Goal: Task Accomplishment & Management: Use online tool/utility

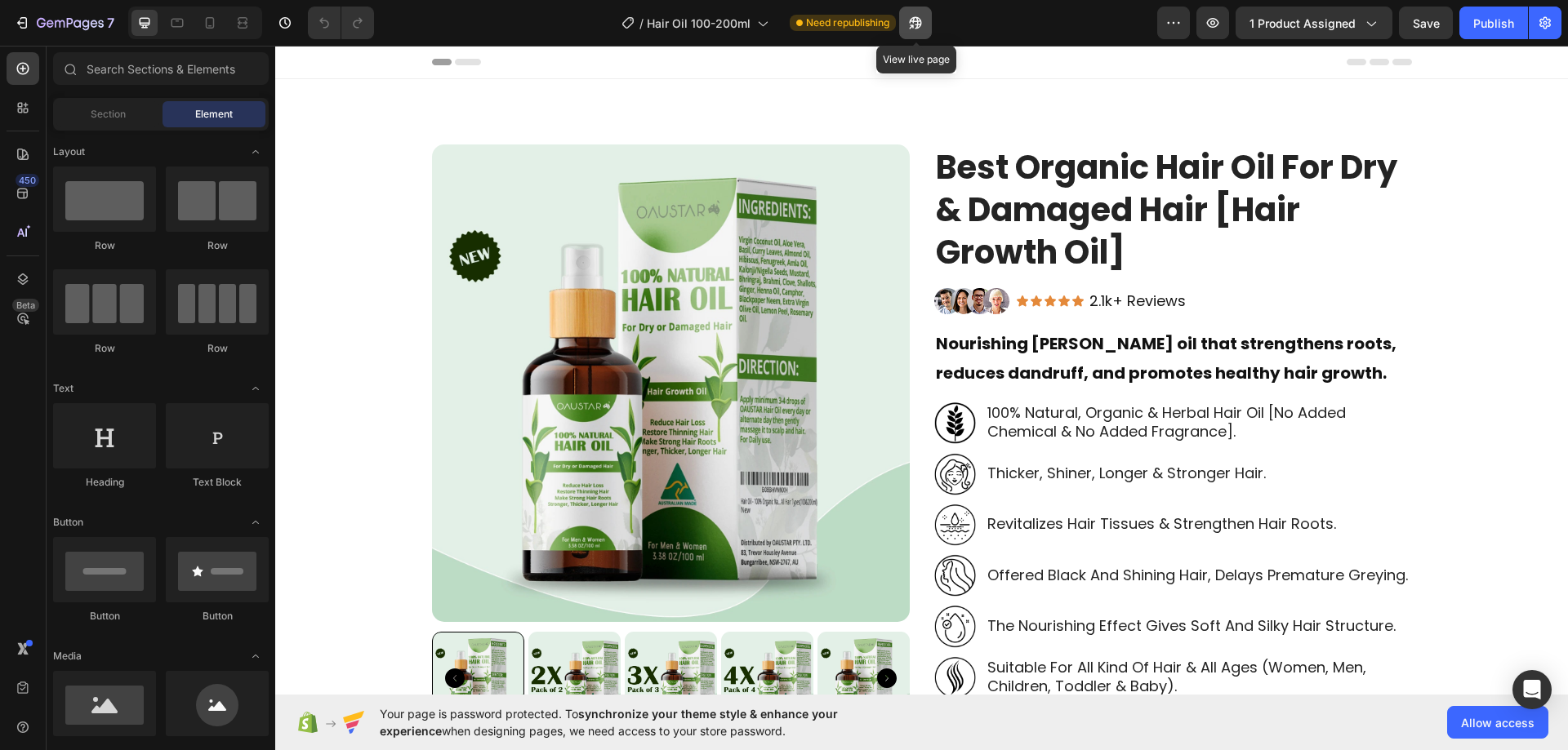
click at [913, 25] on icon "button" at bounding box center [911, 26] width 4 height 4
click at [915, 27] on icon "button" at bounding box center [915, 22] width 16 height 16
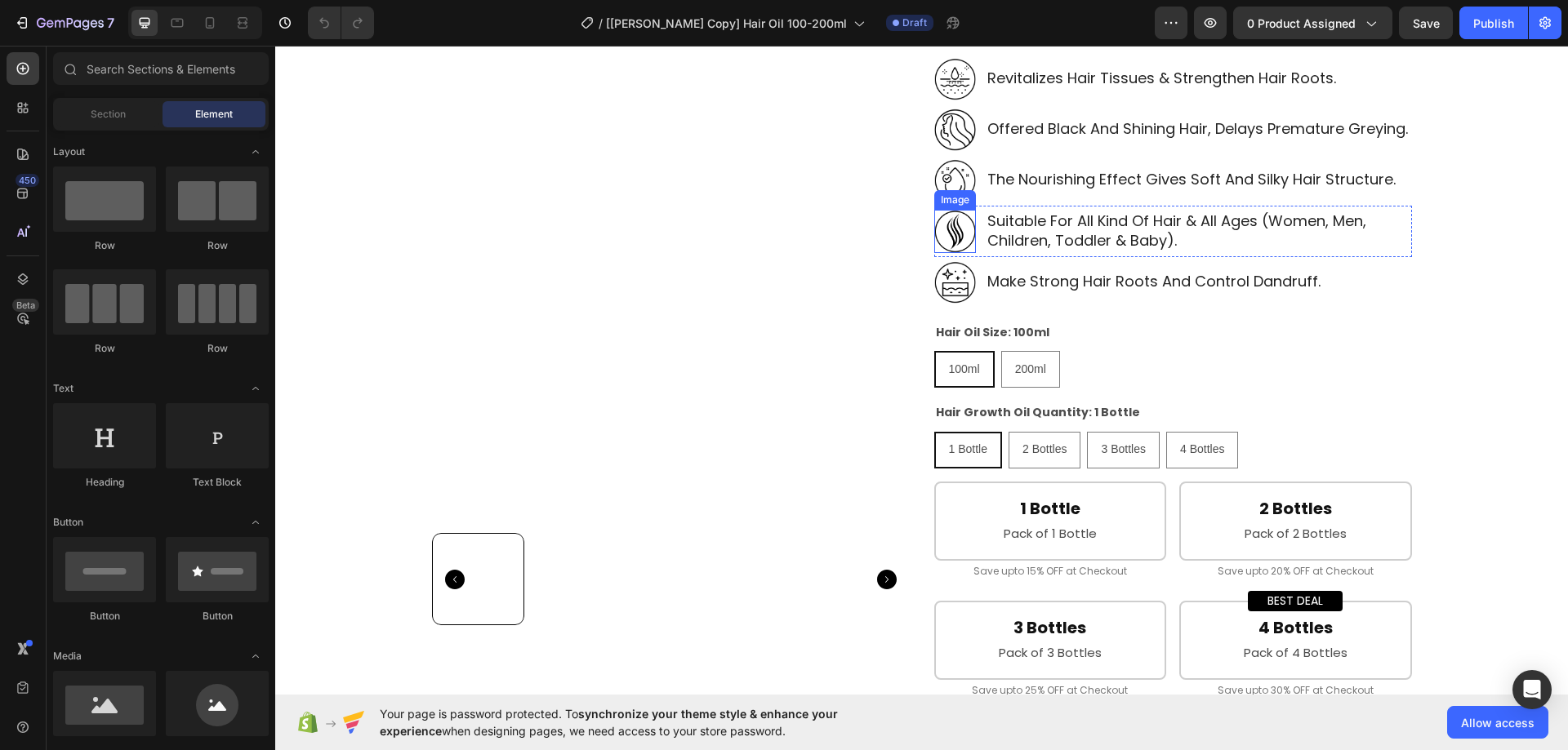
scroll to position [490, 0]
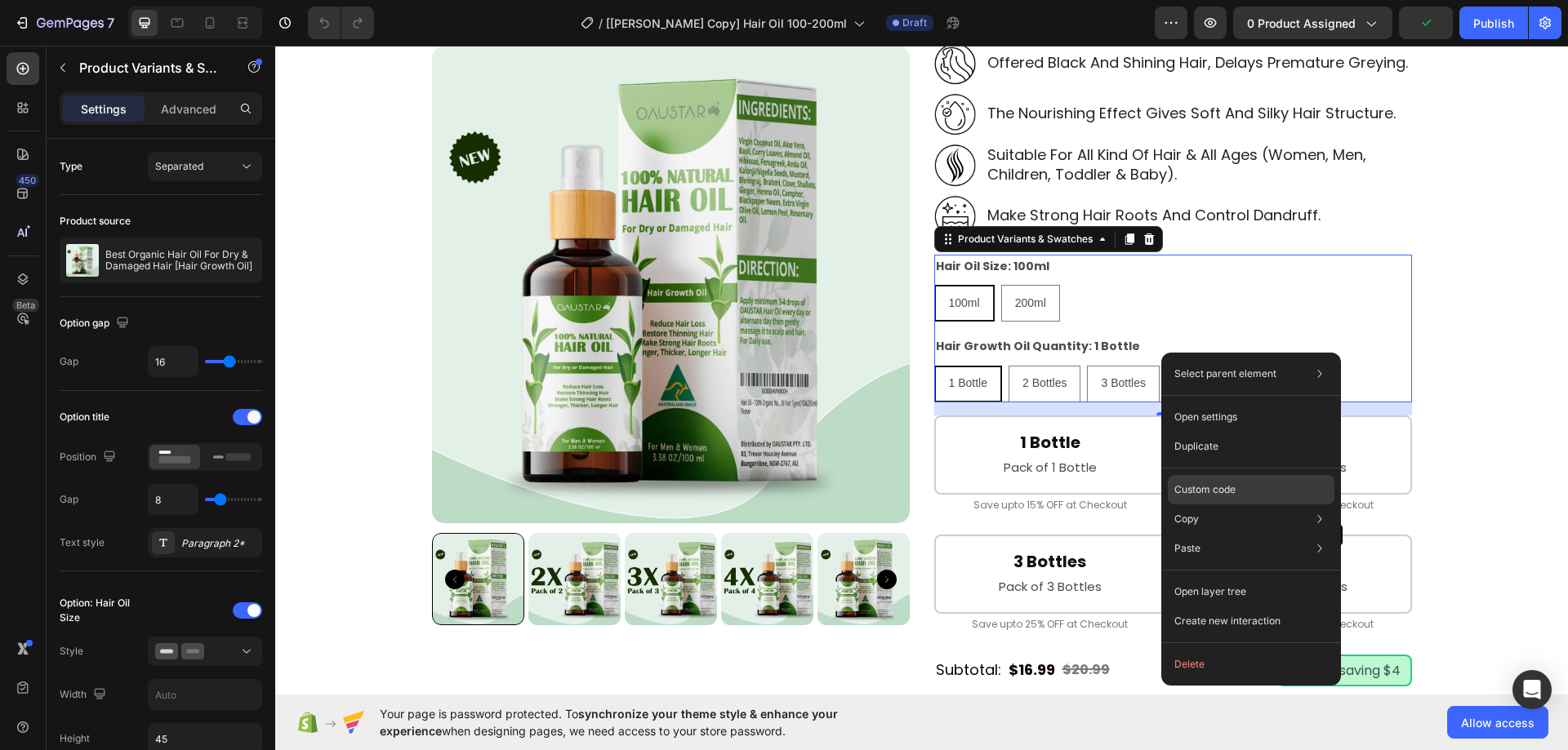
click at [1205, 534] on div "Custom code" at bounding box center [1251, 548] width 167 height 29
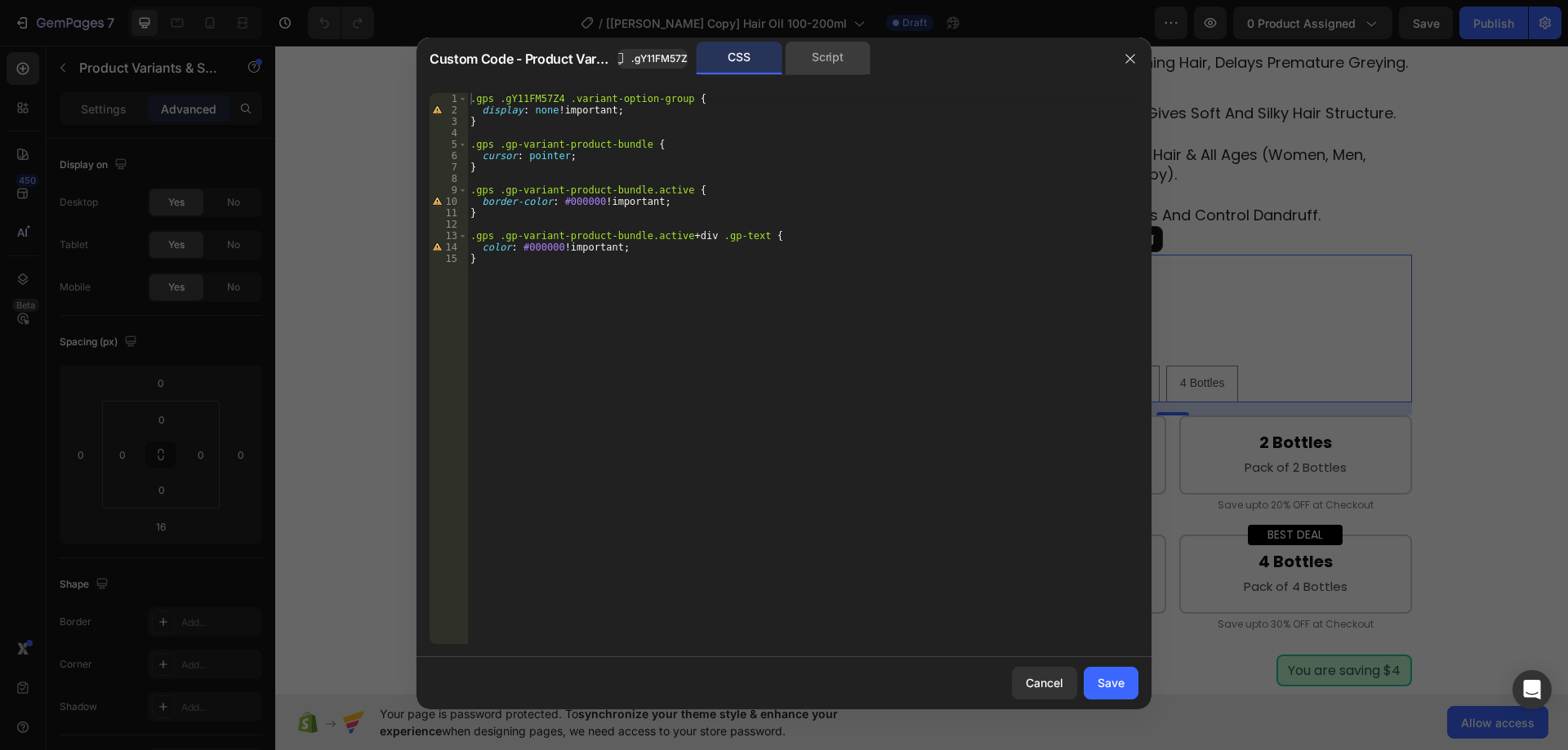
click at [821, 69] on div "Script" at bounding box center [828, 57] width 86 height 33
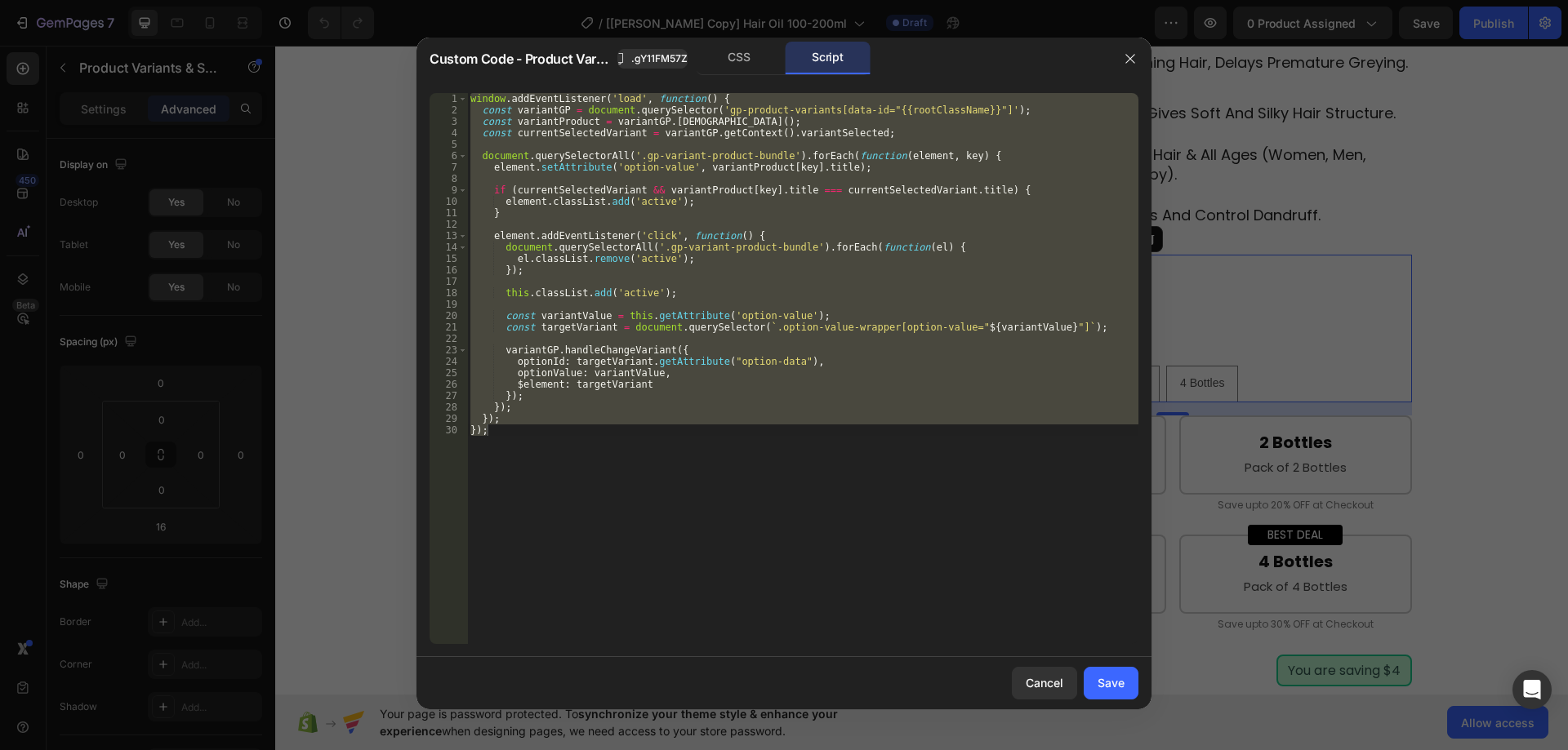
click at [764, 159] on div "window . addEventListener ( 'load' , function ( ) { const variantGP = document …" at bounding box center [803, 369] width 671 height 551
type textarea "document.querySelectorAll('.gp-variant-product-bundle').forEach(function(elemen…"
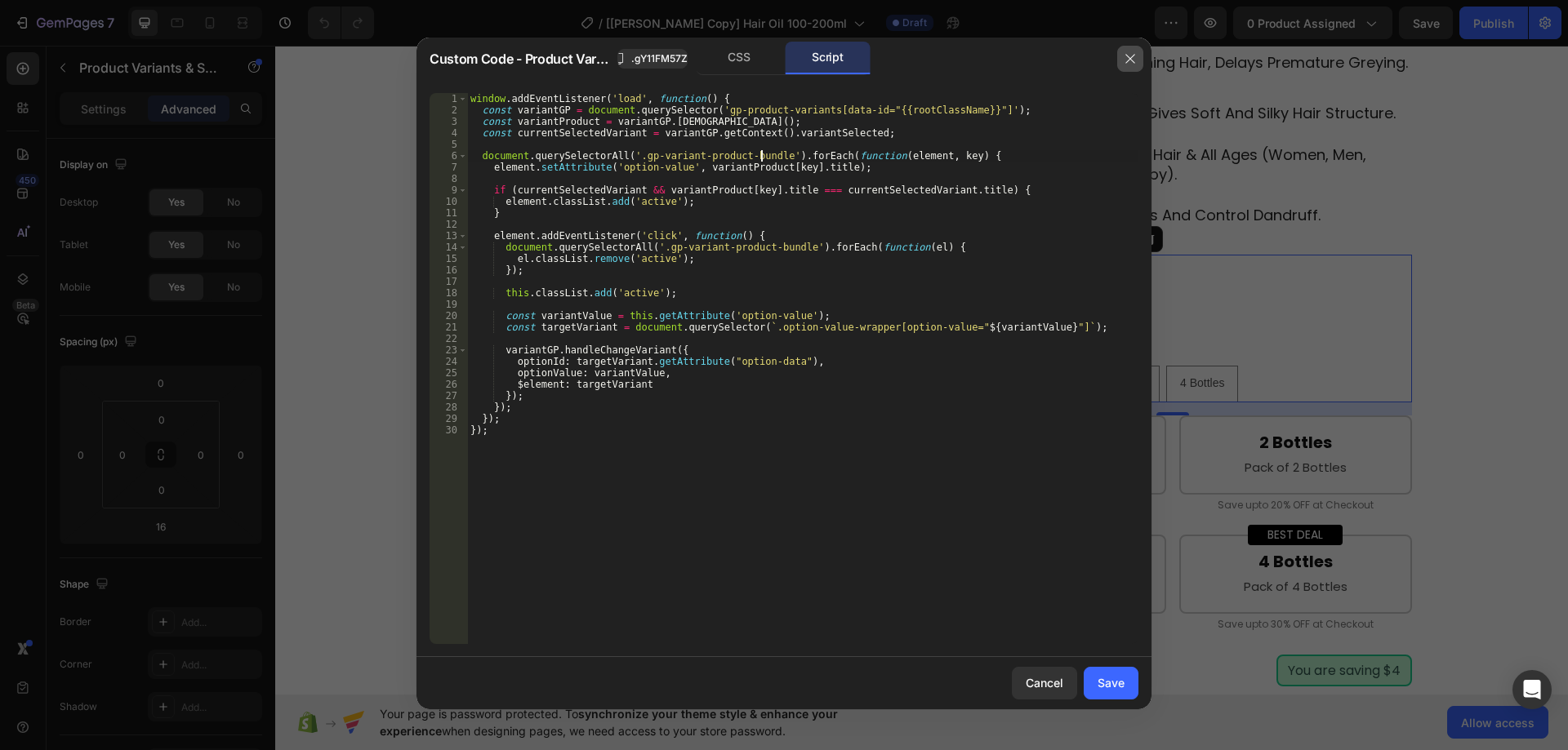
click at [1126, 61] on icon "button" at bounding box center [1131, 59] width 13 height 13
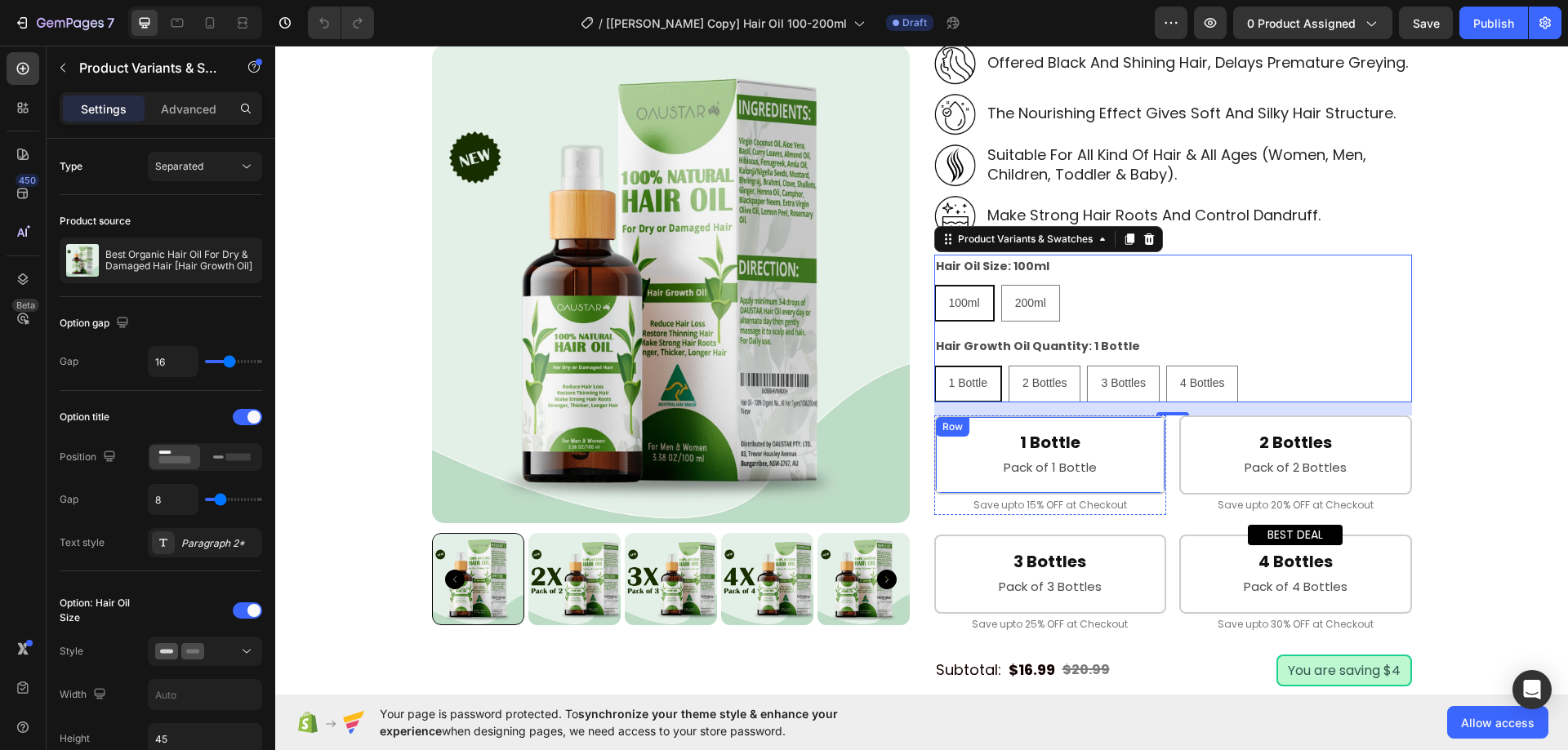
click at [1154, 466] on div "1 Bottle Heading Pack of 1 Bottle Text Block Row" at bounding box center [1051, 455] width 232 height 79
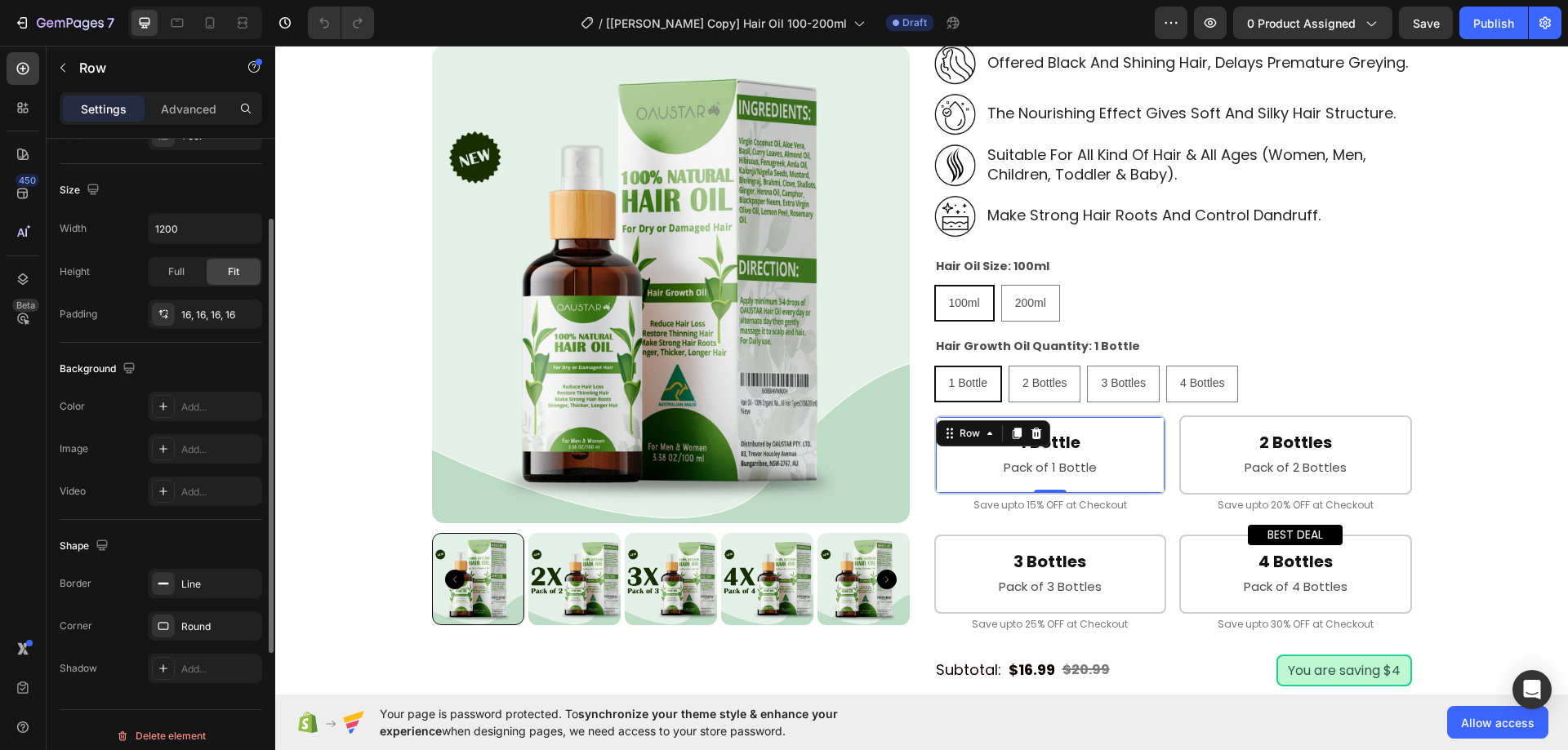
scroll to position [338, 0]
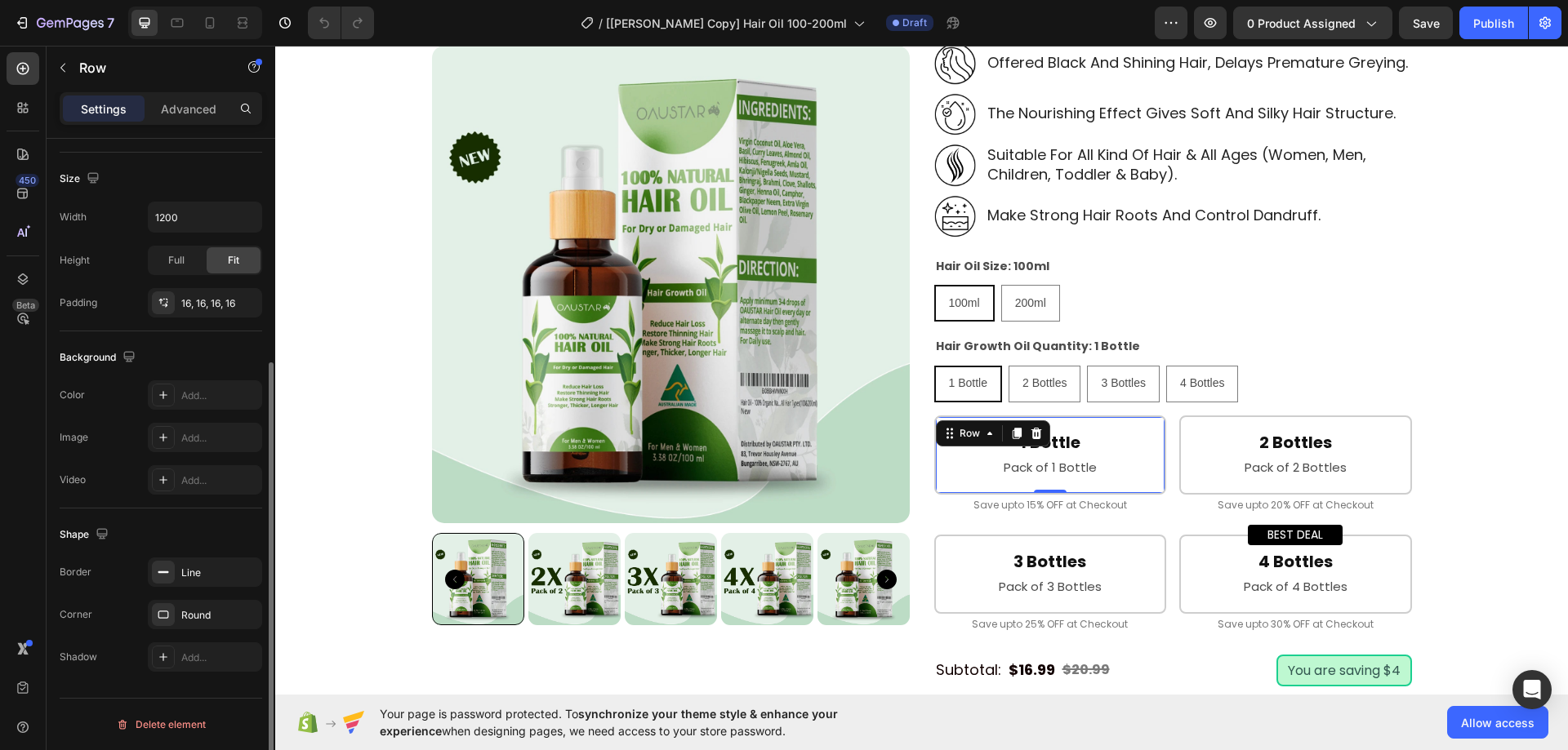
drag, startPoint x: 172, startPoint y: 107, endPoint x: 160, endPoint y: 251, distance: 144.5
click at [172, 108] on p "Advanced" at bounding box center [189, 109] width 56 height 17
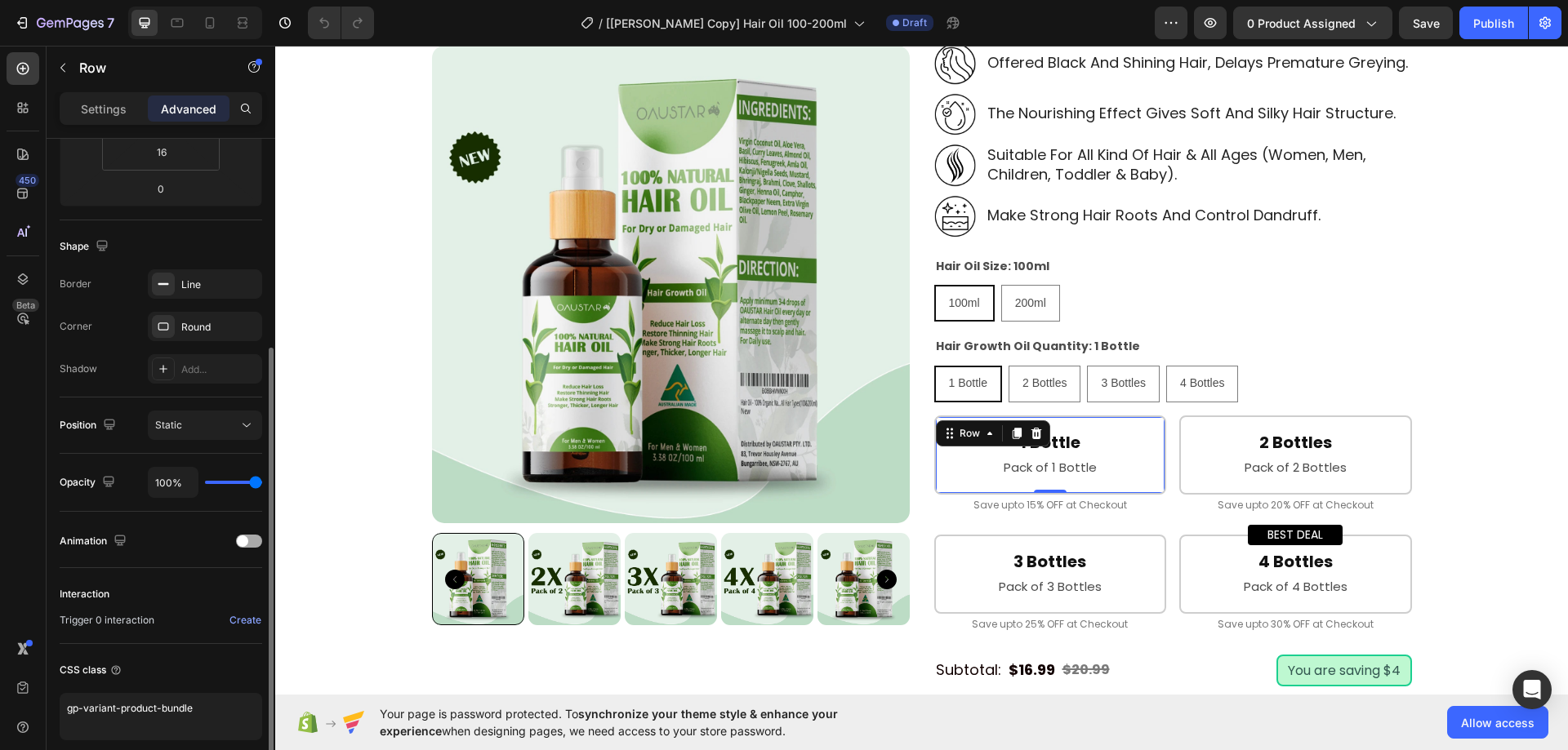
scroll to position [407, 0]
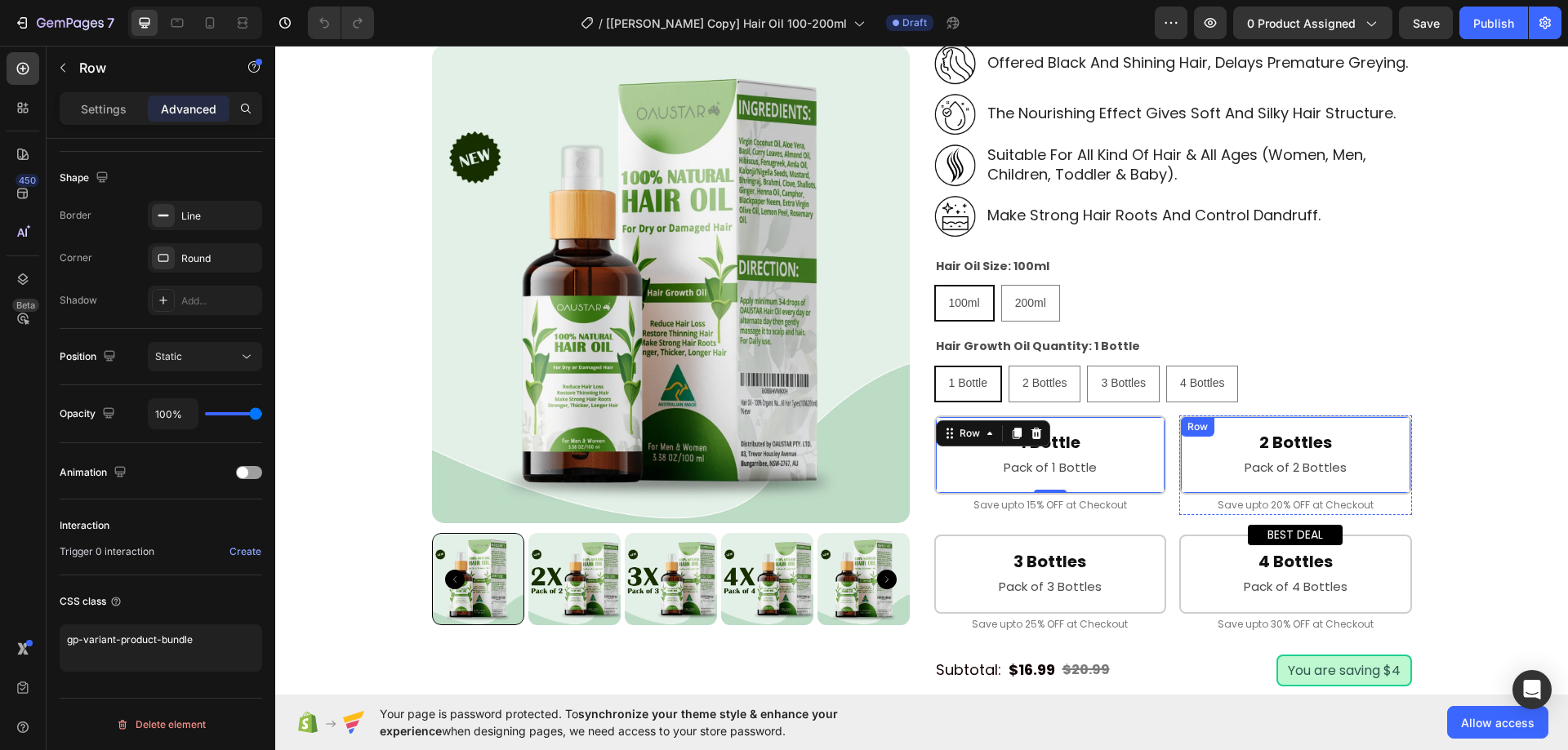
click at [1180, 495] on div "2 Bottles Heading Pack of 2 Bottles Text Block Row" at bounding box center [1296, 455] width 232 height 79
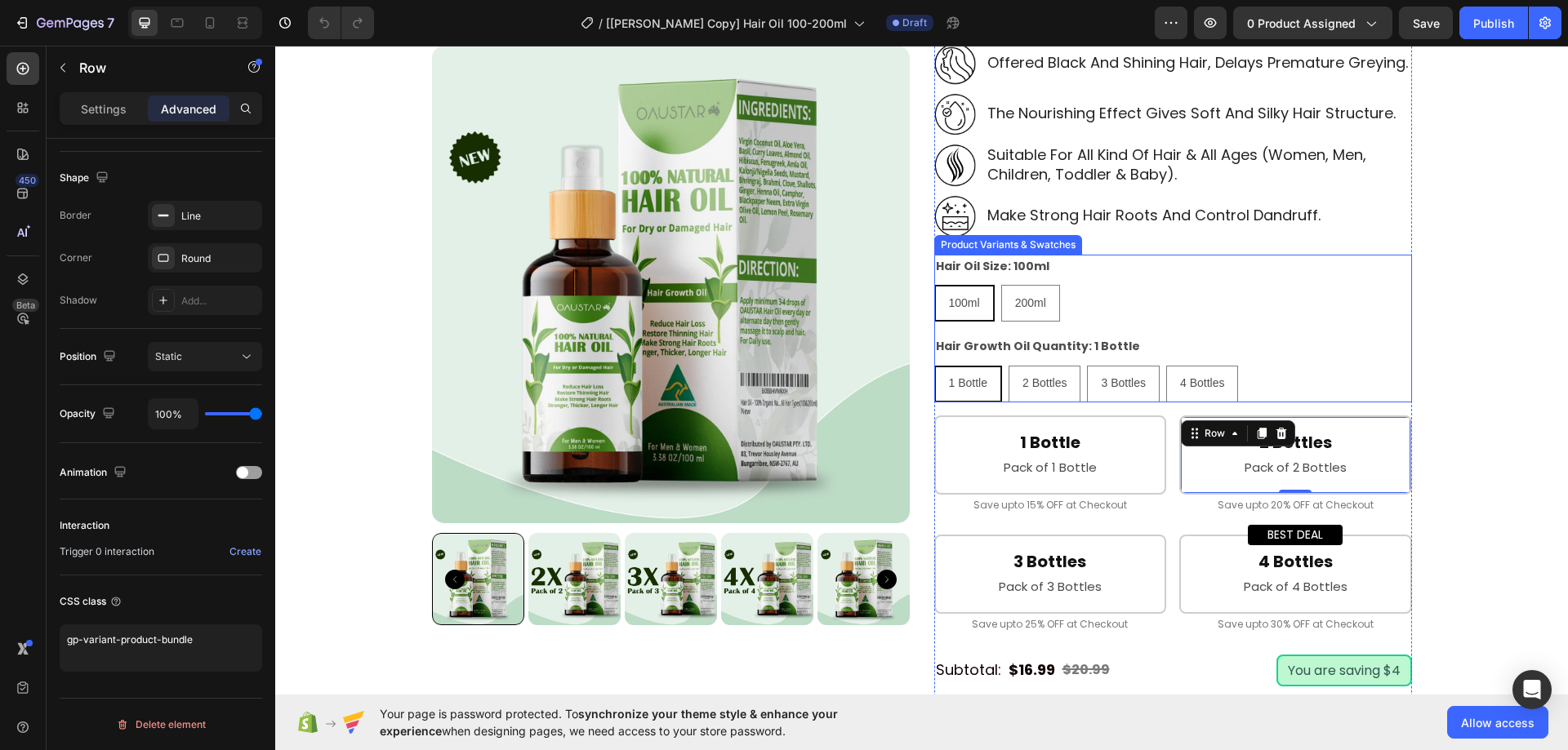
click at [1147, 322] on div "100ml 100ml 100ml 200ml 200ml 200ml" at bounding box center [1173, 304] width 477 height 37
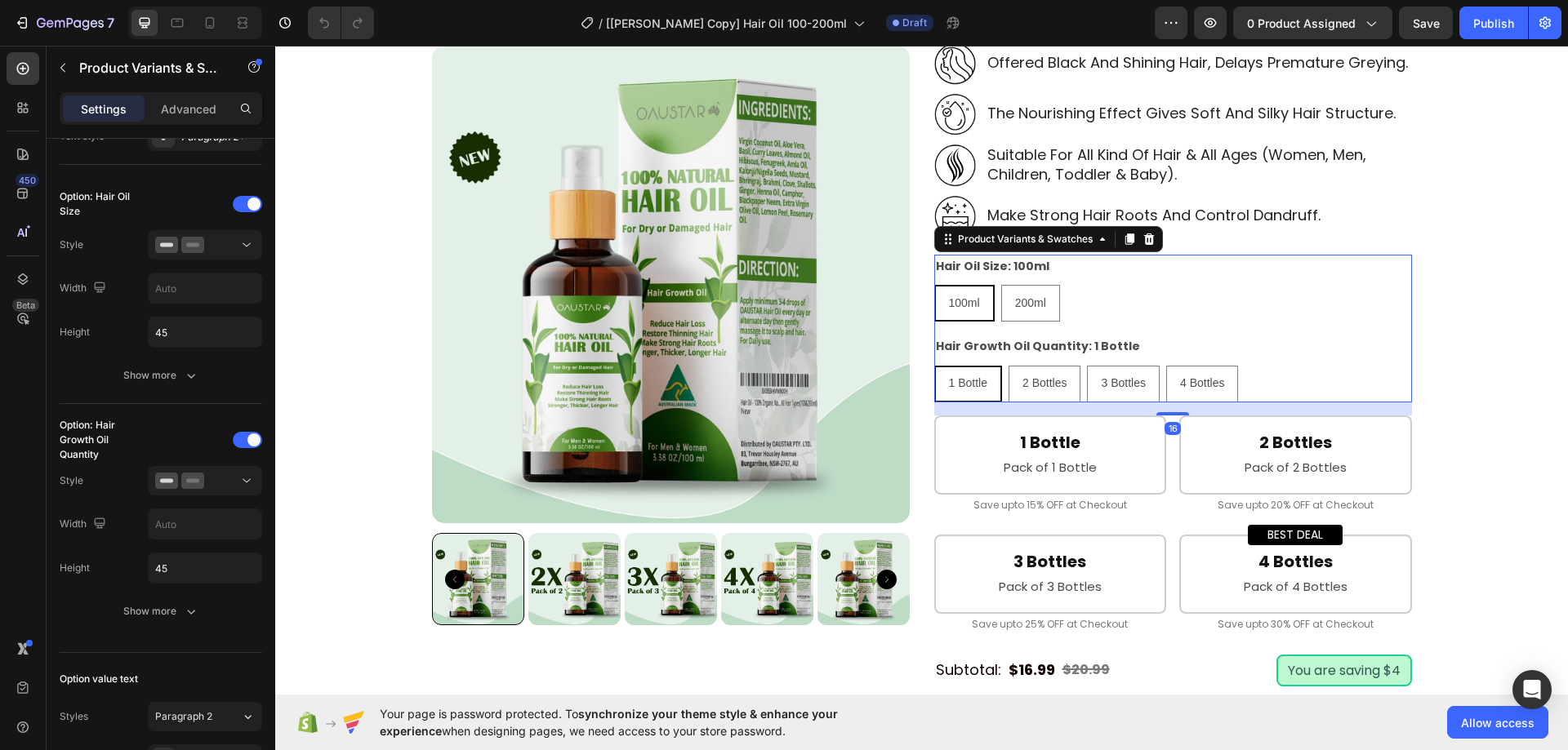
scroll to position [0, 0]
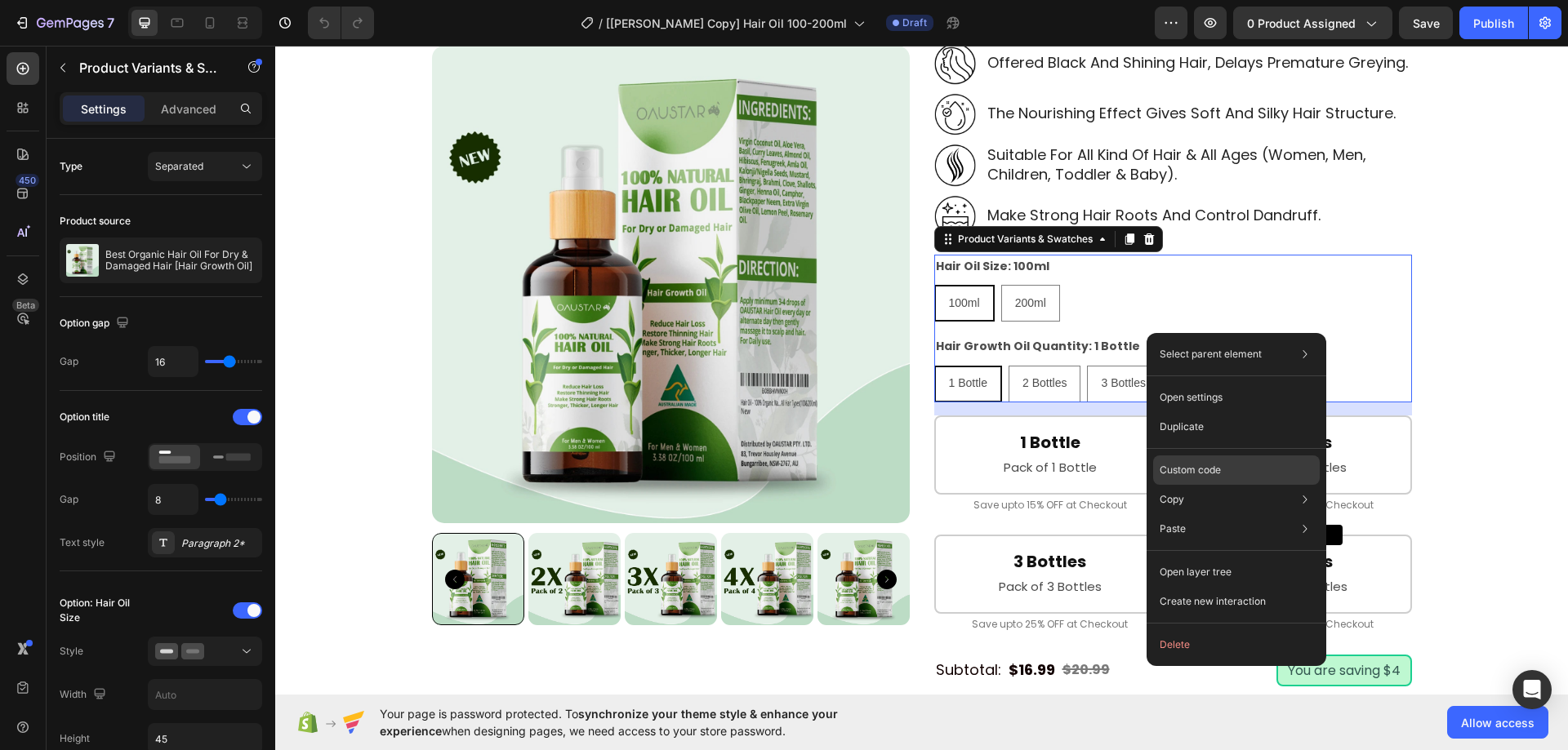
click at [1191, 465] on p "Custom code" at bounding box center [1190, 470] width 61 height 14
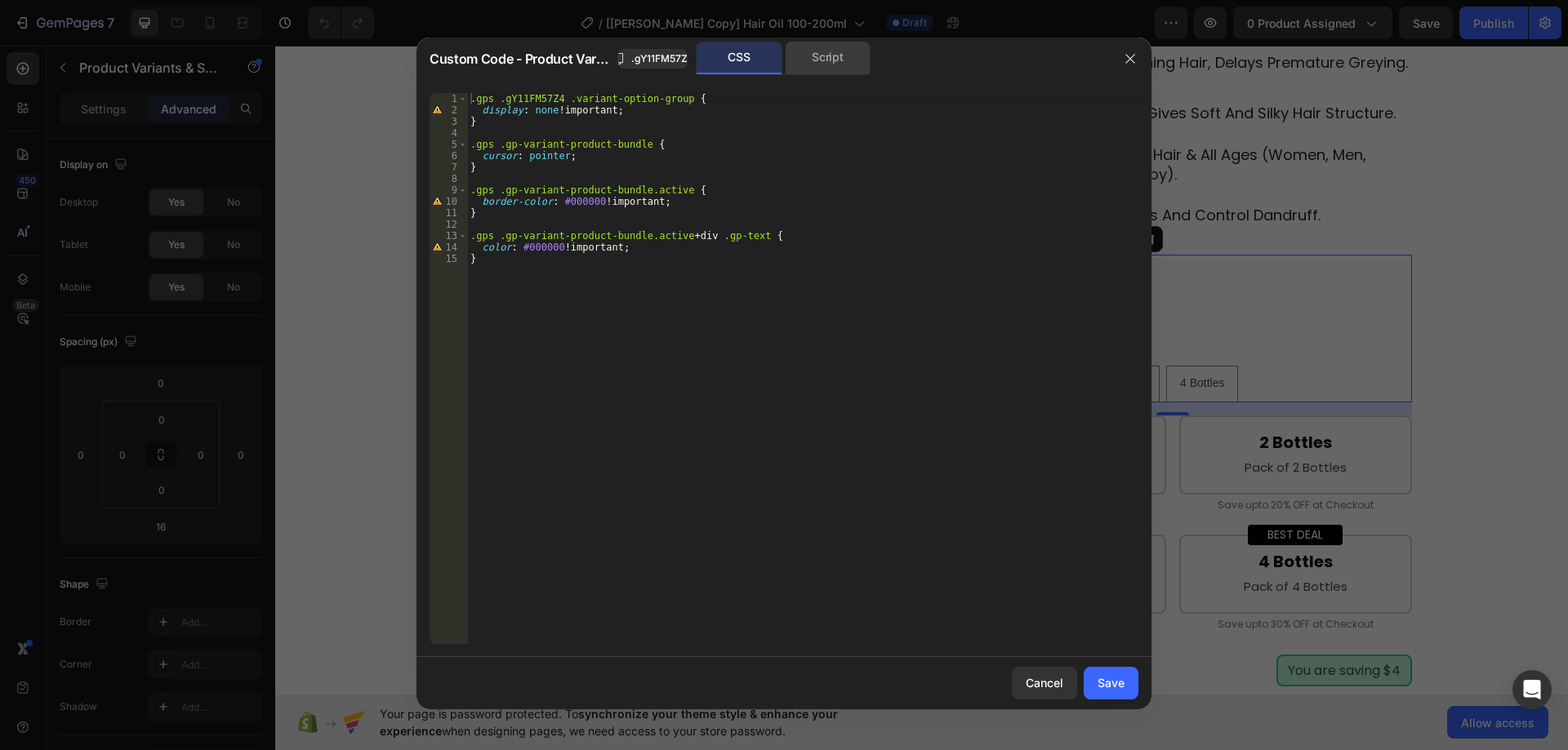
click at [829, 63] on div "Script" at bounding box center [828, 57] width 86 height 33
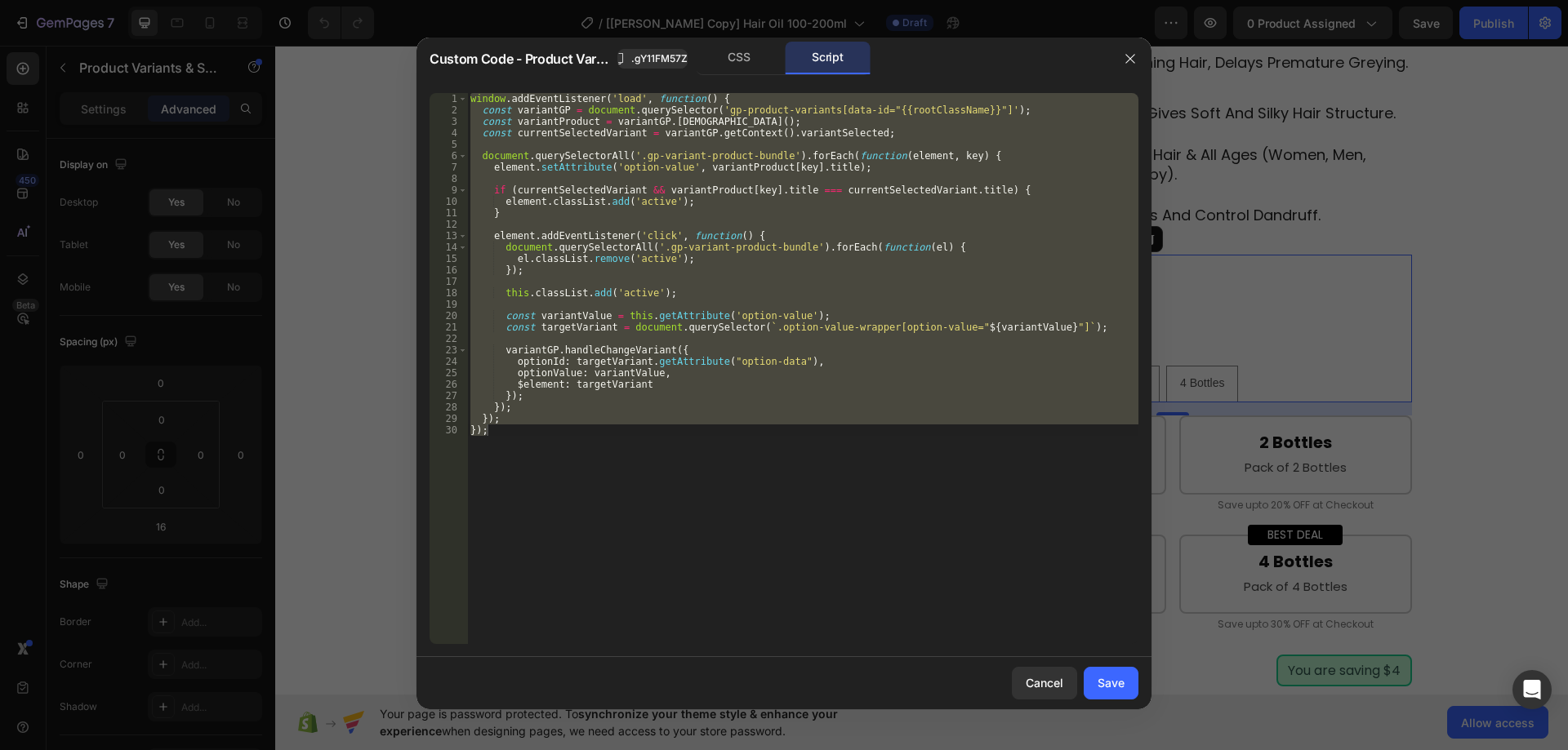
type textarea "}); });"
click at [788, 178] on div "window . addEventListener ( 'load' , function ( ) { const variantGP = document …" at bounding box center [803, 369] width 671 height 551
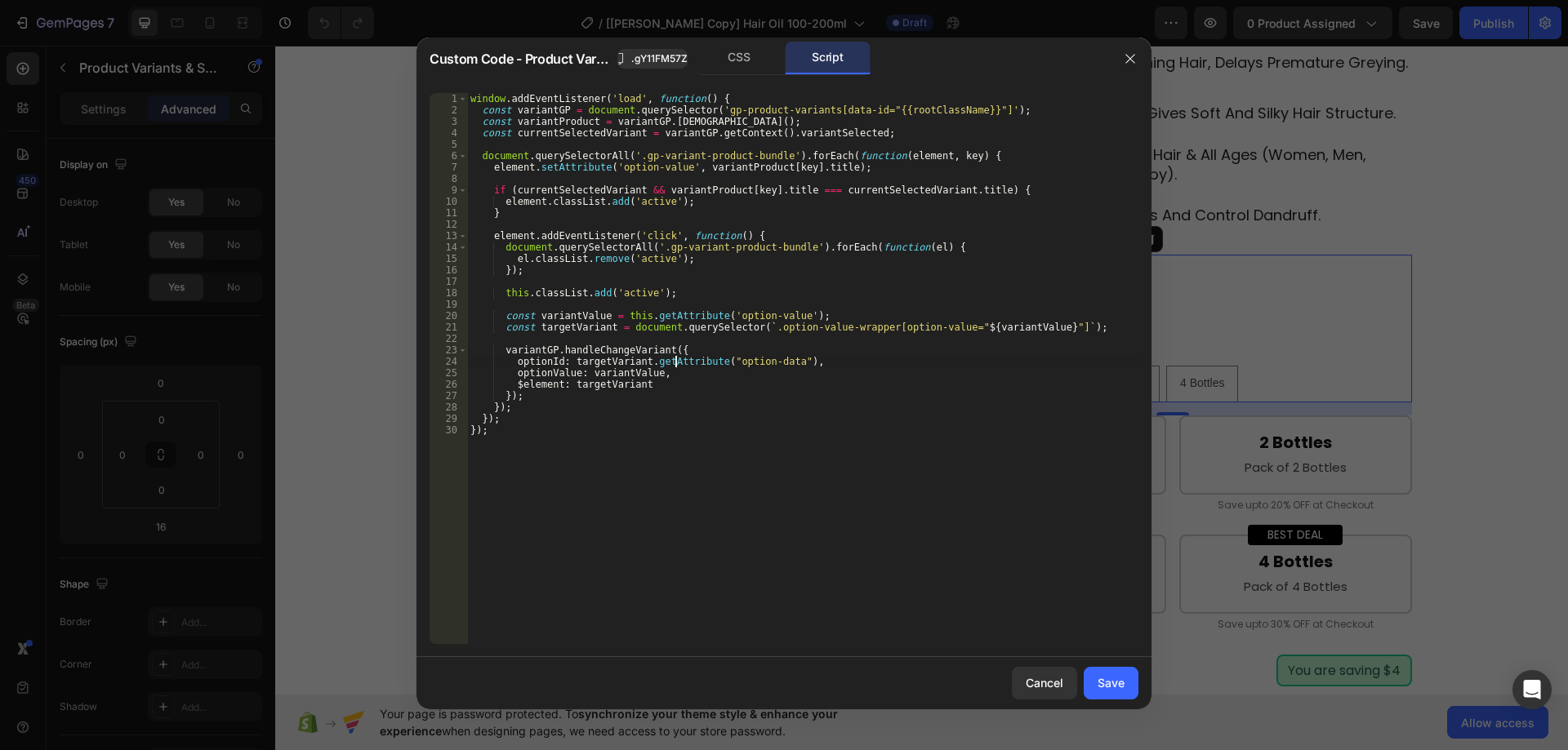
click at [678, 360] on div "window . addEventListener ( 'load' , function ( ) { const variantGP = document …" at bounding box center [803, 380] width 671 height 574
click at [752, 237] on div "window . addEventListener ( 'load' , function ( ) { const variantGP = document …" at bounding box center [803, 380] width 671 height 574
click at [686, 313] on div "window . addEventListener ( 'load' , function ( ) { const variantGP = document …" at bounding box center [803, 380] width 671 height 574
type textarea "const variantValue = this.getAttribute('option-value');"
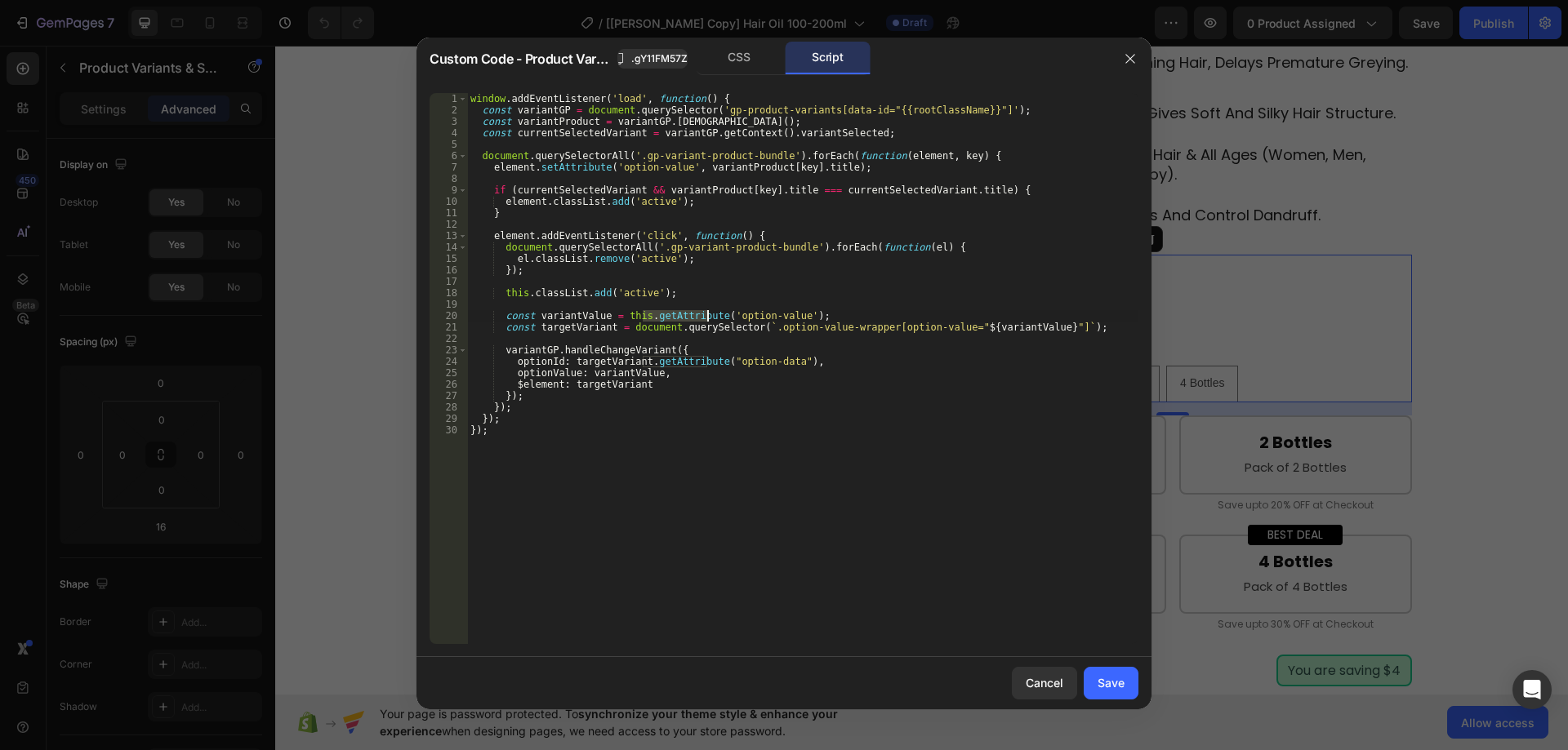
click at [686, 313] on div "window . addEventListener ( 'load' , function ( ) { const variantGP = document …" at bounding box center [803, 380] width 671 height 574
click at [734, 316] on div "window . addEventListener ( 'load' , function ( ) { const variantGP = document …" at bounding box center [803, 380] width 671 height 574
click at [972, 342] on div "window . addEventListener ( 'load' , function ( ) { const variantGP = document …" at bounding box center [803, 380] width 671 height 574
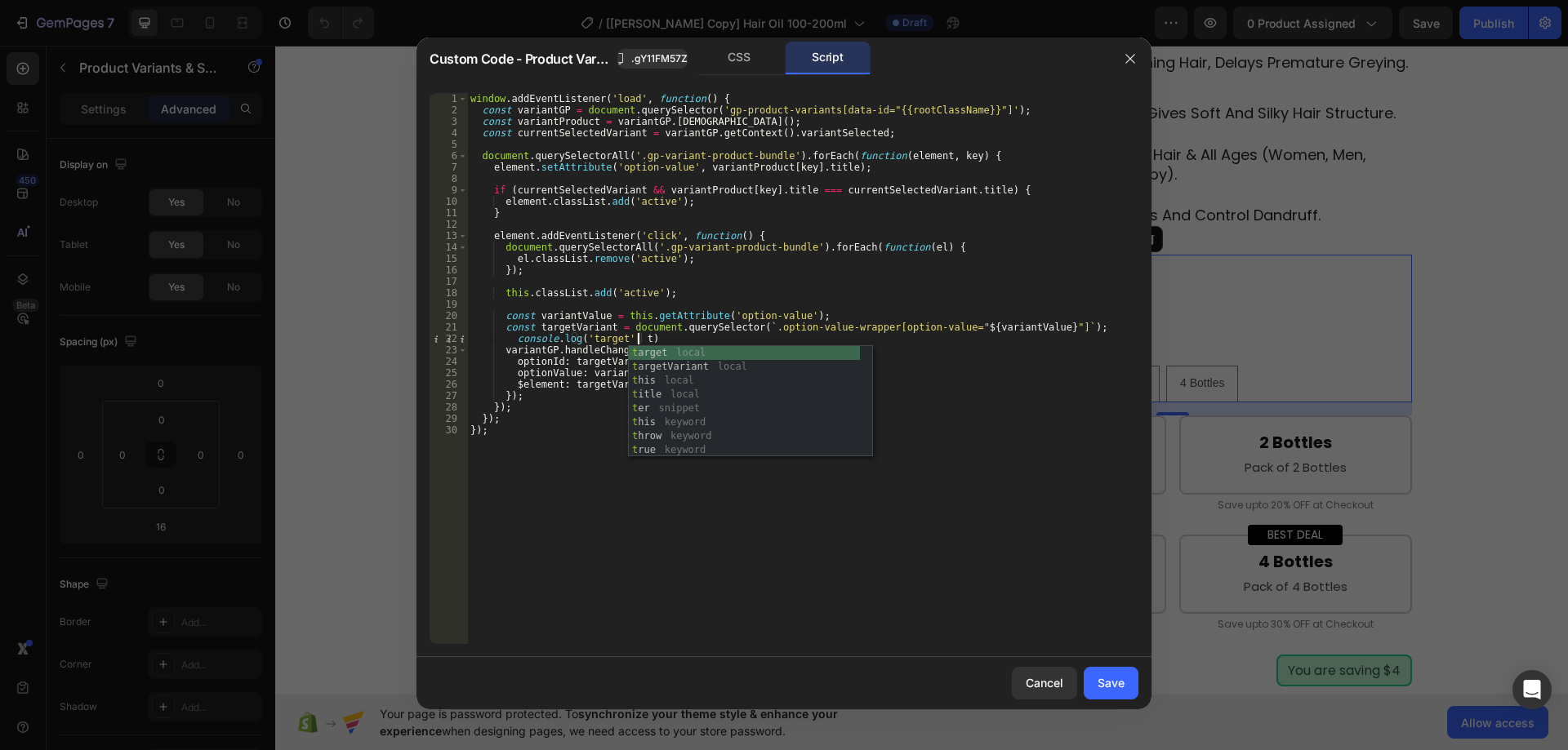
scroll to position [0, 13]
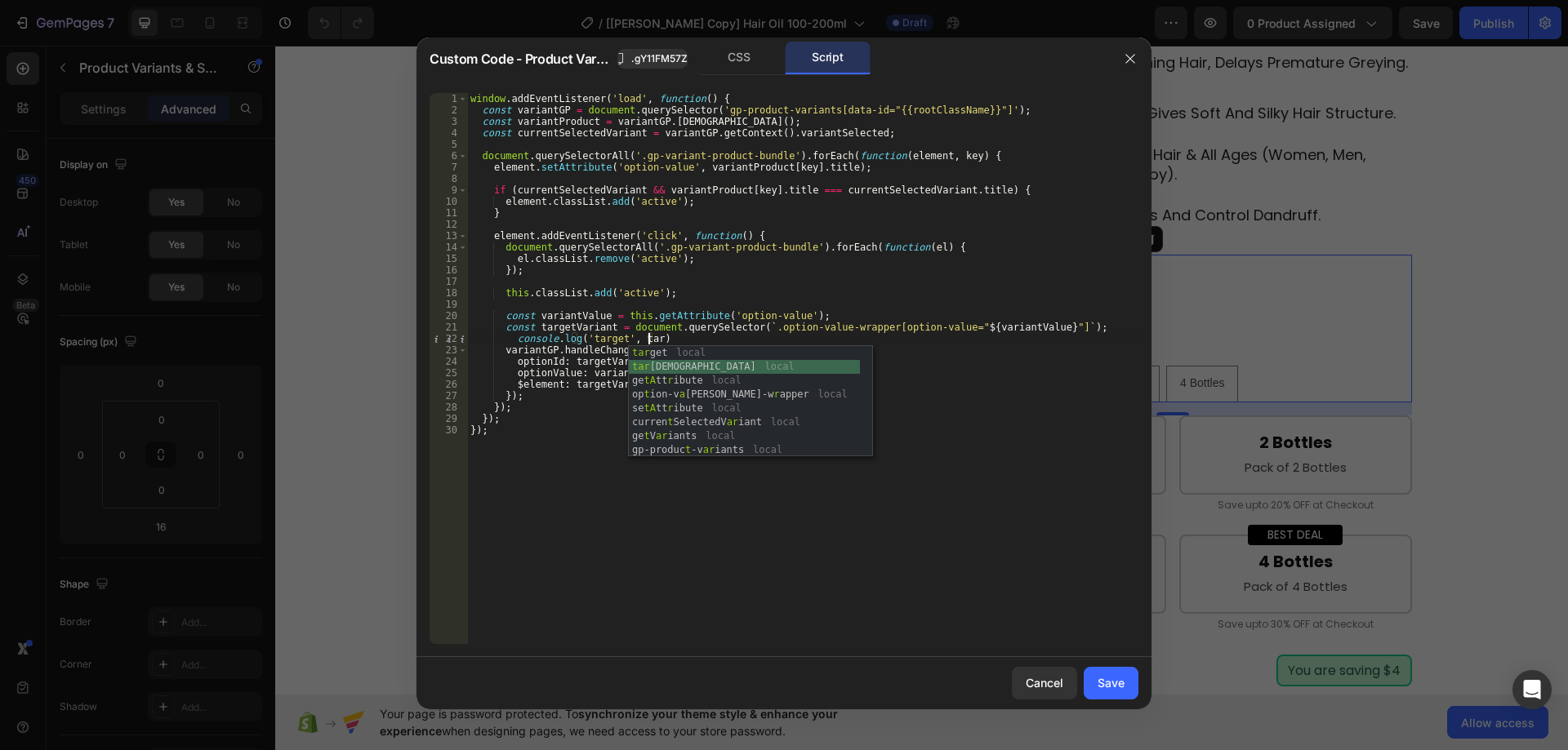
type textarea "console.log('target', targetVariant)"
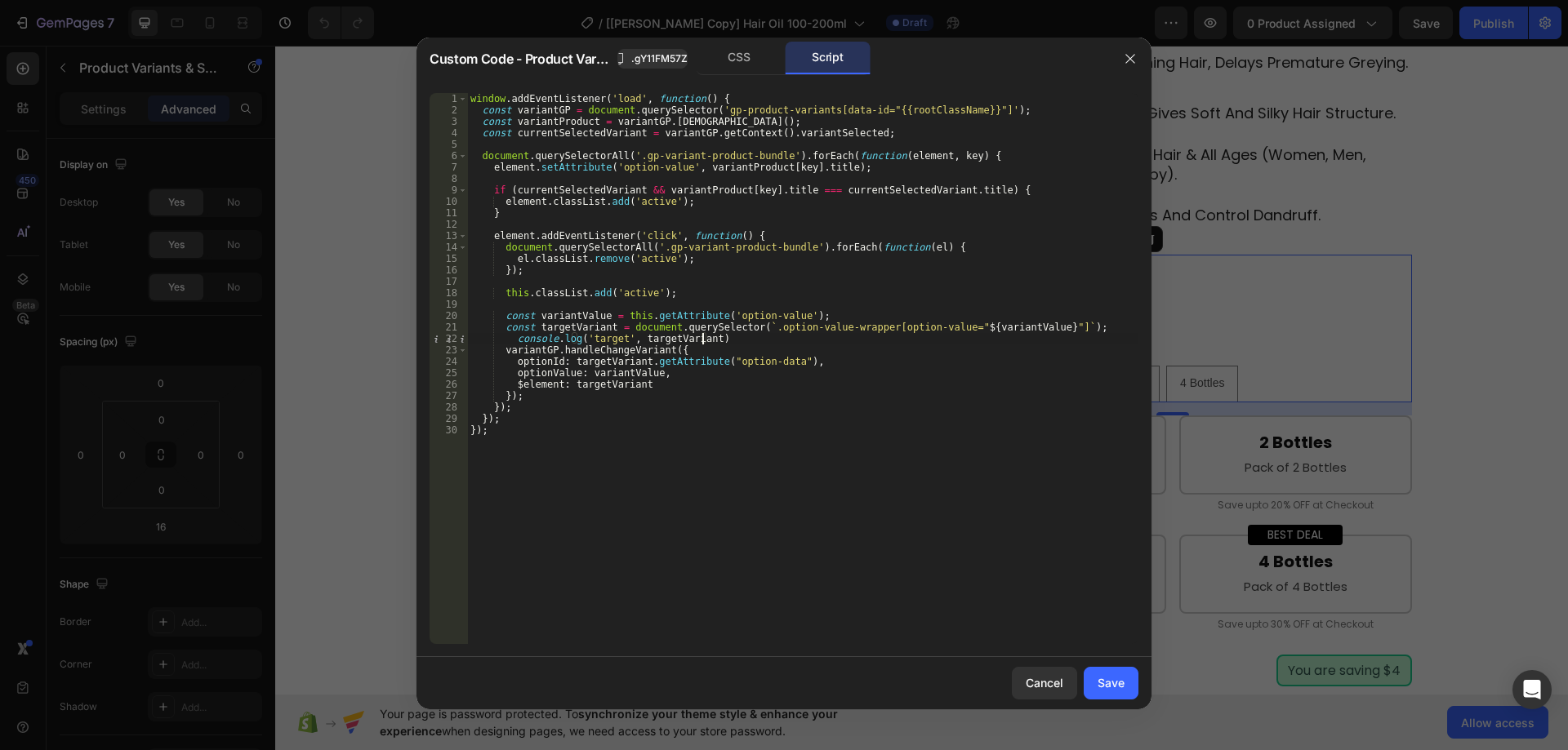
click at [932, 343] on div "window . addEventListener ( 'load' , function ( ) { const variantGP = document …" at bounding box center [803, 380] width 671 height 574
click at [1123, 685] on div "Save" at bounding box center [1112, 683] width 27 height 17
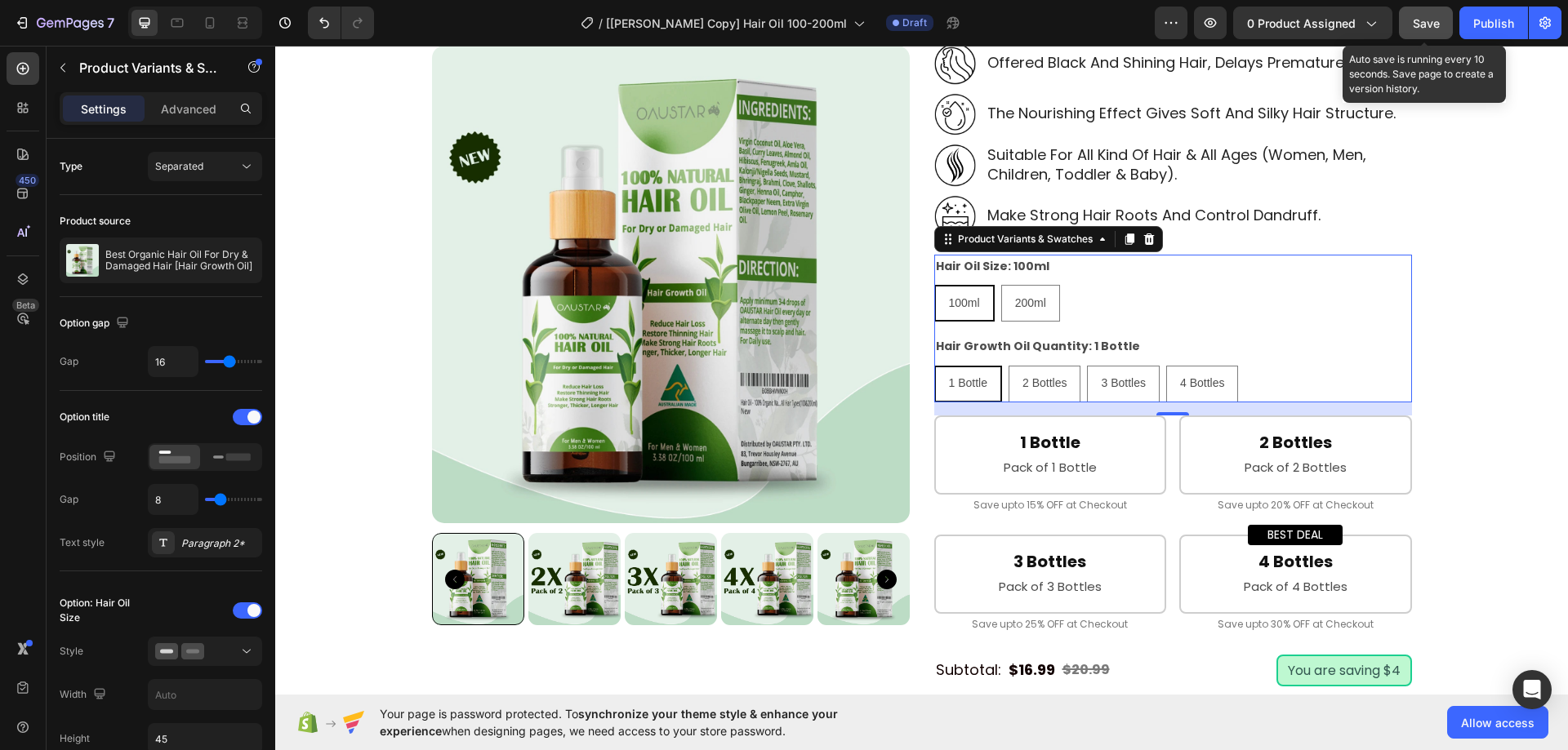
click at [1418, 19] on span "Save" at bounding box center [1427, 23] width 27 height 13
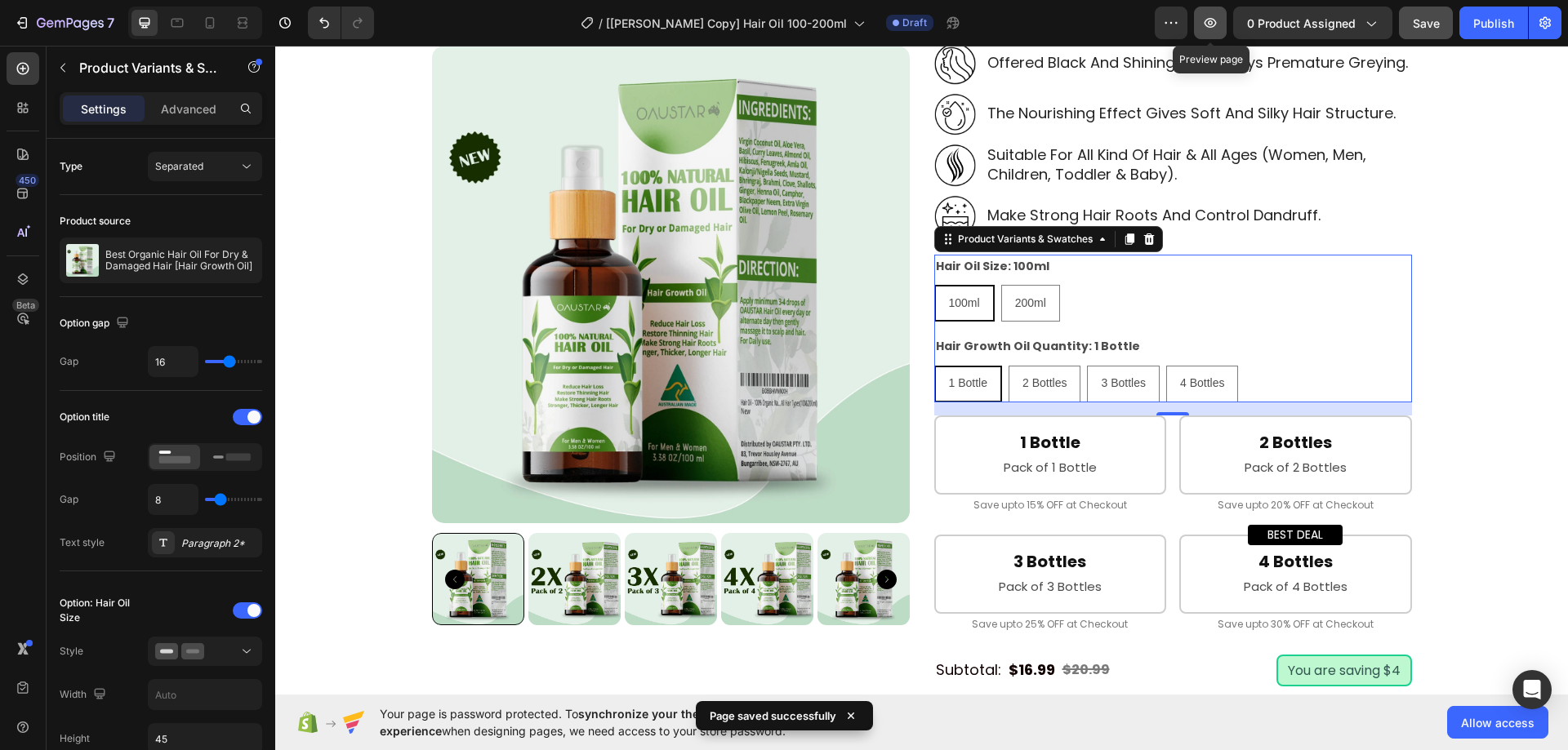
click at [1208, 23] on icon "button" at bounding box center [1211, 23] width 13 height 10
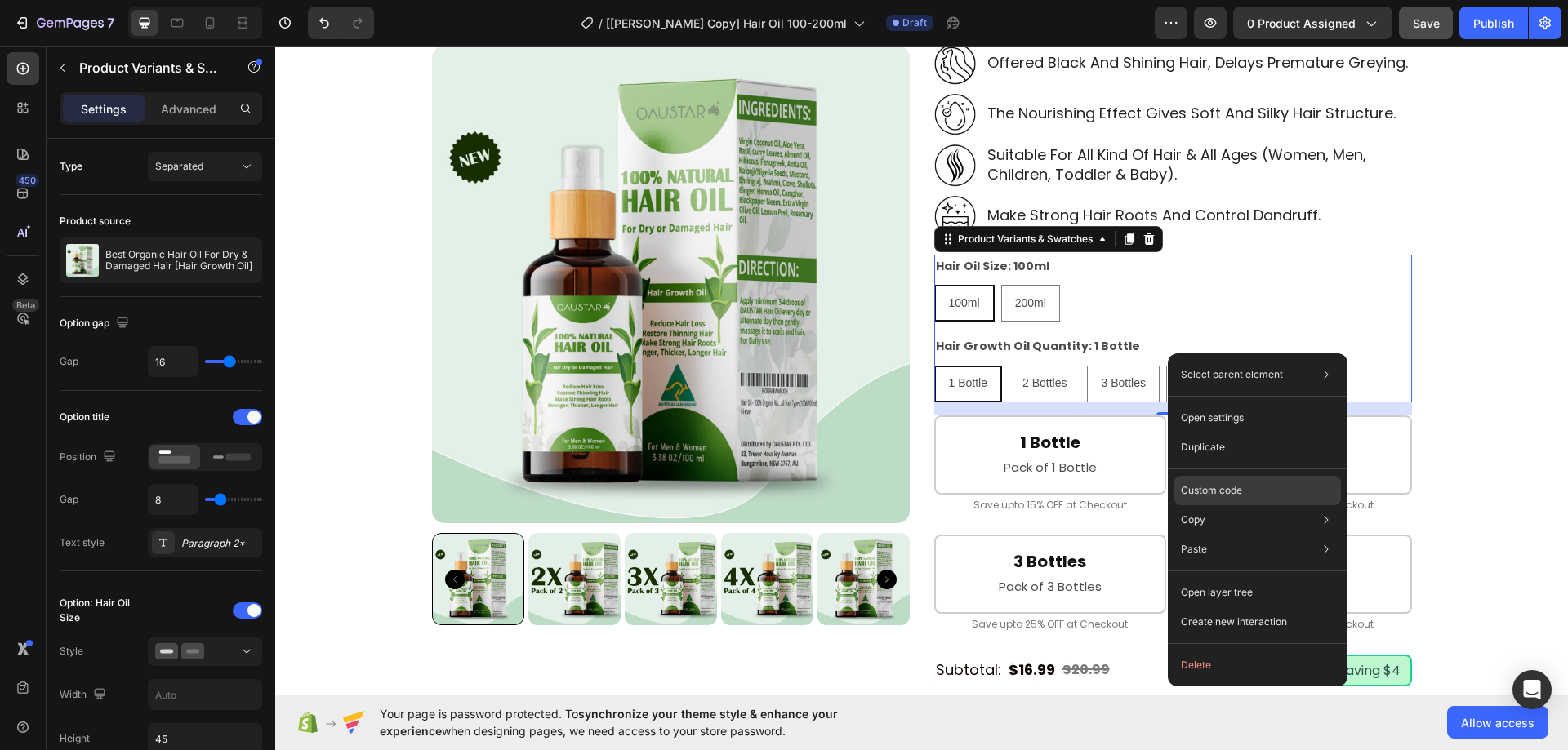
click at [1224, 487] on p "Custom code" at bounding box center [1212, 490] width 61 height 14
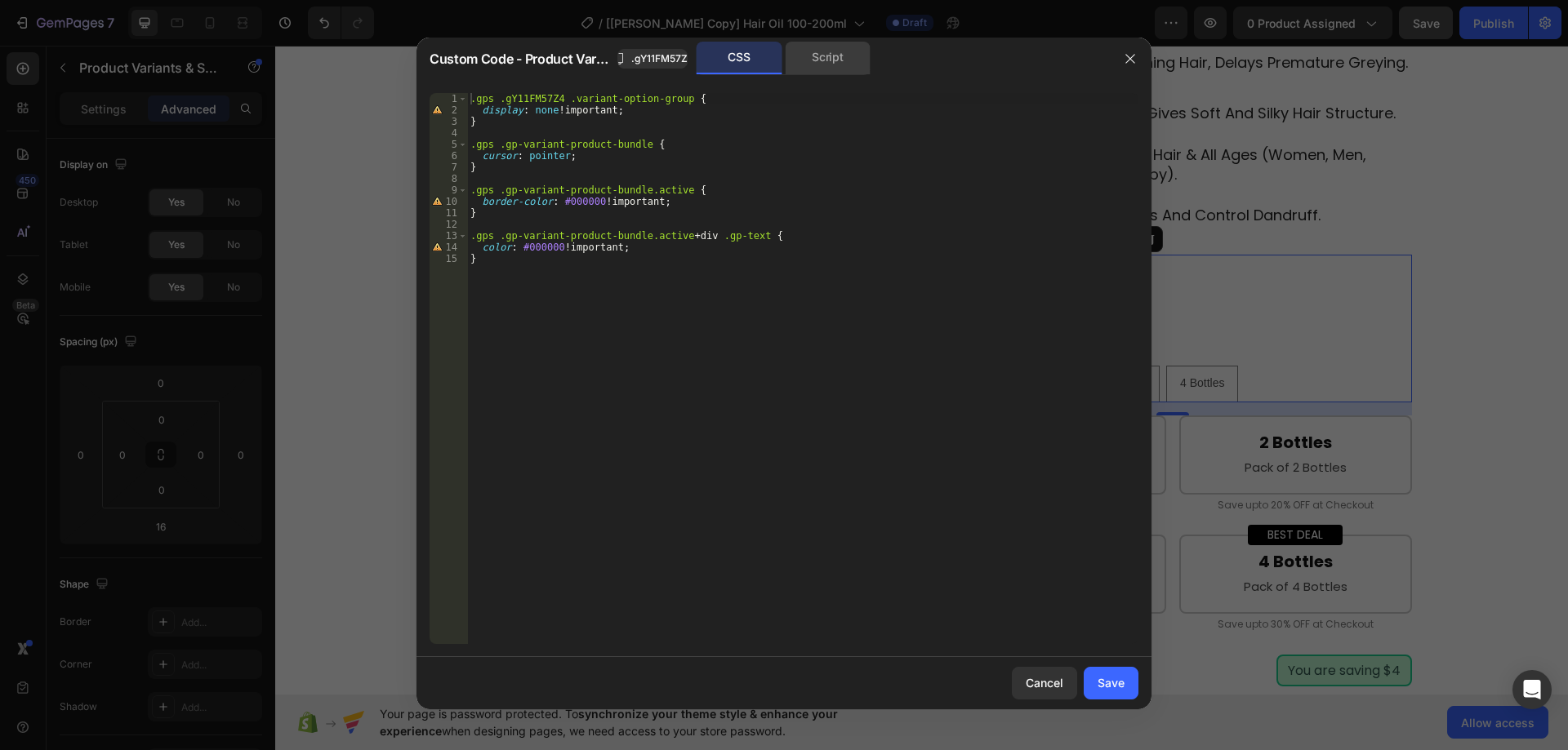
click at [844, 59] on div "Script" at bounding box center [828, 57] width 86 height 33
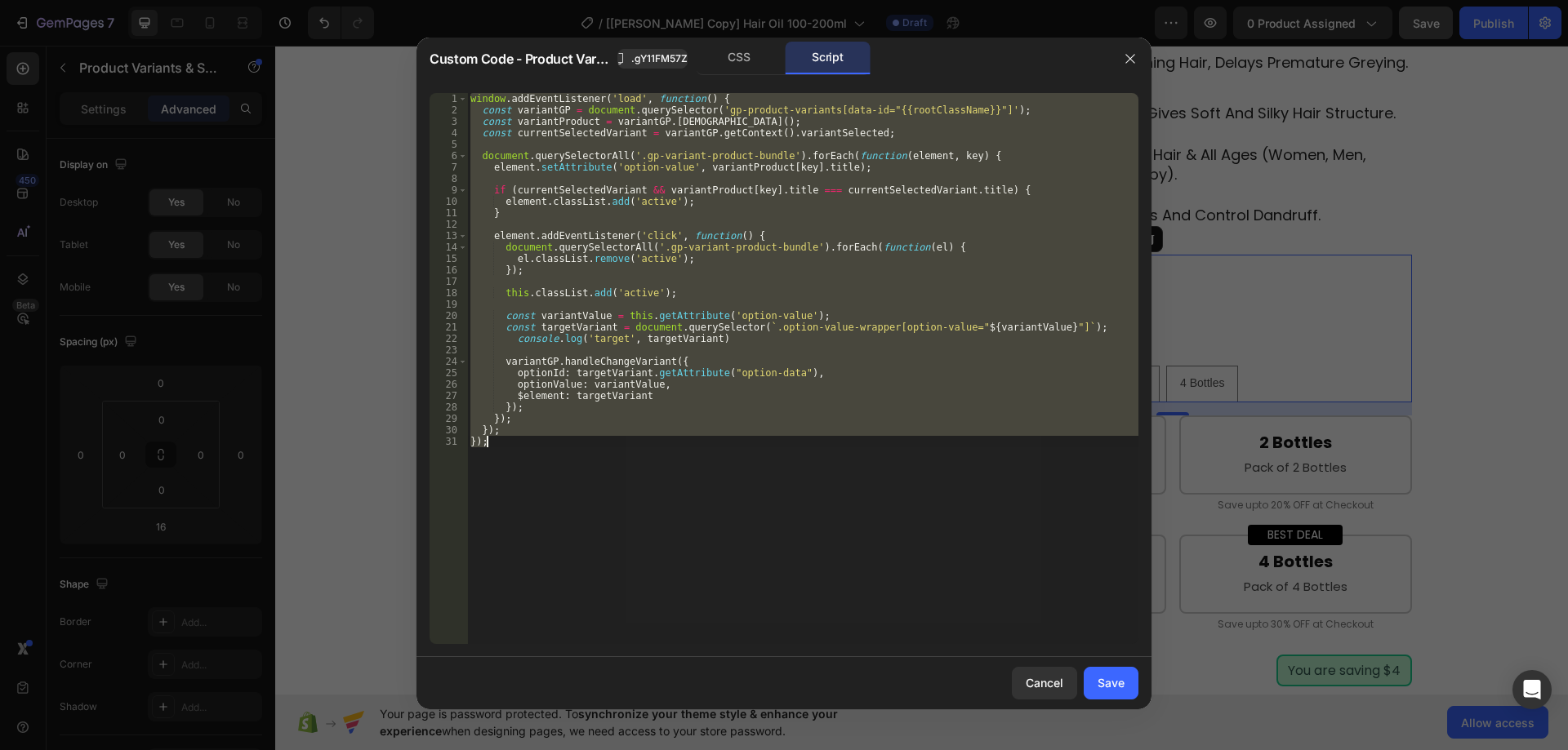
click at [826, 342] on div "window . addEventListener ( 'load' , function ( ) { const variantGP = document …" at bounding box center [803, 369] width 671 height 551
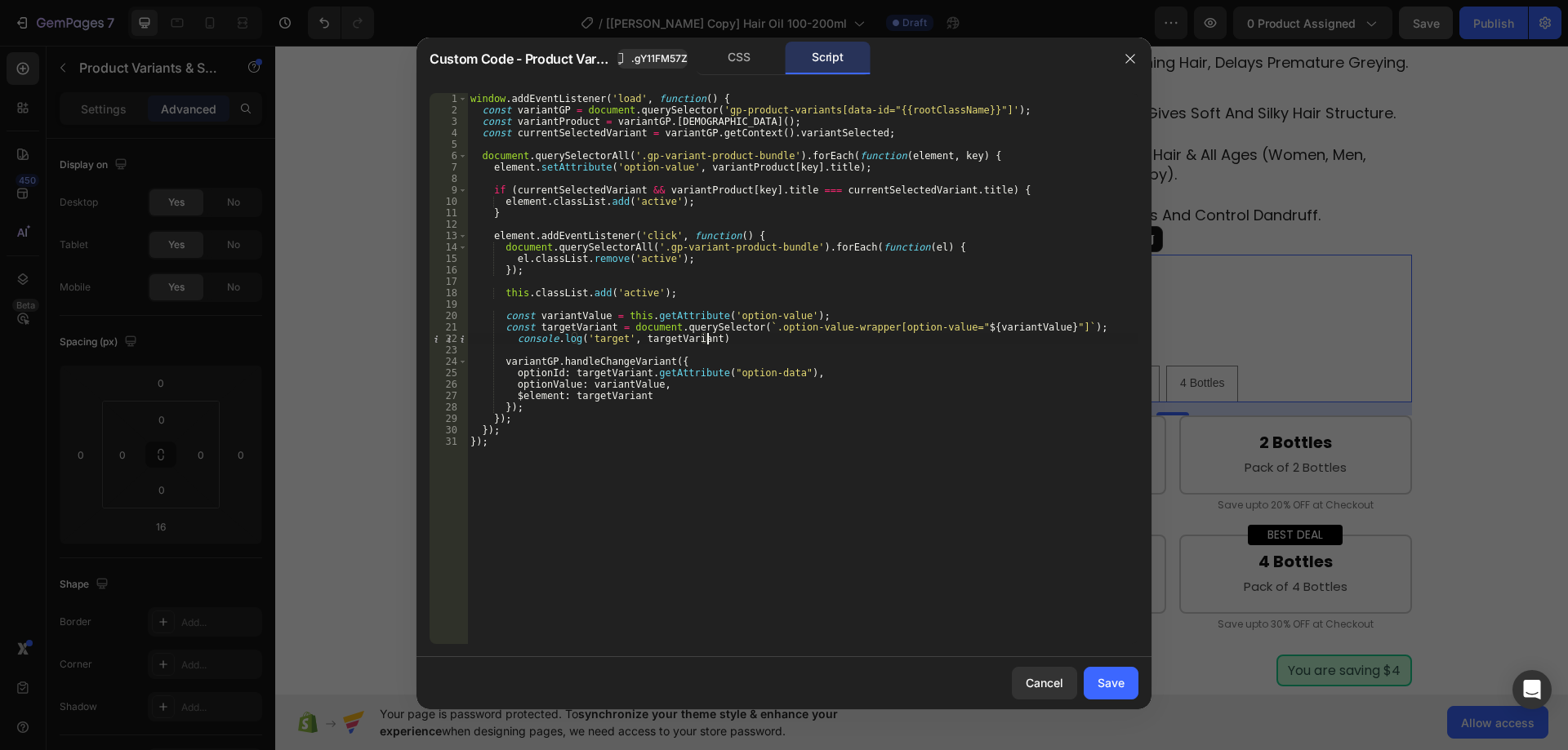
click at [968, 329] on div "window . addEventListener ( 'load' , function ( ) { const variantGP = document …" at bounding box center [803, 380] width 671 height 574
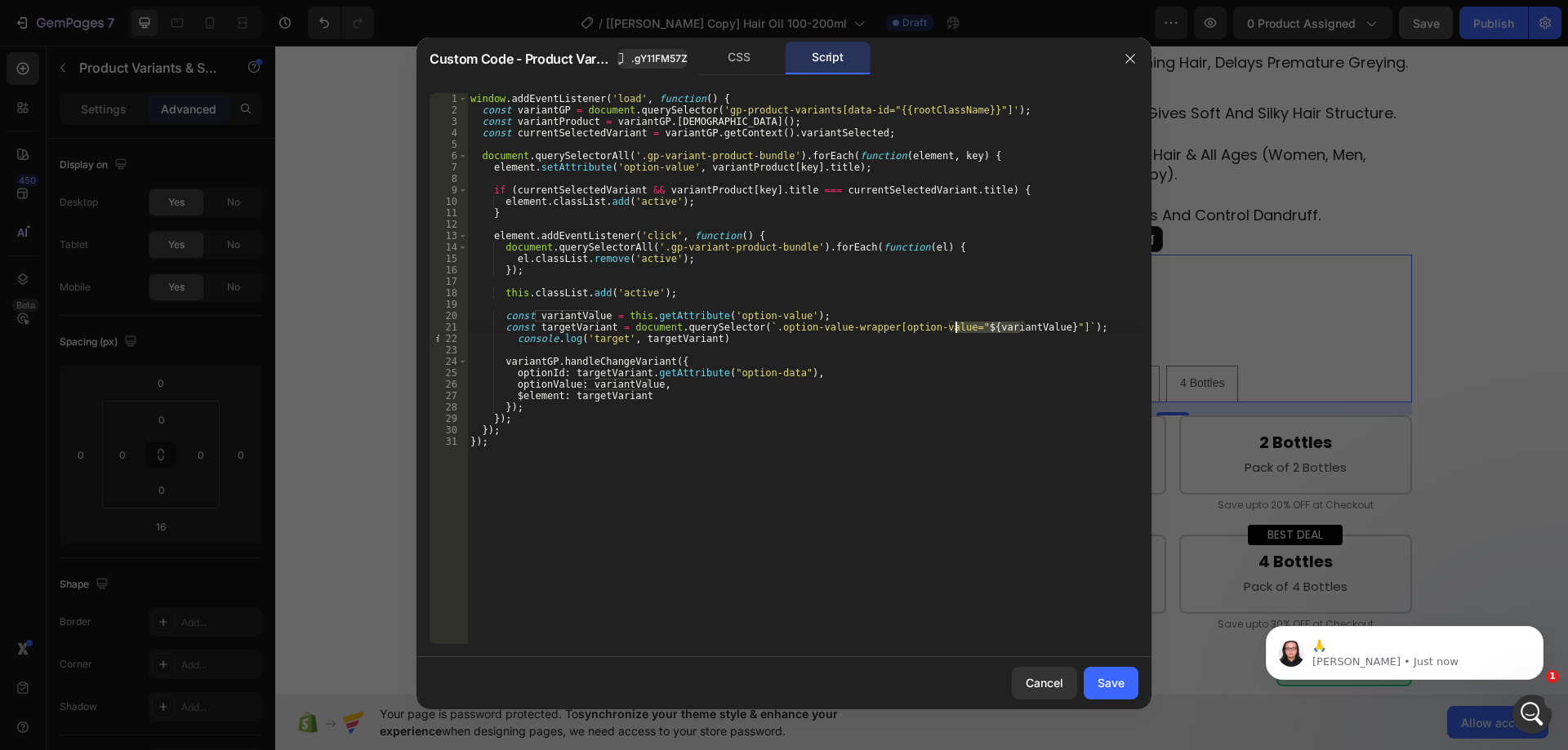
scroll to position [0, 0]
click at [836, 321] on div "window . addEventListener ( 'load' , function ( ) { const variantGP = document …" at bounding box center [803, 380] width 671 height 574
type textarea "const variantValue = this.getAttribute('option-value');"
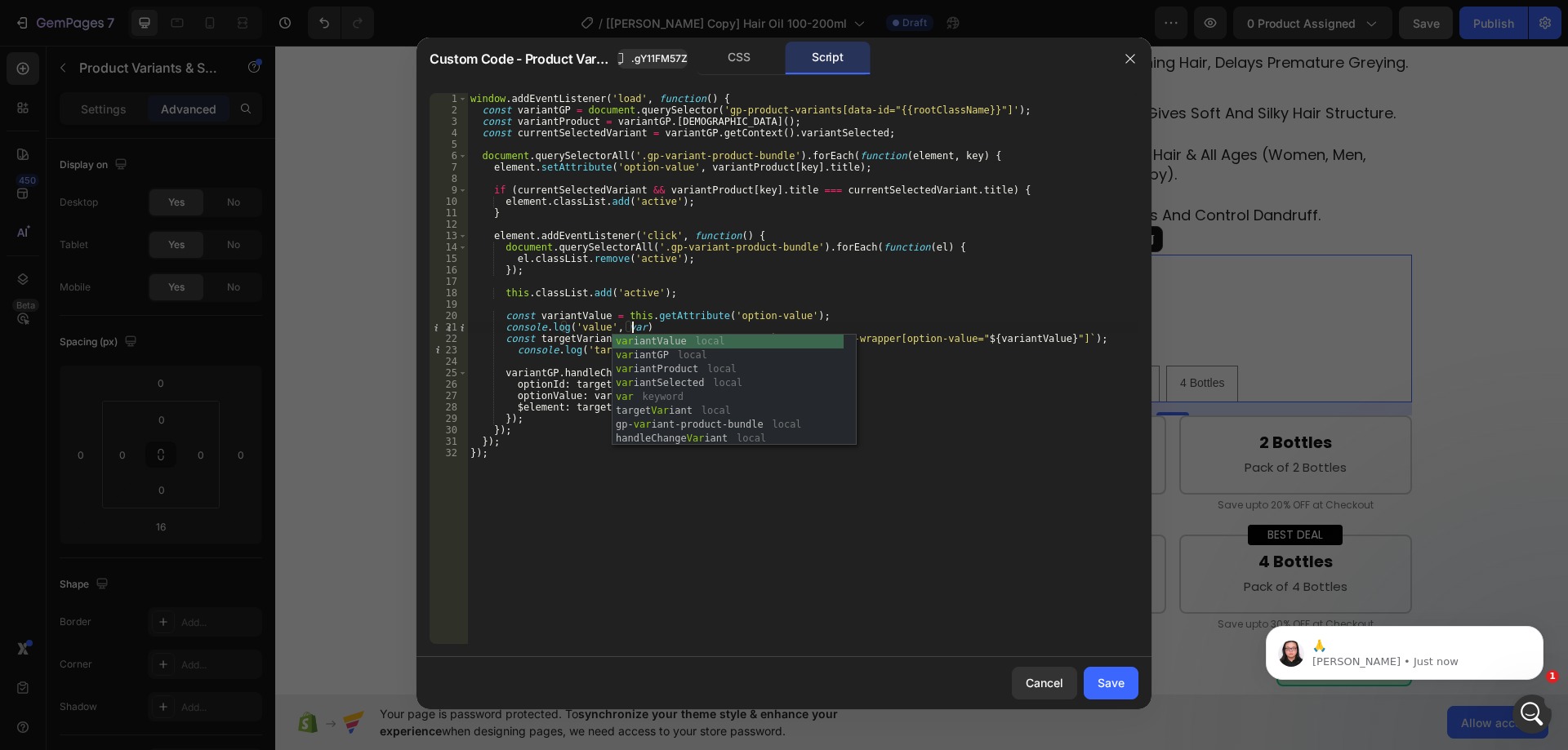
scroll to position [0, 13]
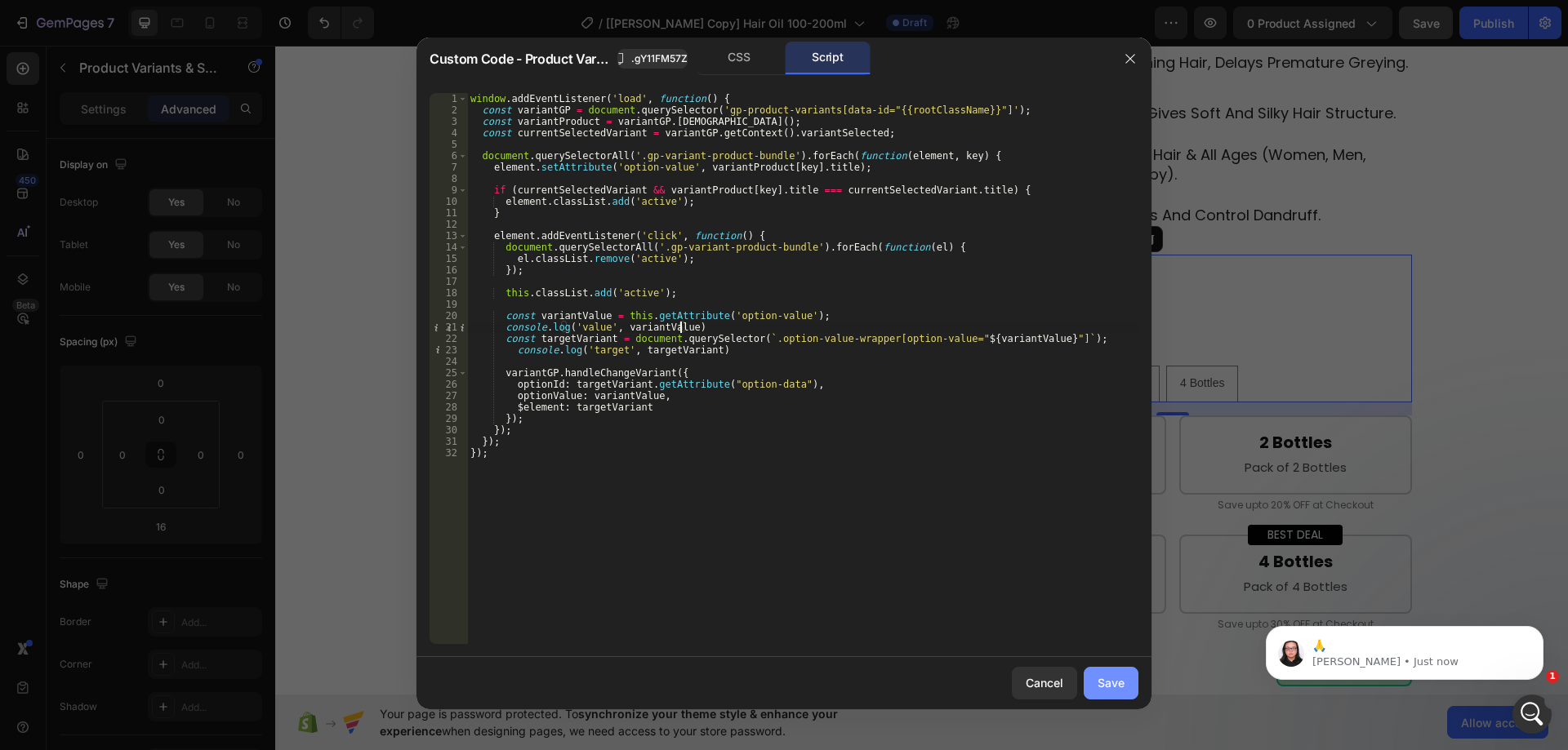
type textarea "console.log('value', variantValue)"
drag, startPoint x: 1100, startPoint y: 671, endPoint x: 1047, endPoint y: 168, distance: 505.8
click at [1100, 671] on button "Save" at bounding box center [1111, 684] width 55 height 33
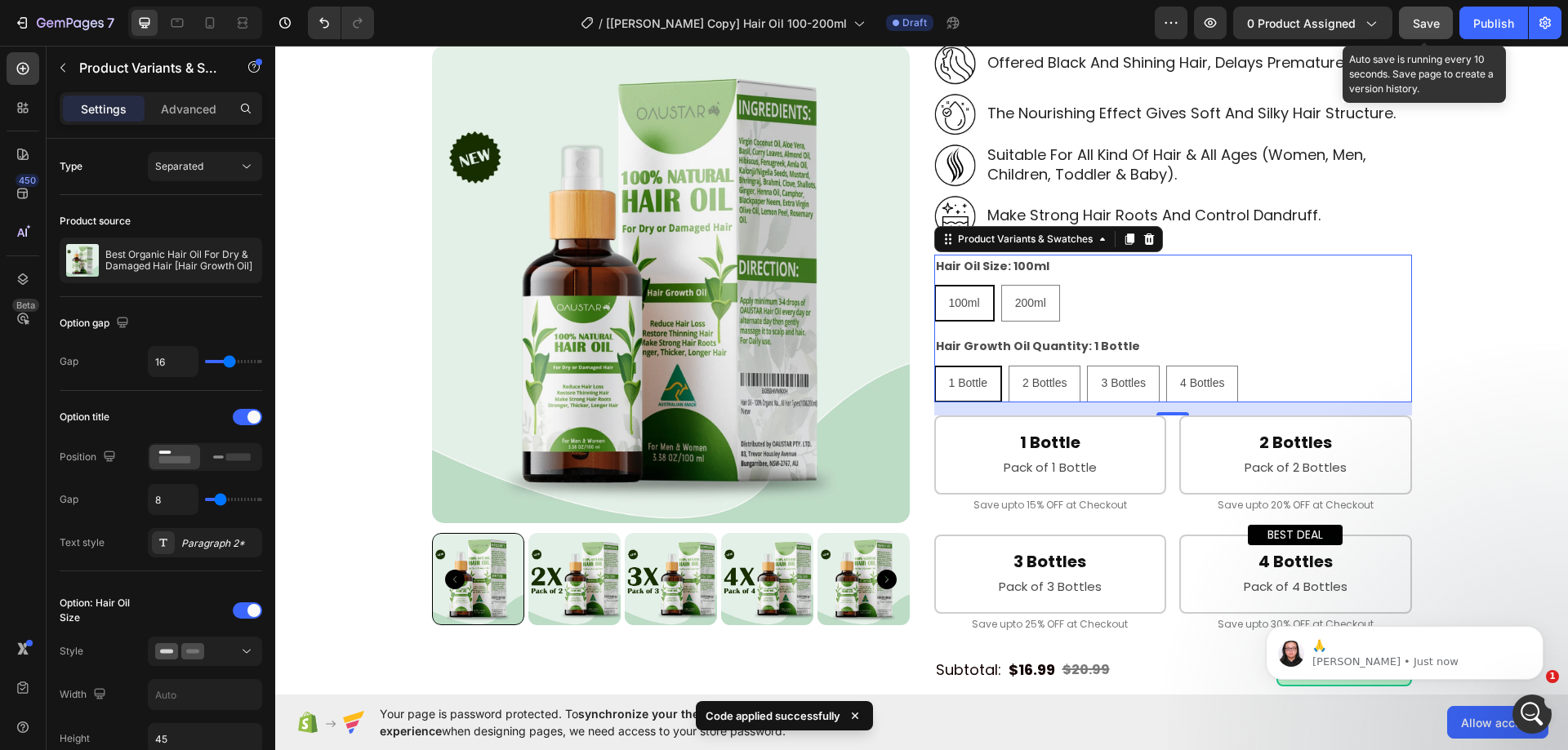
click at [1431, 16] on span "Save" at bounding box center [1427, 23] width 27 height 13
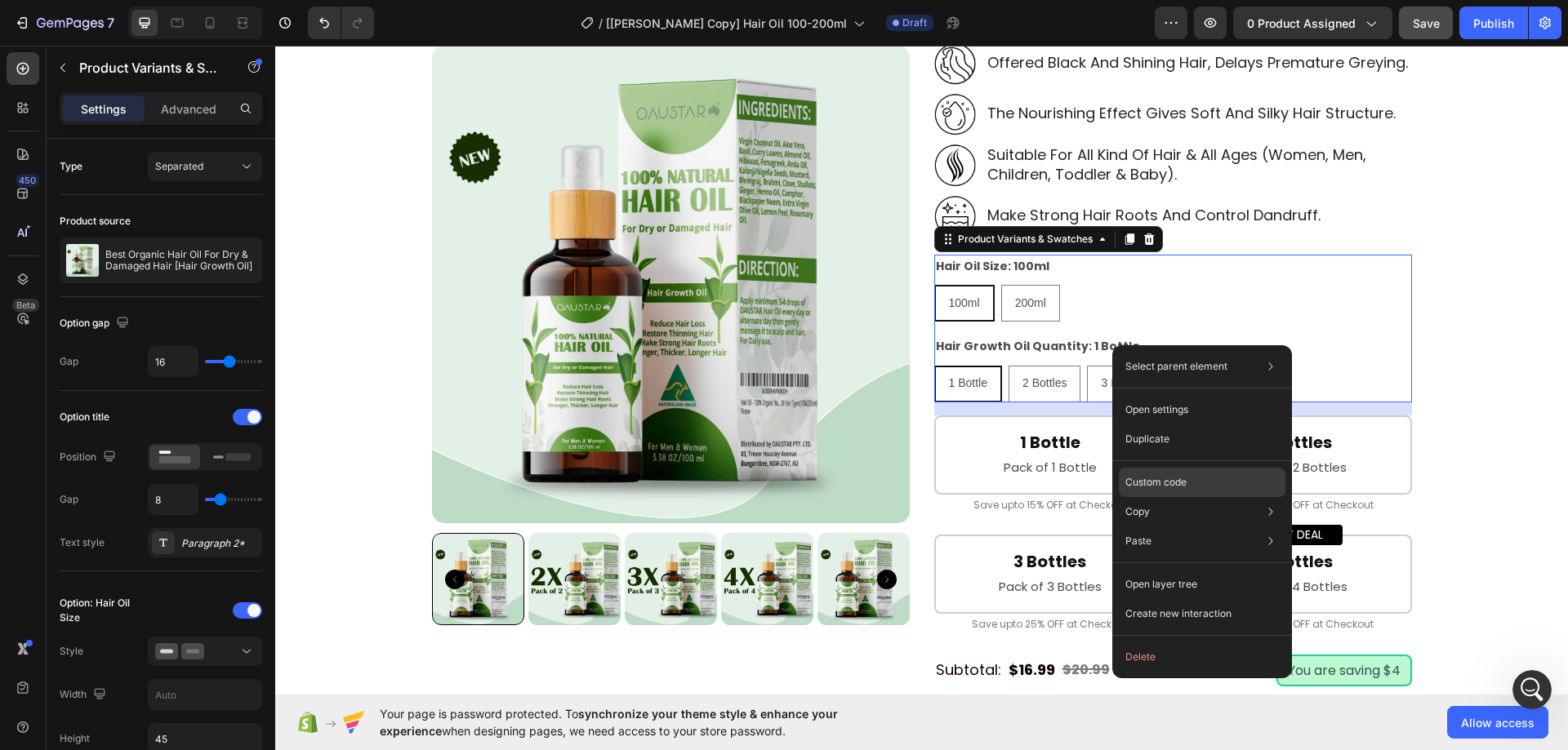
click at [1186, 485] on p "Custom code" at bounding box center [1156, 482] width 61 height 14
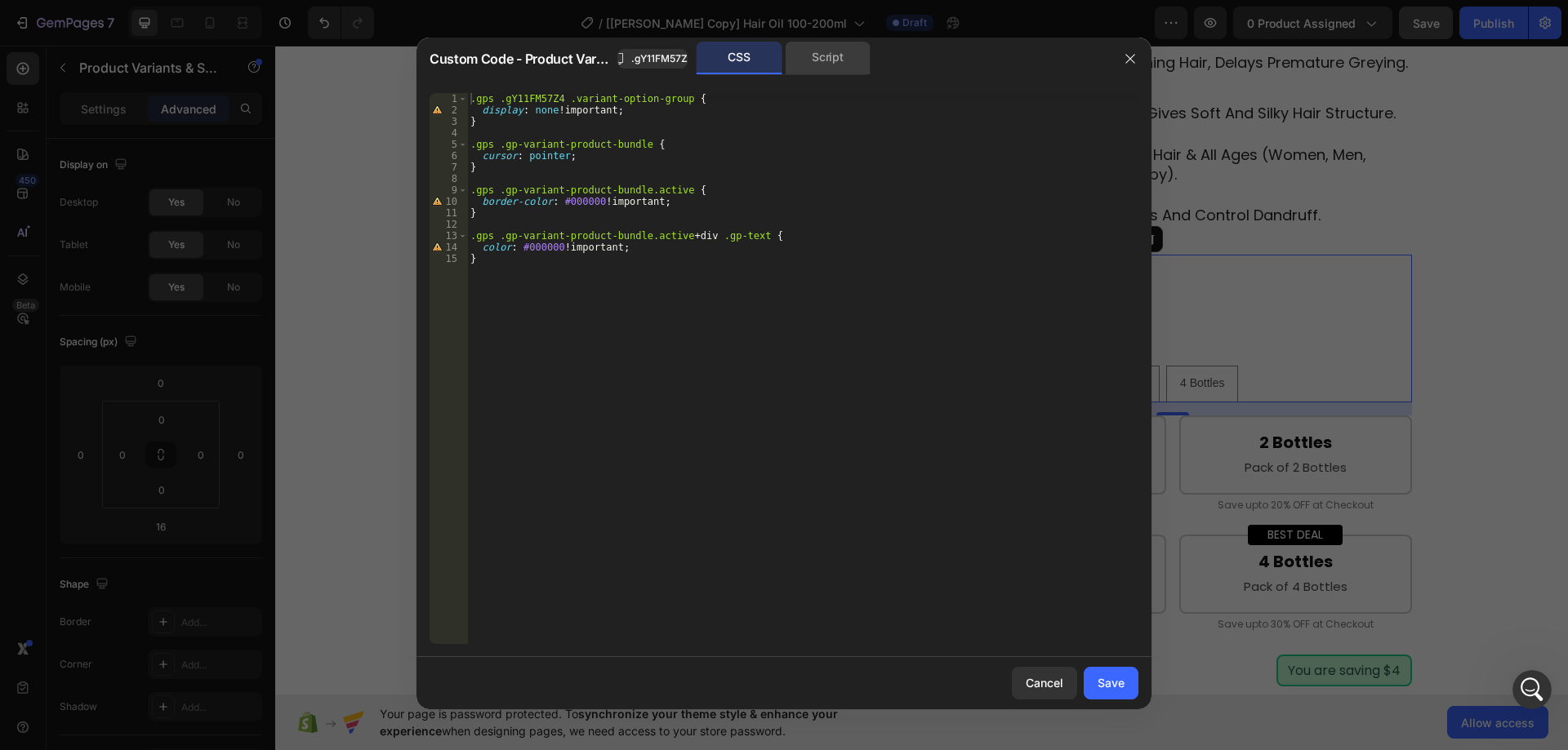
click at [825, 64] on div "Script" at bounding box center [828, 57] width 86 height 33
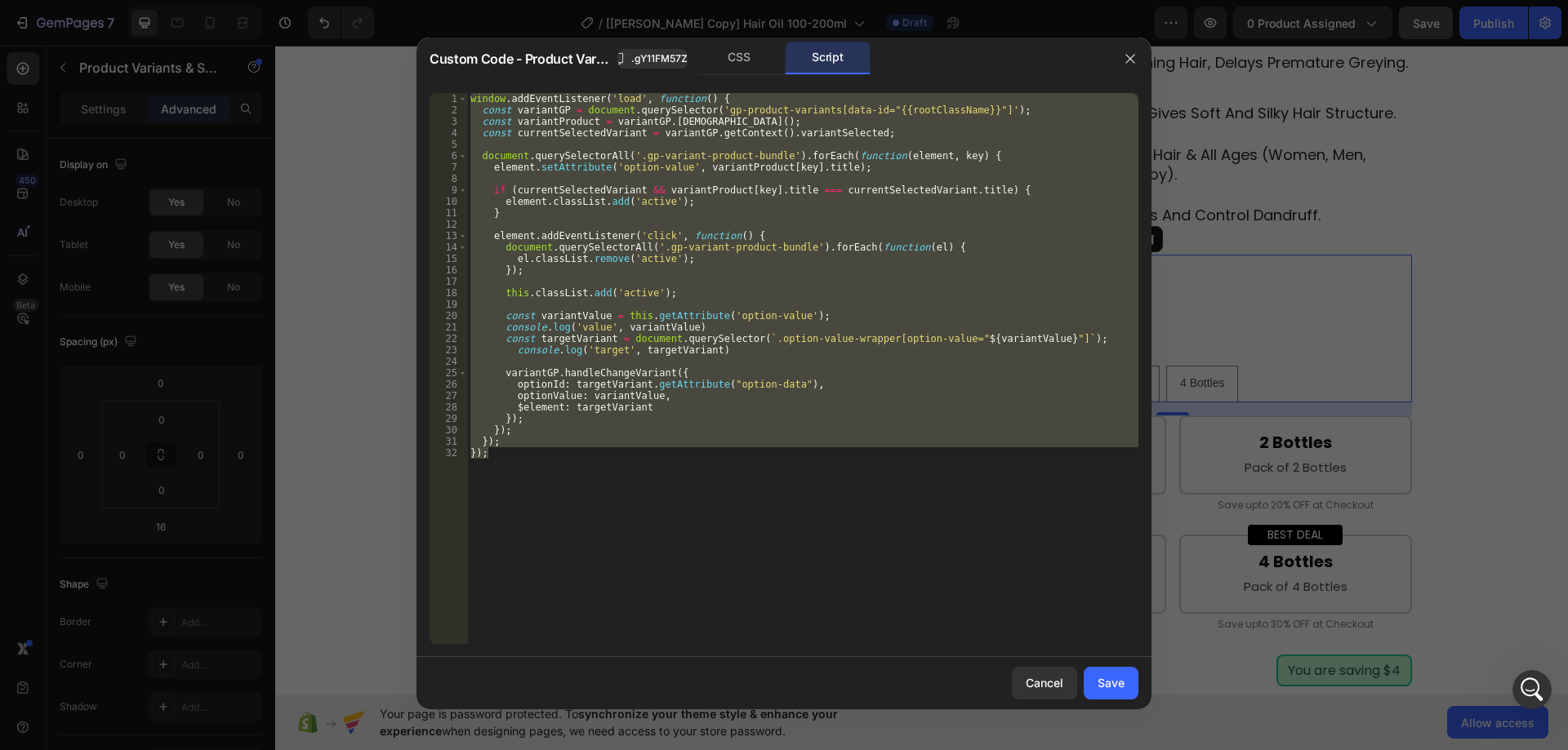
click at [724, 239] on div "window . addEventListener ( 'load' , function ( ) { const variantGP = document …" at bounding box center [803, 369] width 671 height 551
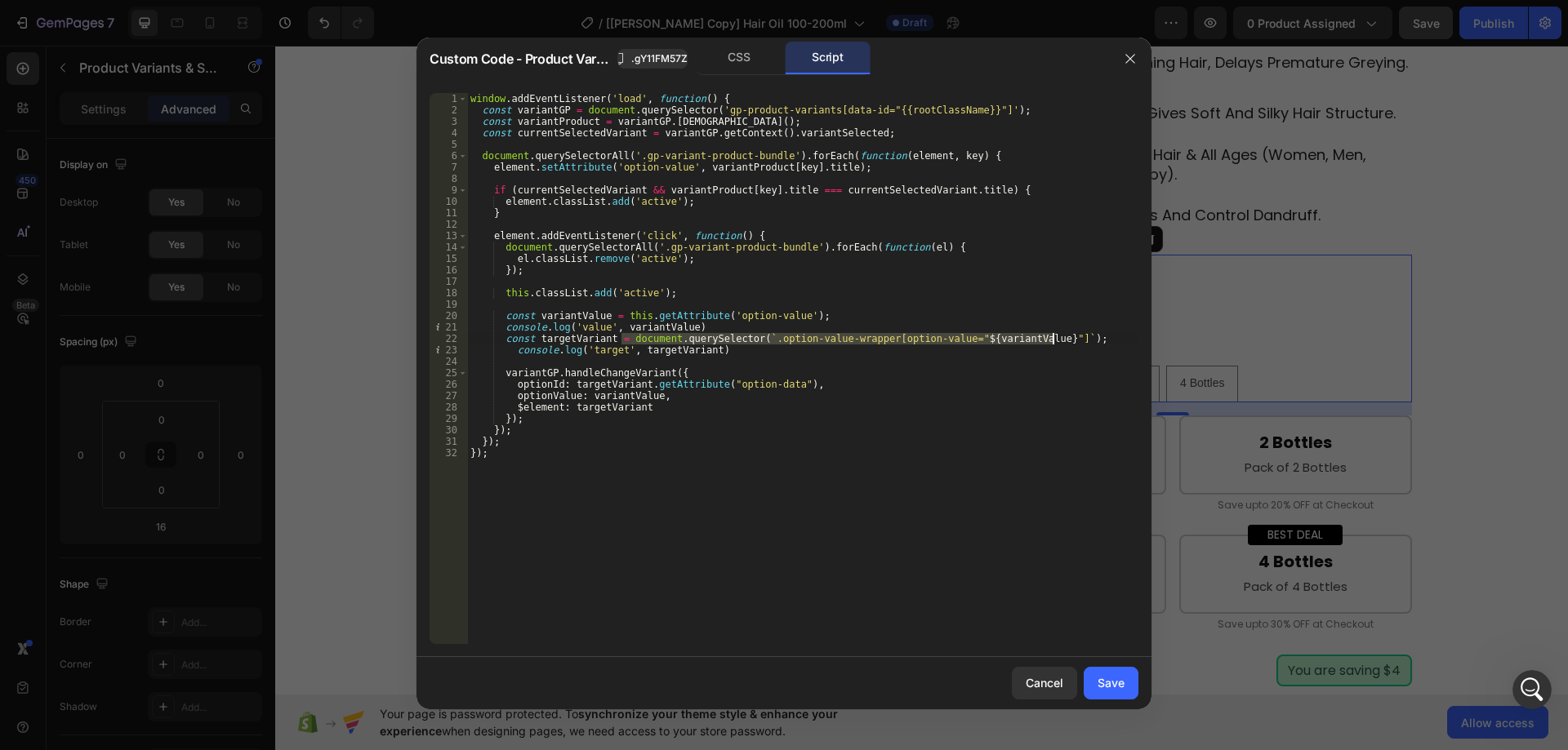
drag, startPoint x: 620, startPoint y: 340, endPoint x: 1083, endPoint y: 337, distance: 463.0
click at [1083, 337] on div "window . addEventListener ( 'load' , function ( ) { const variantGP = document …" at bounding box center [803, 380] width 671 height 574
click at [1006, 380] on div "window . addEventListener ( 'load' , function ( ) { const variantGP = document …" at bounding box center [803, 380] width 671 height 574
drag, startPoint x: 618, startPoint y: 338, endPoint x: 1103, endPoint y: 338, distance: 485.0
click at [1103, 338] on div "window . addEventListener ( 'load' , function ( ) { const variantGP = document …" at bounding box center [803, 380] width 671 height 574
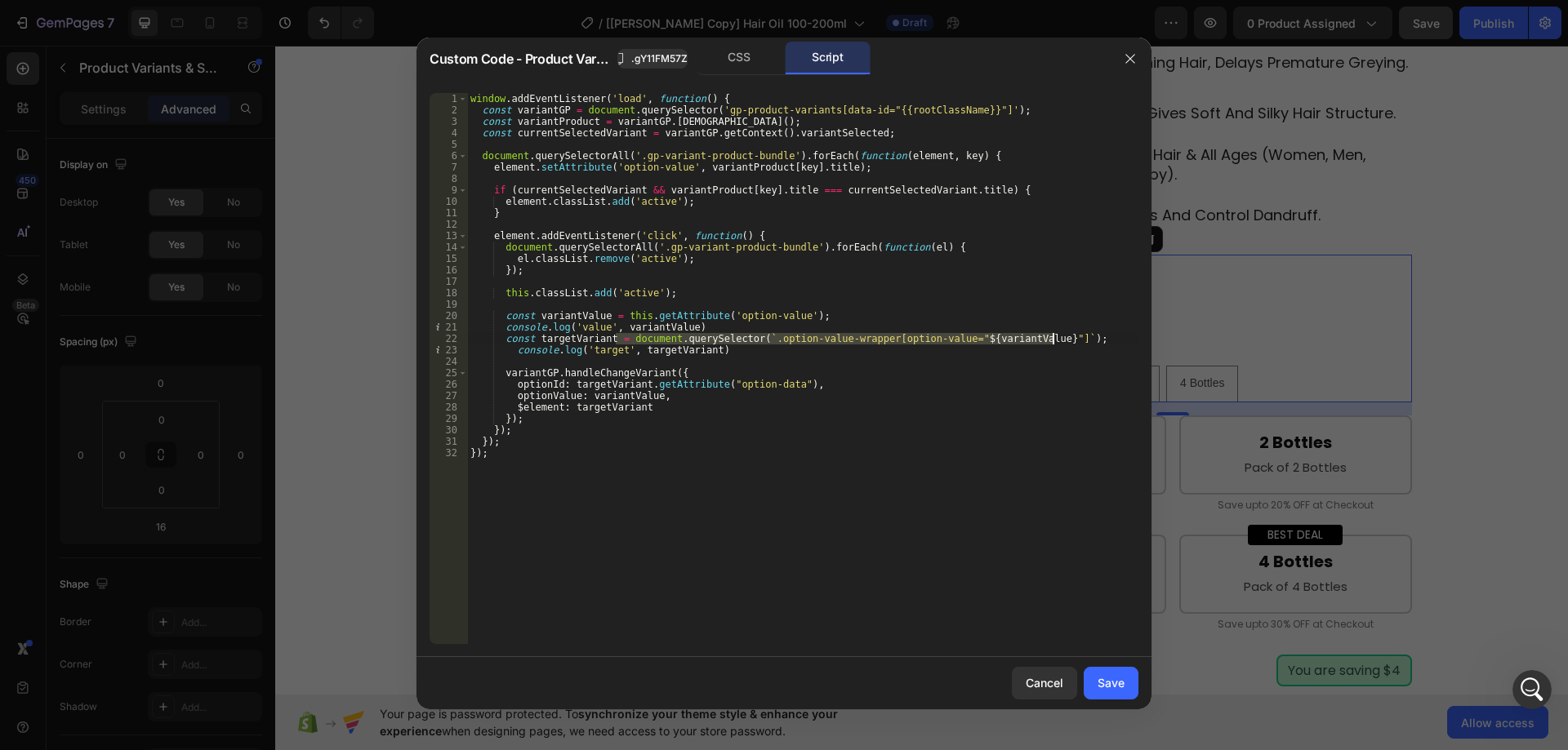
click at [795, 353] on div "window . addEventListener ( 'load' , function ( ) { const variantGP = document …" at bounding box center [803, 380] width 671 height 574
drag, startPoint x: 757, startPoint y: 339, endPoint x: 853, endPoint y: 341, distance: 96.0
click at [863, 341] on div "window . addEventListener ( 'load' , function ( ) { const variantGP = document …" at bounding box center [803, 380] width 671 height 574
click at [743, 56] on div "CSS" at bounding box center [739, 57] width 86 height 33
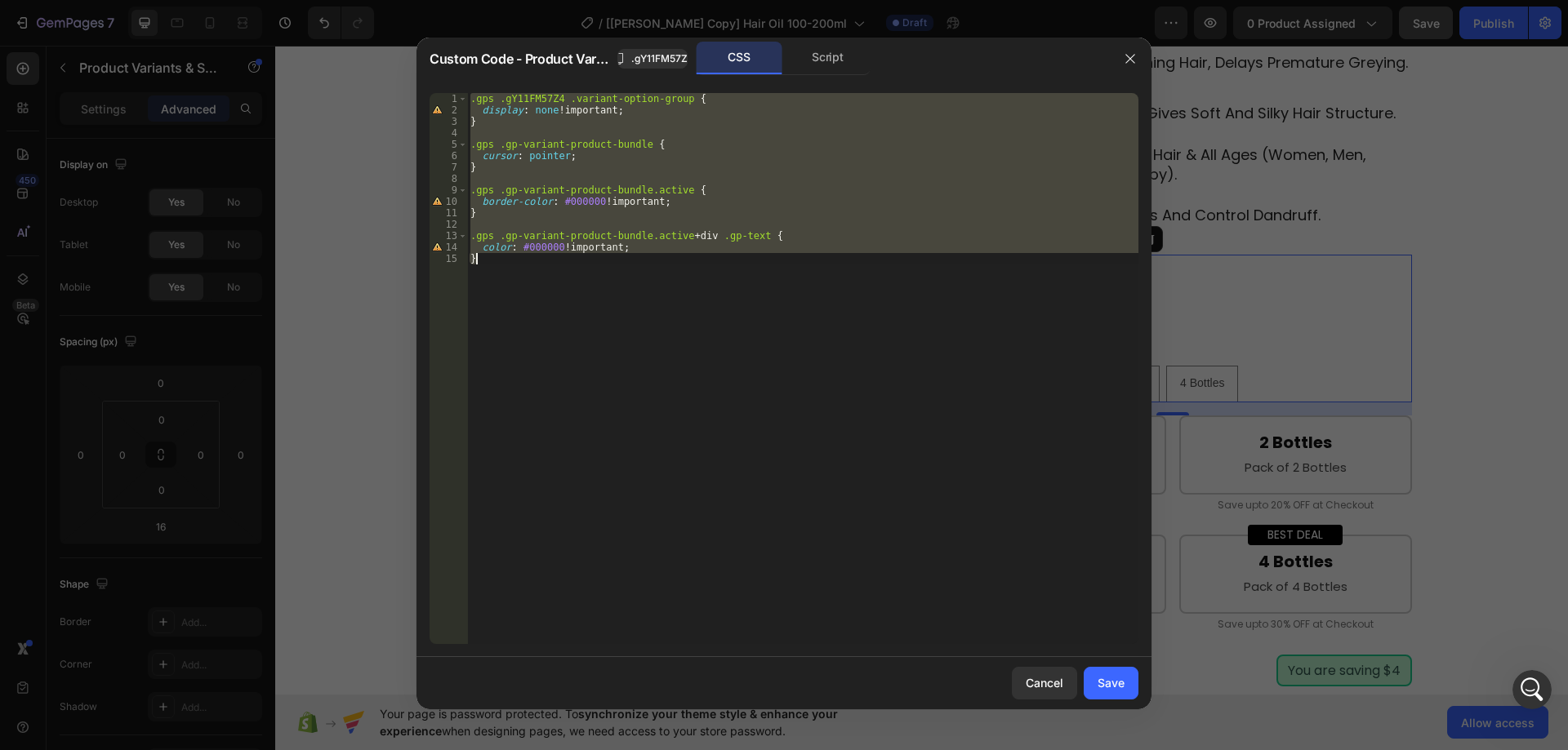
click at [683, 289] on div ".gps .gY11FM57Z4 .variant-option-group { display : none !important ; } .gps .gp…" at bounding box center [803, 369] width 671 height 551
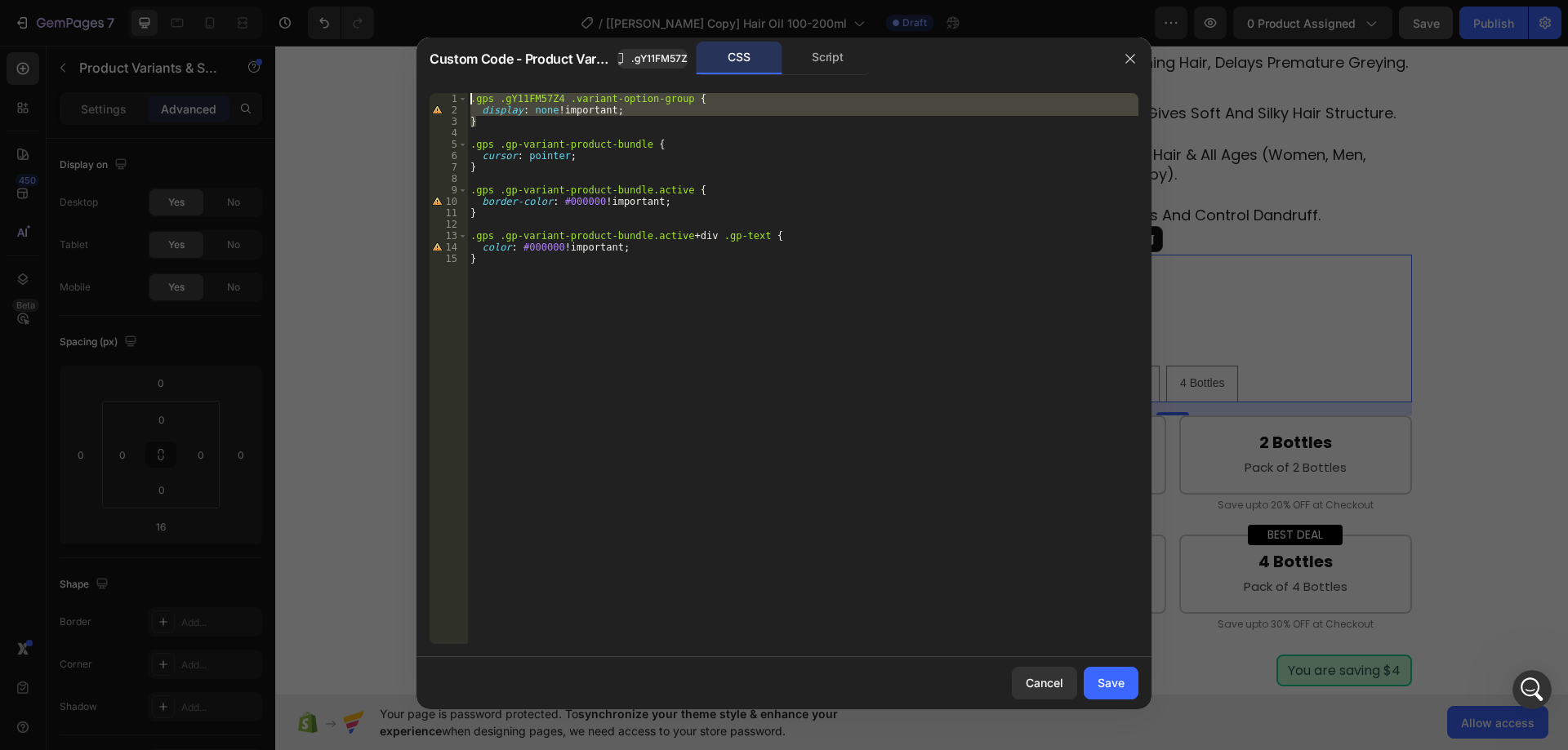
drag, startPoint x: 488, startPoint y: 125, endPoint x: 444, endPoint y: 97, distance: 52.2
click at [444, 97] on div "} 1 2 3 4 5 6 7 8 9 10 11 12 13 14 15 .gps .gY11FM57Z4 .variant-option-group { …" at bounding box center [784, 369] width 709 height 551
click at [686, 348] on div "/*.gps .gY11FM57Z4 .variant-option-group { display: none !important; }*/ .gps .…" at bounding box center [803, 380] width 671 height 574
type textarea "}"
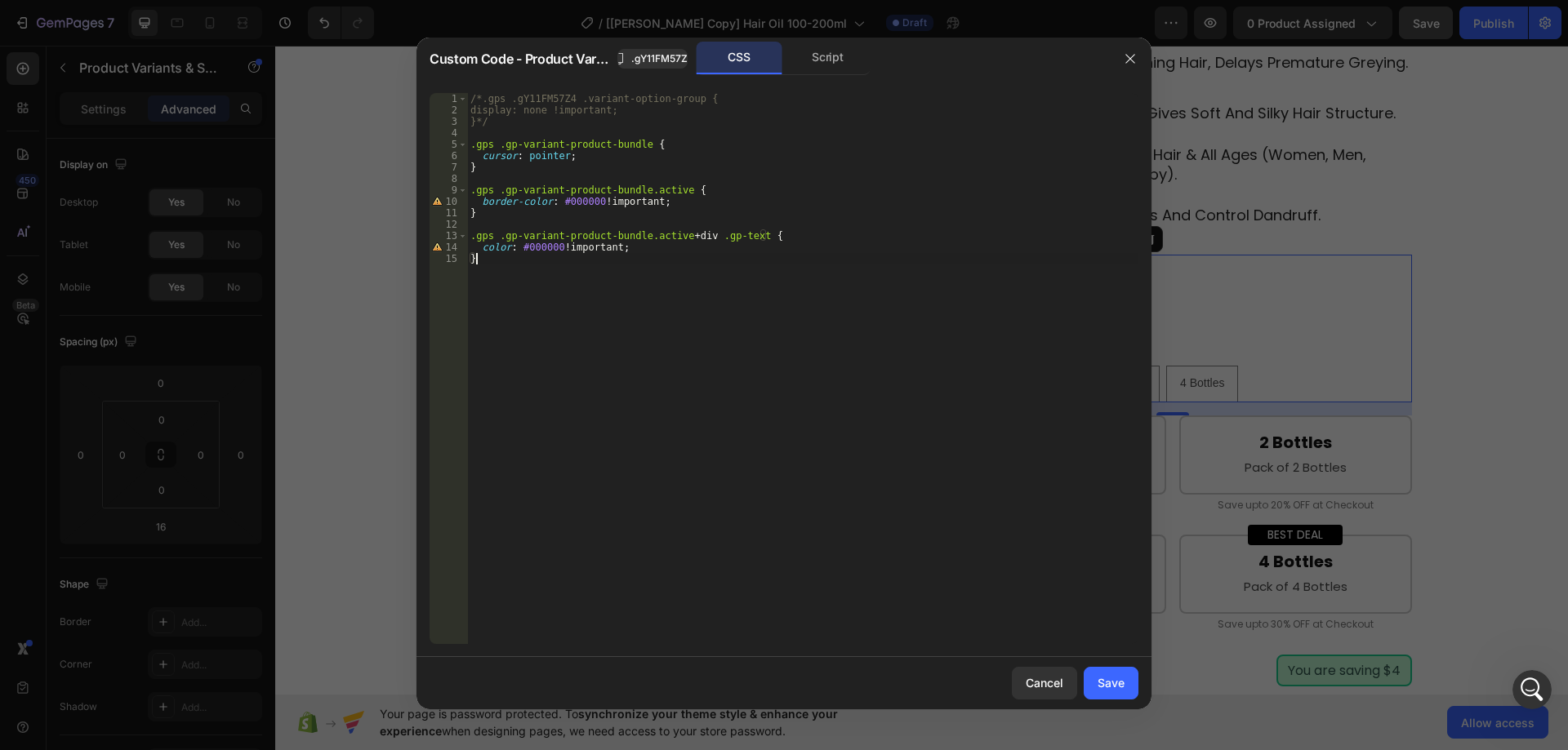
drag, startPoint x: 1096, startPoint y: 687, endPoint x: 1399, endPoint y: 24, distance: 729.0
click at [1098, 685] on button "Save" at bounding box center [1111, 684] width 55 height 33
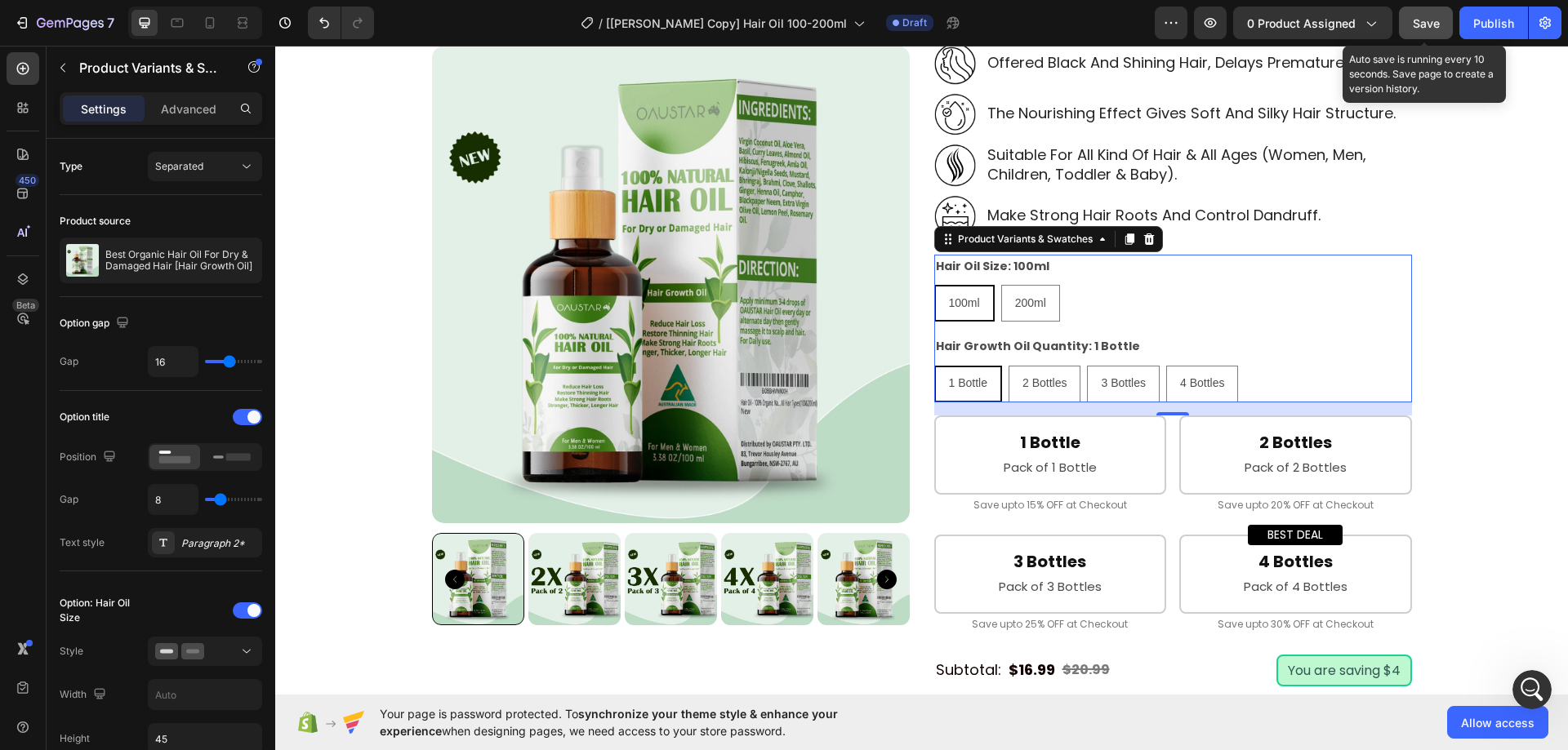
click at [1410, 25] on button "Save" at bounding box center [1427, 23] width 54 height 33
click at [1090, 348] on div "Hair Oil Size: 100ml 100ml 100ml 100ml 200ml 200ml 200ml Hair Growth Oil Quanti…" at bounding box center [1173, 328] width 477 height 147
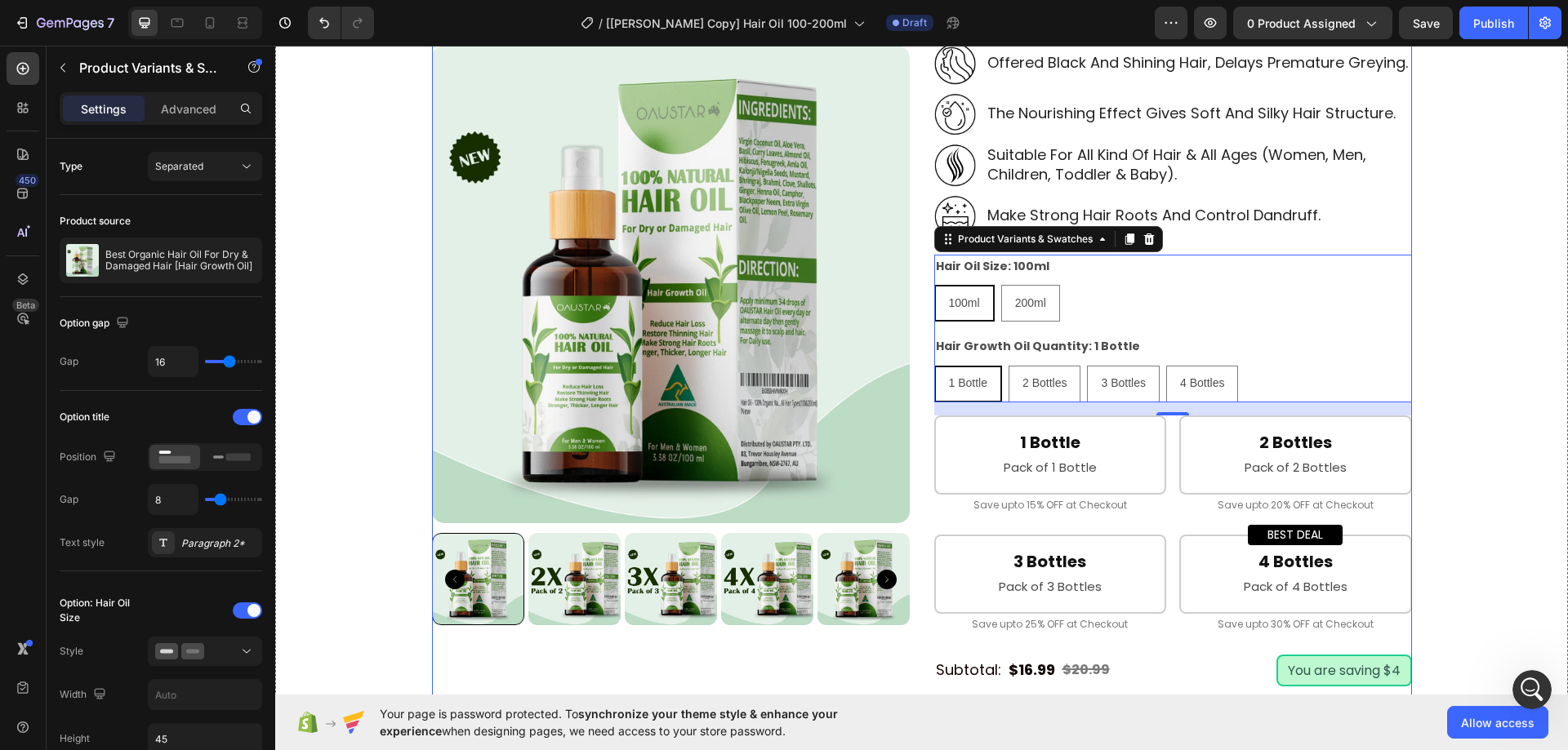
click at [916, 318] on div "Product Images Best Organic Hair Oil For Dry & Damaged Hair [Hair Growth Oil] P…" at bounding box center [922, 462] width 980 height 1615
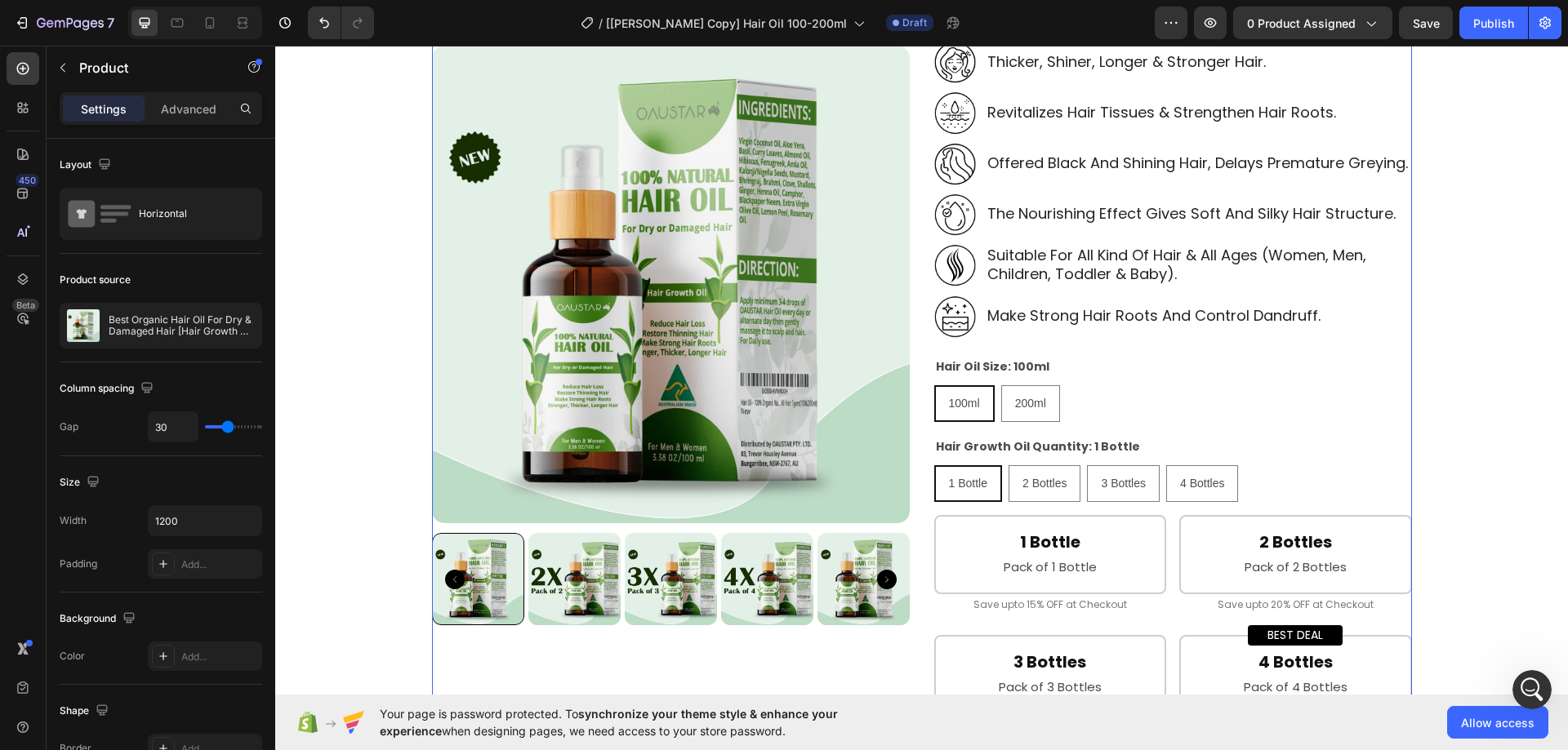
scroll to position [245, 0]
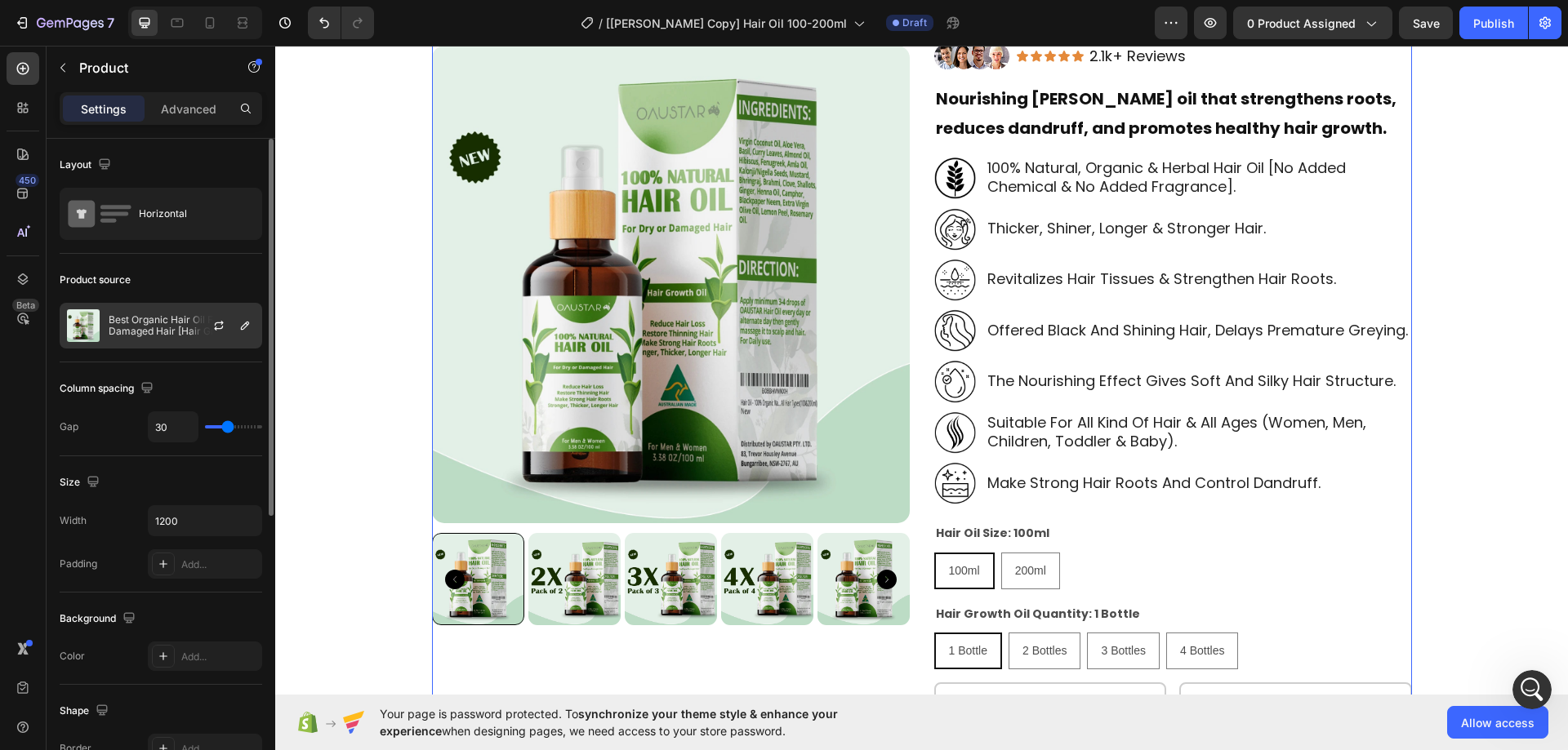
click at [186, 324] on p "Best Organic Hair Oil For Dry & Damaged Hair [Hair Growth Oil]" at bounding box center [182, 325] width 147 height 23
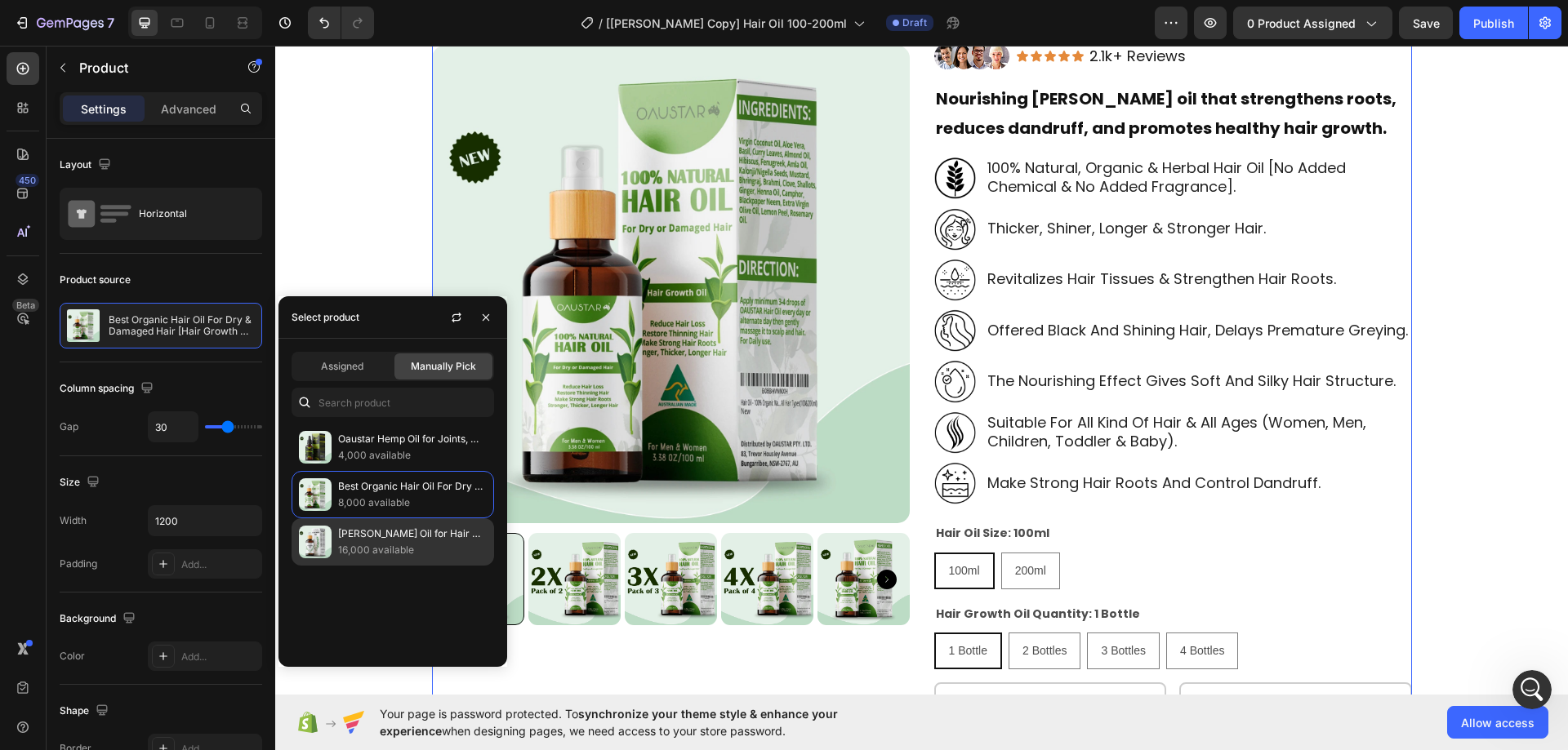
drag, startPoint x: 387, startPoint y: 535, endPoint x: 902, endPoint y: 145, distance: 646.0
click at [387, 535] on p "[PERSON_NAME] Oil for Hair Growth 200ml [100% Natural & Organic]" at bounding box center [413, 534] width 149 height 16
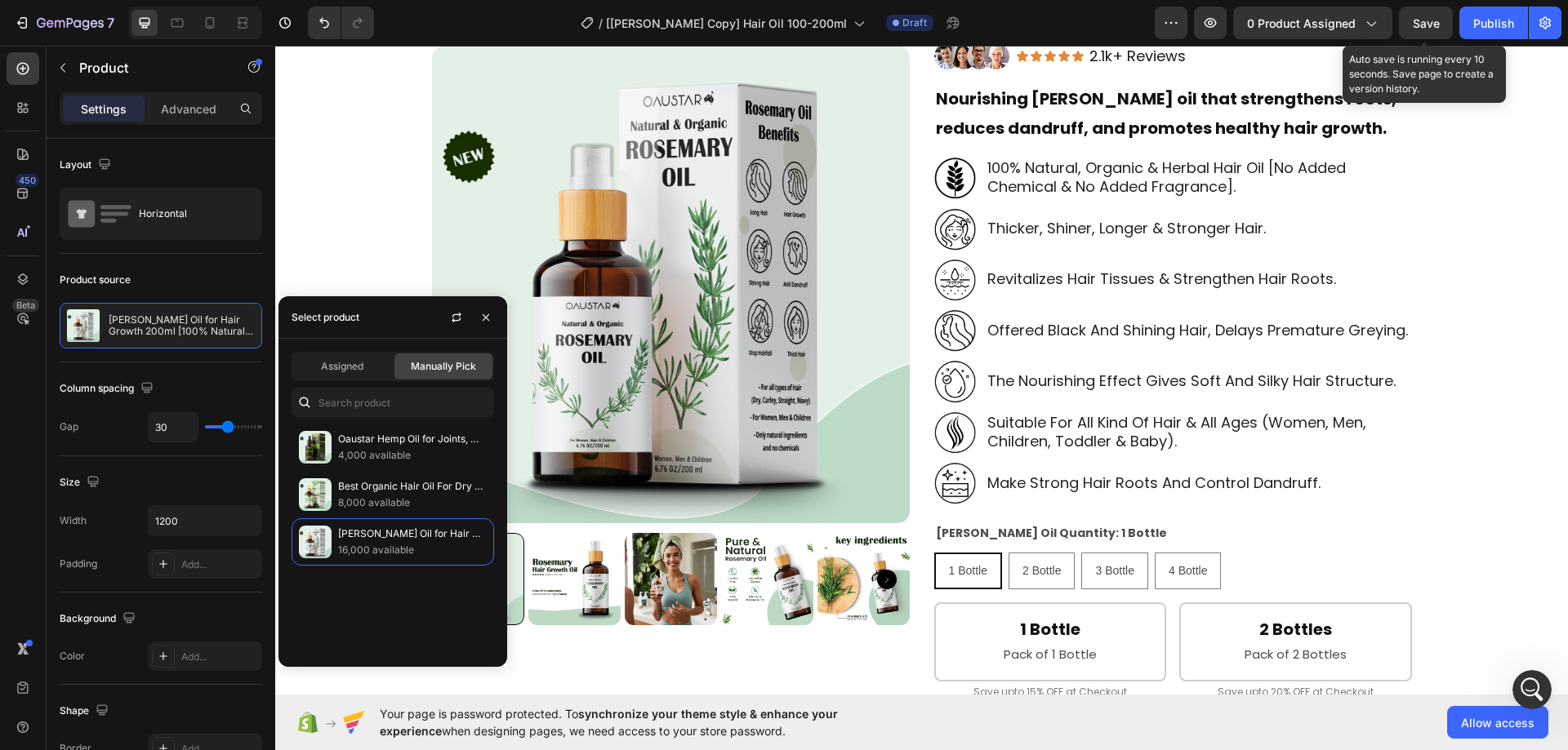
click at [1416, 24] on span "Save" at bounding box center [1427, 23] width 27 height 13
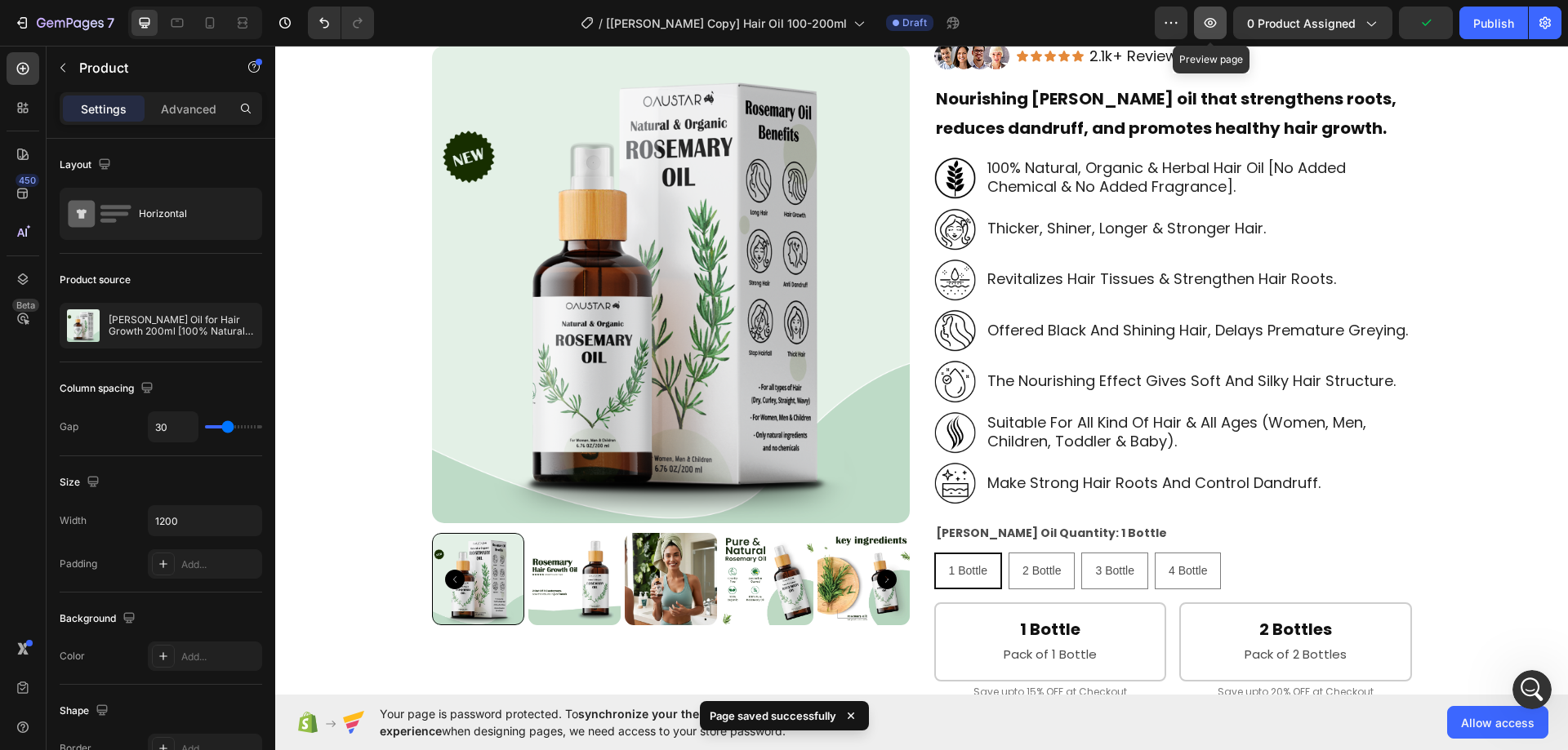
click at [1215, 24] on icon "button" at bounding box center [1210, 22] width 16 height 16
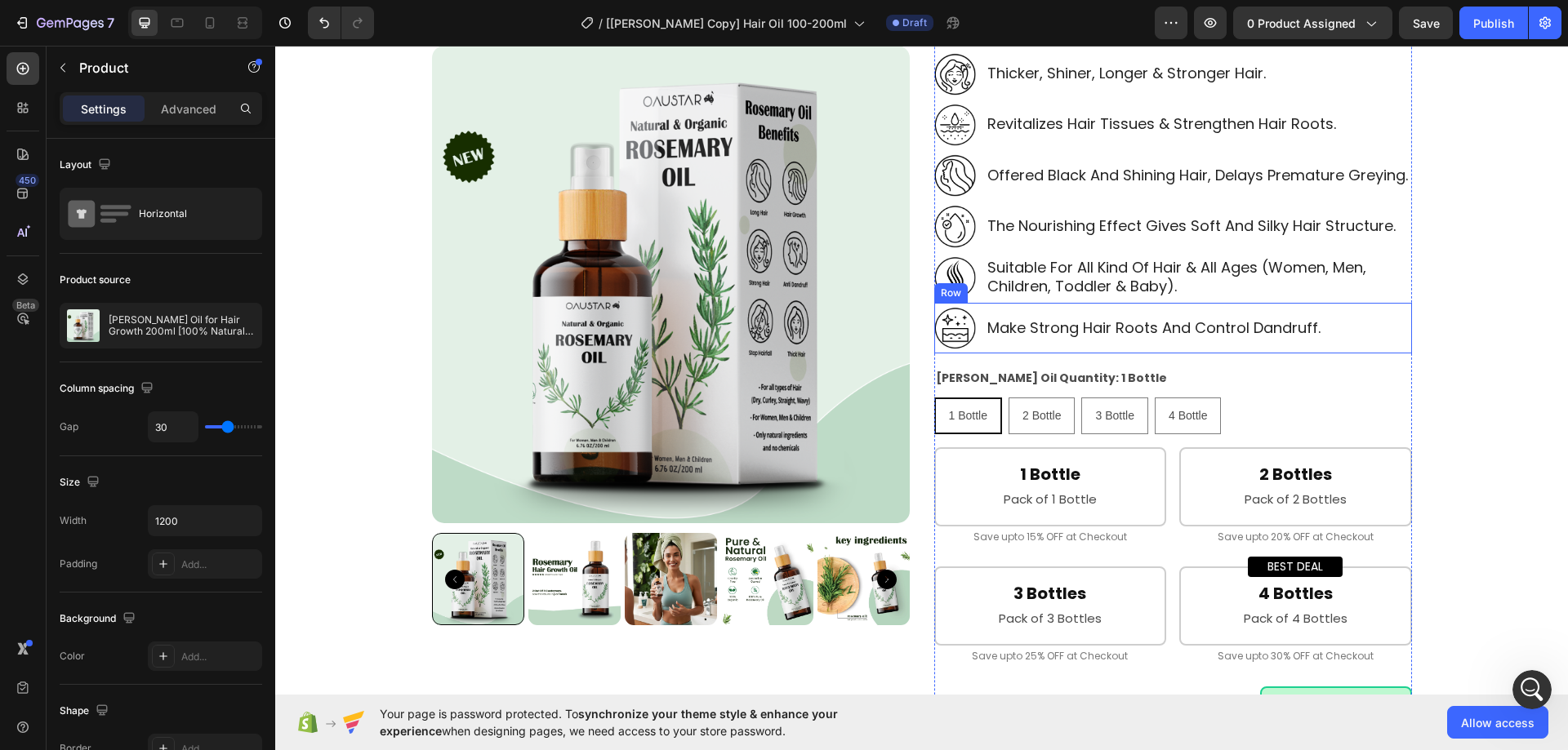
scroll to position [408, 0]
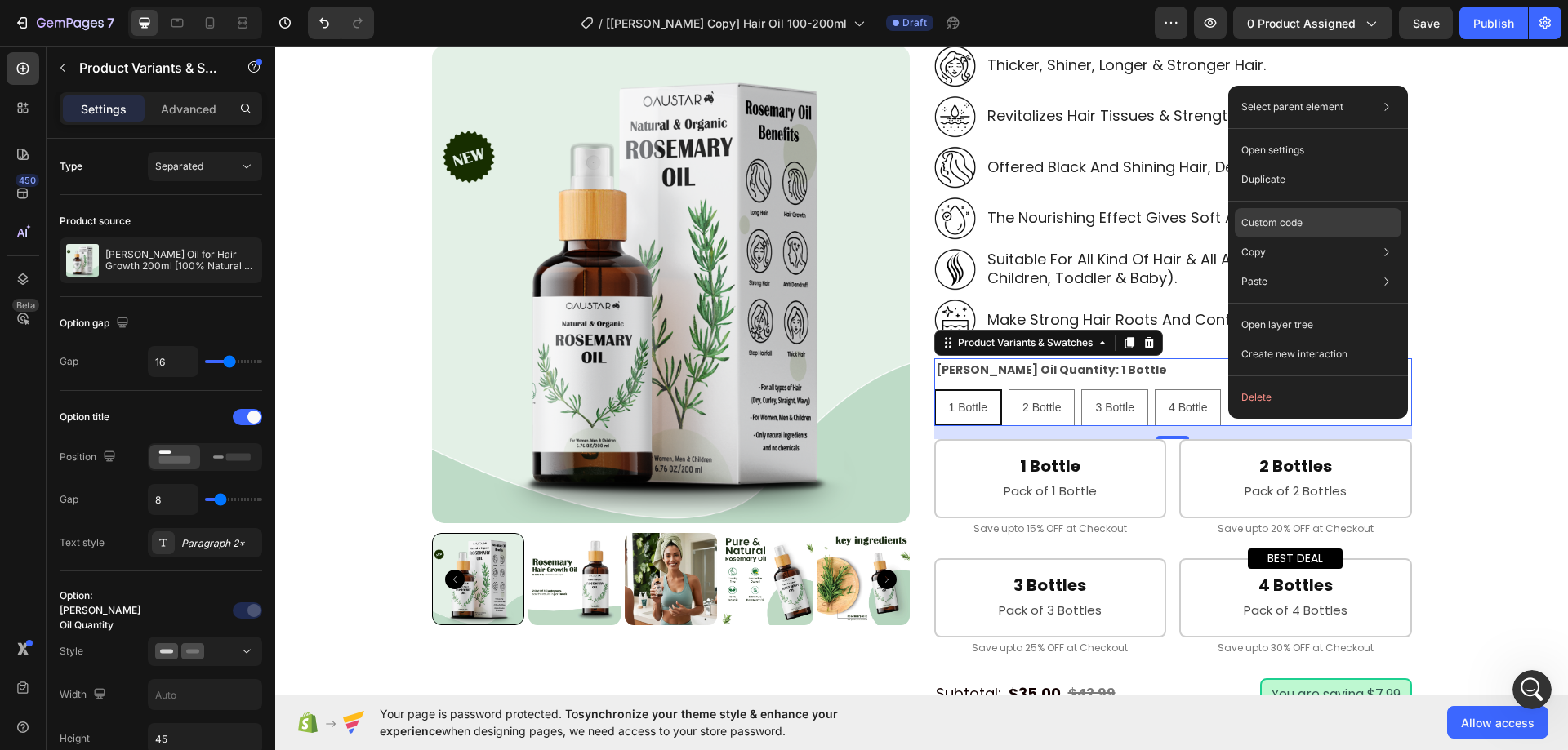
click at [1272, 223] on p "Custom code" at bounding box center [1272, 222] width 61 height 14
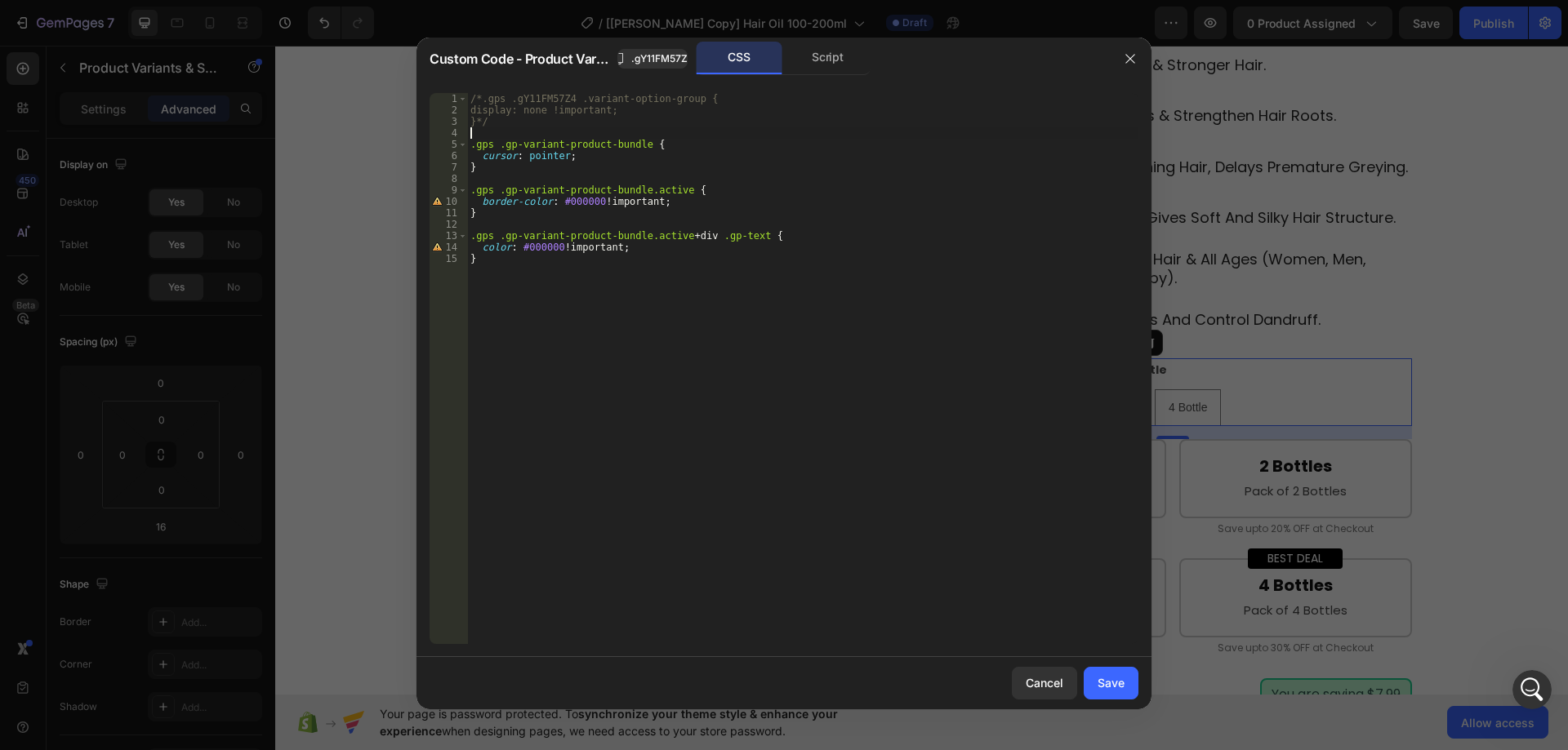
click at [526, 128] on div "/*.gps .gY11FM57Z4 .variant-option-group { display: none !important; }*/ .gps .…" at bounding box center [803, 380] width 671 height 574
click at [541, 121] on div "/*.gps .gY11FM57Z4 .variant-option-group { display: none !important; }*/ .gps .…" at bounding box center [803, 380] width 671 height 574
click at [482, 95] on div "/*.gps .gY11FM57Z4 .variant-option-group { display: none !important; } .gps .gp…" at bounding box center [803, 380] width 671 height 574
type textarea ".gps .gY11FM57Z4 .variant-option-group {"
click at [1105, 678] on div "Save" at bounding box center [1112, 683] width 27 height 17
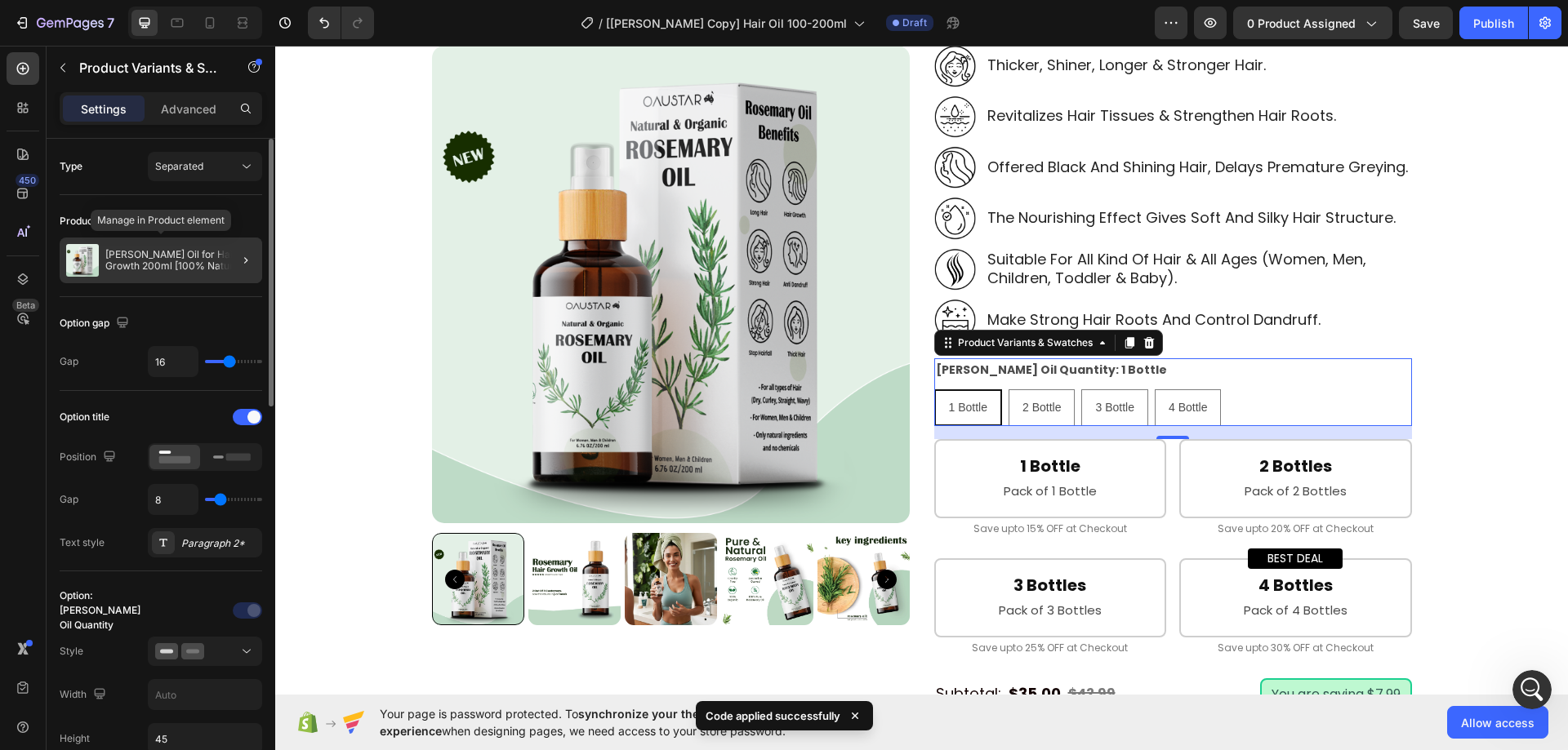
click at [206, 263] on p "[PERSON_NAME] Oil for Hair Growth 200ml [100% Natural & Organic]" at bounding box center [180, 260] width 150 height 23
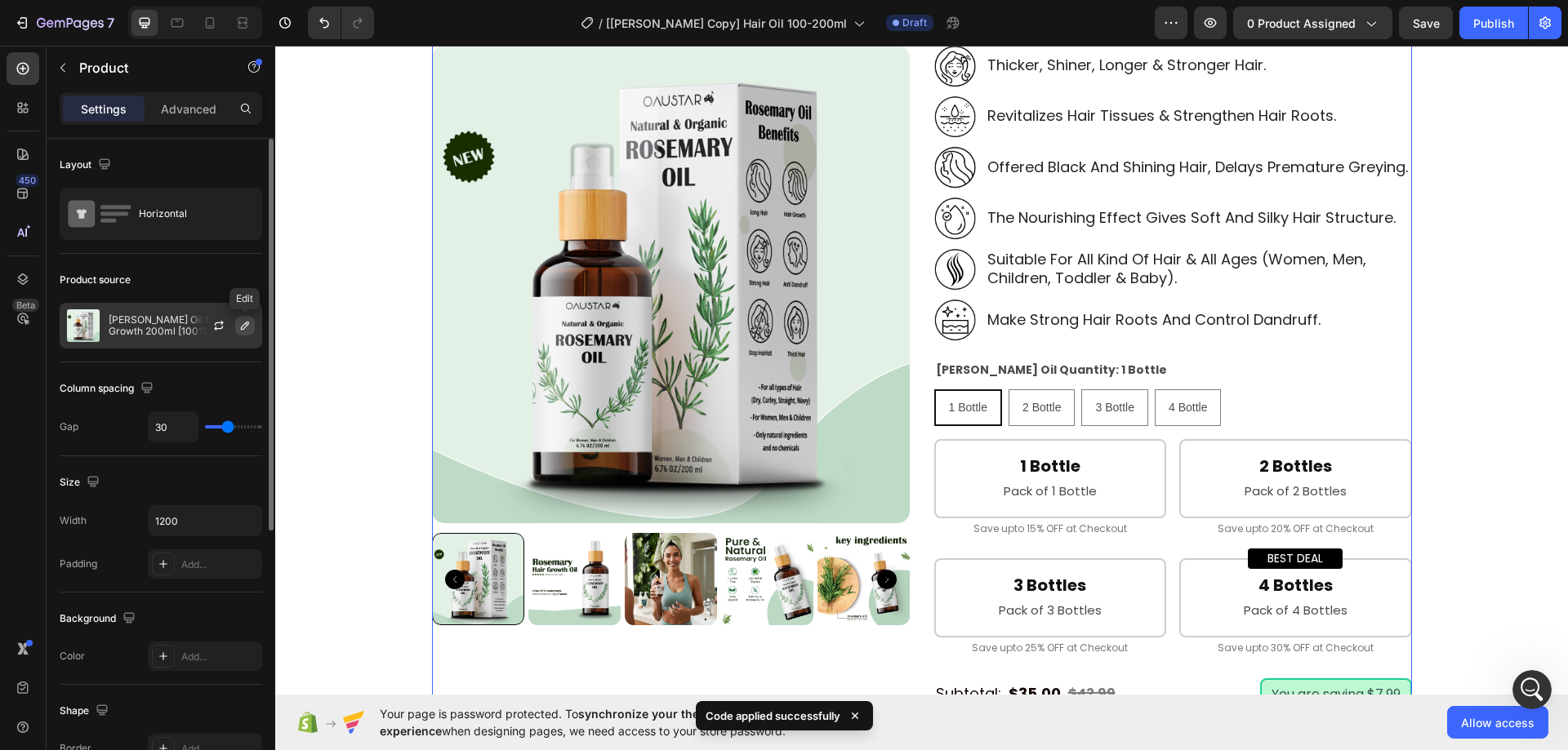
click at [236, 327] on button "button" at bounding box center [244, 325] width 19 height 19
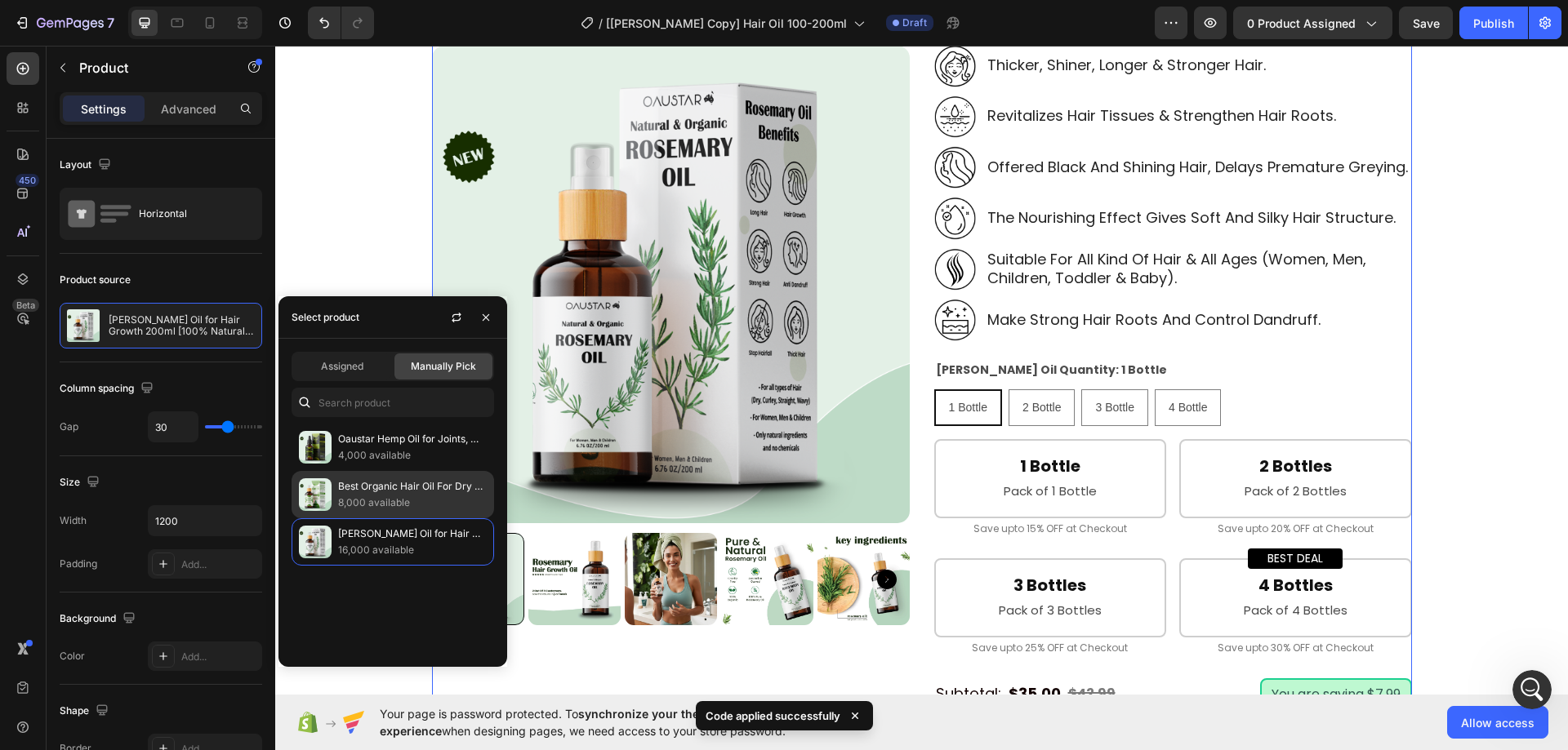
click at [376, 502] on p "8,000 available" at bounding box center [413, 503] width 149 height 16
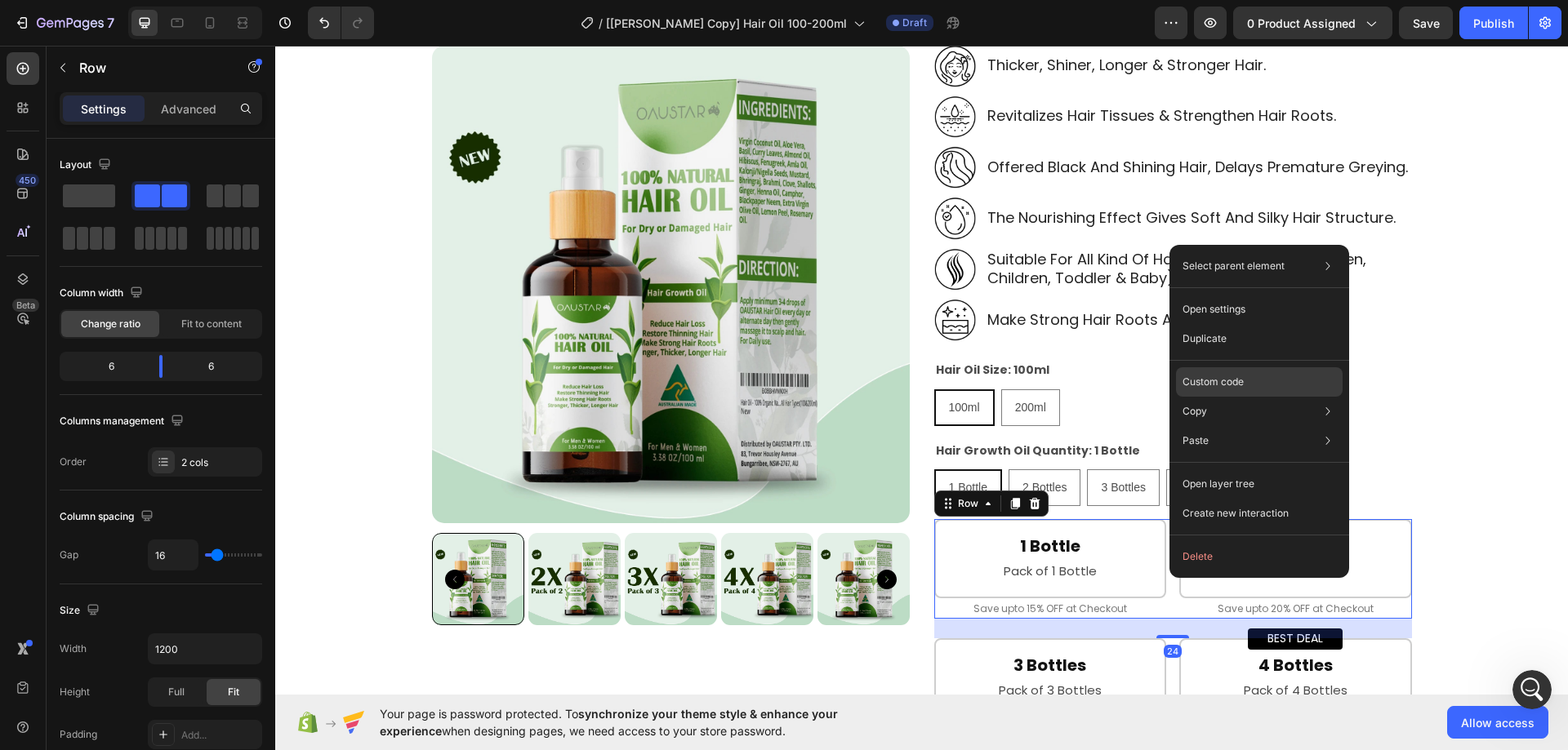
click at [1227, 377] on p "Custom code" at bounding box center [1213, 381] width 61 height 14
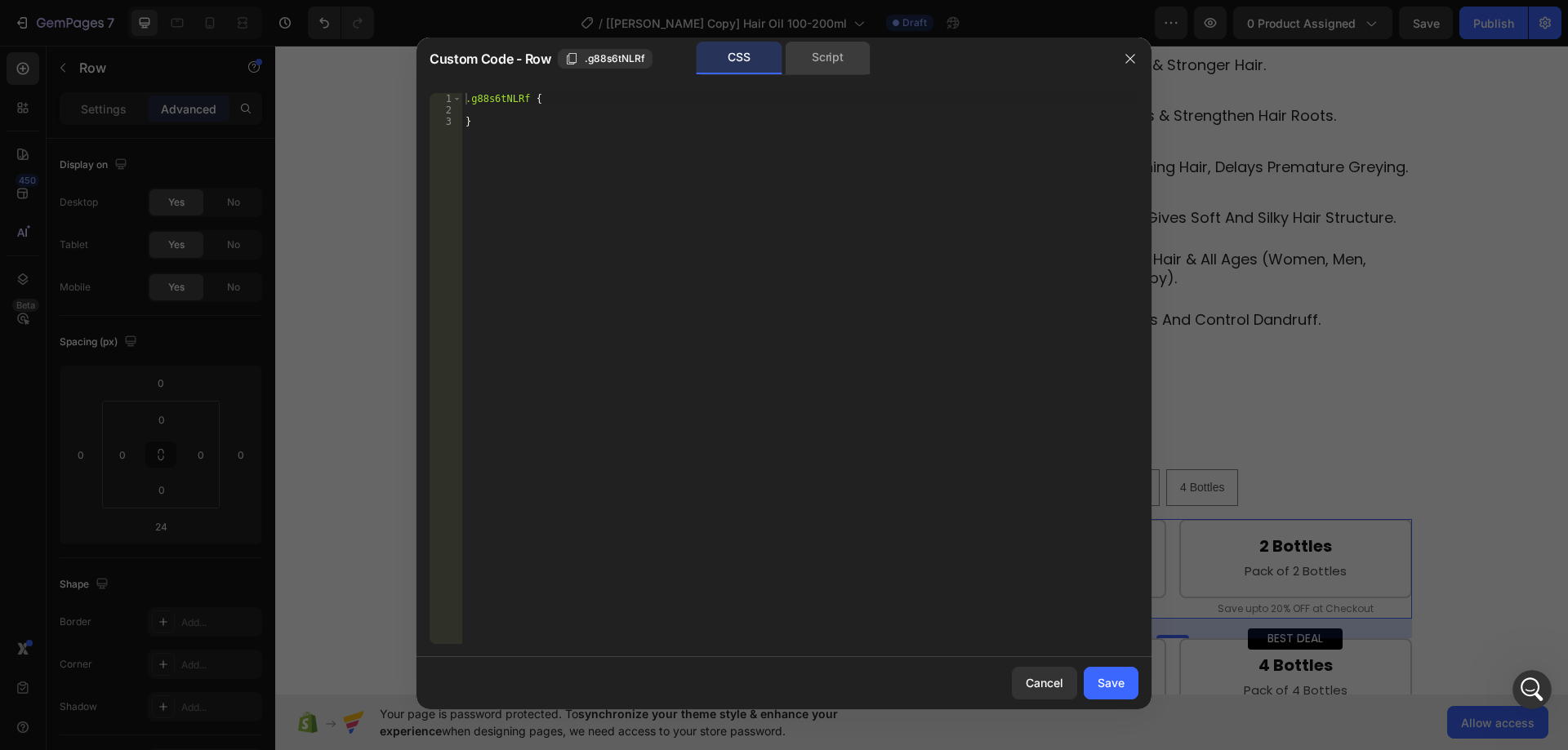
click at [803, 70] on div "Script" at bounding box center [828, 57] width 86 height 33
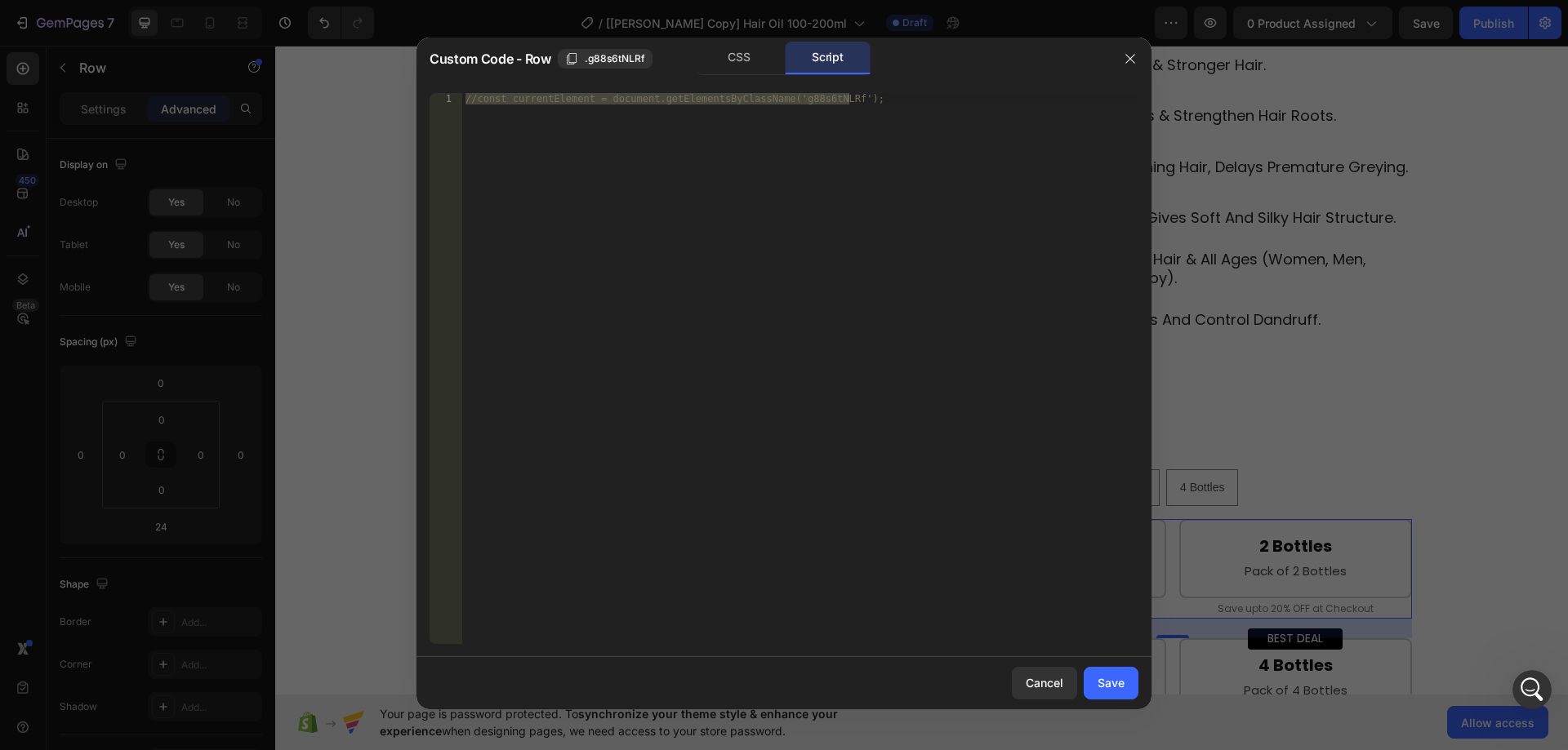
type textarea "//const currentElement = document.getElementsByClassName('g88s6tNLRf');"
click at [746, 186] on div "//const currentElement = document.getElementsByClassName('g88s6tNLRf');" at bounding box center [800, 369] width 676 height 551
drag, startPoint x: 1130, startPoint y: 61, endPoint x: 851, endPoint y: 17, distance: 282.4
click at [1130, 61] on icon "button" at bounding box center [1131, 59] width 13 height 13
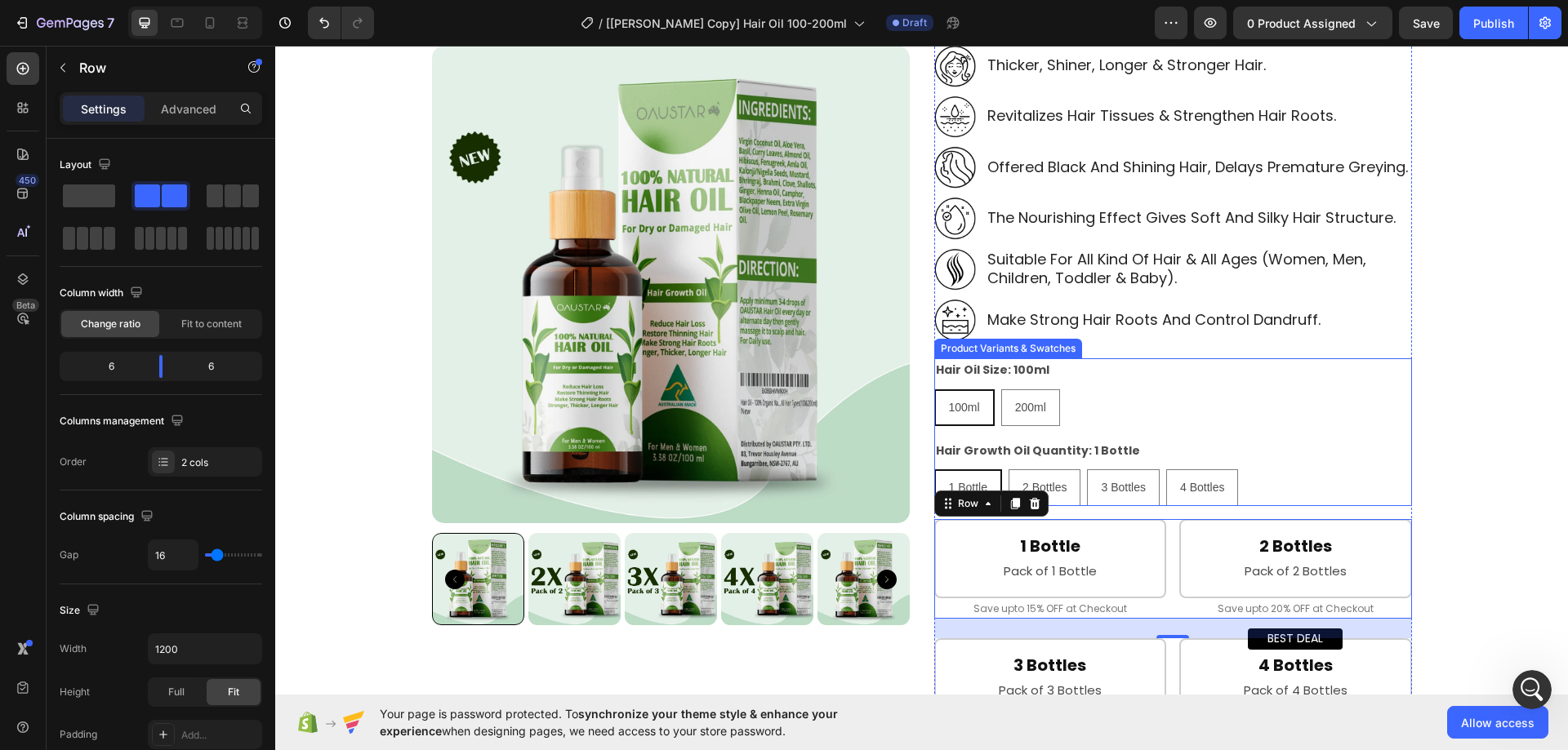
scroll to position [572, 0]
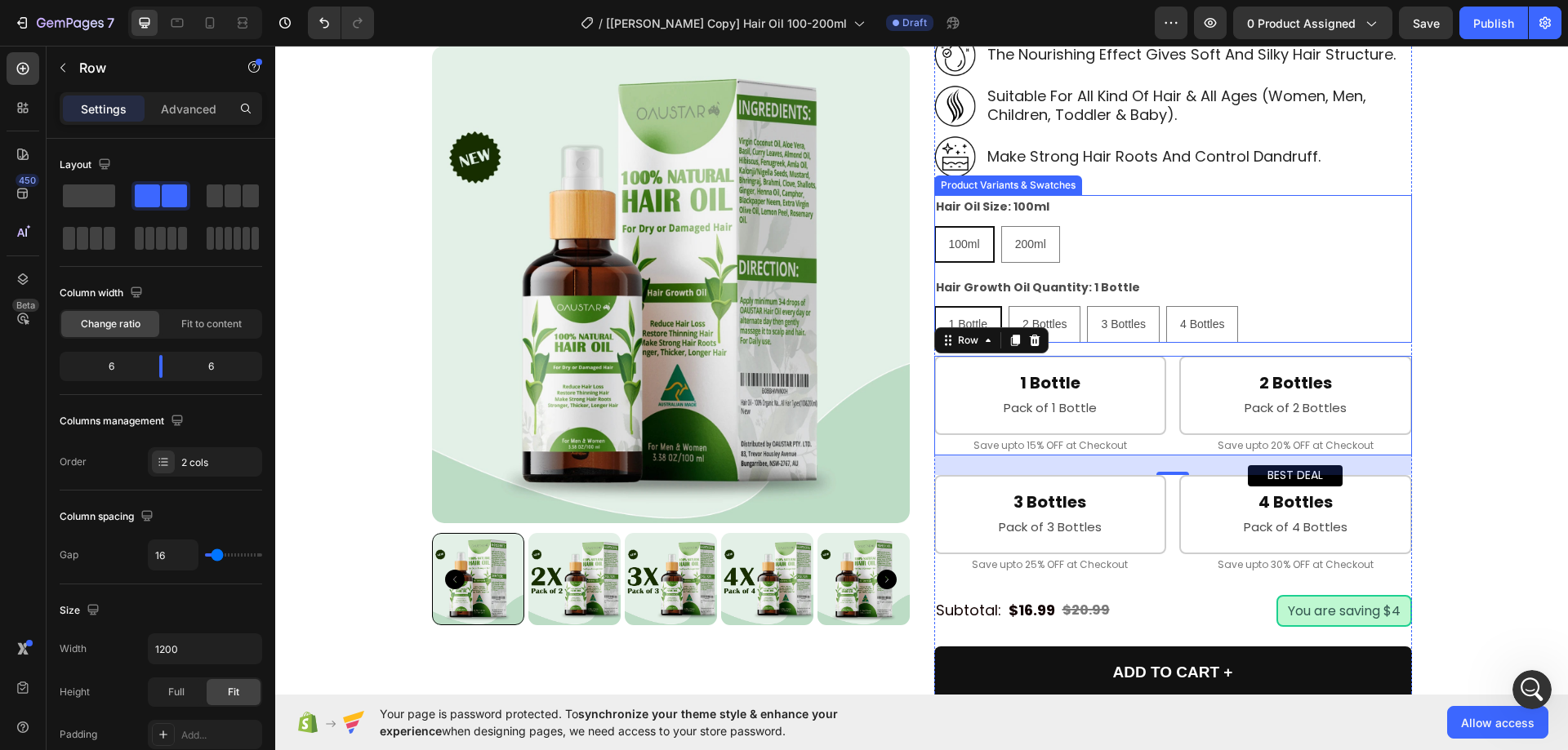
click at [1165, 281] on div "Hair Growth Oil Quantity: 1 Bottle 1 Bottle 1 Bottle 1 Bottle 2 Bottles 2 Bottl…" at bounding box center [1173, 310] width 477 height 67
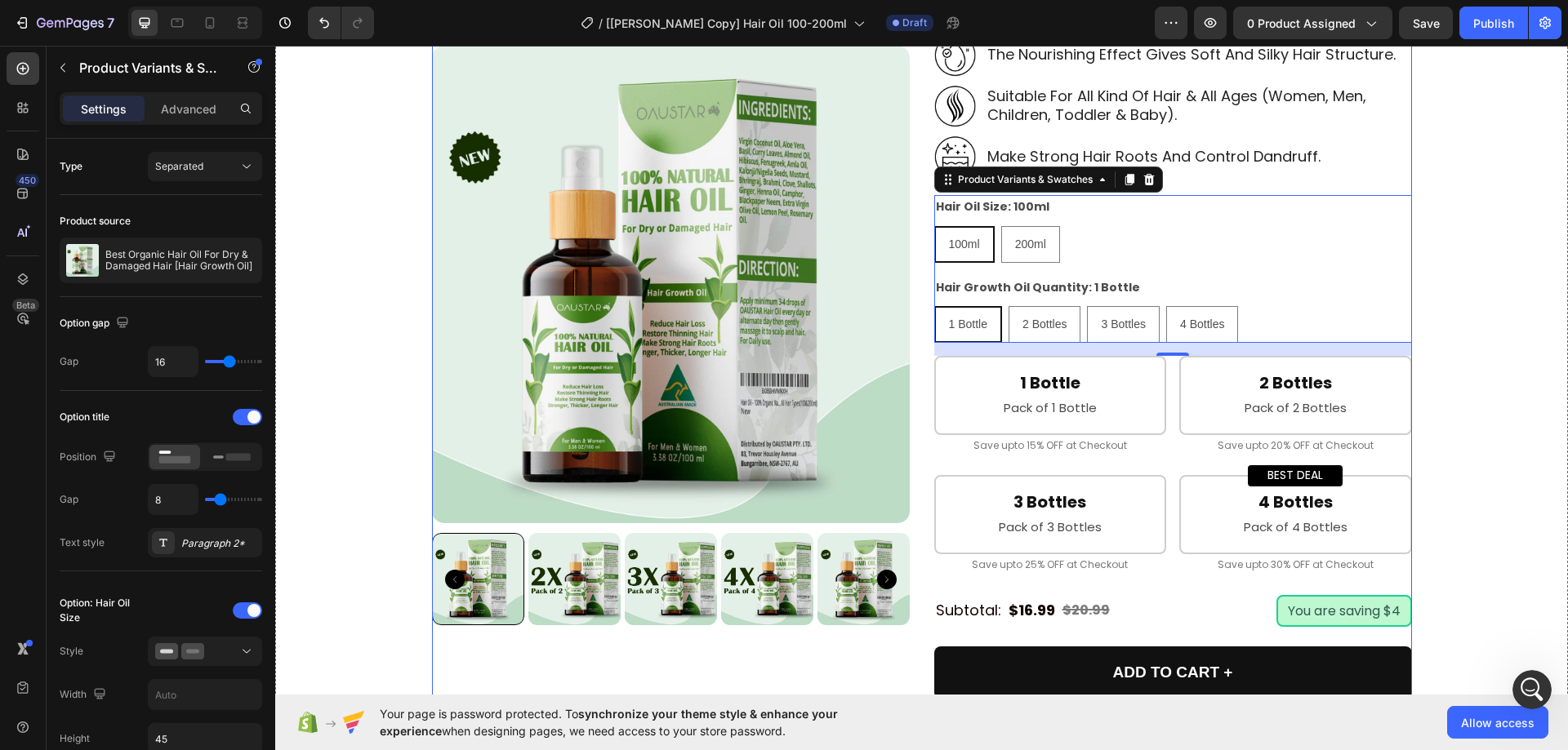
click at [909, 340] on div "Product Images Best Organic Hair Oil For Dry & Damaged Hair [Hair Growth Oil] P…" at bounding box center [922, 391] width 980 height 1637
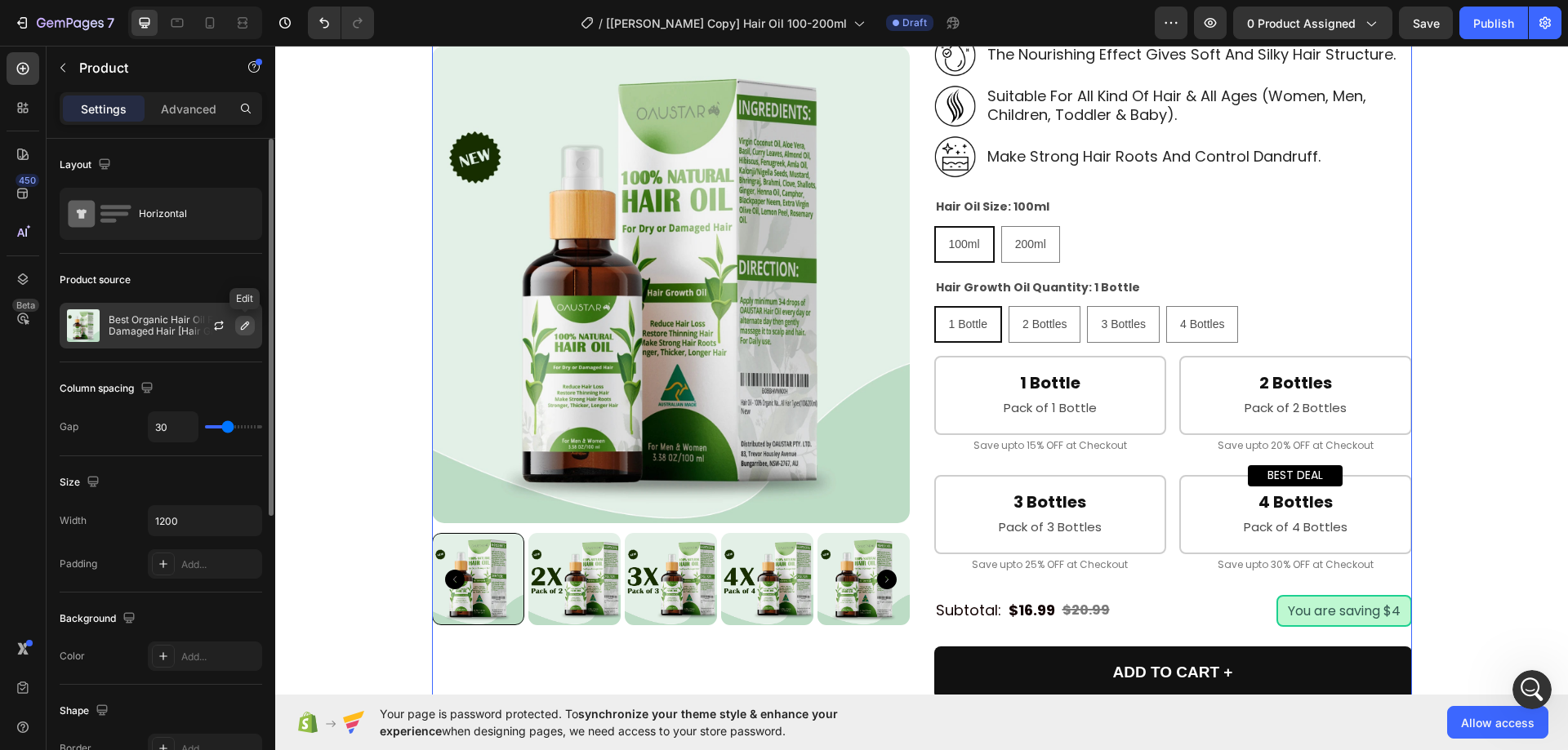
click at [243, 327] on icon "button" at bounding box center [245, 326] width 13 height 13
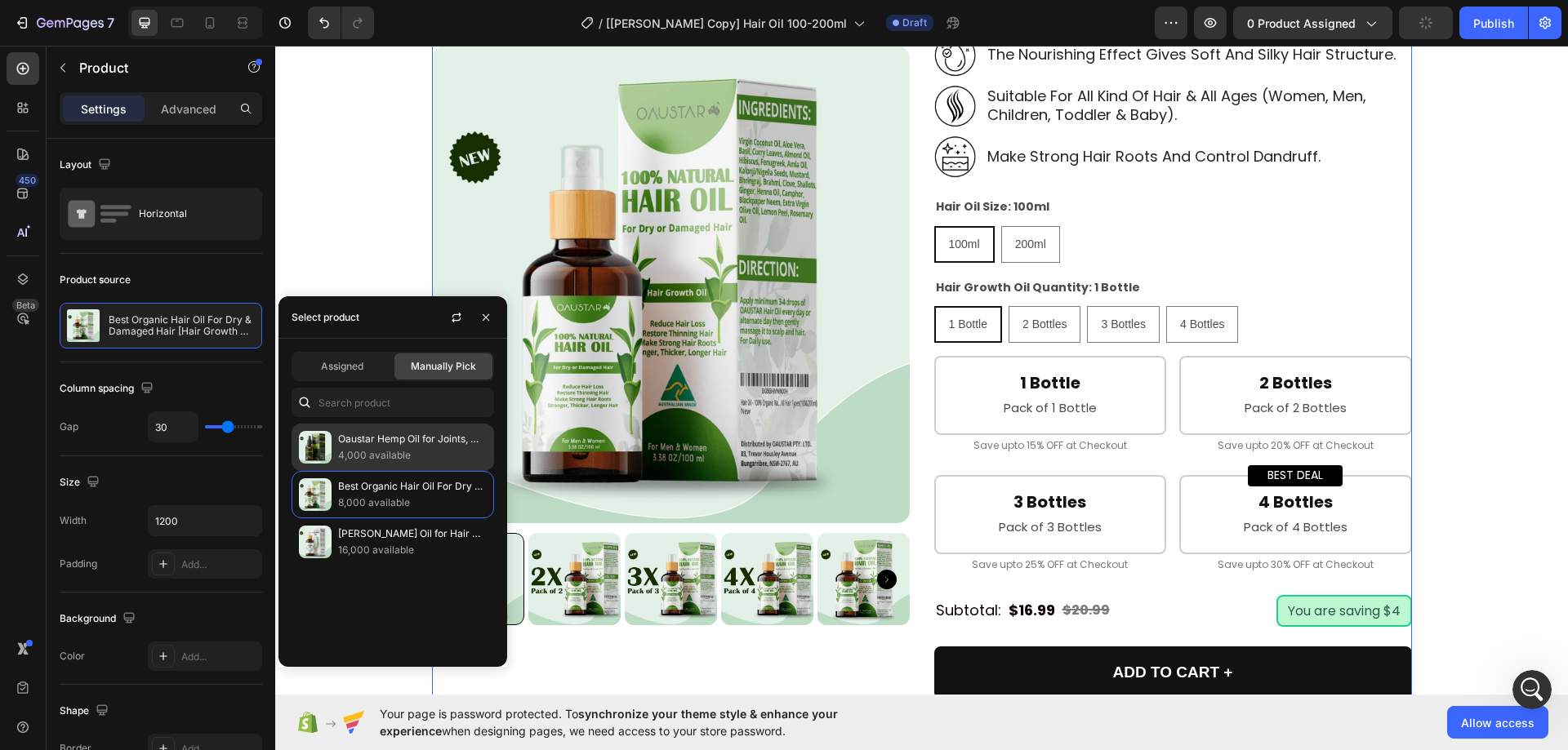
click at [366, 434] on p "Oaustar Hemp Oil for Joints, Muscles, Knee & Back Pain + Better Sleep 30ml" at bounding box center [413, 439] width 149 height 16
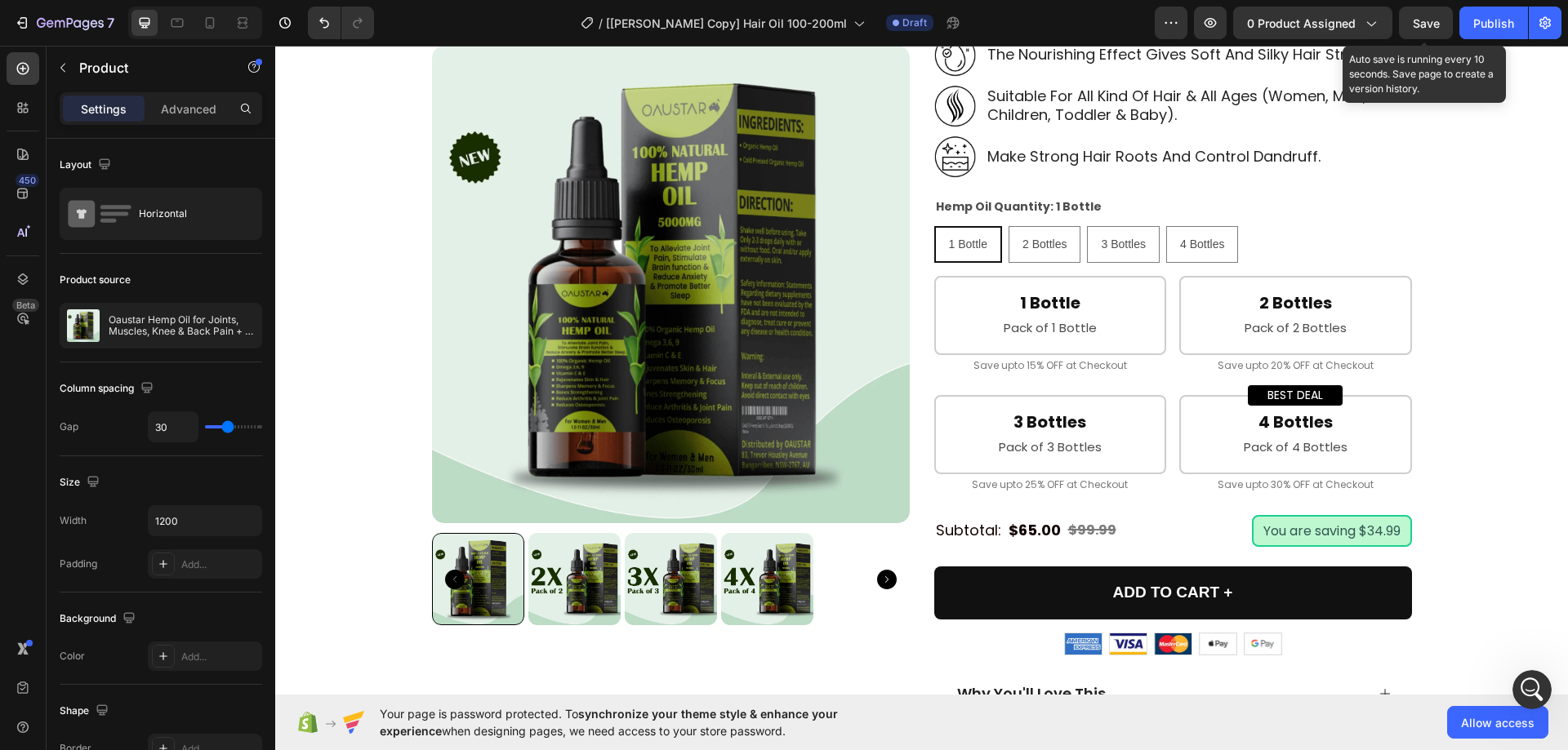
click at [1417, 20] on span "Save" at bounding box center [1427, 23] width 27 height 13
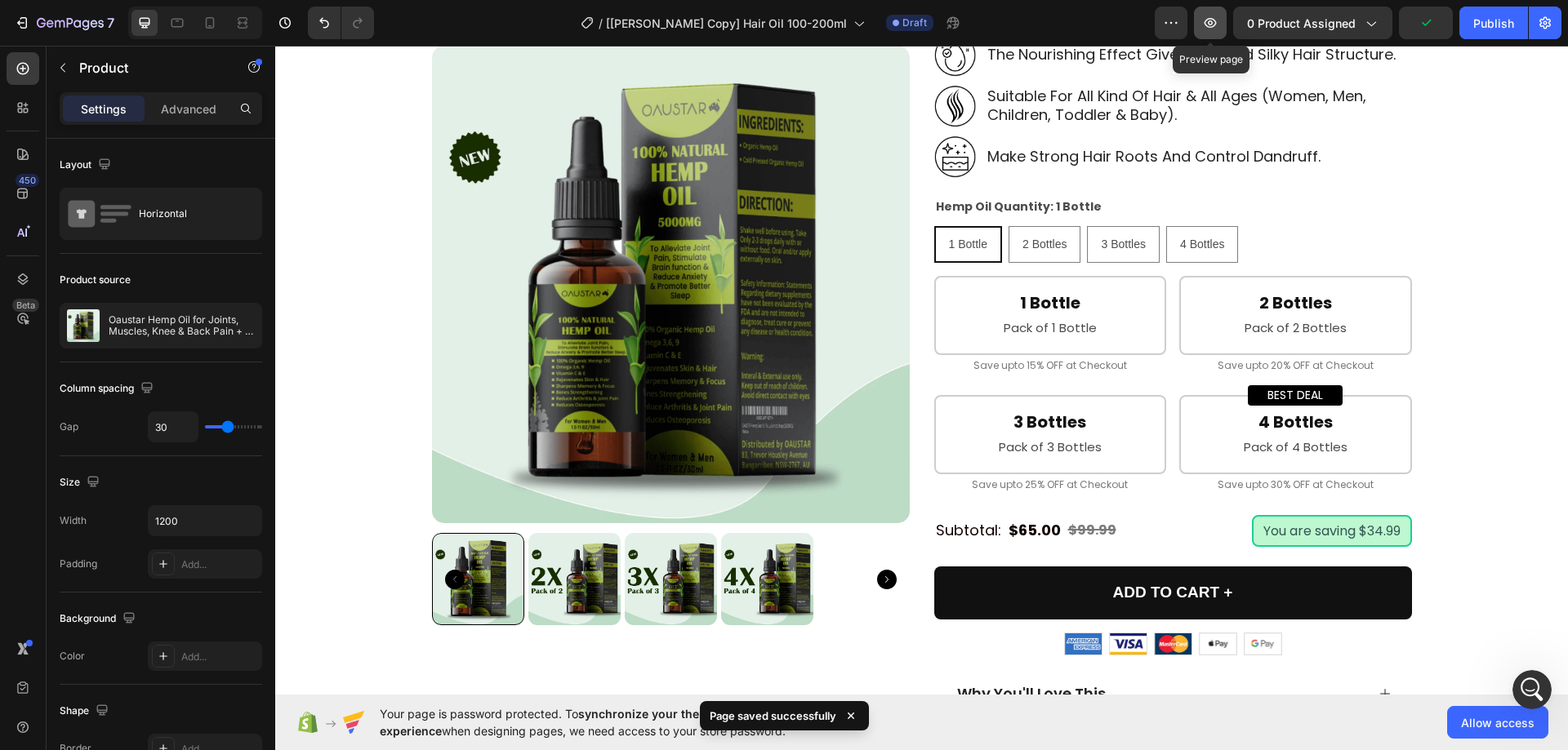
click at [1217, 19] on icon "button" at bounding box center [1210, 22] width 16 height 16
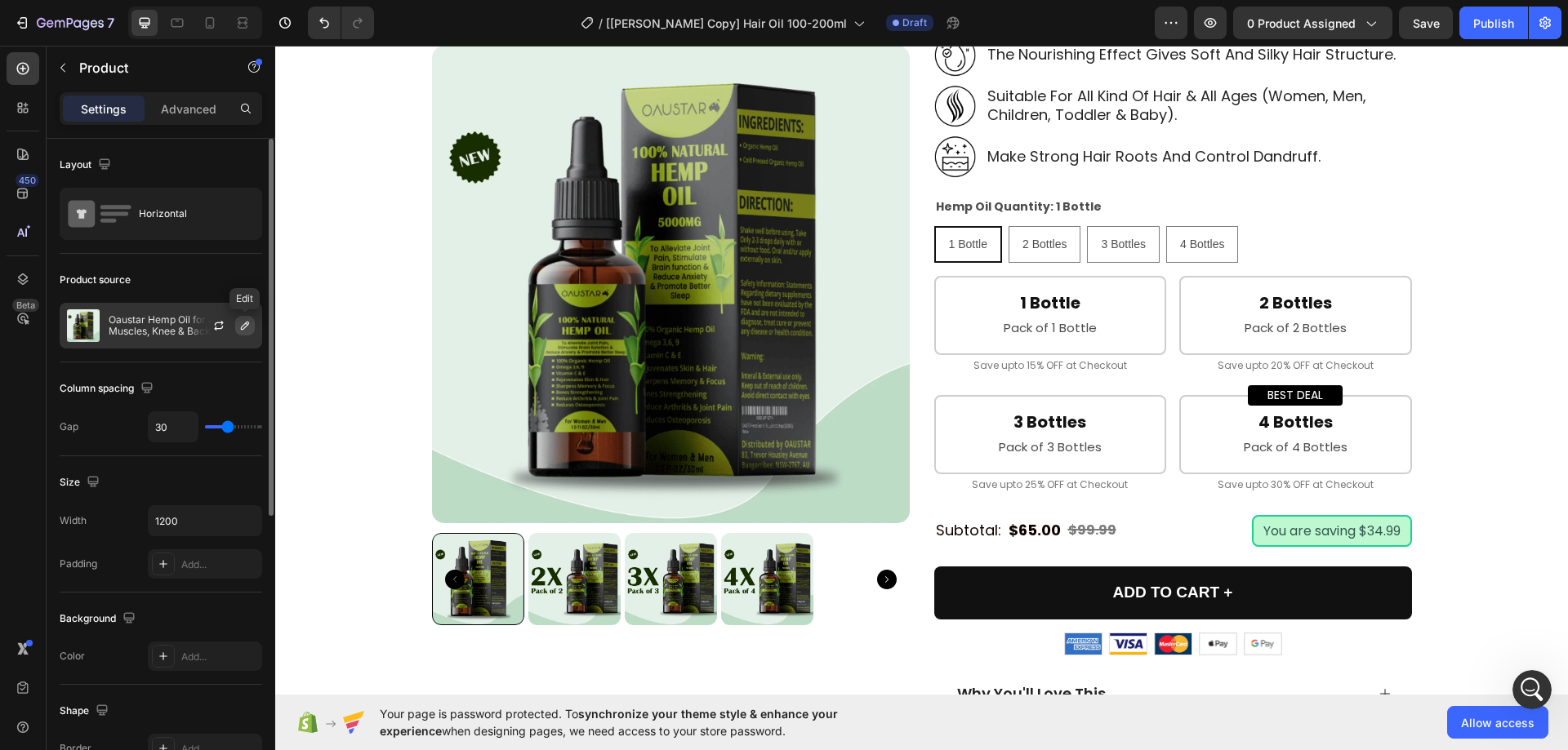
click at [241, 328] on icon "button" at bounding box center [245, 326] width 8 height 8
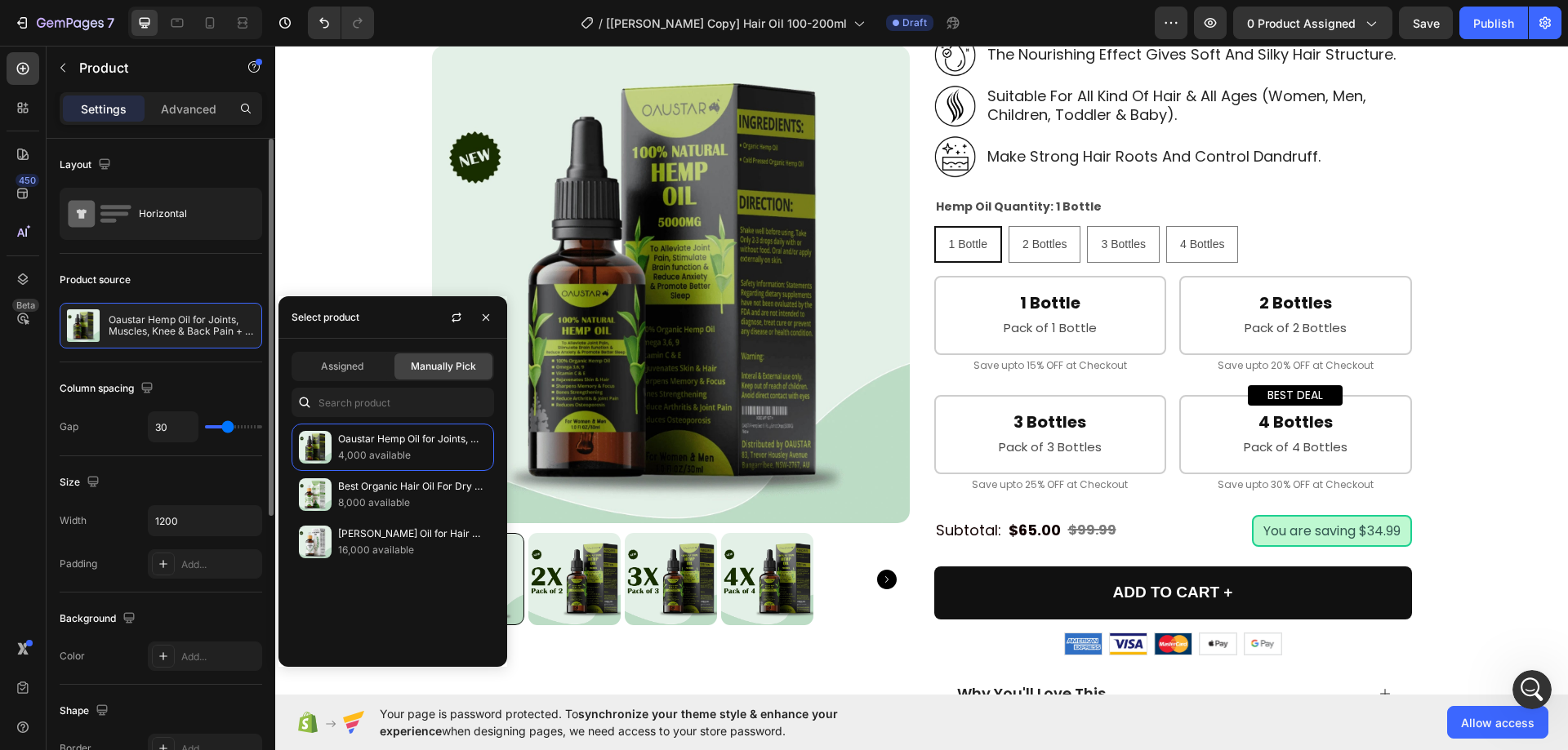
click at [213, 394] on div "Column spacing" at bounding box center [161, 388] width 203 height 26
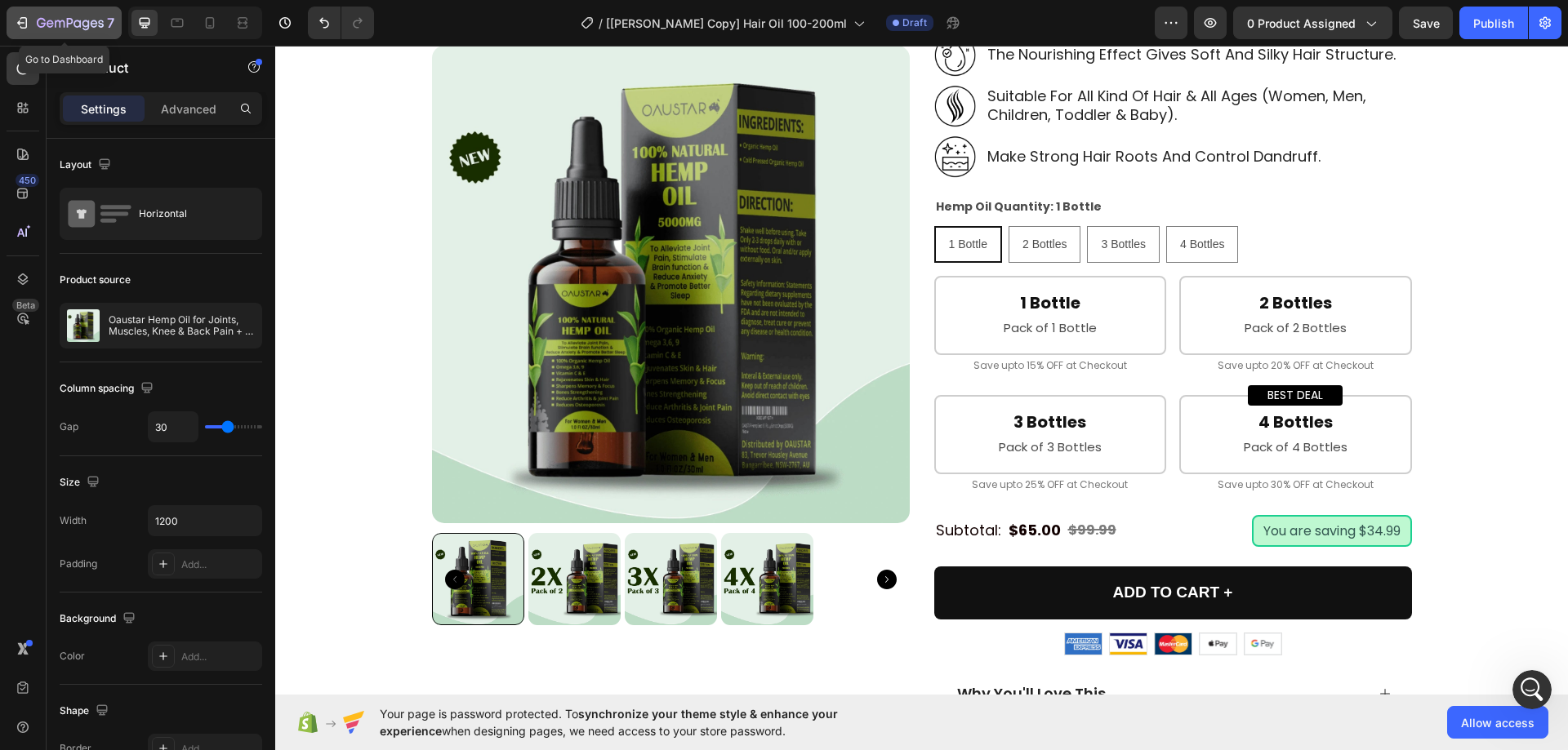
drag, startPoint x: 77, startPoint y: 16, endPoint x: 90, endPoint y: 107, distance: 91.9
click at [77, 16] on div "7" at bounding box center [76, 23] width 77 height 19
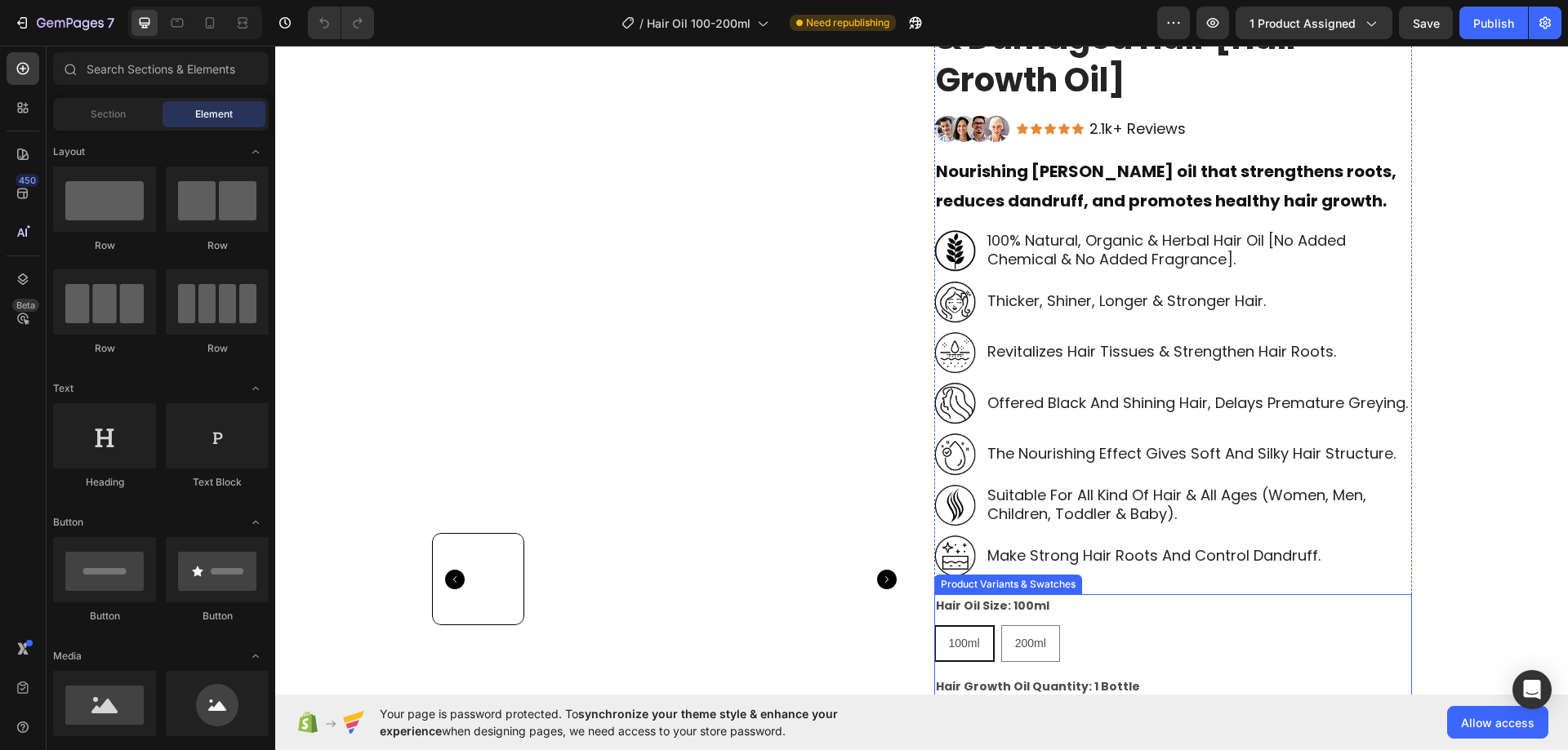
scroll to position [408, 0]
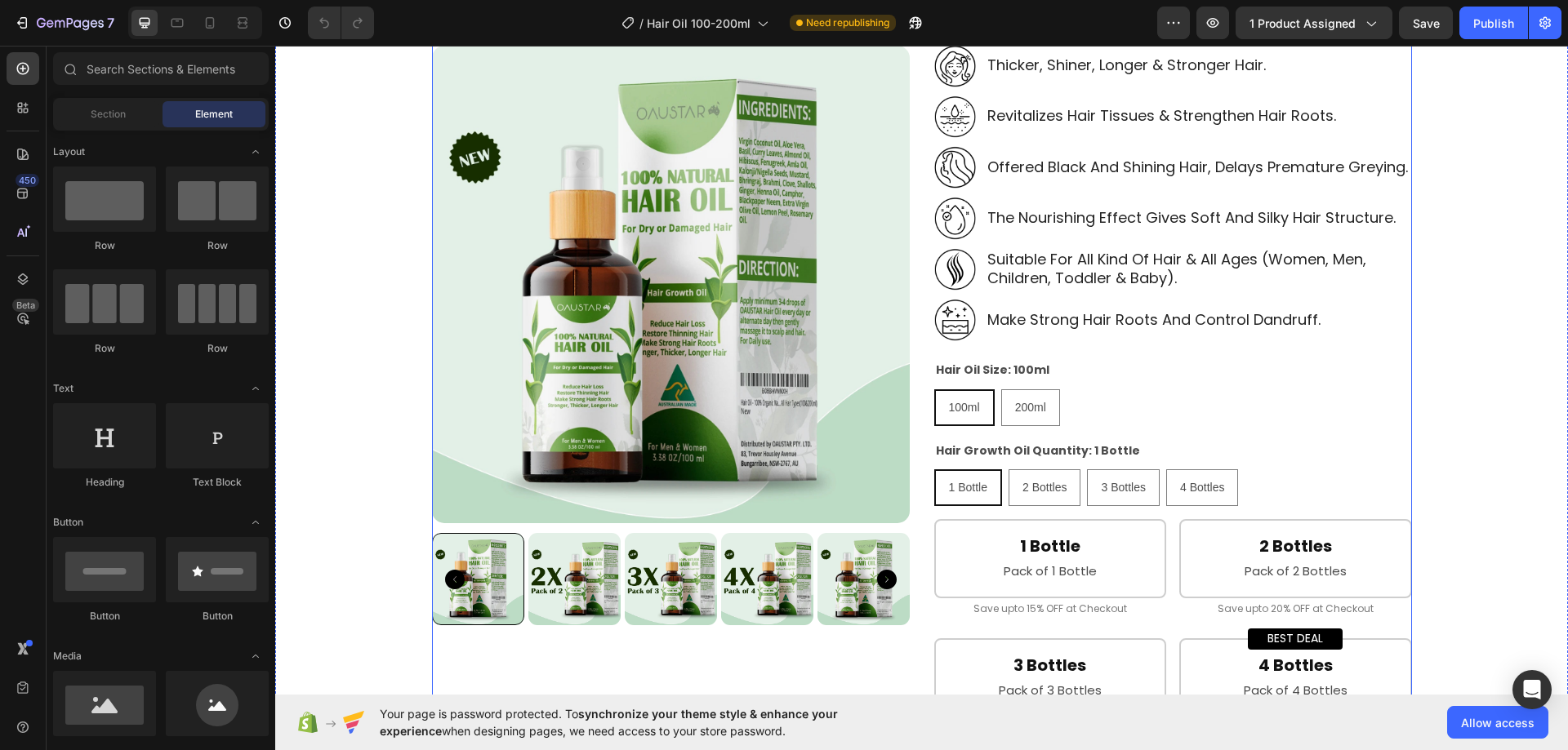
click at [911, 418] on div "Product Images Best Organic Hair Oil For Dry & Damaged Hair [Hair Growth Oil] P…" at bounding box center [922, 555] width 980 height 1637
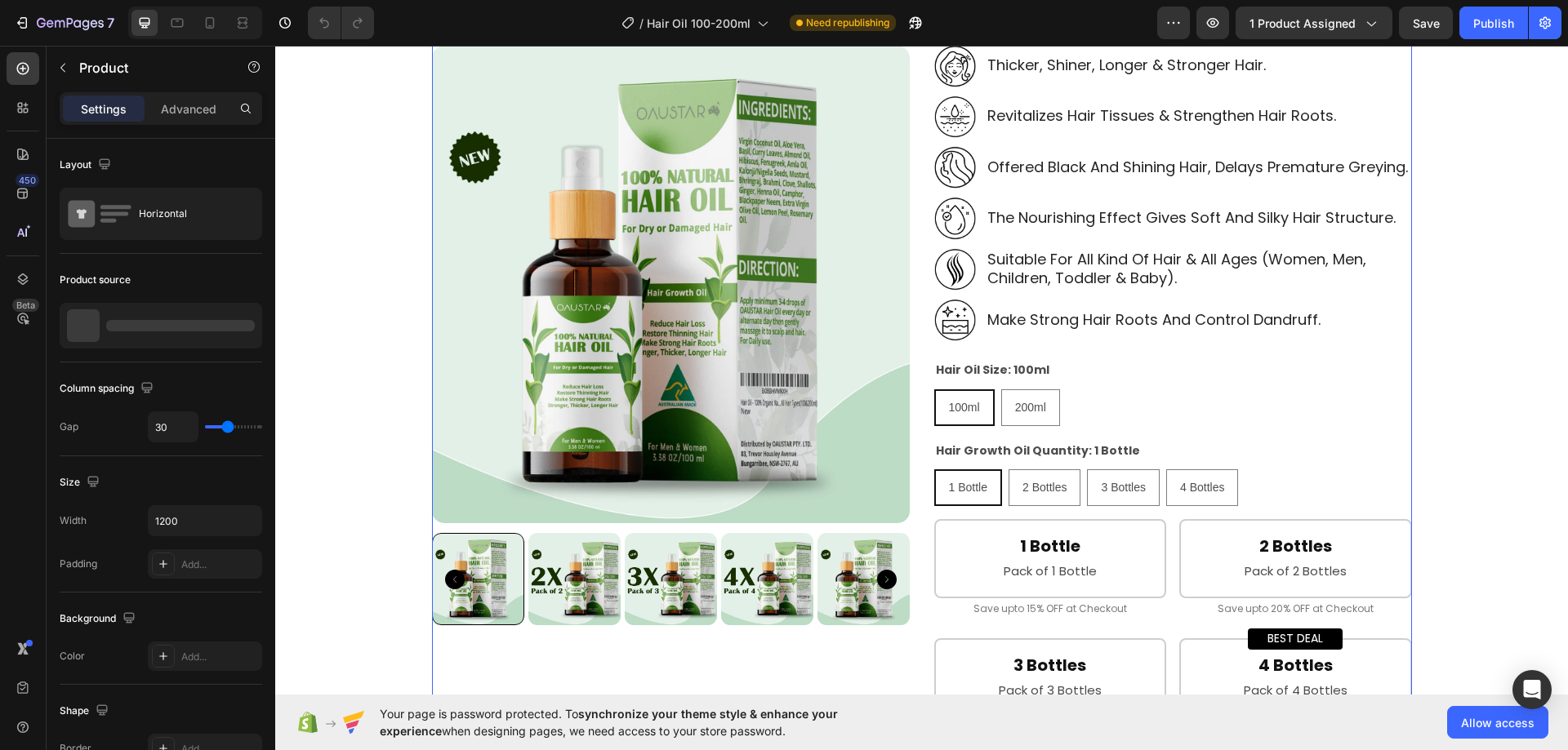
scroll to position [490, 0]
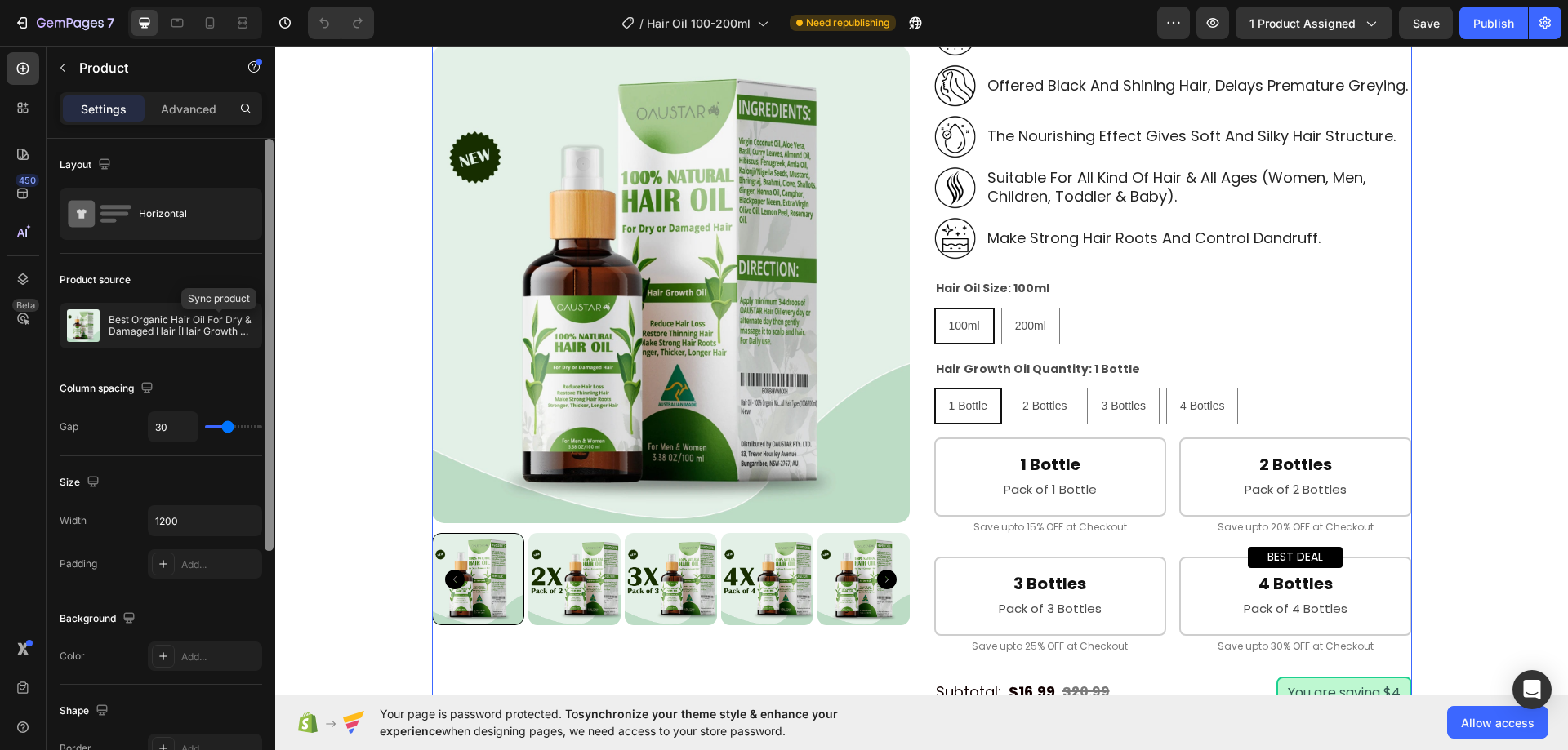
click at [0, 0] on icon "button" at bounding box center [0, 0] width 0 height 0
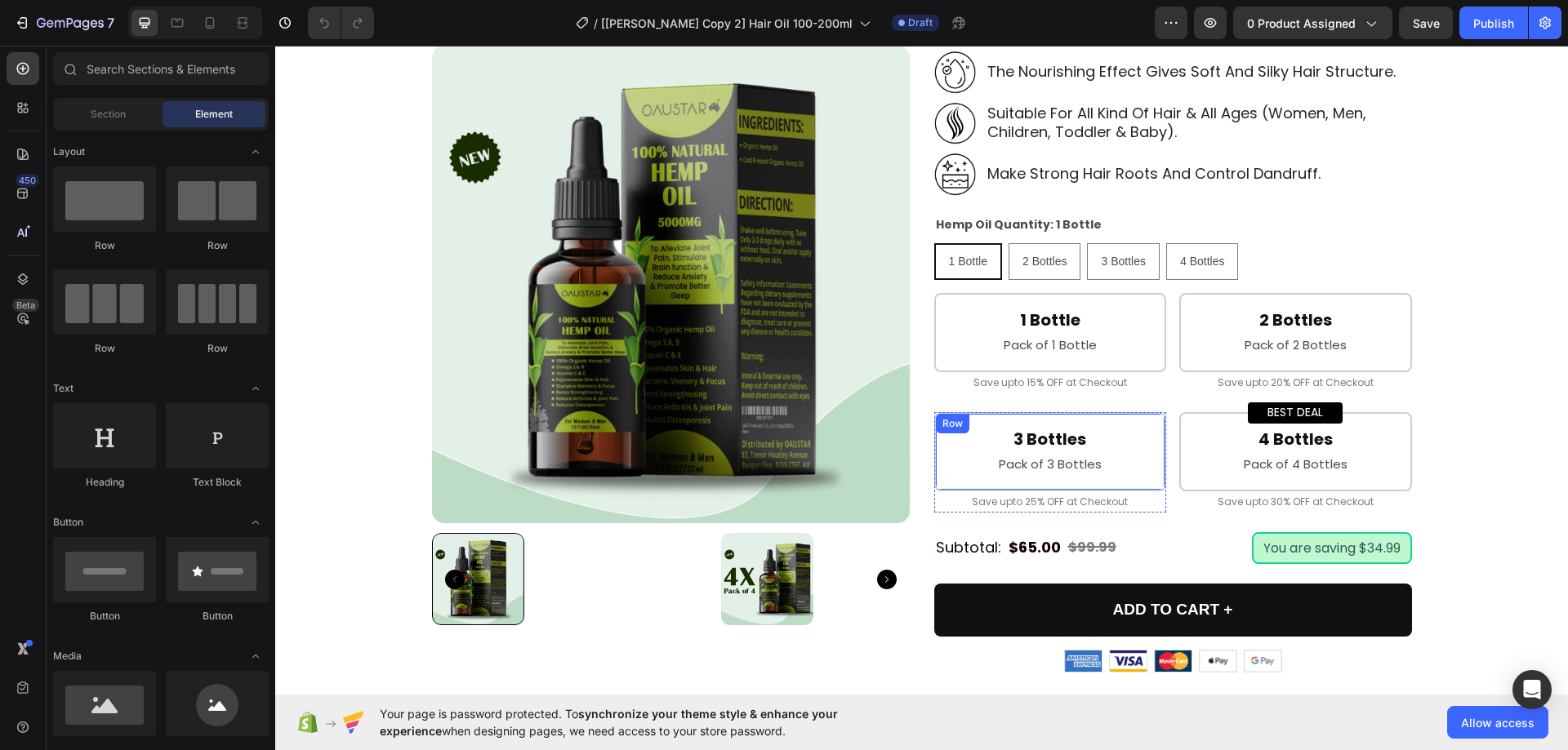
scroll to position [490, 0]
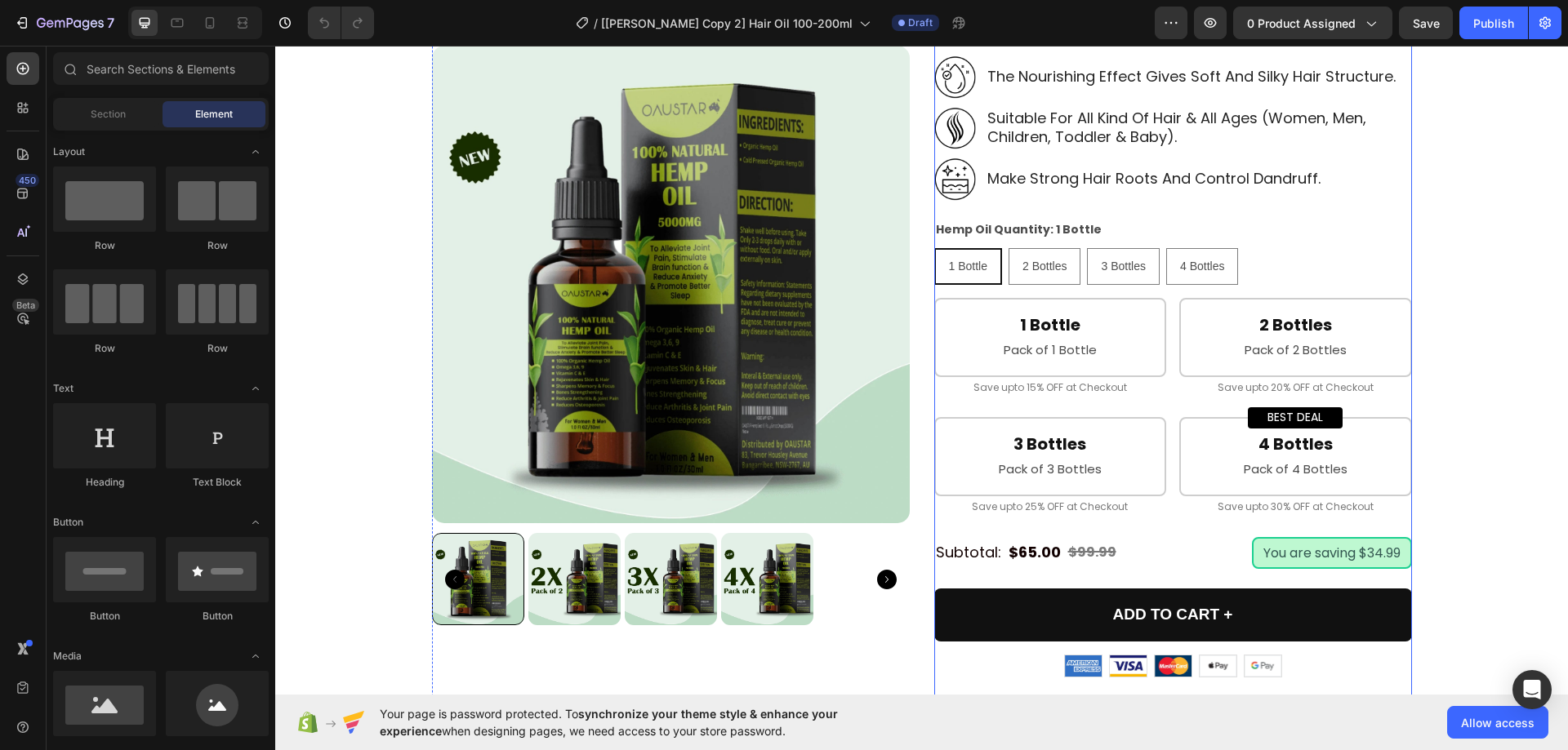
click at [1166, 459] on div "Oaustar Hemp Oil for Joints, Muscles, Knee & Back Pain + Better Sleep 30ml Prod…" at bounding box center [1173, 338] width 477 height 1366
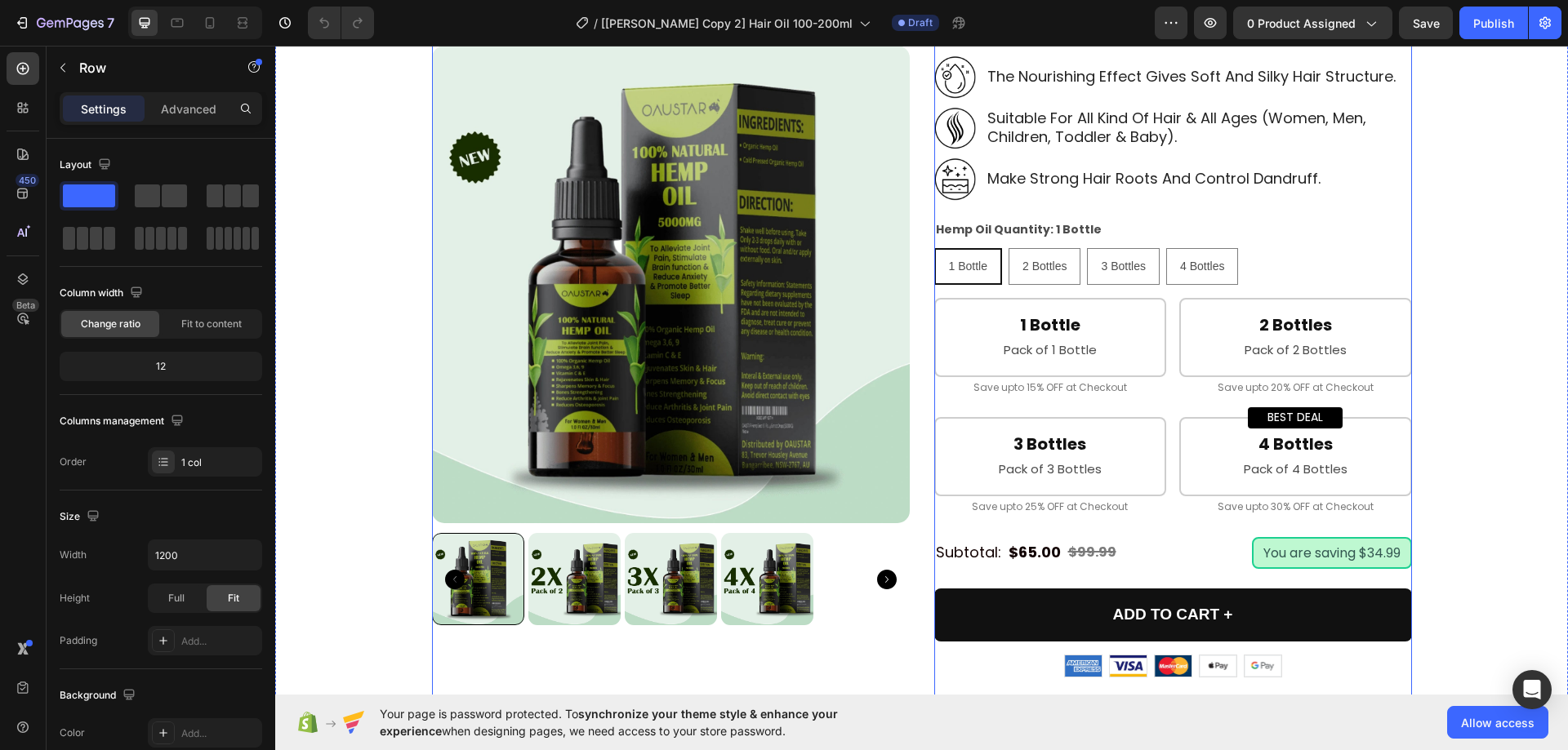
click at [918, 447] on div "Product Images Oaustar Hemp Oil for Joints, Muscles, Knee & Back Pain + Better …" at bounding box center [922, 414] width 980 height 1519
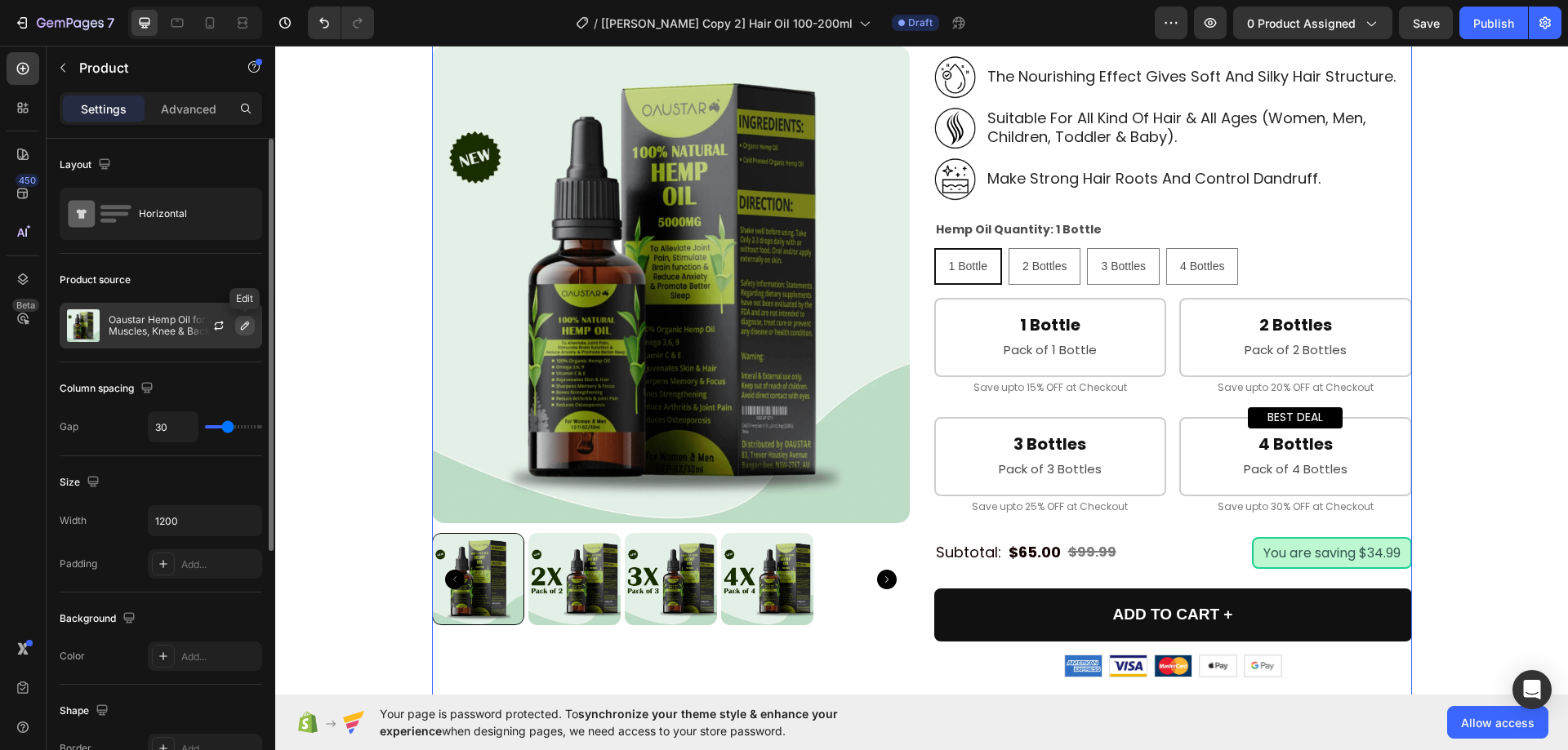
click at [244, 328] on icon "button" at bounding box center [245, 326] width 8 height 8
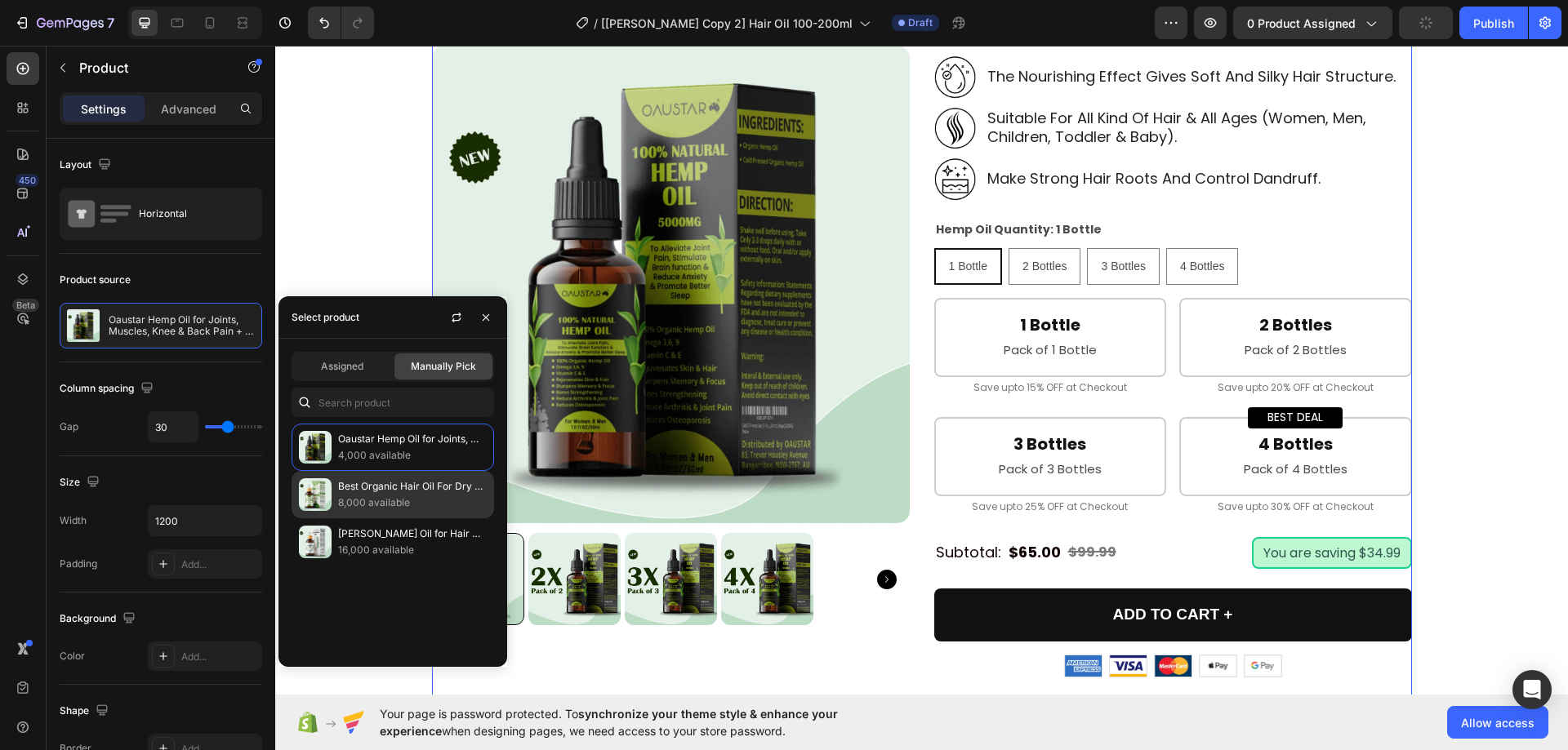
click at [380, 492] on p "Best Organic Hair Oil For Dry & Damaged Hair [Hair Growth Oil]" at bounding box center [413, 486] width 149 height 16
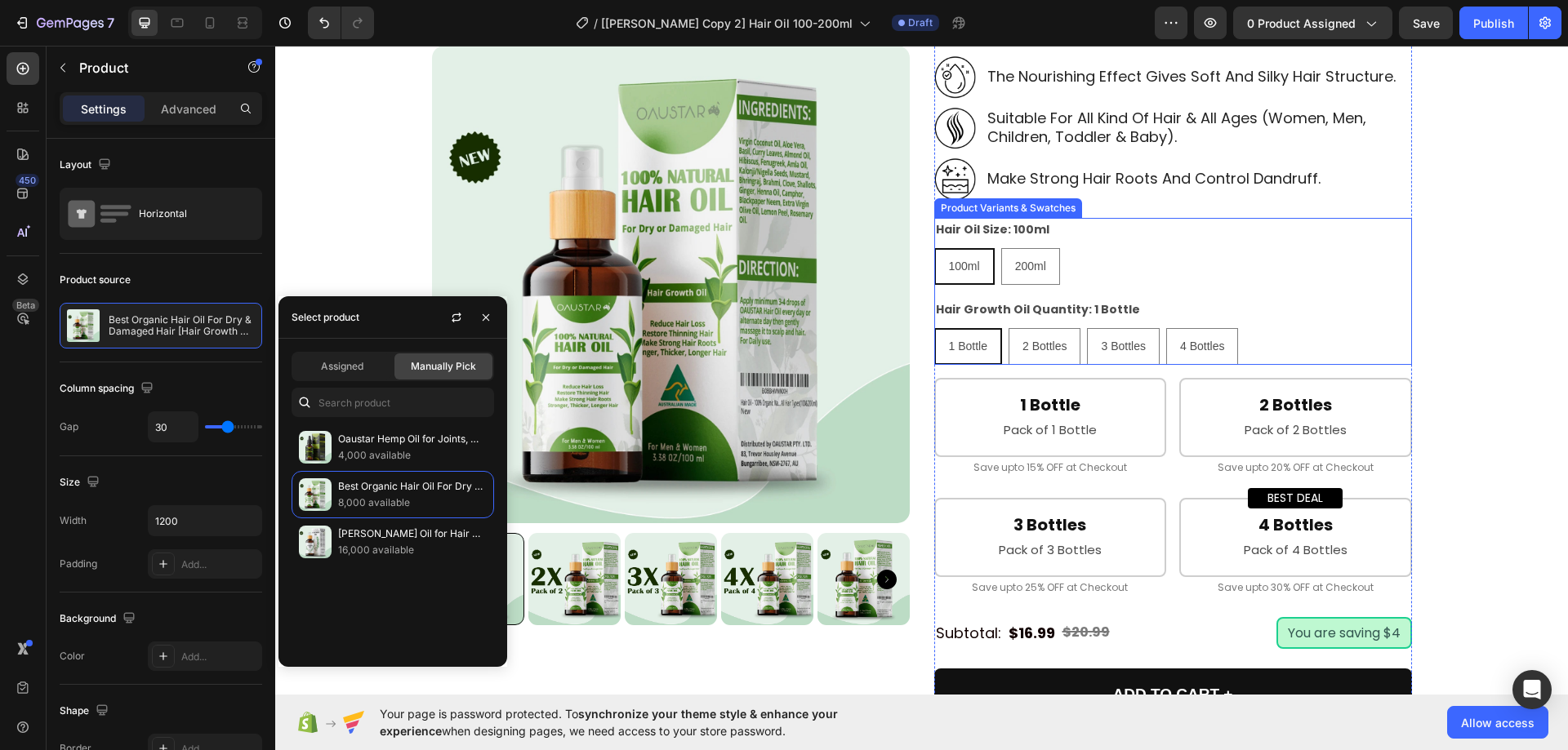
click at [1277, 354] on div "Hair Oil Size: 100ml 100ml 100ml 100ml 200ml 200ml 200ml Hair Growth Oil Quanti…" at bounding box center [1173, 291] width 477 height 147
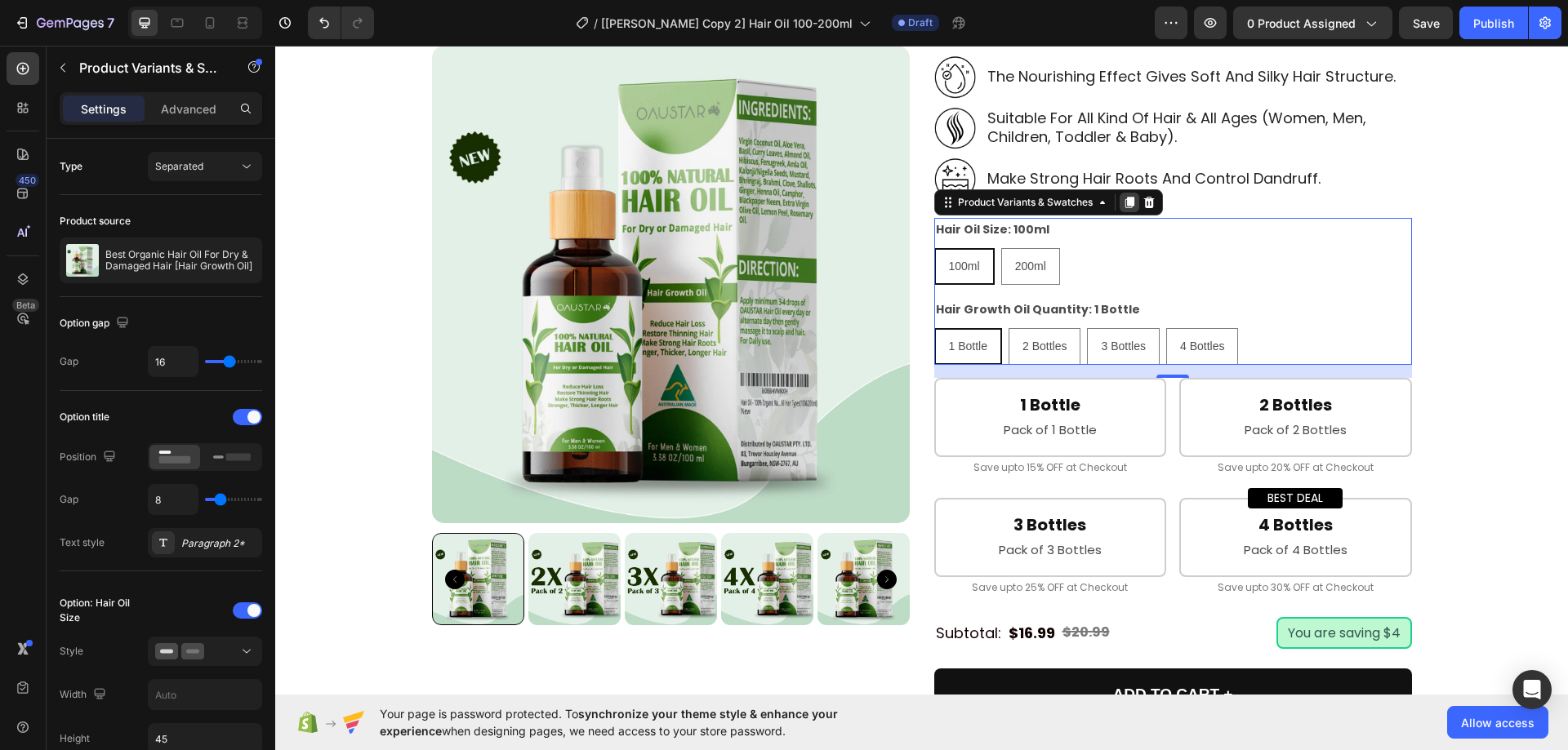
click at [1125, 208] on icon at bounding box center [1129, 203] width 9 height 12
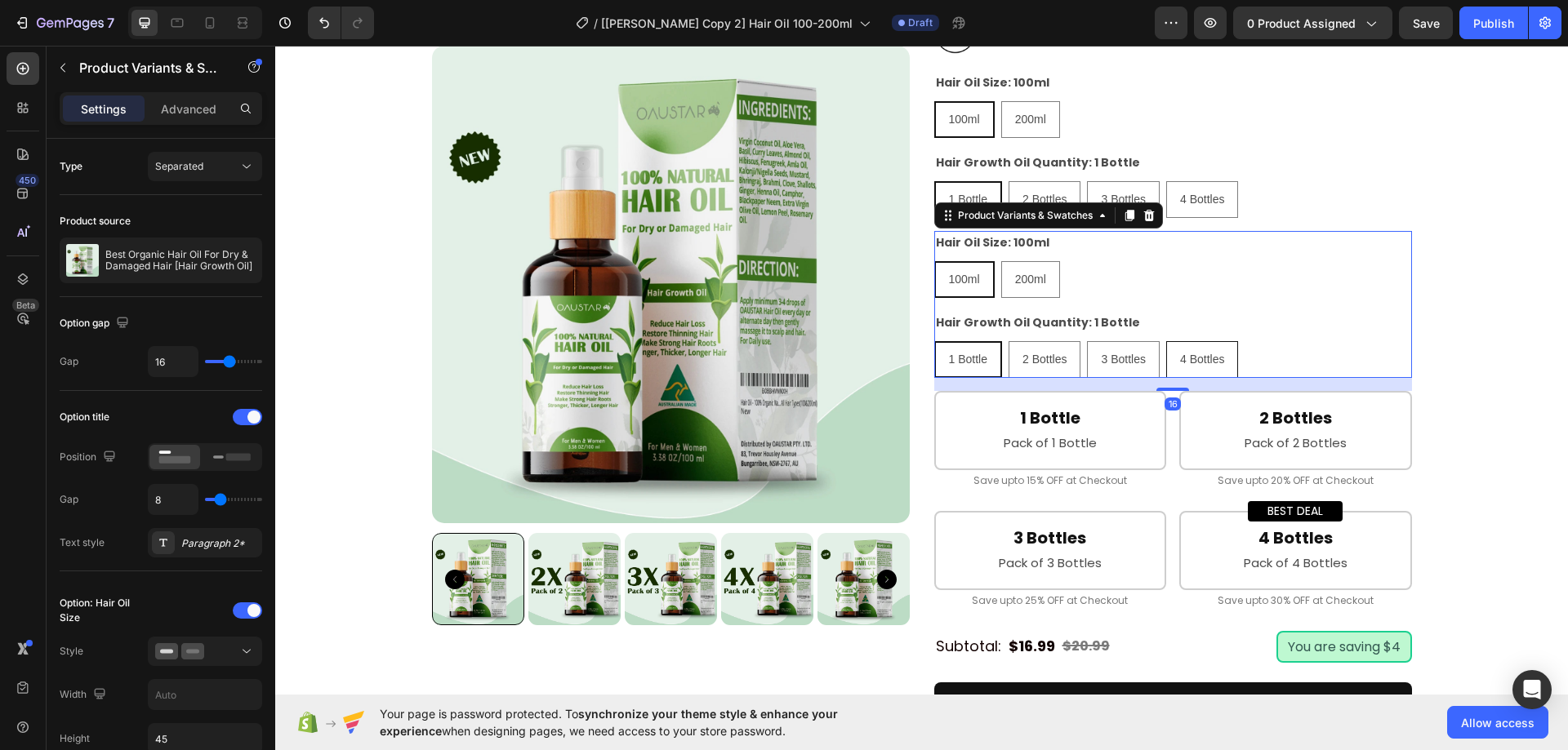
scroll to position [653, 0]
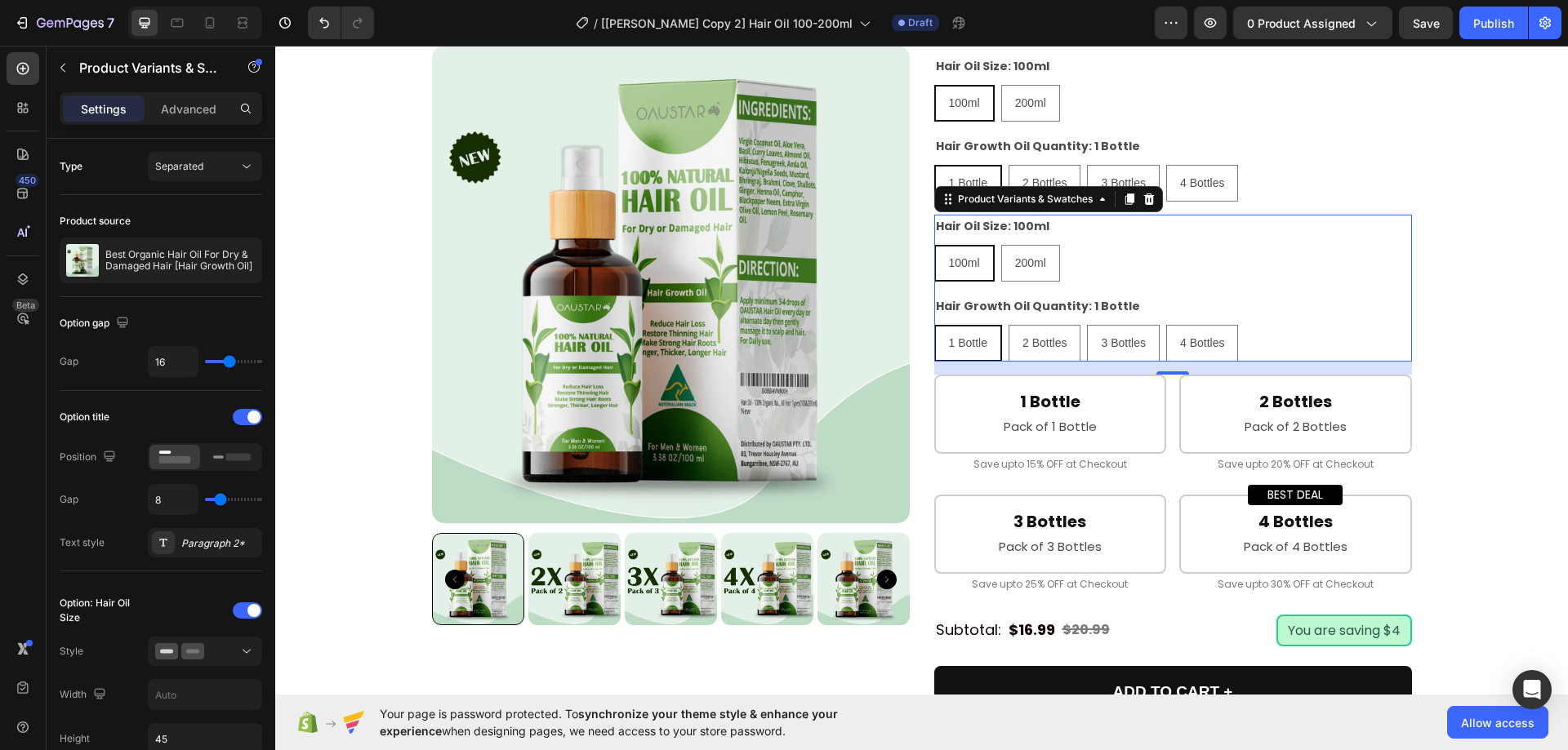
click at [1123, 282] on div "100ml 100ml 100ml 200ml 200ml 200ml" at bounding box center [1173, 263] width 477 height 37
click at [1170, 476] on div "1 Bottle Heading Pack of 1 Bottle Text Block Row Save upto 15% OFF at Checkout …" at bounding box center [1173, 424] width 477 height 100
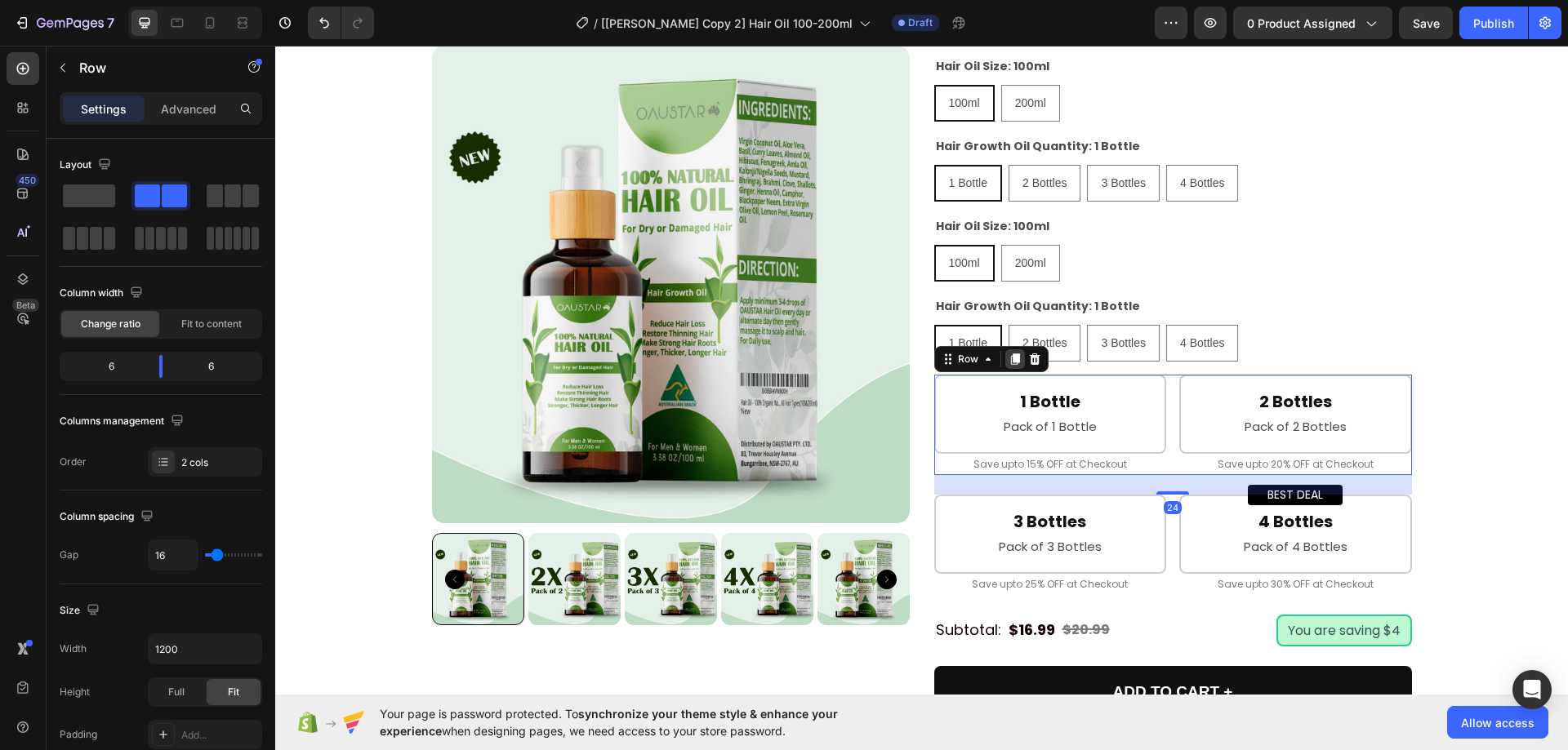
click at [1011, 366] on icon at bounding box center [1015, 360] width 9 height 12
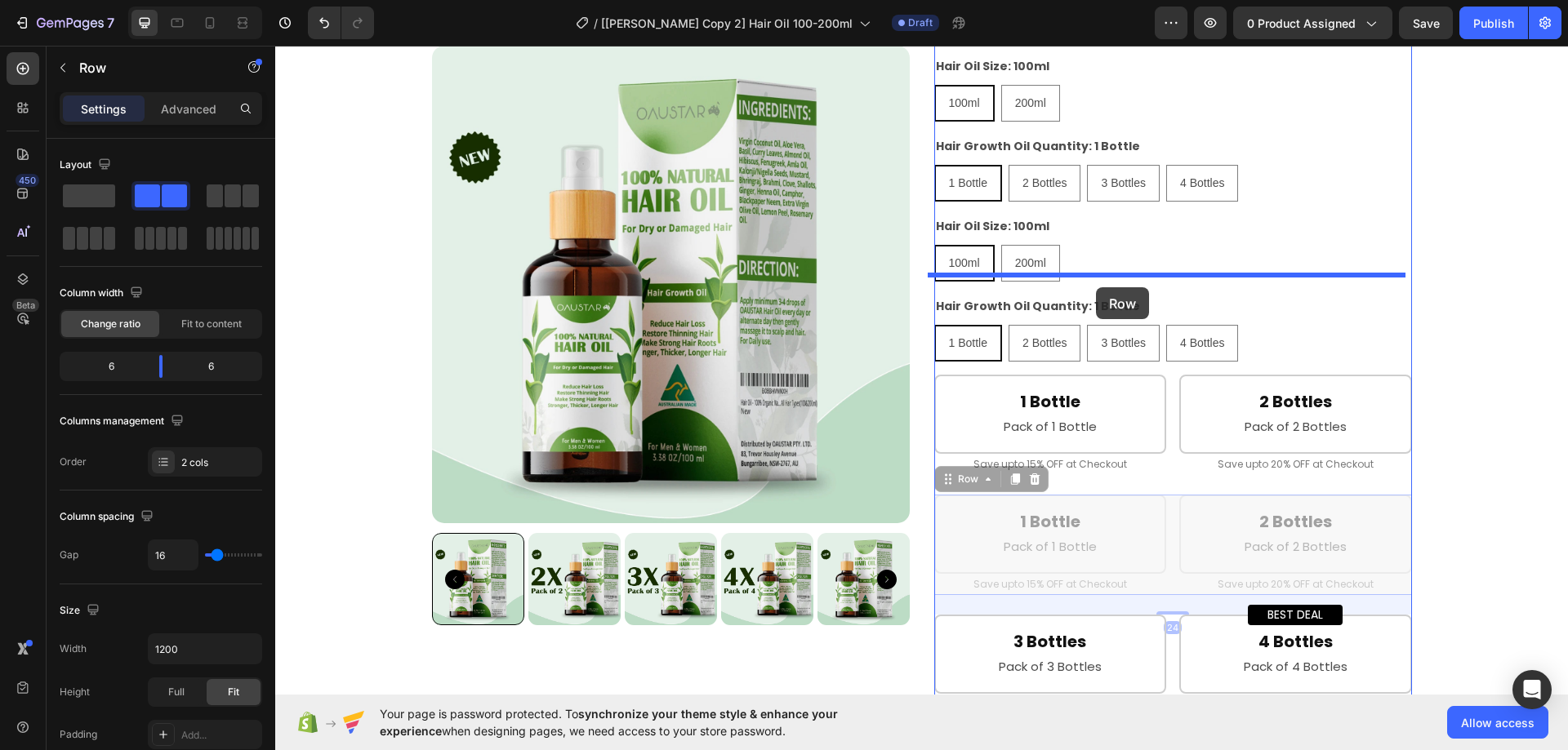
drag, startPoint x: 974, startPoint y: 544, endPoint x: 1096, endPoint y: 287, distance: 284.5
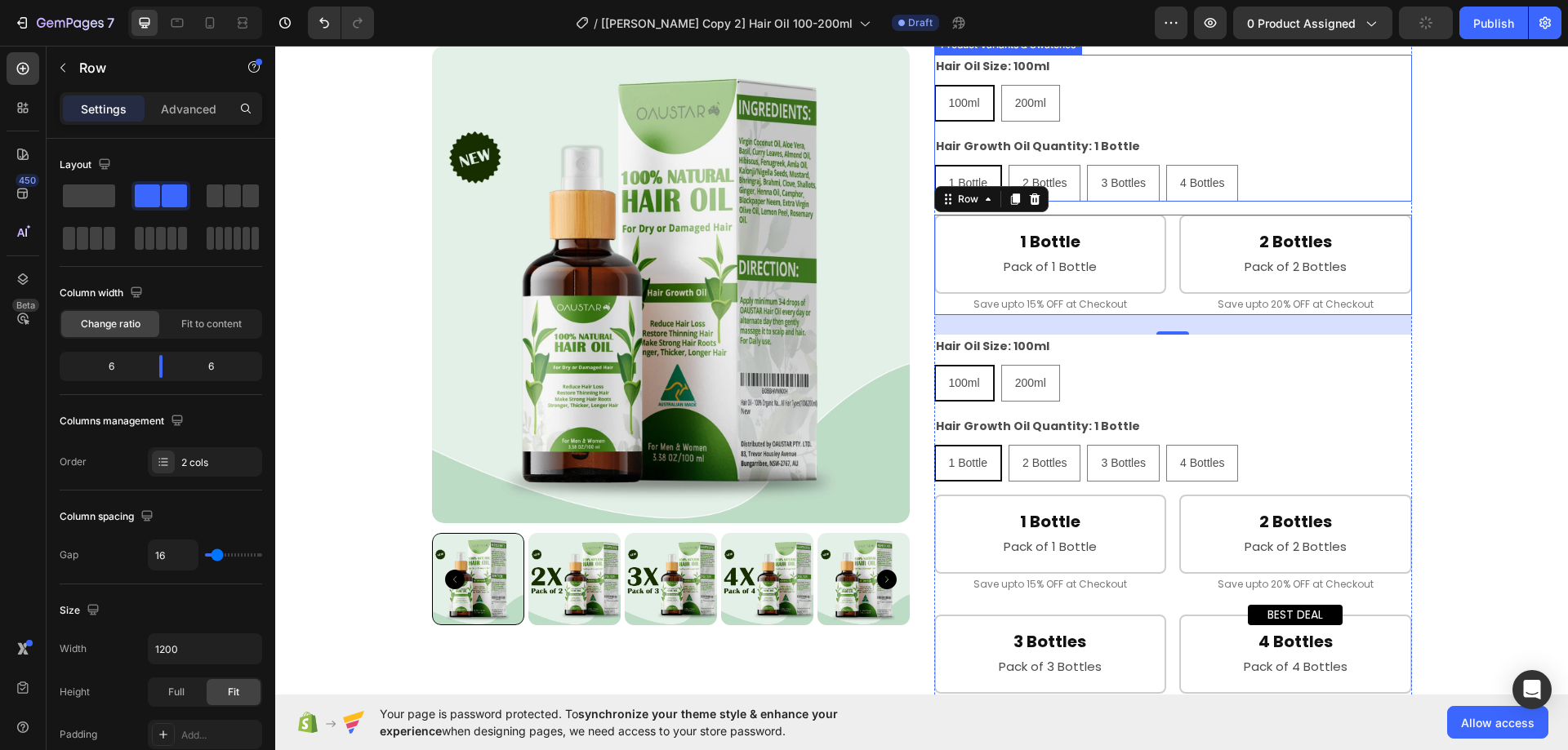
click at [1273, 202] on div "Hair Growth Oil Quantity: 1 Bottle 1 Bottle 1 Bottle 1 Bottle 2 Bottles 2 Bottl…" at bounding box center [1173, 168] width 477 height 67
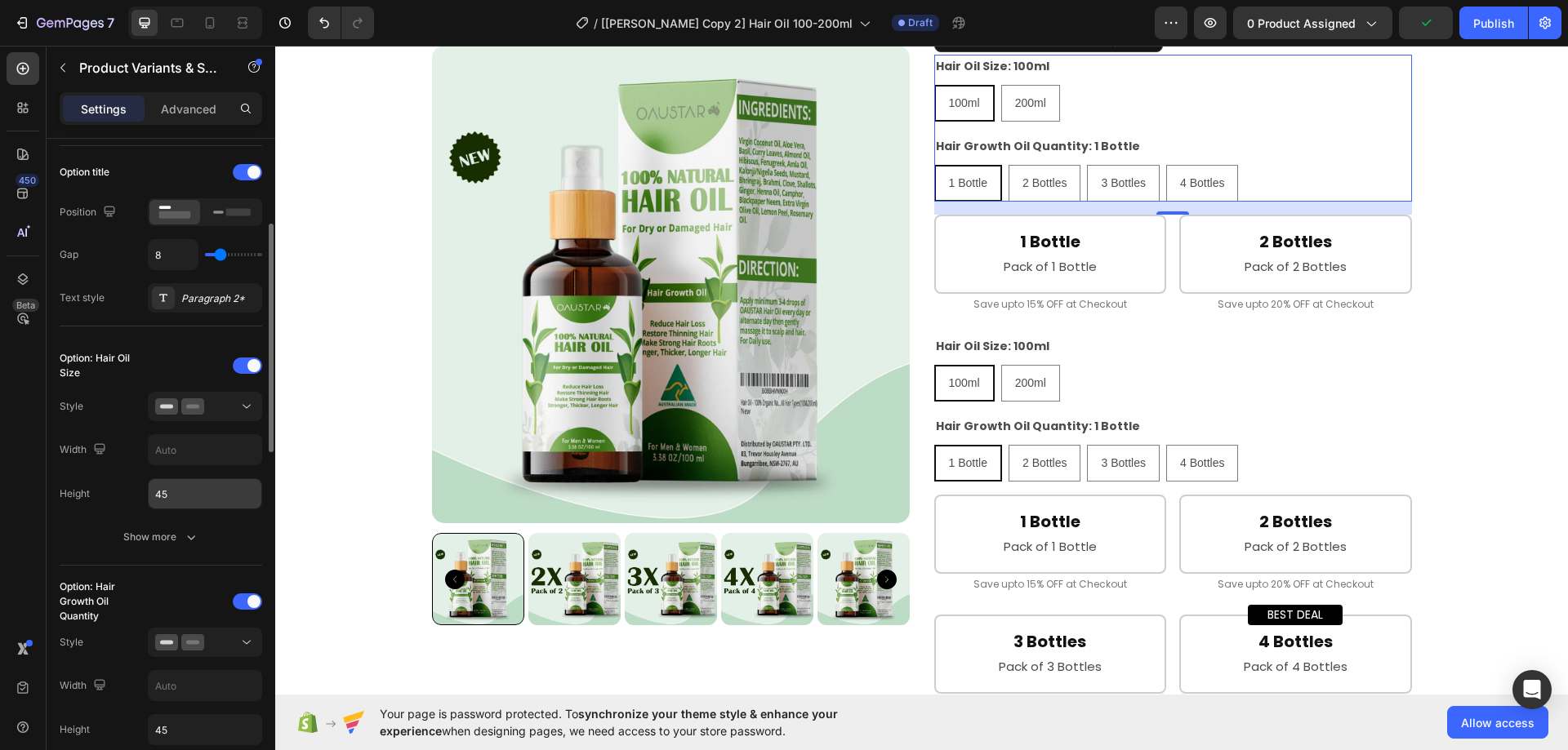
scroll to position [327, 0]
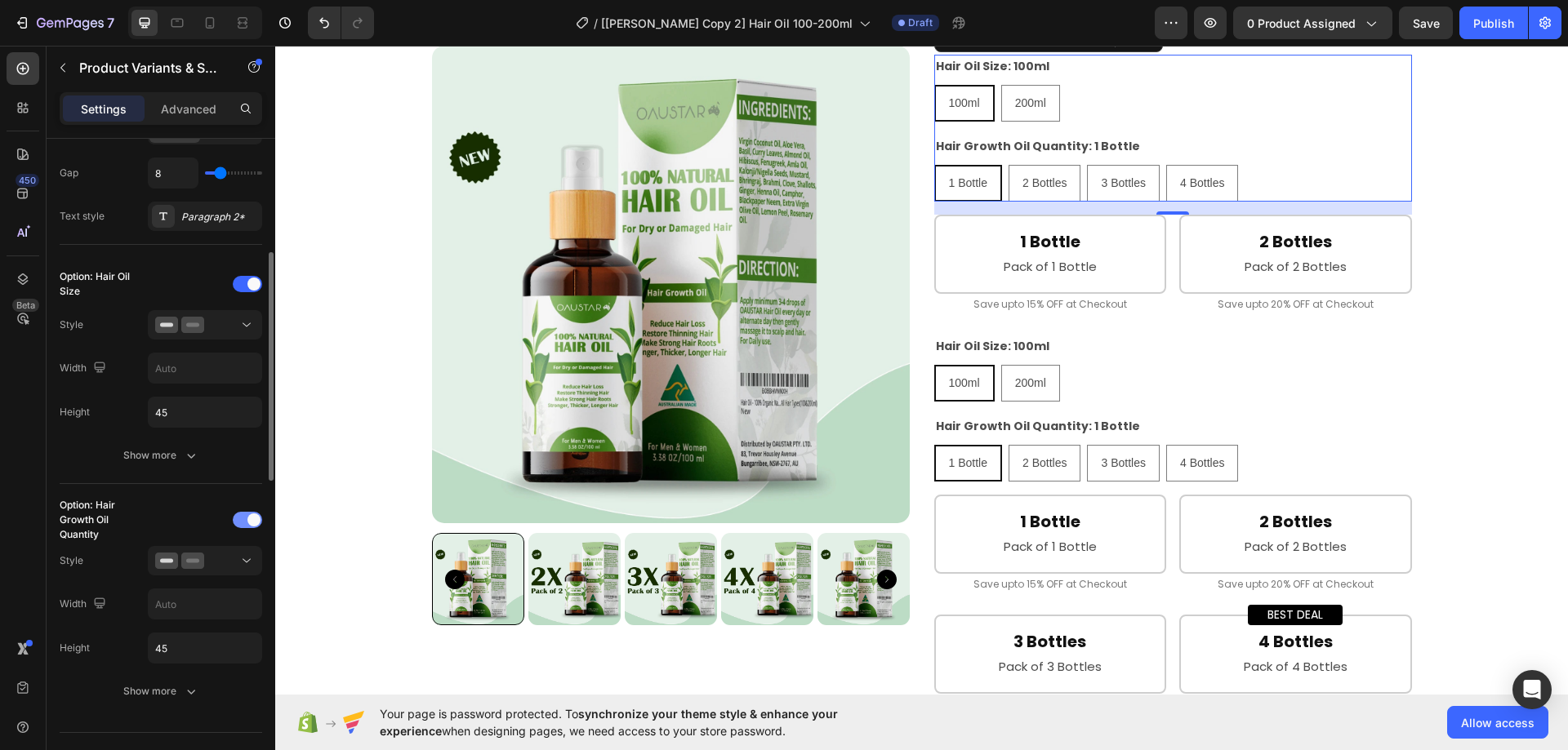
click at [244, 518] on div at bounding box center [247, 519] width 29 height 16
radio input "true"
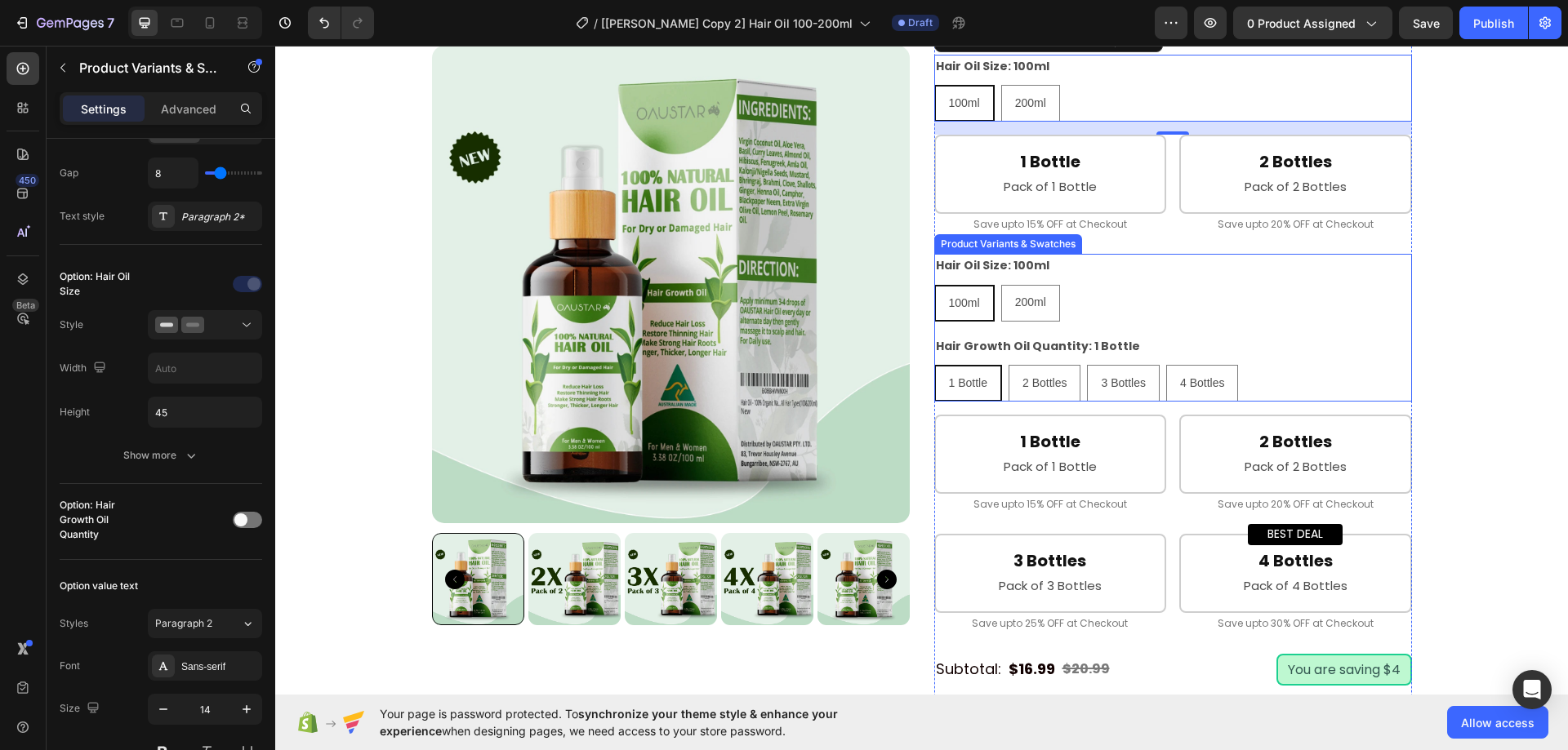
click at [1123, 322] on div "100ml 100ml 100ml 200ml 200ml 200ml" at bounding box center [1173, 304] width 477 height 37
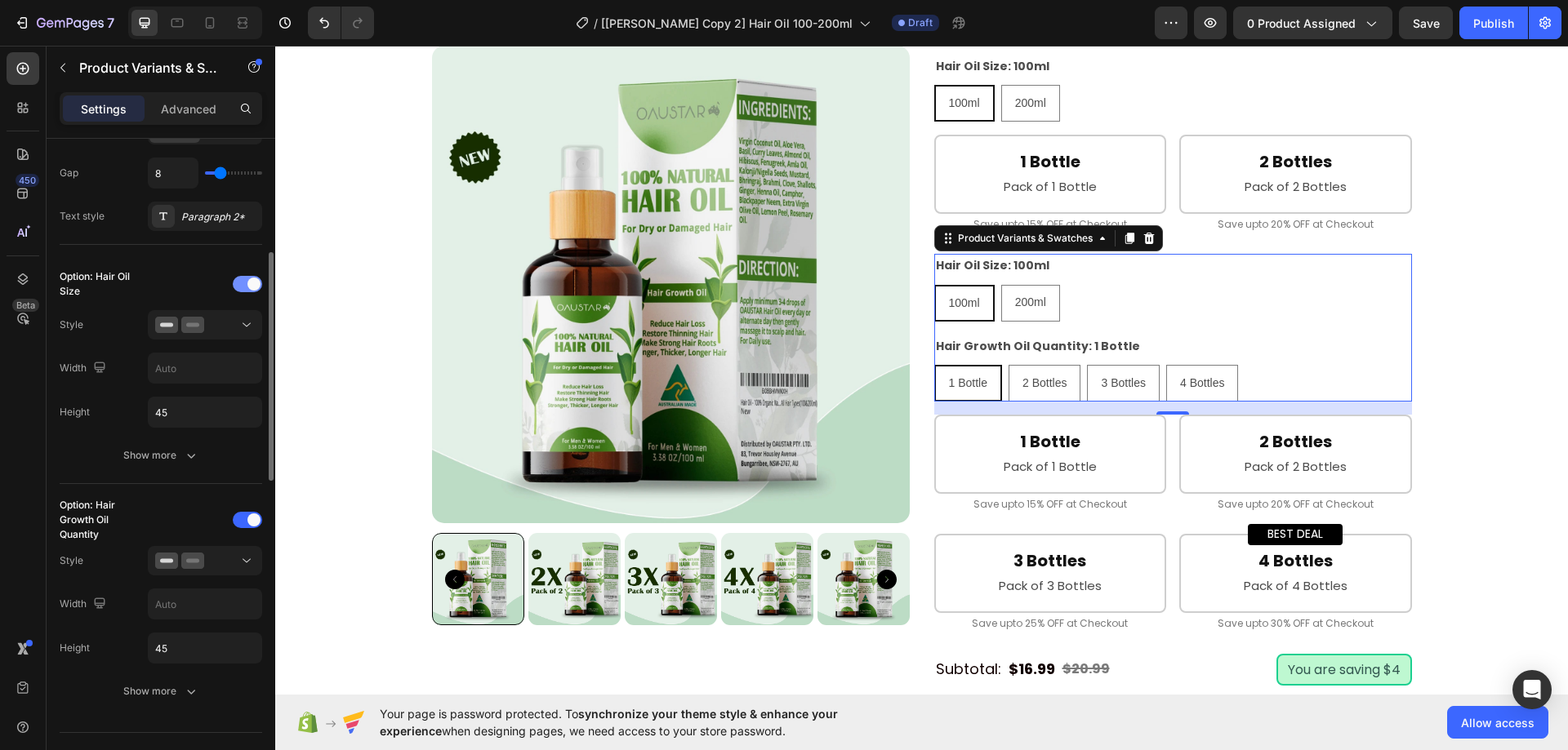
click at [251, 285] on span at bounding box center [254, 285] width 13 height 13
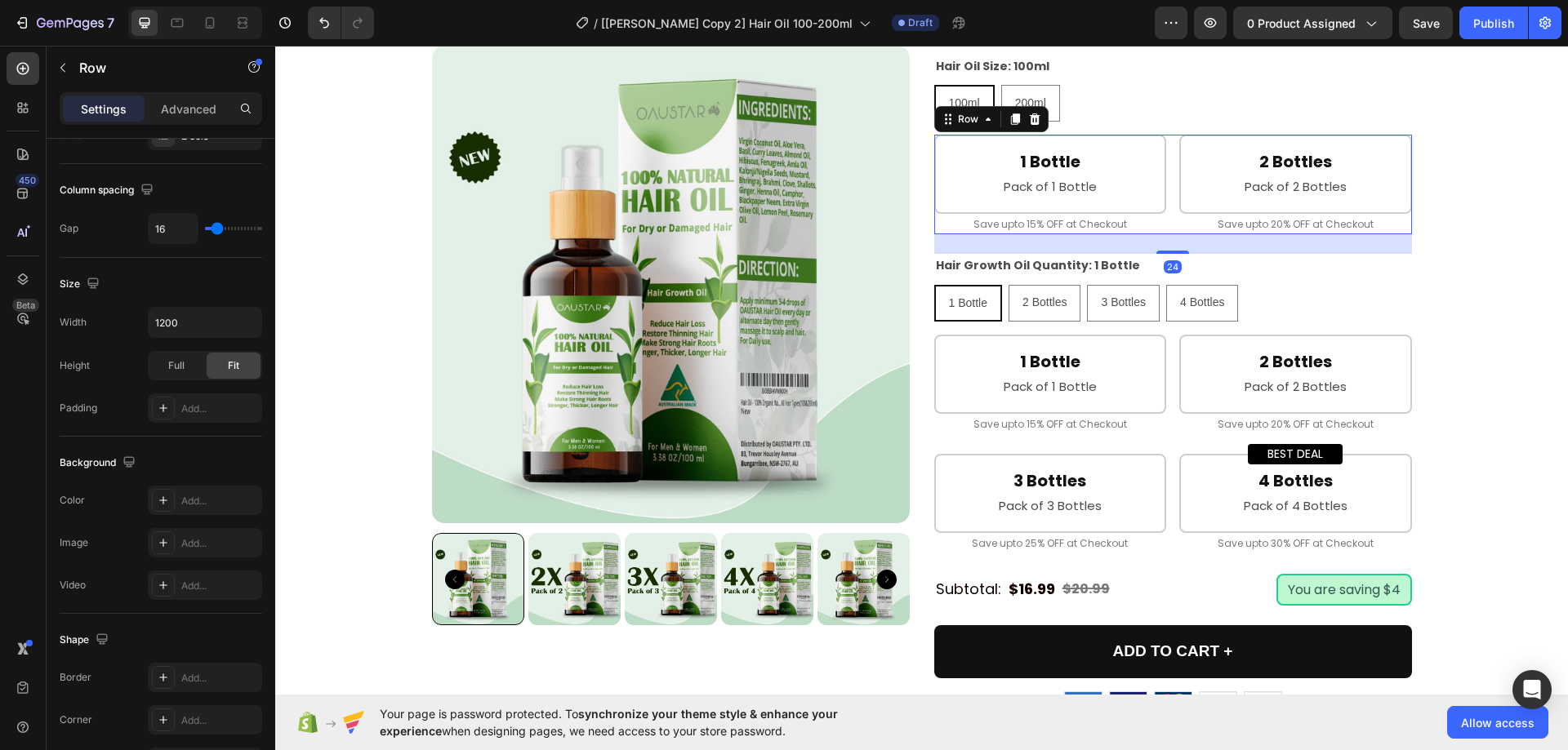
scroll to position [0, 0]
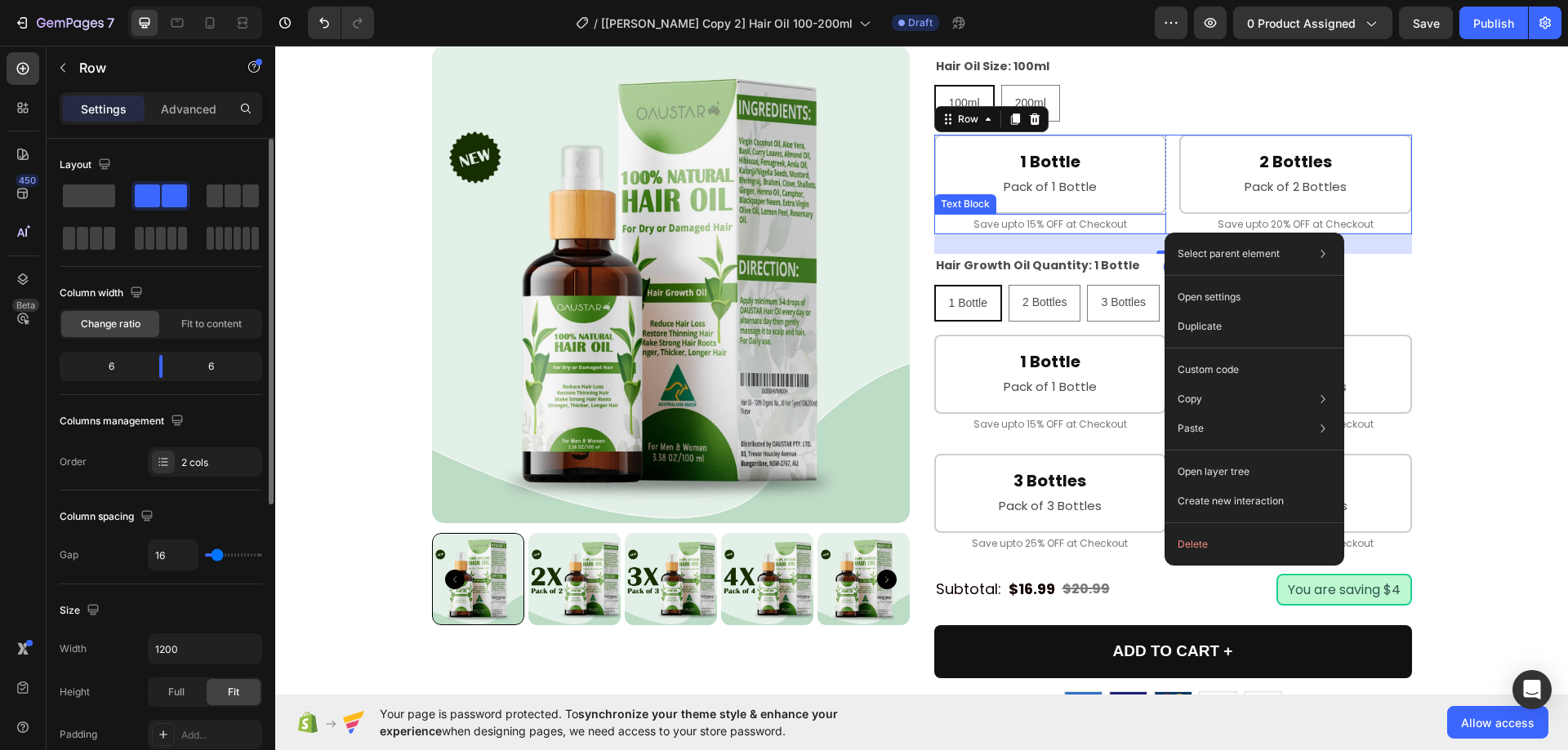
click at [1094, 233] on p "Save upto 15% OFF at Checkout" at bounding box center [1051, 224] width 230 height 18
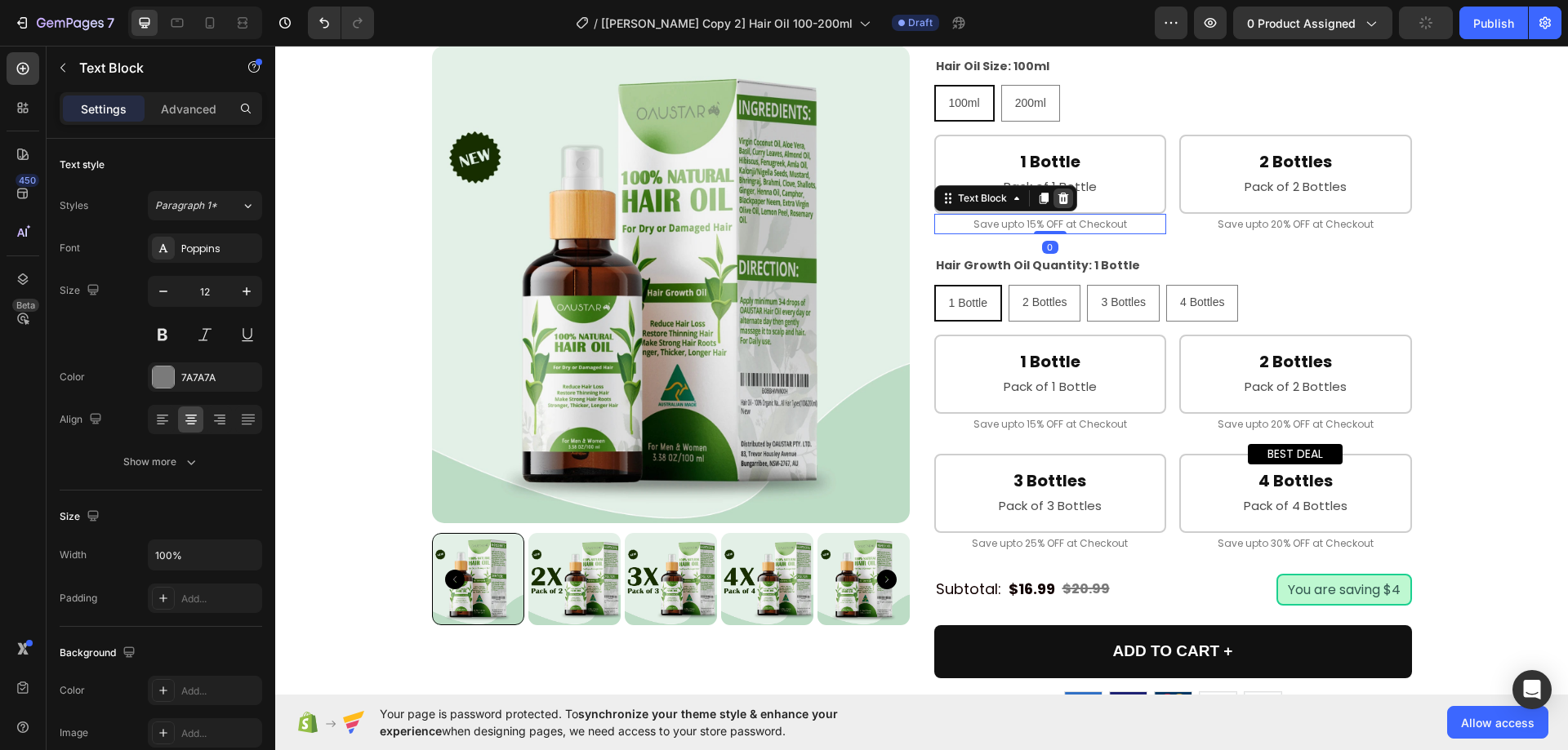
click at [1058, 205] on icon at bounding box center [1063, 199] width 11 height 12
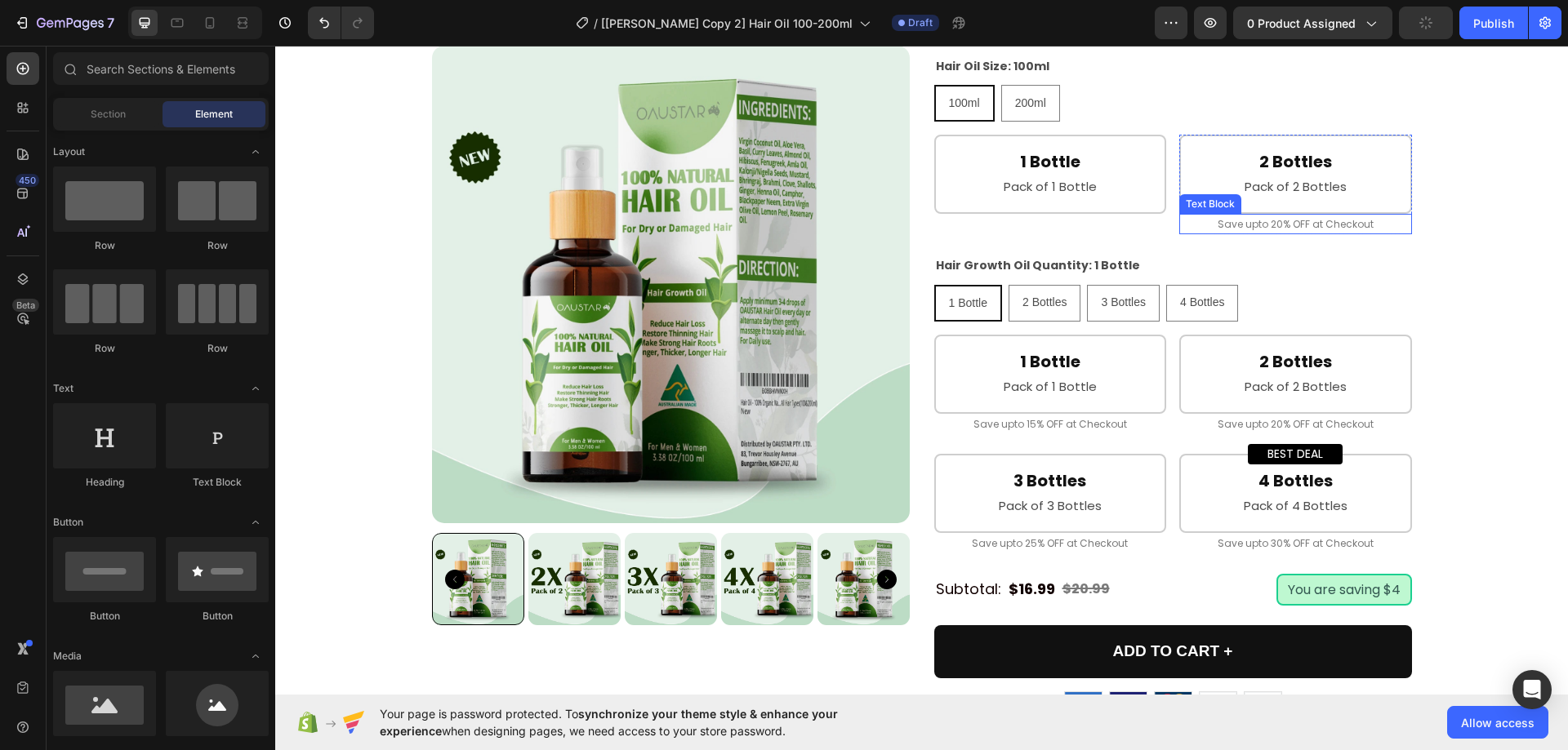
click at [1202, 233] on p "Save upto 20% OFF at Checkout" at bounding box center [1296, 224] width 230 height 18
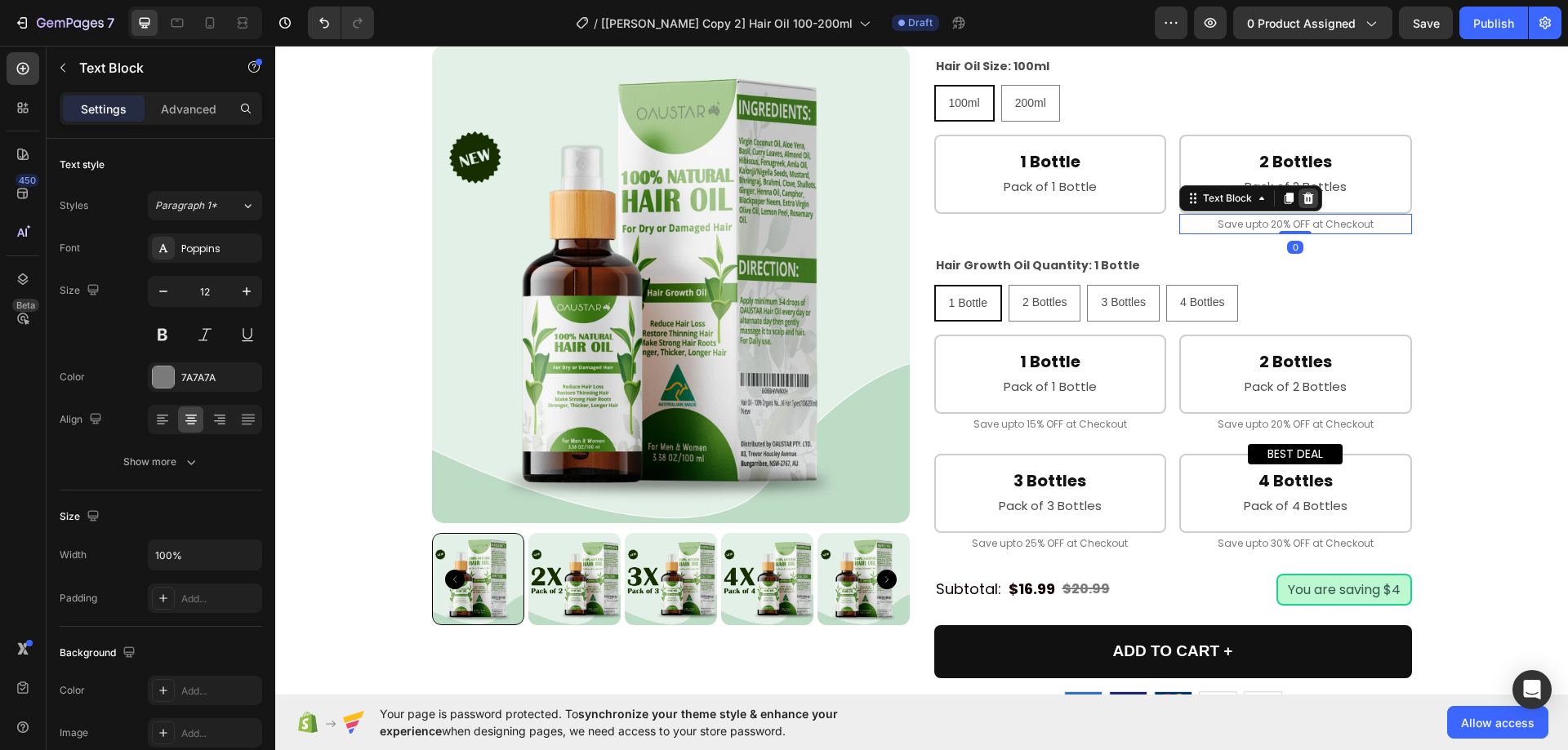
click at [1304, 205] on icon at bounding box center [1309, 199] width 11 height 12
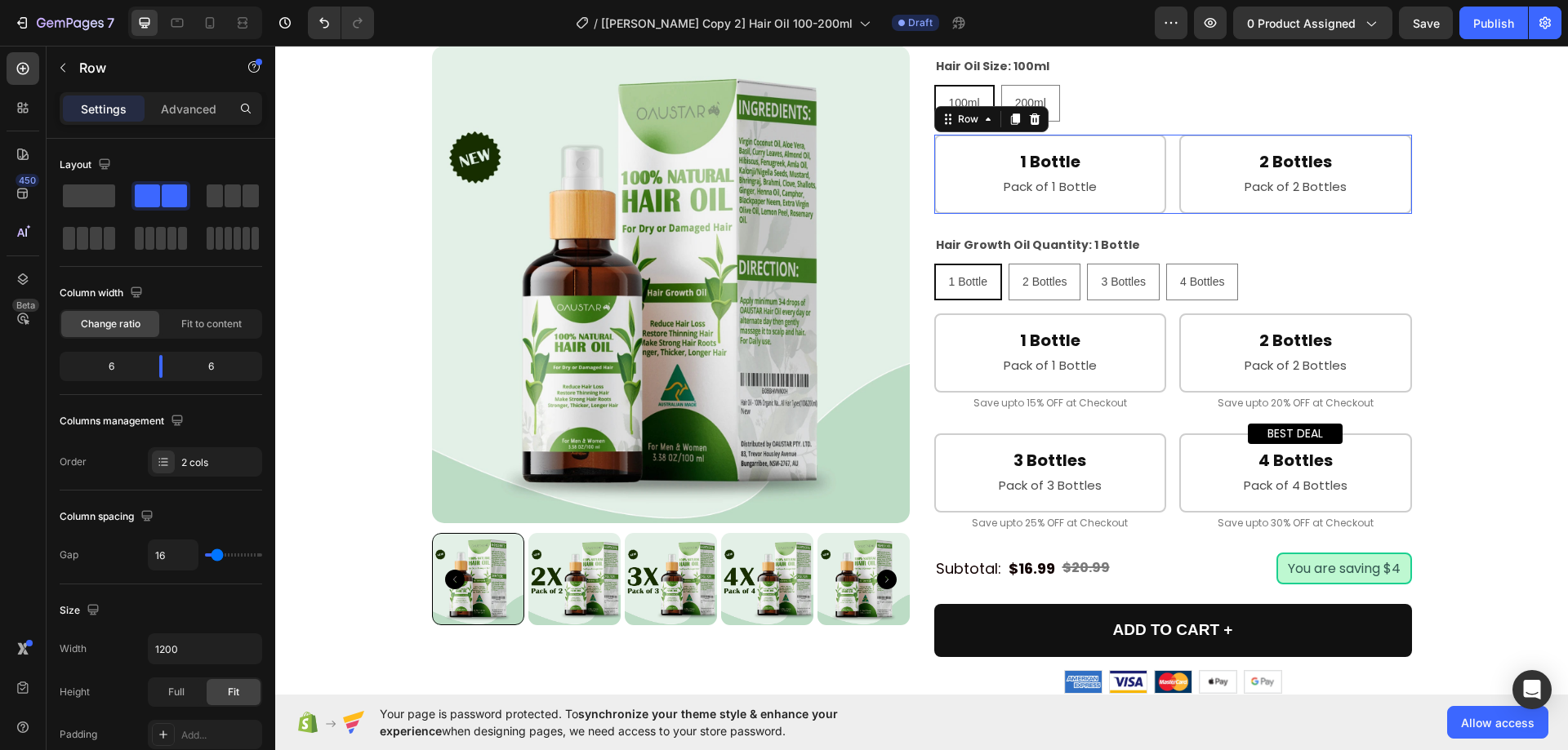
click at [1167, 214] on div "1 Bottle Heading Pack of 1 Bottle Text Block Row Row 2 Bottles Heading Pack of …" at bounding box center [1173, 174] width 477 height 79
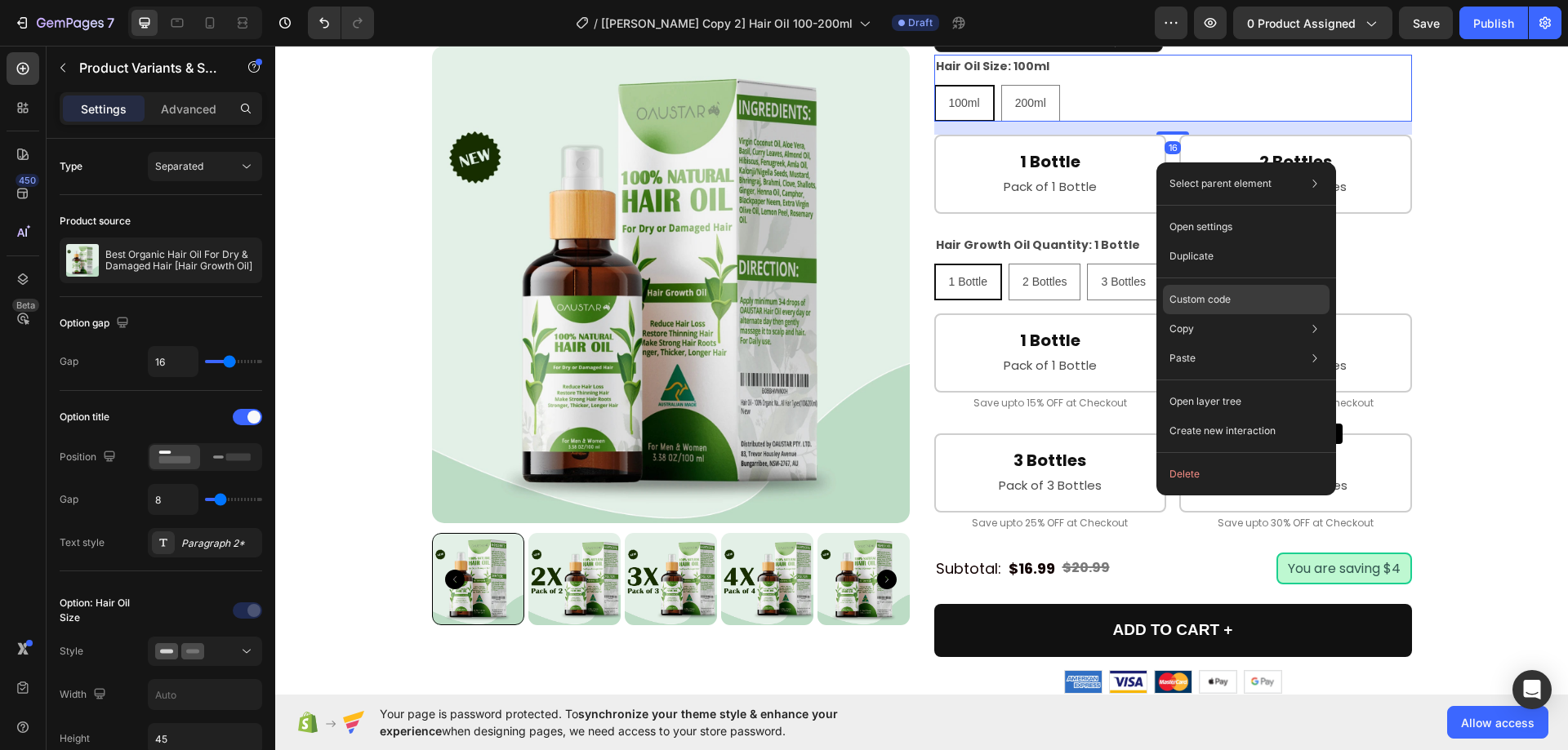
click at [1204, 294] on p "Custom code" at bounding box center [1200, 299] width 61 height 14
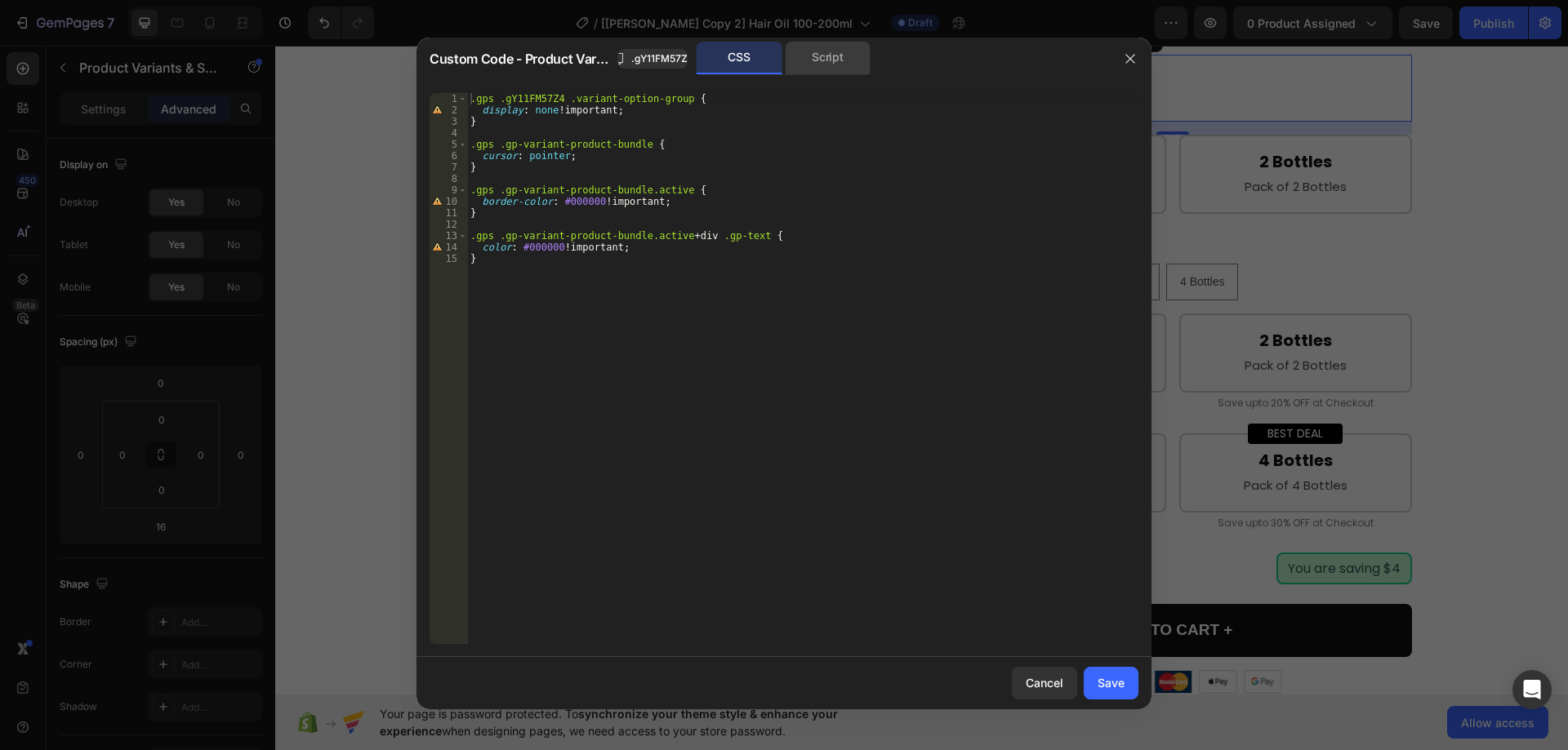
click at [845, 62] on div "Script" at bounding box center [828, 57] width 86 height 33
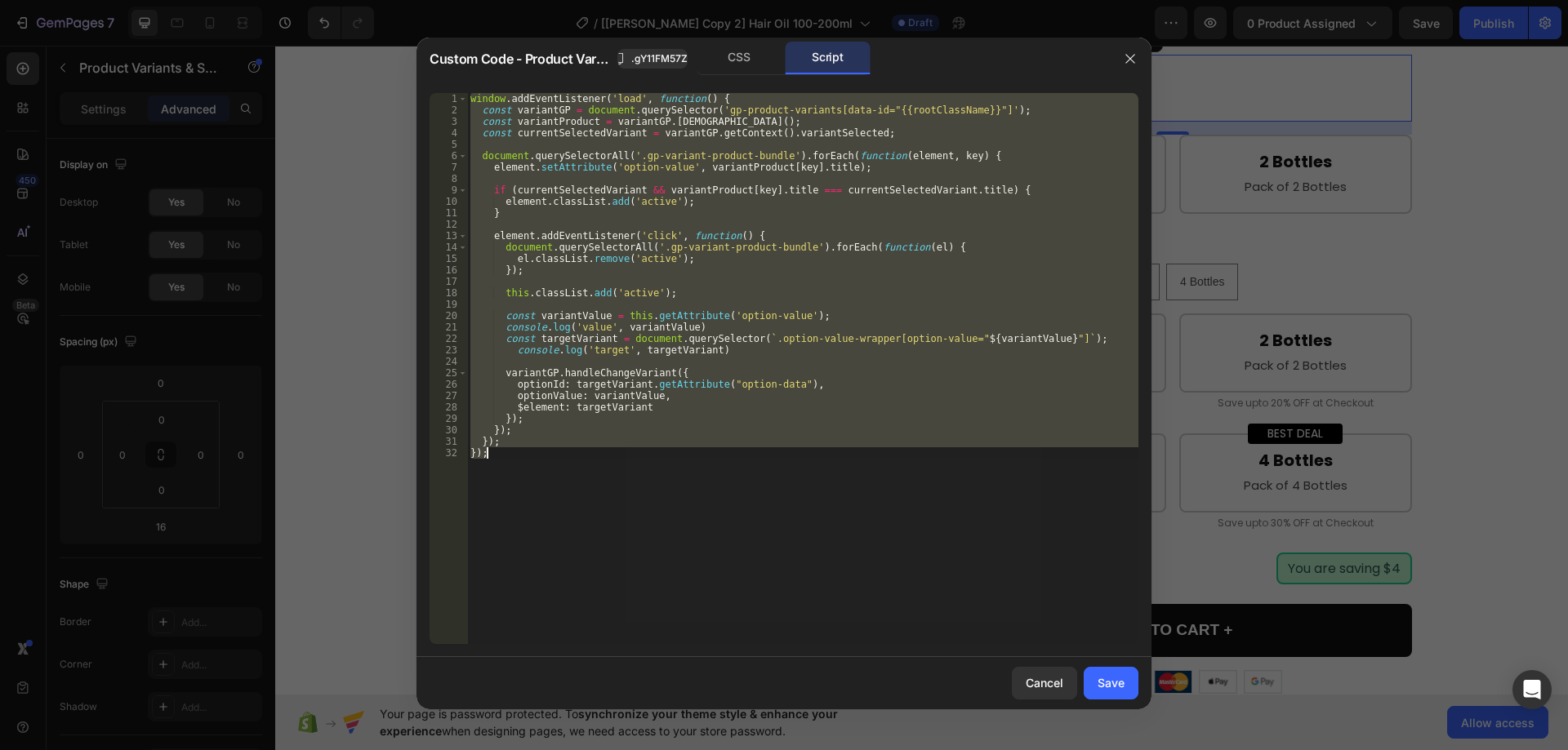
click at [836, 246] on div "window . addEventListener ( 'load' , function ( ) { const variantGP = document …" at bounding box center [803, 369] width 671 height 551
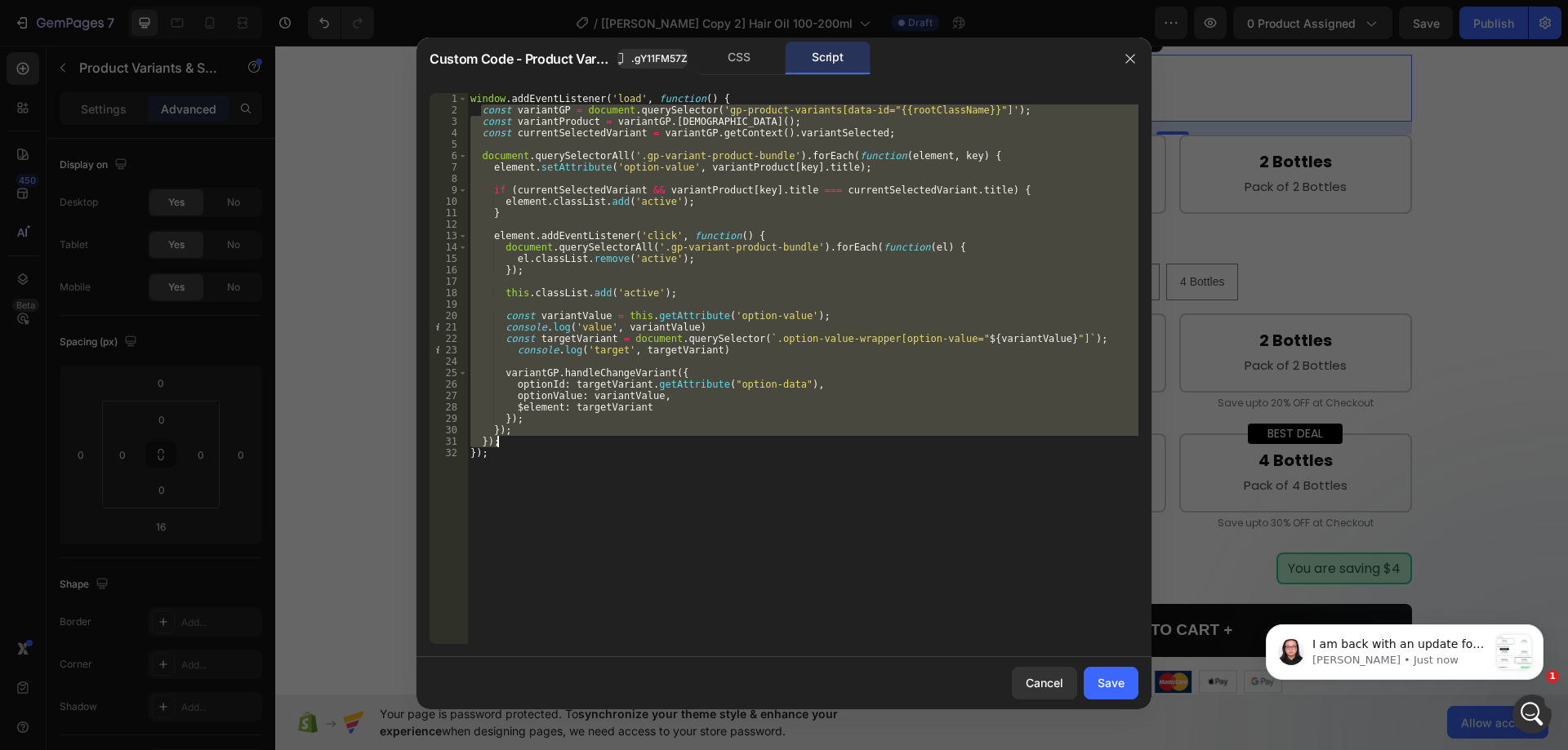
drag, startPoint x: 481, startPoint y: 109, endPoint x: 602, endPoint y: 439, distance: 351.5
click at [602, 439] on div "window . addEventListener ( 'load' , function ( ) { const variantGP = document …" at bounding box center [803, 380] width 671 height 574
paste textarea "})"
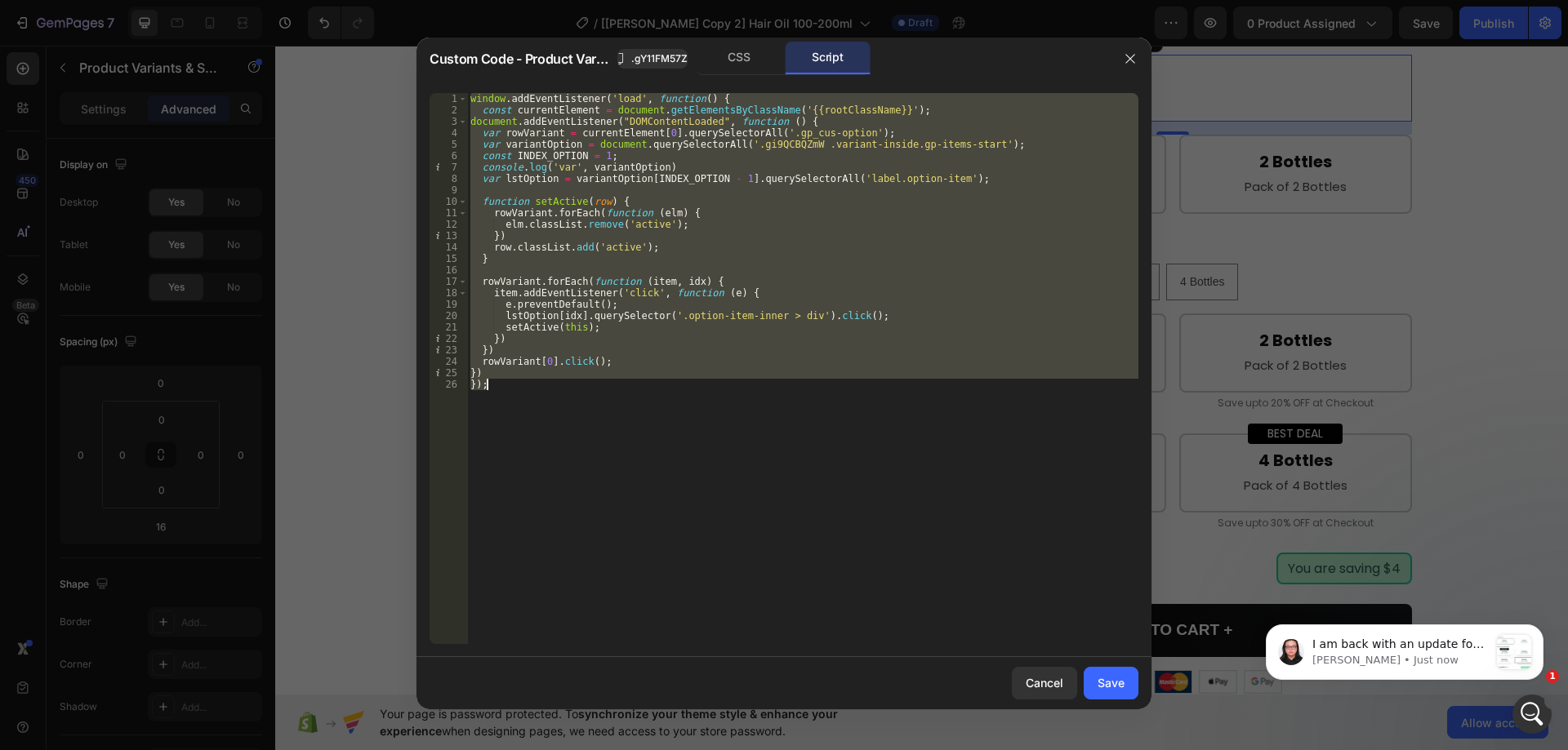
paste textarea
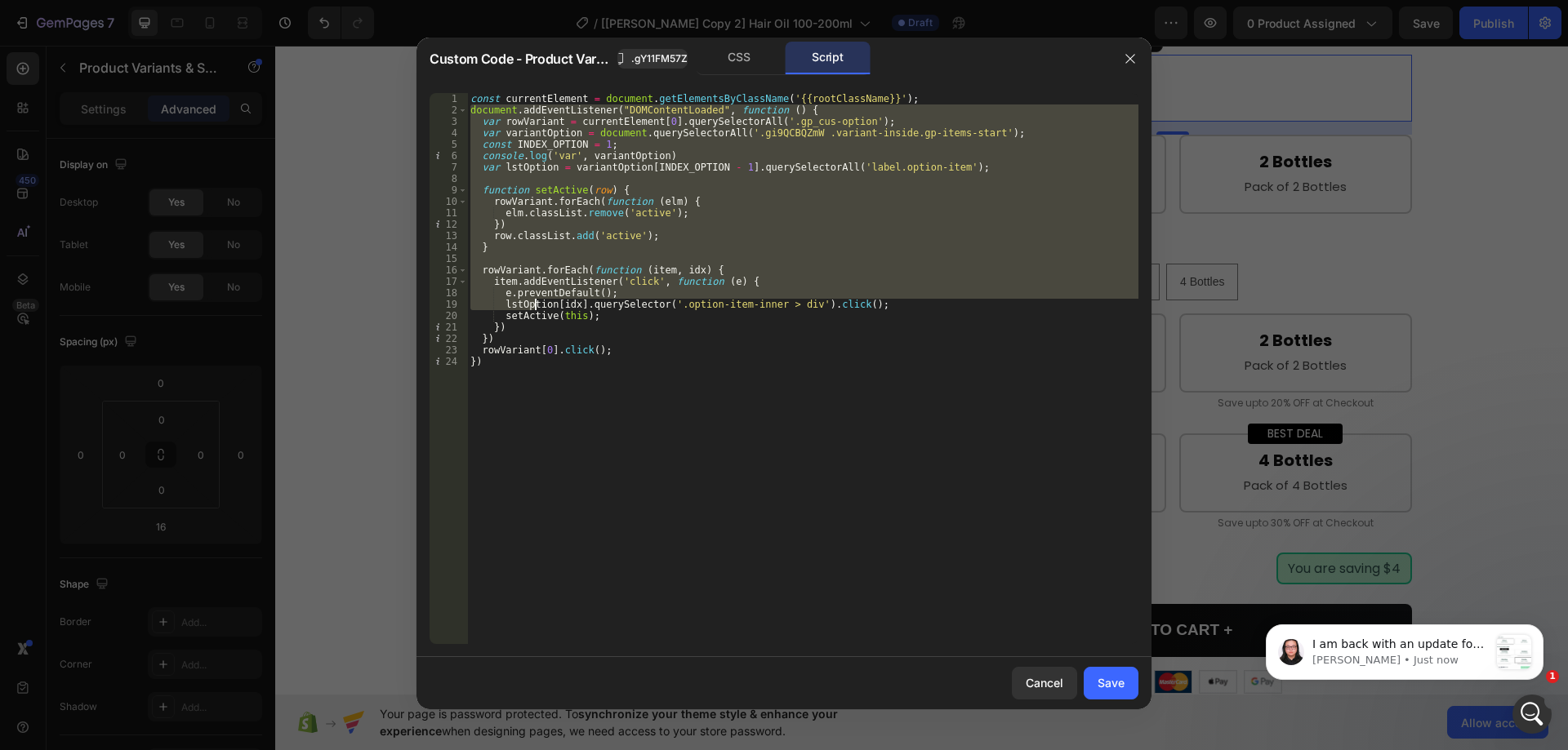
drag, startPoint x: 468, startPoint y: 110, endPoint x: 537, endPoint y: 308, distance: 209.7
click at [537, 308] on div "const currentElement = document . getElementsByClassName ( '{{rootClassName}}' …" at bounding box center [803, 380] width 671 height 574
click at [600, 343] on div "const currentElement = document . getElementsByClassName ( '{{rootClassName}}' …" at bounding box center [803, 380] width 671 height 574
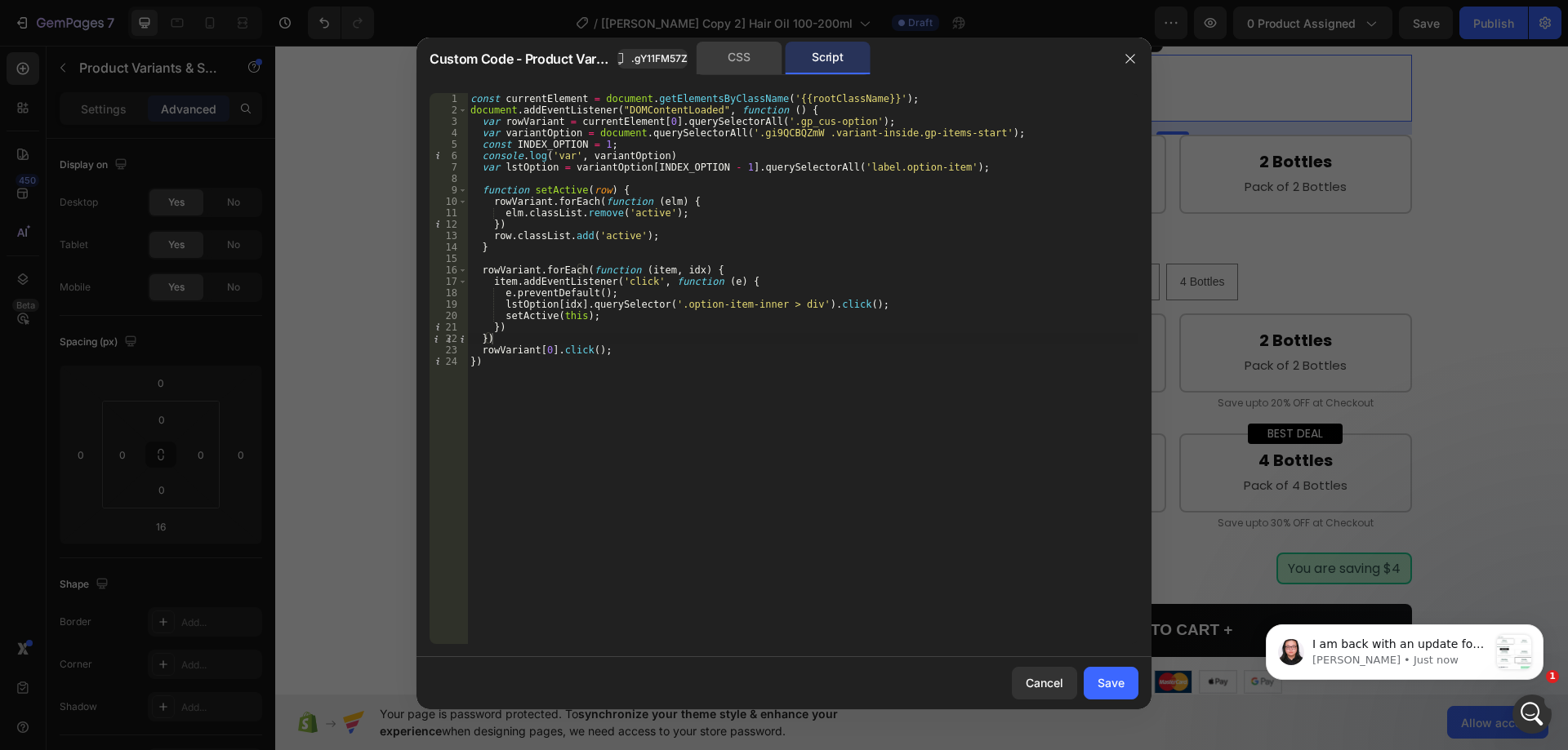
click at [723, 62] on div "CSS" at bounding box center [739, 57] width 86 height 33
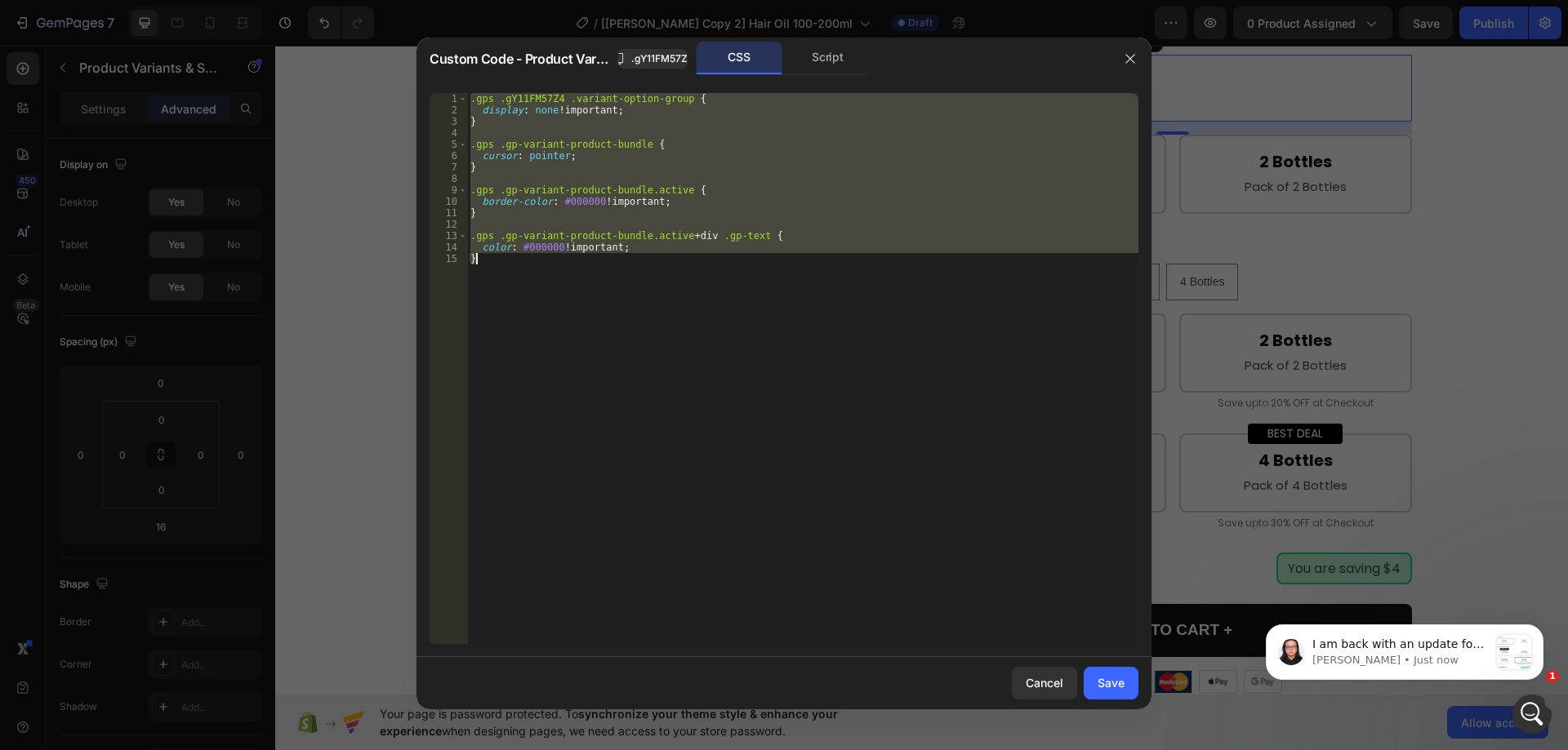
click at [691, 153] on div ".gps .gY11FM57Z4 .variant-option-group { display : none !important ; } .gps .gp…" at bounding box center [803, 369] width 671 height 551
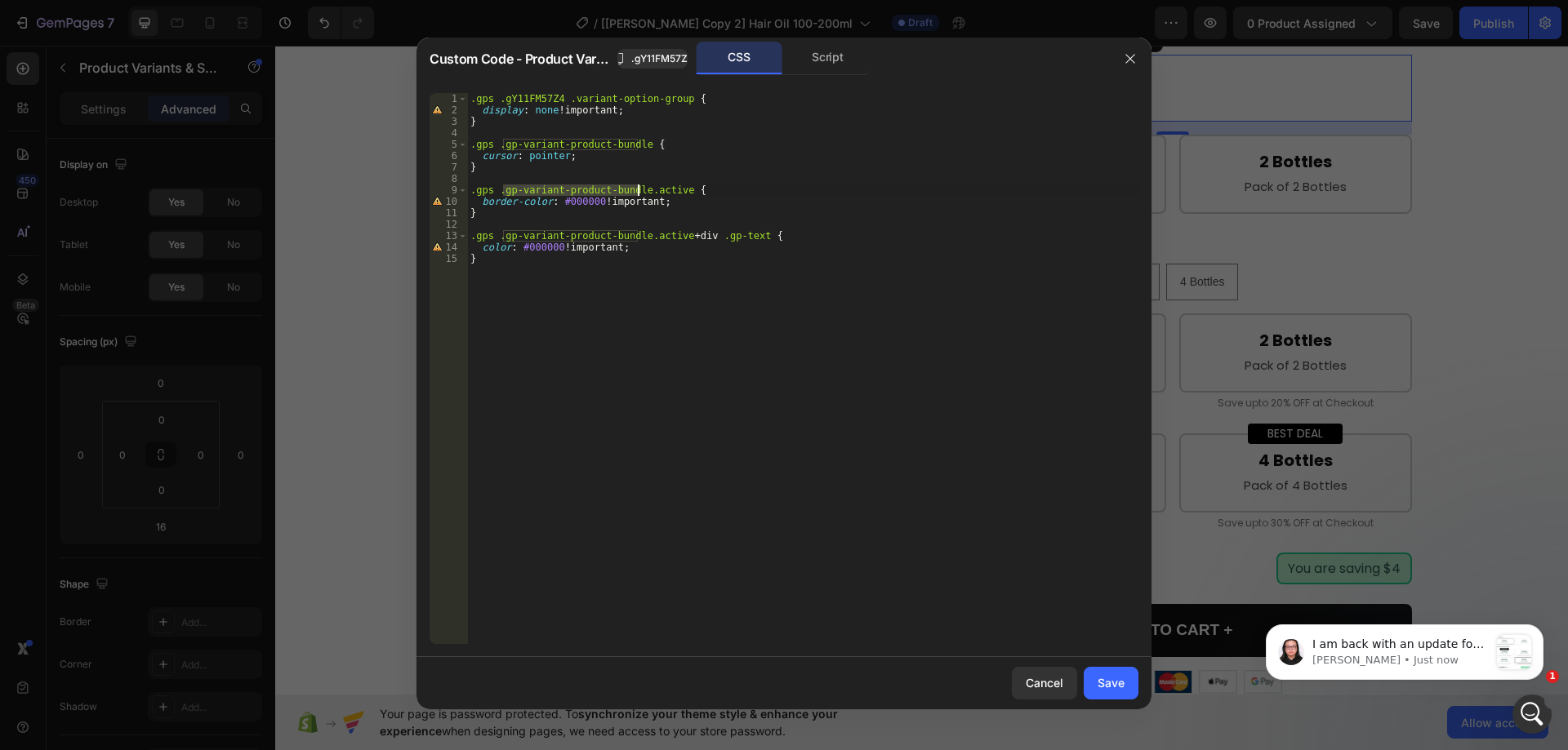
drag, startPoint x: 504, startPoint y: 188, endPoint x: 636, endPoint y: 191, distance: 132.0
click at [636, 191] on div ".gps .gY11FM57Z4 .variant-option-group { display : none !important ; } .gps .gp…" at bounding box center [803, 380] width 671 height 574
click at [839, 53] on div "Script" at bounding box center [828, 57] width 86 height 33
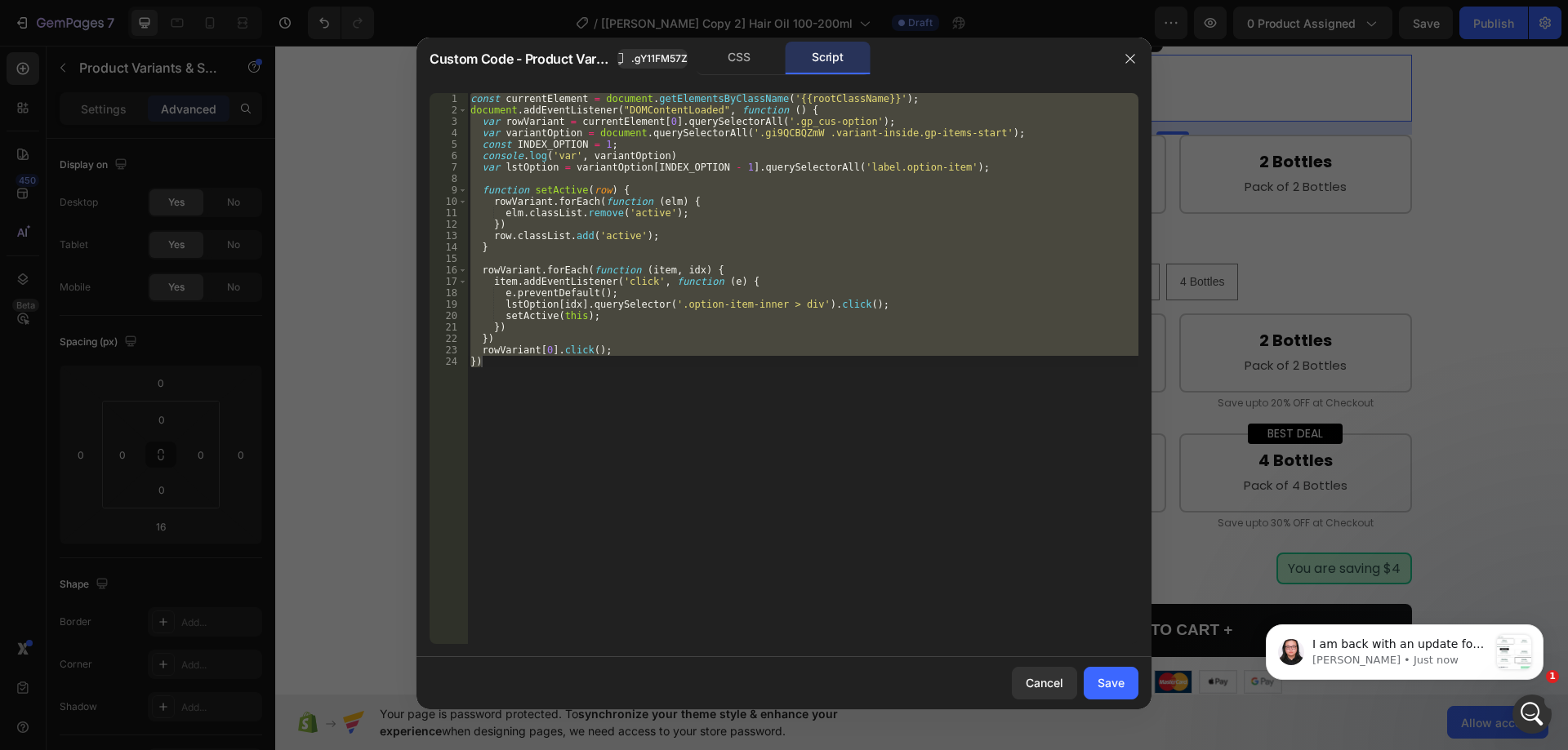
click at [786, 189] on div "const currentElement = document . getElementsByClassName ( '{{rootClassName}}' …" at bounding box center [803, 369] width 671 height 551
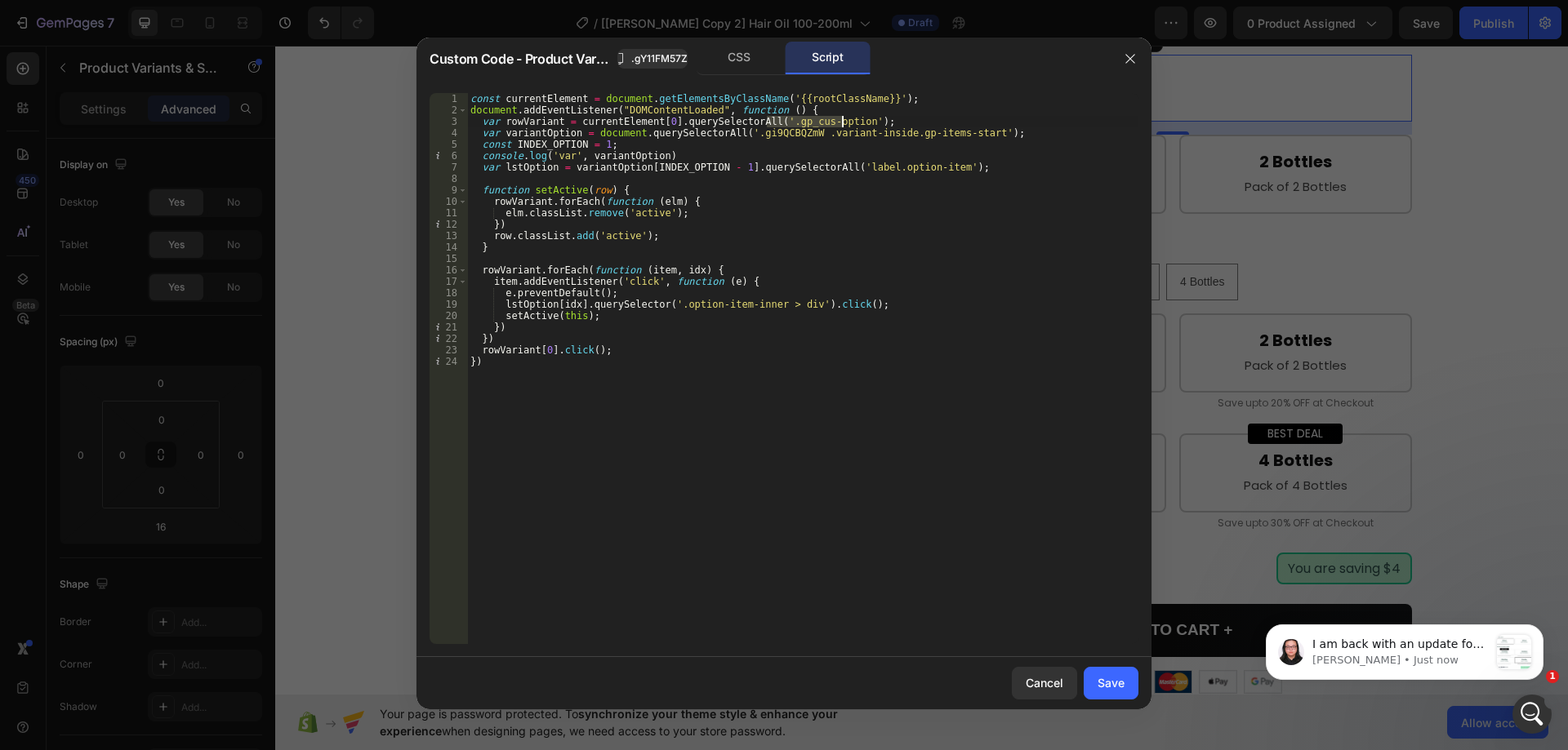
drag, startPoint x: 770, startPoint y: 123, endPoint x: 844, endPoint y: 125, distance: 74.0
click at [844, 125] on div "const currentElement = document . getElementsByClassName ( '{{rootClassName}}' …" at bounding box center [803, 380] width 671 height 574
paste textarea "gp-variant-product-bundle"
click at [771, 119] on div "const currentElement = document . getElementsByClassName ( '{{rootClassName}}' …" at bounding box center [803, 380] width 671 height 574
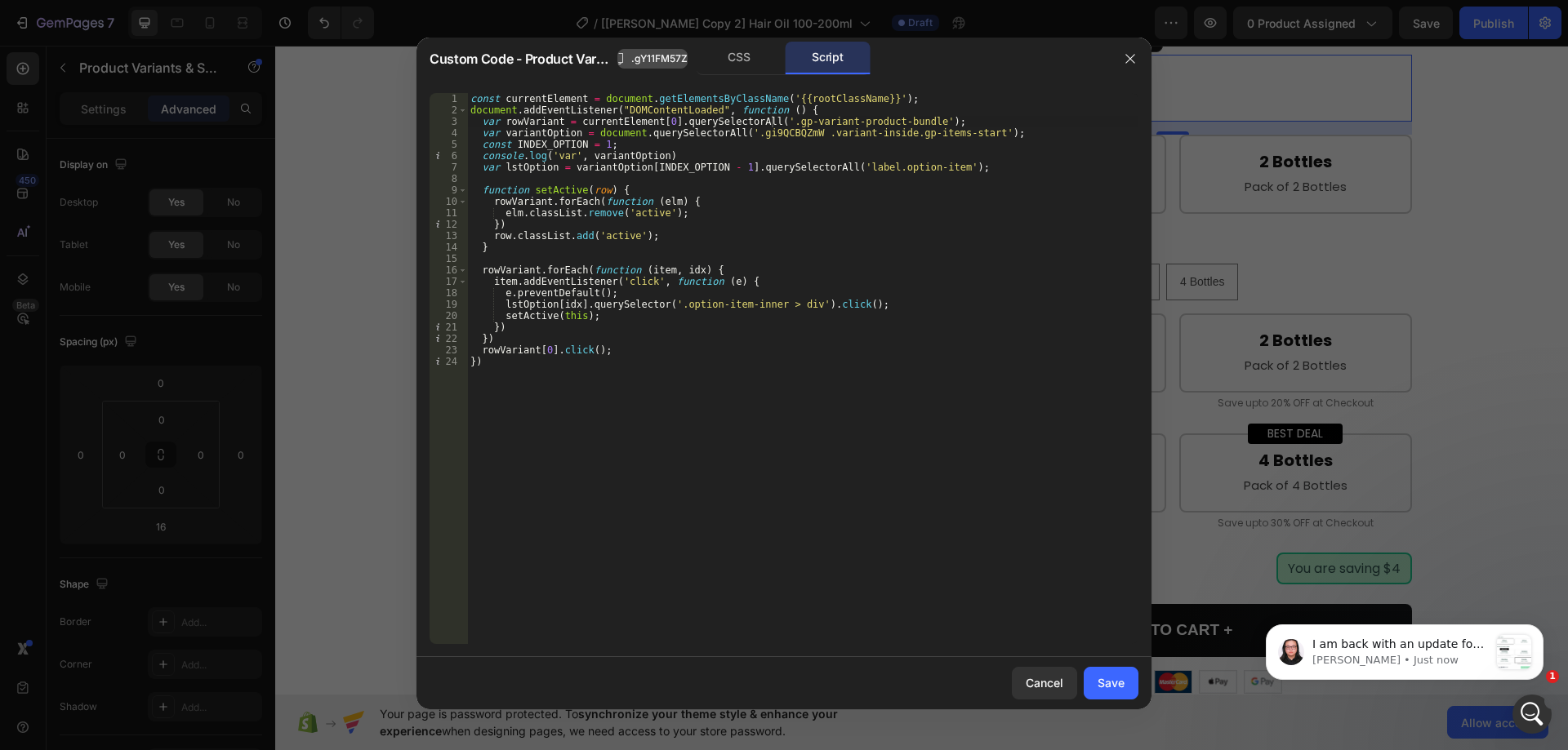
click at [666, 58] on span ".gY11FM57Z4" at bounding box center [663, 58] width 63 height 14
click at [762, 137] on div "const currentElement = document . getElementsByClassName ( '{{rootClassName}}' …" at bounding box center [803, 380] width 671 height 574
paste textarea ".gY11FM57Z4"
click at [742, 139] on div "const currentElement = document . getElementsByClassName ( '{{rootClassName}}' …" at bounding box center [803, 380] width 671 height 574
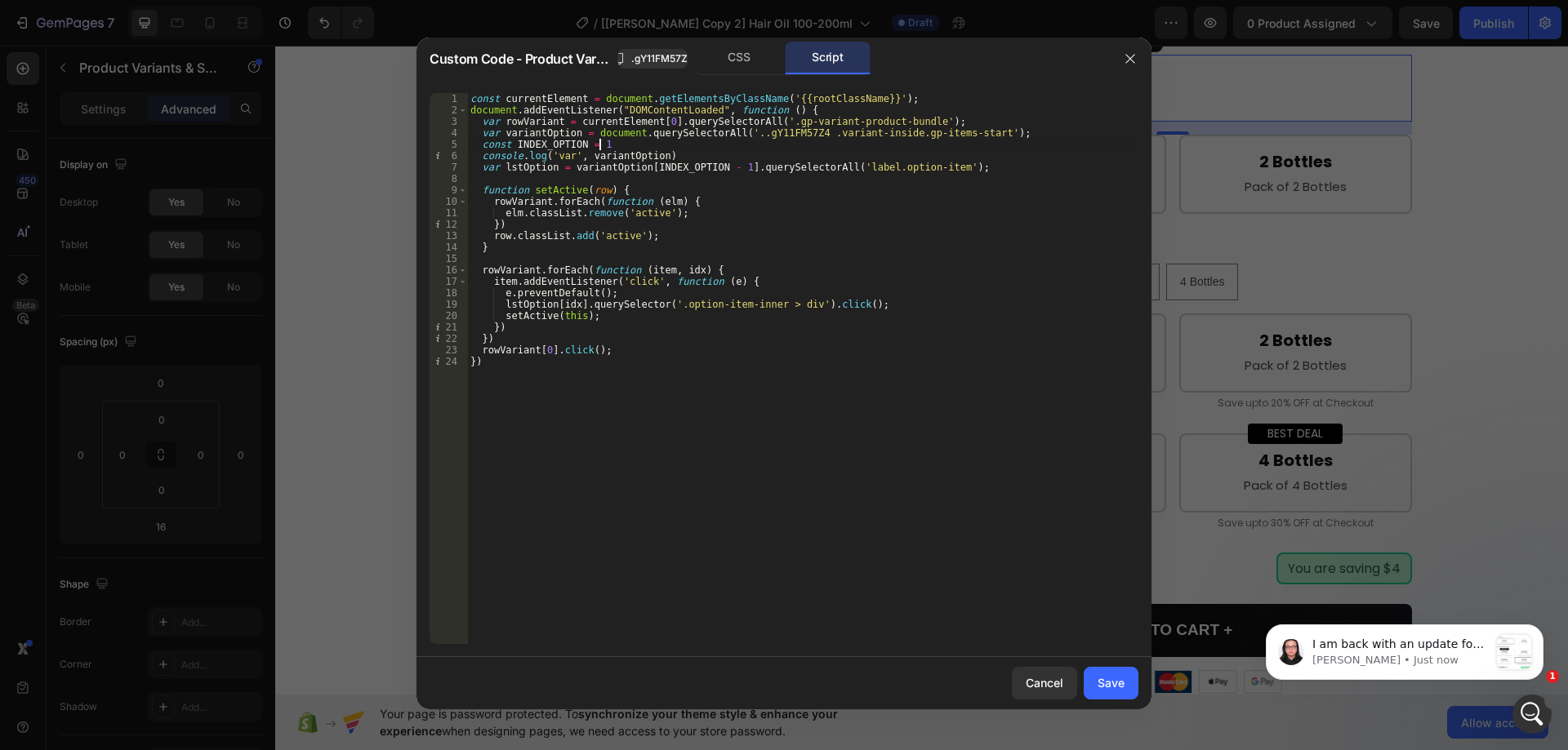
scroll to position [0, 10]
click at [744, 138] on div "const currentElement = document . getElementsByClassName ( '{{rootClassName}}' …" at bounding box center [803, 380] width 671 height 574
click at [728, 51] on div "CSS" at bounding box center [739, 57] width 86 height 33
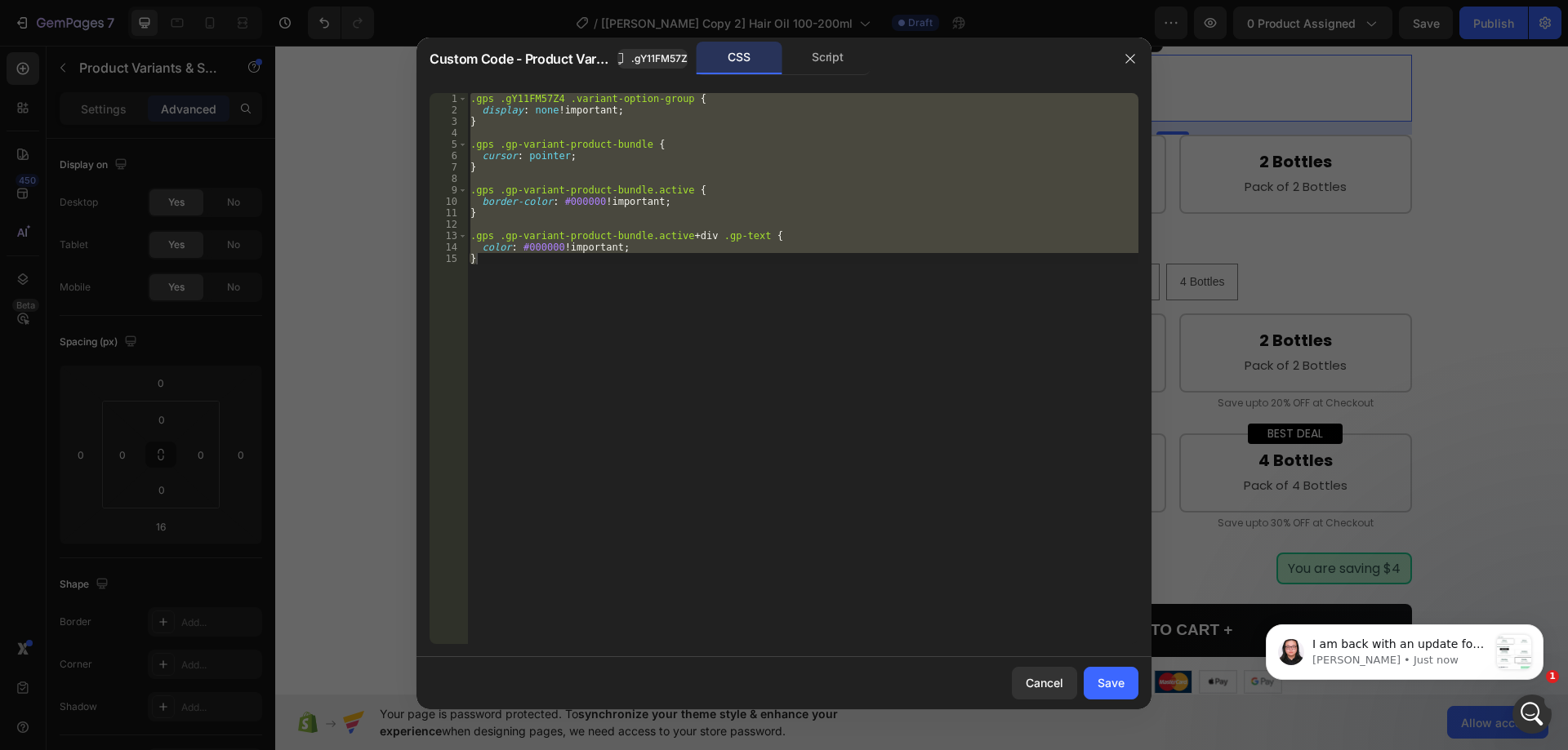
click at [648, 124] on div ".gps .gY11FM57Z4 .variant-option-group { display : none !important ; } .gps .gp…" at bounding box center [803, 369] width 671 height 551
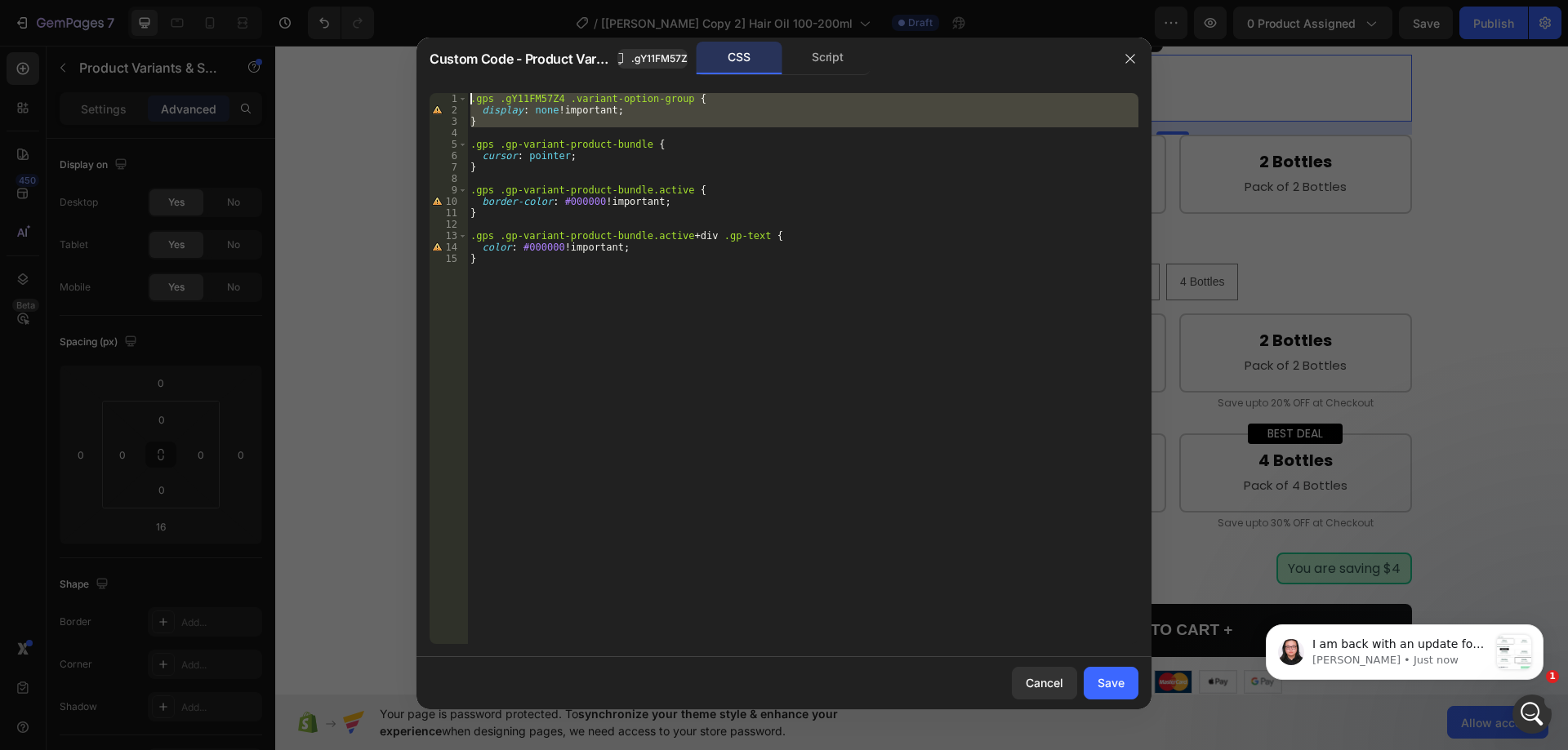
drag, startPoint x: 499, startPoint y: 127, endPoint x: 449, endPoint y: 98, distance: 57.8
click at [449, 98] on div "} 1 2 3 4 5 6 7 8 9 10 11 12 13 14 15 .gps .gY11FM57Z4 .variant-option-group { …" at bounding box center [784, 369] width 709 height 551
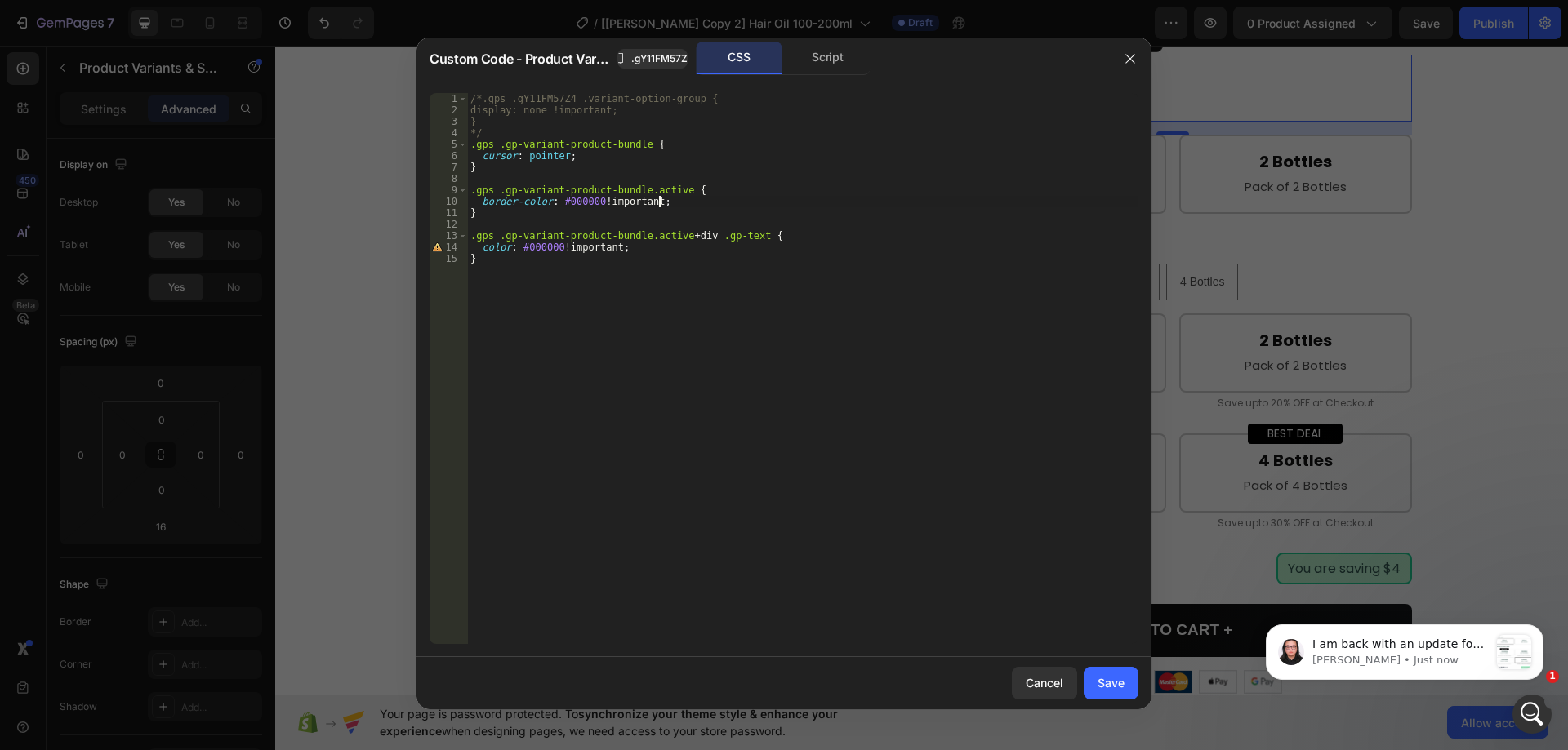
click at [800, 199] on div "/*.gps .gY11FM57Z4 .variant-option-group { display: none !important; } */ .gps …" at bounding box center [803, 380] width 671 height 574
type textarea "border-color: #000000 !important;"
click at [1117, 684] on div "Save" at bounding box center [1112, 683] width 27 height 17
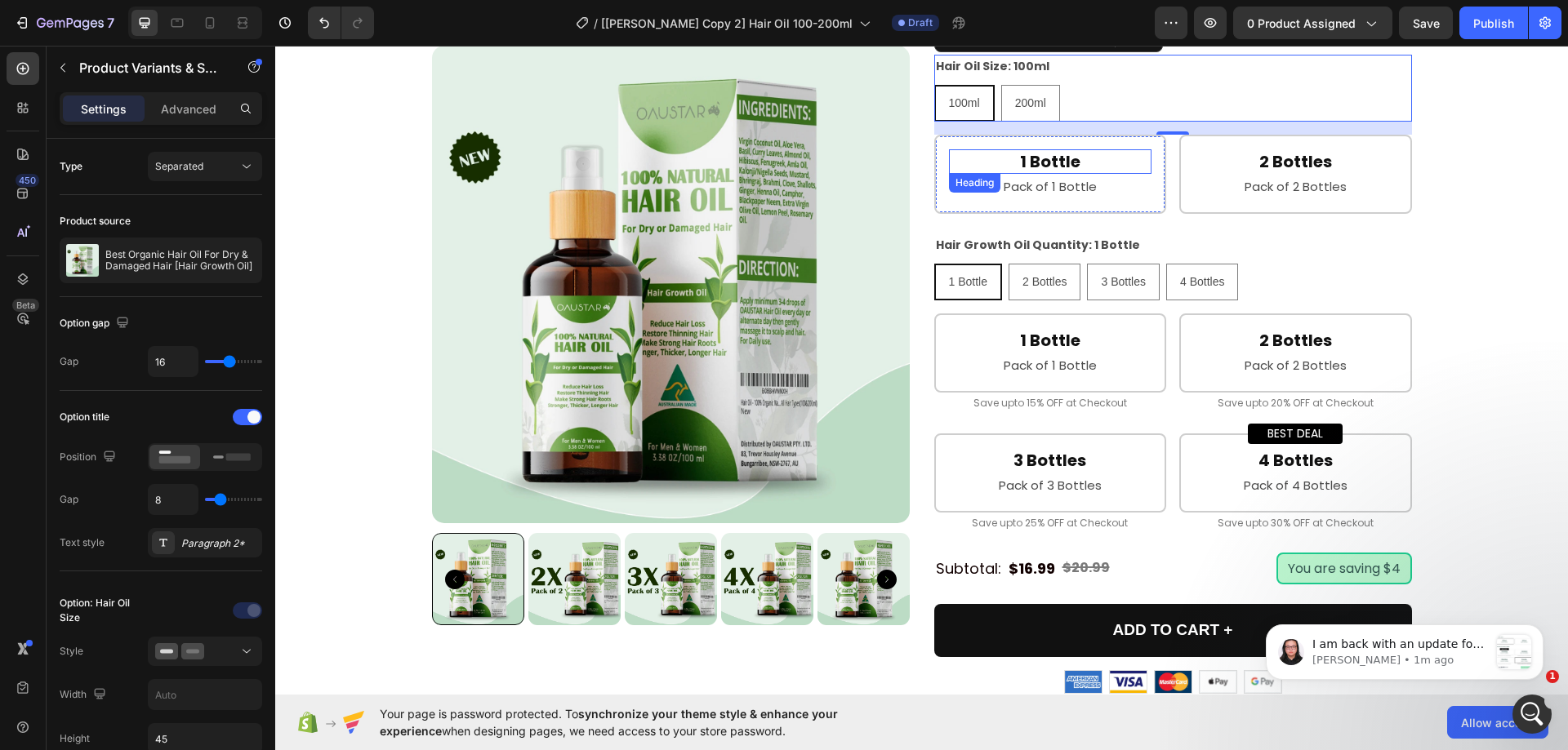
click at [1037, 174] on h2 "1 Bottle" at bounding box center [1051, 162] width 204 height 24
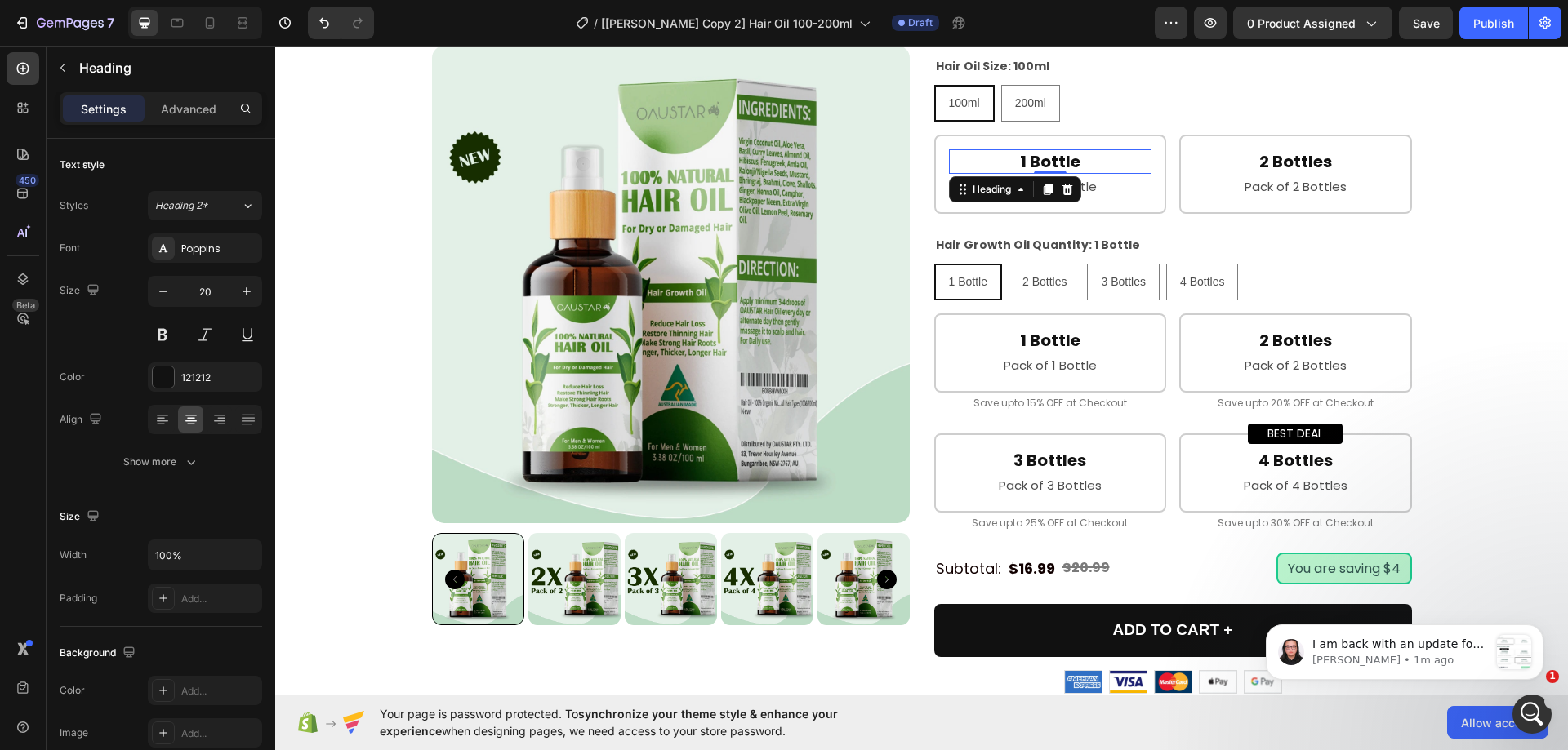
click at [1037, 174] on h2 "1 Bottle" at bounding box center [1051, 162] width 204 height 24
click at [1037, 173] on p "1 Bottle" at bounding box center [1051, 161] width 200 height 21
click at [1122, 198] on p "Pack of 1 Bottle" at bounding box center [1051, 187] width 200 height 22
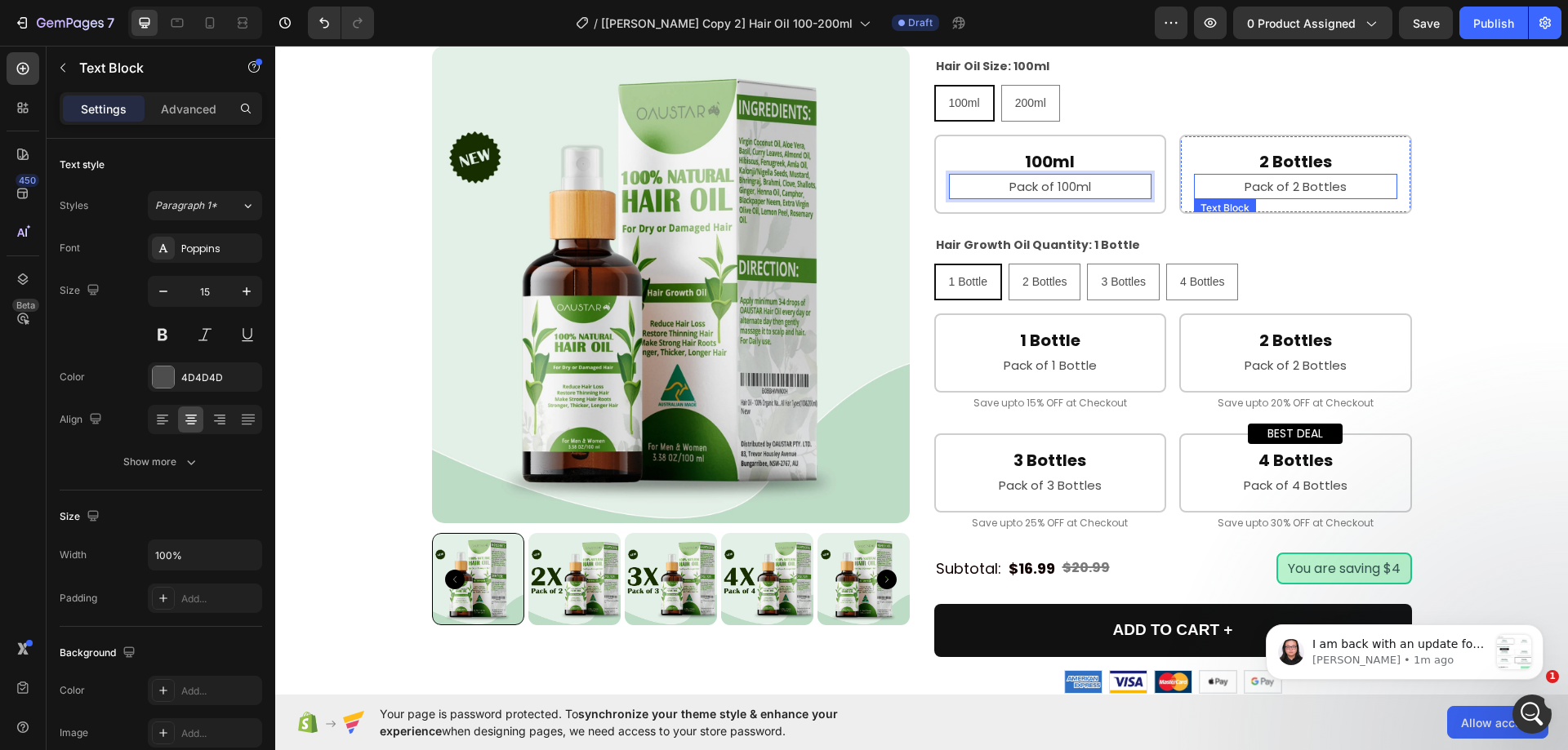
click at [1332, 198] on p "Pack of 2 Bottles" at bounding box center [1296, 187] width 200 height 22
click at [1348, 198] on p "Pack of 2 Bottles" at bounding box center [1296, 187] width 200 height 22
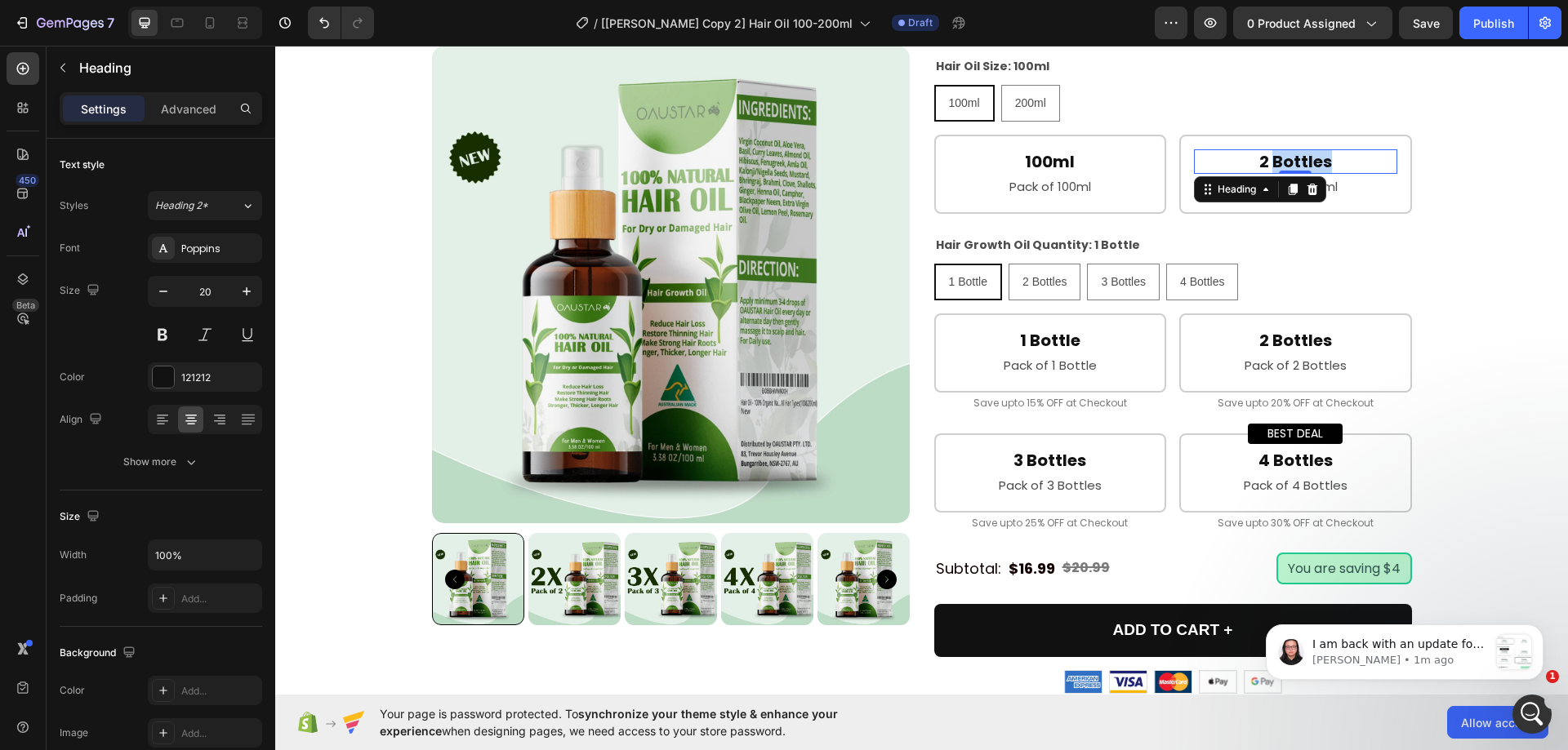
click at [1297, 174] on h2 "2 Bottles" at bounding box center [1296, 162] width 204 height 24
click at [1307, 293] on div "Hair Growth Oil Quantity: 1 Bottle 1 Bottle 1 Bottle 1 Bottle 2 Bottles 2 Bottl…" at bounding box center [1173, 267] width 477 height 67
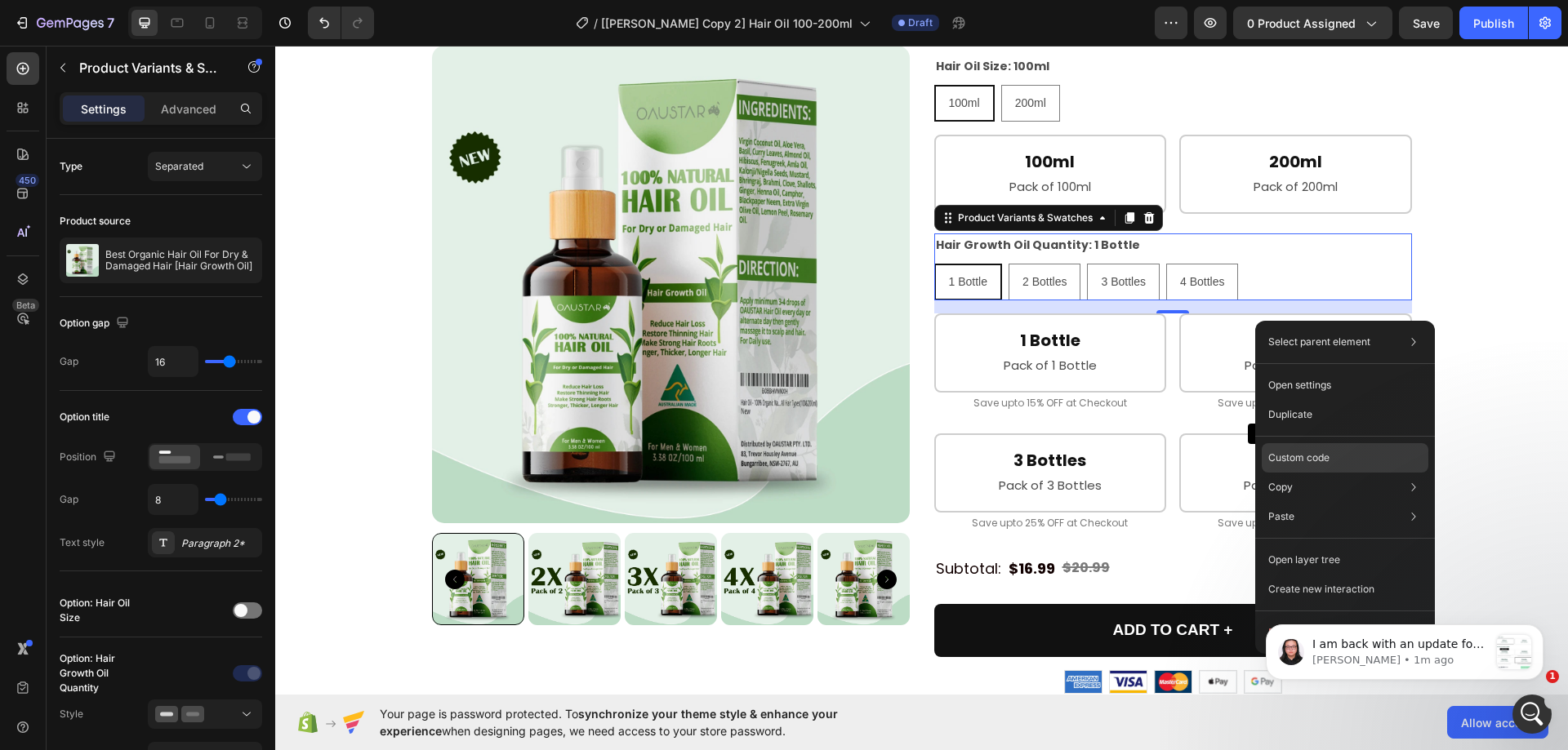
click at [1306, 456] on p "Custom code" at bounding box center [1299, 457] width 61 height 14
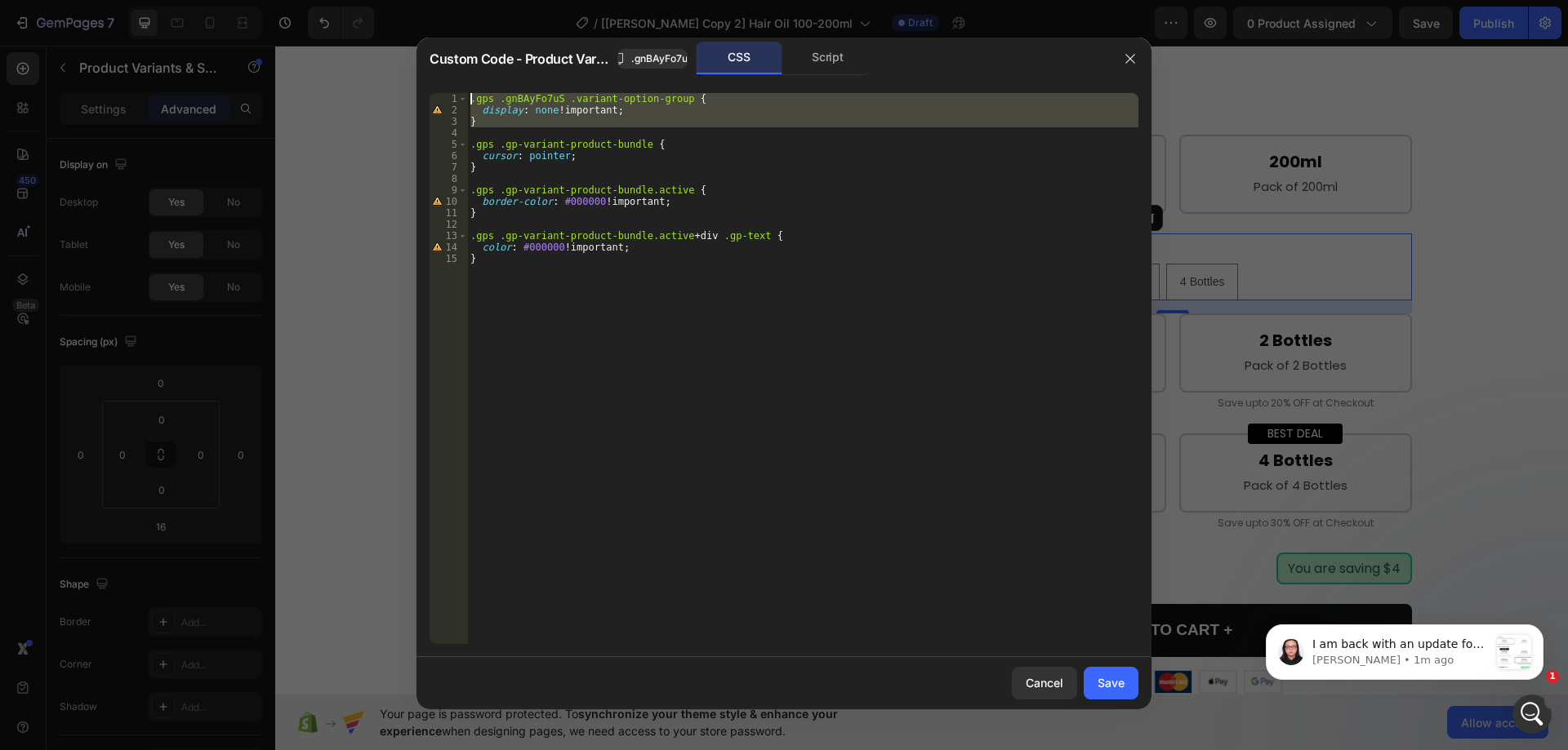
drag, startPoint x: 497, startPoint y: 122, endPoint x: 426, endPoint y: 81, distance: 82.0
click at [426, 81] on div "1 2 3 4 5 6 7 8 9 10 11 12 13 14 15 .gps .gnBAyFo7uS .variant-option-group { di…" at bounding box center [784, 369] width 735 height 577
click at [809, 294] on div "/*.gps .gnBAyFo7uS .variant-option-group { display: none !important; } */ .gps …" at bounding box center [803, 380] width 671 height 574
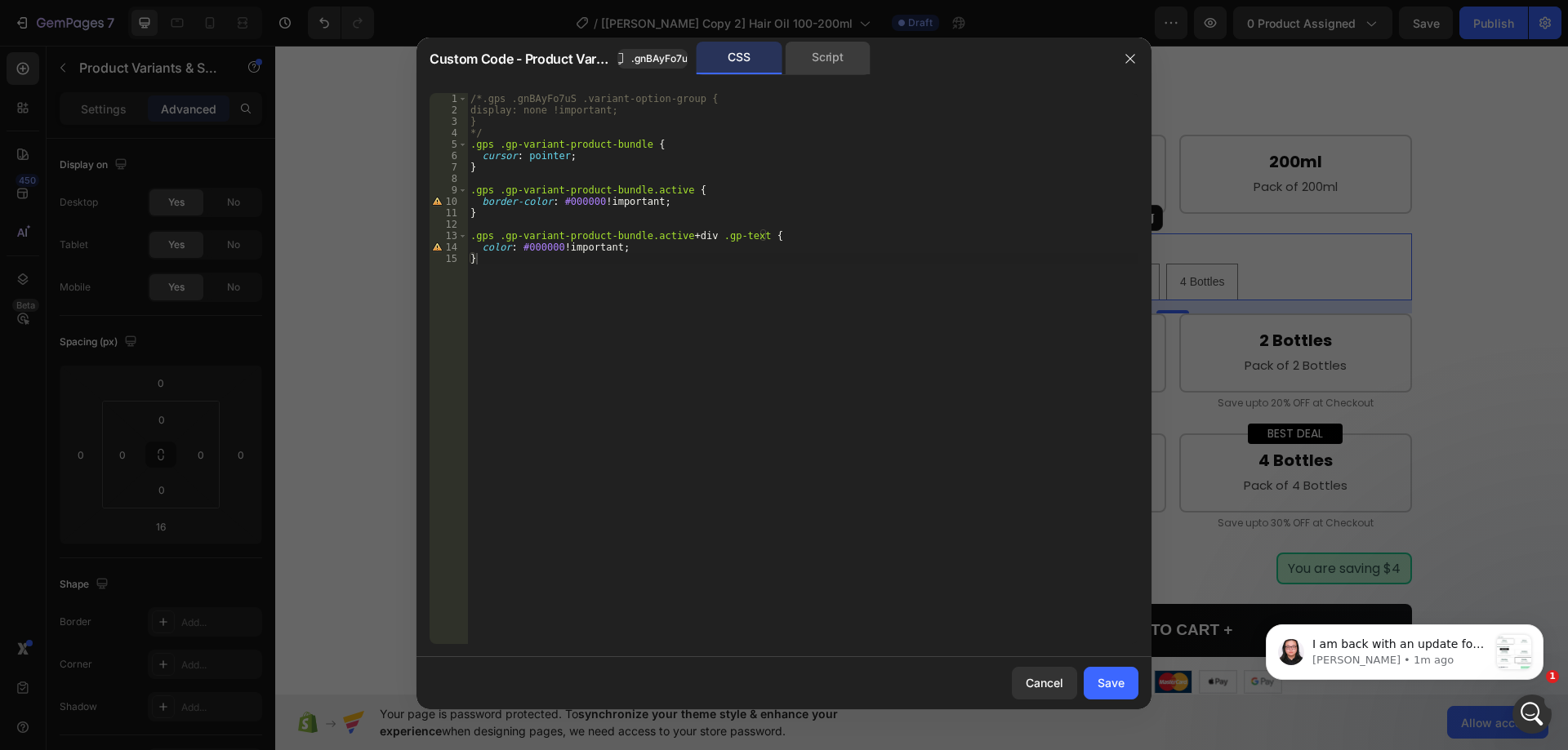
click at [808, 73] on div "Script" at bounding box center [828, 57] width 86 height 33
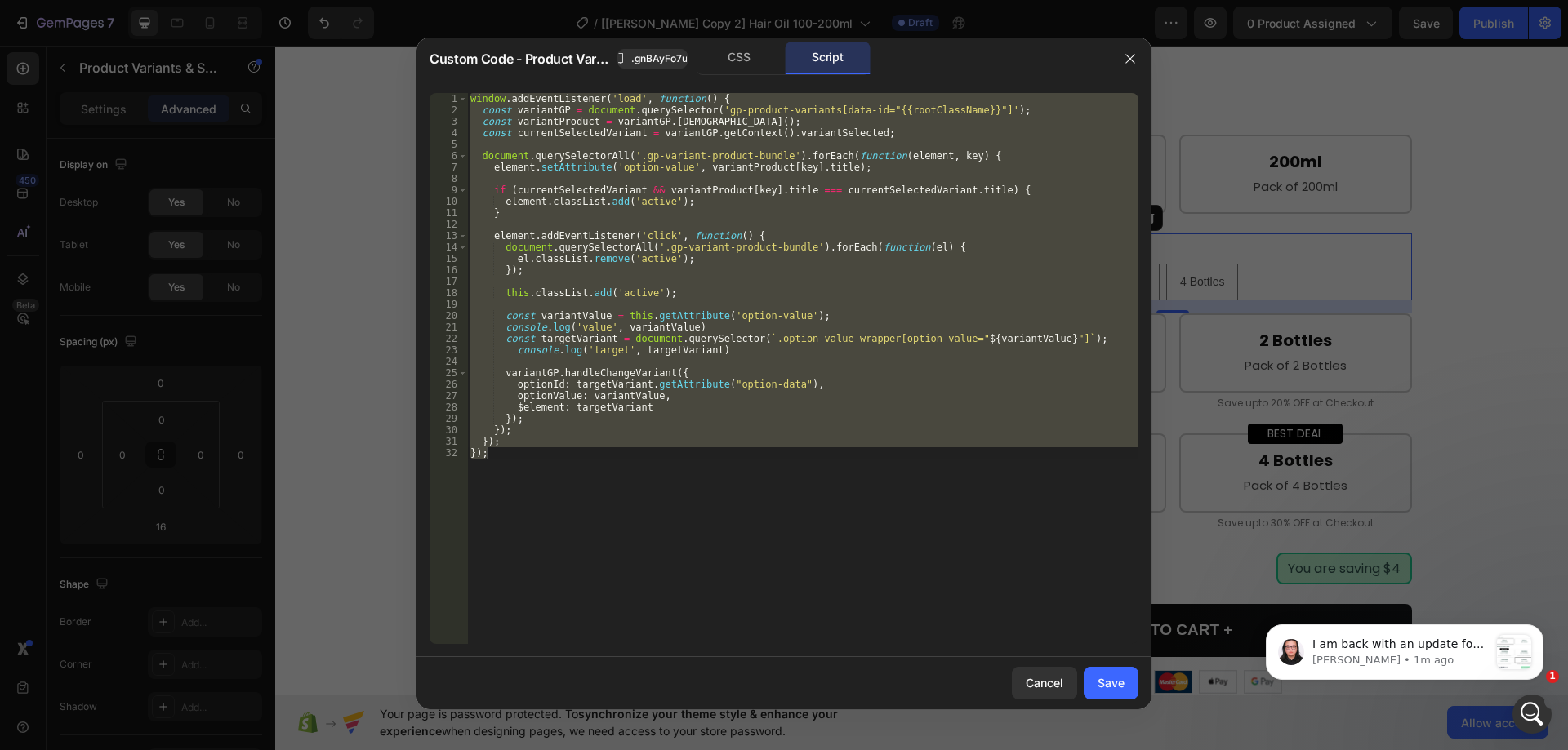
type textarea "}); });"
click at [548, 305] on div "window . addEventListener ( 'load' , function ( ) { const variantGP = document …" at bounding box center [803, 369] width 671 height 551
drag, startPoint x: 504, startPoint y: 454, endPoint x: 385, endPoint y: 74, distance: 398.2
click at [380, 76] on div "Custom Code - Product Variants & Swatches .gnBAyFo7uS CSS Script 1 2 3 4 5 6 7 …" at bounding box center [784, 375] width 1568 height 750
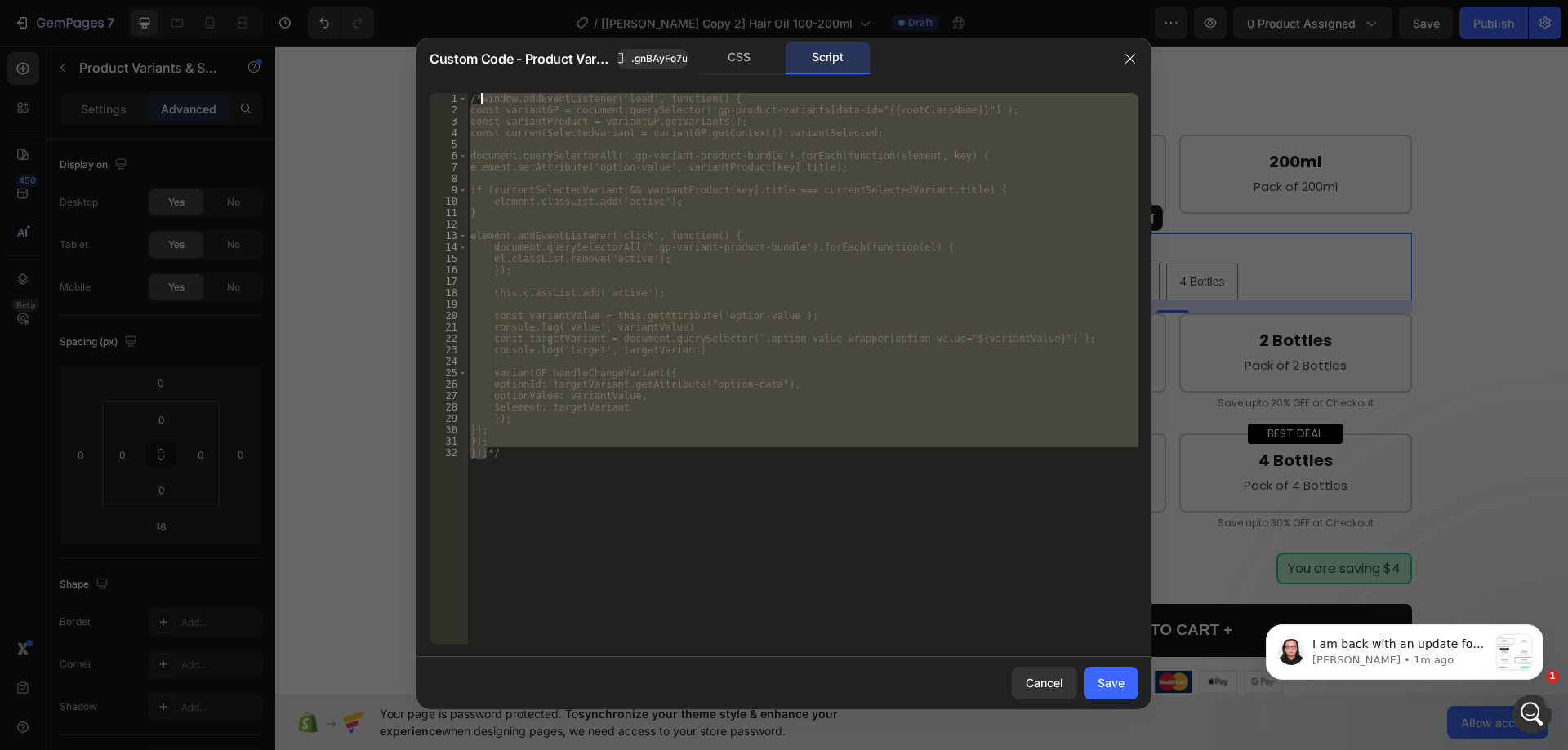
click at [697, 418] on div "/*window.addEventListener('load', function() { const variantGP = document.query…" at bounding box center [803, 369] width 671 height 551
type textarea "});"
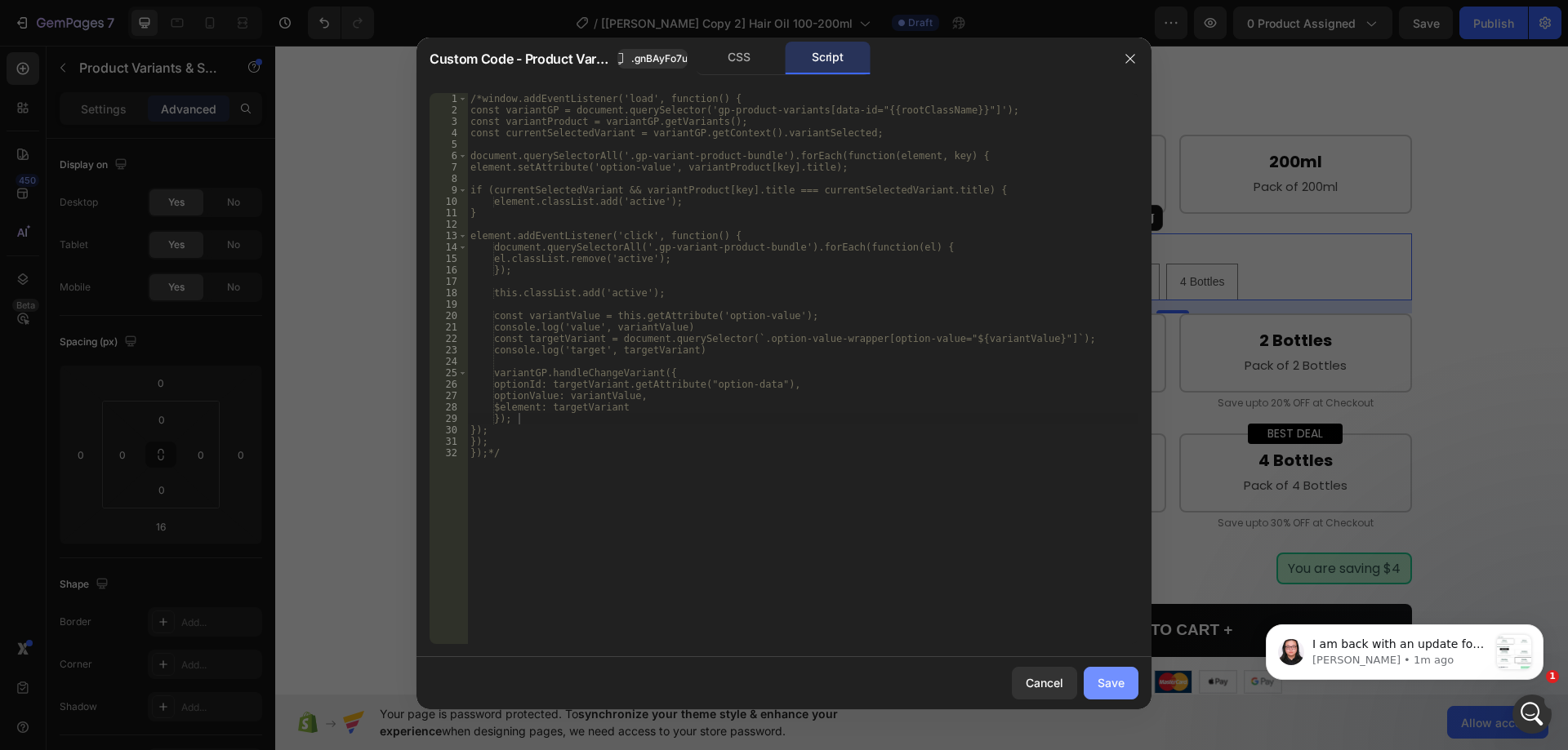
drag, startPoint x: 1107, startPoint y: 678, endPoint x: 979, endPoint y: 248, distance: 448.6
click at [1107, 678] on div "Save" at bounding box center [1112, 683] width 27 height 17
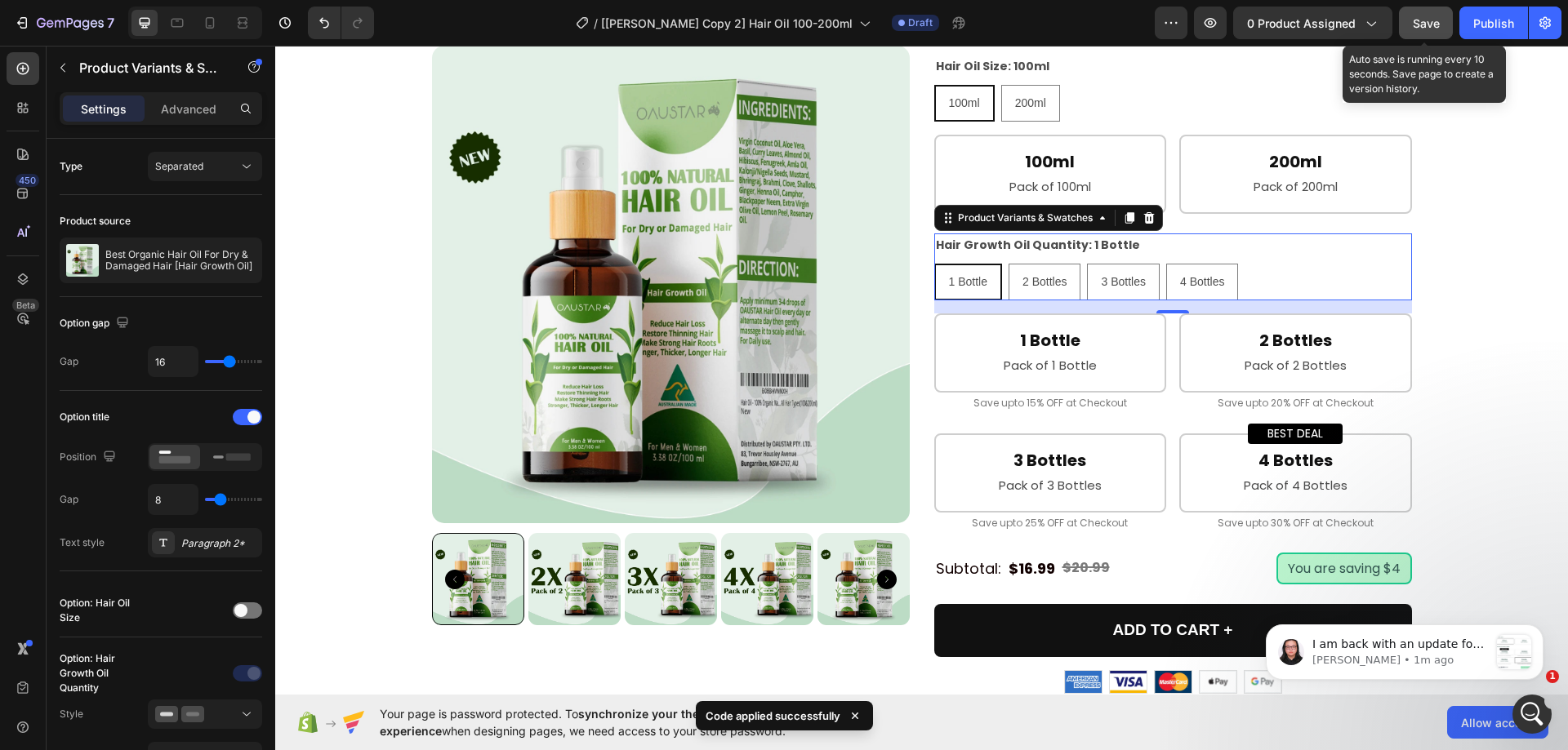
click at [1412, 20] on button "Save" at bounding box center [1427, 23] width 54 height 33
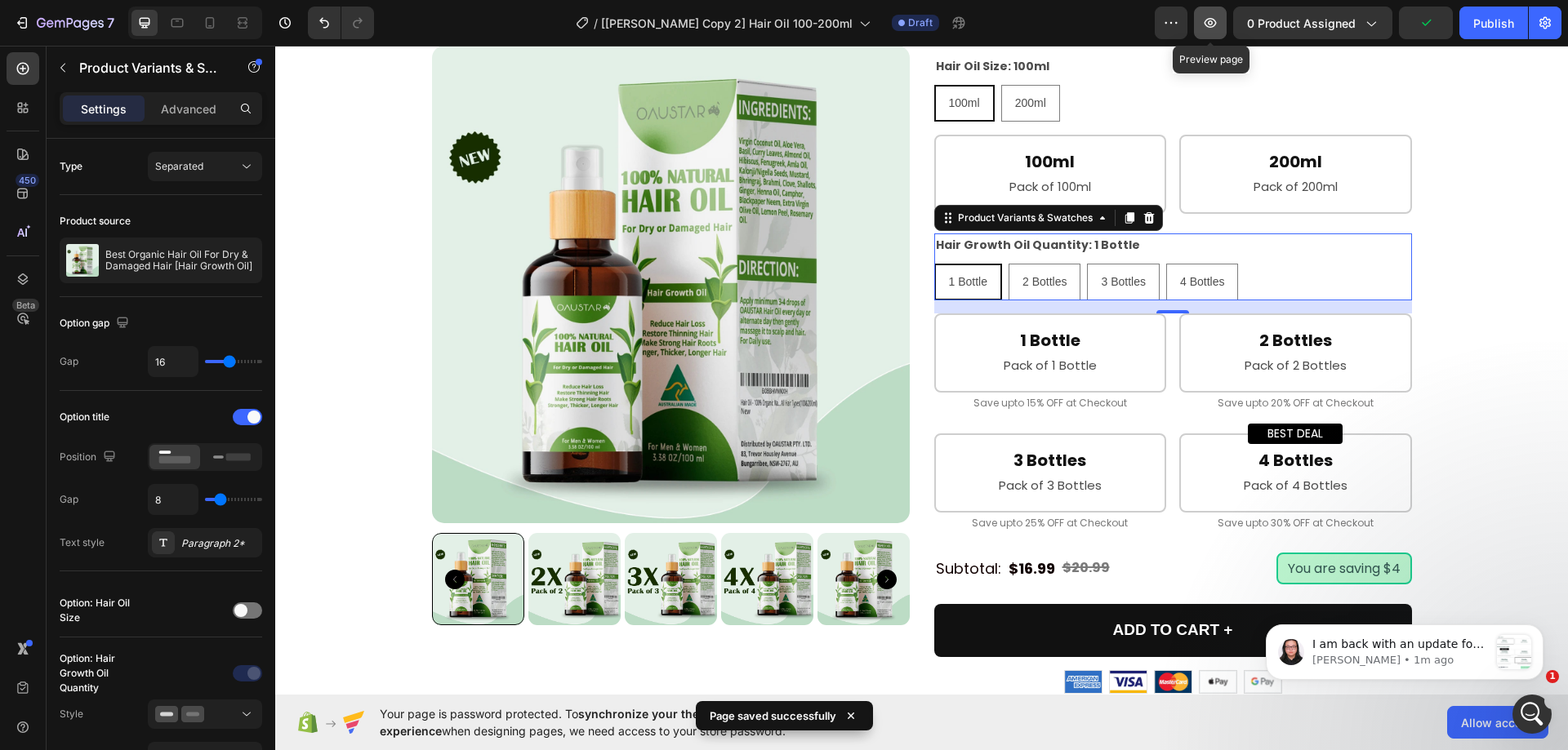
click at [1217, 19] on icon "button" at bounding box center [1210, 22] width 16 height 16
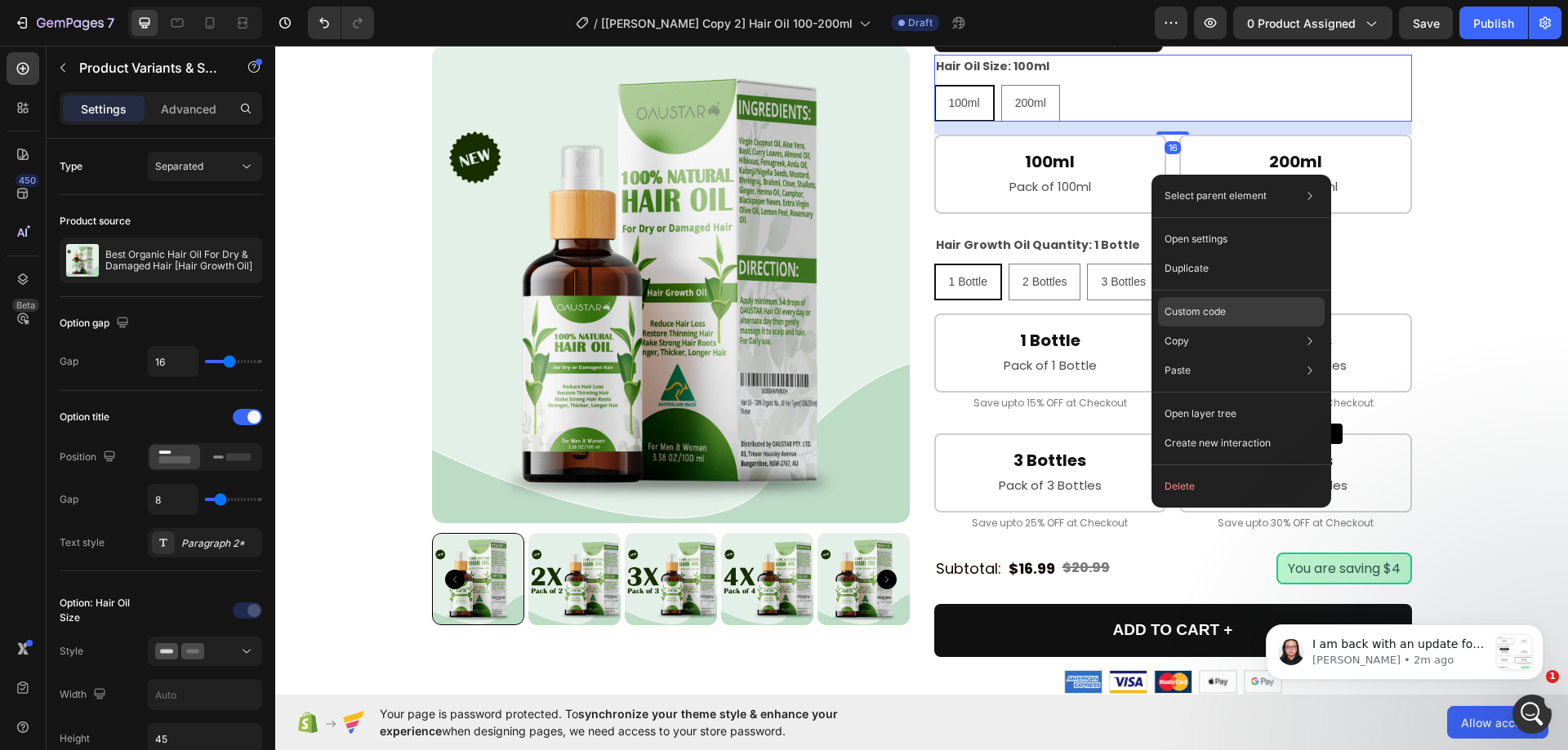
click at [1192, 313] on p "Custom code" at bounding box center [1195, 311] width 61 height 14
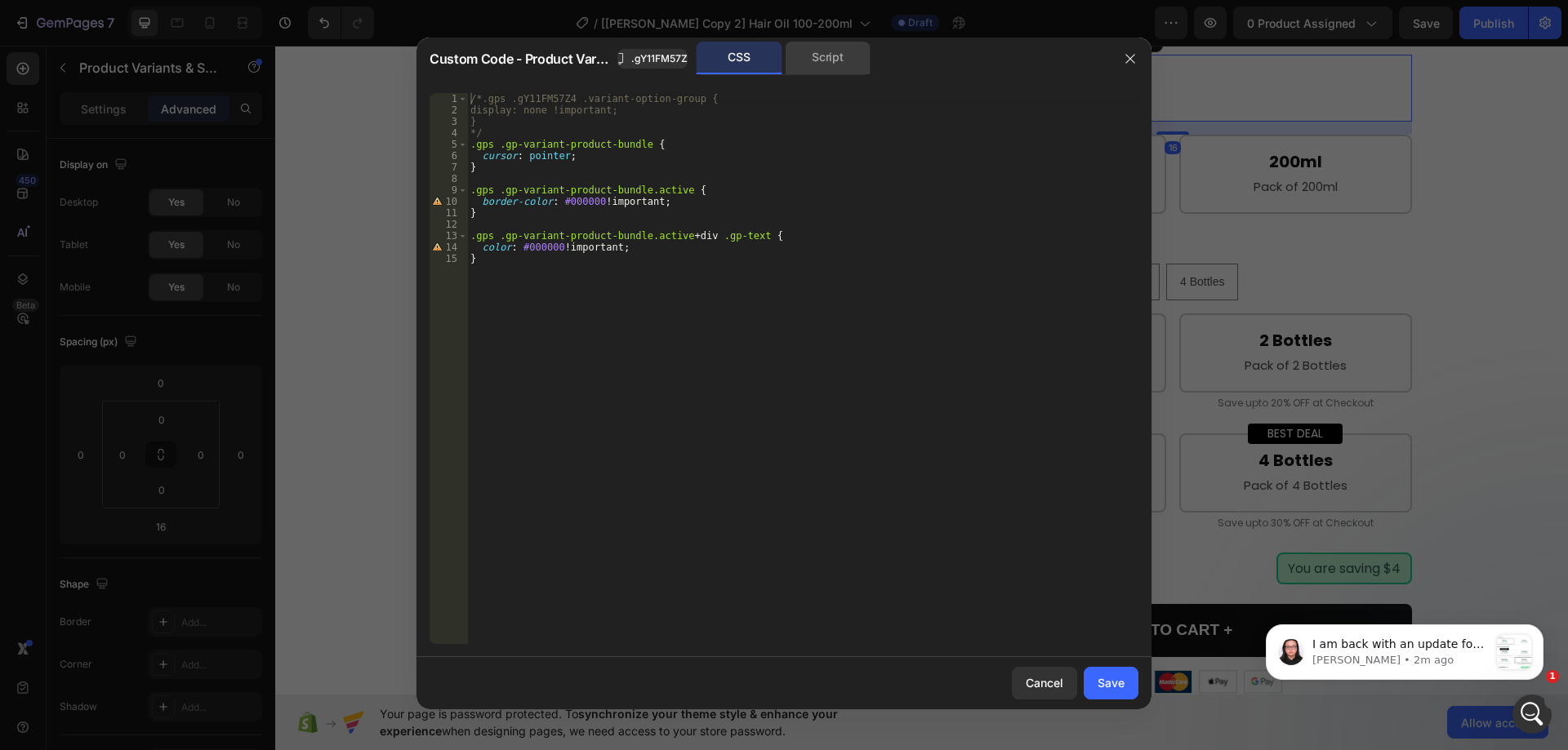
click at [818, 57] on div "Script" at bounding box center [828, 57] width 86 height 33
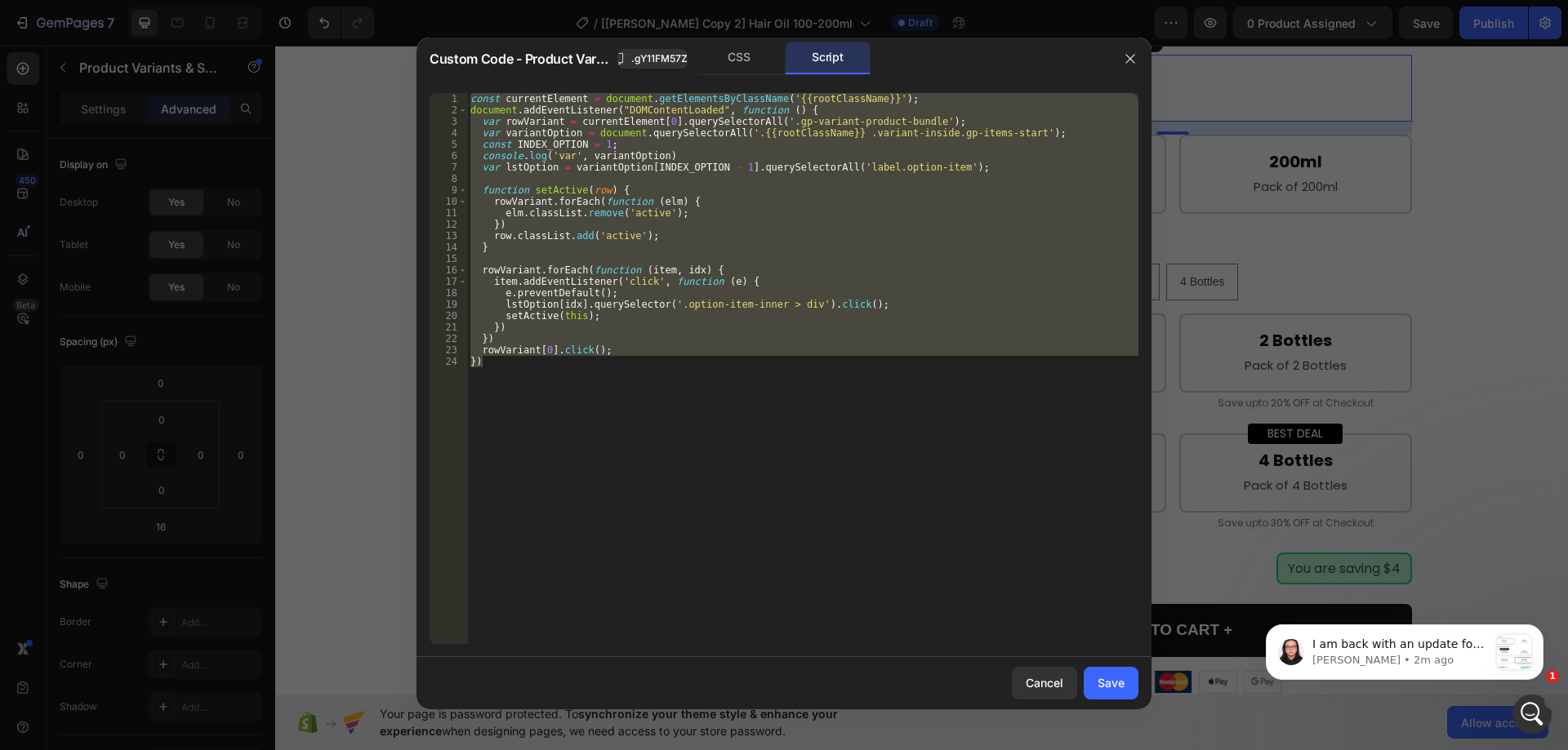
type textarea "rowVariant[0].click(); })"
click at [862, 183] on div "const currentElement = document . getElementsByClassName ( '{{rootClassName}}' …" at bounding box center [803, 369] width 671 height 551
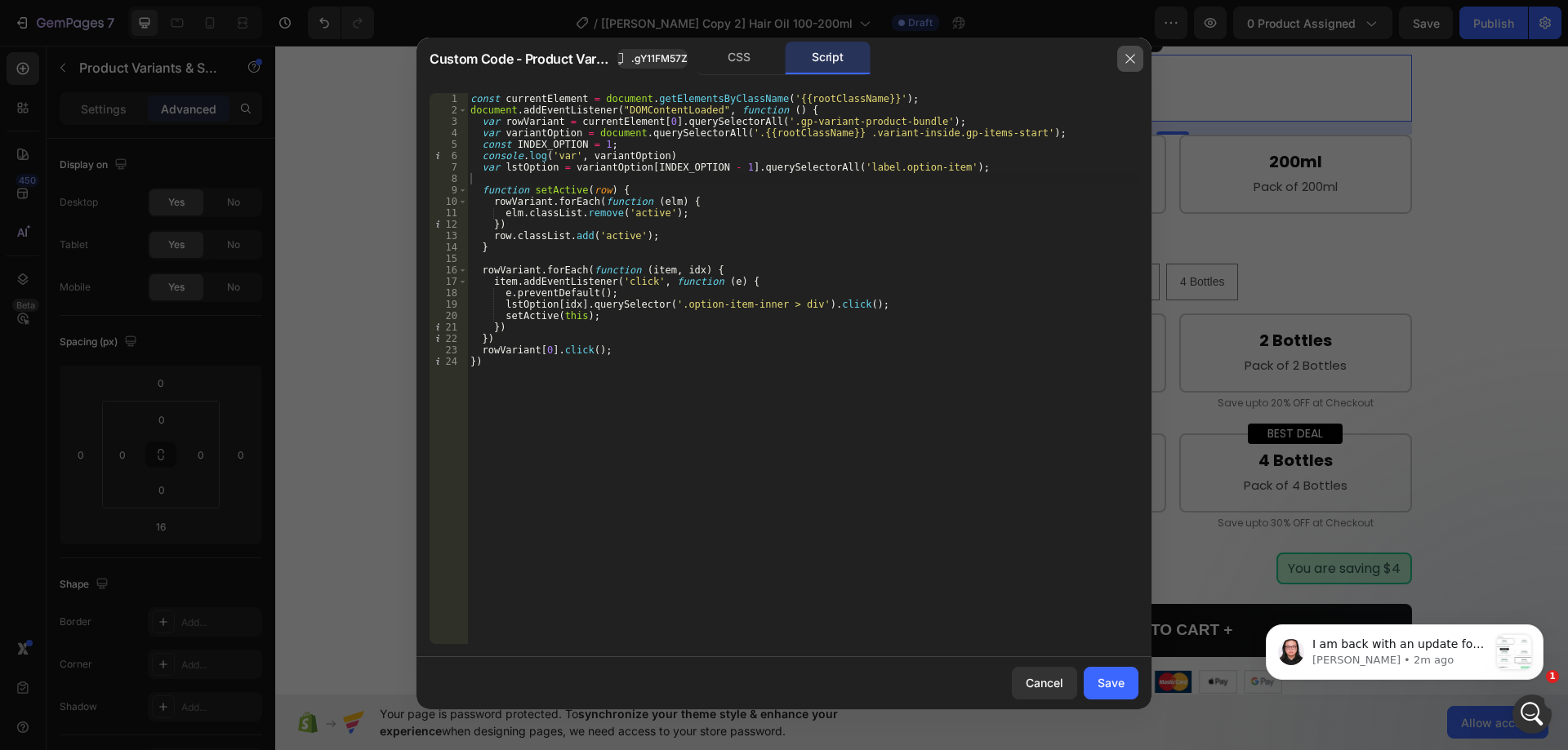
click at [1126, 53] on icon "button" at bounding box center [1131, 59] width 13 height 13
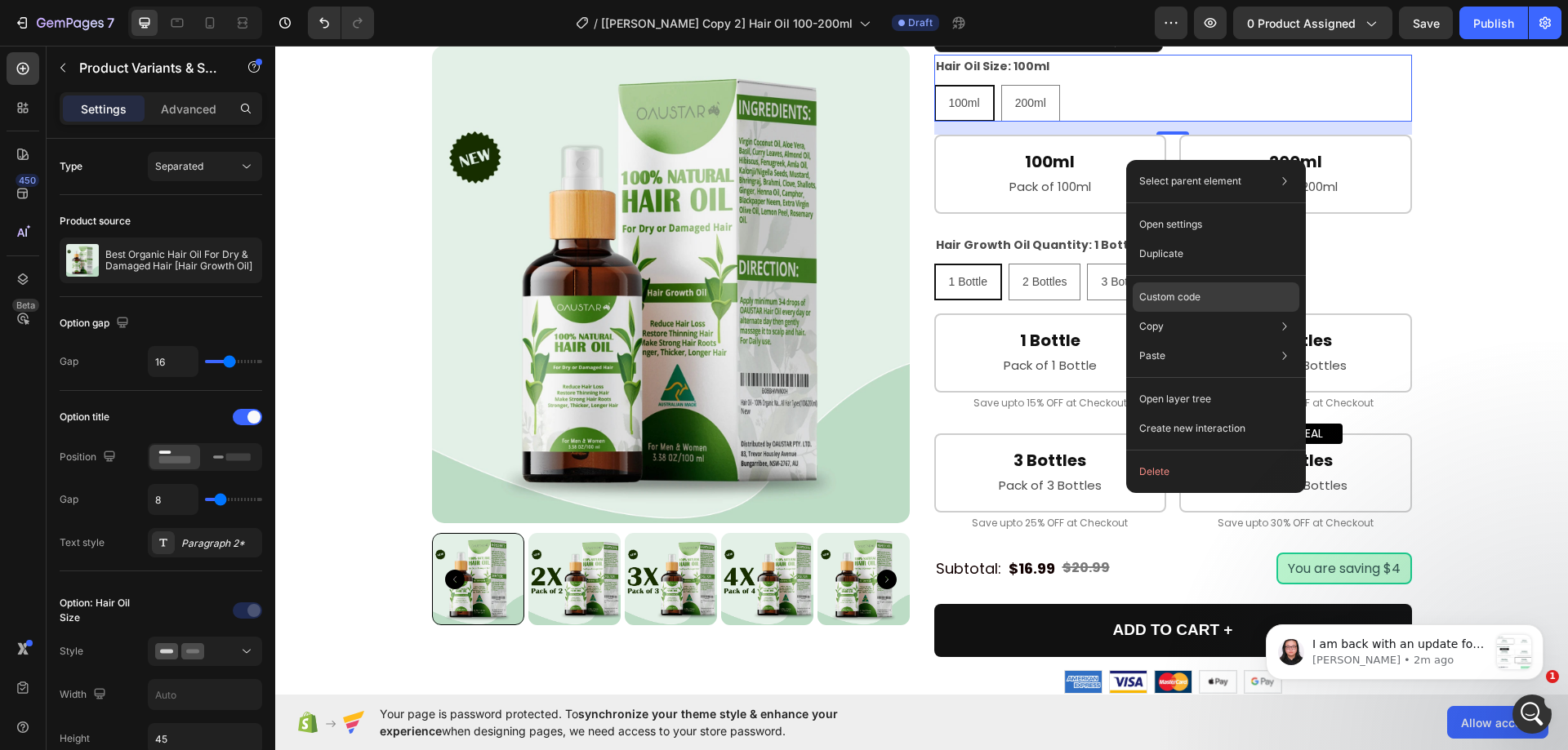
click at [1171, 290] on p "Custom code" at bounding box center [1170, 296] width 61 height 14
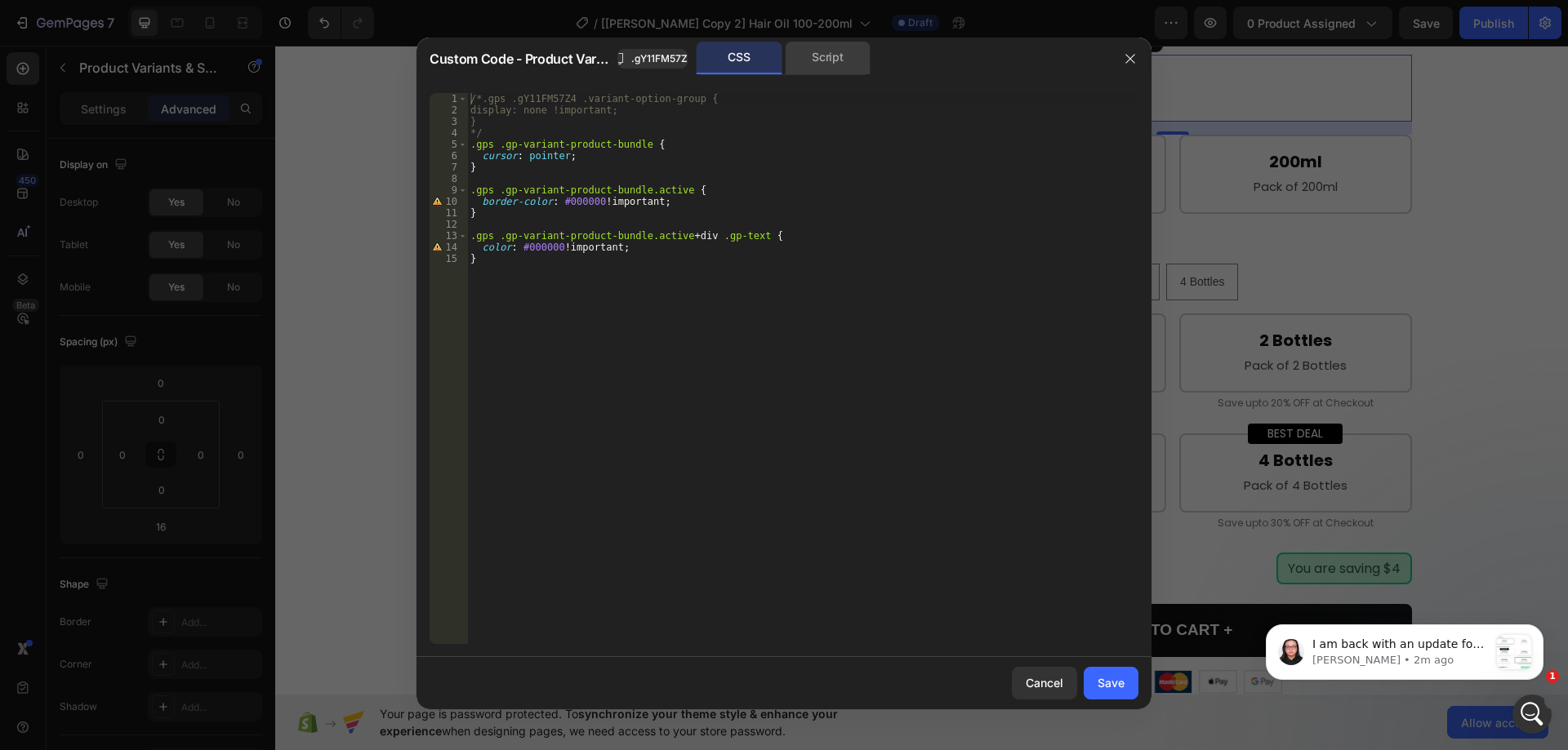
click at [817, 62] on div "Script" at bounding box center [828, 57] width 86 height 33
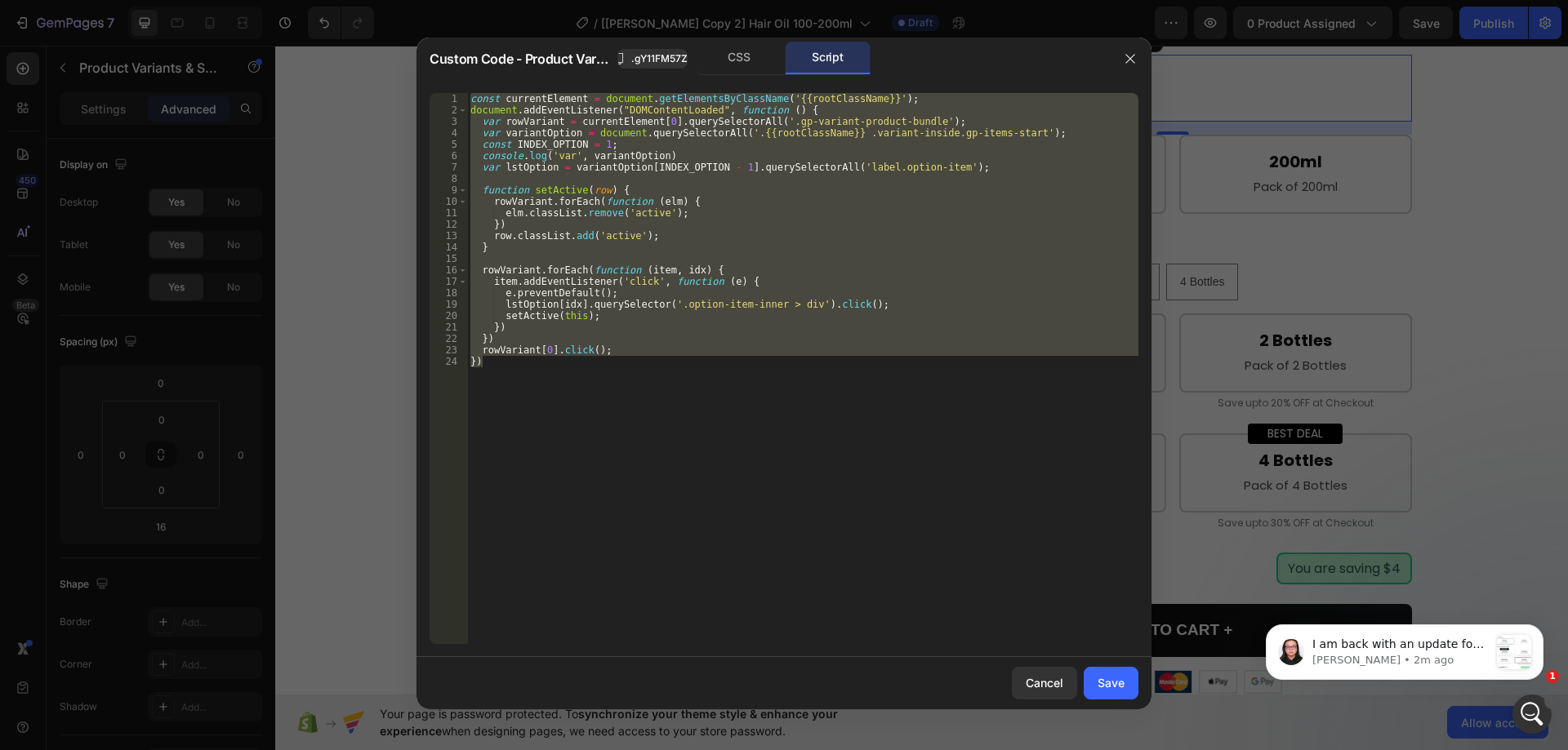
click at [725, 239] on div "const currentElement = document . getElementsByClassName ( '{{rootClassName}}' …" at bounding box center [803, 369] width 671 height 551
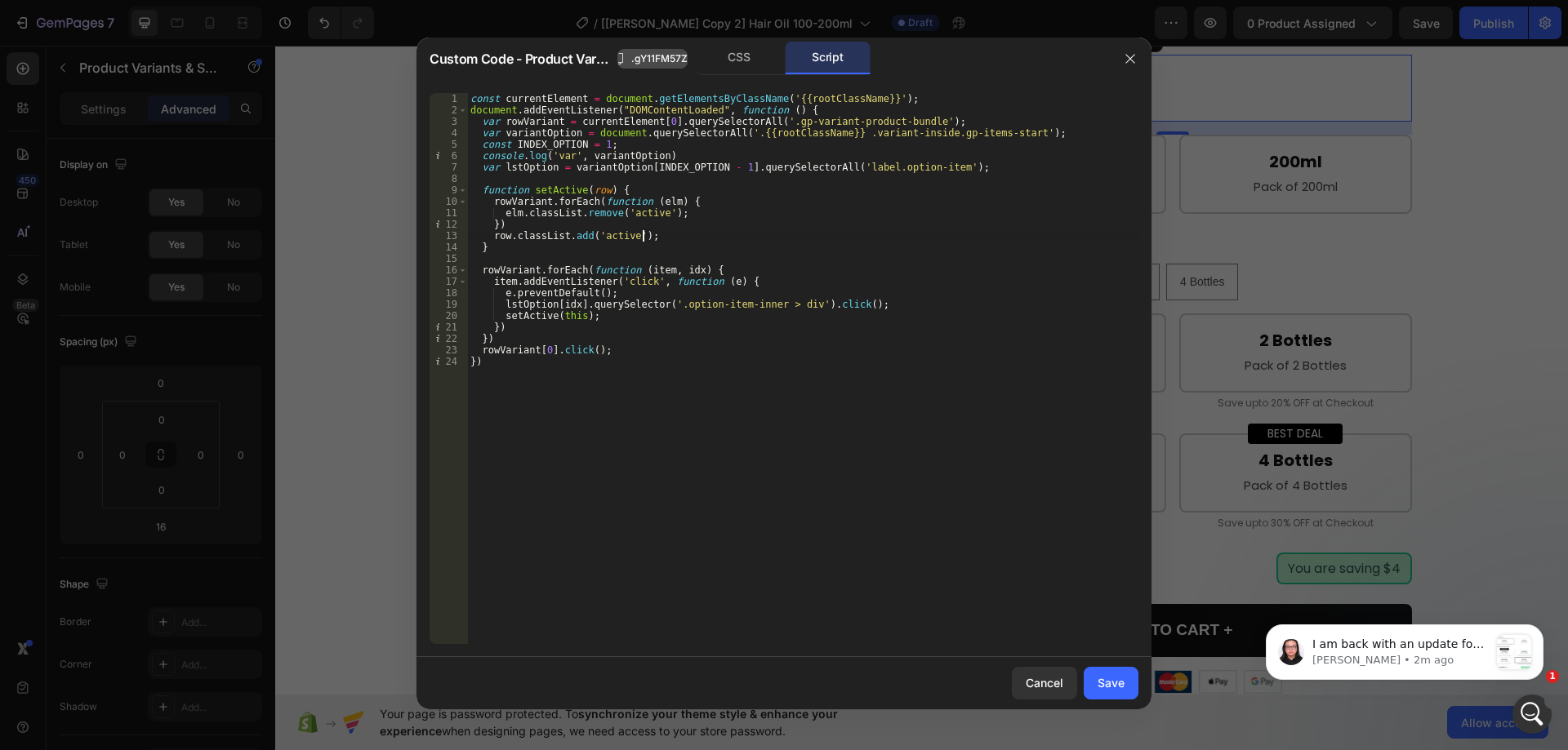
click at [662, 53] on span ".gY11FM57Z4" at bounding box center [663, 58] width 63 height 14
click at [749, 131] on div "const currentElement = document . getElementsByClassName ( '{{rootClassName}}' …" at bounding box center [803, 380] width 671 height 574
drag, startPoint x: 733, startPoint y: 131, endPoint x: 829, endPoint y: 134, distance: 96.0
click at [829, 134] on div "const currentElement = document . getElementsByClassName ( '{{rootClassName}}' …" at bounding box center [803, 380] width 671 height 574
paste textarea "gY11FM57Z4"
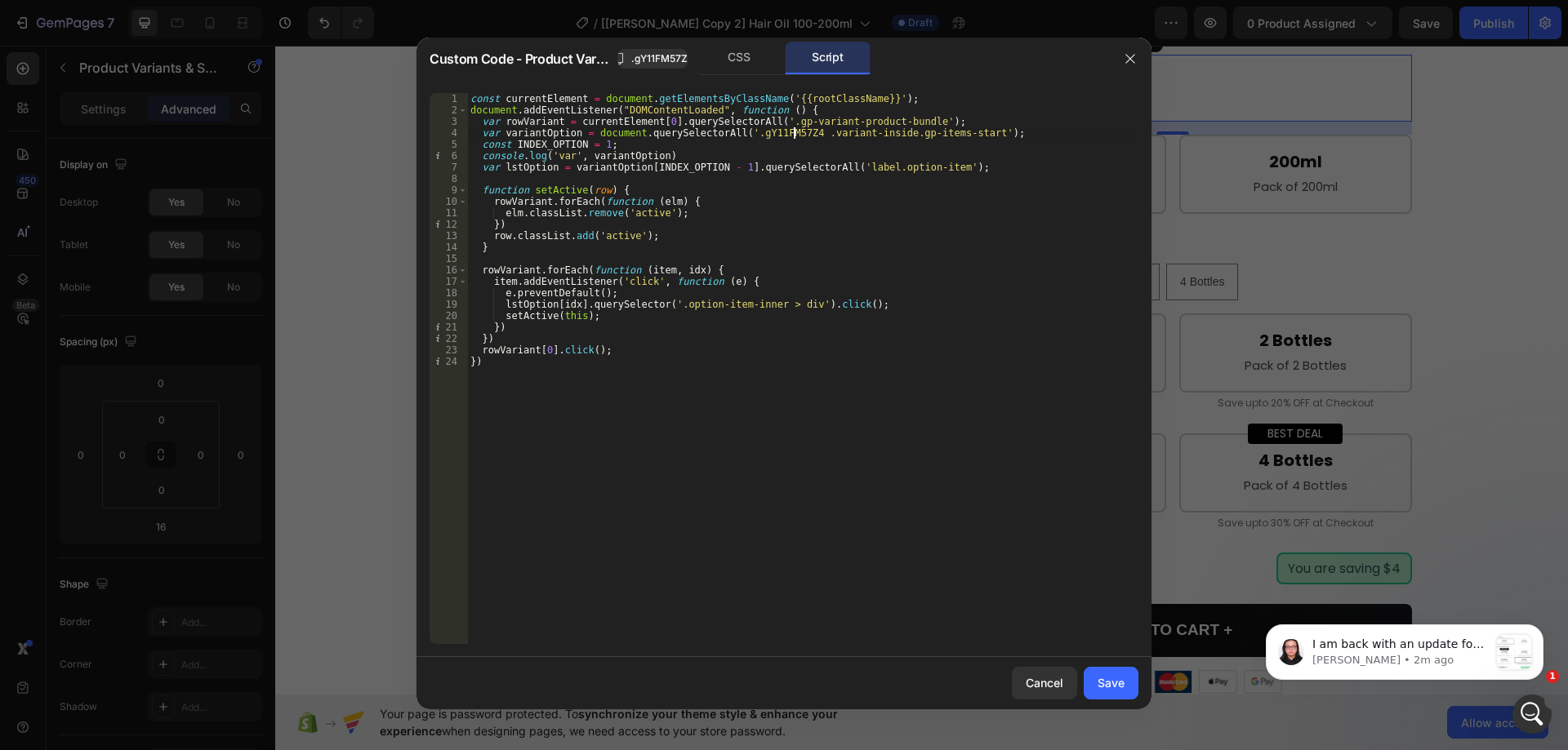
type textarea "rowVariant[0].click(); })"
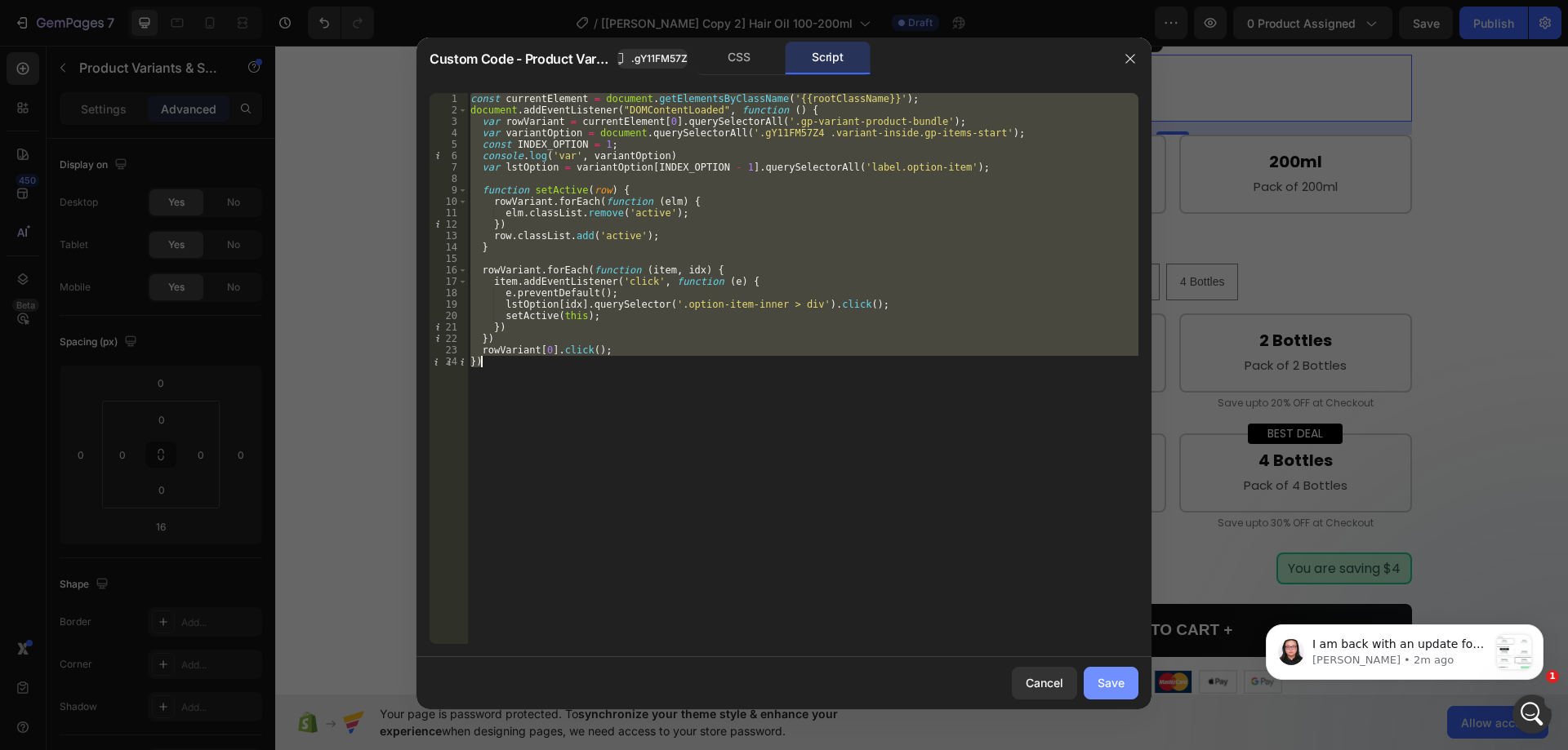
click at [1098, 673] on button "Save" at bounding box center [1111, 684] width 55 height 33
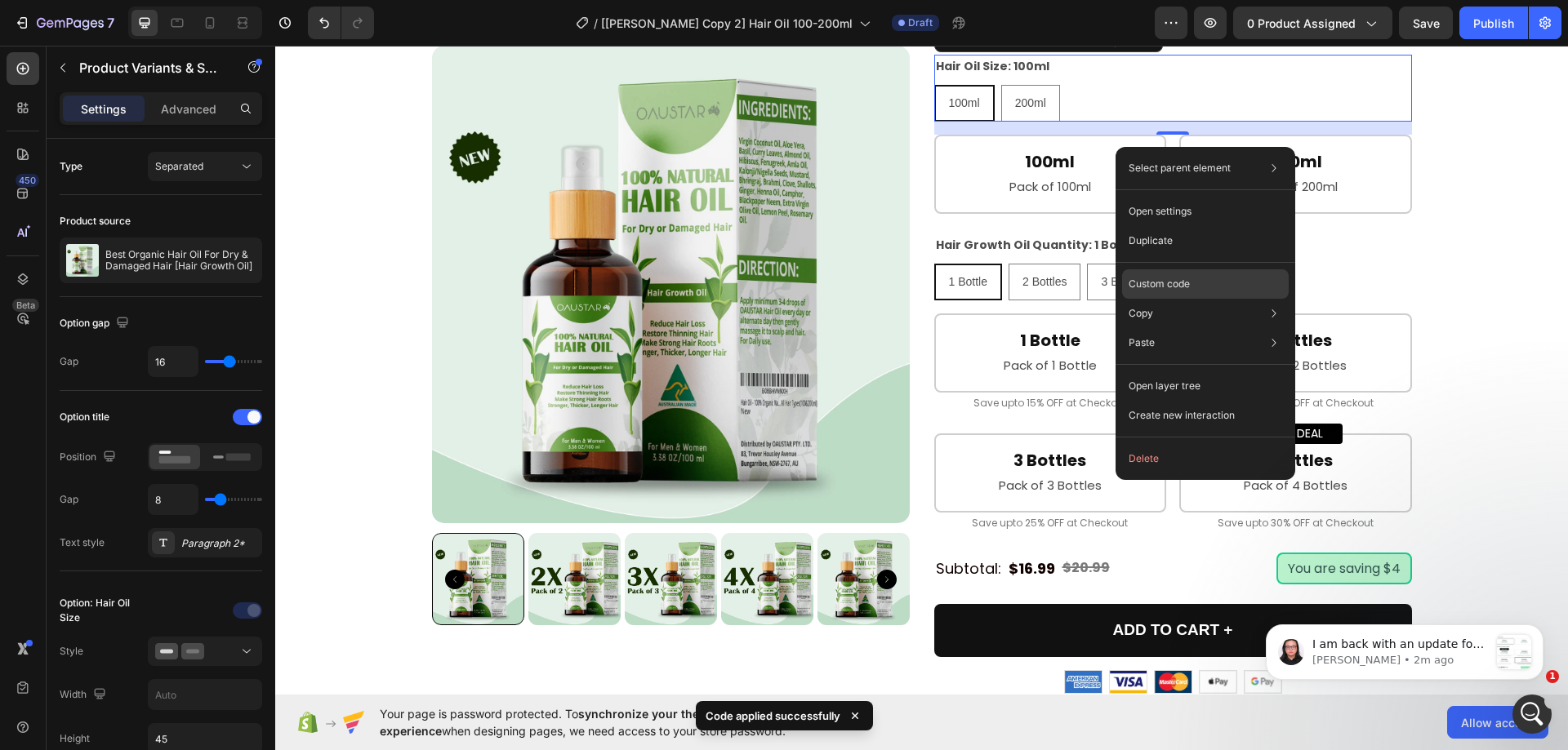
click at [1146, 277] on p "Custom code" at bounding box center [1160, 284] width 61 height 14
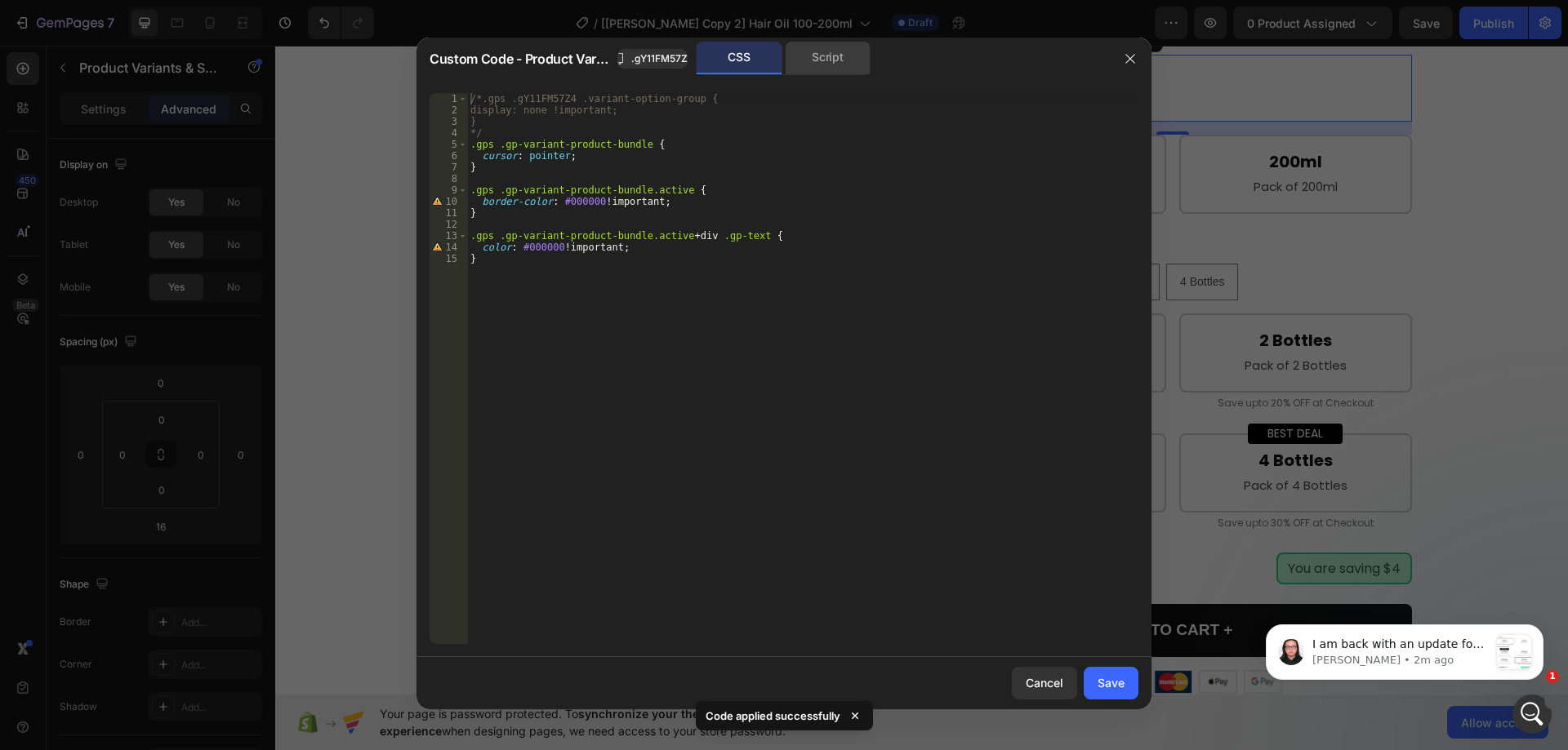
click at [798, 63] on div "Script" at bounding box center [828, 57] width 86 height 33
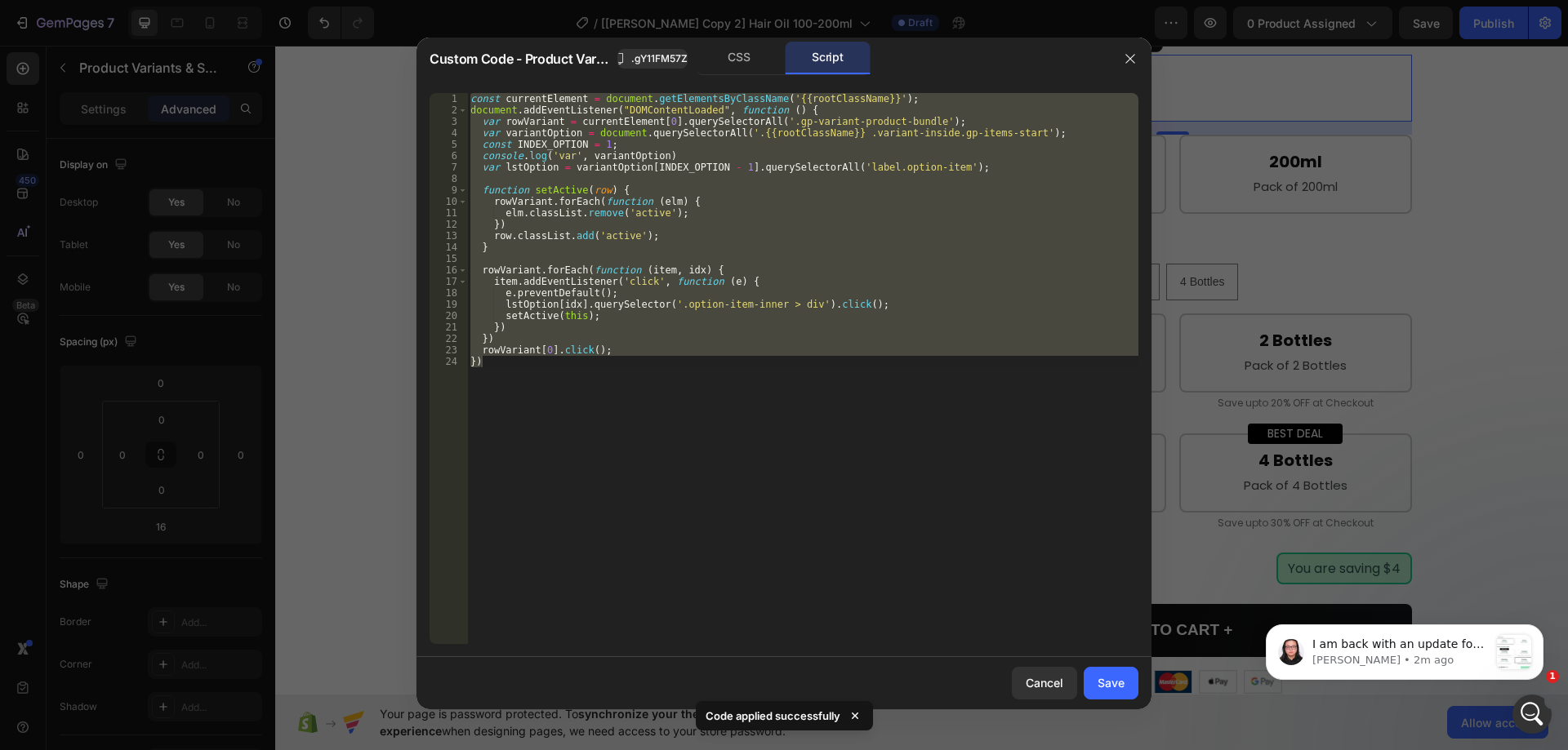
click at [615, 364] on div "const currentElement = document . getElementsByClassName ( '{{rootClassName}}' …" at bounding box center [803, 369] width 671 height 551
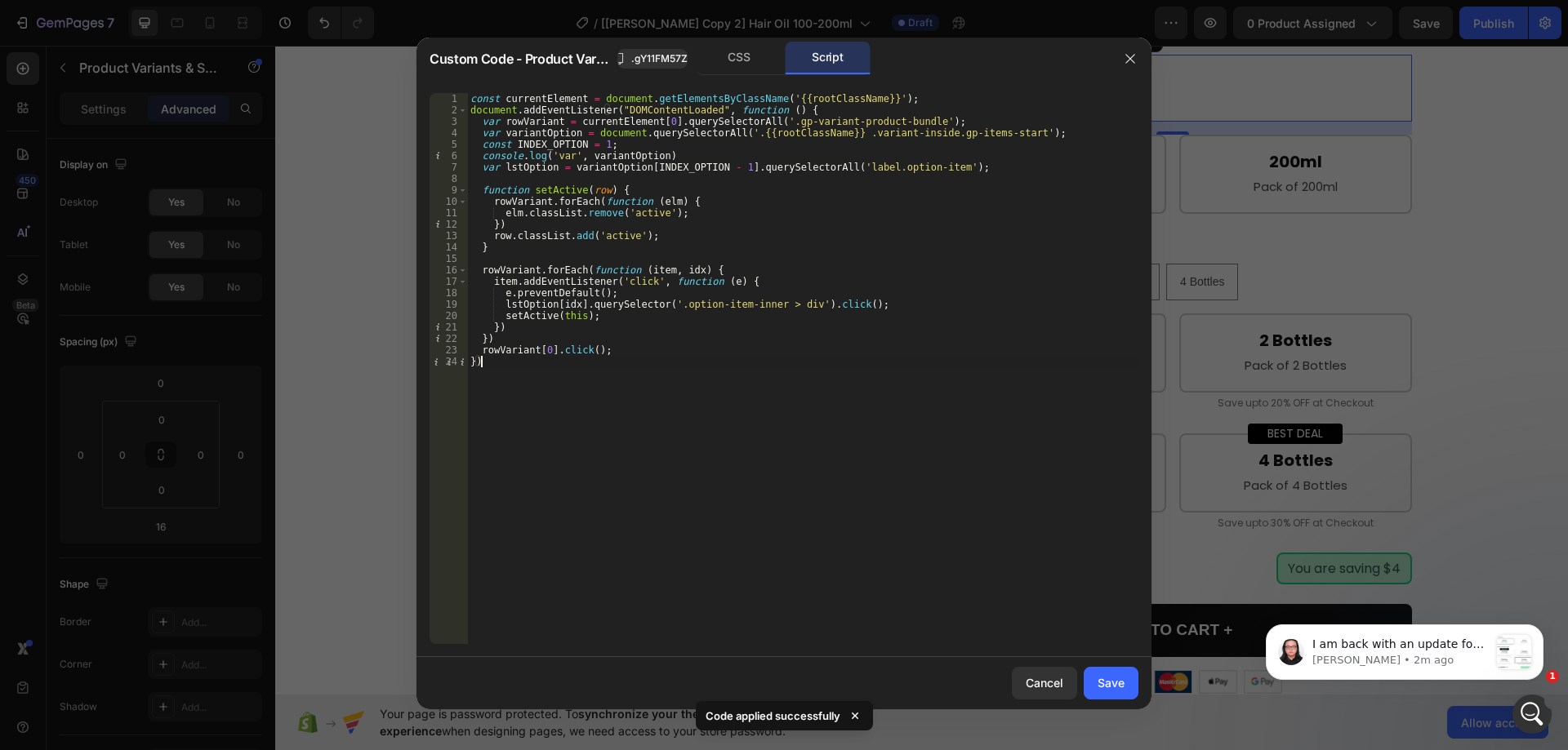
type textarea "rowVariant[0].click(); })"
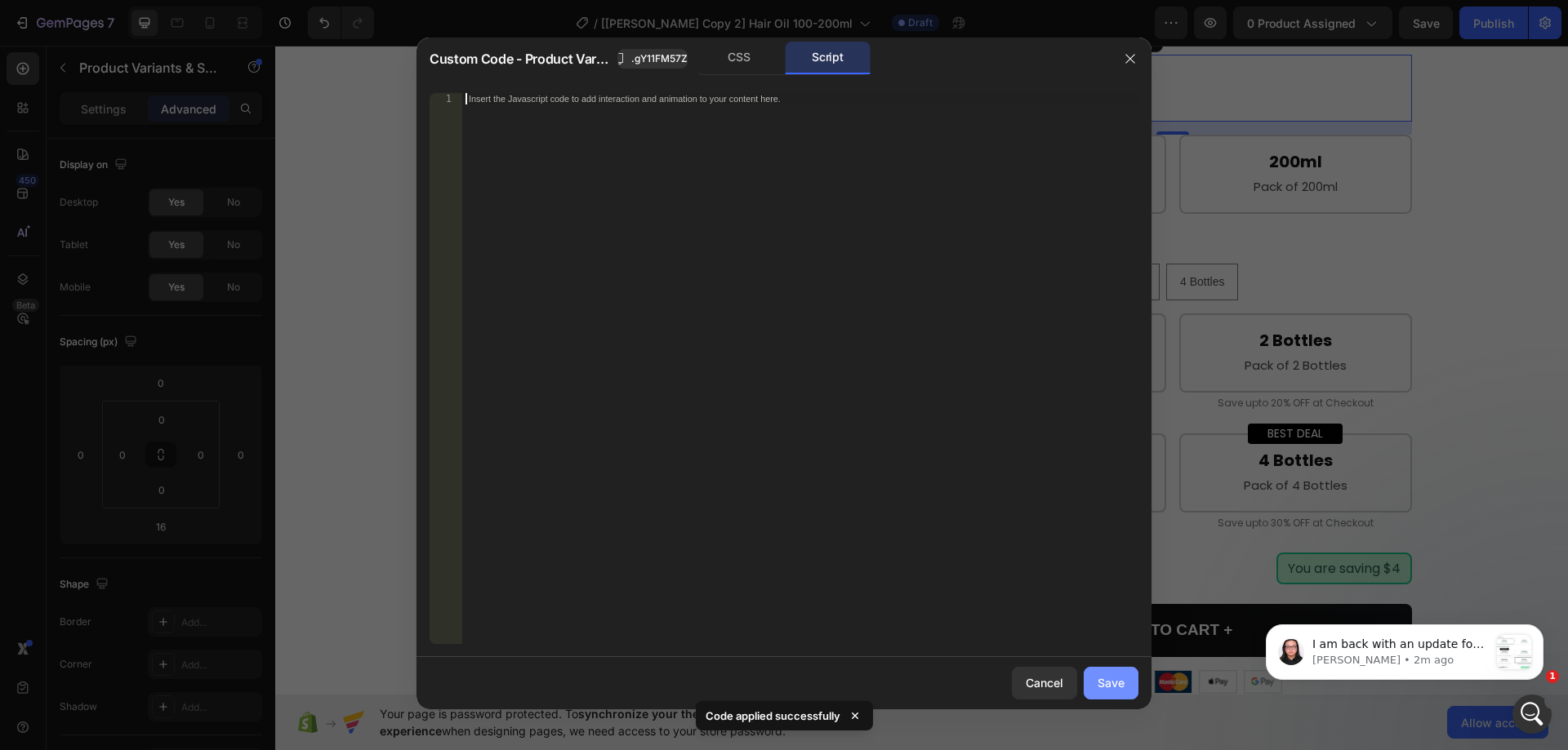
click at [1115, 689] on div "Save" at bounding box center [1112, 683] width 27 height 17
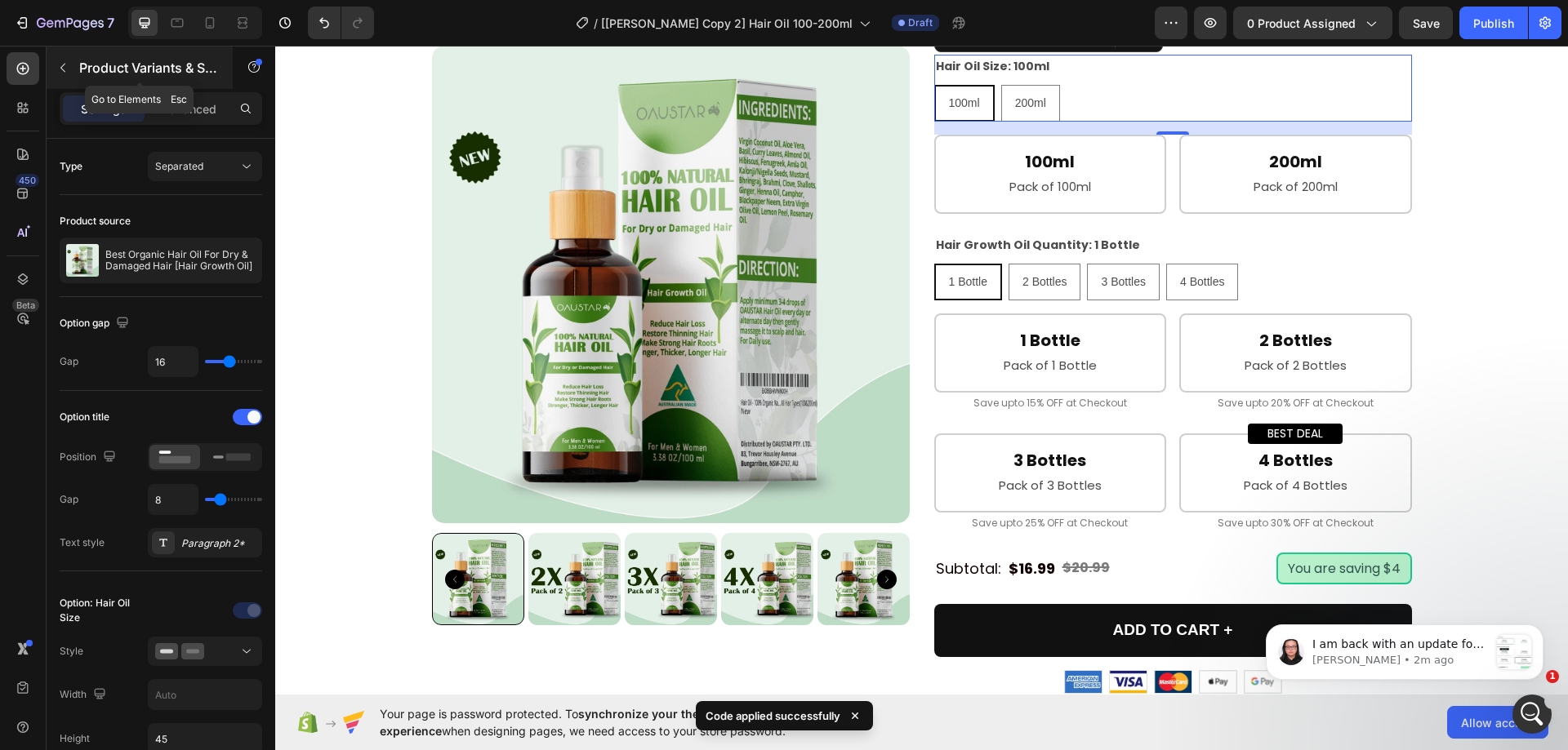
click at [59, 67] on icon "button" at bounding box center [63, 68] width 13 height 13
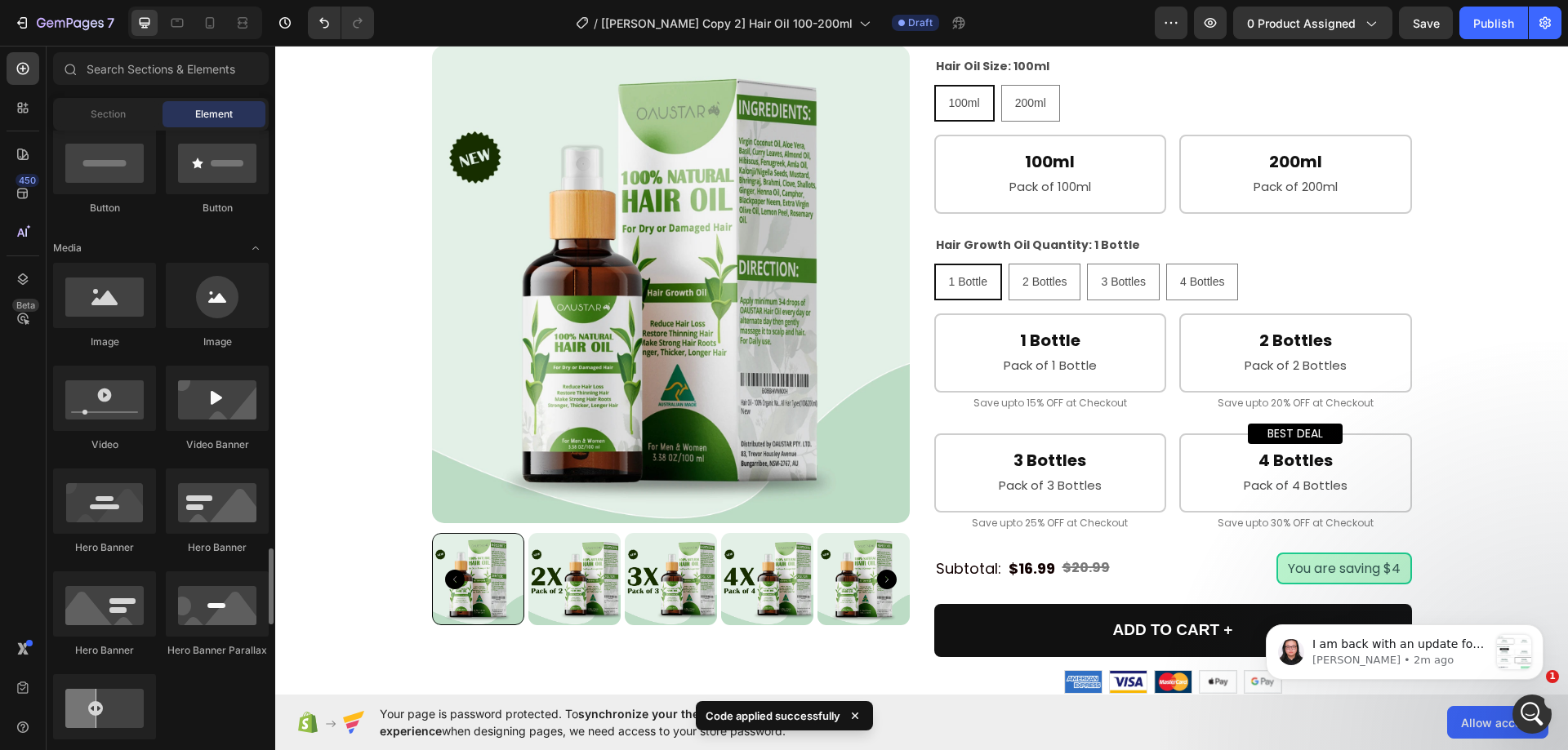
scroll to position [735, 0]
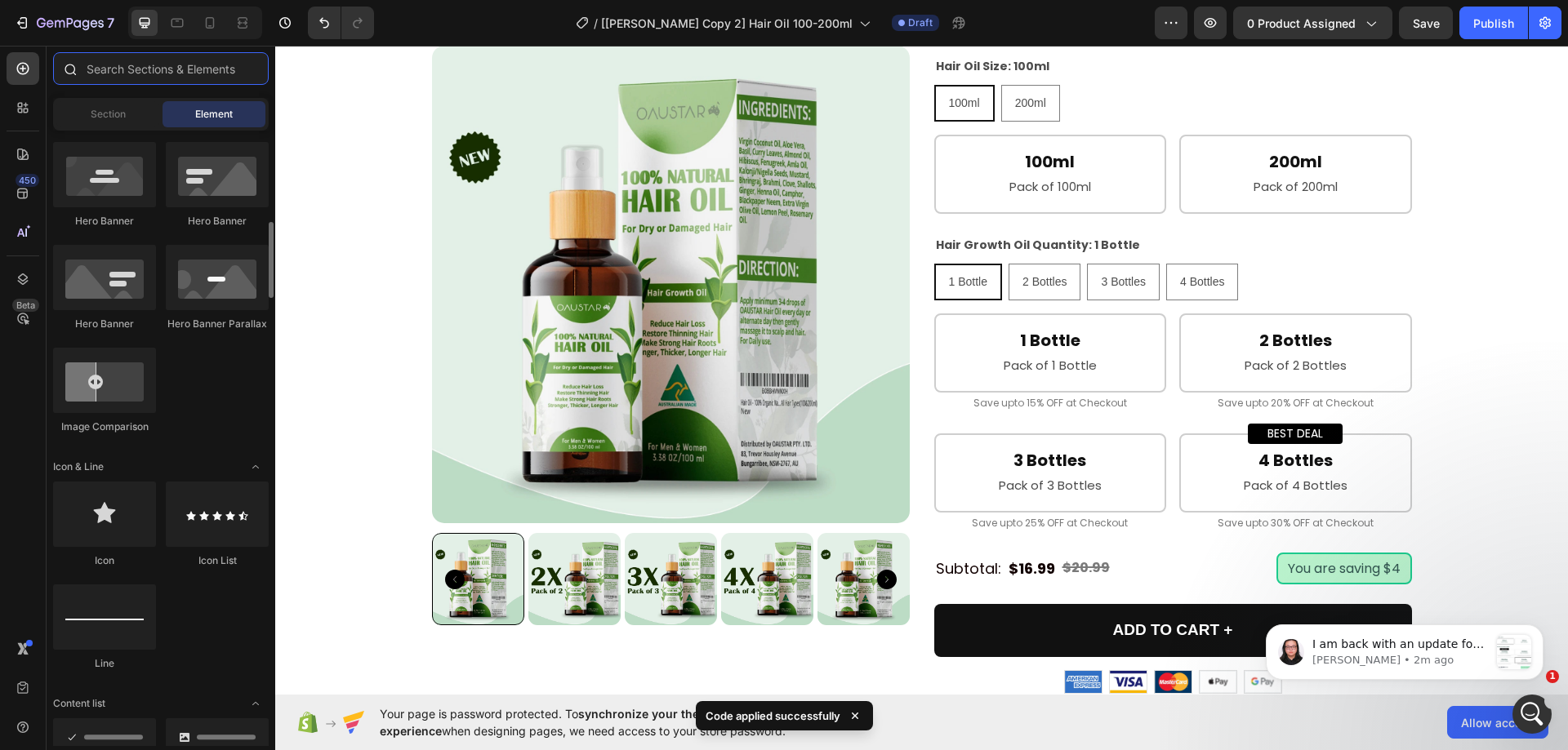
click at [159, 68] on input "text" at bounding box center [161, 68] width 216 height 33
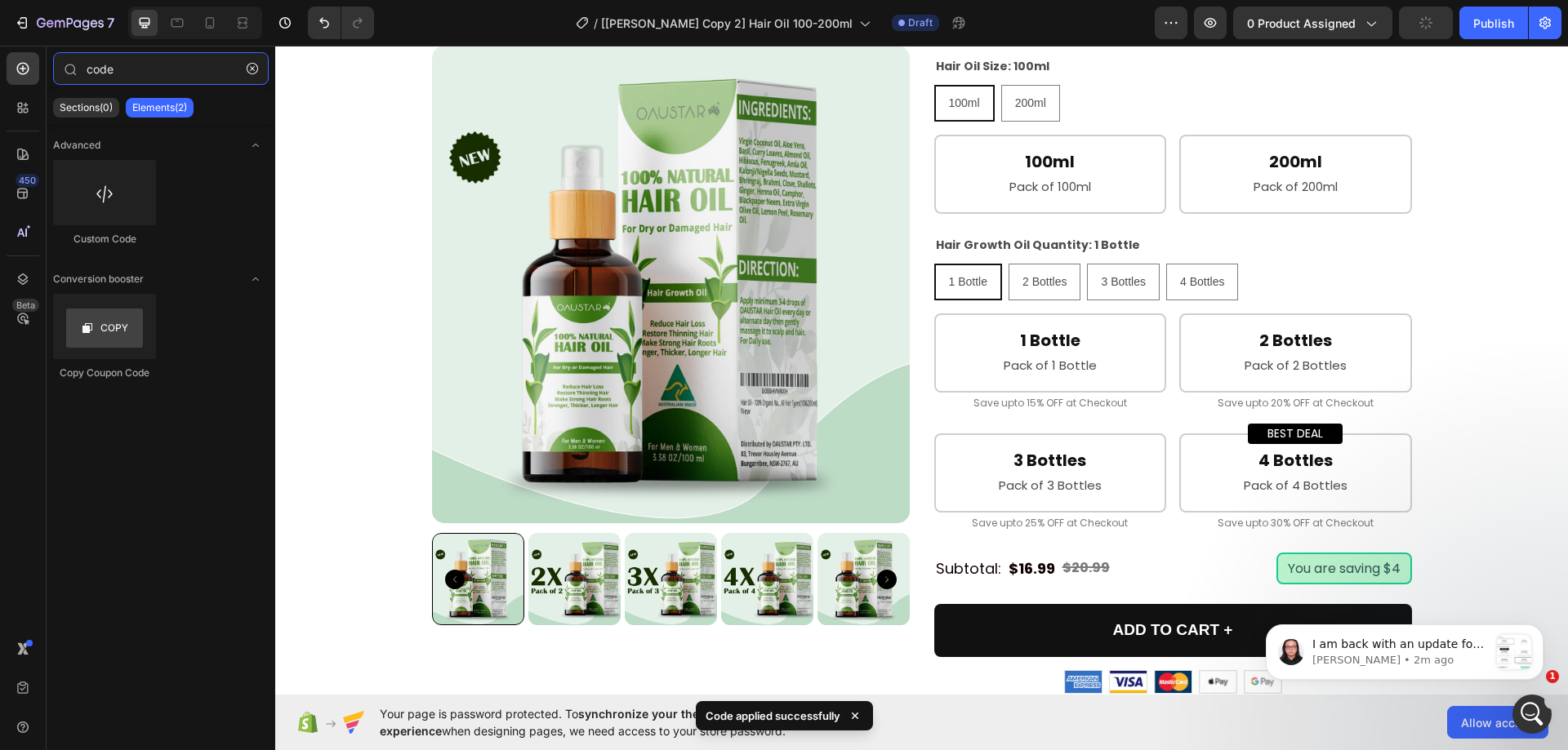
type input "code"
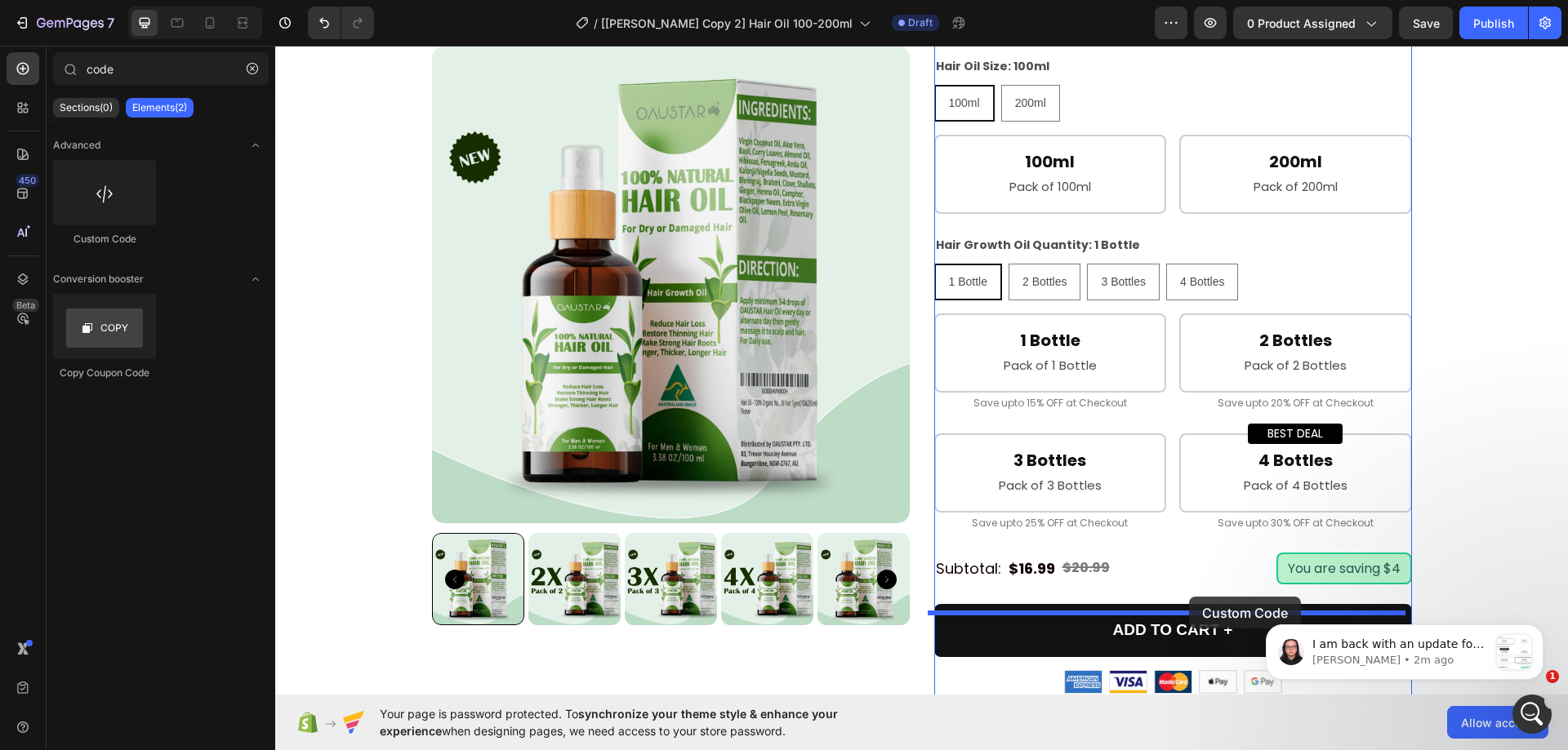
drag, startPoint x: 440, startPoint y: 264, endPoint x: 1189, endPoint y: 597, distance: 819.7
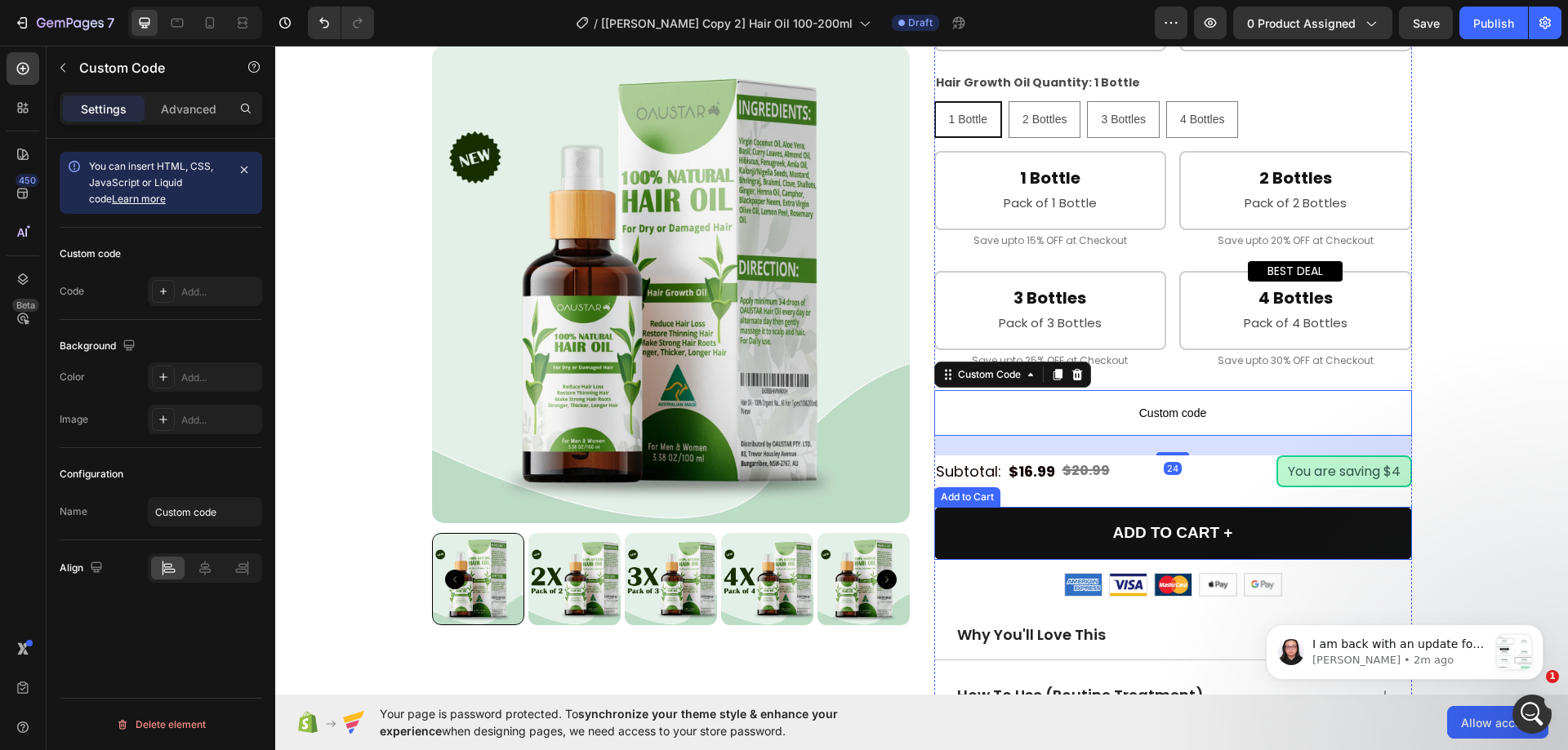
scroll to position [816, 0]
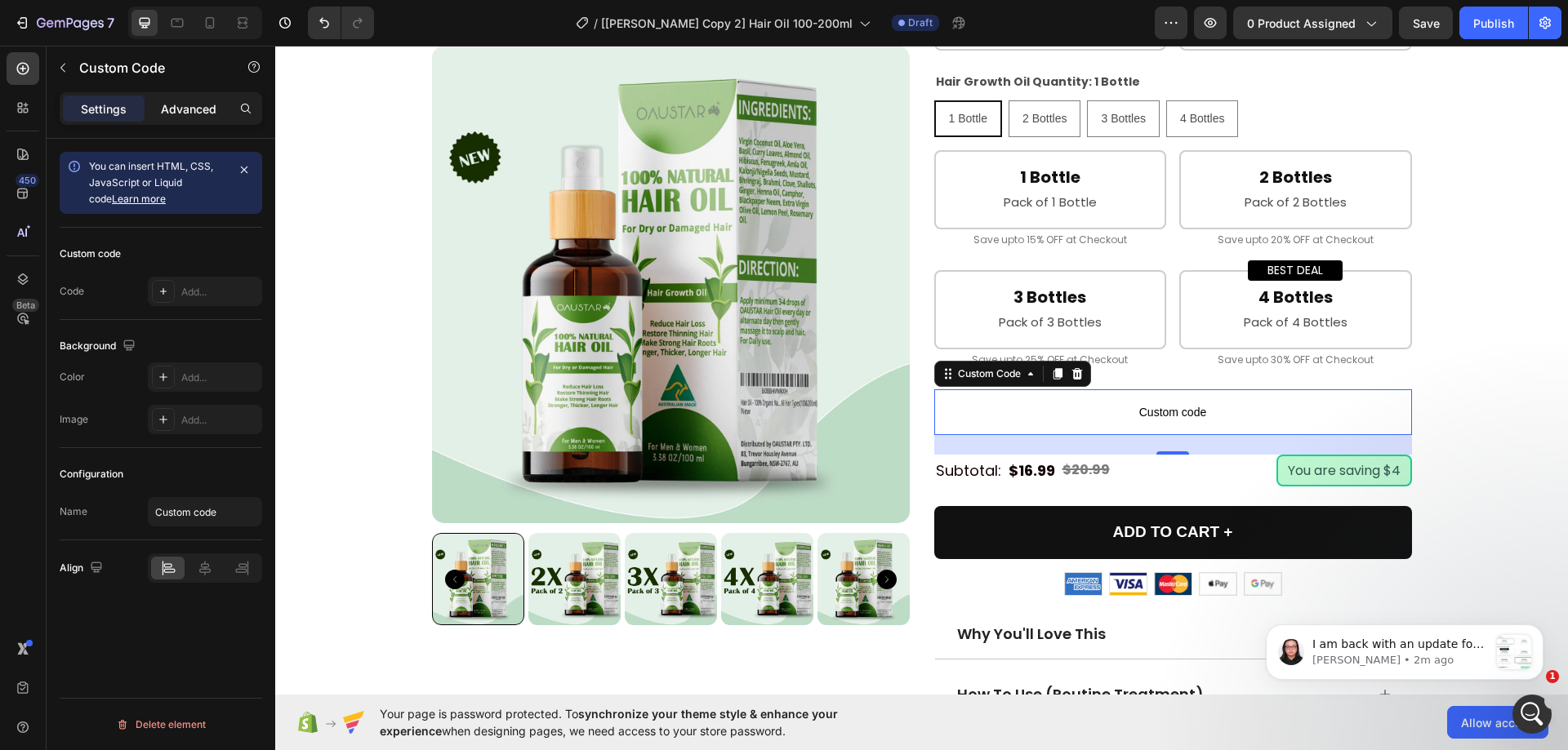
click at [185, 104] on p "Advanced" at bounding box center [189, 109] width 56 height 17
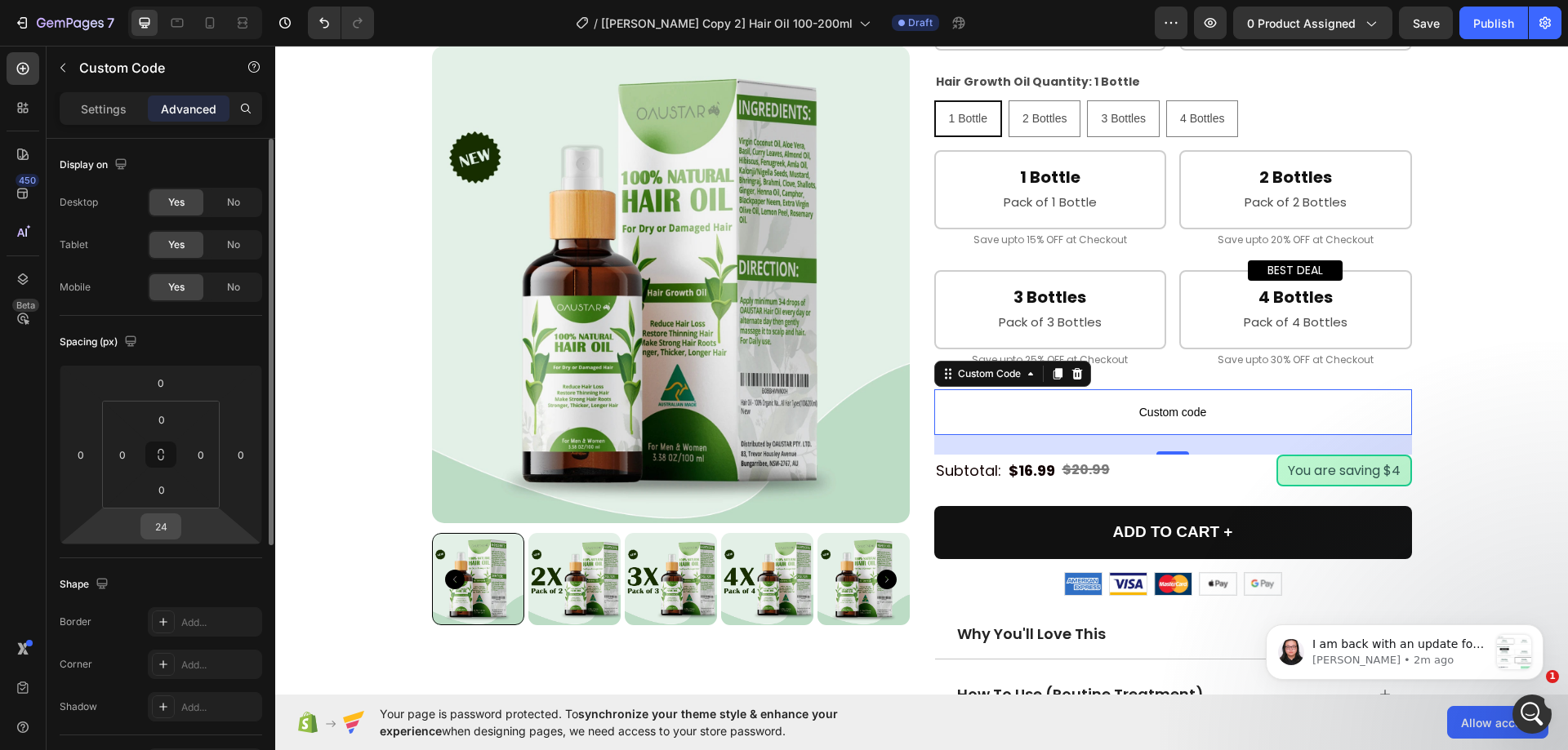
click at [173, 527] on input "24" at bounding box center [161, 526] width 33 height 24
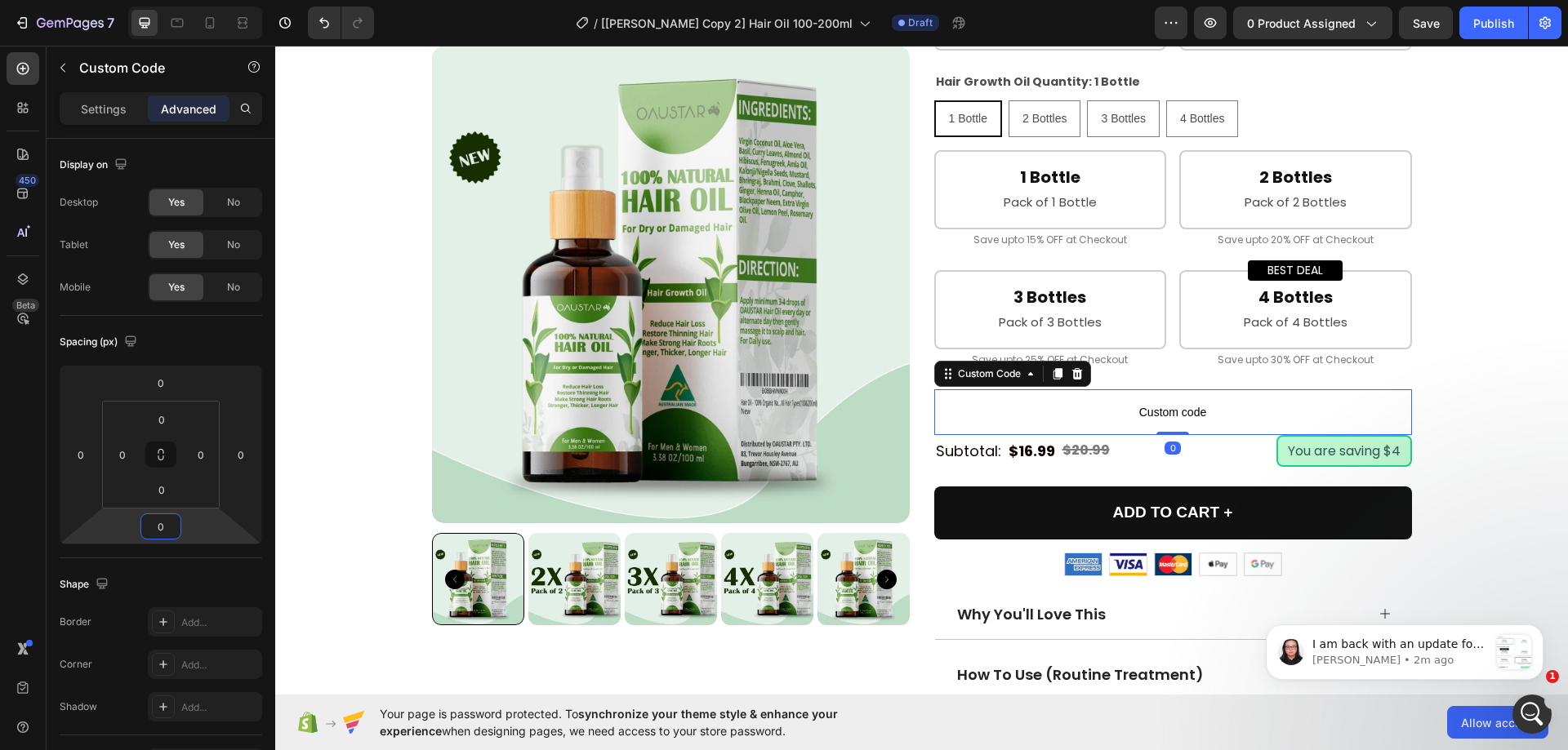
type input "0"
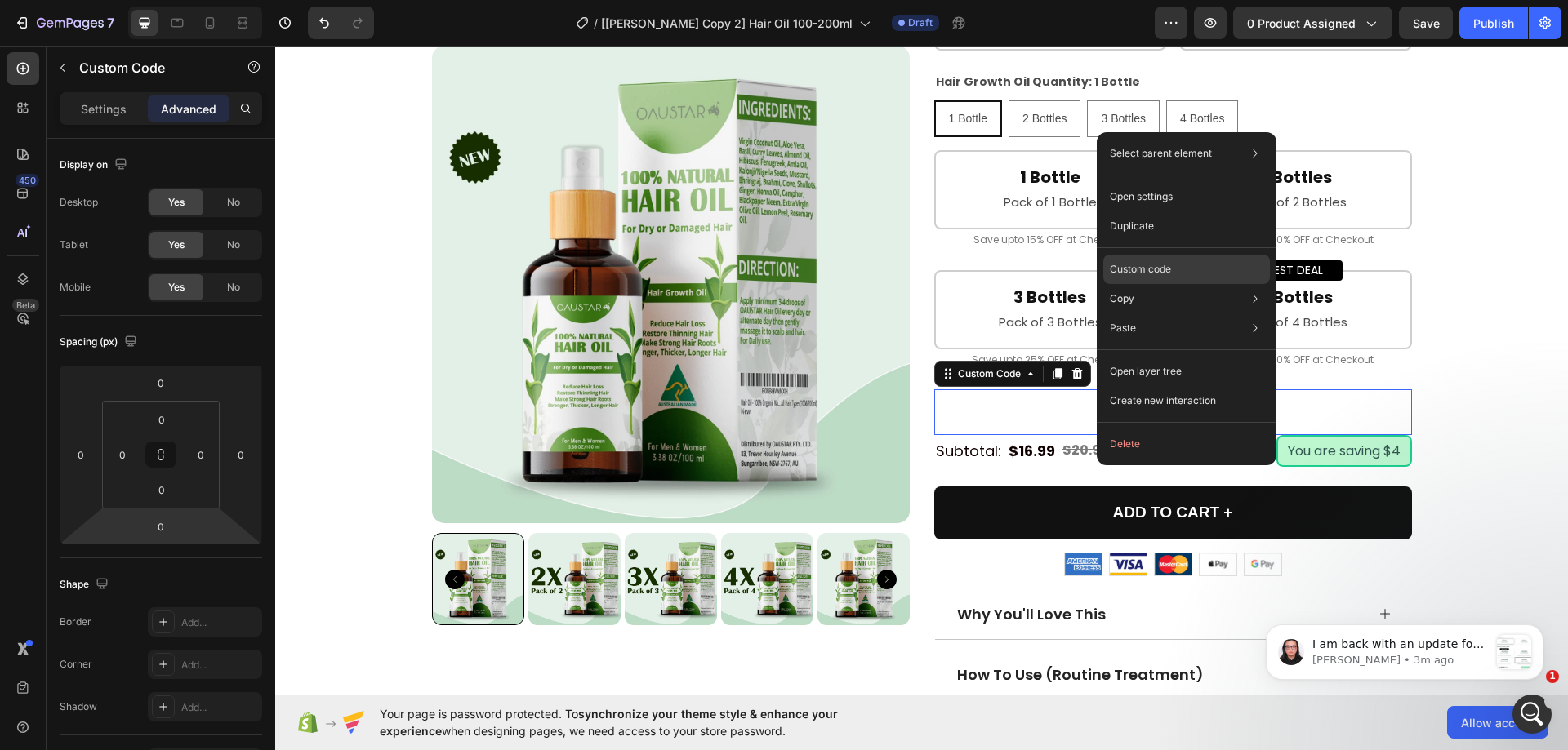
click at [1133, 264] on p "Custom code" at bounding box center [1140, 269] width 61 height 14
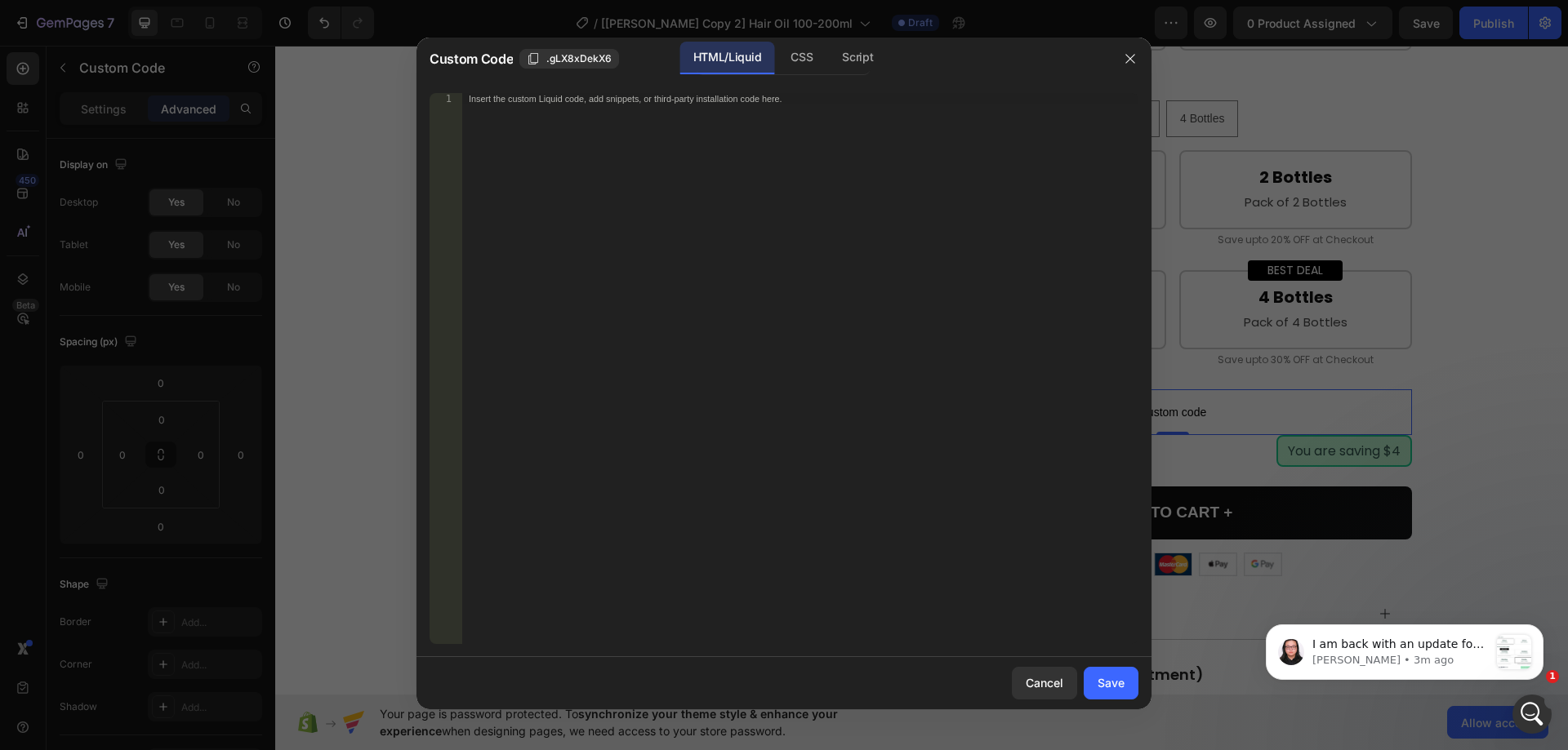
click at [701, 250] on div "Insert the custom Liquid code, add snippets, or third-party installation code h…" at bounding box center [800, 380] width 676 height 574
click at [851, 59] on div "Script" at bounding box center [858, 57] width 57 height 33
click at [724, 167] on div "Insert the Javascript code to add interaction and animation to your content her…" at bounding box center [800, 380] width 676 height 574
paste textarea "})"
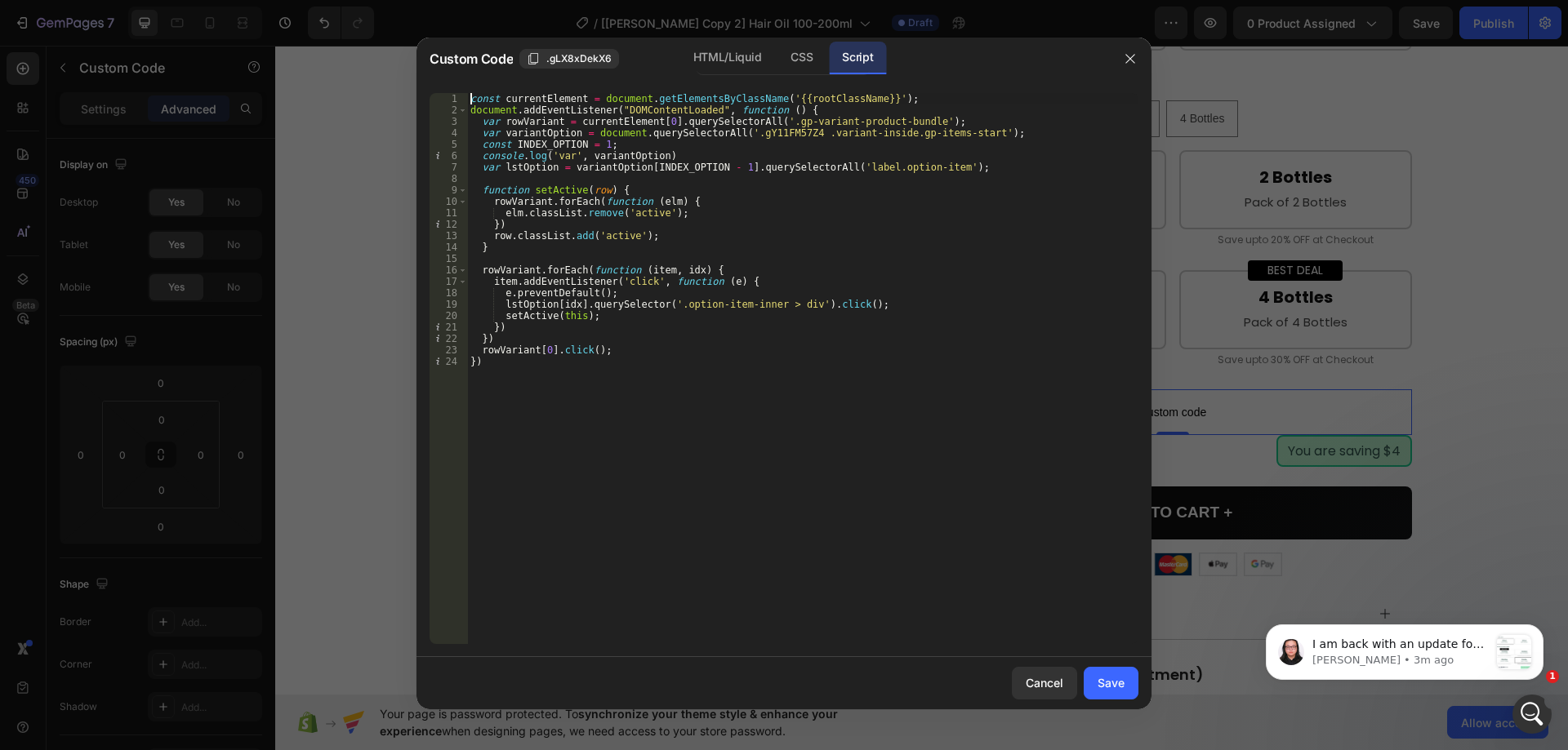
click at [470, 95] on div "const currentElement = document . getElementsByClassName ( '{{rootClassName}}' …" at bounding box center [803, 380] width 671 height 574
type textarea "//const currentElement = document.getElementsByClassName('{{rootClassName}}');"
click at [1110, 679] on div "Save" at bounding box center [1112, 683] width 27 height 17
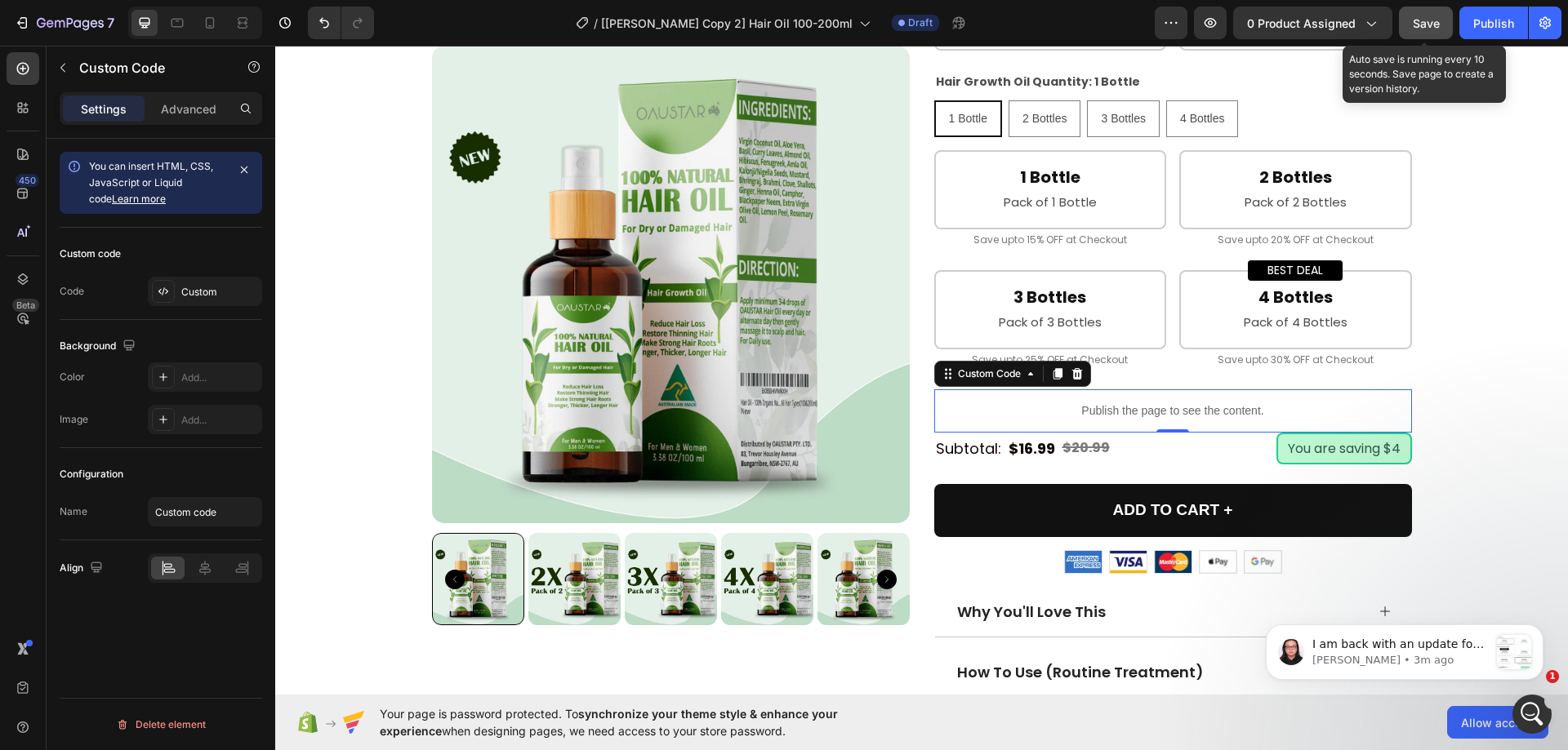
click at [1419, 18] on span "Save" at bounding box center [1427, 23] width 27 height 13
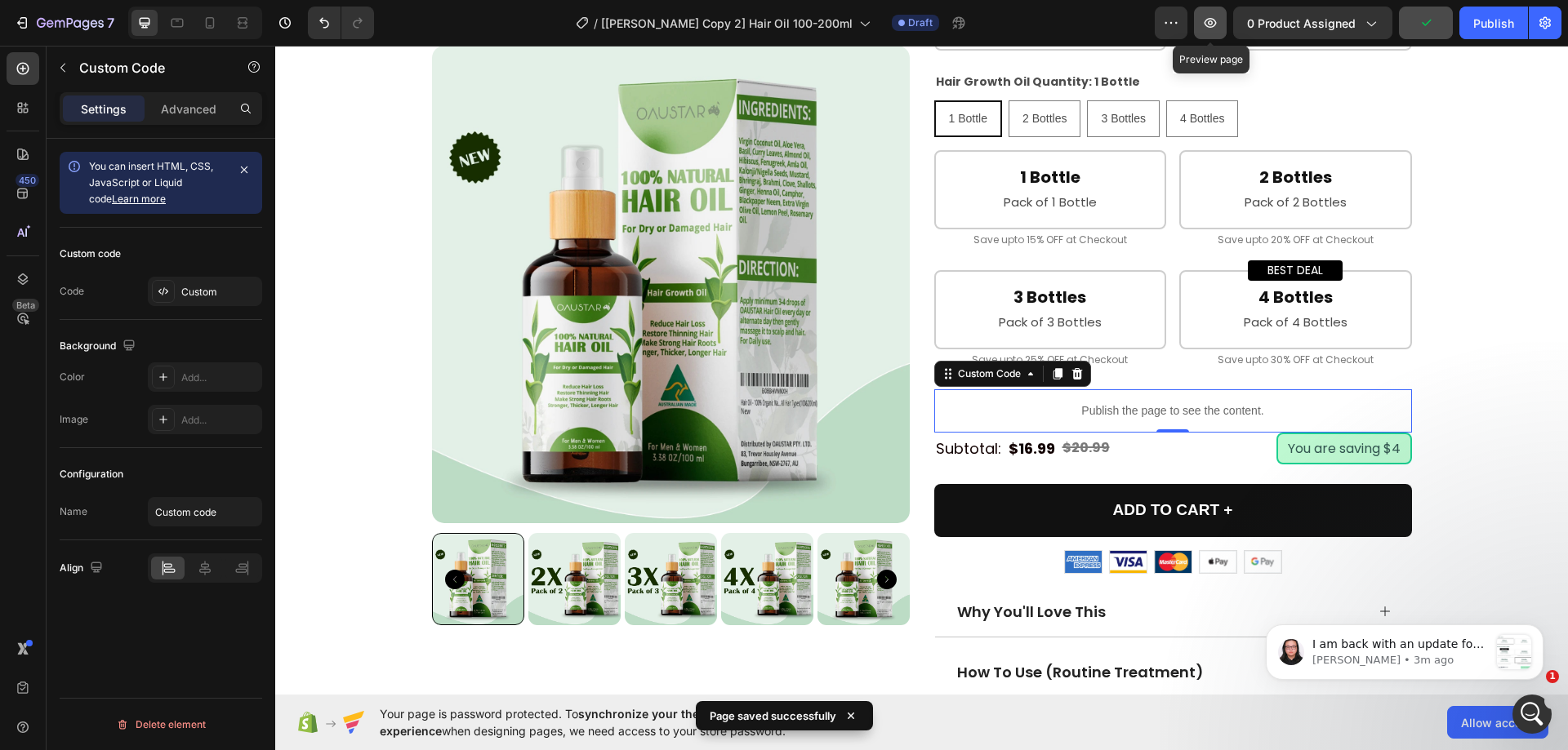
click at [1213, 20] on icon "button" at bounding box center [1210, 22] width 16 height 16
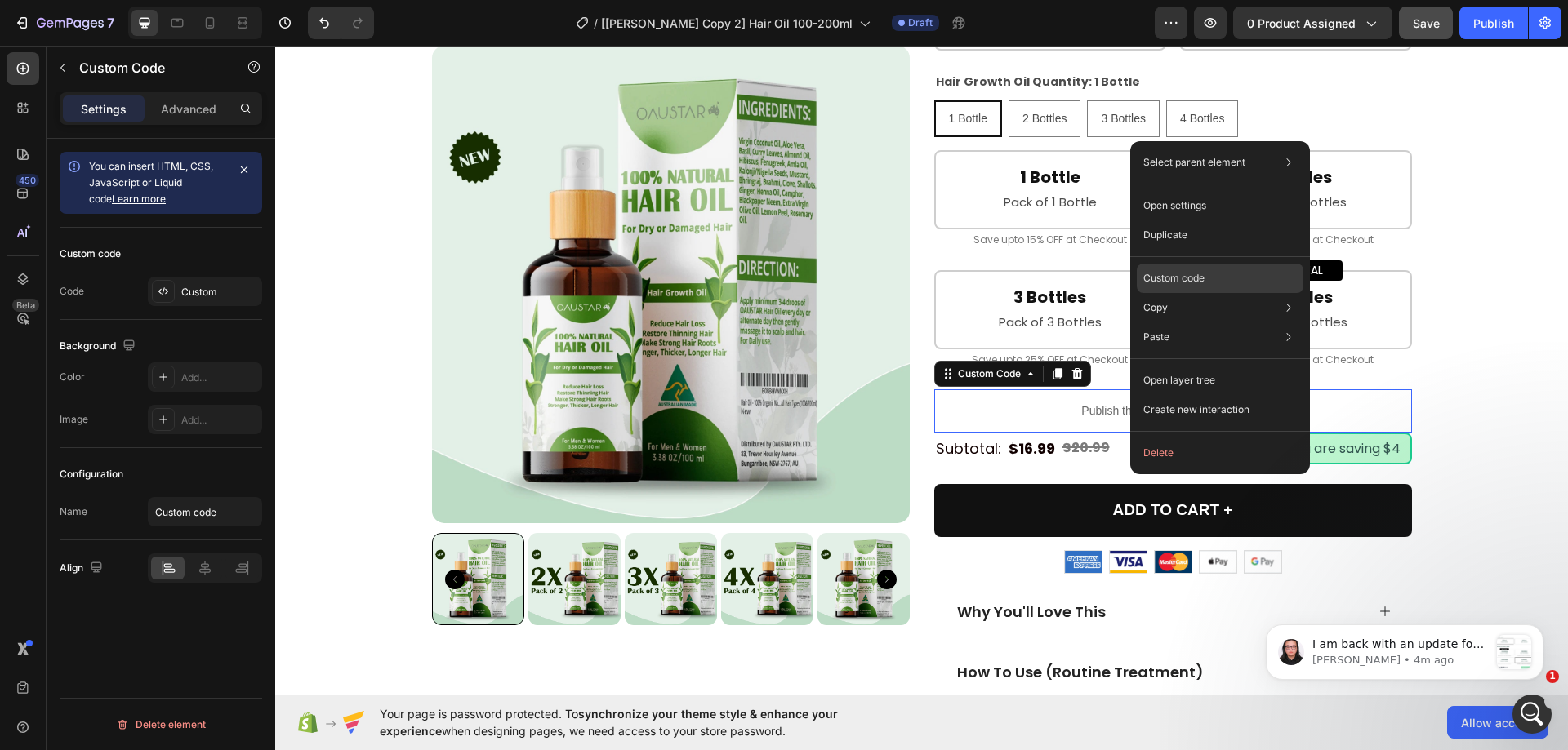
click at [1174, 322] on div "Custom code" at bounding box center [1220, 337] width 167 height 29
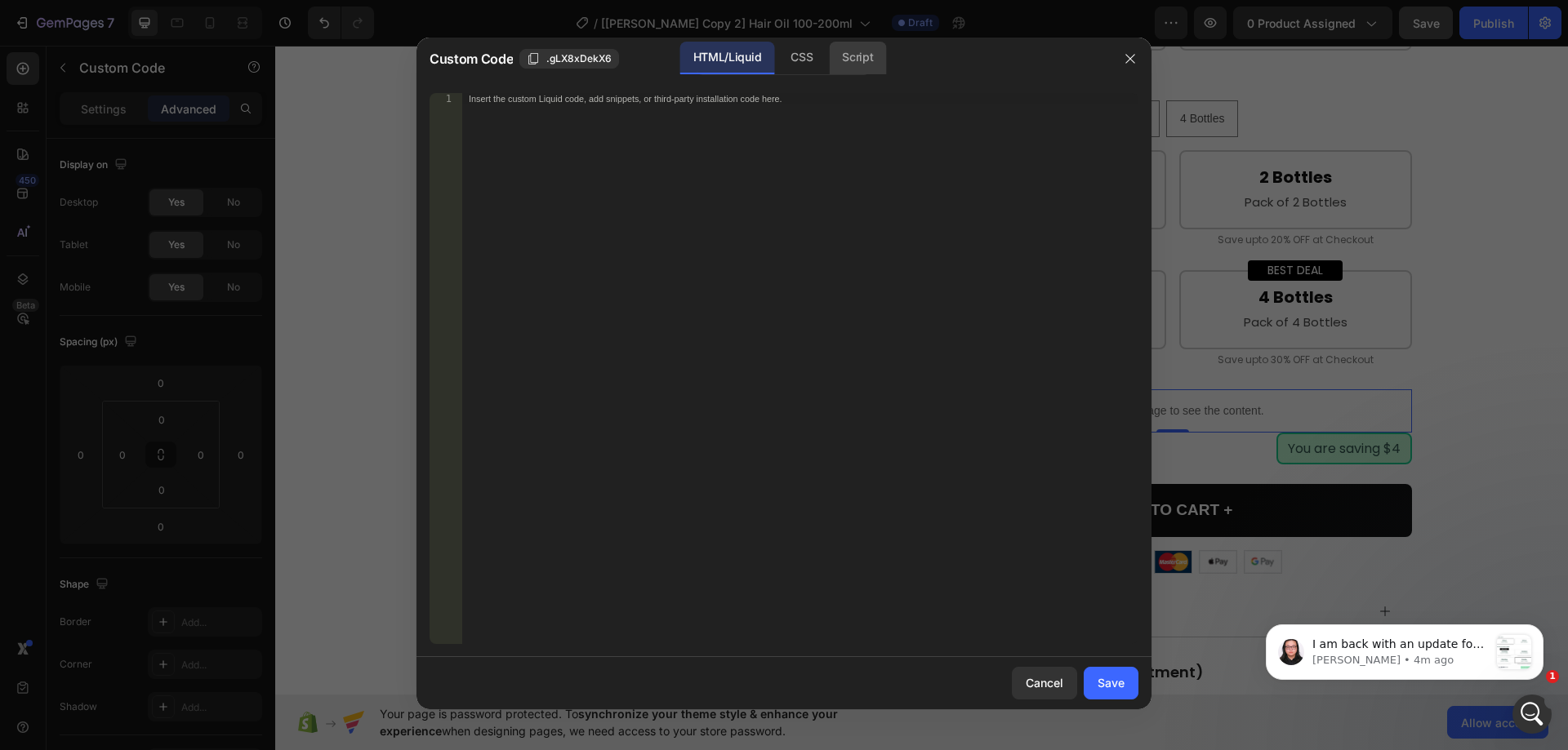
click at [853, 55] on div "Script" at bounding box center [858, 57] width 57 height 33
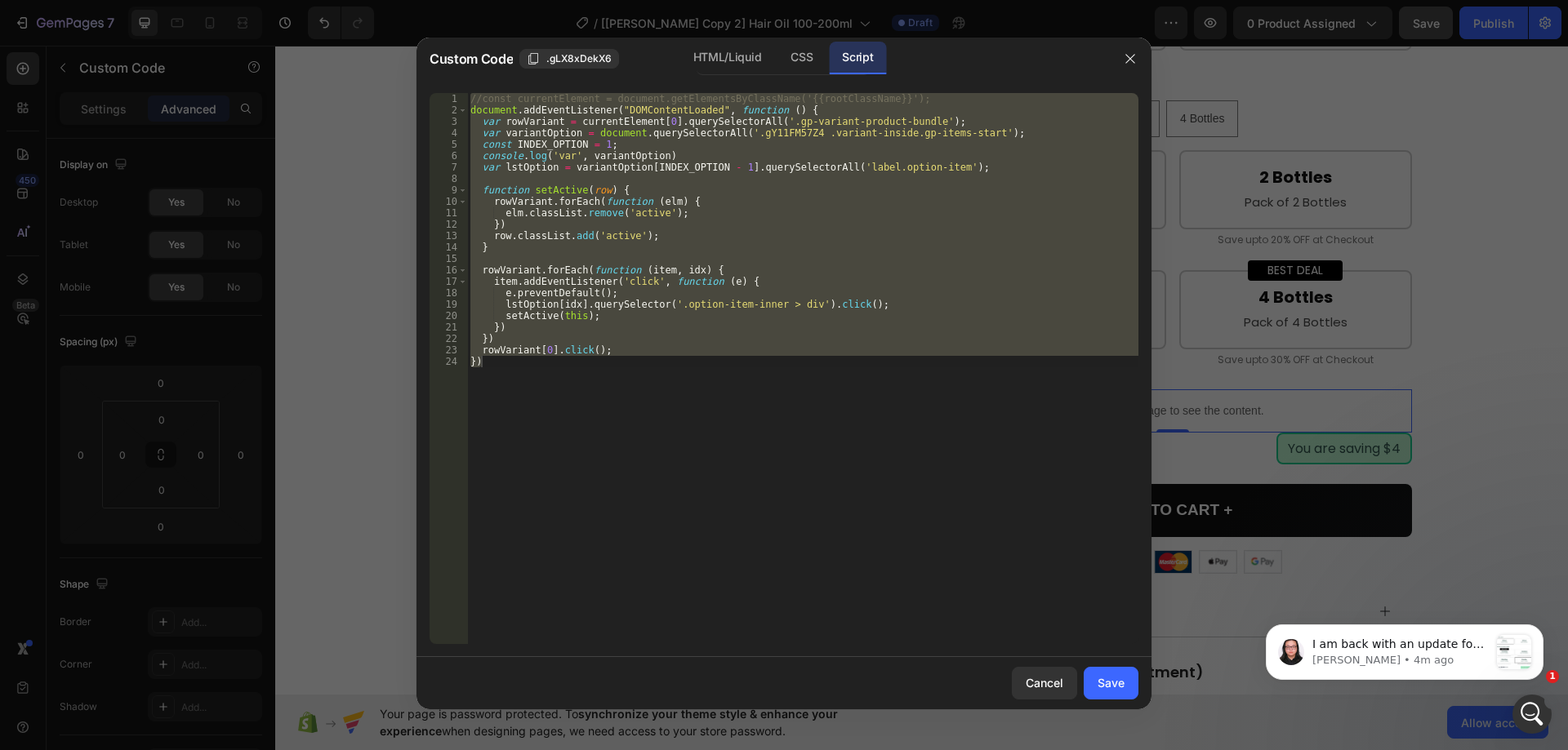
click at [794, 206] on div "//const currentElement = document.getElementsByClassName('{{rootClassName}}'); …" at bounding box center [803, 369] width 671 height 551
type textarea "rowVariant.forEach(function (elm) {"
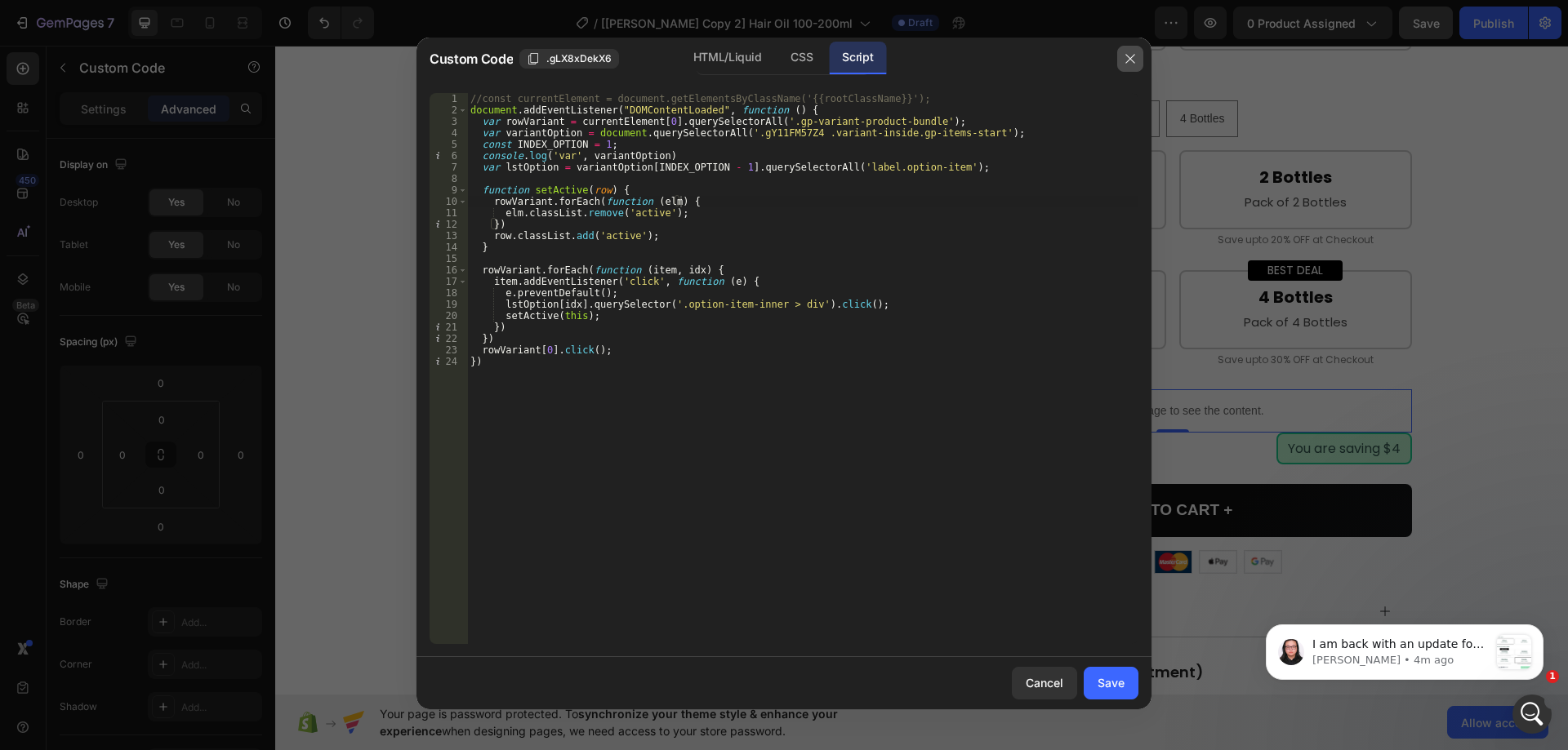
click at [1130, 62] on icon "button" at bounding box center [1131, 59] width 13 height 13
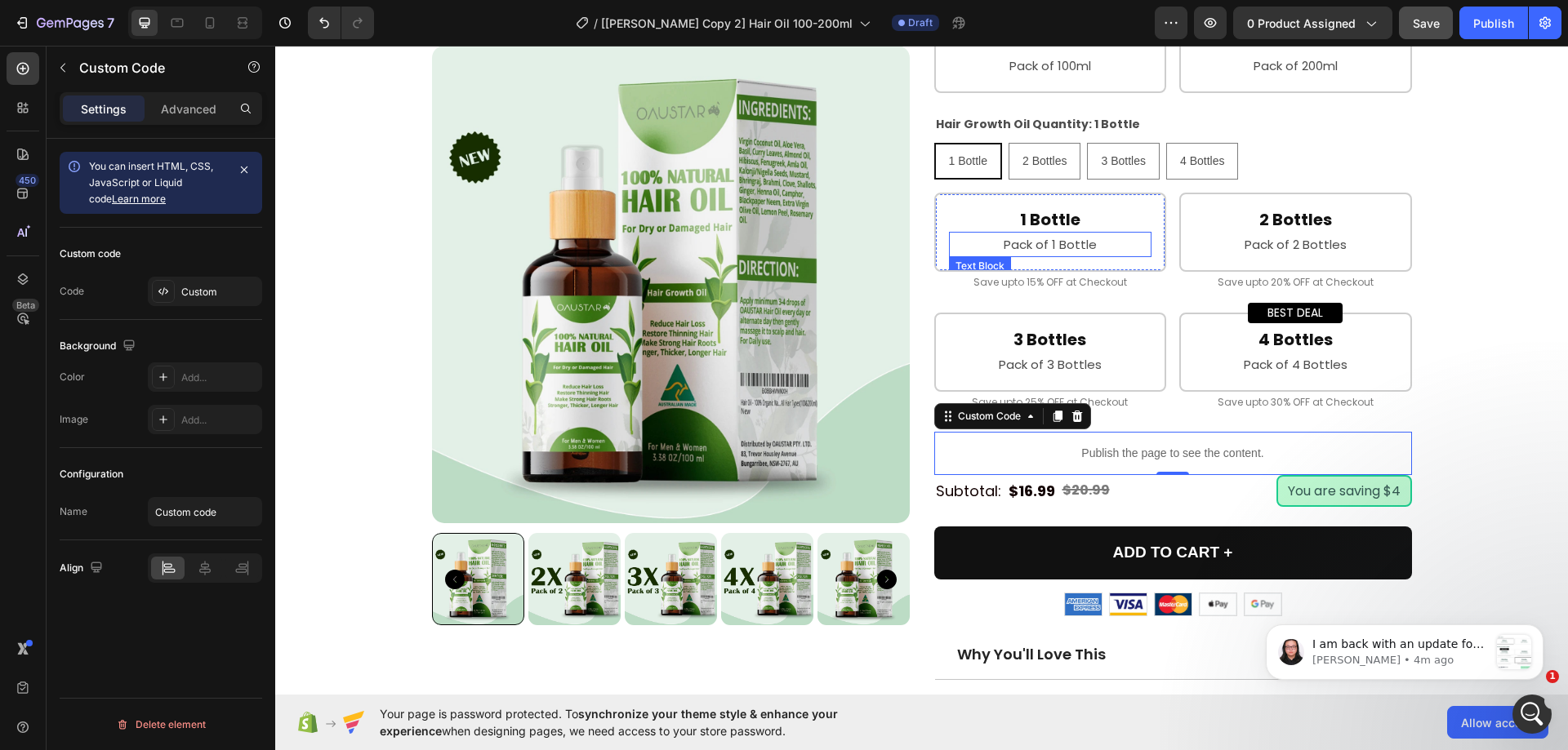
scroll to position [816, 0]
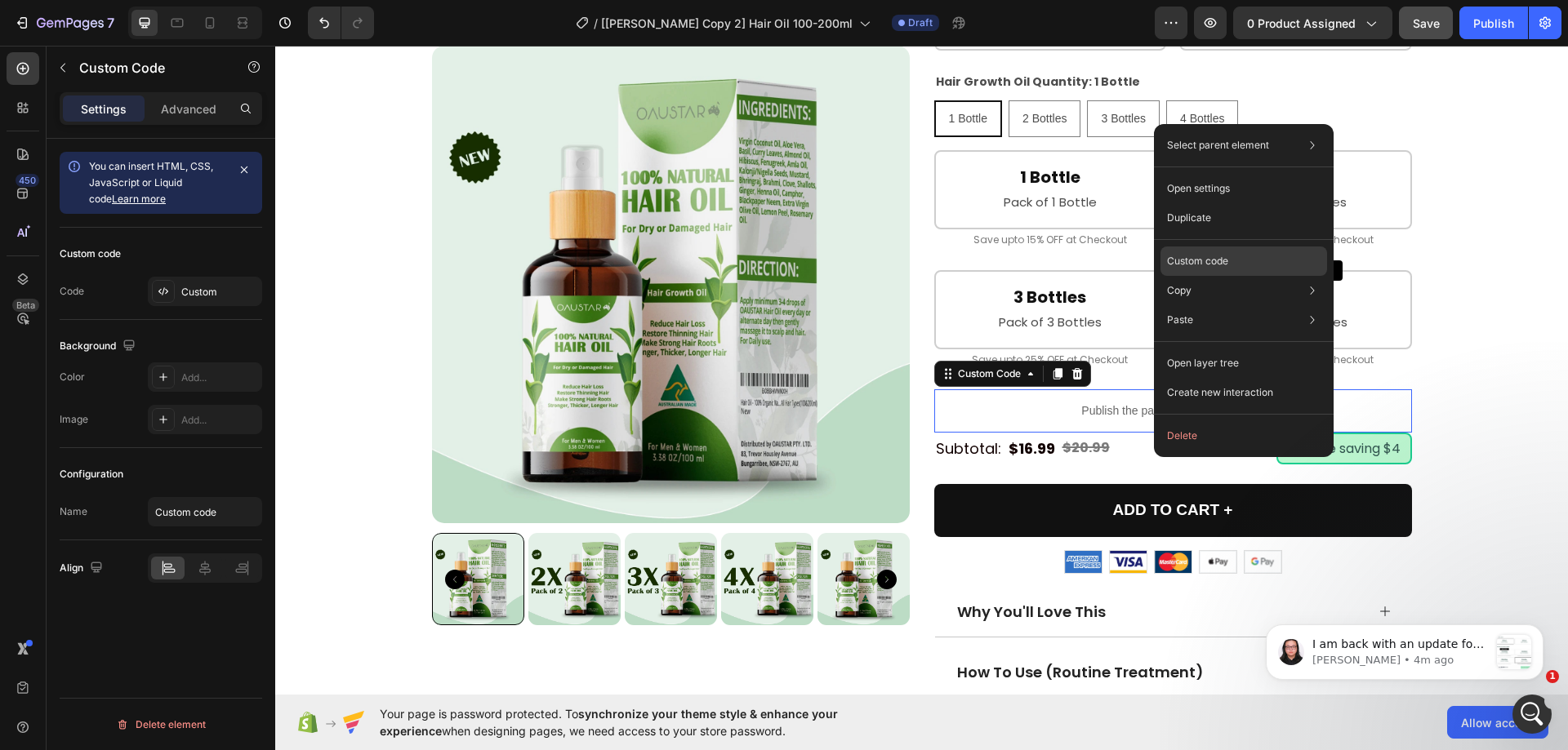
click at [1187, 265] on p "Custom code" at bounding box center [1197, 261] width 61 height 14
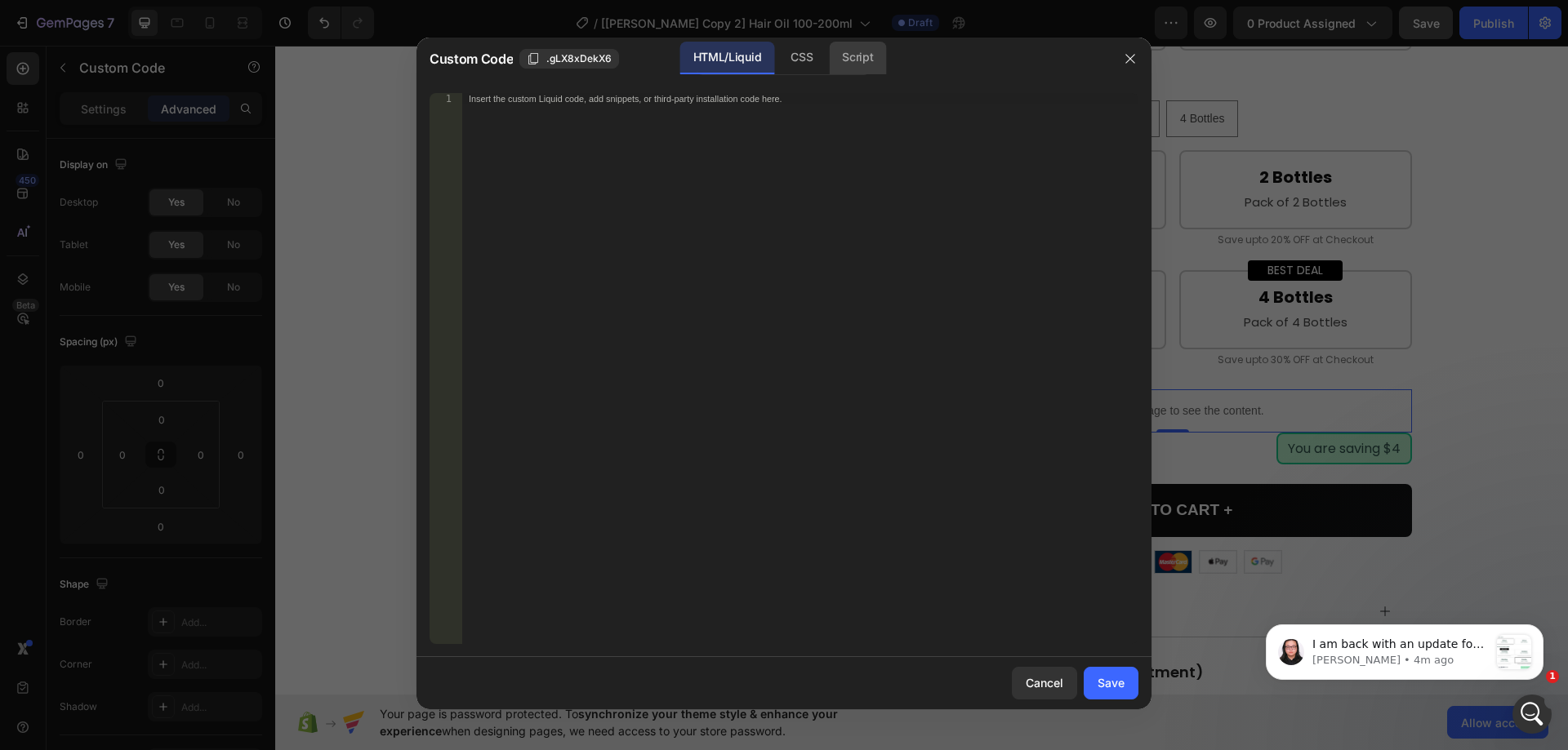
click at [856, 64] on div "Script" at bounding box center [858, 57] width 57 height 33
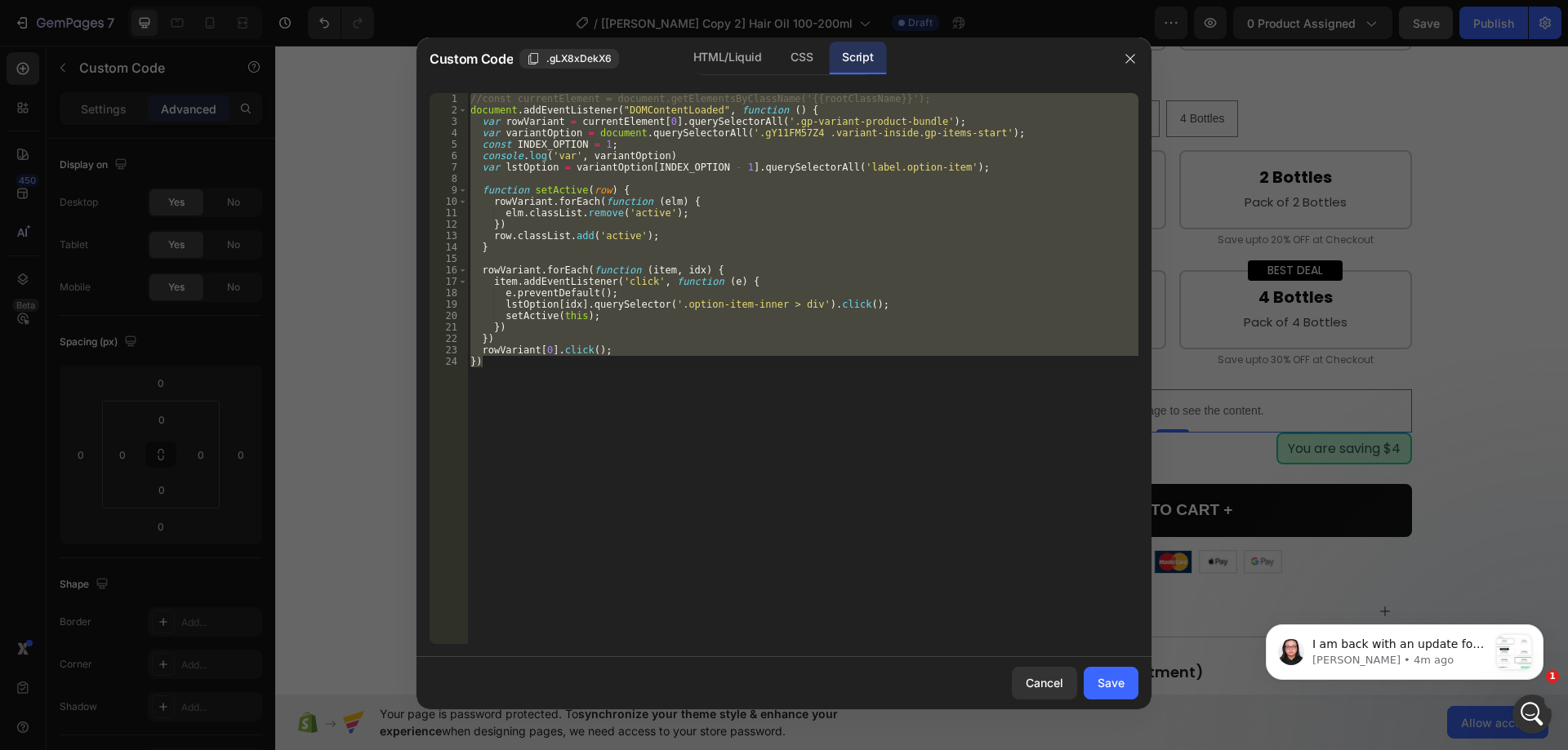
click at [785, 167] on div "//const currentElement = document.getElementsByClassName('{{rootClassName}}'); …" at bounding box center [803, 369] width 671 height 551
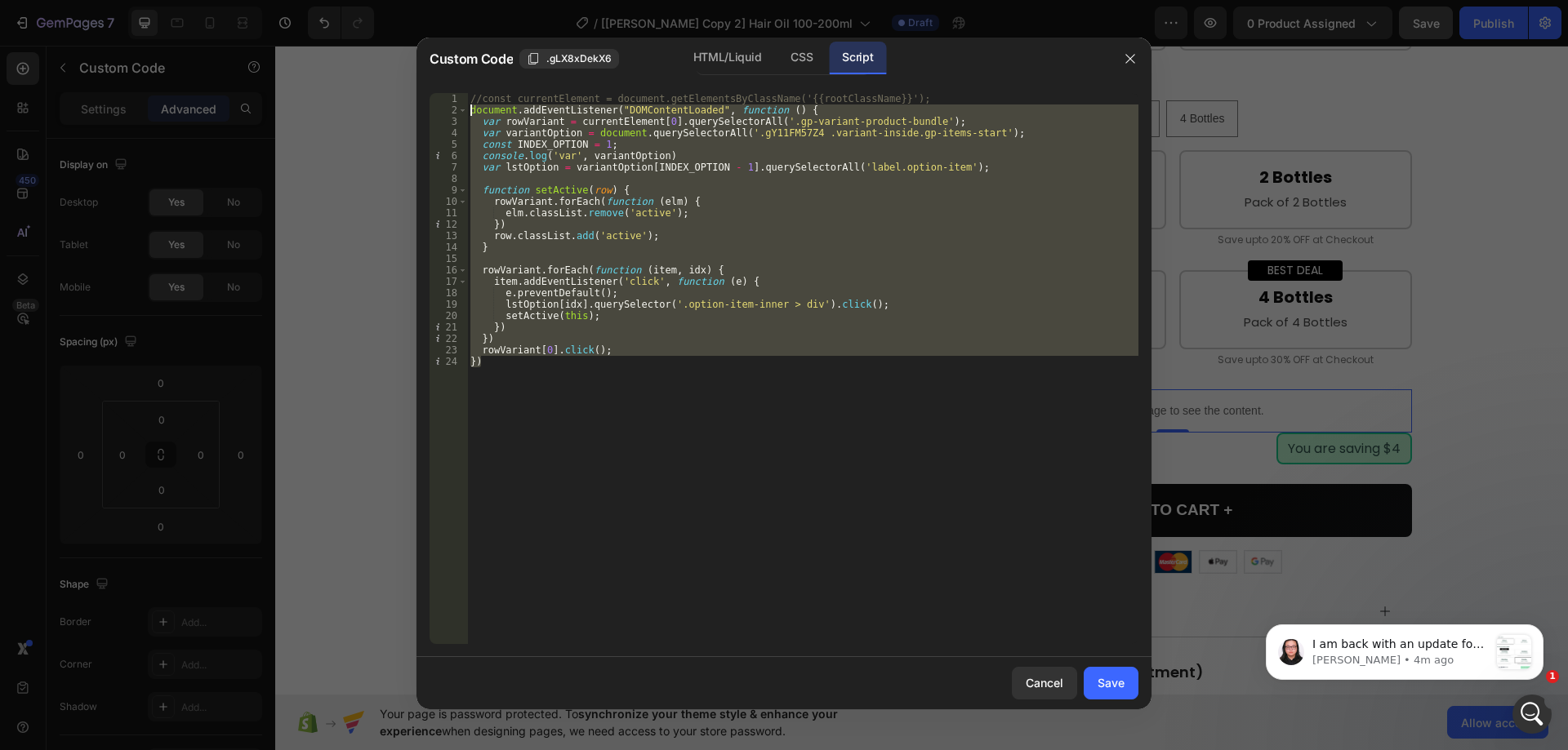
drag, startPoint x: 485, startPoint y: 368, endPoint x: 410, endPoint y: 108, distance: 270.6
click at [410, 108] on div "Custom Code .gLX8xDekX6 HTML/Liquid CSS Script var lstOption = variantOption[IN…" at bounding box center [784, 375] width 1568 height 750
type textarea "document.addEventListener("DOMContentLoaded", function () { var rowVariant = cu…"
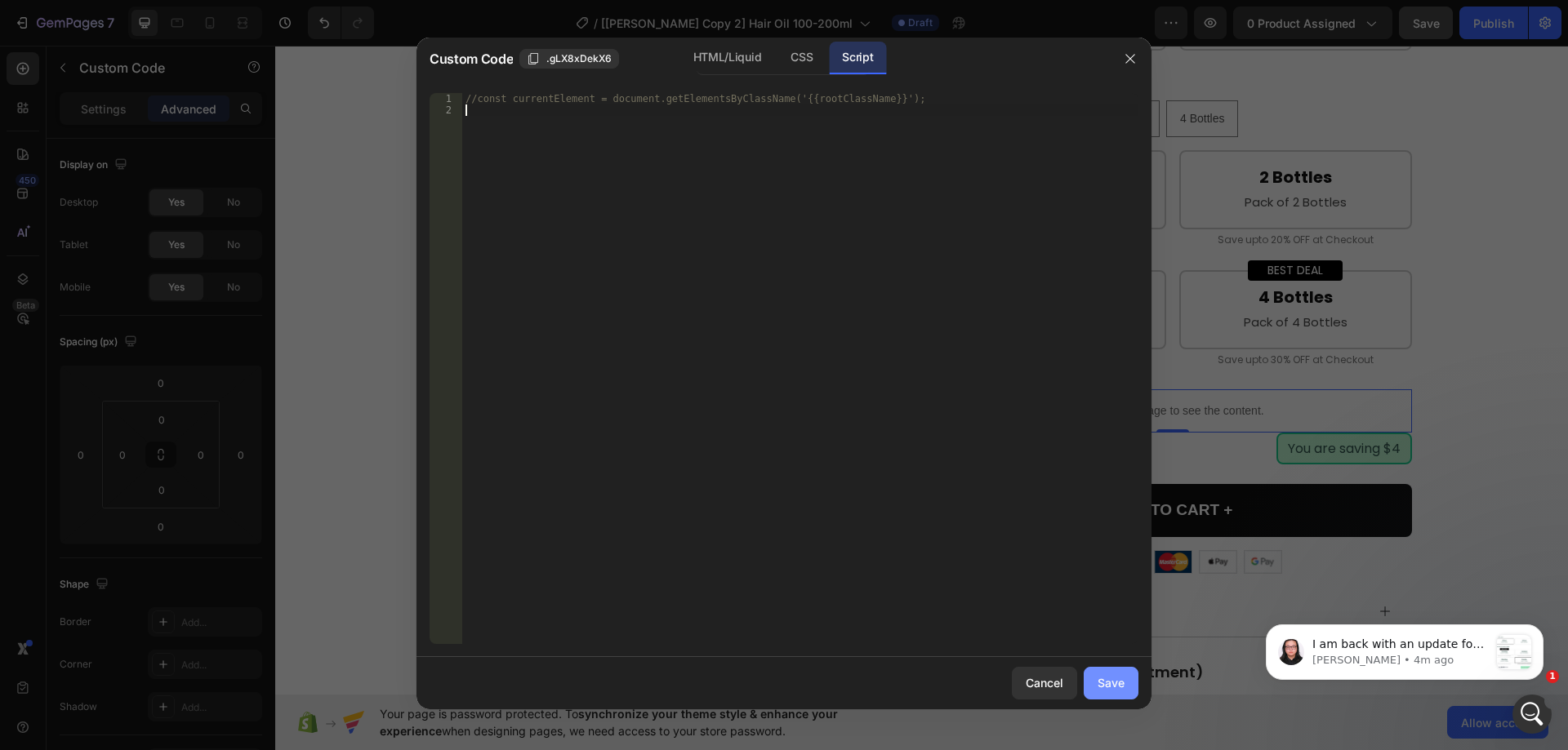
click at [1115, 684] on div "Save" at bounding box center [1112, 683] width 27 height 17
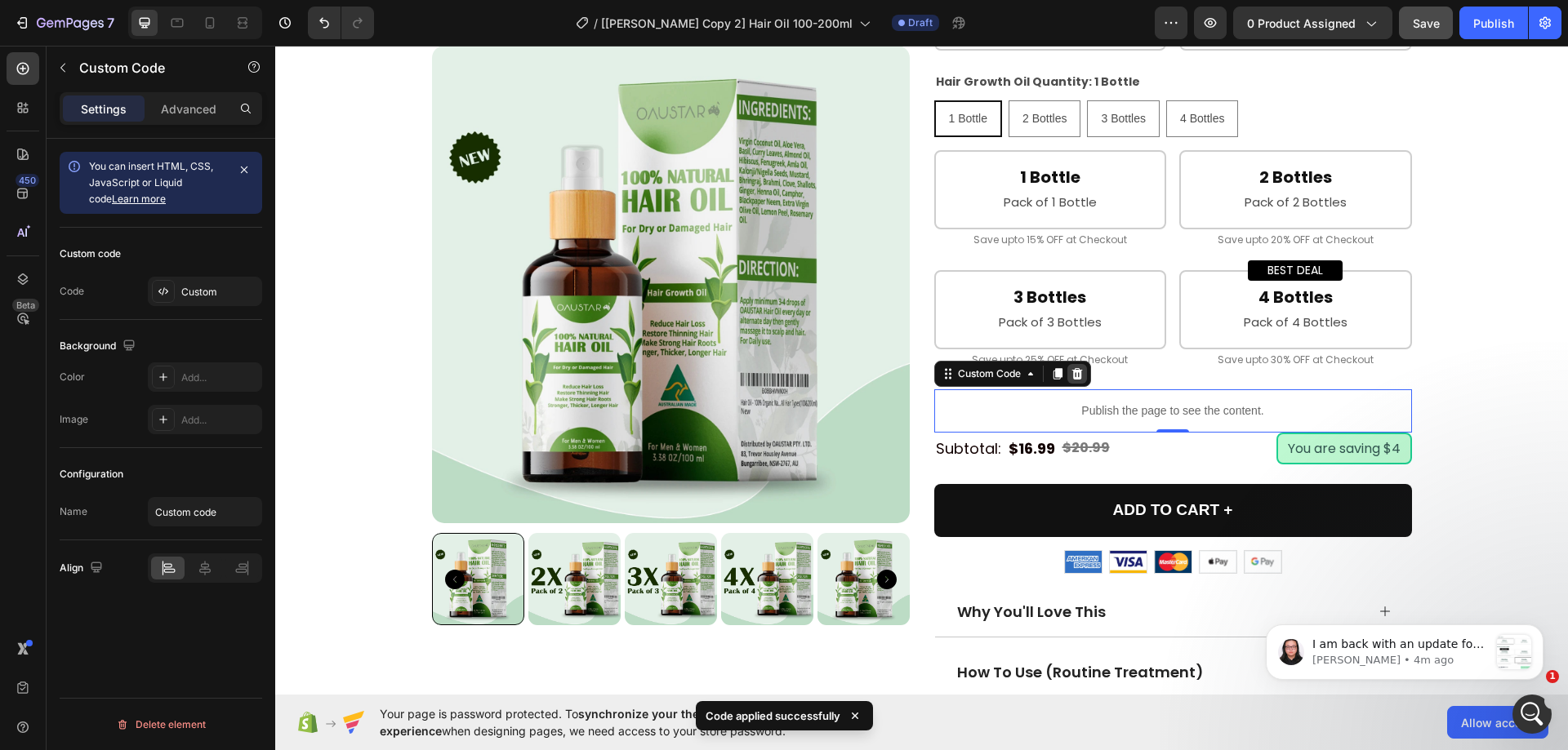
click at [1073, 380] on icon at bounding box center [1077, 374] width 11 height 12
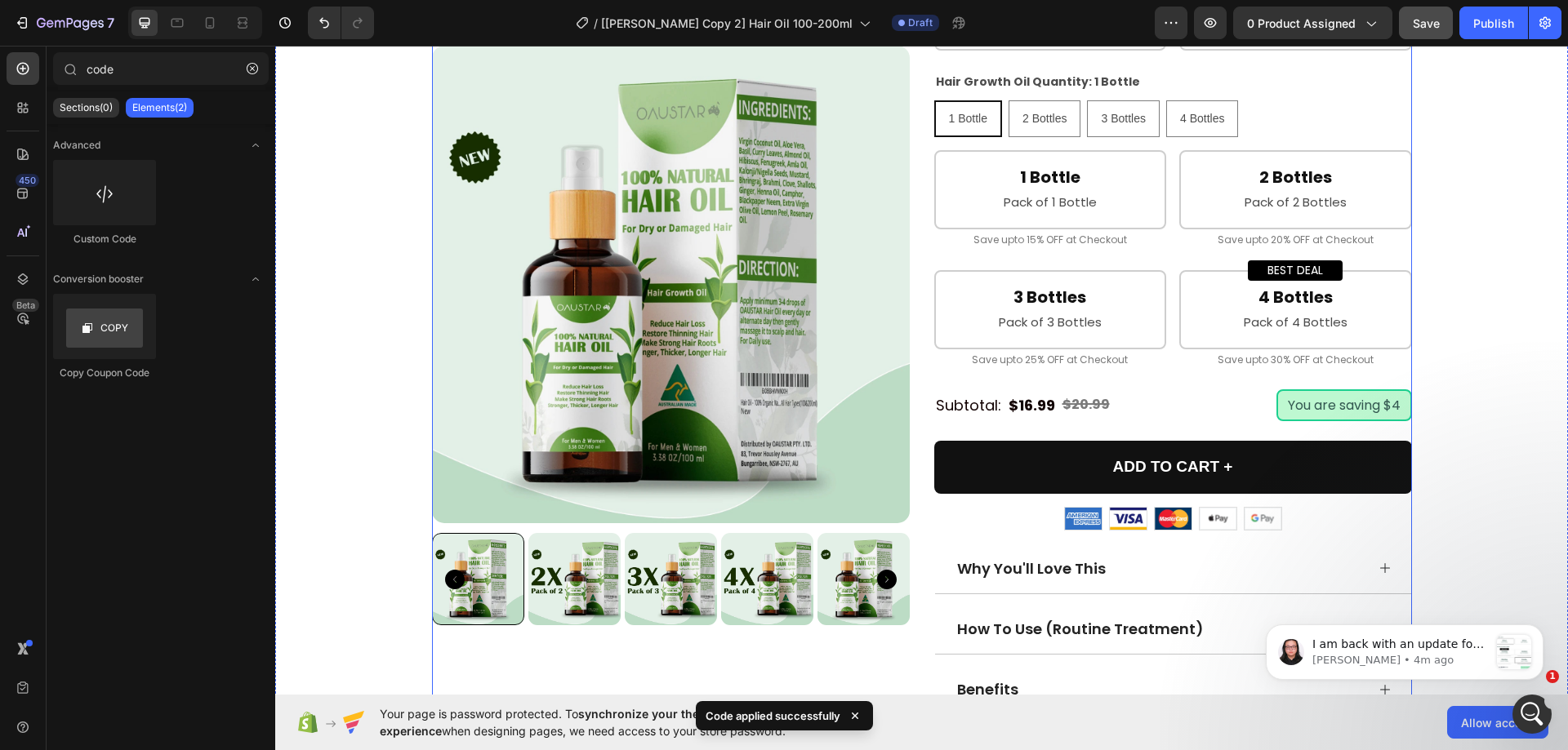
click at [915, 395] on div "Product Images Best Organic Hair Oil For Dry & Damaged Hair [Hair Growth Oil] P…" at bounding box center [922, 178] width 980 height 1699
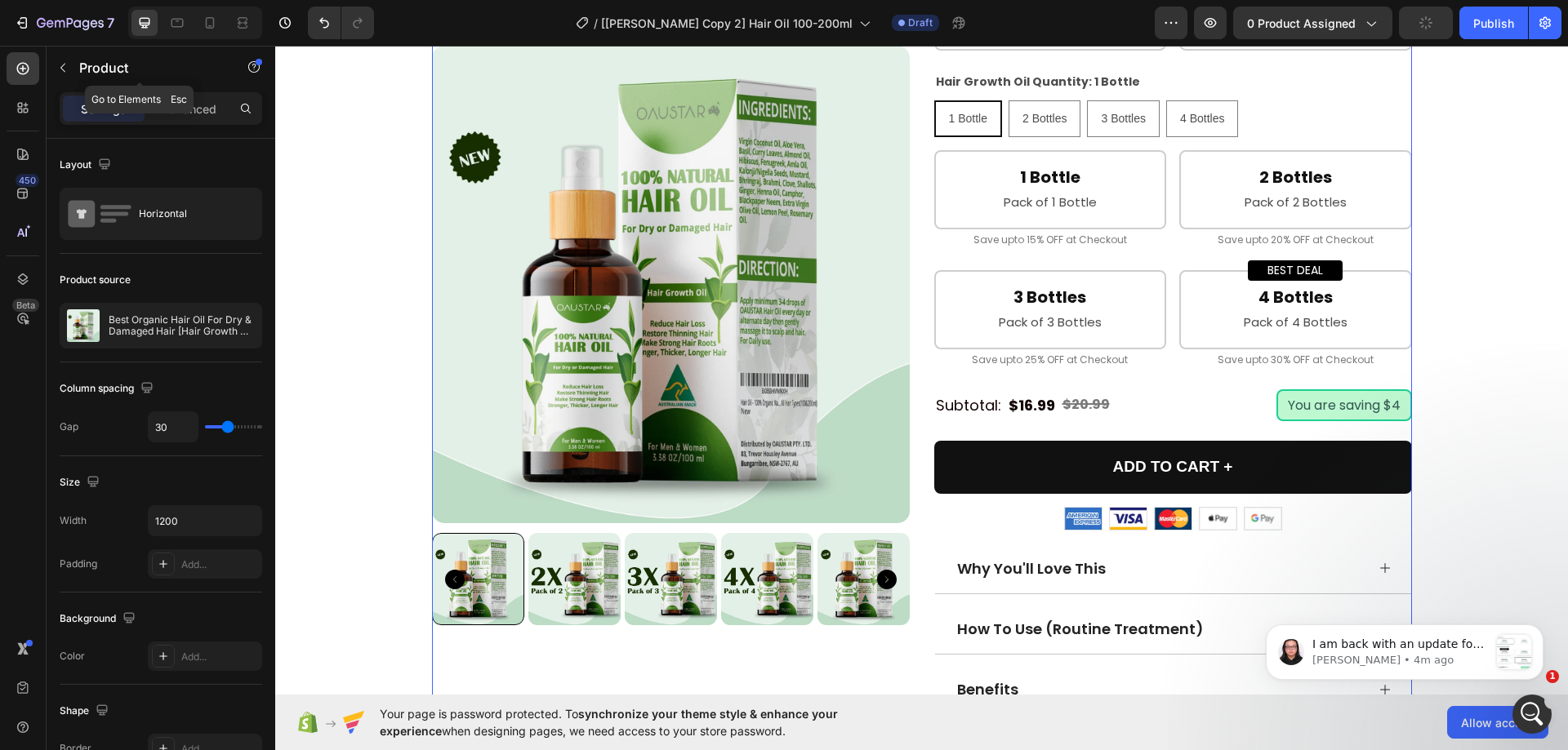
drag, startPoint x: 47, startPoint y: 71, endPoint x: 60, endPoint y: 74, distance: 13.3
click at [51, 73] on div "Product" at bounding box center [139, 67] width 186 height 42
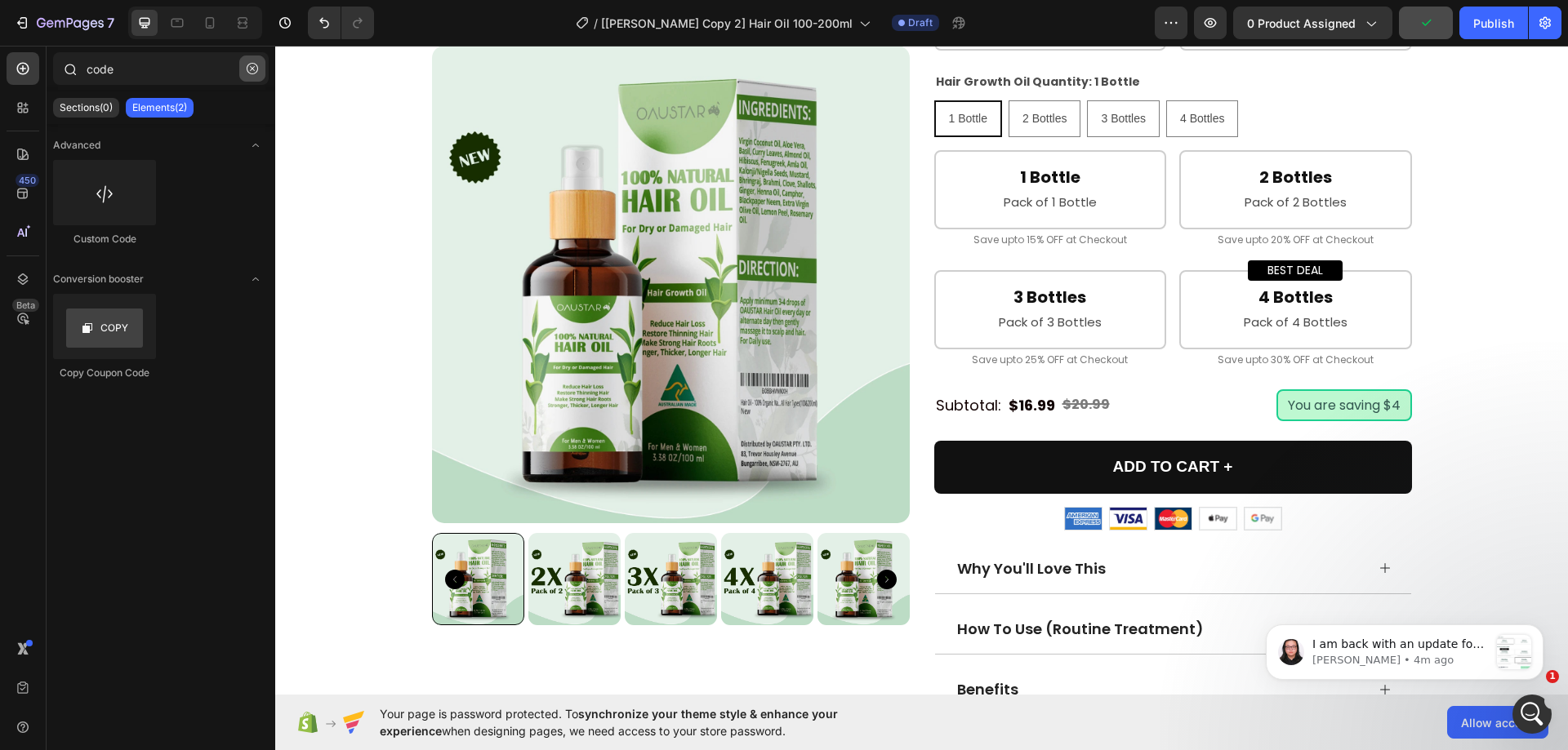
click at [253, 67] on icon "button" at bounding box center [253, 69] width 12 height 12
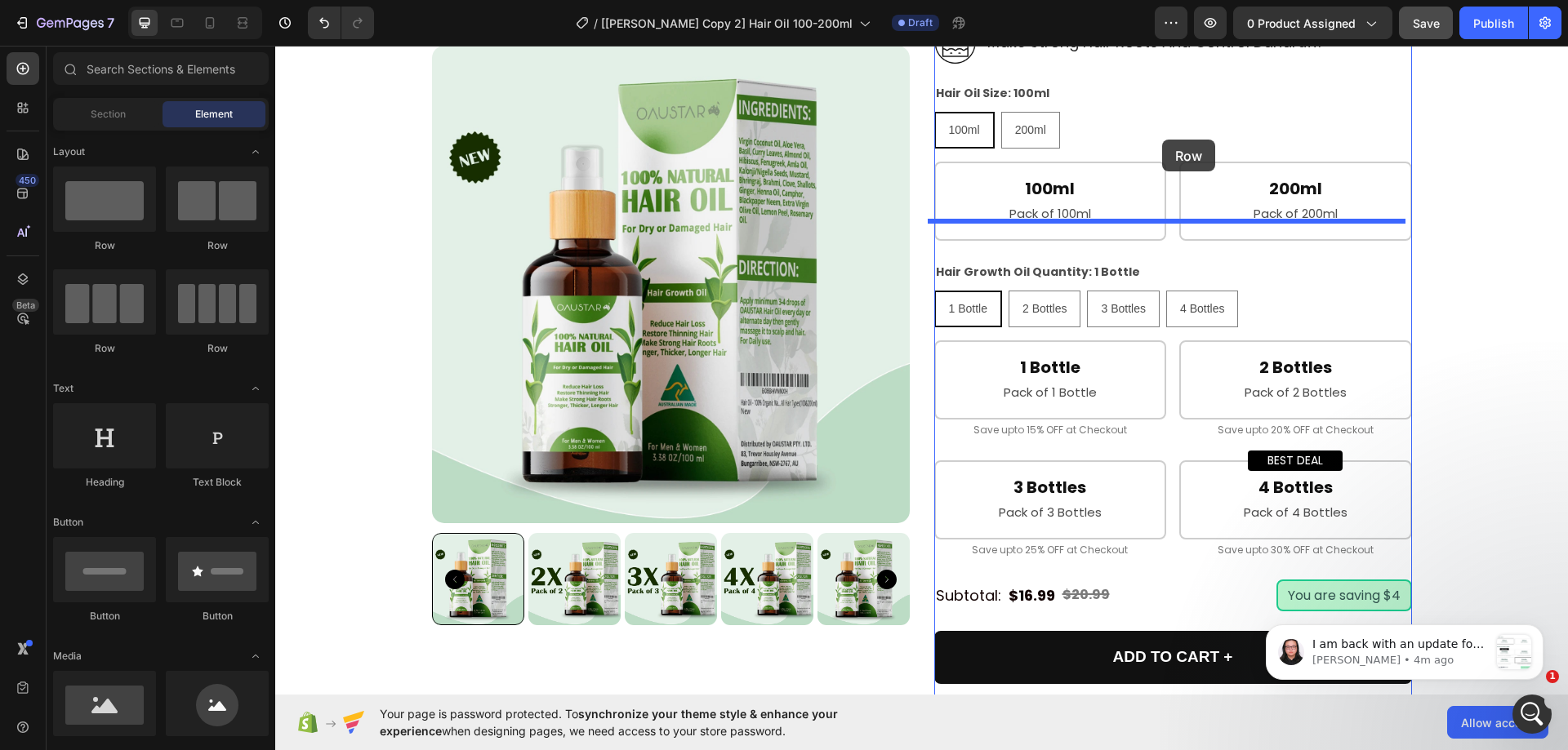
scroll to position [559, 0]
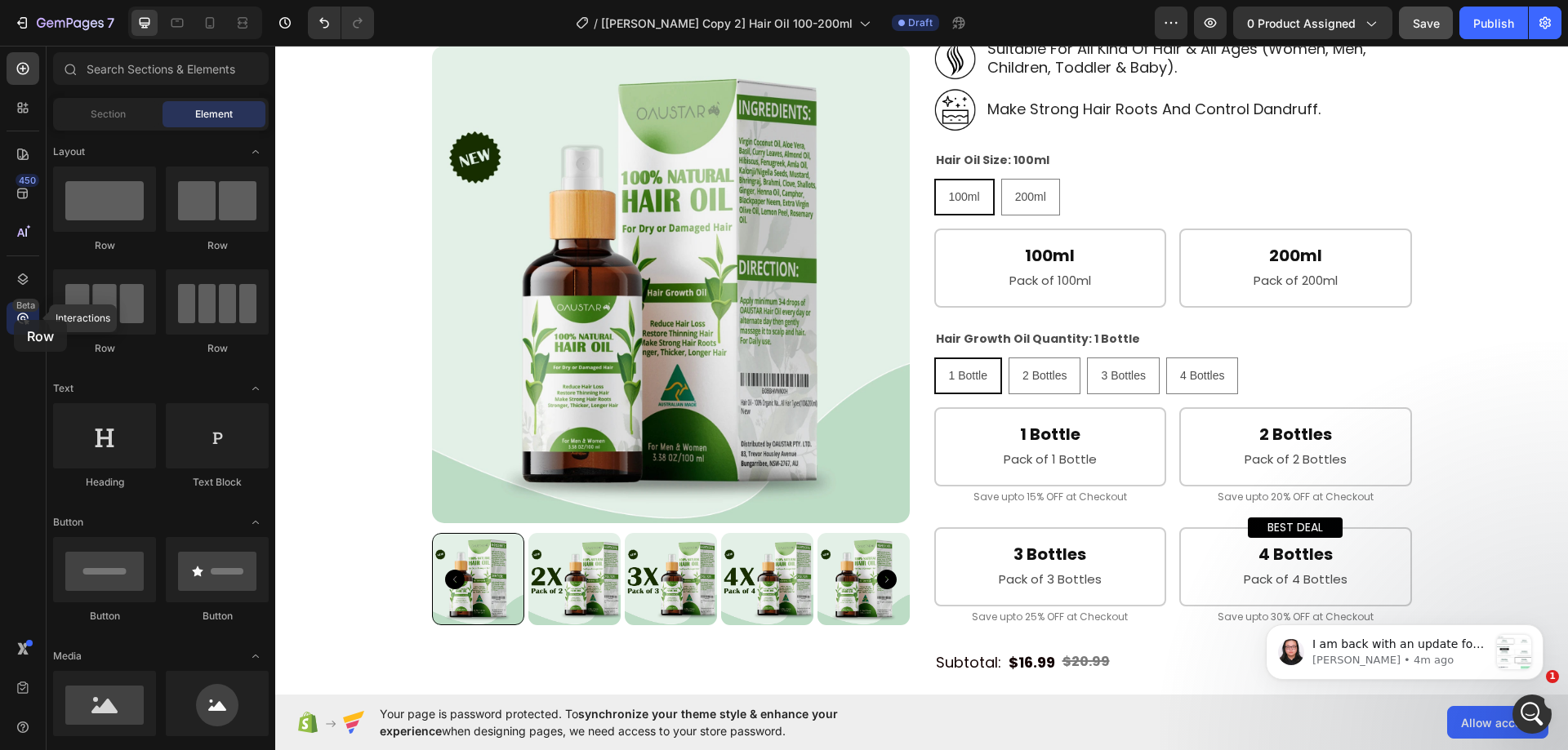
drag, startPoint x: 197, startPoint y: 210, endPoint x: 13, endPoint y: 322, distance: 215.4
click at [13, 322] on div "450 Beta Interactions Sections(30) Elements(84) Section Element Hero Section Pr…" at bounding box center [137, 397] width 275 height 705
click at [915, 185] on div "Product Images Best Organic Hair Oil For Dry & Damaged Hair [Hair Growth Oil] P…" at bounding box center [922, 434] width 980 height 1699
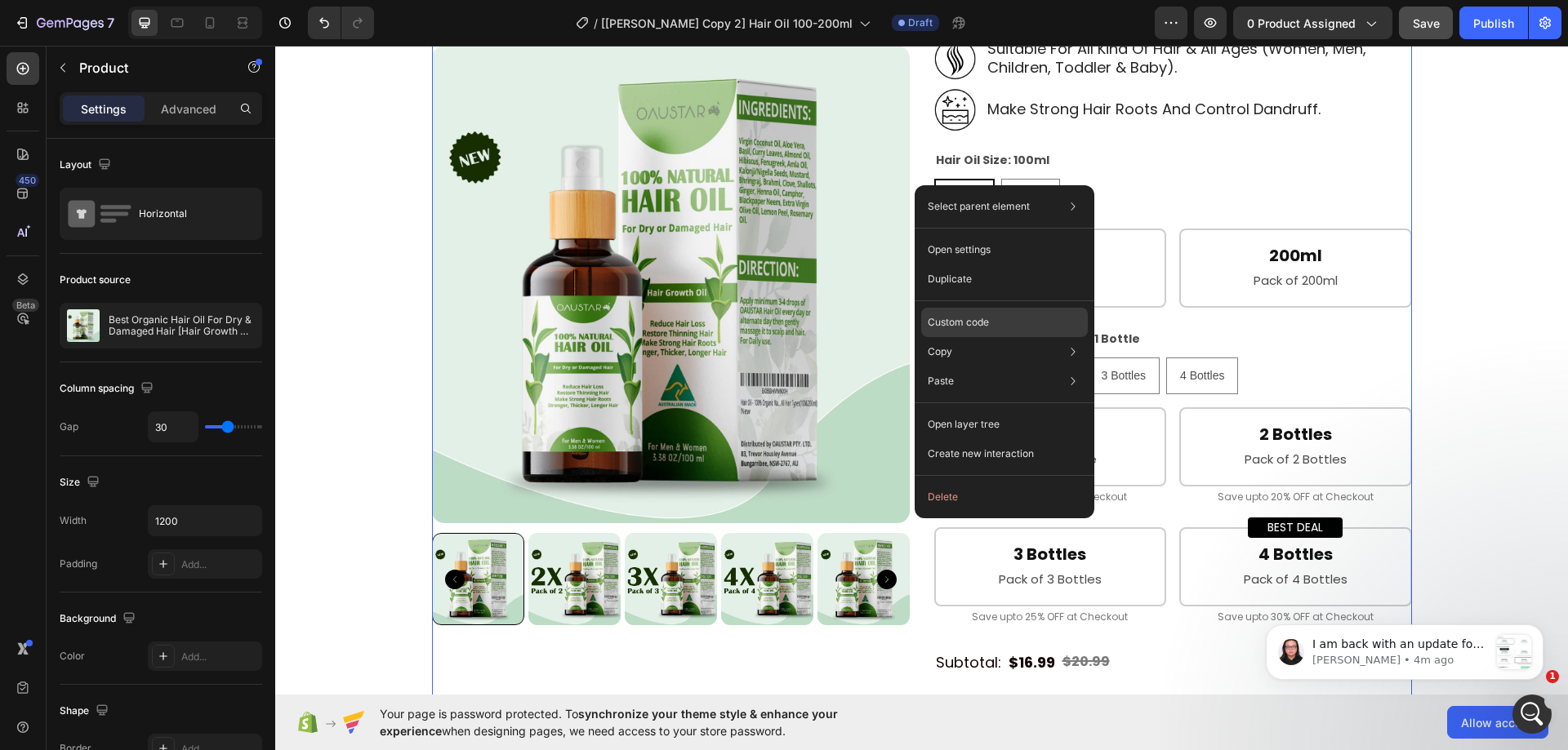
click at [960, 367] on div "Custom code" at bounding box center [1005, 381] width 167 height 29
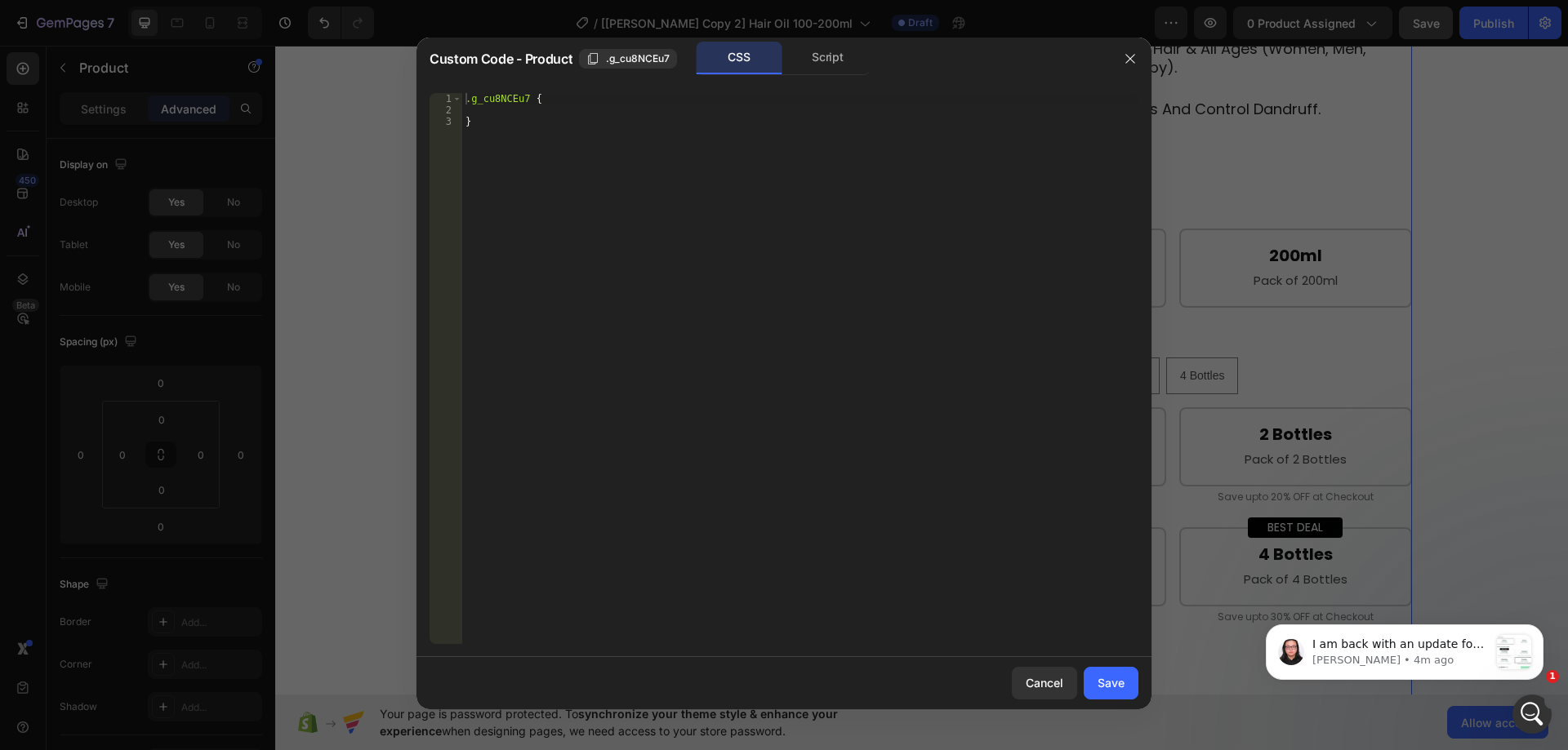
click at [621, 171] on div ".g_cu8NCEu7 { }" at bounding box center [800, 380] width 676 height 574
click at [829, 60] on div "Script" at bounding box center [828, 57] width 86 height 33
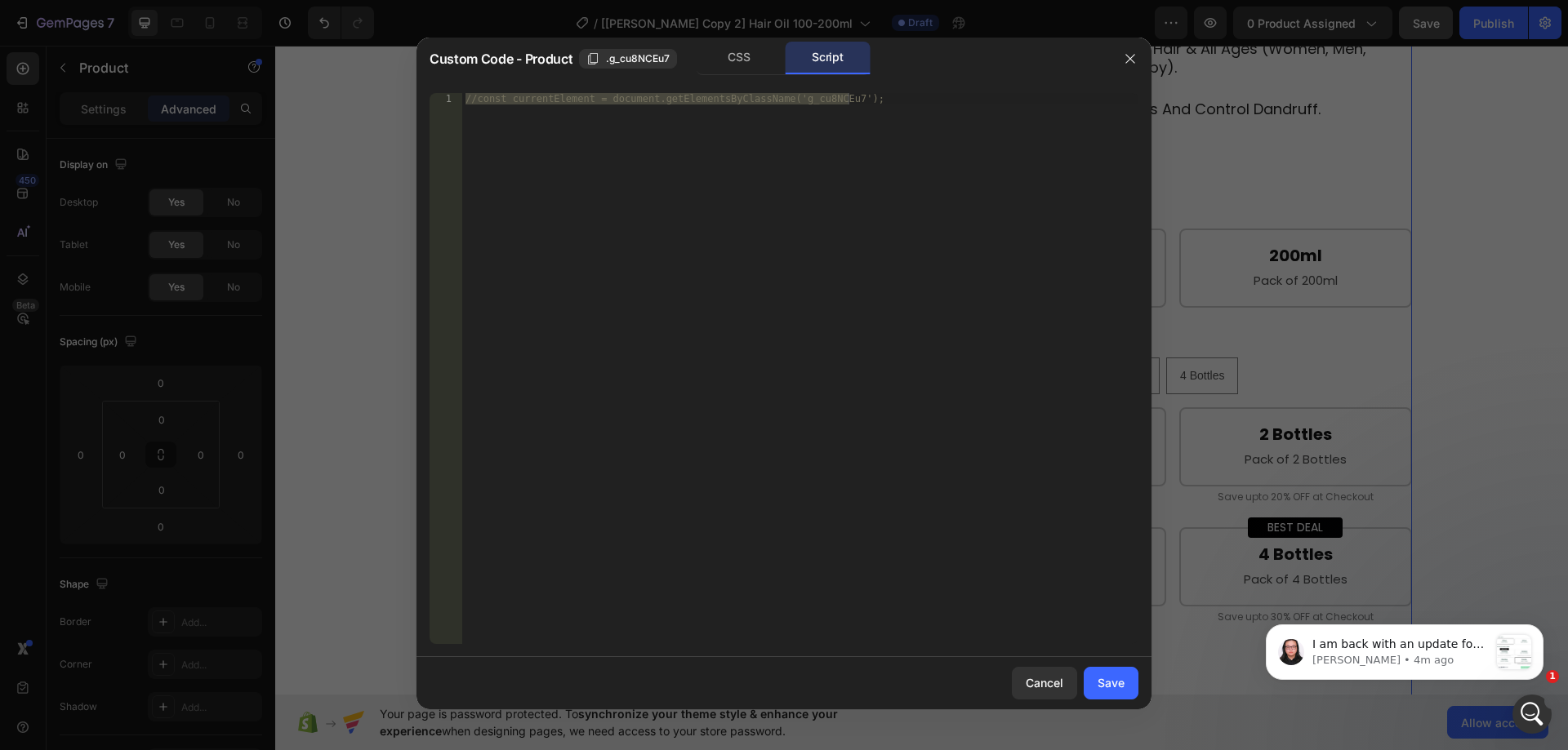
type textarea "//const currentElement = document.getElementsByClassName('g_cu8NCEu7');"
click at [760, 224] on div "//const currentElement = document.getElementsByClassName('g_cu8NCEu7');" at bounding box center [800, 369] width 676 height 551
paste textarea "})"
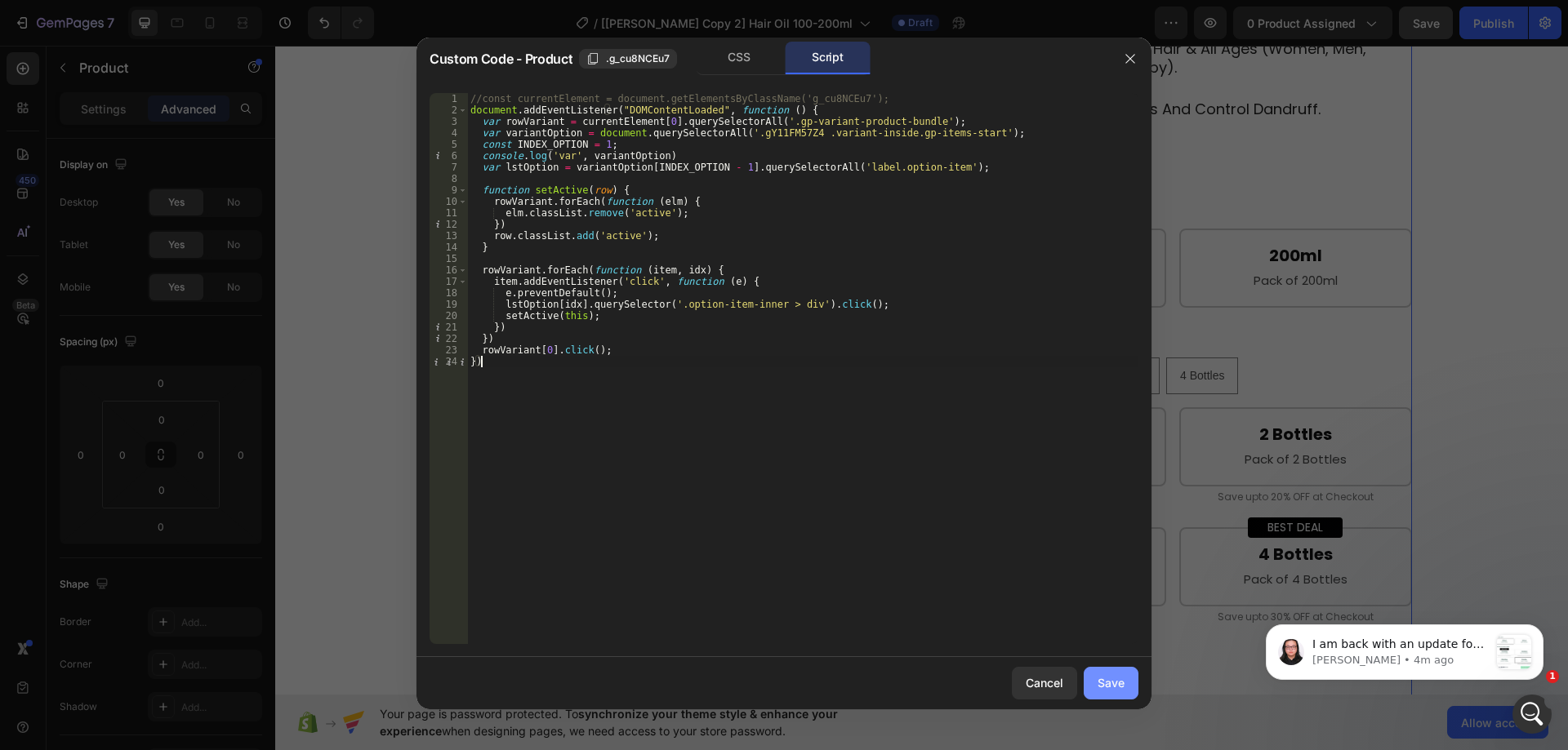
type textarea "})"
drag, startPoint x: 1119, startPoint y: 678, endPoint x: 987, endPoint y: 300, distance: 400.4
click at [1119, 678] on div "Save" at bounding box center [1112, 683] width 27 height 17
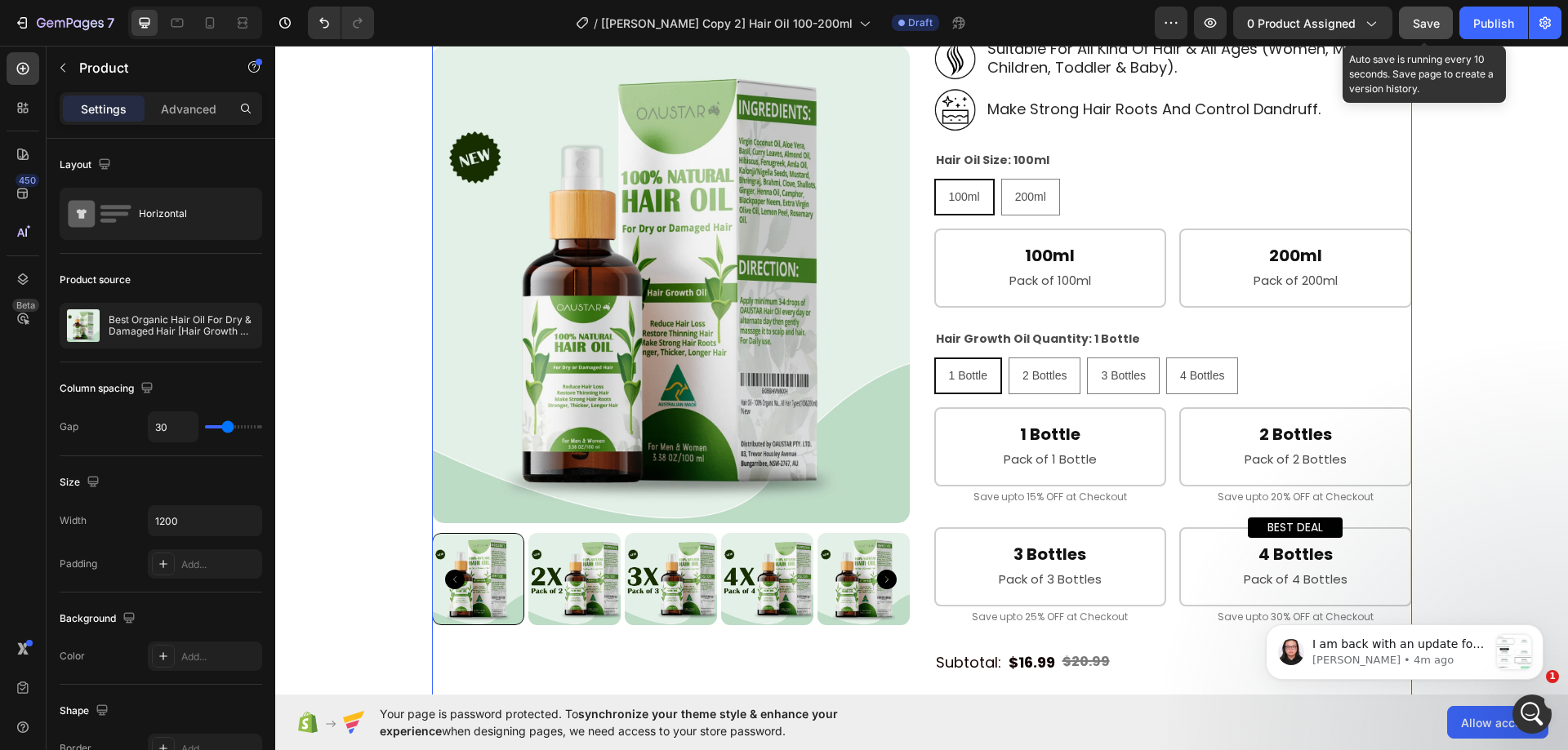
click at [1405, 22] on button "Save" at bounding box center [1427, 23] width 54 height 33
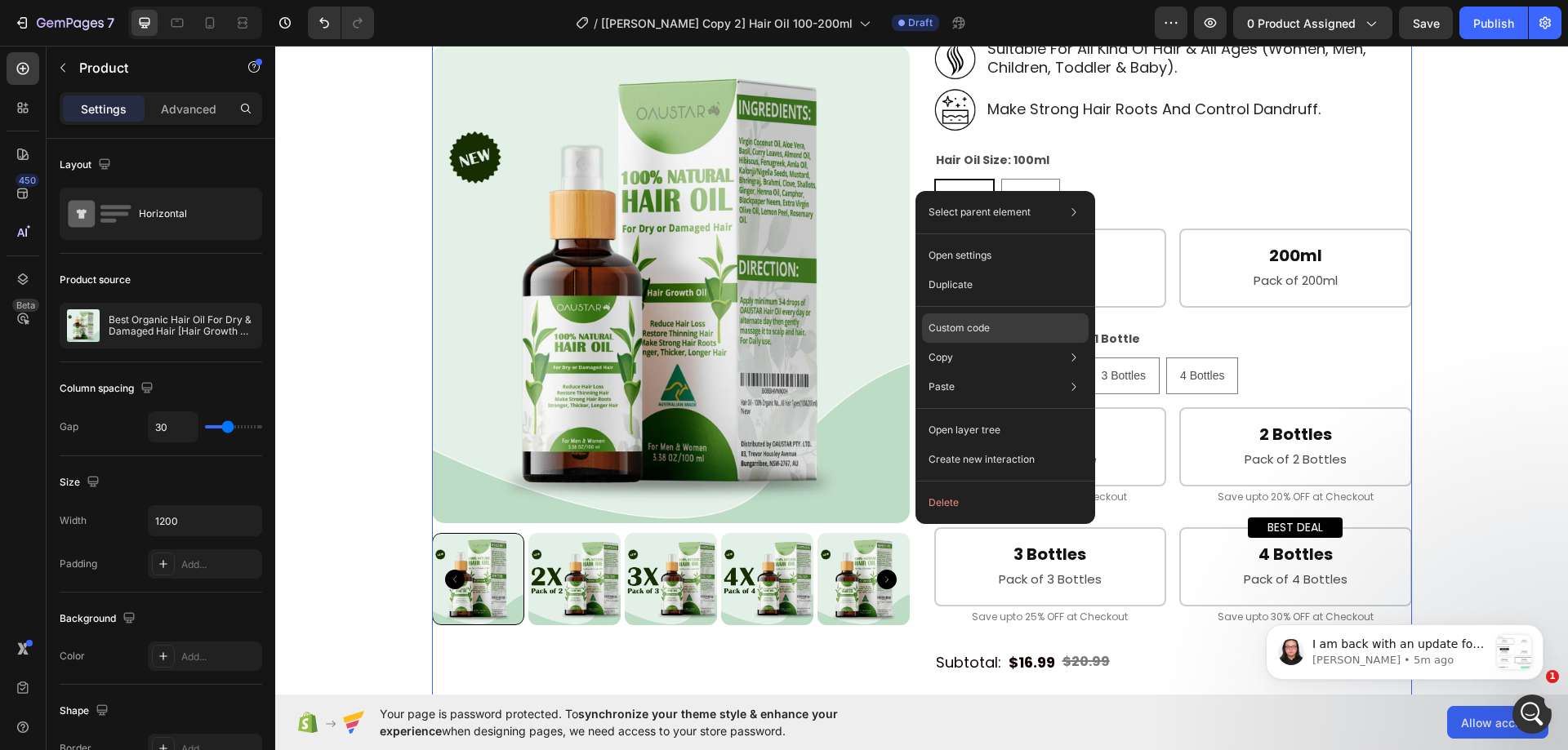
click at [954, 327] on p "Custom code" at bounding box center [959, 327] width 61 height 14
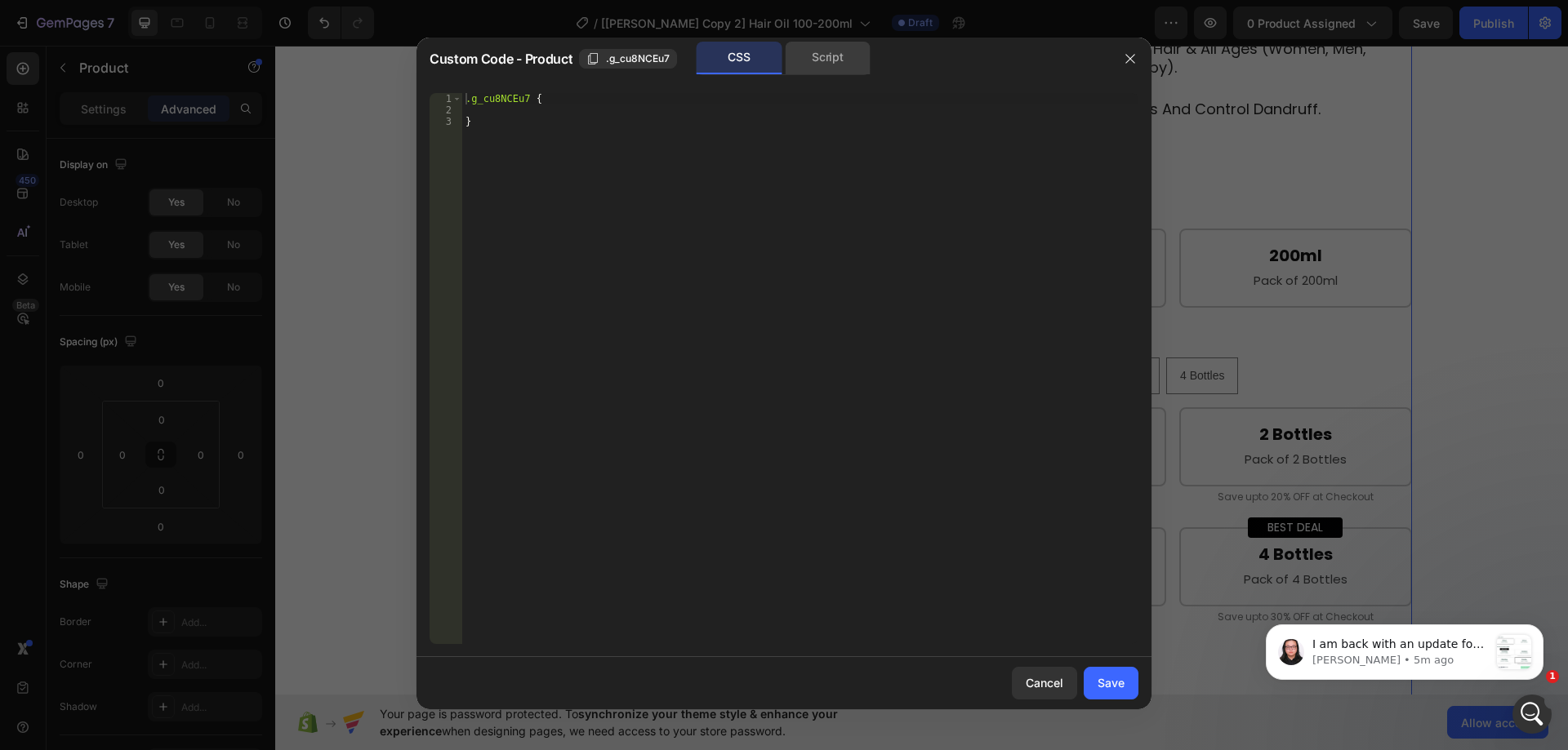
click at [819, 57] on div "Script" at bounding box center [828, 57] width 86 height 33
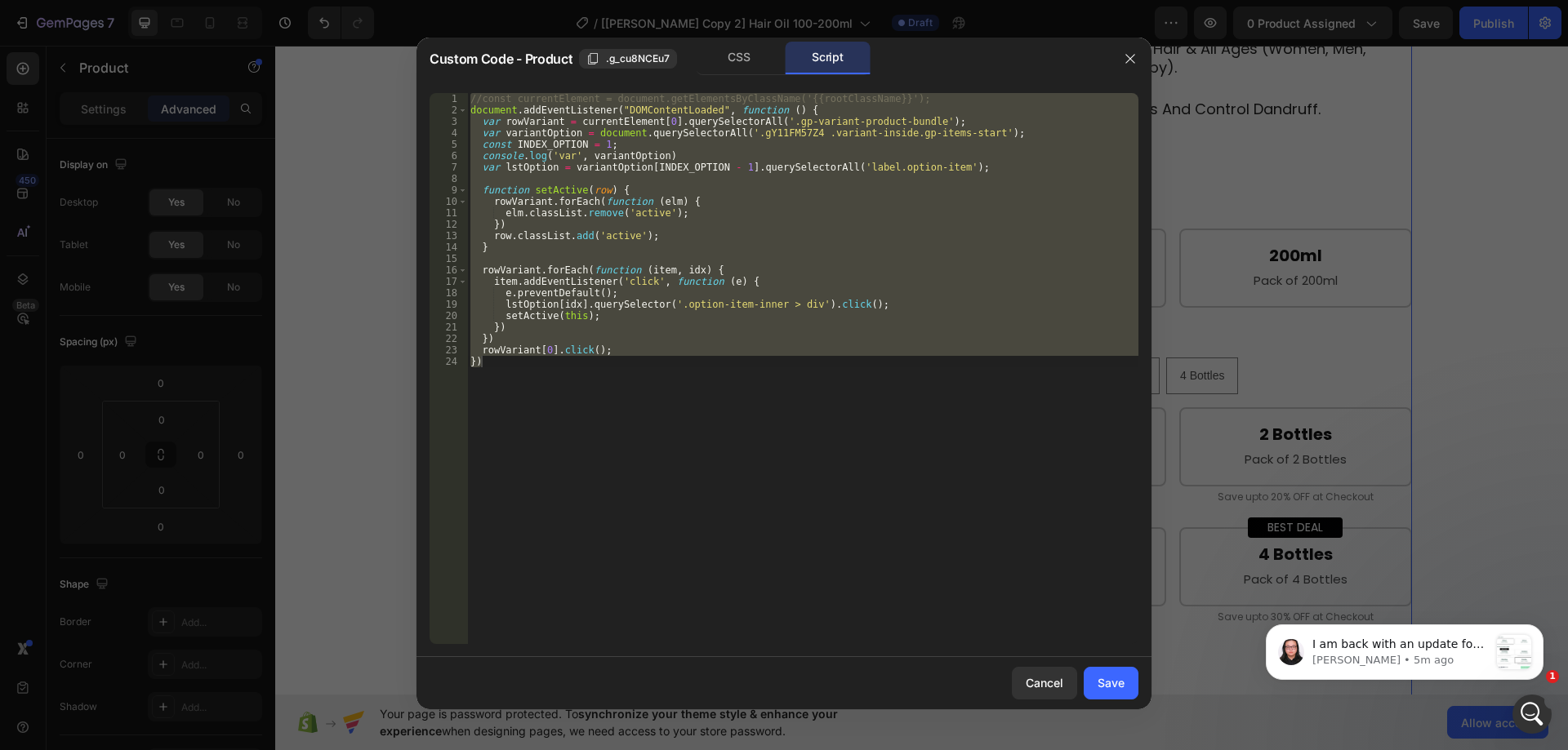
click at [931, 103] on div "//const currentElement = document.getElementsByClassName('{{rootClassName}}'); …" at bounding box center [803, 369] width 671 height 551
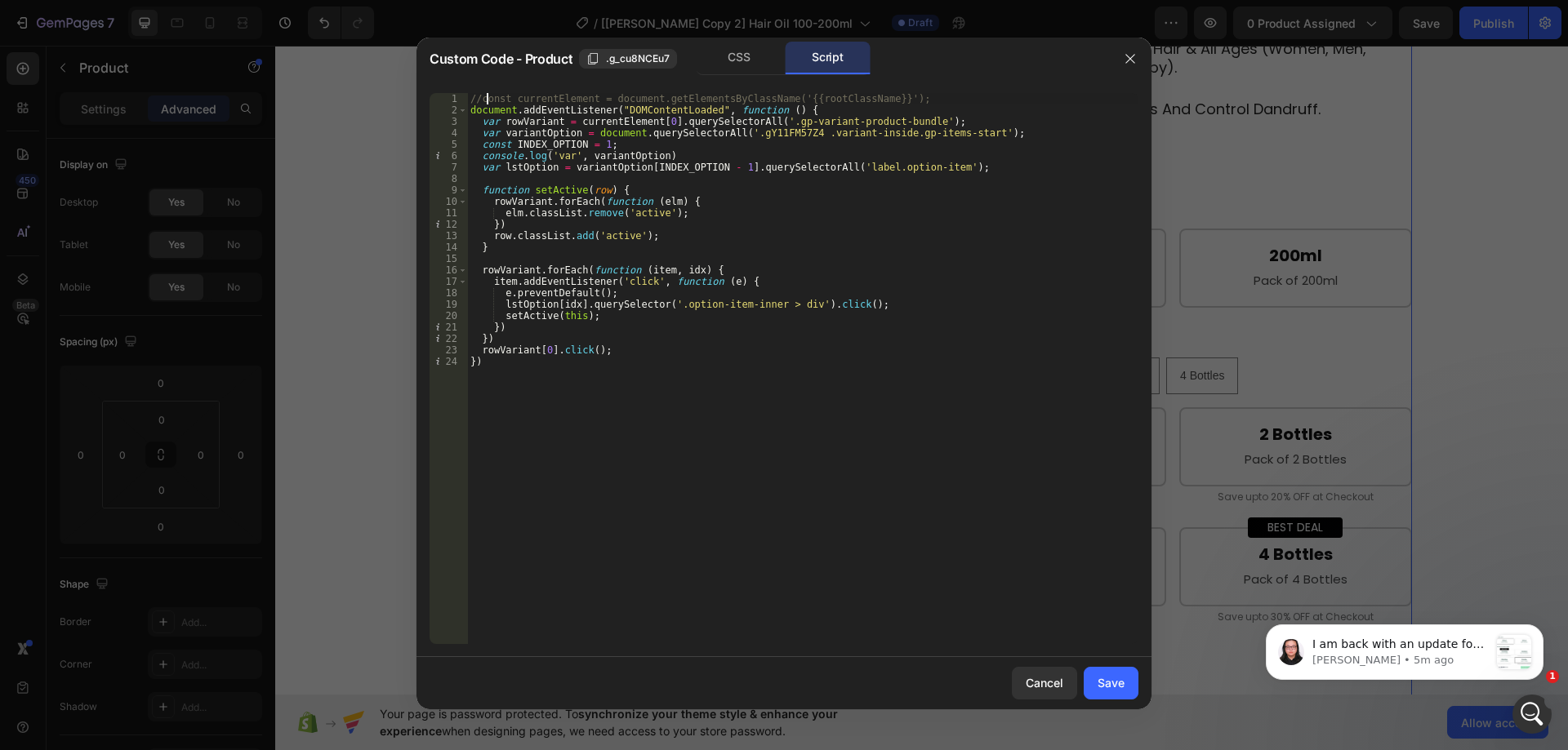
click at [484, 95] on div "//const currentElement = document.getElementsByClassName('{{rootClassName}}'); …" at bounding box center [803, 380] width 671 height 574
type textarea "const currentElement = document.getElementsByClassName('{{rootClassName}}');"
click at [1109, 678] on div "Save" at bounding box center [1112, 683] width 27 height 17
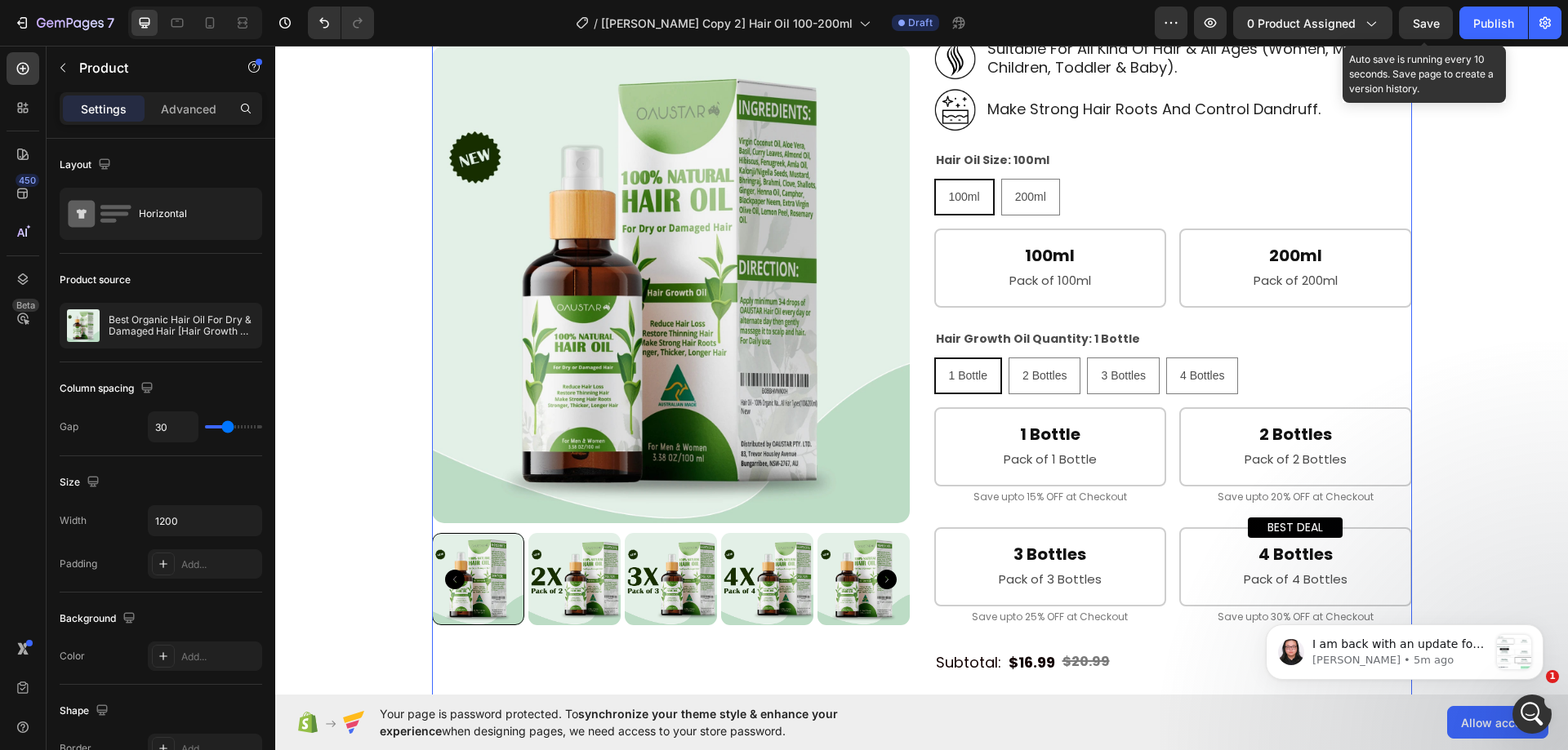
click at [1419, 29] on span "Save" at bounding box center [1427, 23] width 27 height 13
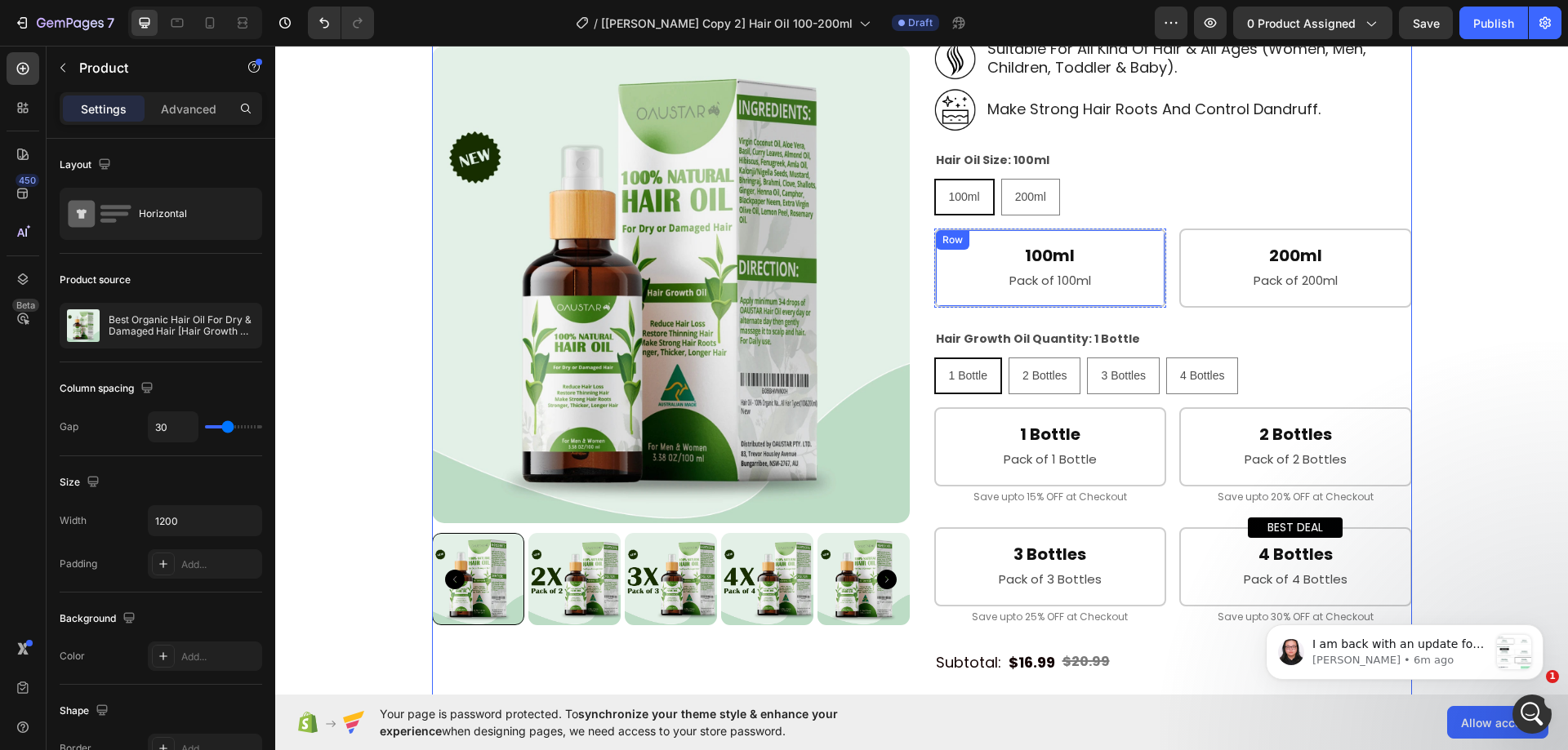
click at [1101, 308] on div "100ml Heading Pack of 100ml Text Block Row" at bounding box center [1051, 269] width 232 height 79
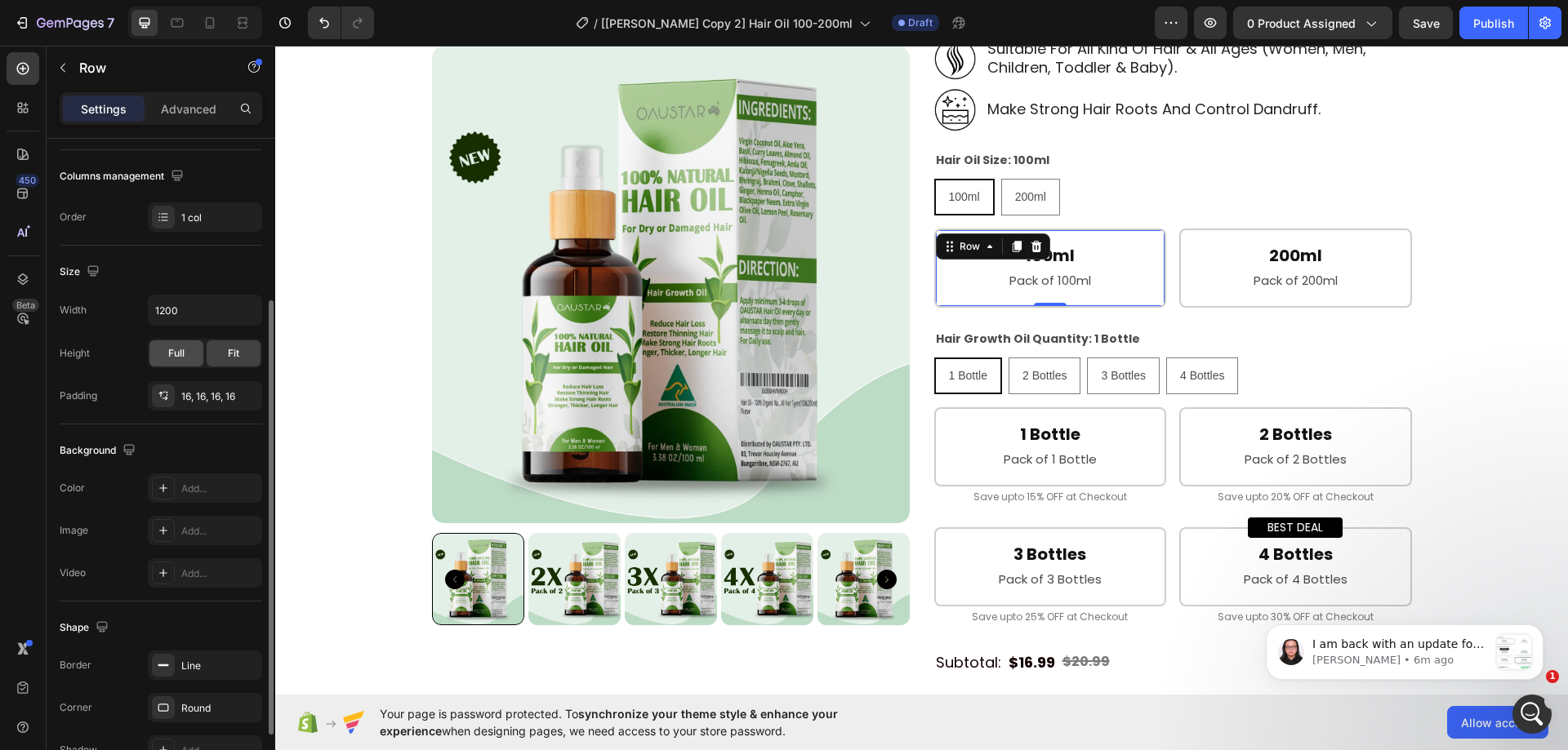
scroll to position [327, 0]
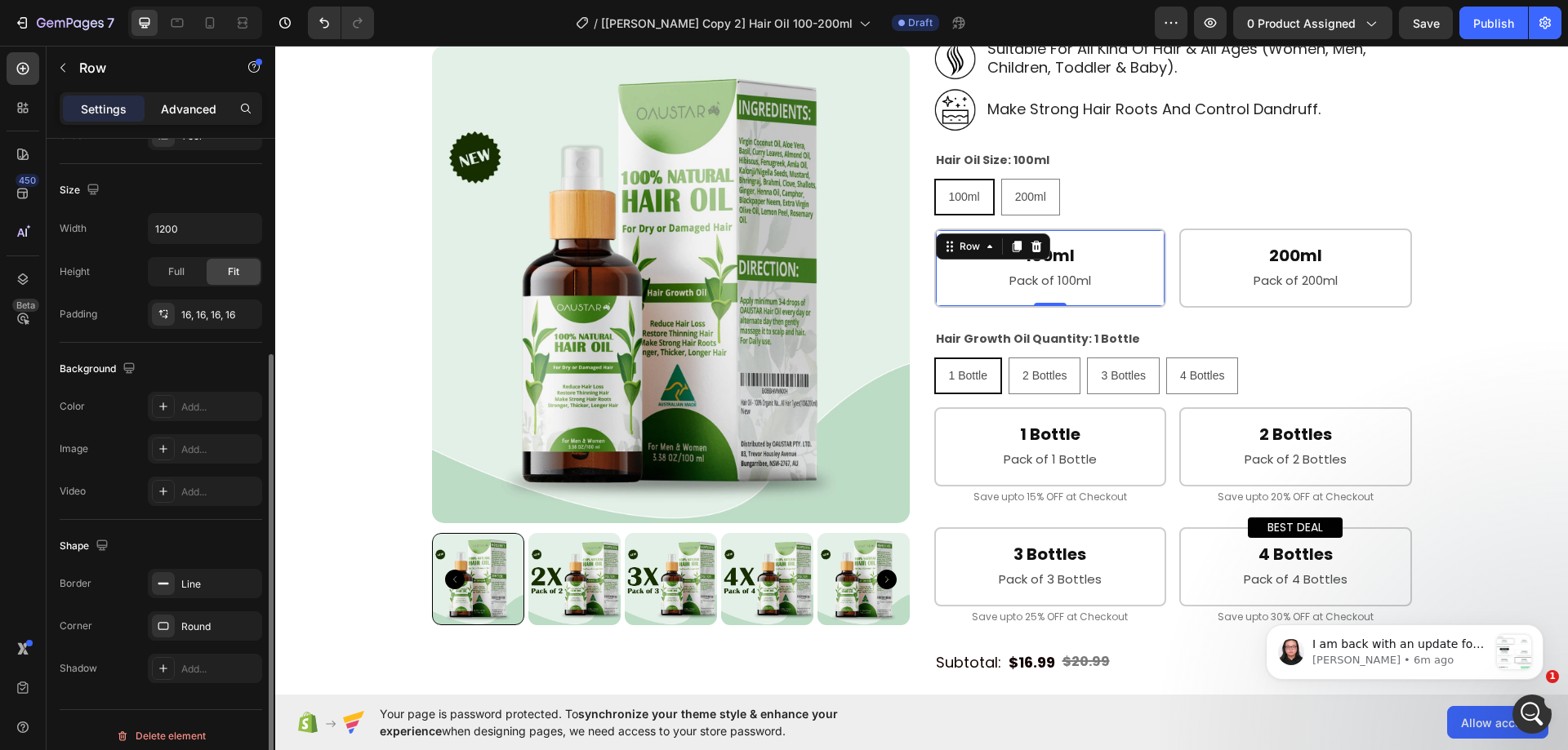
click at [195, 116] on p "Advanced" at bounding box center [189, 109] width 56 height 17
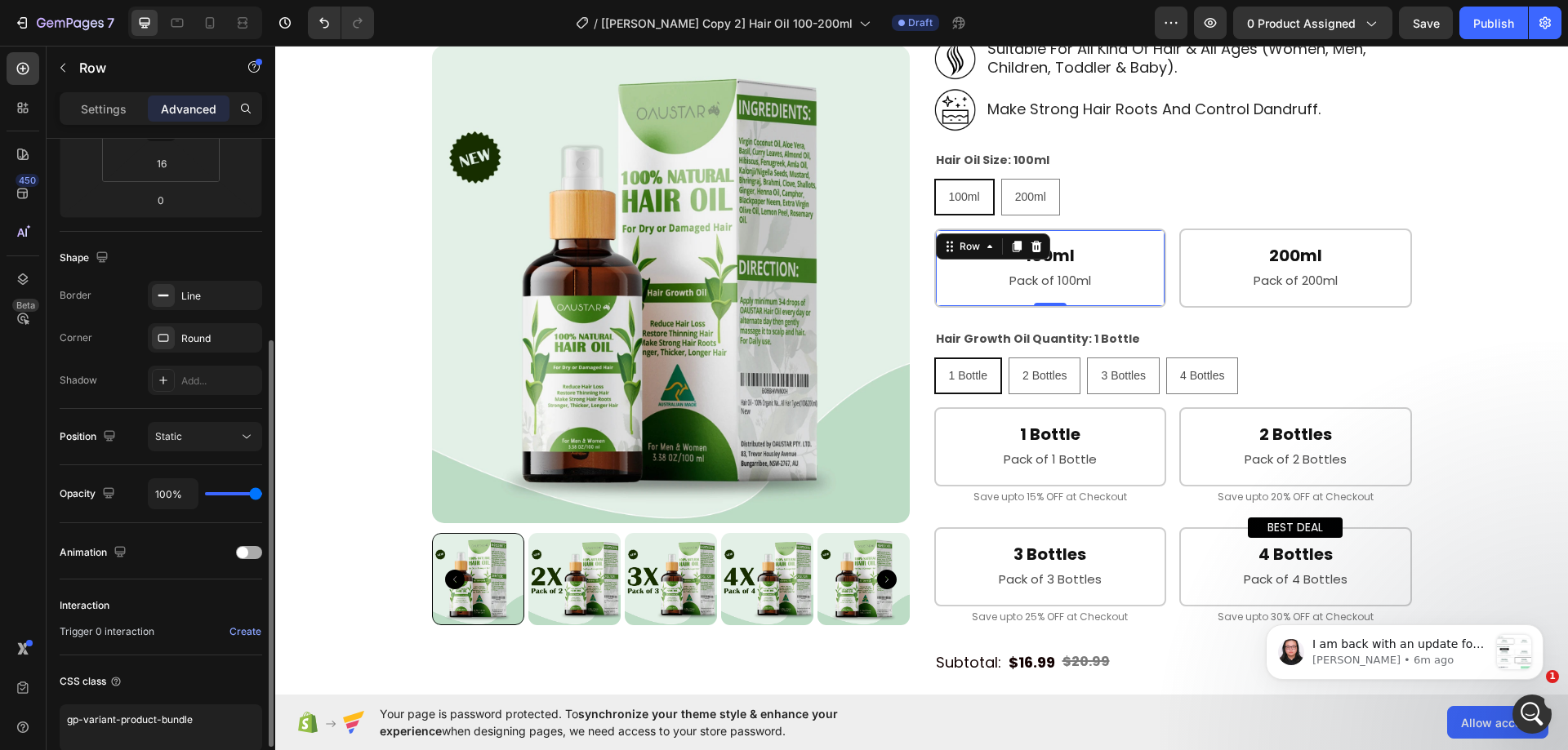
scroll to position [407, 0]
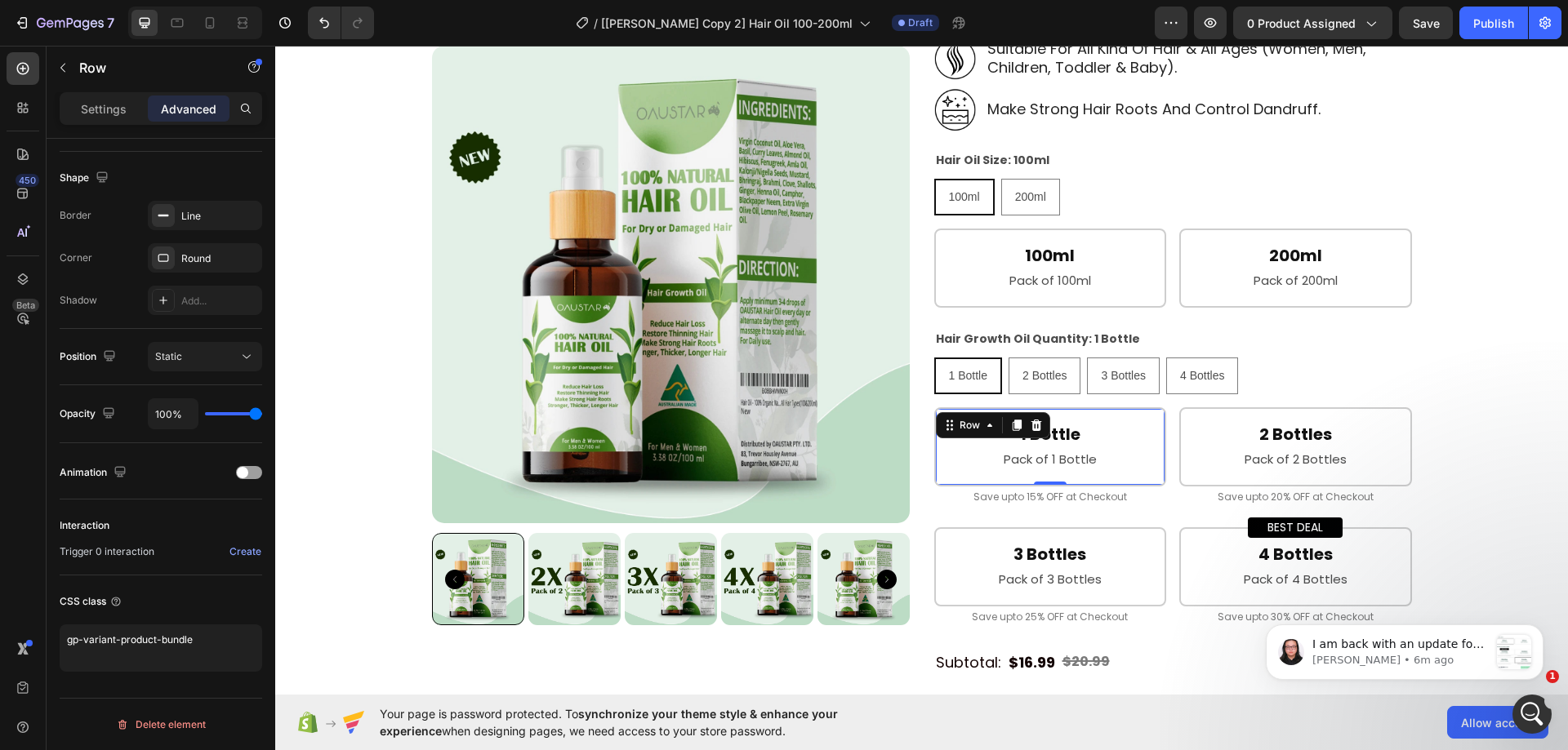
click at [1148, 487] on div "1 Bottle Heading Pack of 1 Bottle Text Block Row 0" at bounding box center [1051, 447] width 232 height 79
click at [915, 274] on div "Product Images Best Organic Hair Oil For Dry & Damaged Hair [Hair Growth Oil] P…" at bounding box center [922, 434] width 980 height 1699
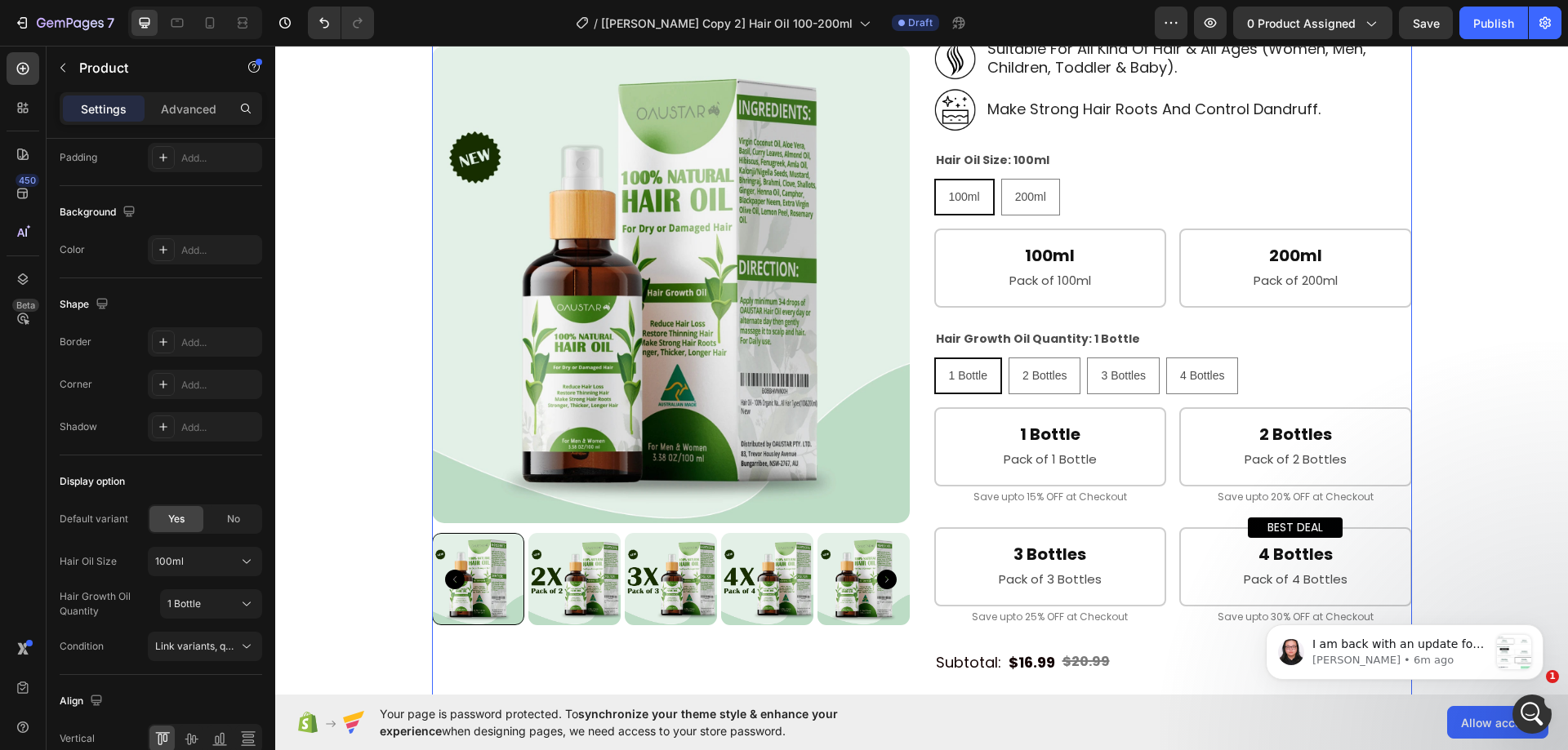
scroll to position [0, 0]
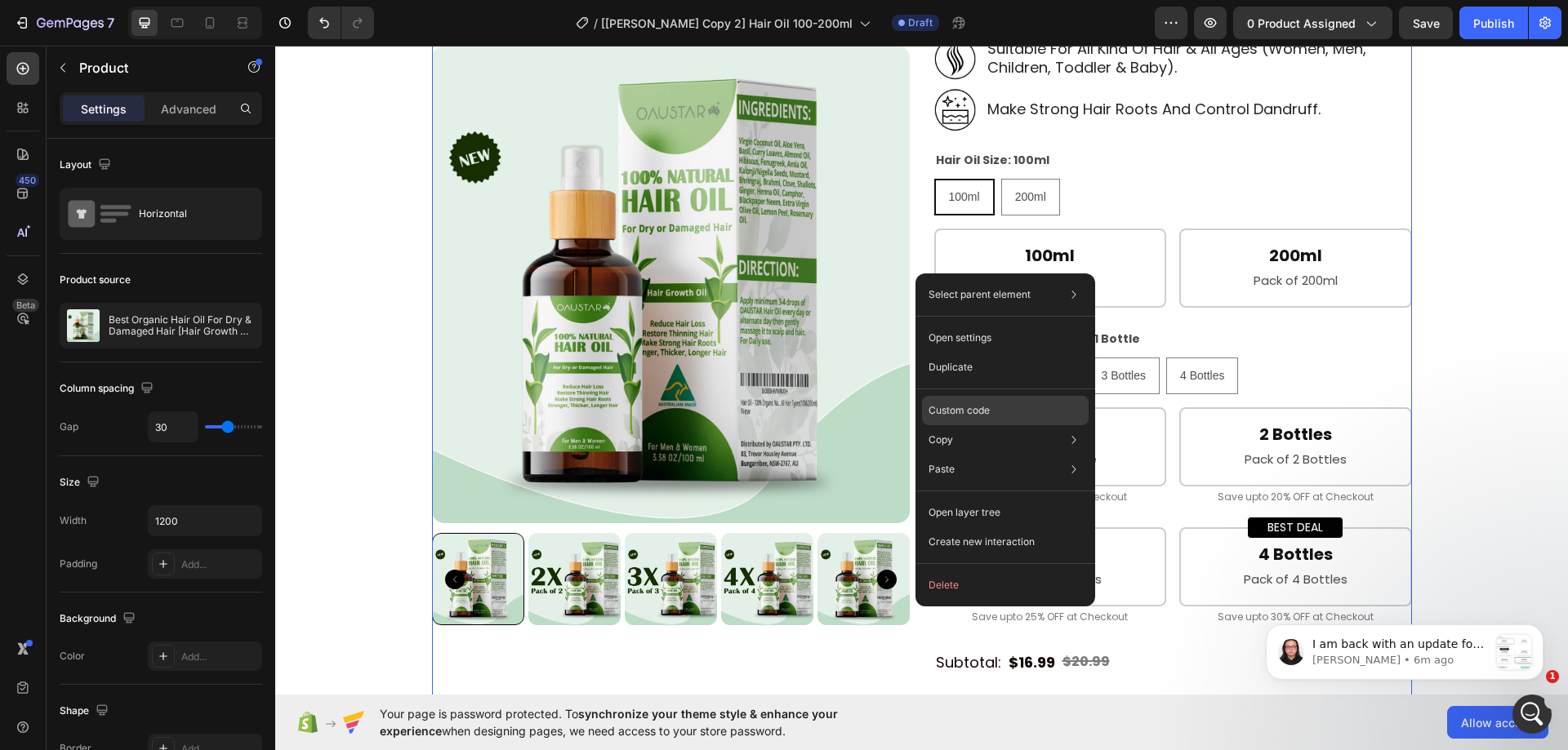
click at [964, 455] on div "Custom code" at bounding box center [1005, 469] width 167 height 29
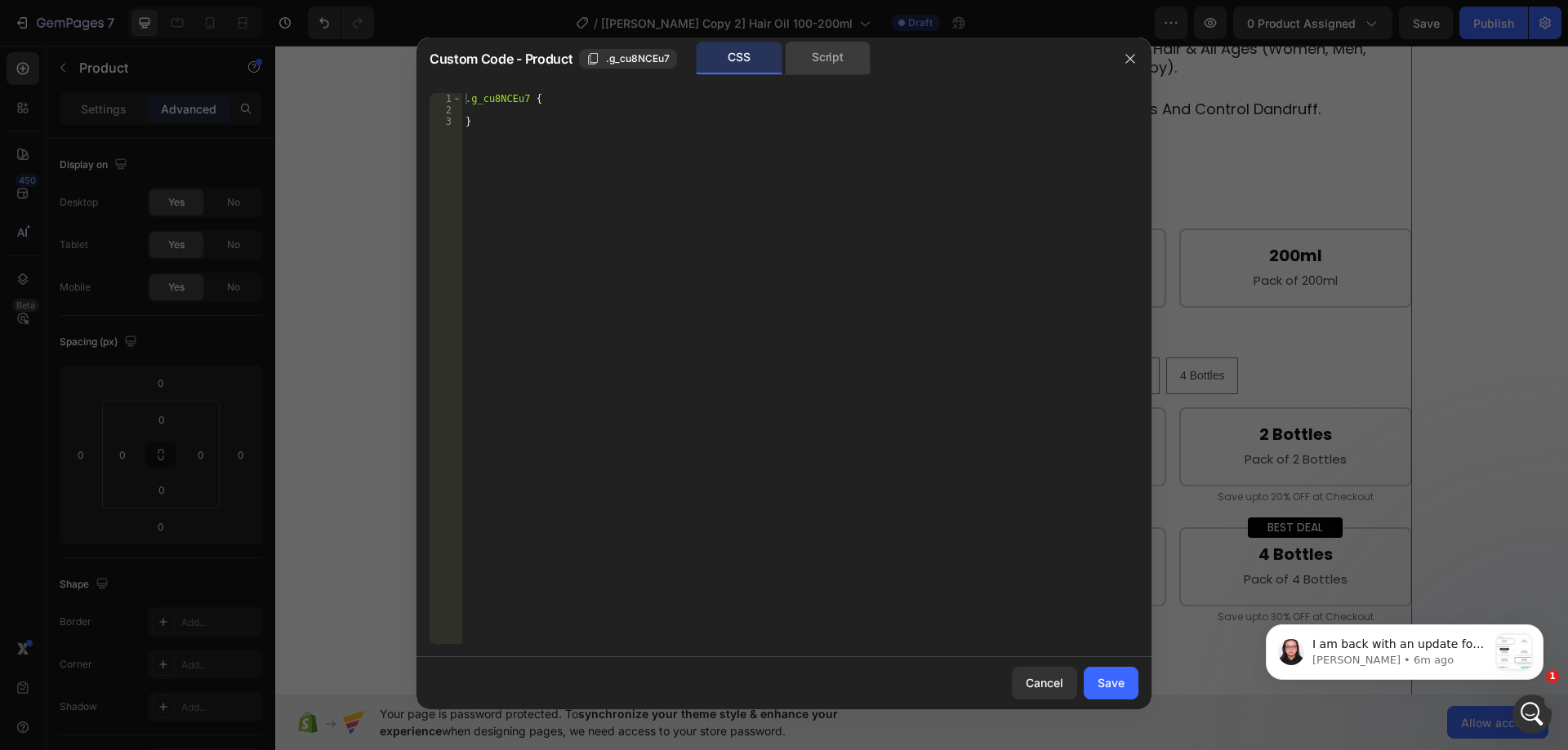
click at [825, 66] on div "Script" at bounding box center [828, 57] width 86 height 33
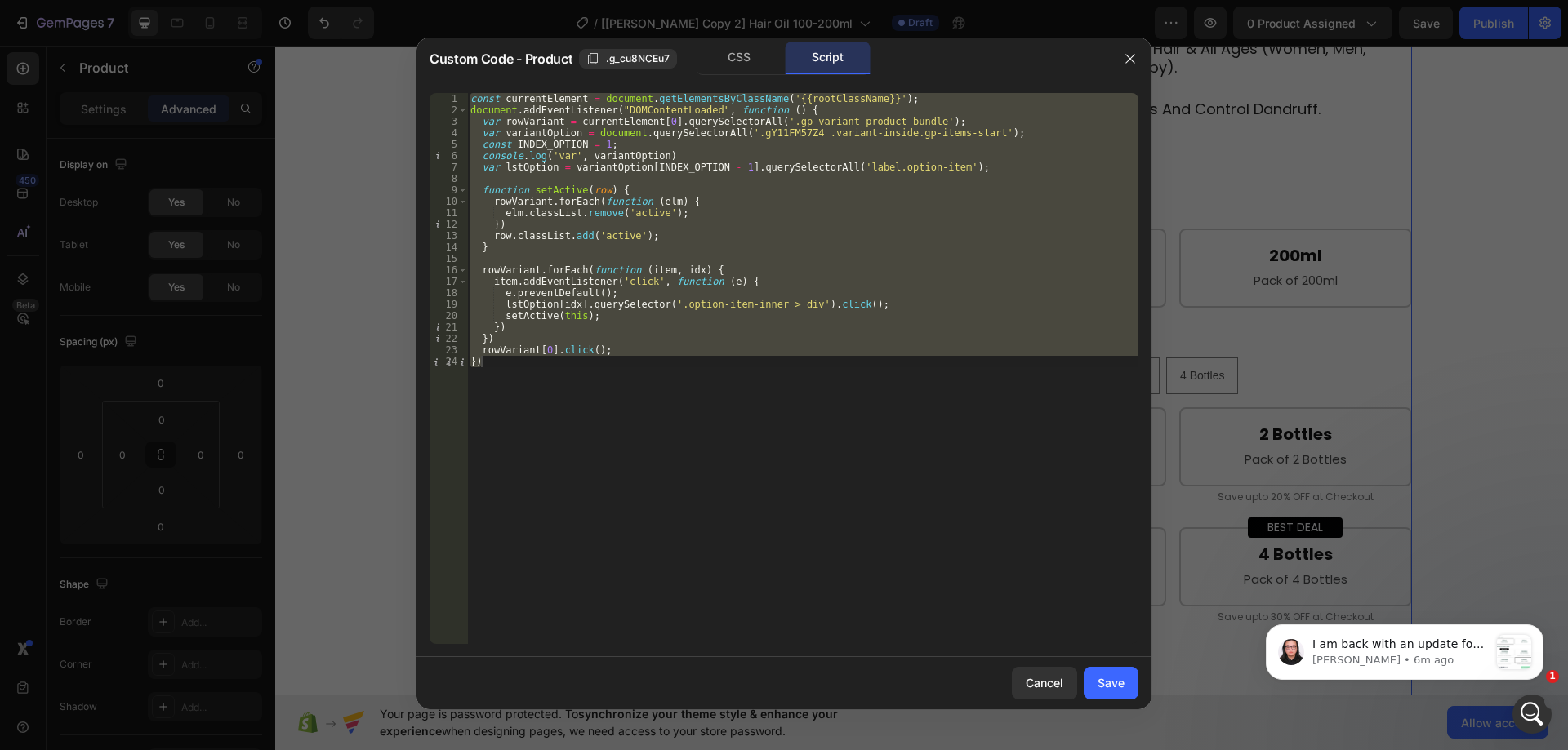
click at [731, 195] on div "const currentElement = document . getElementsByClassName ( '{{rootClassName}}' …" at bounding box center [803, 369] width 671 height 551
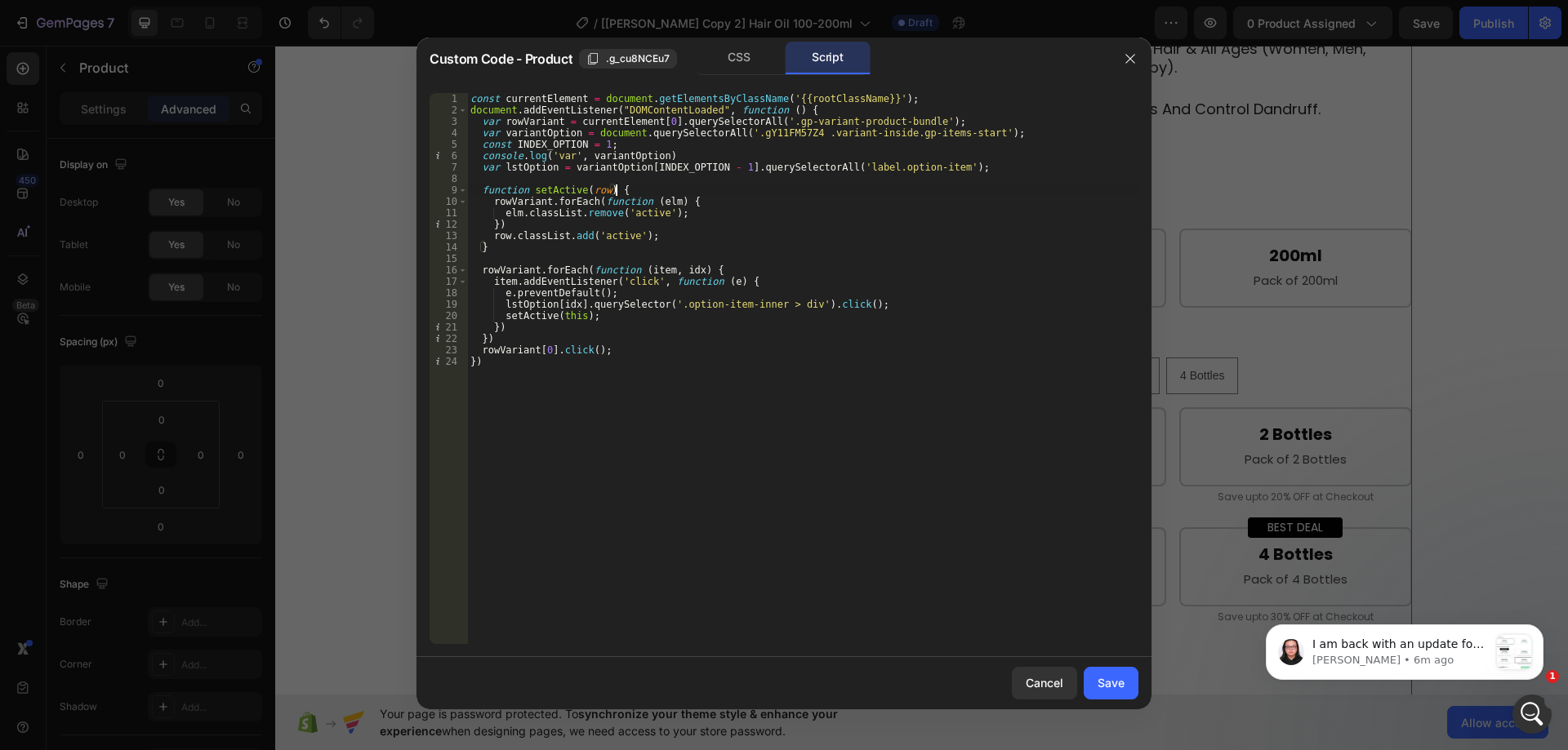
click at [567, 141] on div "const currentElement = document . getElementsByClassName ( '{{rootClassName}}' …" at bounding box center [803, 380] width 671 height 574
type textarea "const INDEX_OPTION = 1;"
click at [567, 141] on div "const currentElement = document . getElementsByClassName ( '{{rootClassName}}' …" at bounding box center [803, 380] width 671 height 574
click at [1121, 57] on button "button" at bounding box center [1130, 58] width 26 height 26
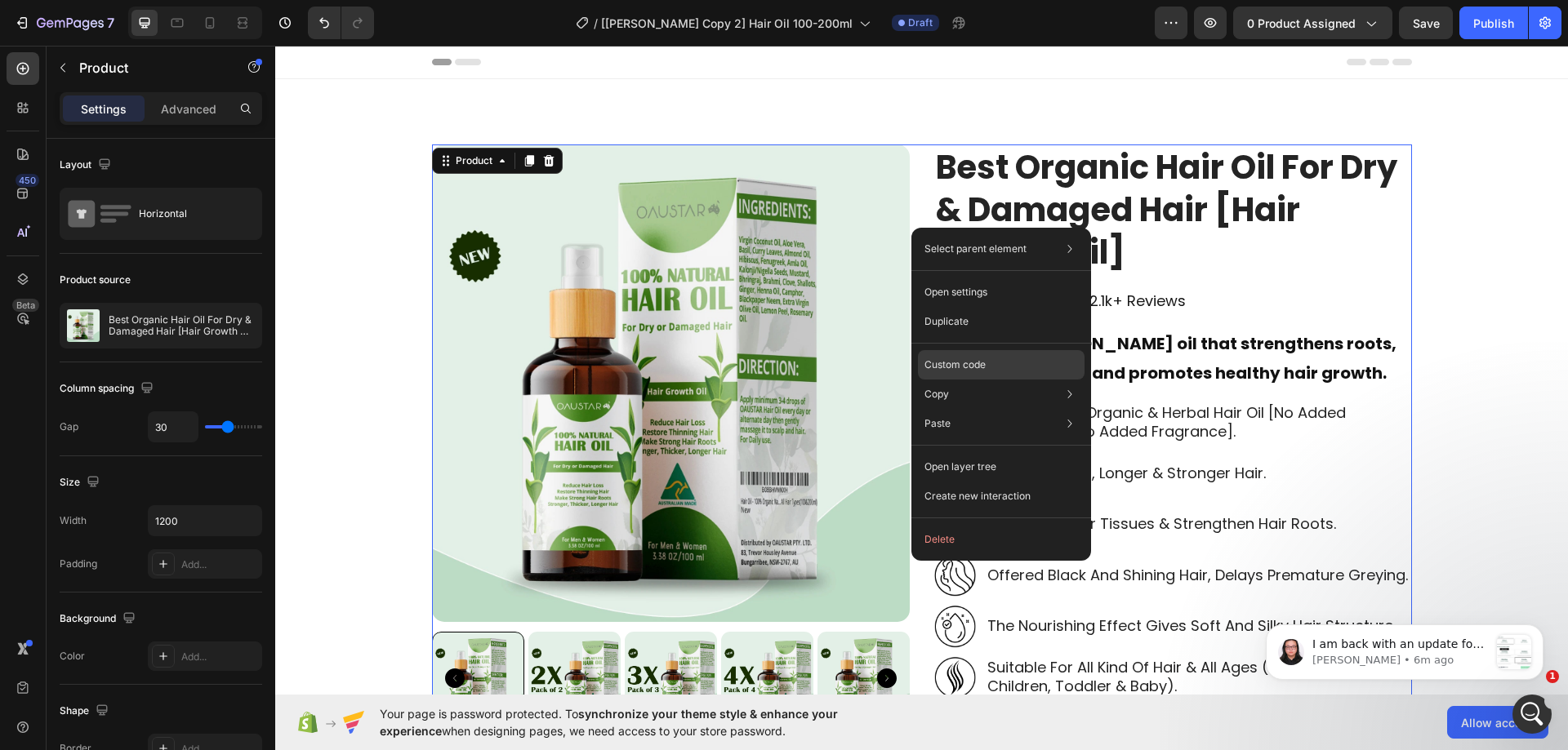
click at [944, 360] on p "Custom code" at bounding box center [955, 364] width 61 height 14
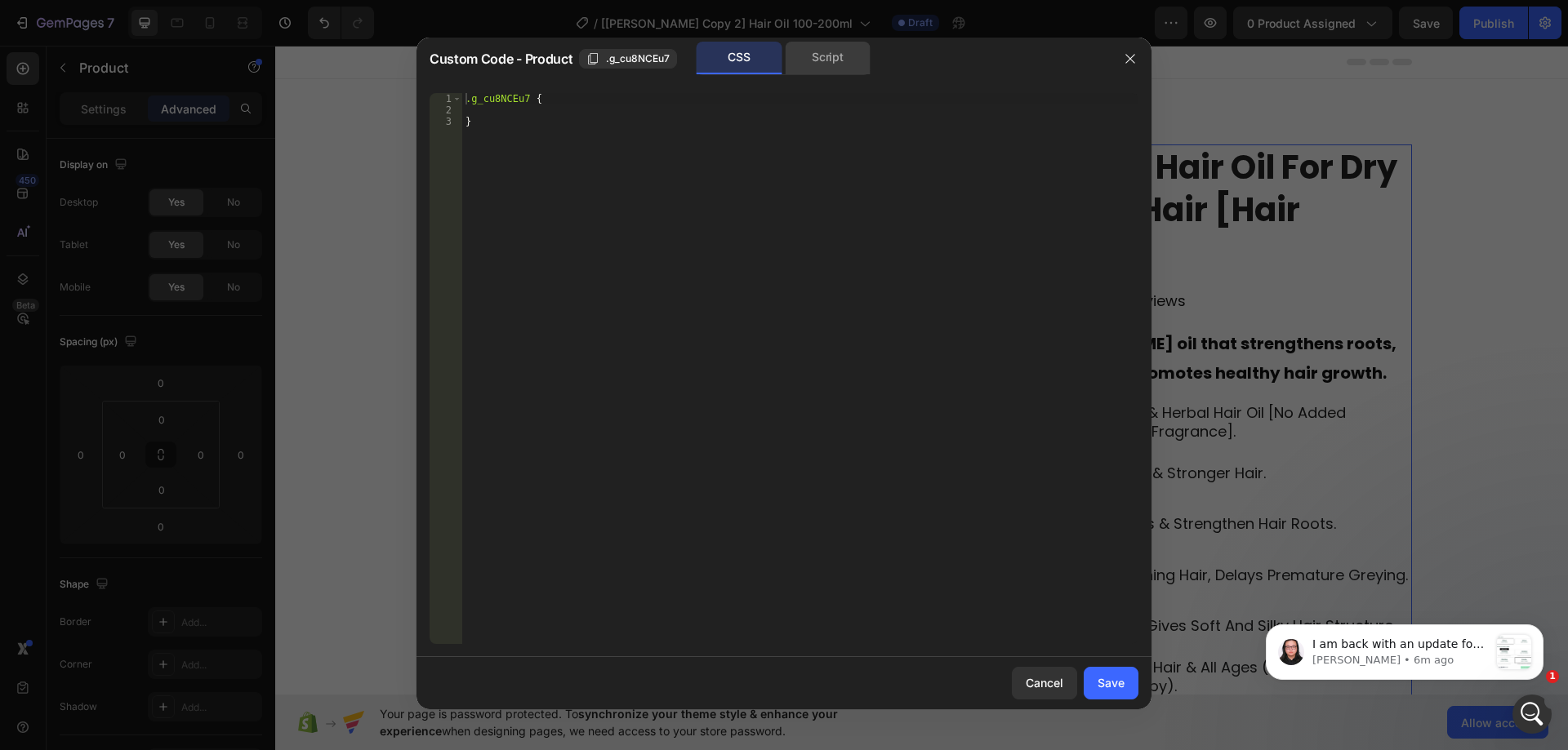
click at [814, 54] on div "Script" at bounding box center [828, 57] width 86 height 33
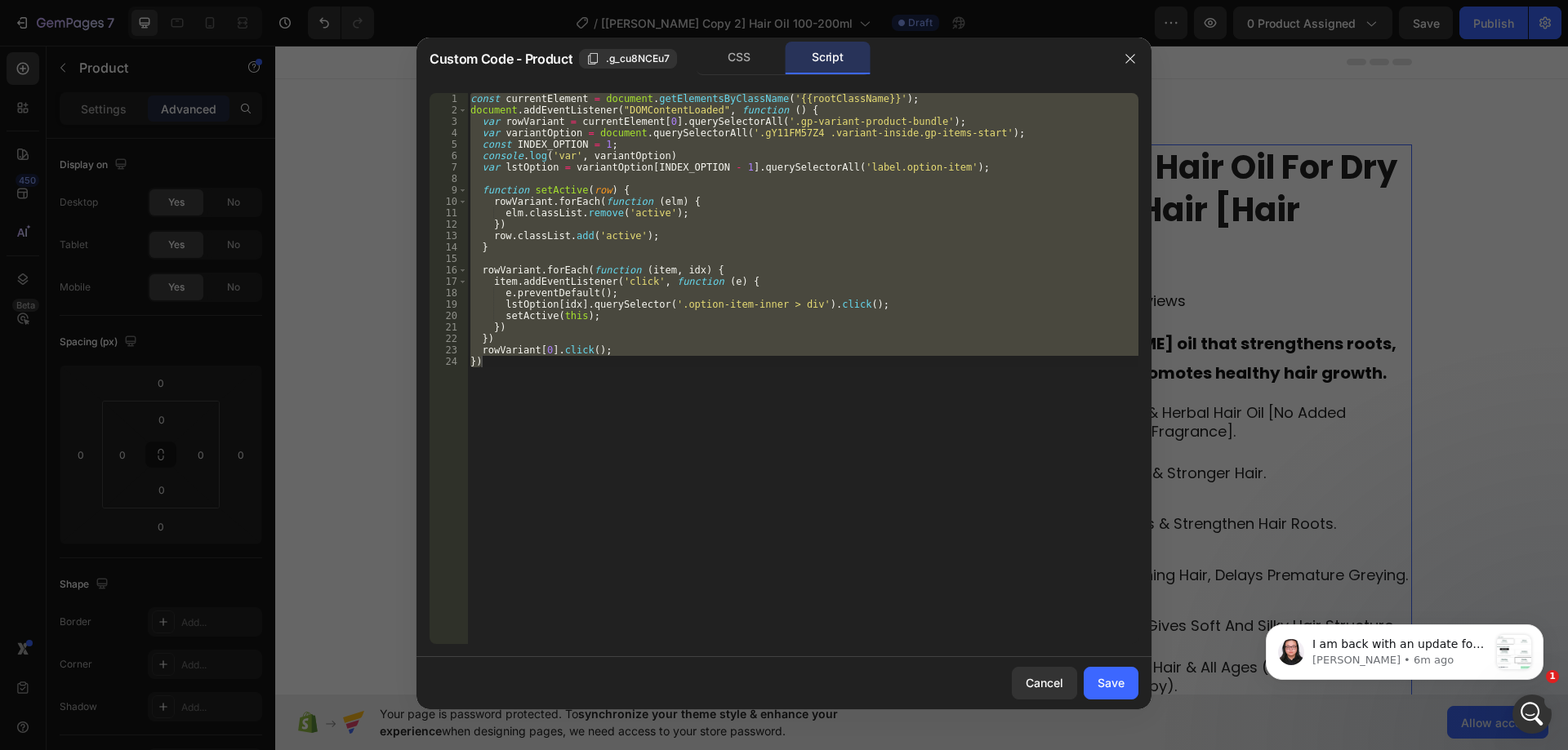
type textarea "rowVariant[0].click(); })"
click at [707, 175] on div "const currentElement = document . getElementsByClassName ( '{{rootClassName}}' …" at bounding box center [803, 369] width 671 height 551
click at [493, 375] on div "const currentElement = document . getElementsByClassName ( '{{rootClassName}}' …" at bounding box center [803, 369] width 671 height 551
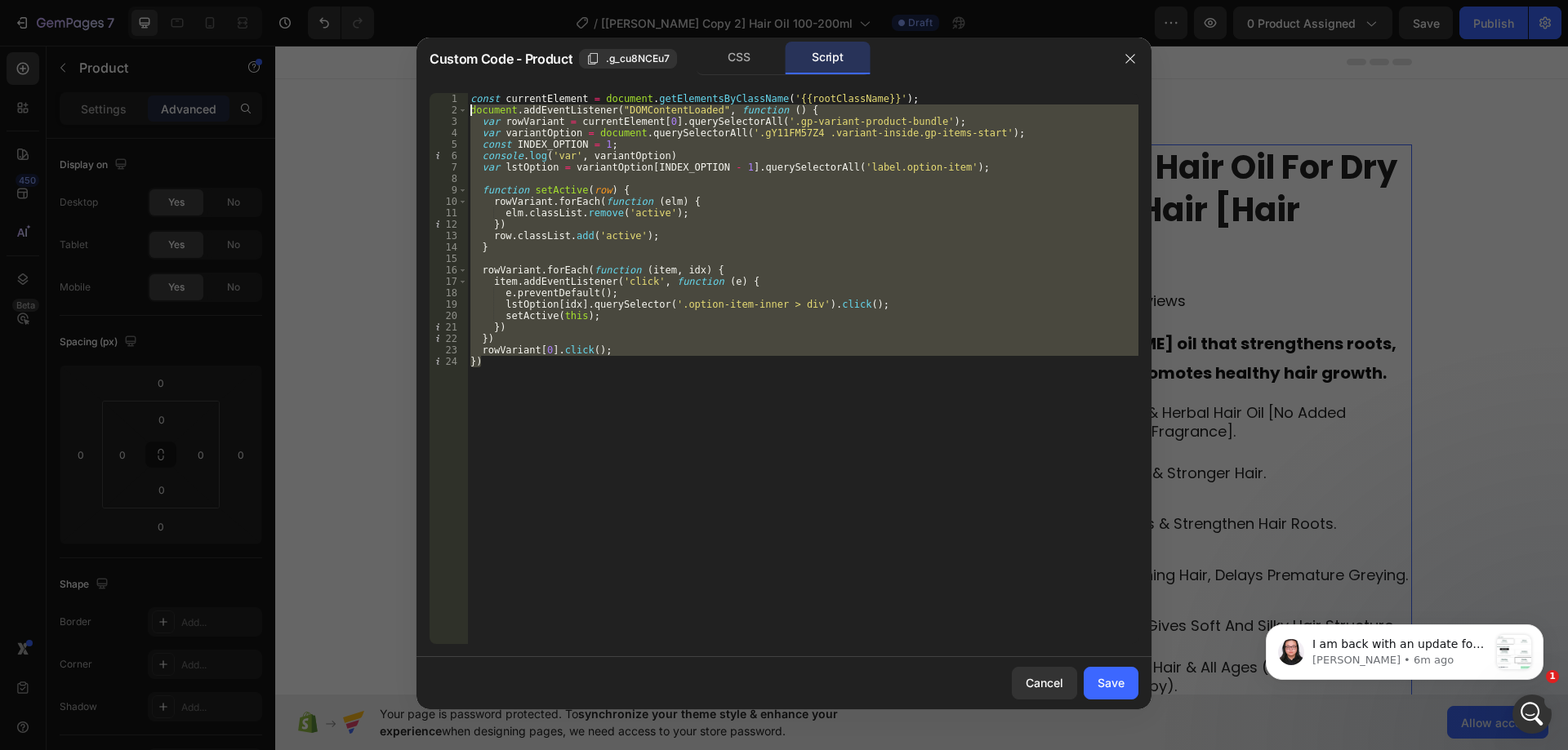
drag, startPoint x: 493, startPoint y: 371, endPoint x: 405, endPoint y: 117, distance: 268.8
click at [405, 117] on div "Custom Code - Product .g_cu8NCEu7 CSS Script }) 1 2 3 4 5 6 7 8 9 10 11 12 13 1…" at bounding box center [784, 375] width 1568 height 750
type textarea "var rowVariant = currentElement[0].querySelectorAll('.gp-variant-product-bundle…"
click at [504, 207] on div "const currentElement = document . getElementsByClassName ( '{{rootClassName}}' …" at bounding box center [803, 369] width 671 height 551
drag, startPoint x: 493, startPoint y: 372, endPoint x: 416, endPoint y: 115, distance: 268.3
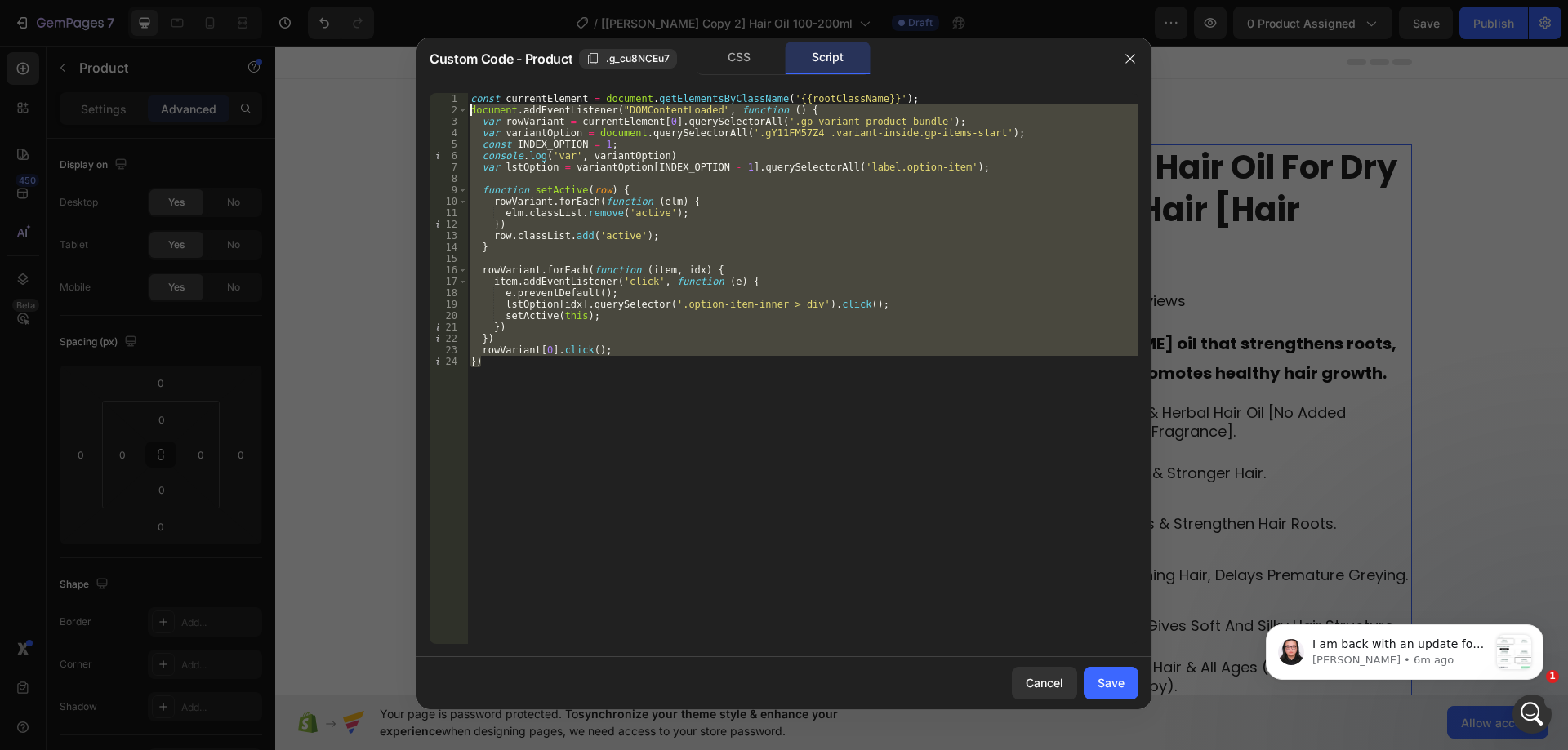
click at [416, 115] on div "Custom Code - Product .g_cu8NCEu7 CSS Script rowVariant.forEach(function (elm) …" at bounding box center [784, 375] width 1568 height 750
type textarea "document.addEventListener("DOMContentLoaded", function () { var rowVariant = cu…"
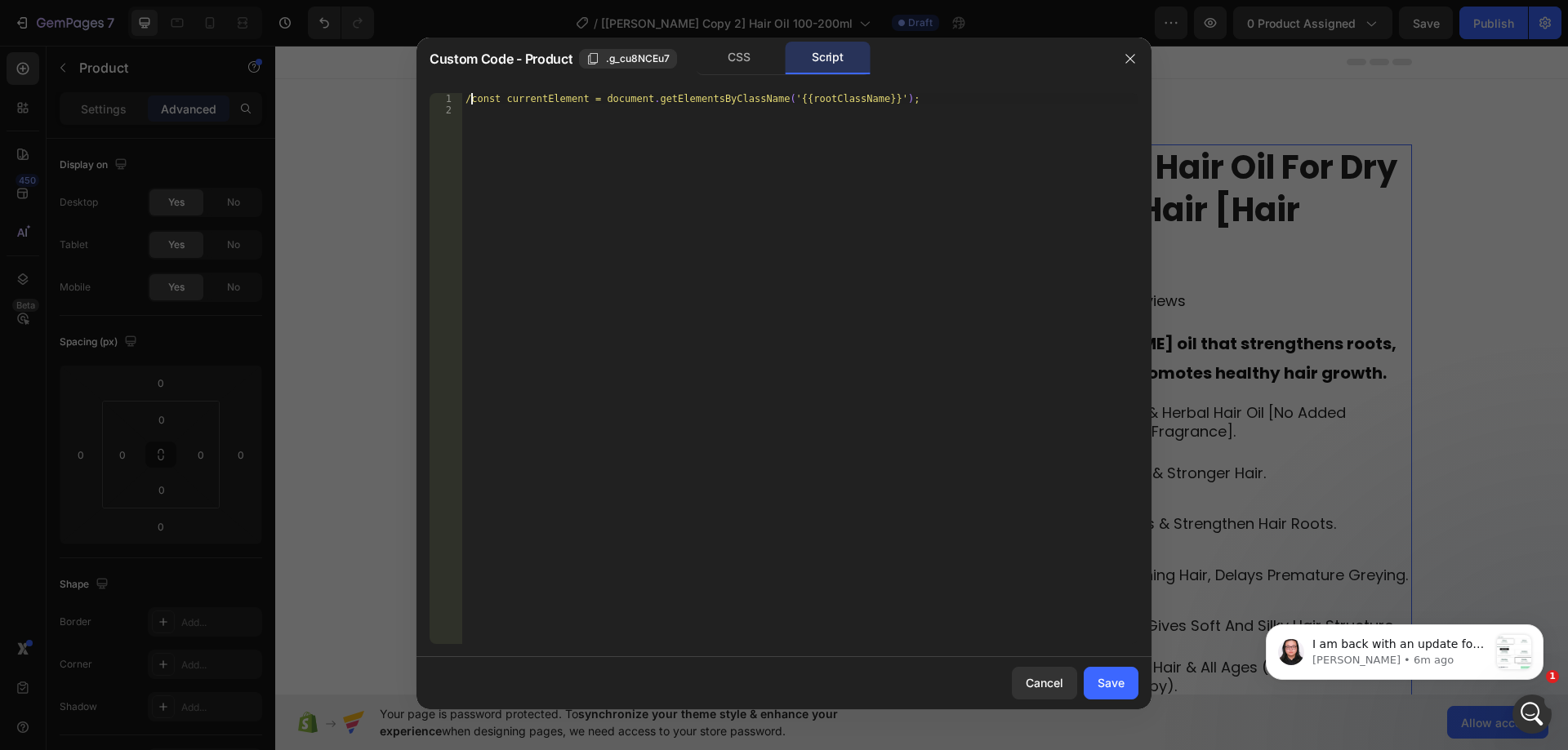
scroll to position [0, 1]
type textarea "//const currentElement = document.getElementsByClassName('{{rootClassName}}');"
click at [1108, 686] on div "Save" at bounding box center [1112, 683] width 27 height 17
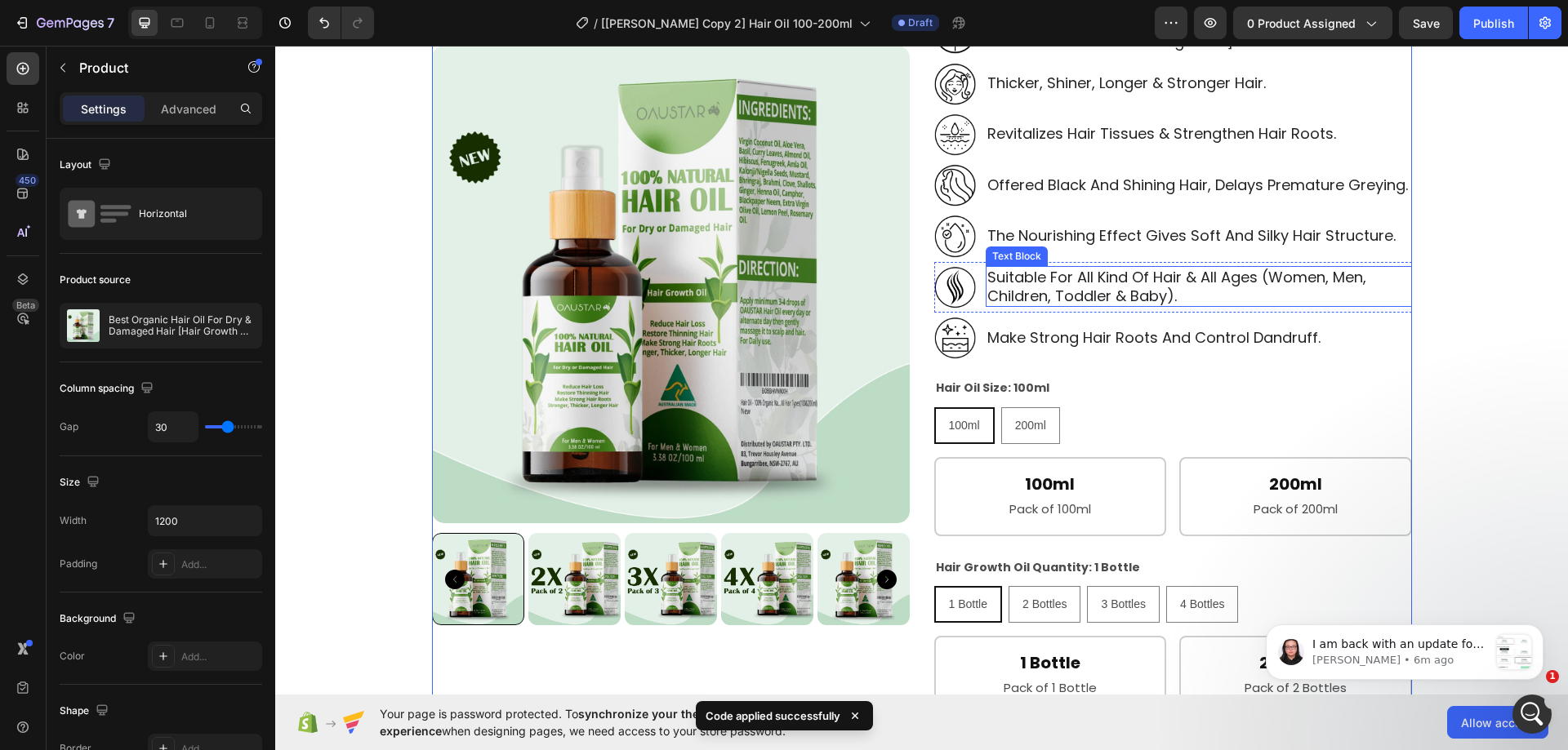
scroll to position [490, 0]
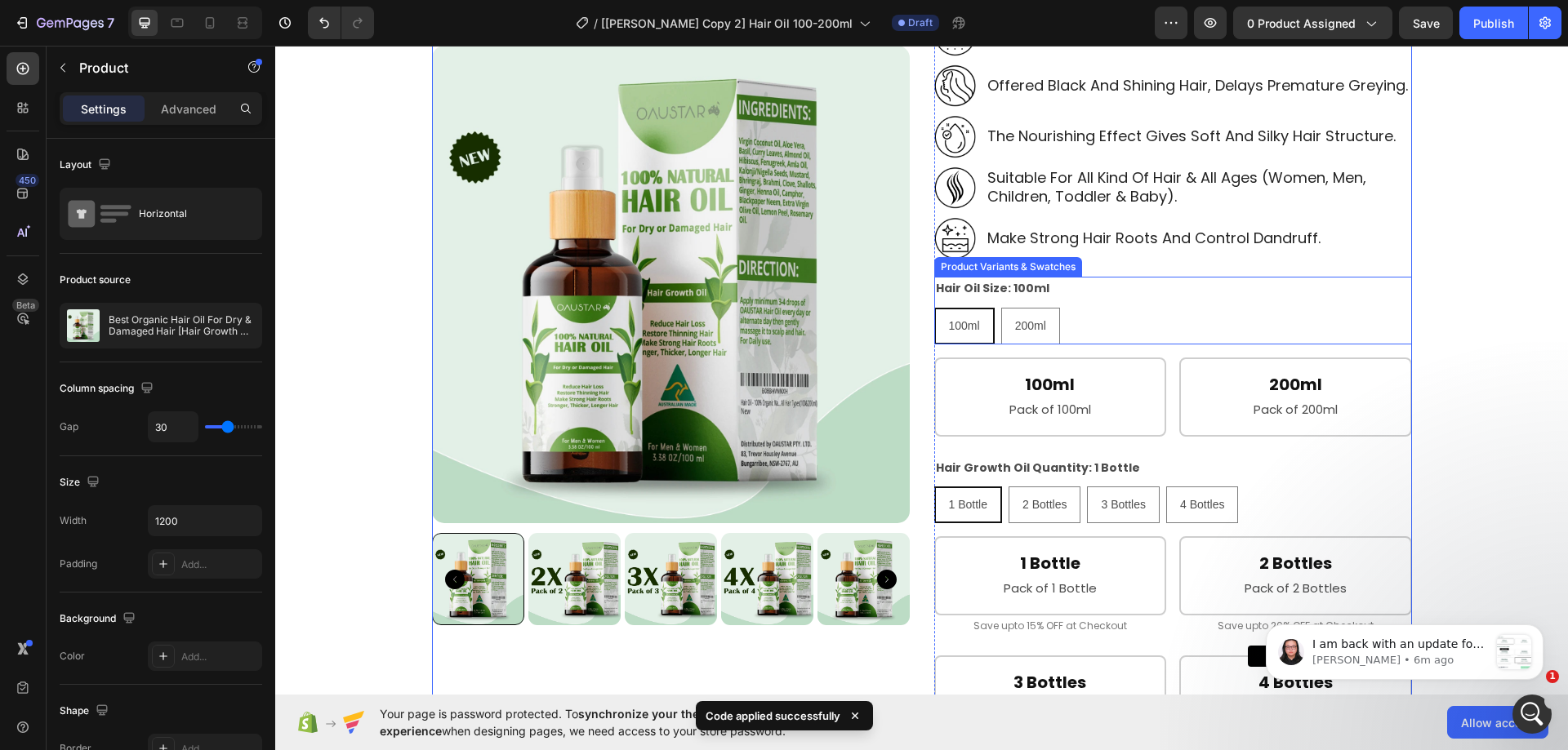
click at [1146, 328] on div "100ml 100ml 100ml 200ml 200ml 200ml" at bounding box center [1173, 327] width 477 height 37
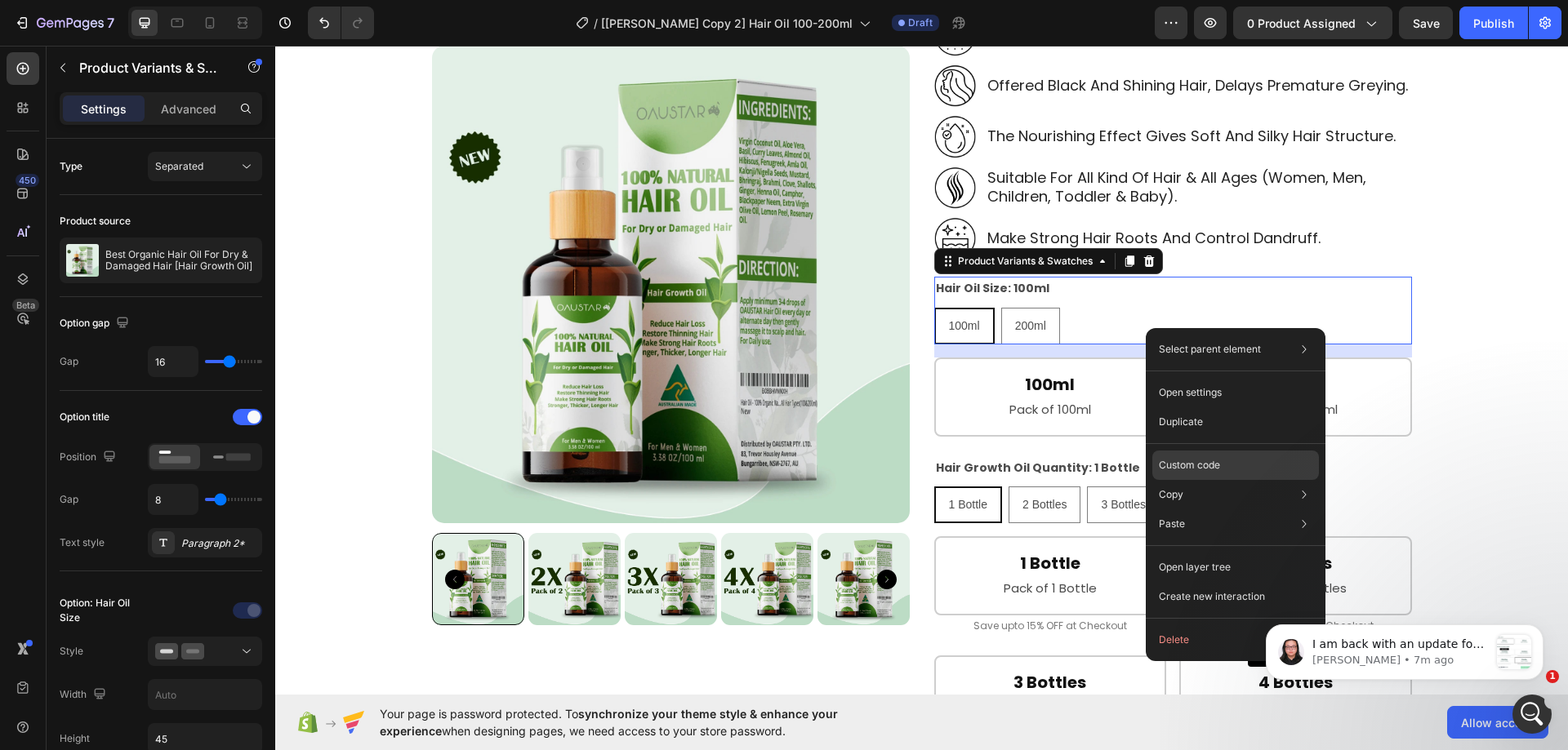
click at [1182, 462] on p "Custom code" at bounding box center [1189, 465] width 61 height 14
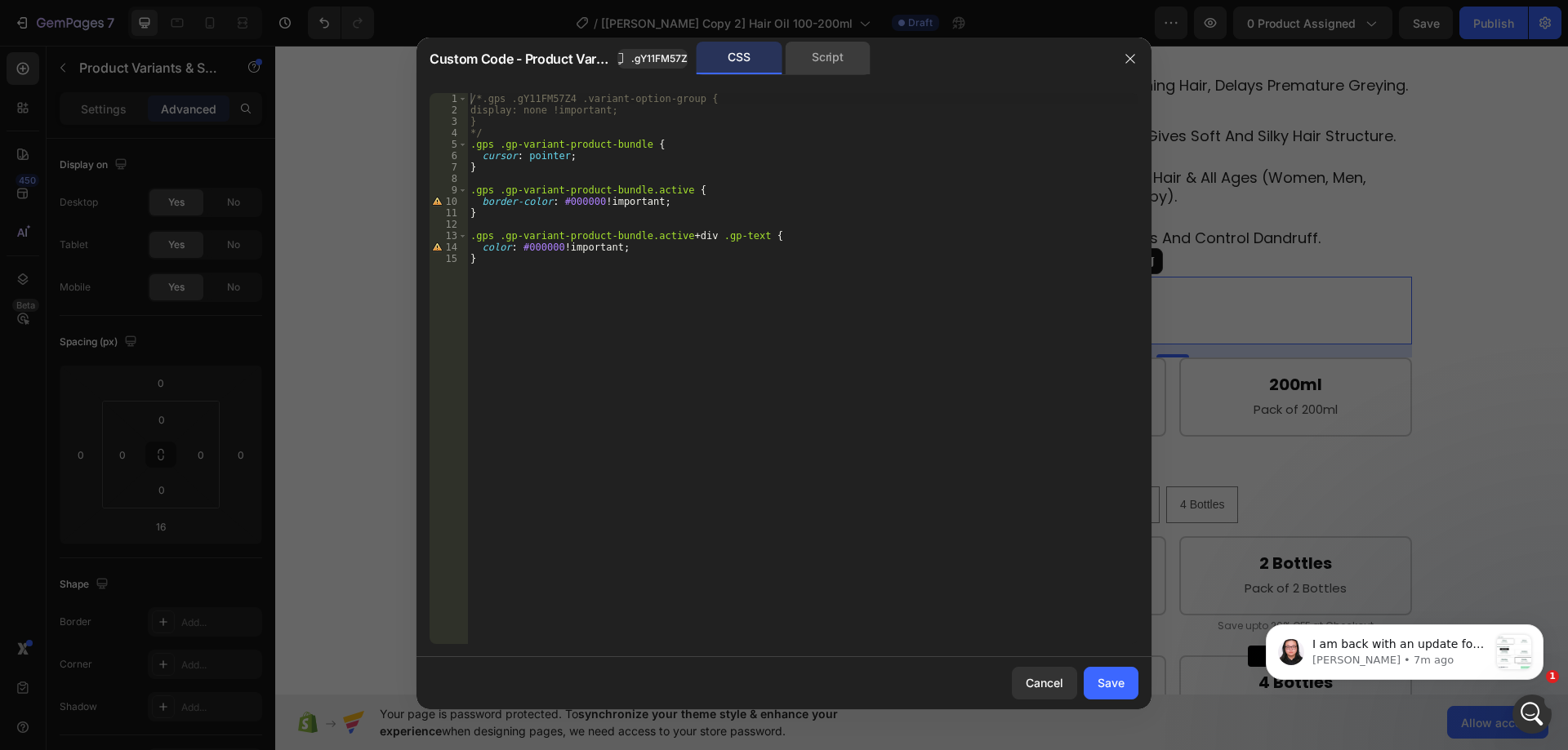
click at [835, 67] on div "Script" at bounding box center [828, 57] width 86 height 33
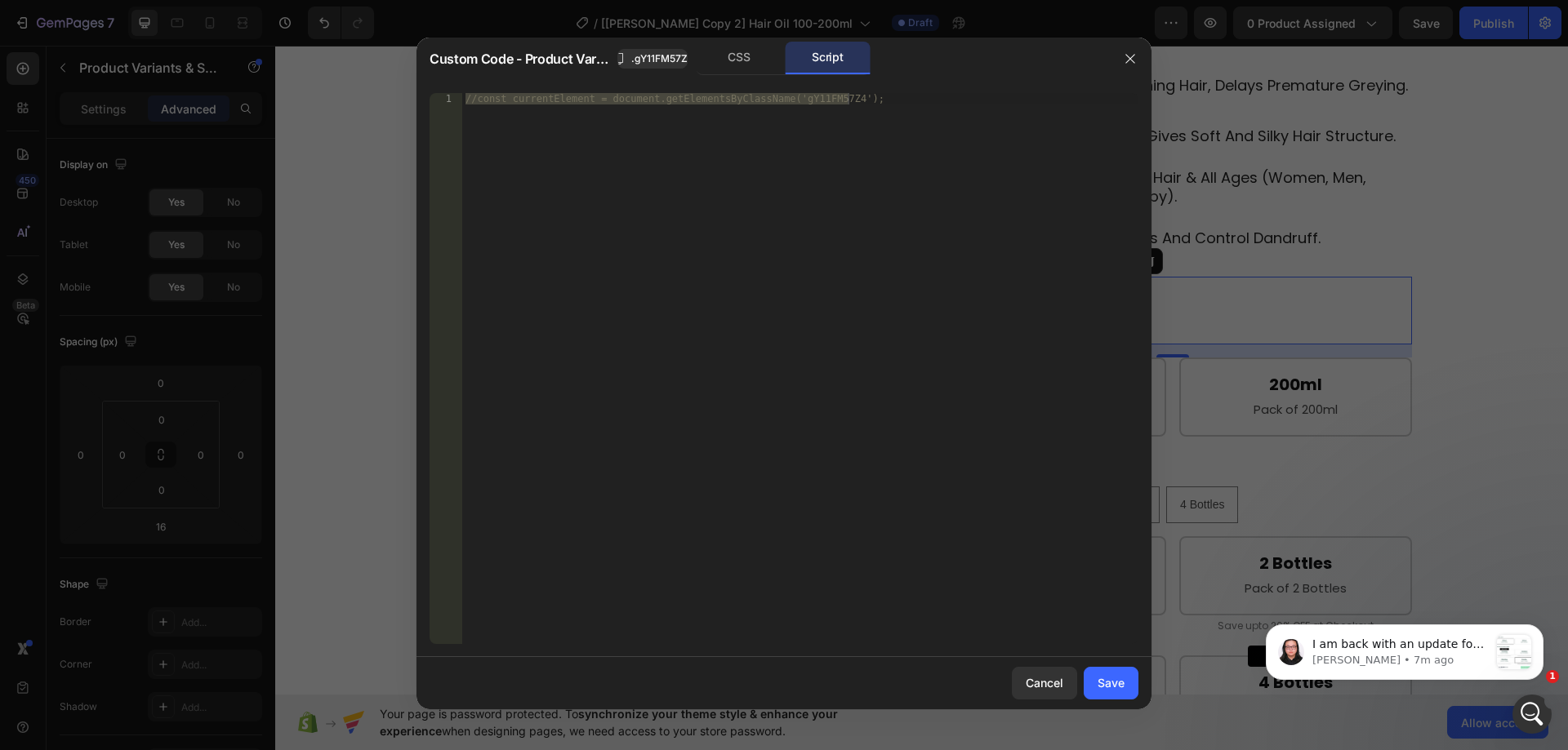
click at [772, 166] on div "//const currentElement = document.getElementsByClassName('gY11FM57Z4');" at bounding box center [800, 369] width 676 height 551
paste textarea "})"
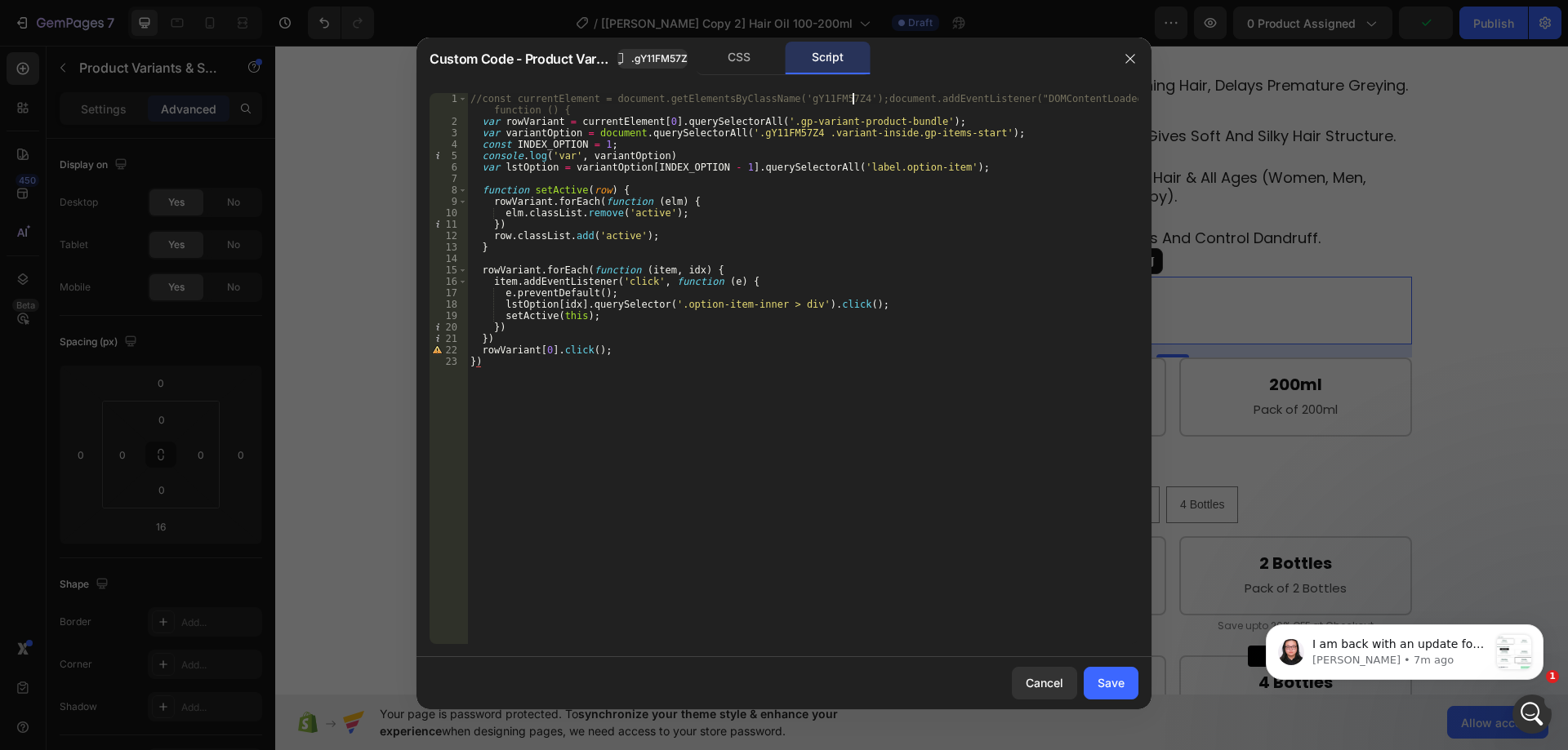
click at [852, 95] on div "//const currentElement = document.getElementsByClassName('gY11FM57Z4');document…" at bounding box center [803, 386] width 671 height 585
click at [482, 98] on div "//const currentElement = document.getElementsByClassName('gY11FM57Z4'); documen…" at bounding box center [803, 380] width 671 height 574
type textarea "const currentElement = document.getElementsByClassName('gY11FM57Z4');"
drag, startPoint x: 1098, startPoint y: 673, endPoint x: 894, endPoint y: 427, distance: 319.6
click at [1098, 673] on button "Save" at bounding box center [1111, 684] width 55 height 33
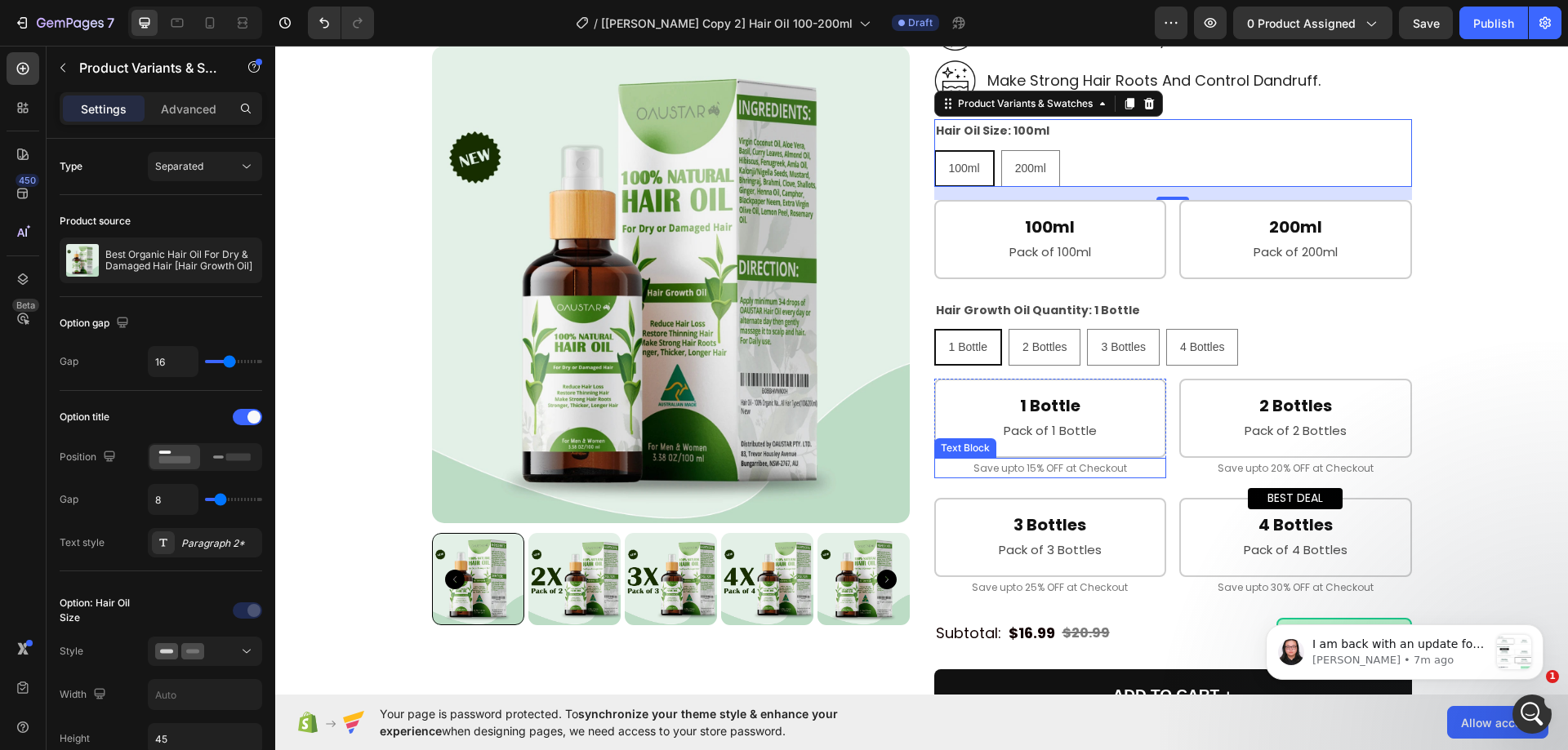
scroll to position [653, 0]
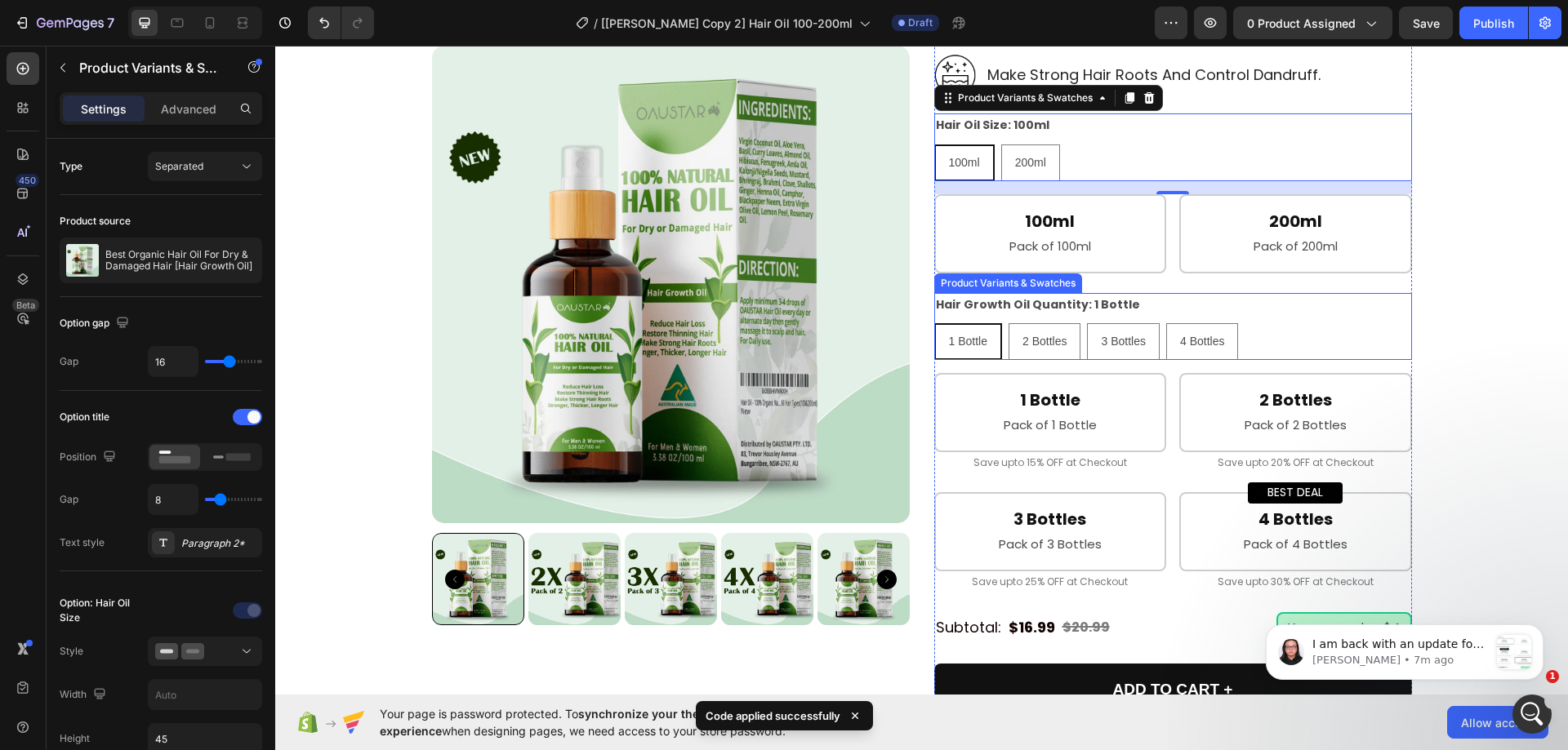
click at [1246, 338] on div "1 Bottle 1 Bottle 1 Bottle 2 Bottles 2 Bottles 2 Bottles 3 Bottles 3 Bottles 3 …" at bounding box center [1173, 342] width 477 height 37
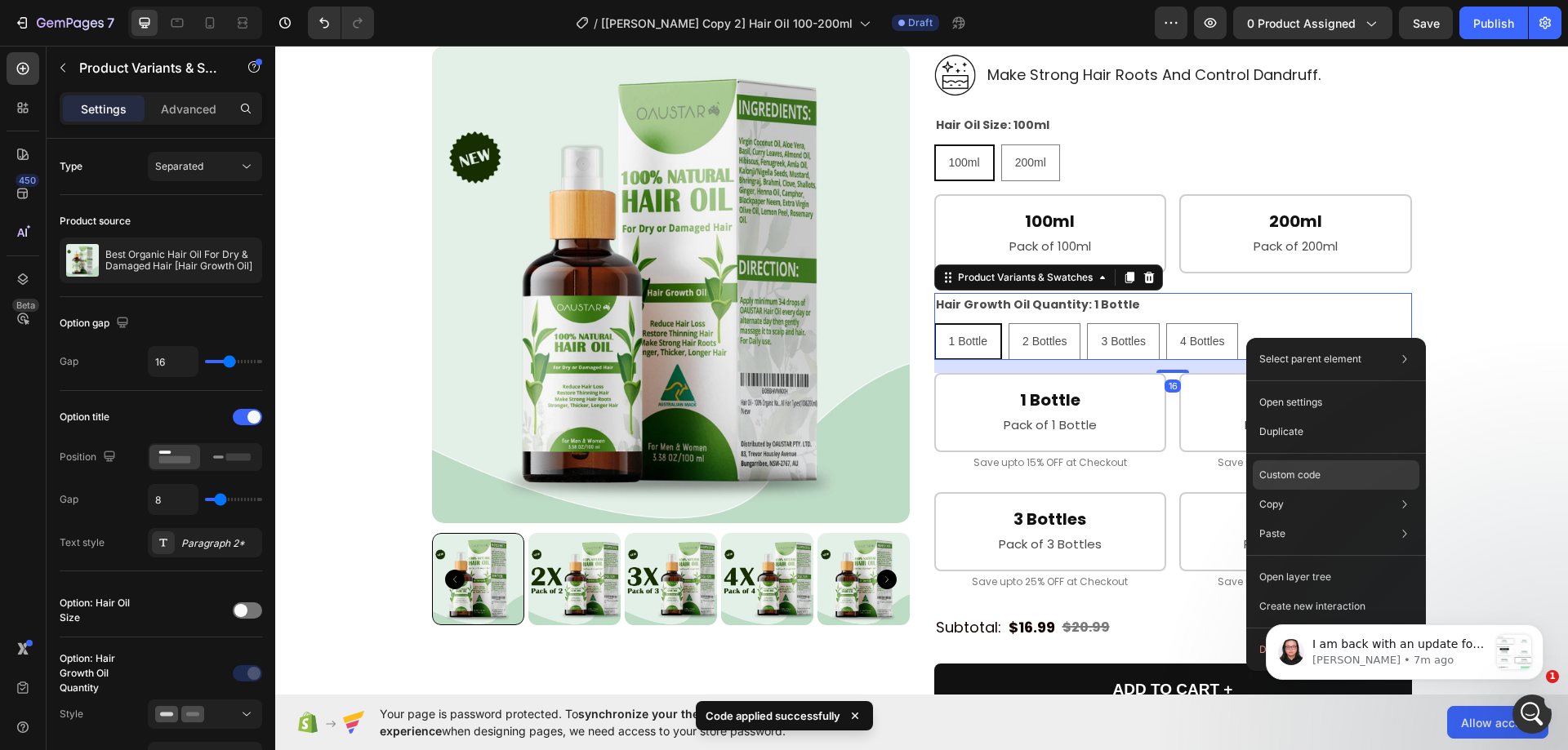
click at [1275, 479] on p "Custom code" at bounding box center [1290, 475] width 61 height 14
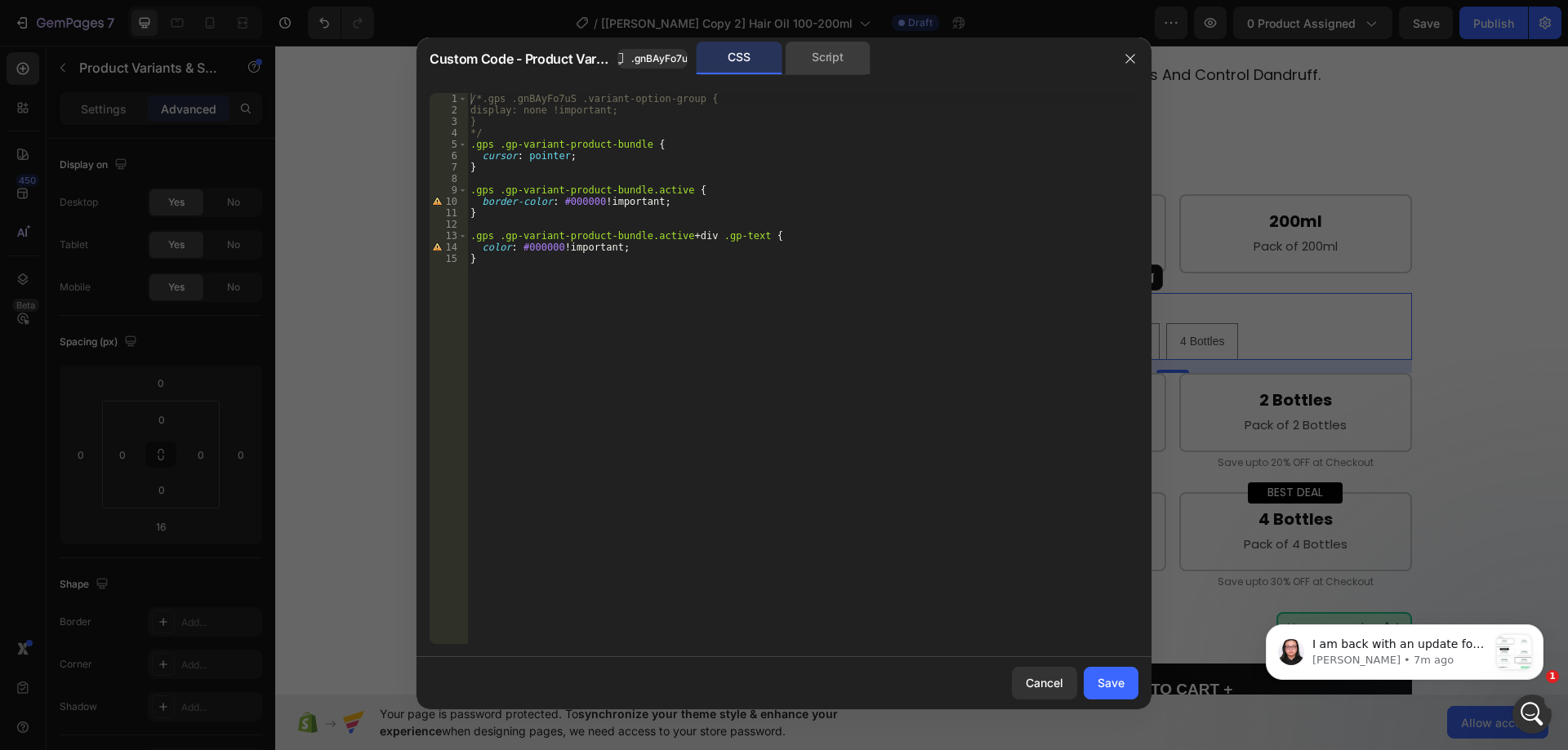
click at [821, 61] on div "Script" at bounding box center [828, 57] width 86 height 33
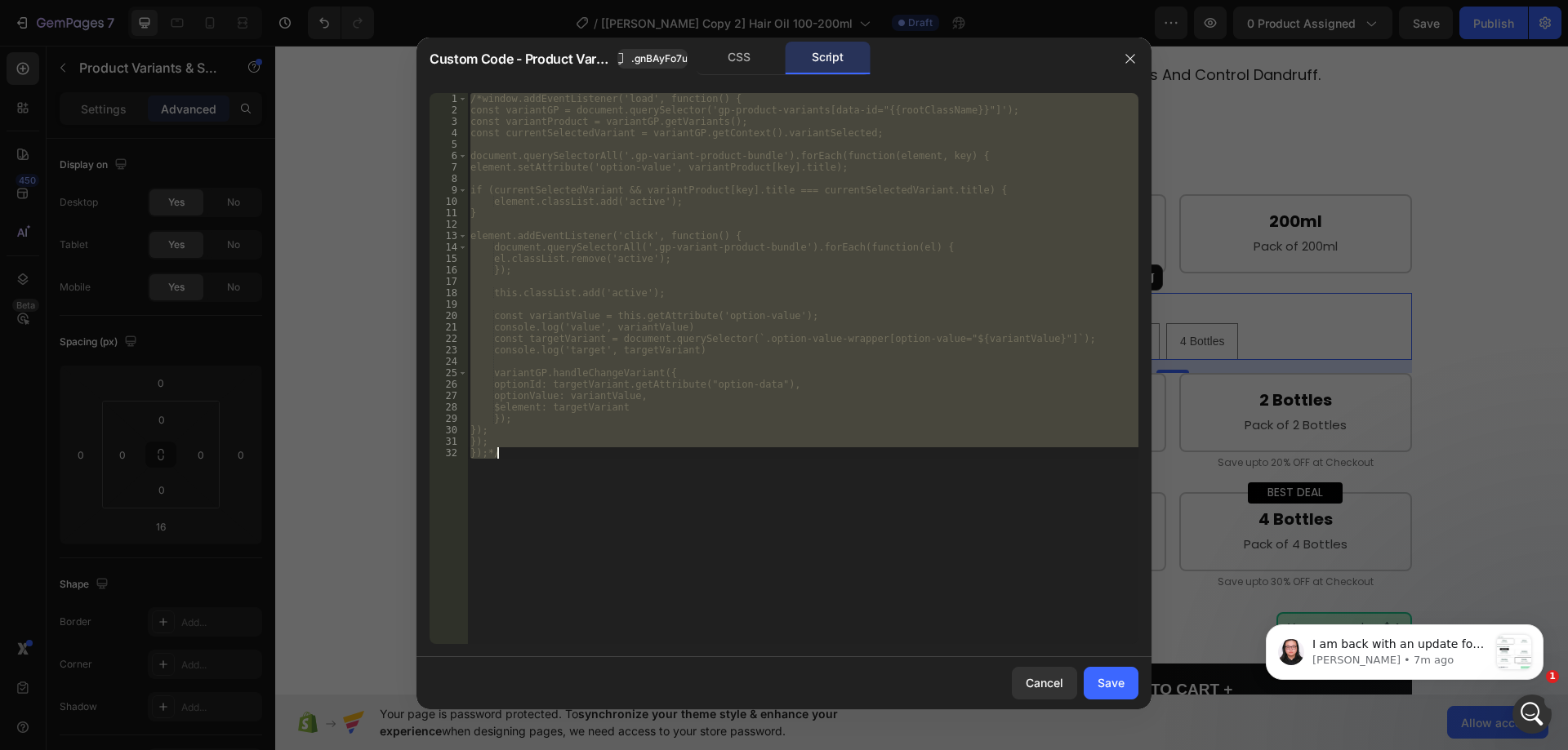
click at [704, 247] on div "/*window.addEventListener('load', function() { const variantGP = document.query…" at bounding box center [803, 369] width 671 height 551
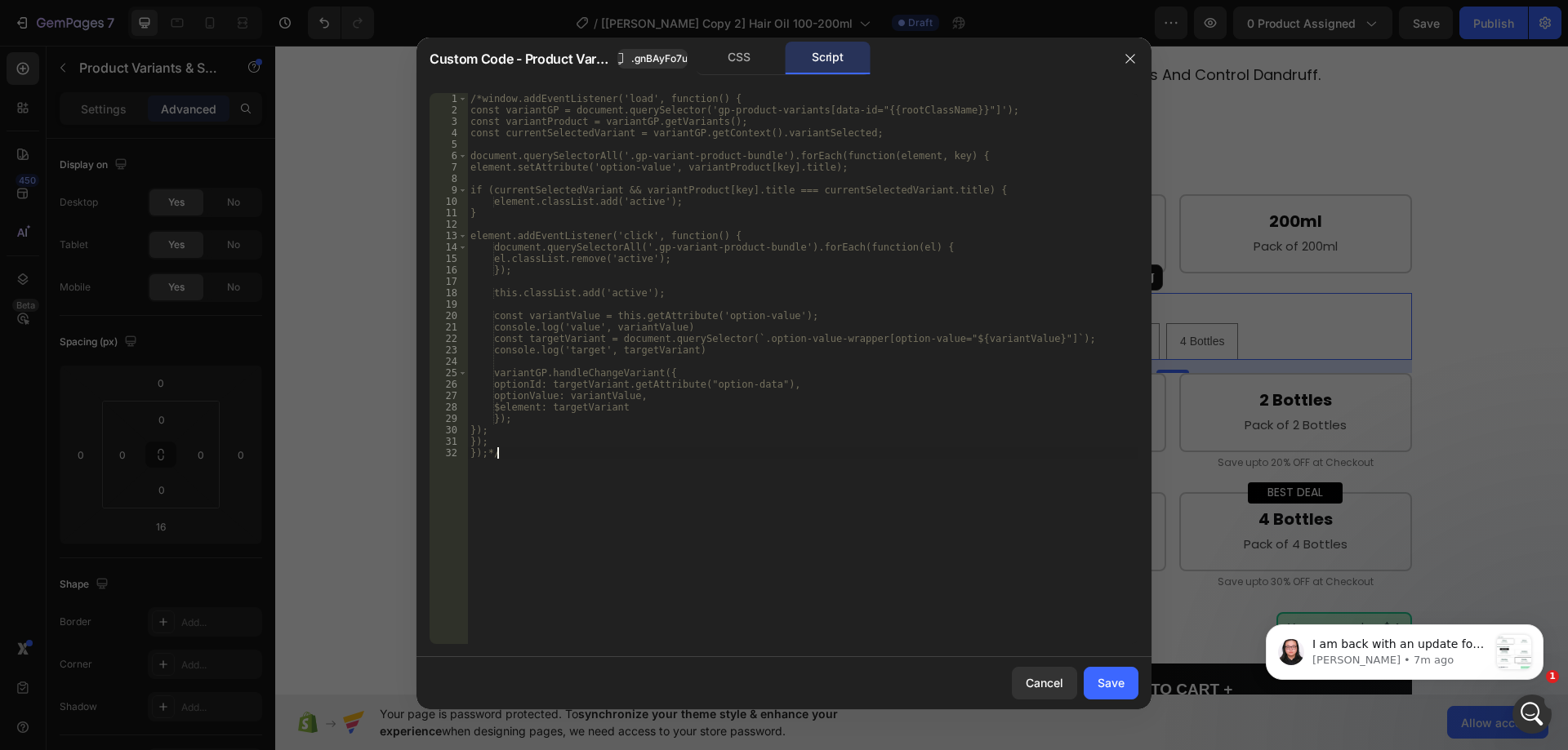
click at [523, 450] on div "/*window.addEventListener('load', function() { const variantGP = document.query…" at bounding box center [803, 380] width 671 height 574
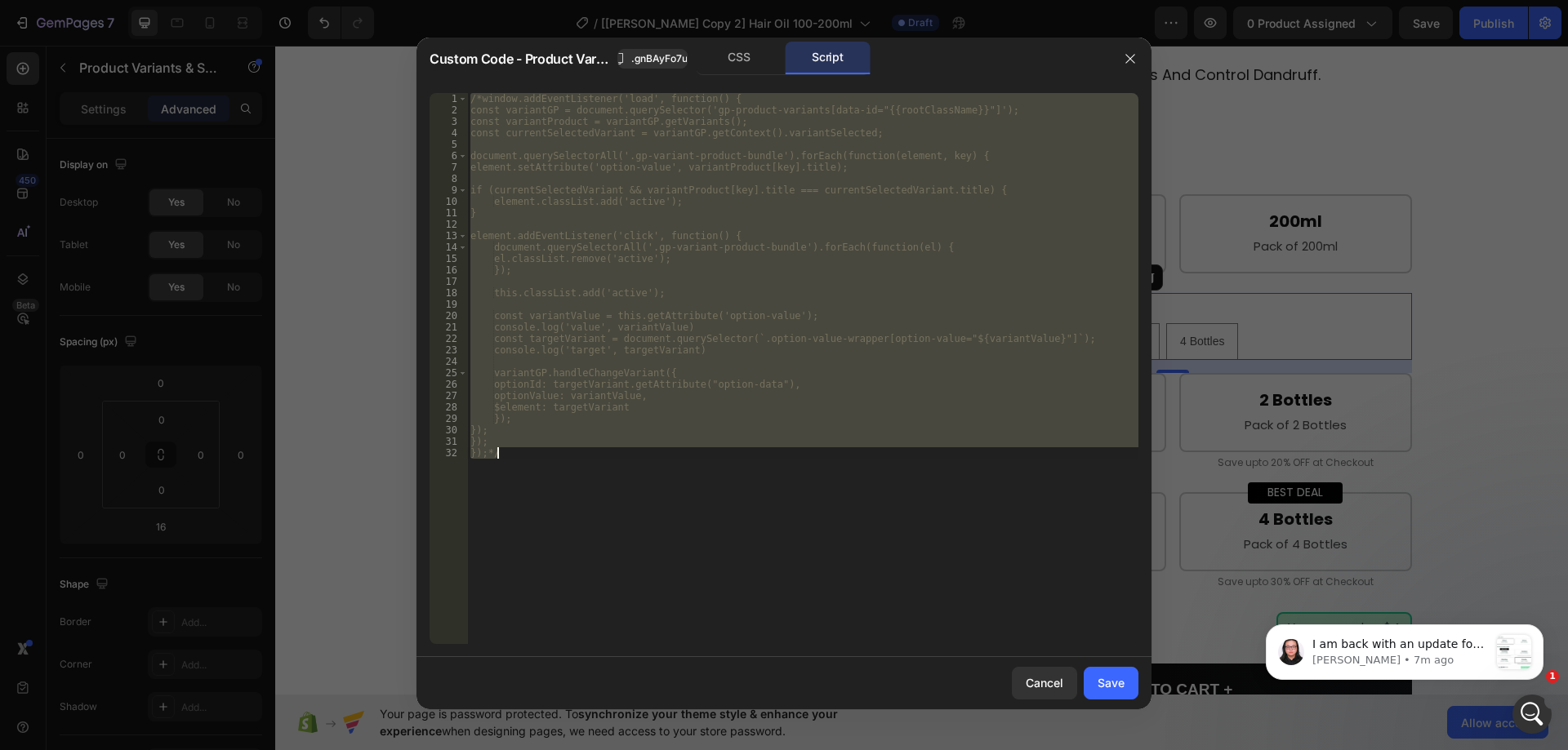
paste textarea "})"
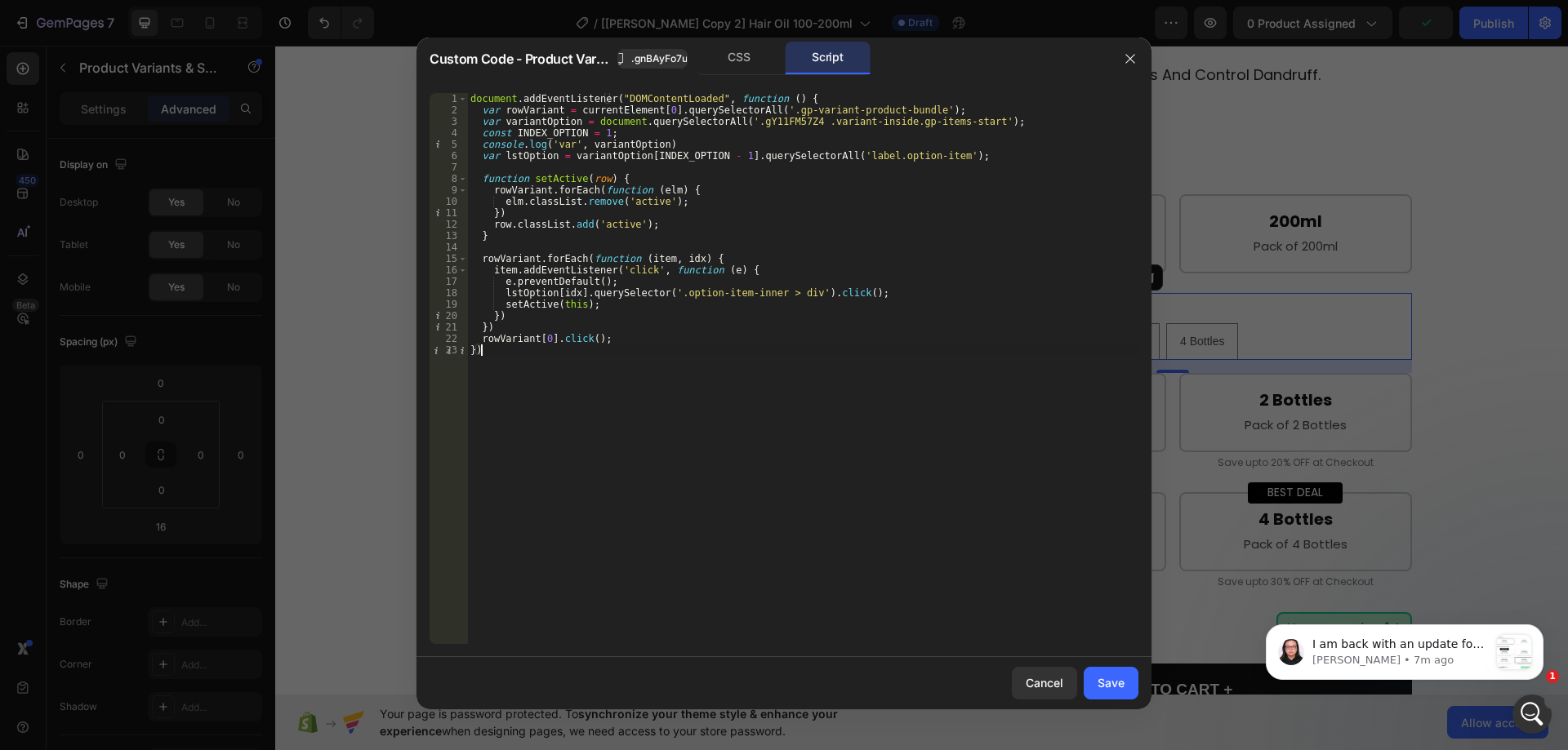
click at [601, 135] on div "document . addEventListener ( "DOMContentLoaded" , function ( ) { var rowVarian…" at bounding box center [803, 380] width 671 height 574
click at [747, 216] on div "document . addEventListener ( "DOMContentLoaded" , function ( ) { var rowVarian…" at bounding box center [803, 380] width 671 height 574
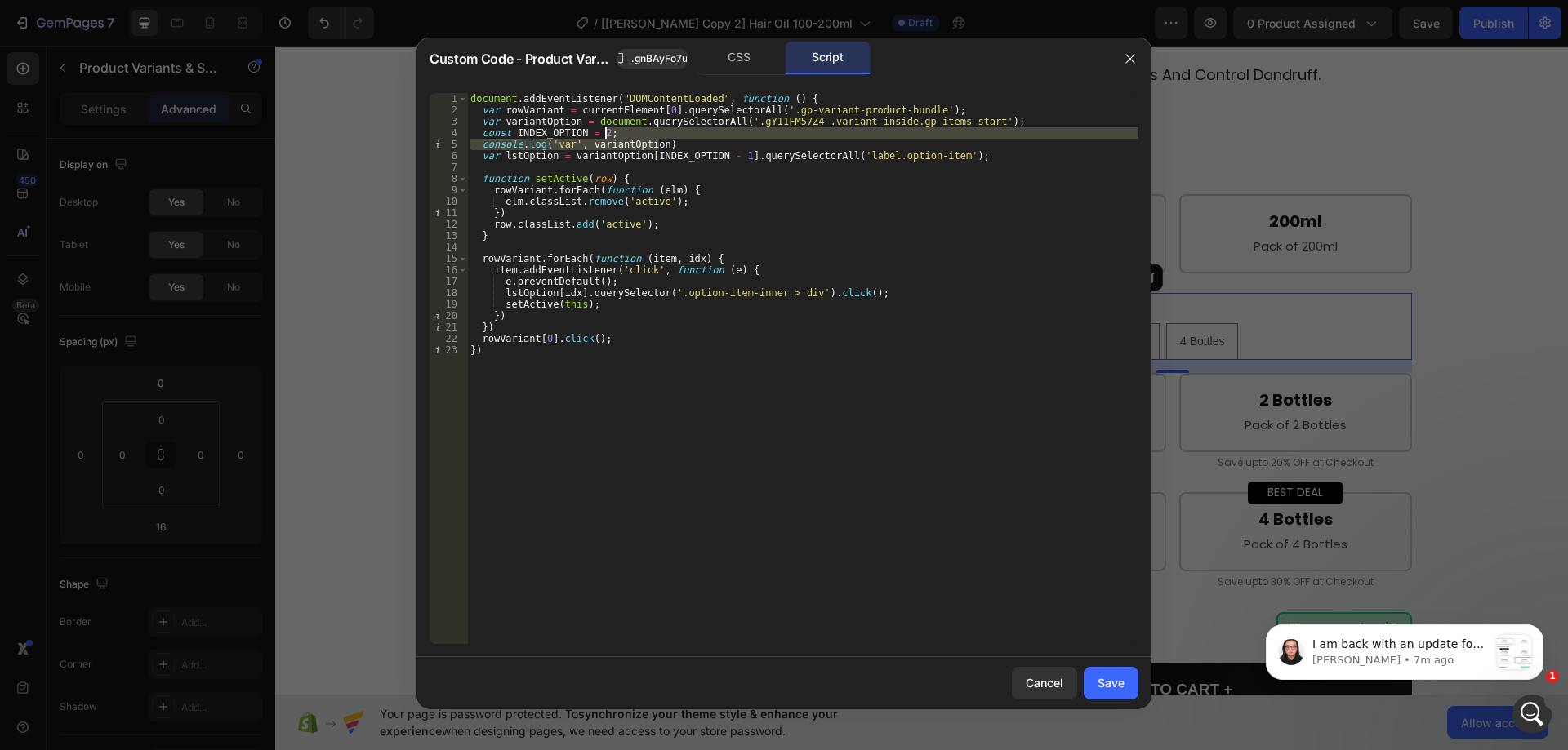
click at [726, 136] on div "document . addEventListener ( "DOMContentLoaded" , function ( ) { var rowVarian…" at bounding box center [803, 380] width 671 height 574
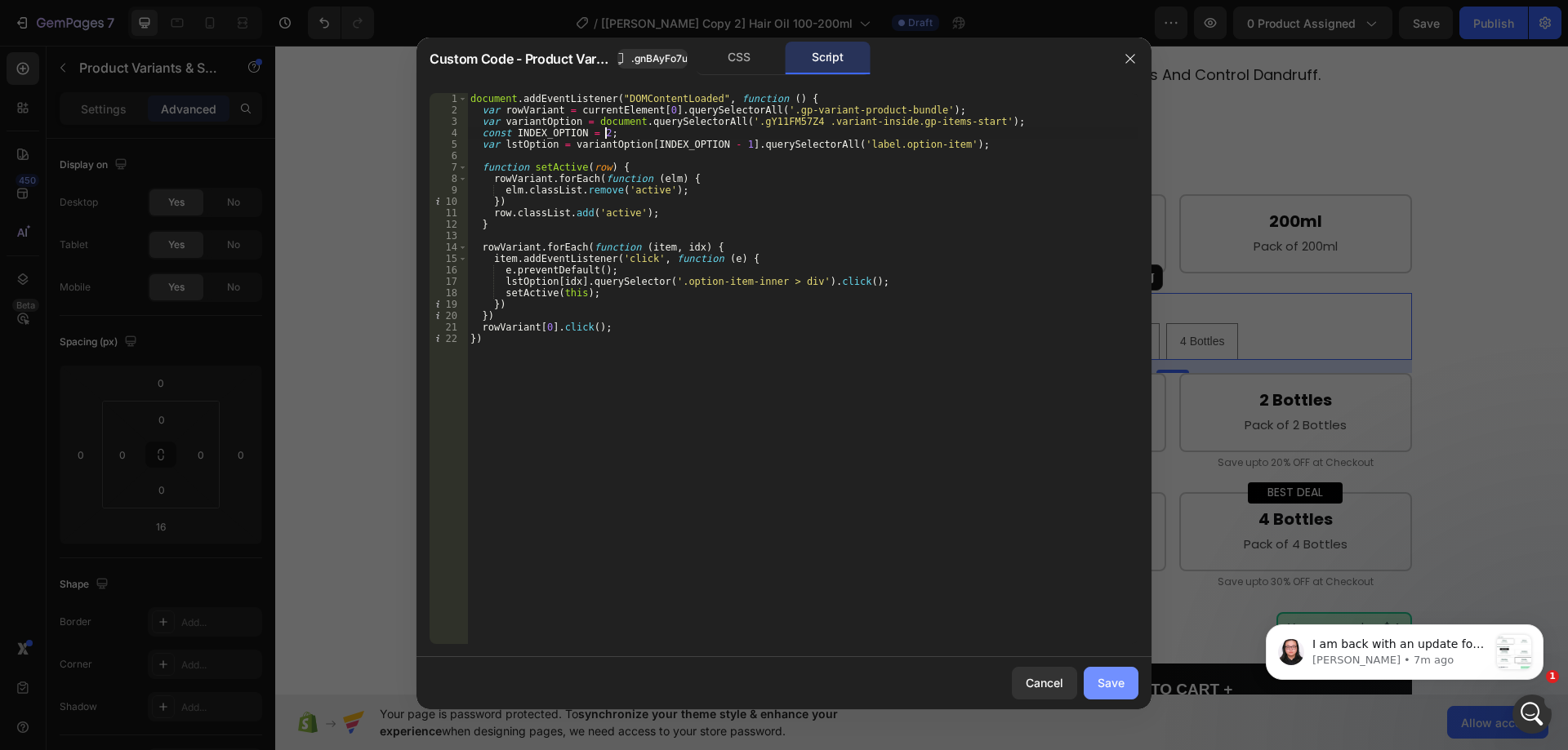
type textarea "const INDEX_OPTION = 2;"
click at [1099, 675] on button "Save" at bounding box center [1111, 684] width 55 height 33
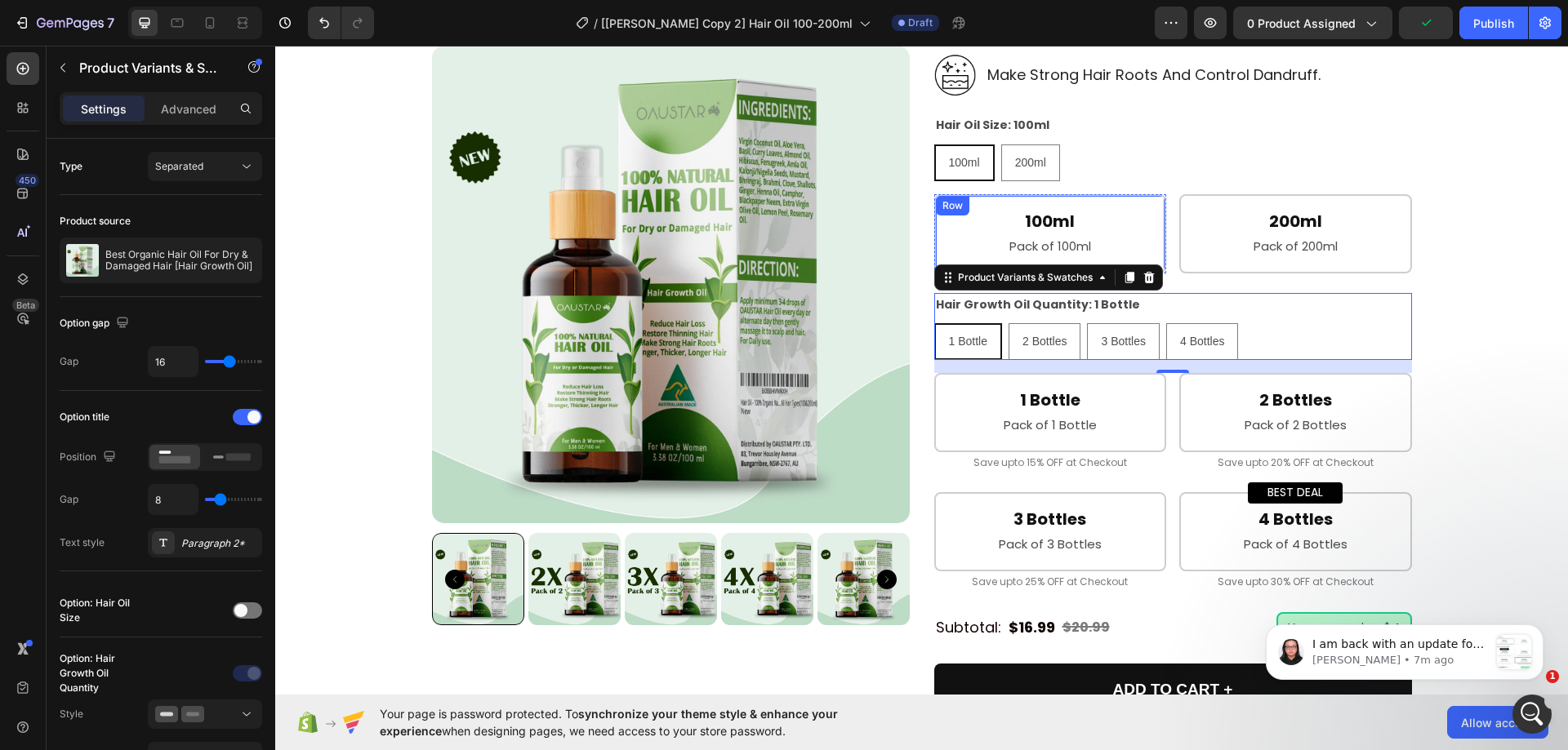
click at [1153, 234] on div "100ml Heading Pack of 100ml Text Block Row" at bounding box center [1051, 234] width 232 height 79
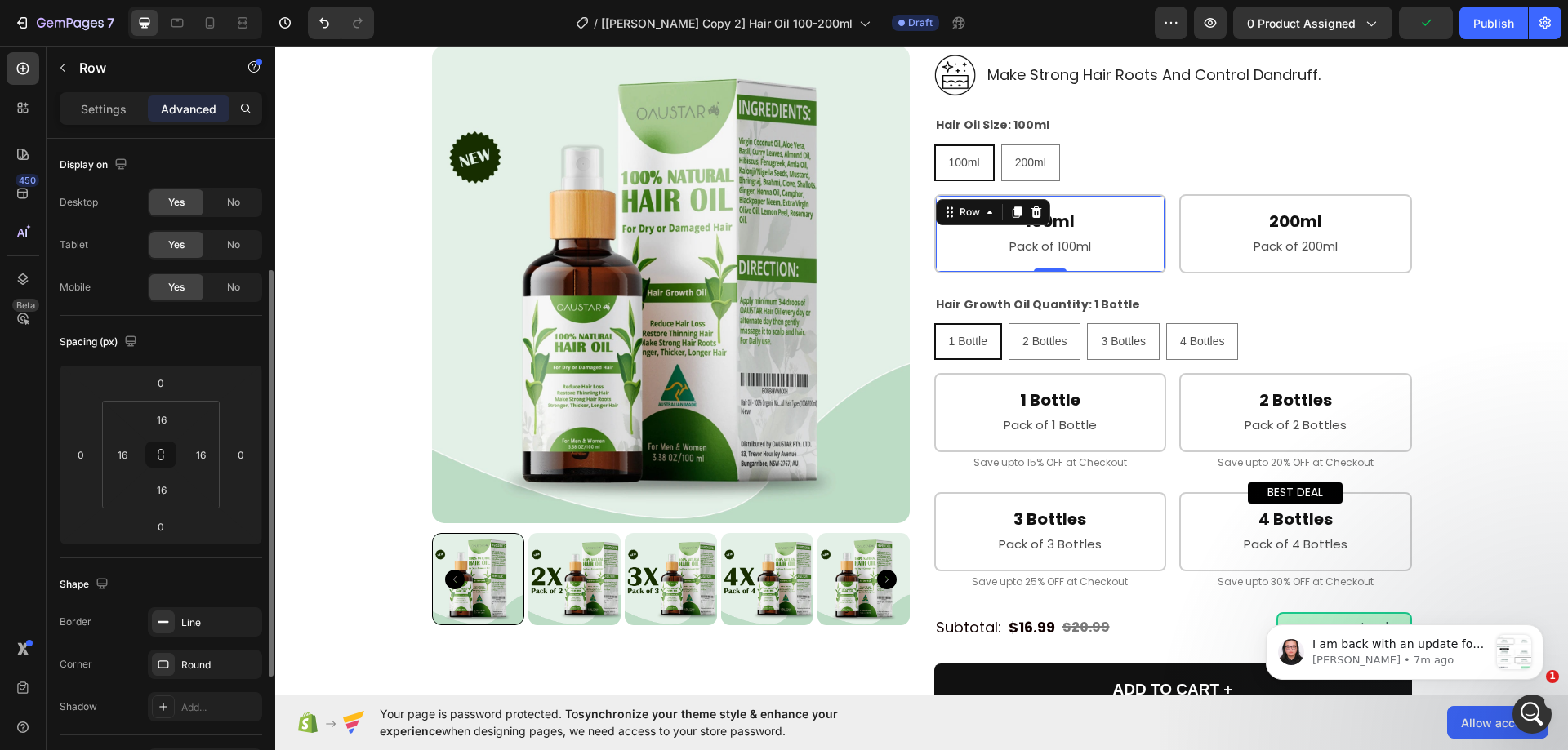
scroll to position [407, 0]
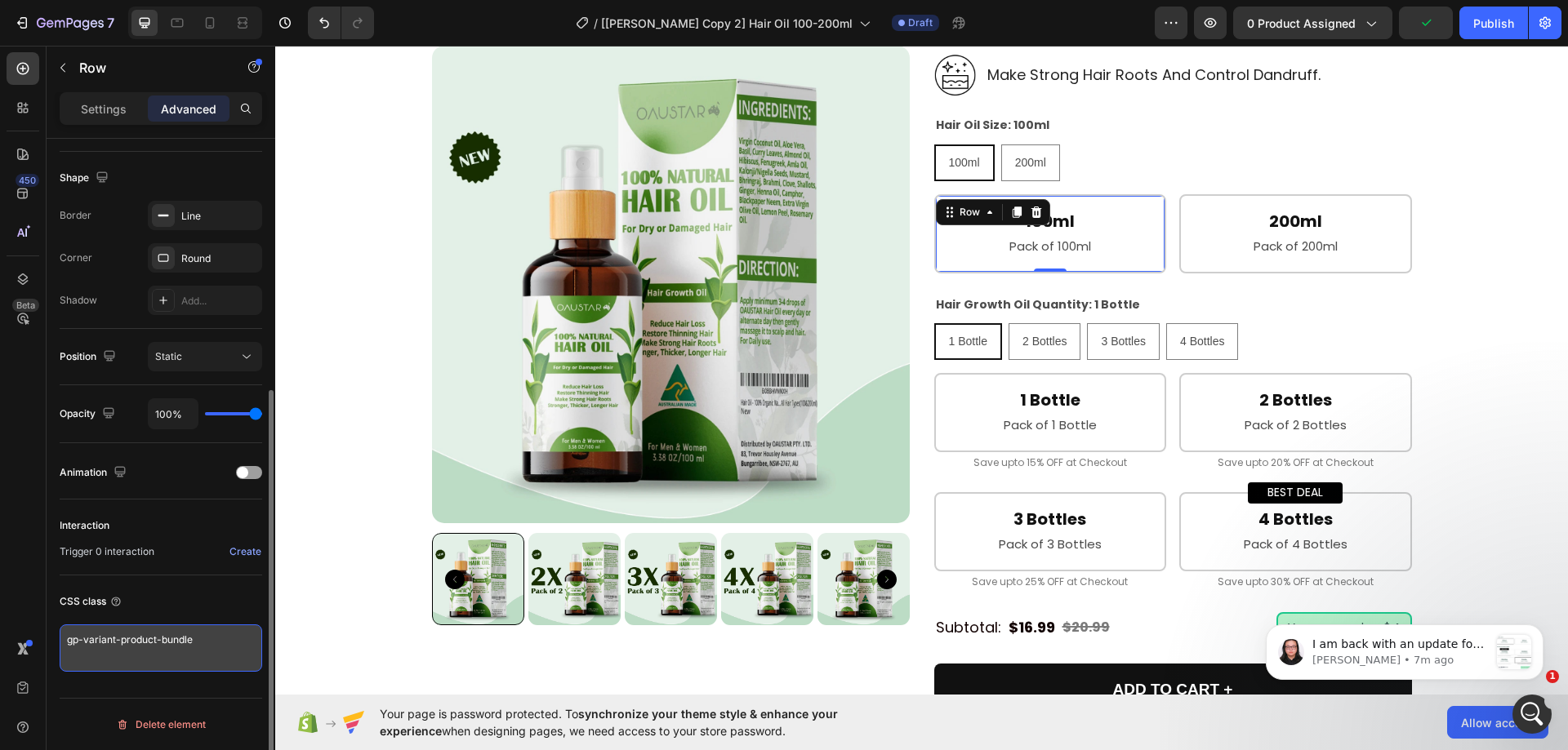
click at [221, 650] on textarea "gp-variant-product-bundle" at bounding box center [161, 648] width 203 height 47
paste textarea "_cus-option"
type textarea "gp_cus-option"
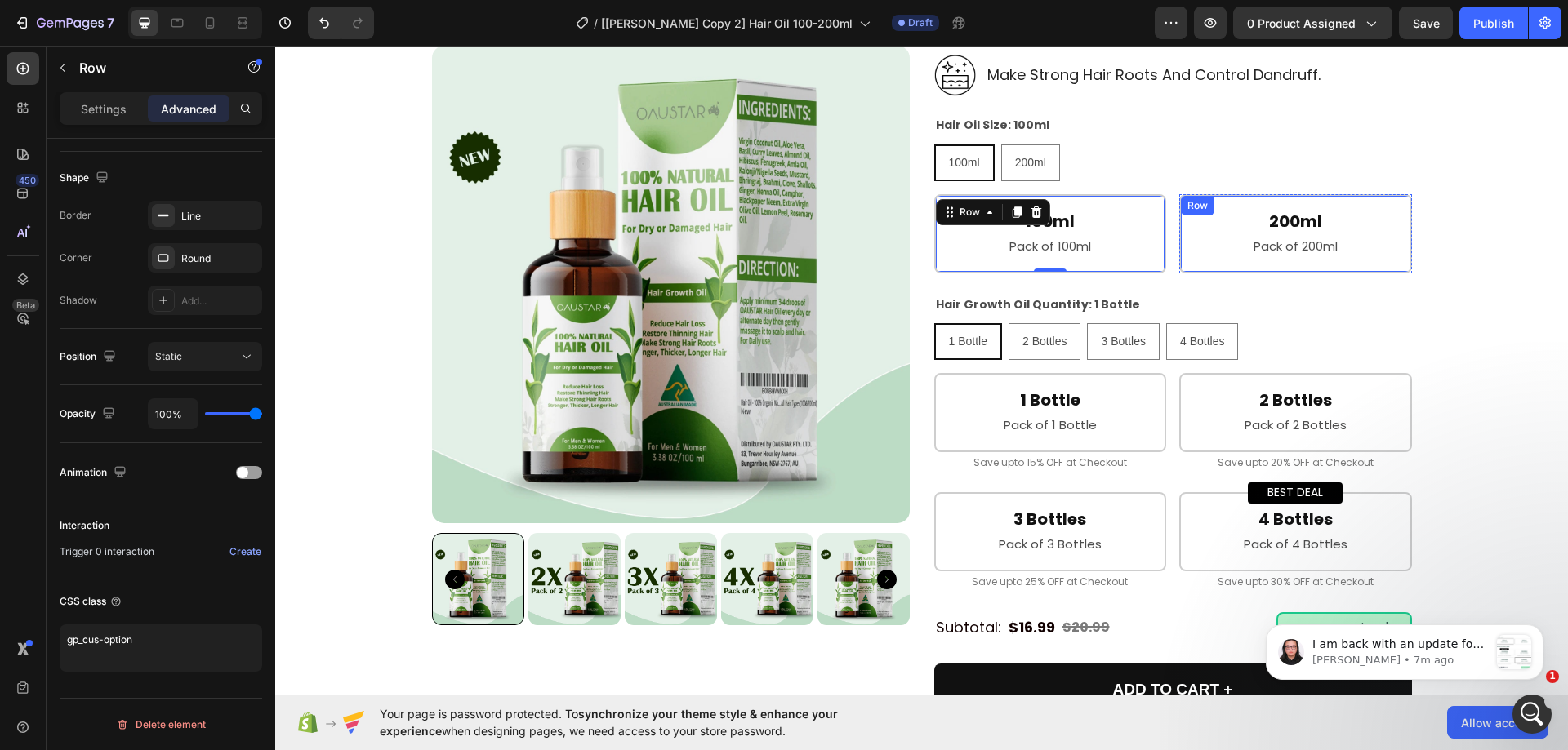
drag, startPoint x: 1186, startPoint y: 263, endPoint x: 1026, endPoint y: 313, distance: 167.6
click at [1185, 263] on div "200ml Heading Pack of 200ml Text Block Row" at bounding box center [1296, 234] width 232 height 79
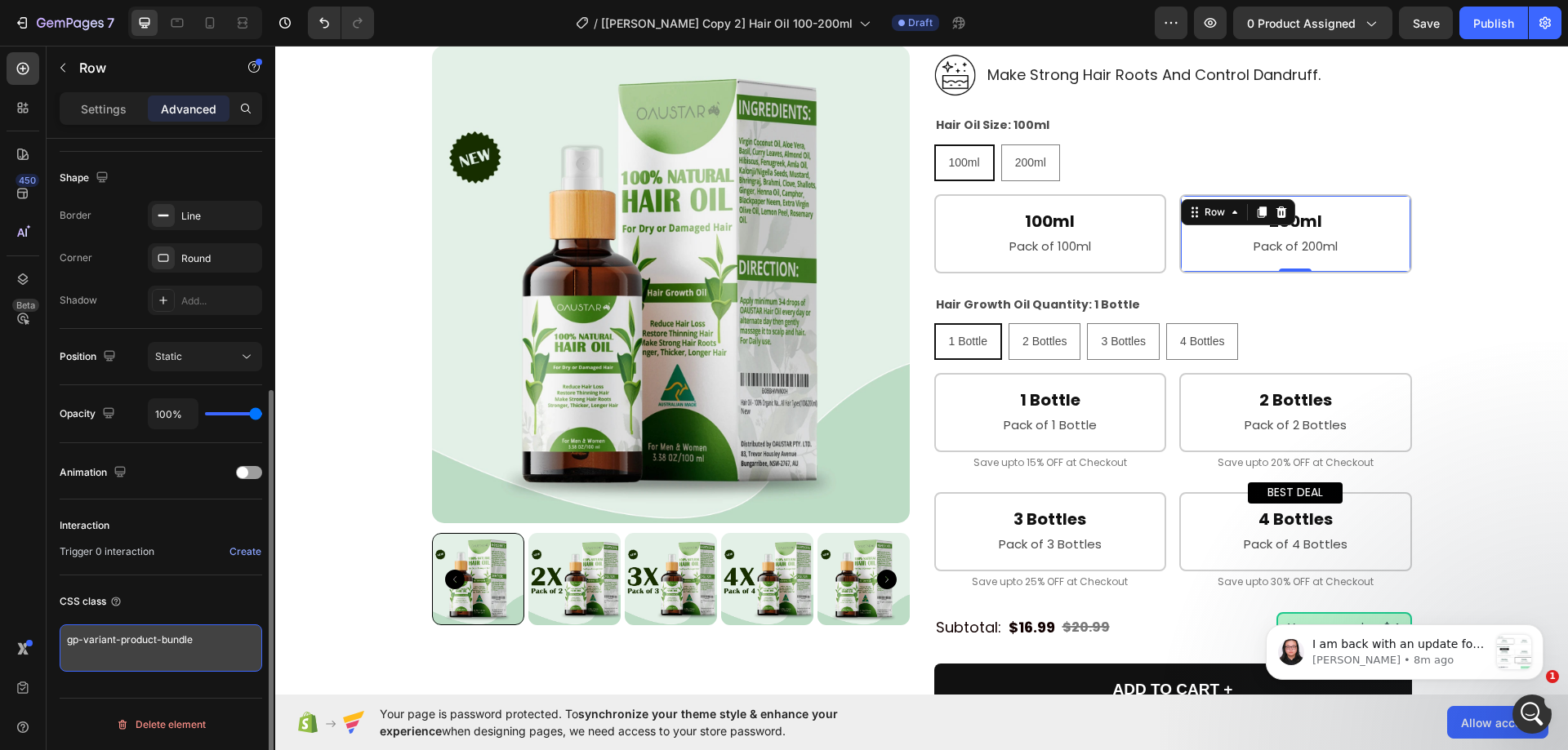
click at [199, 642] on textarea "gp-variant-product-bundle" at bounding box center [161, 648] width 203 height 47
paste textarea "_cus-option"
type textarea "gp_cus-option"
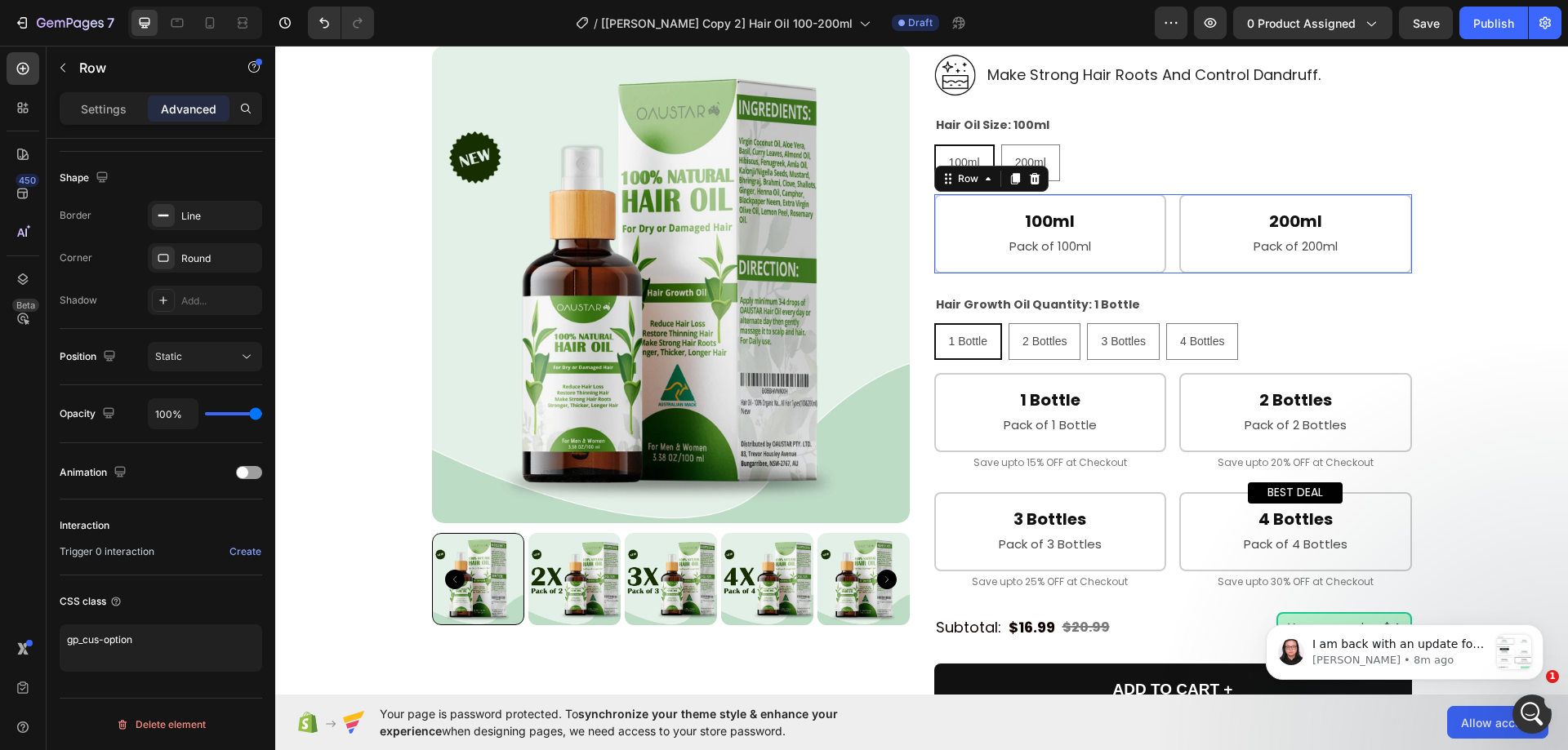
click at [1166, 258] on div "100ml Heading Pack of 100ml Text Block Row Row 200ml Heading Pack of 200ml Text…" at bounding box center [1173, 234] width 477 height 79
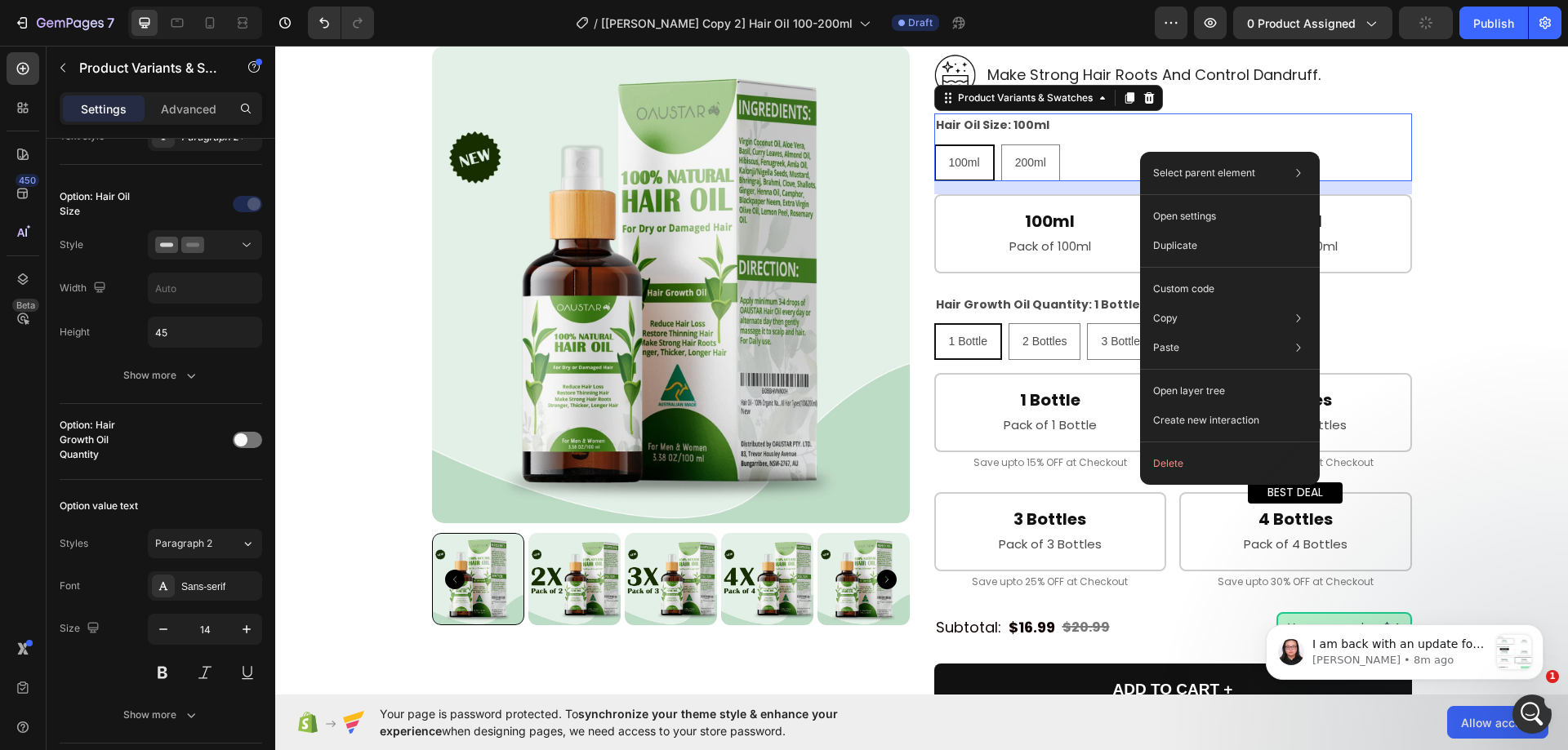
scroll to position [0, 0]
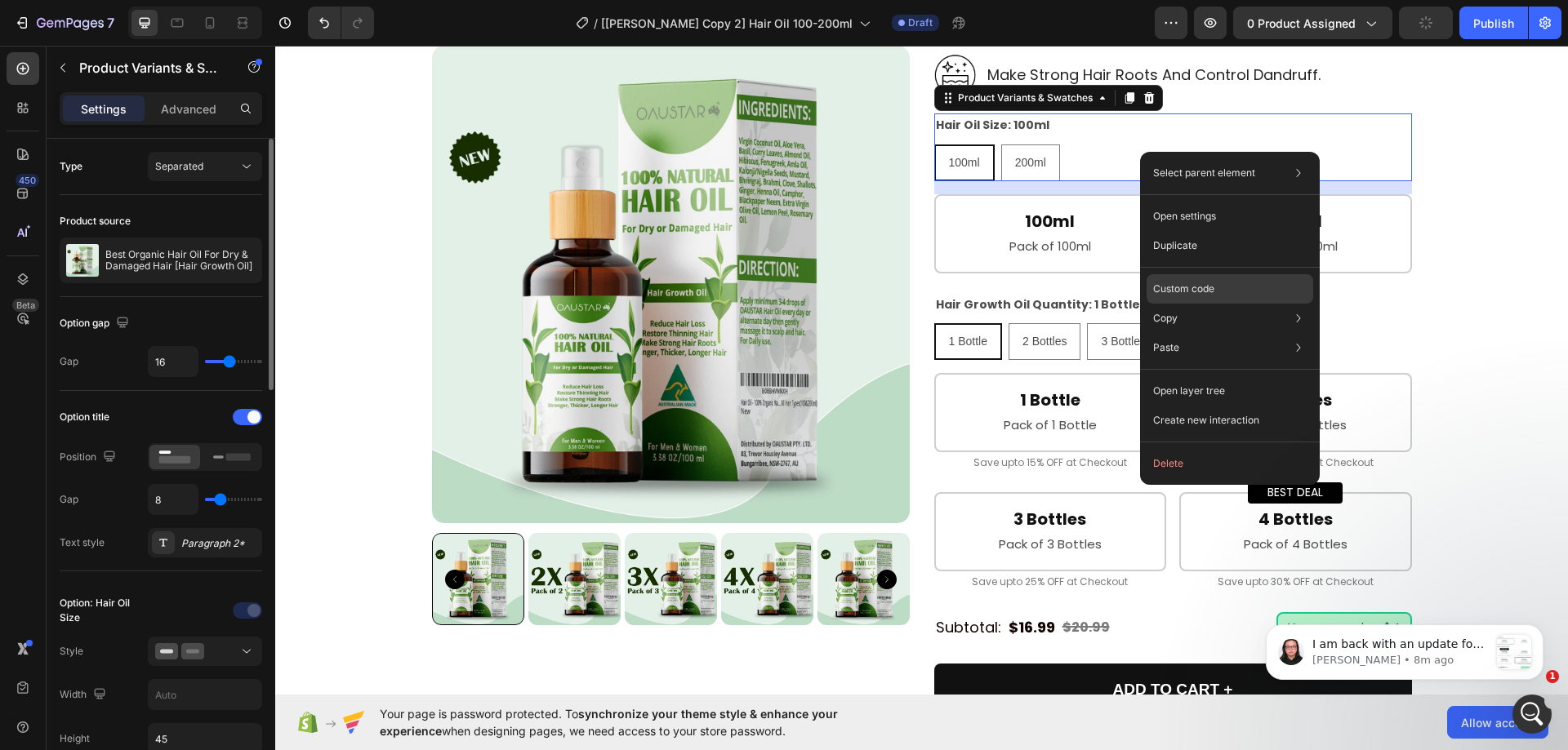
click at [1177, 286] on p "Custom code" at bounding box center [1184, 289] width 61 height 14
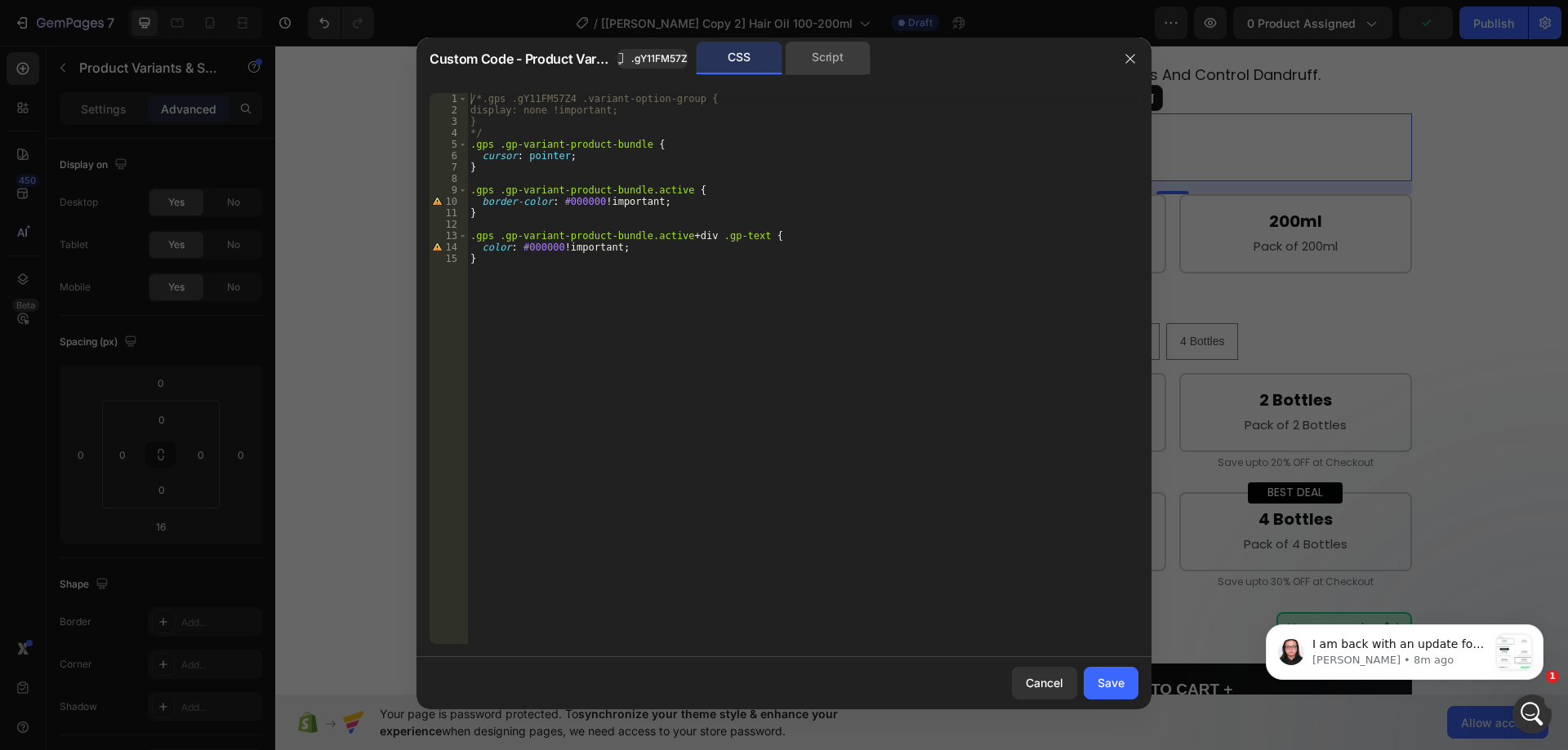
click at [830, 71] on div "Script" at bounding box center [828, 57] width 86 height 33
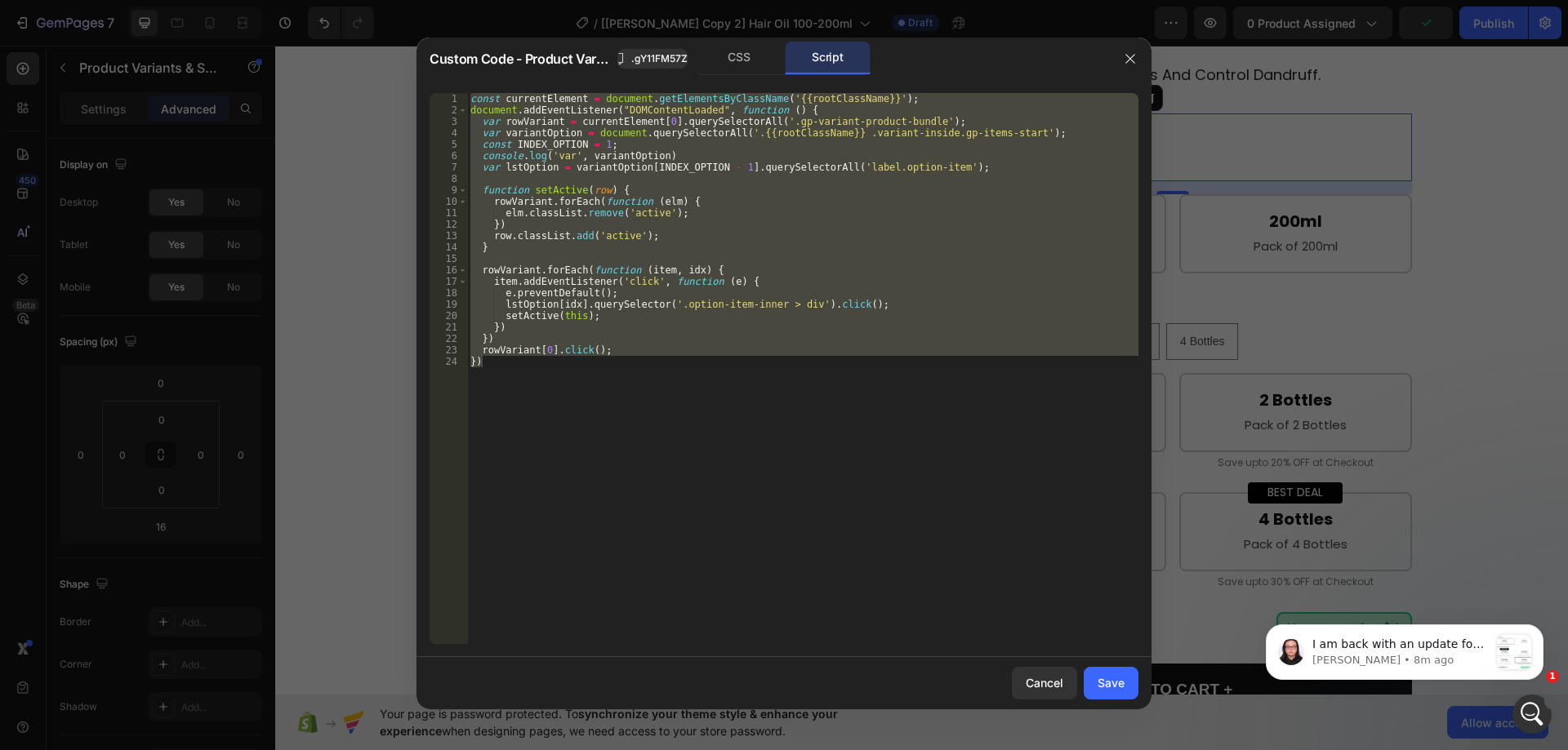
click at [748, 142] on div "const currentElement = document . getElementsByClassName ( '{{rootClassName}}' …" at bounding box center [803, 369] width 671 height 551
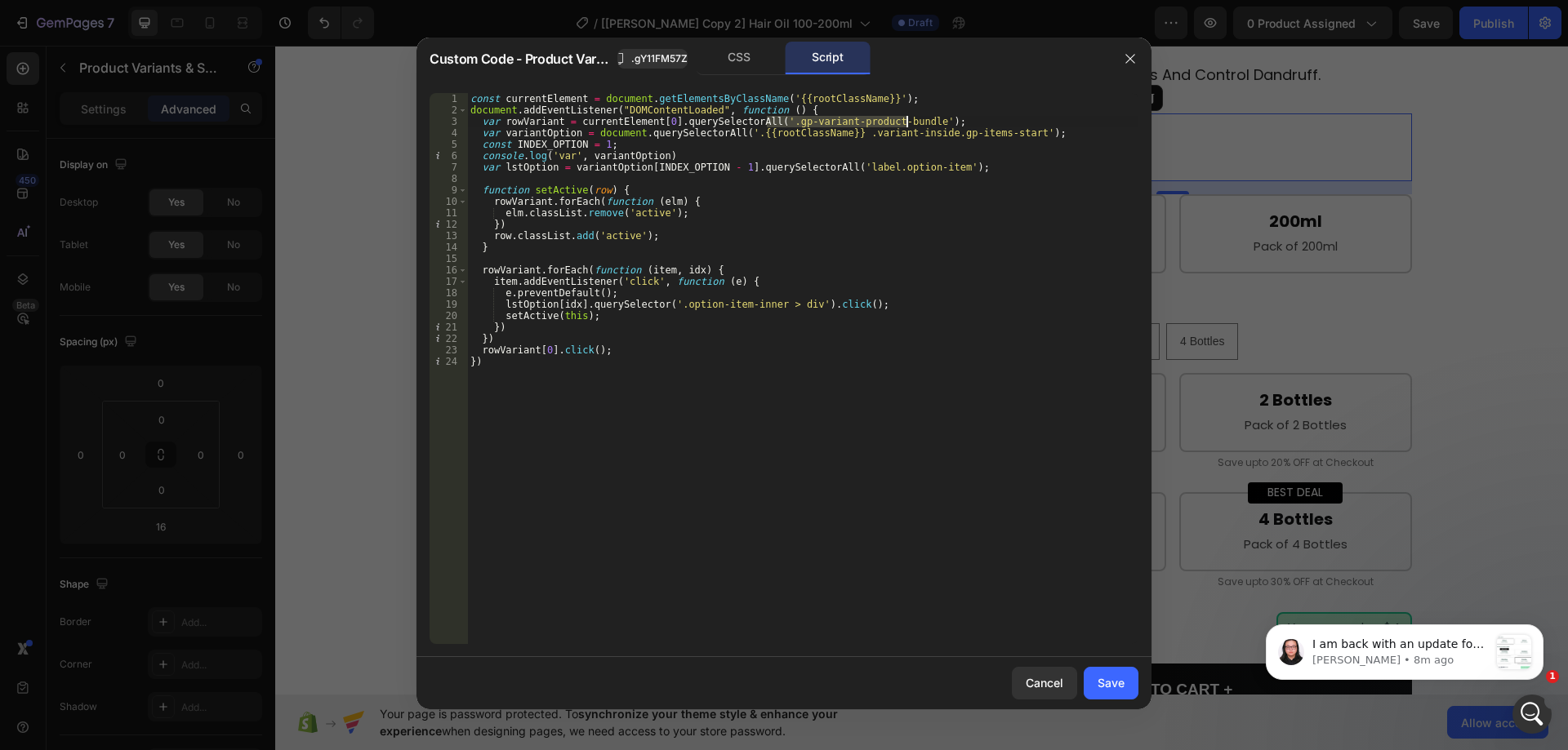
drag, startPoint x: 770, startPoint y: 121, endPoint x: 909, endPoint y: 116, distance: 139.1
click at [909, 116] on div "const currentElement = document . getElementsByClassName ( '{{rootClassName}}' …" at bounding box center [803, 380] width 671 height 574
paste textarea "gp_cus-option"
click at [735, 66] on div "CSS" at bounding box center [739, 57] width 86 height 33
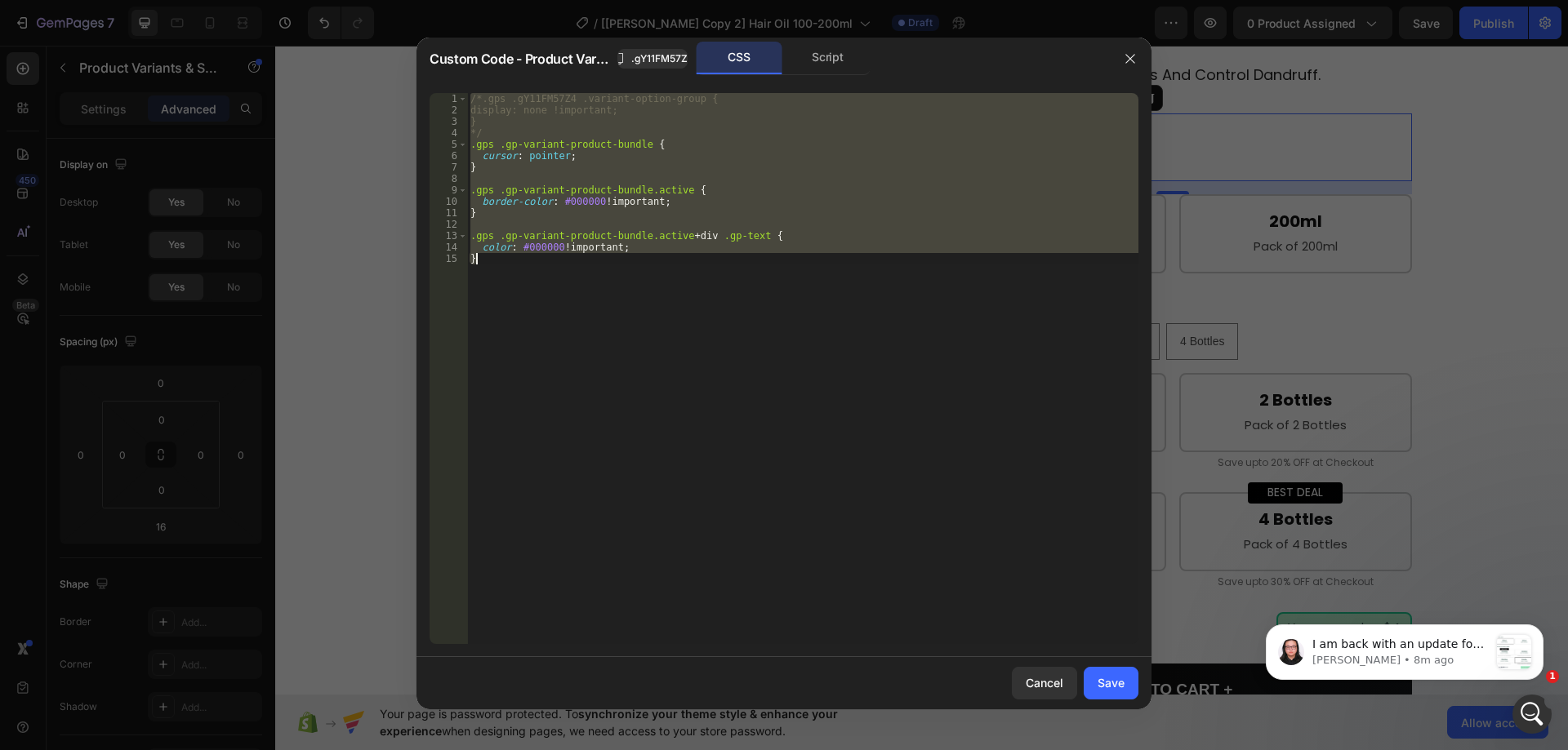
click at [703, 154] on div "/*.gps .gY11FM57Z4 .variant-option-group { display: none !important; } */ .gps …" at bounding box center [803, 369] width 671 height 551
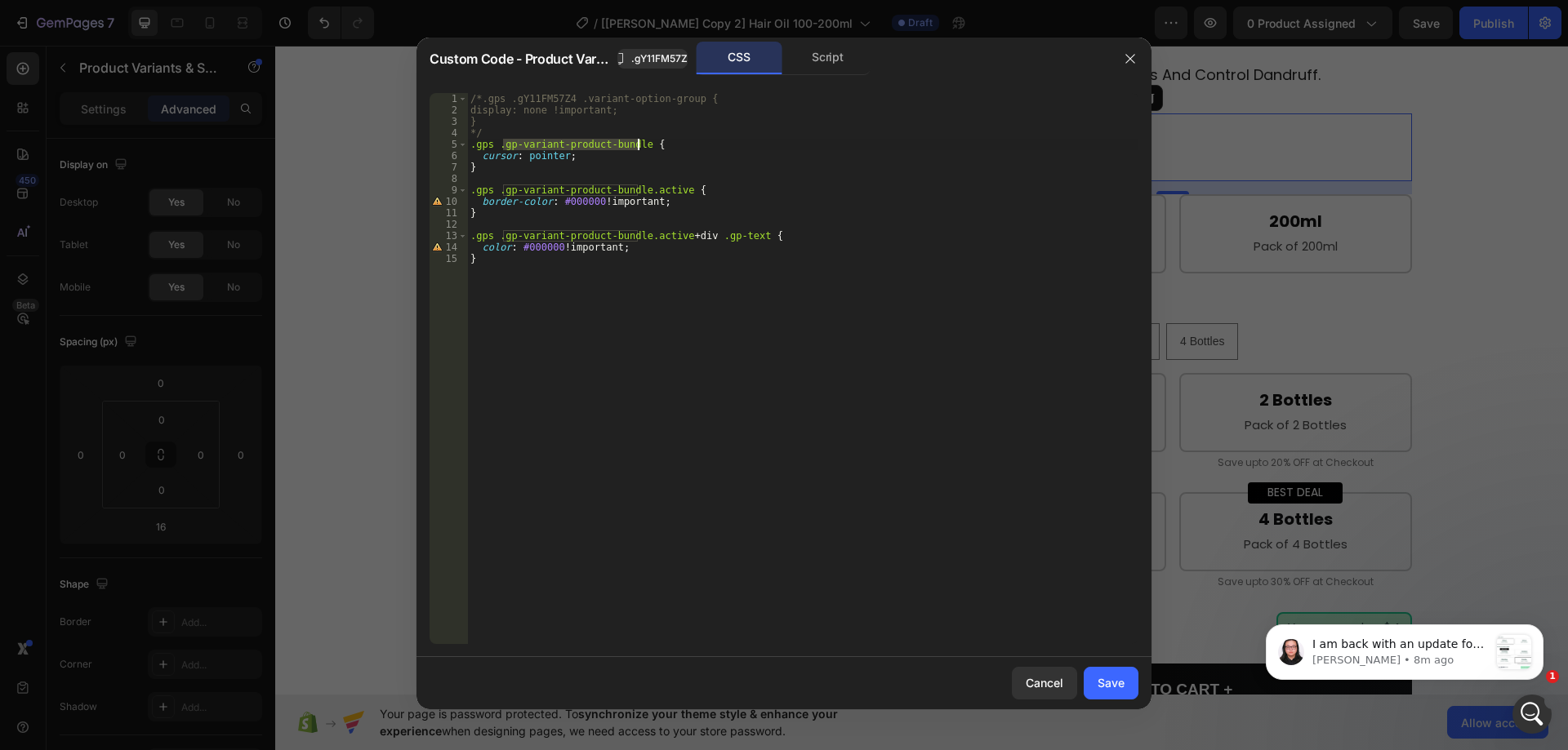
drag, startPoint x: 503, startPoint y: 141, endPoint x: 640, endPoint y: 141, distance: 137.0
click at [640, 141] on div "/*.gps .gY11FM57Z4 .variant-option-group { display: none !important; } */ .gps …" at bounding box center [803, 380] width 671 height 574
paste textarea "_cus-option"
drag, startPoint x: 504, startPoint y: 236, endPoint x: 675, endPoint y: 235, distance: 171.0
click at [675, 235] on div "/*.gps .gY11FM57Z4 .variant-option-group { display: none !important; } */ .gps …" at bounding box center [803, 380] width 671 height 574
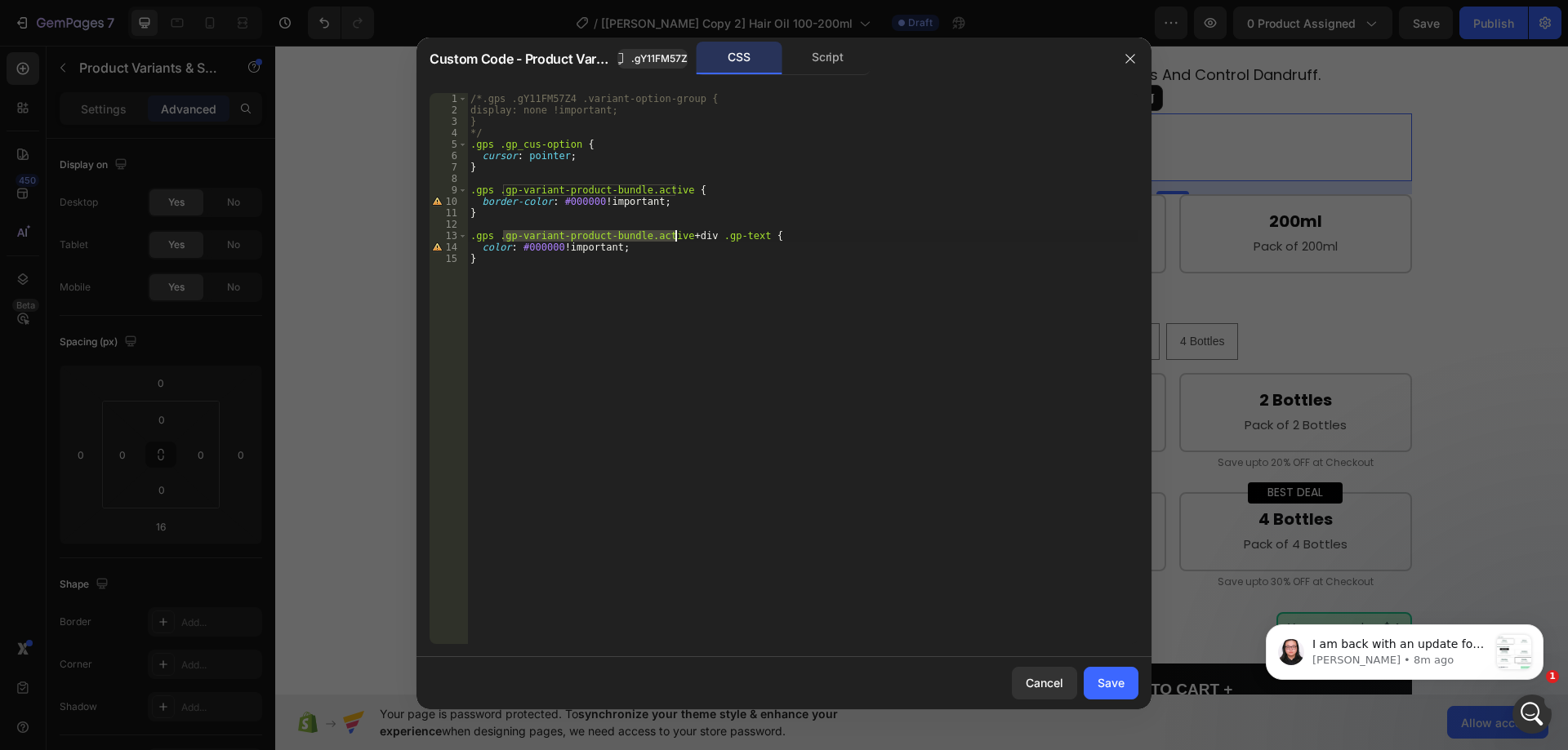
paste textarea "_cus-option"
drag, startPoint x: 501, startPoint y: 190, endPoint x: 639, endPoint y: 194, distance: 138.1
click at [639, 194] on div "/*.gps .gY11FM57Z4 .variant-option-group { display: none !important; } */ .gps …" at bounding box center [803, 380] width 671 height 574
paste textarea "_cus-option"
type textarea ".gps .gp_cus-option.active {"
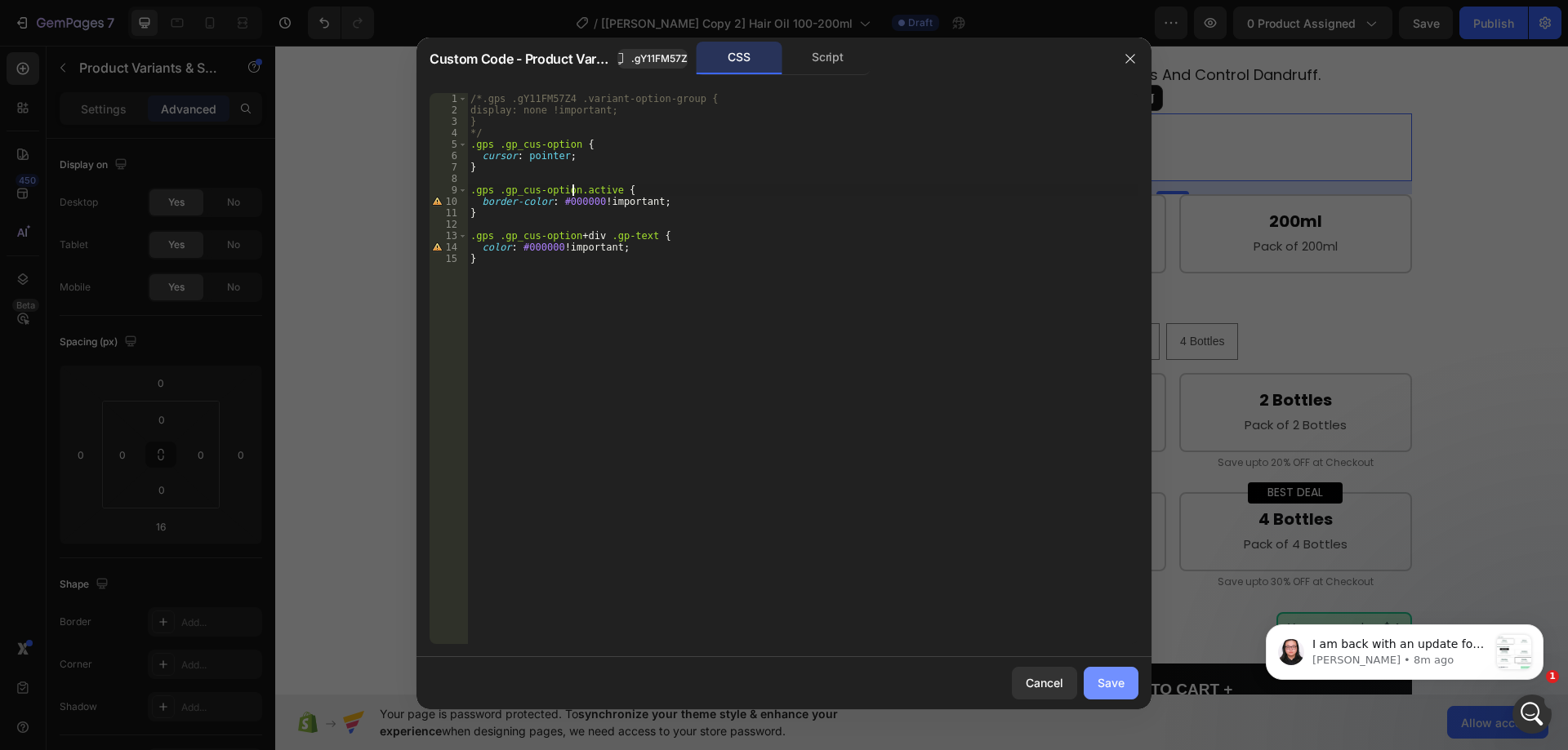
click at [1107, 679] on div "Save" at bounding box center [1112, 683] width 27 height 17
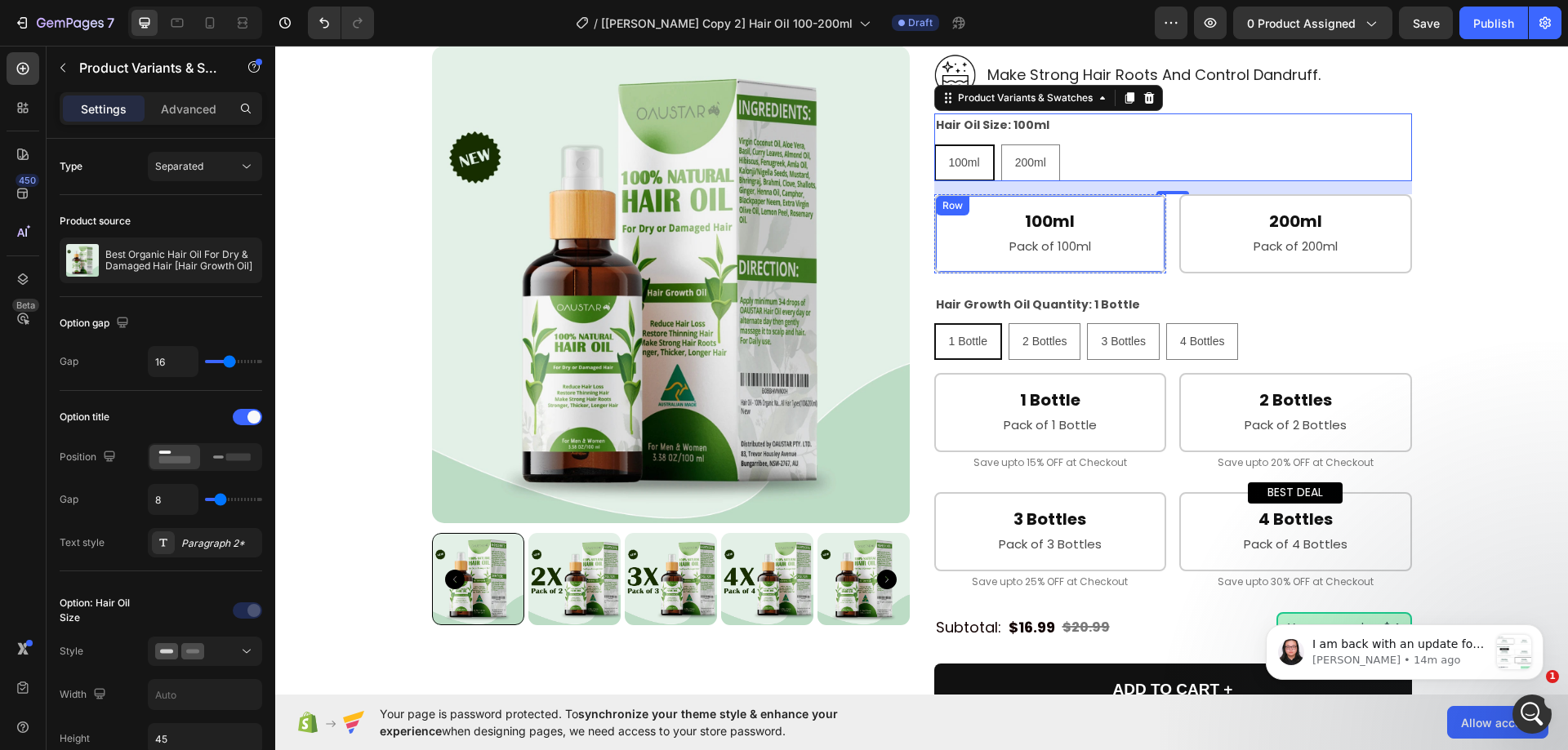
click at [1157, 231] on div "100ml Heading Pack of 100ml Text Block Row" at bounding box center [1051, 234] width 232 height 79
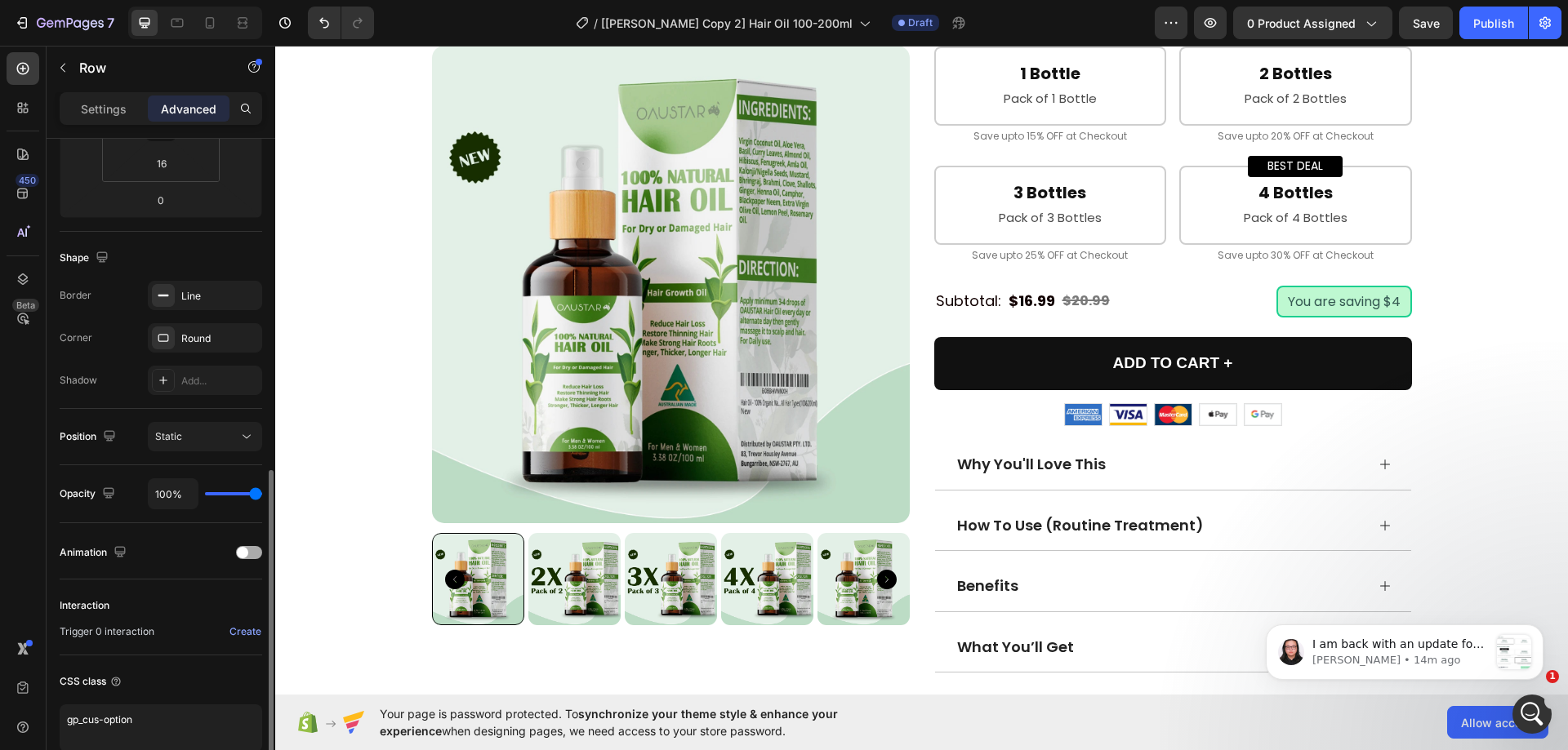
scroll to position [407, 0]
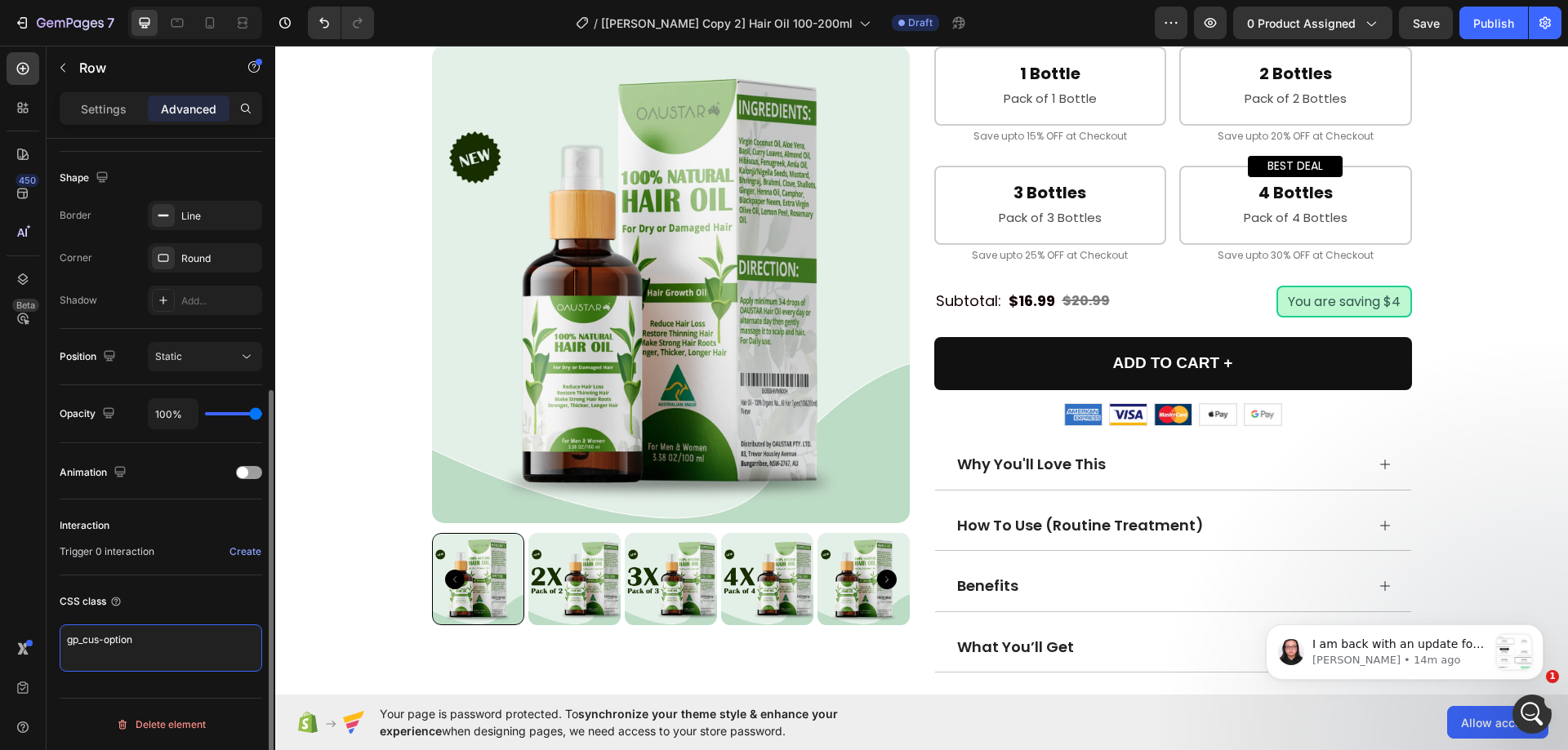
click at [161, 647] on textarea "gp_cus-option" at bounding box center [161, 648] width 203 height 47
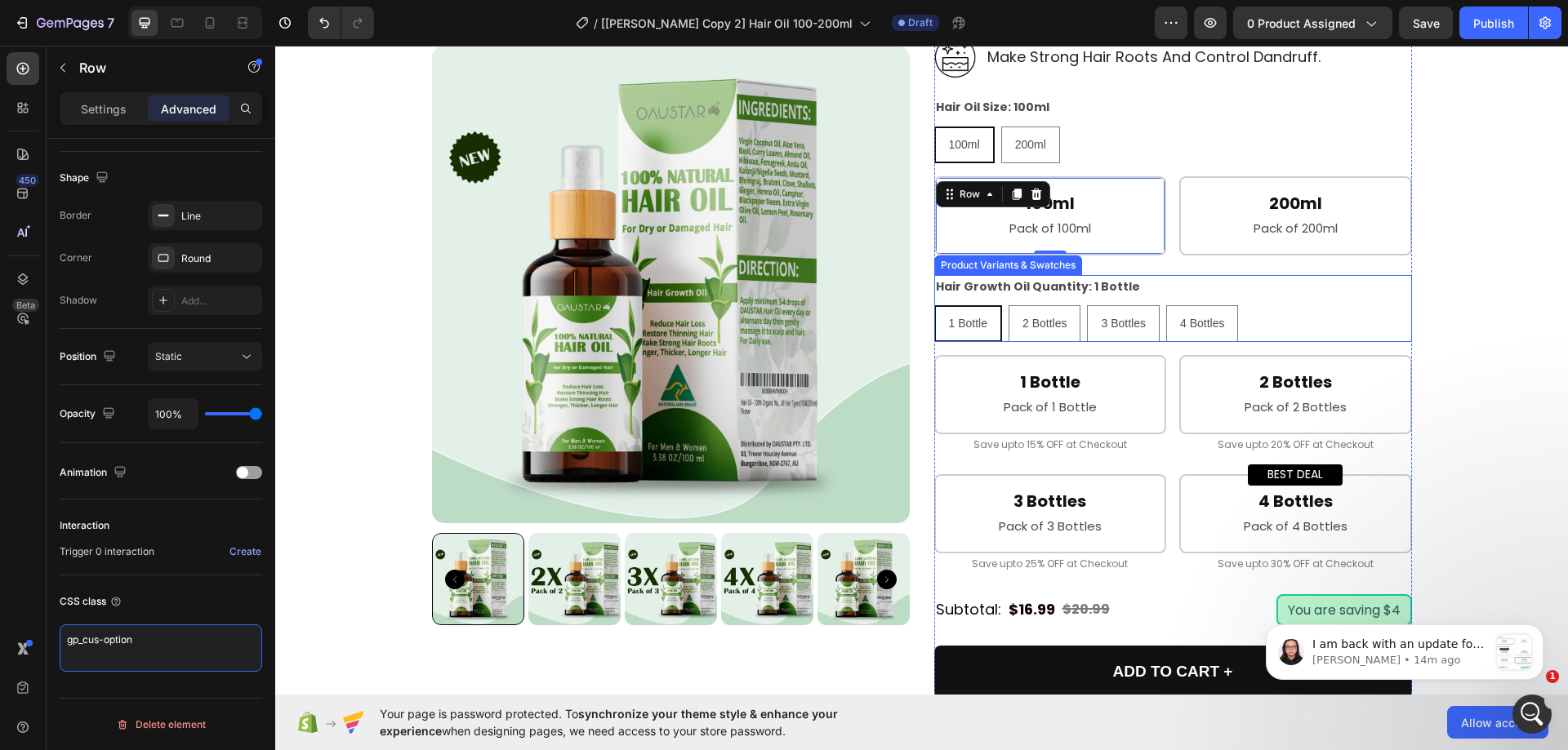
scroll to position [653, 0]
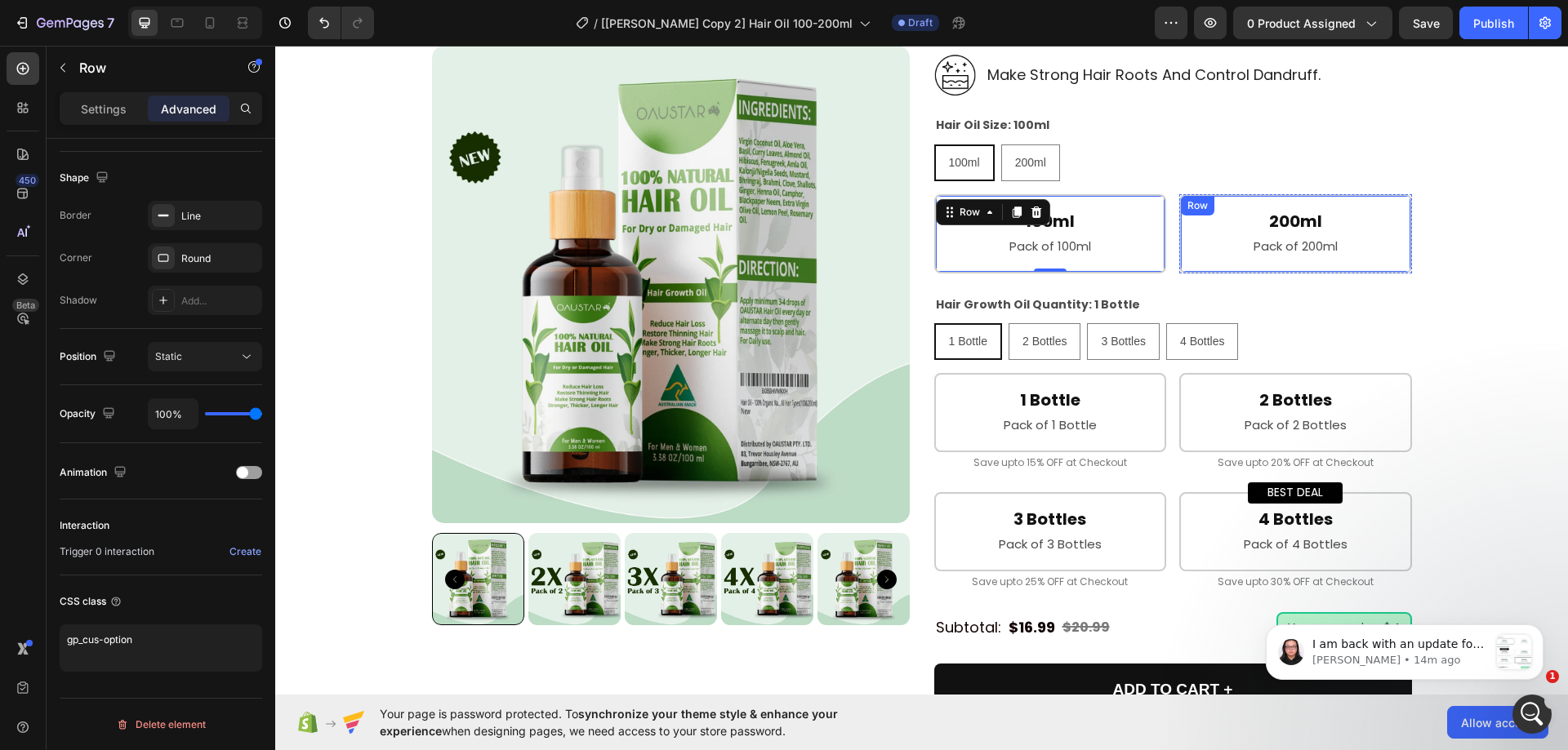
click at [1185, 238] on div "200ml Heading Pack of 200ml Text Block Row" at bounding box center [1296, 234] width 232 height 79
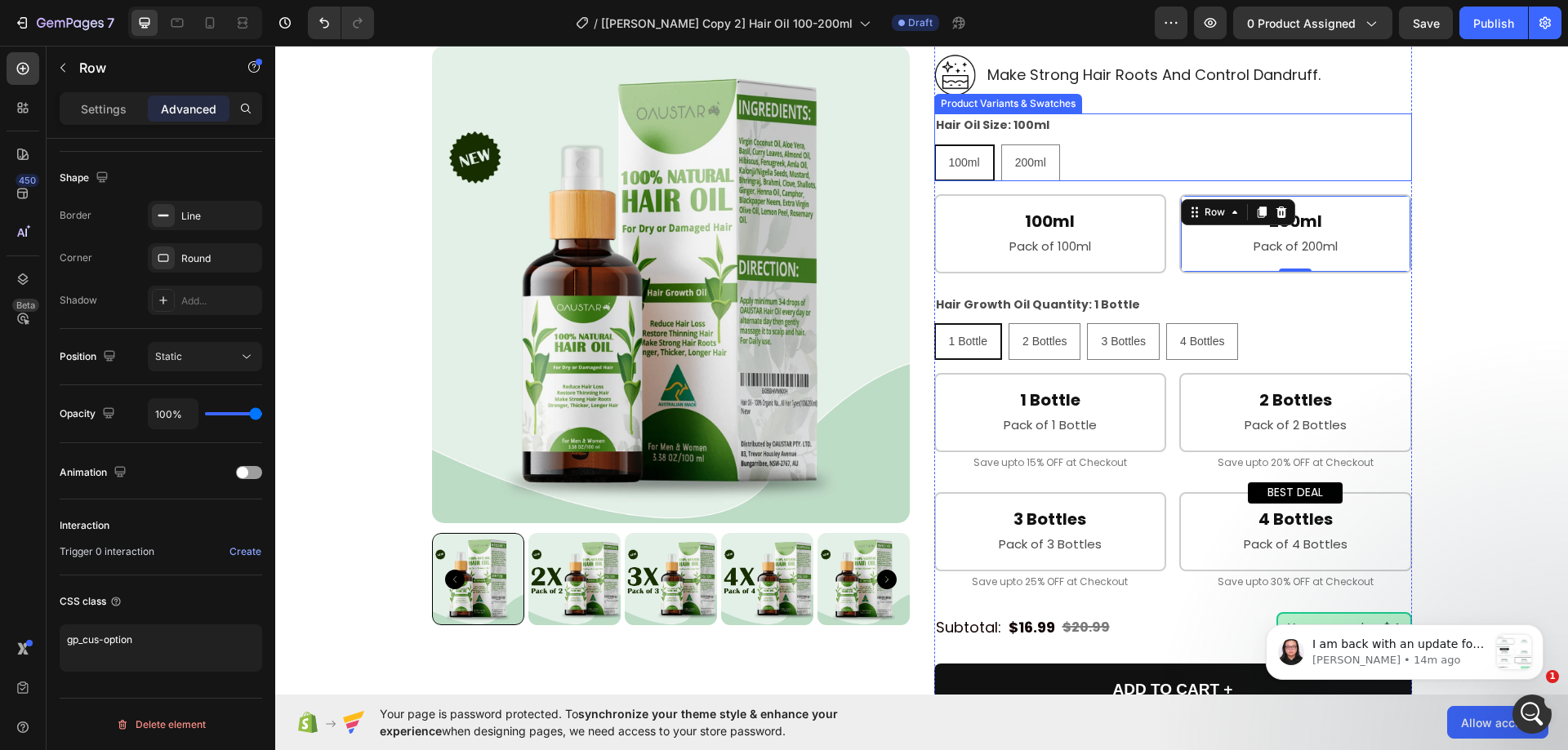
click at [1116, 164] on div "100ml 100ml 100ml 200ml 200ml 200ml" at bounding box center [1173, 163] width 477 height 37
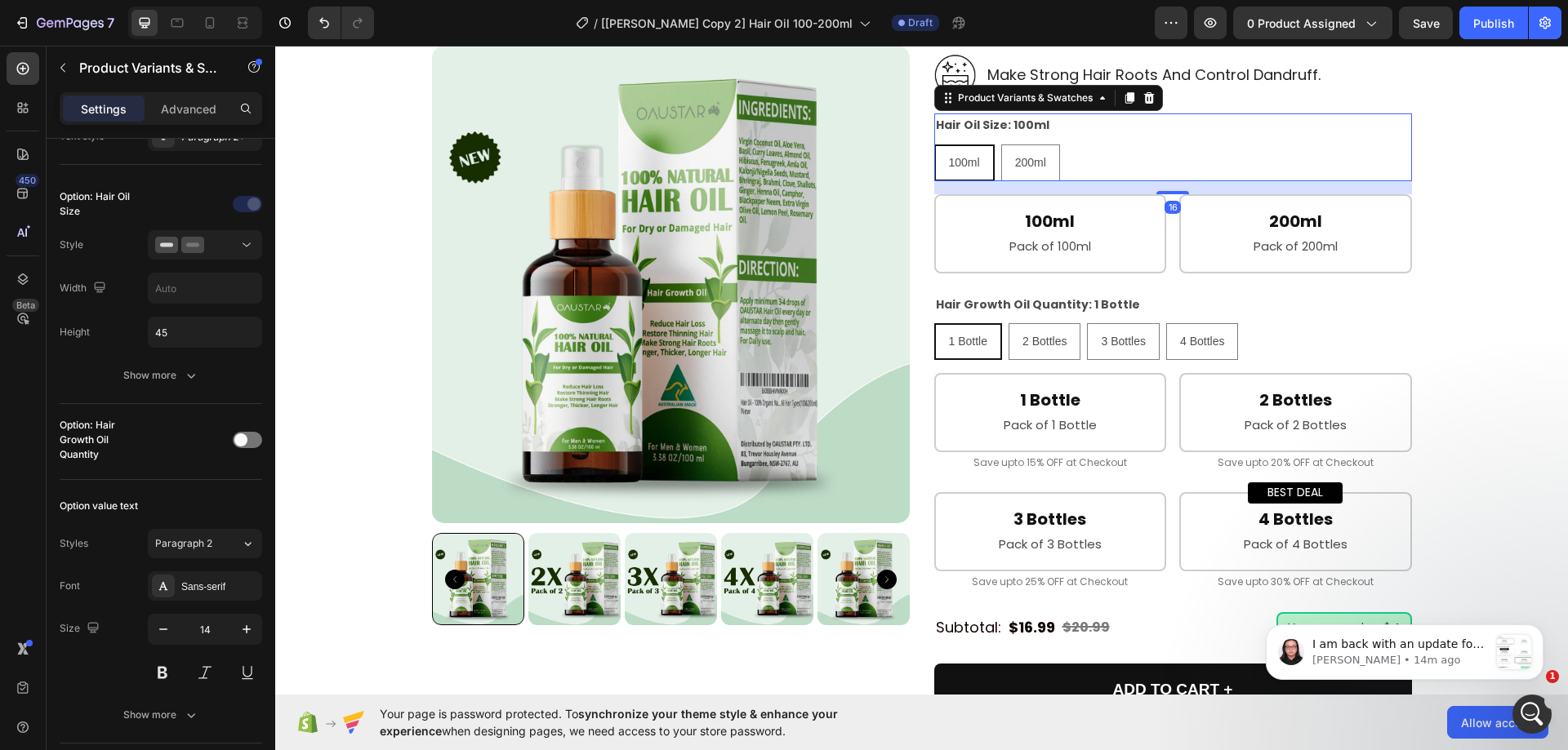
scroll to position [0, 0]
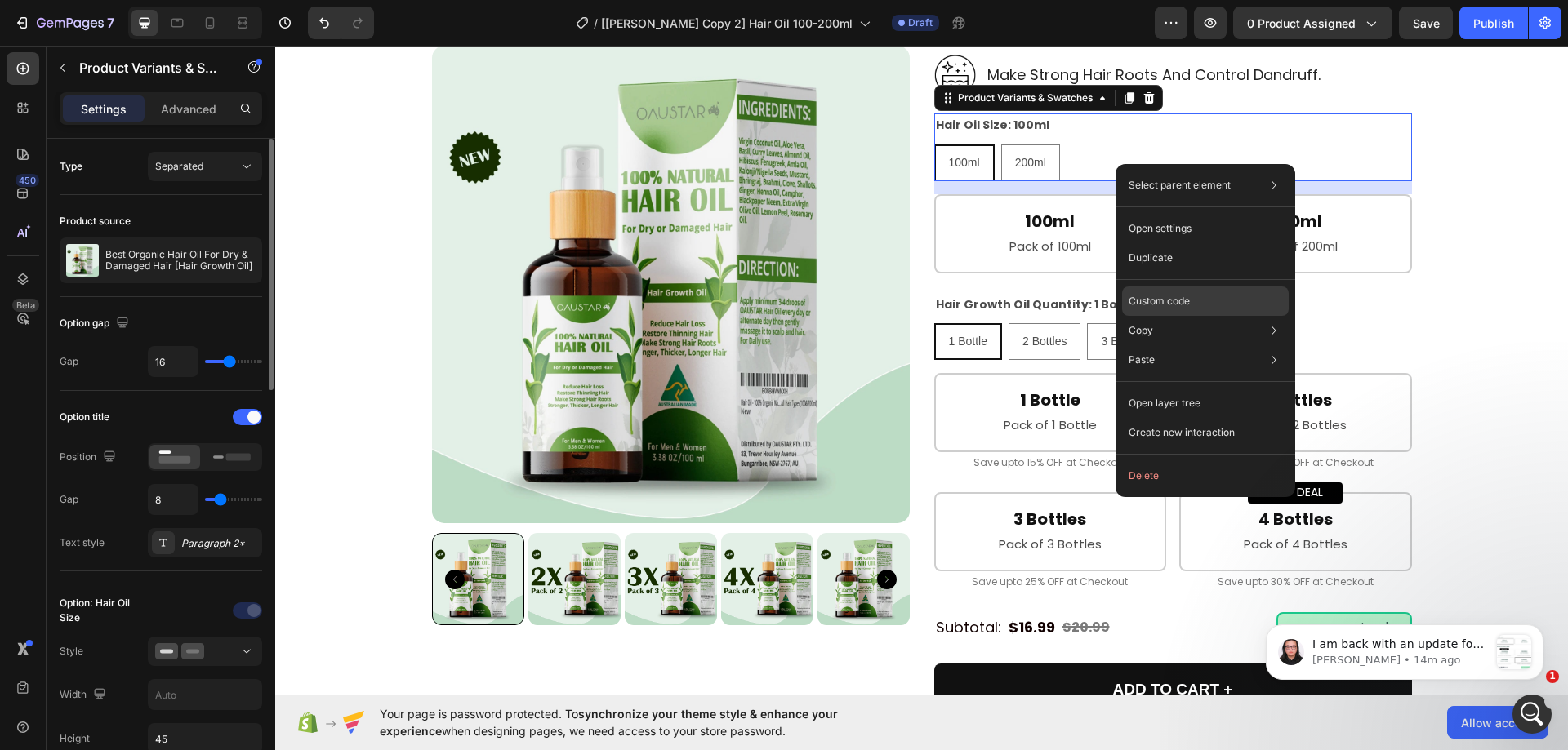
click at [1157, 301] on p "Custom code" at bounding box center [1160, 301] width 61 height 14
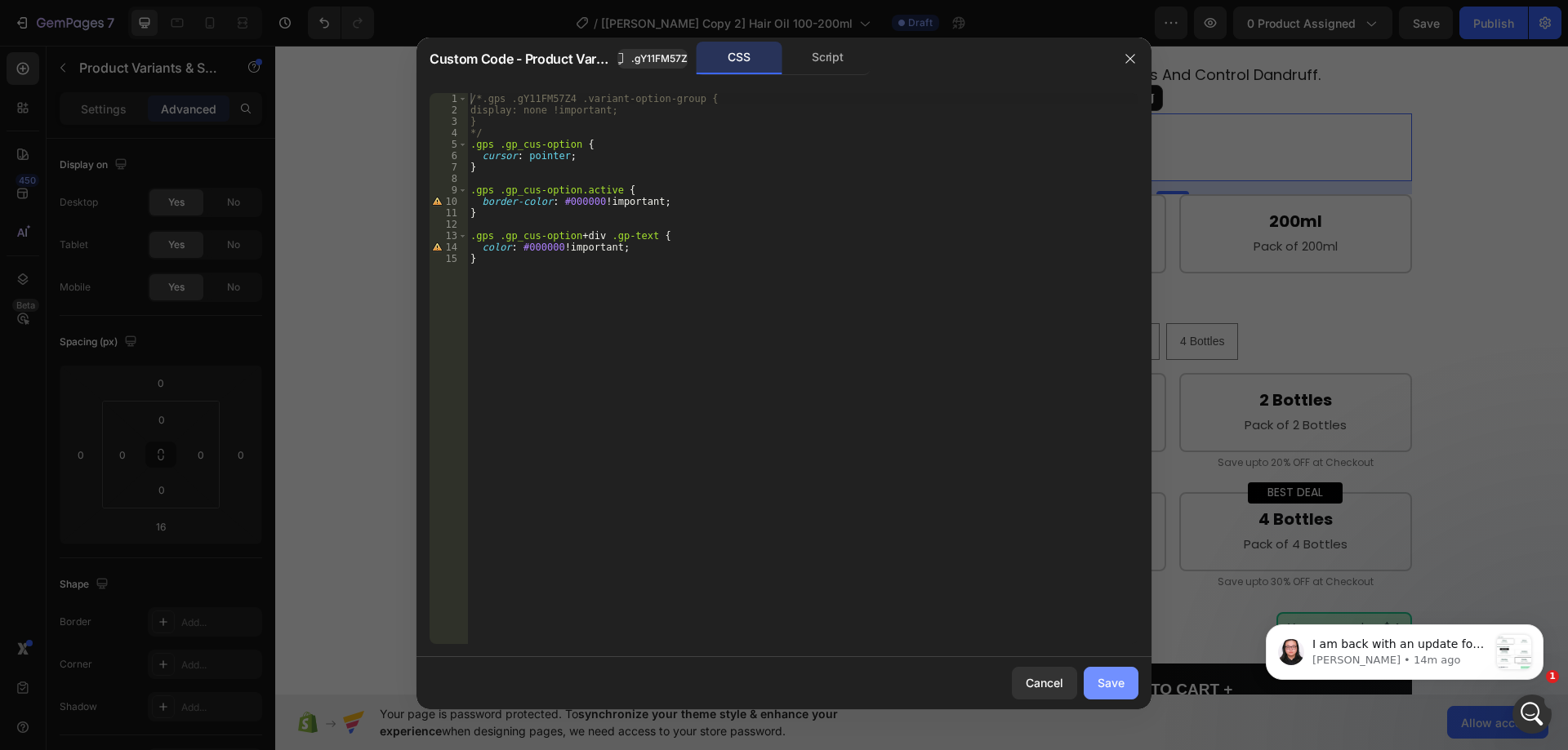
click at [1107, 680] on div "Save" at bounding box center [1112, 683] width 27 height 17
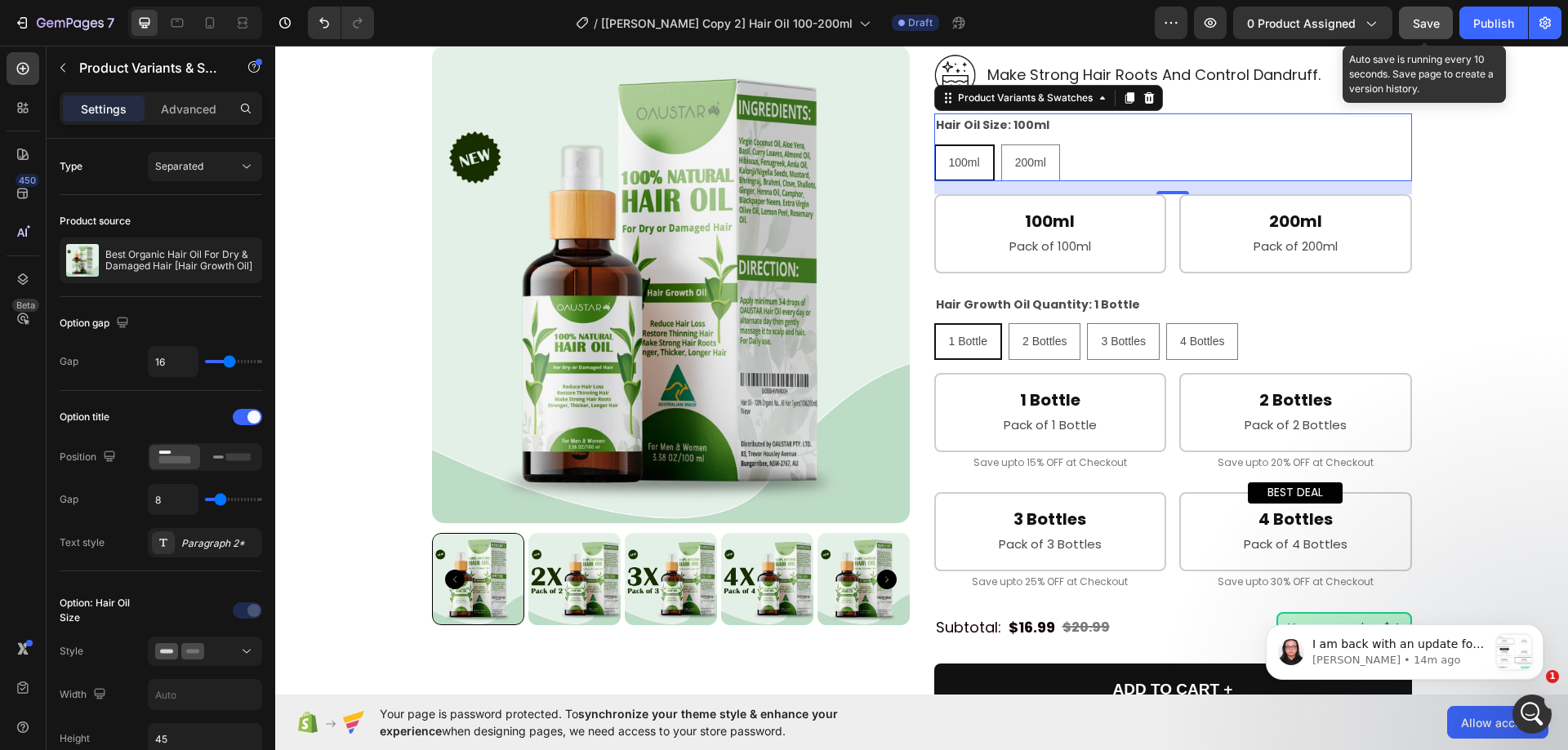
click at [1436, 12] on button "Save" at bounding box center [1427, 23] width 54 height 33
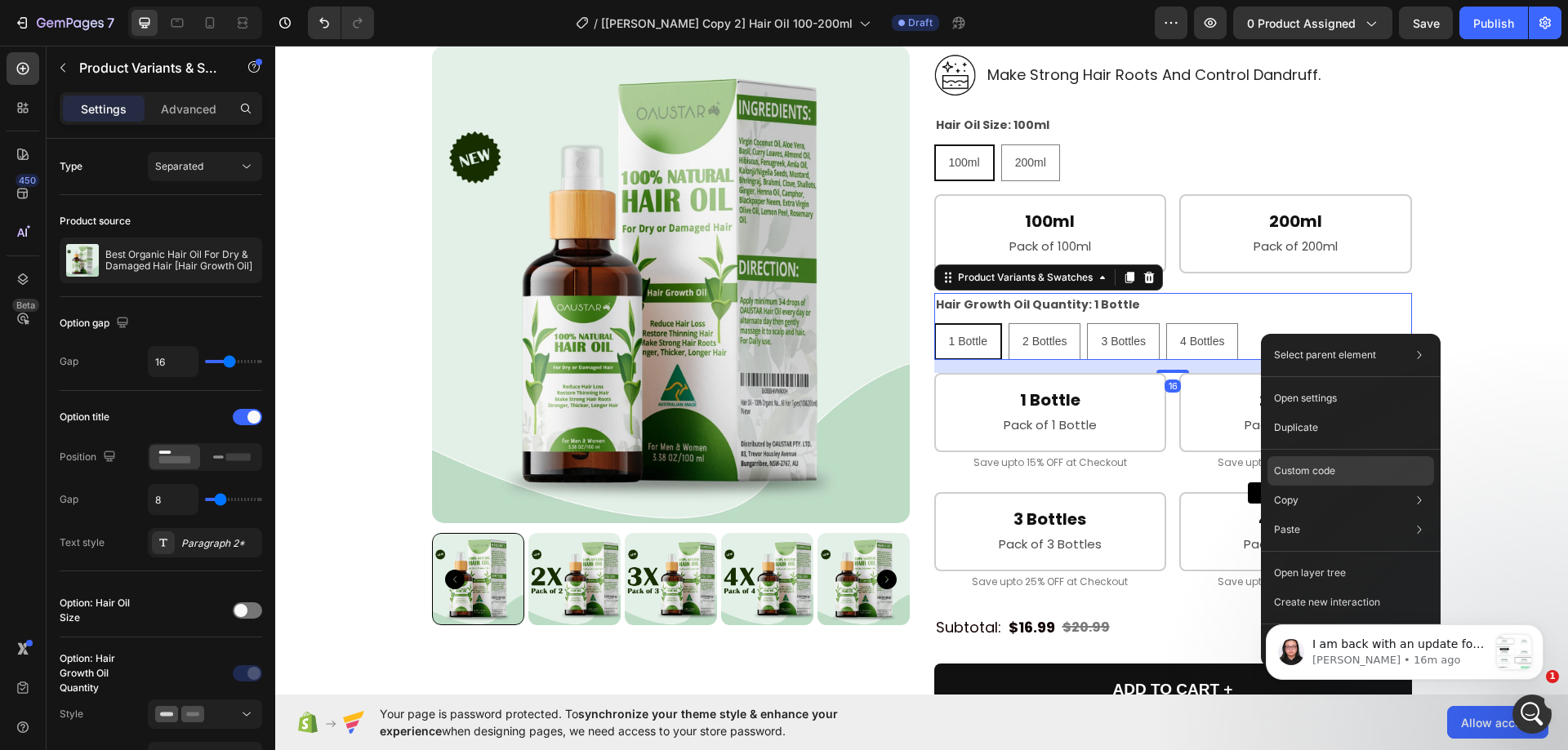
click at [1315, 469] on p "Custom code" at bounding box center [1304, 471] width 61 height 14
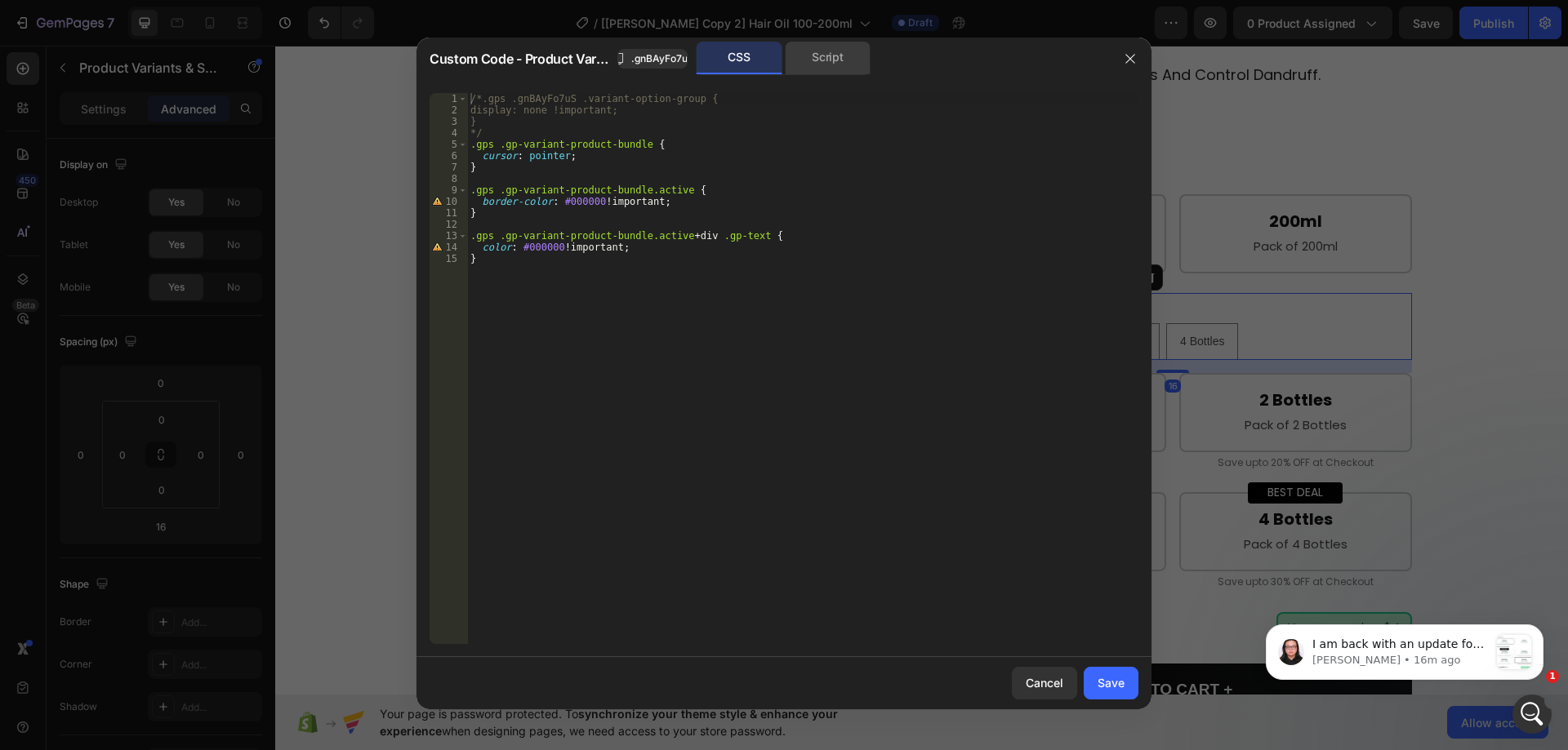
click at [813, 72] on div "Script" at bounding box center [828, 57] width 86 height 33
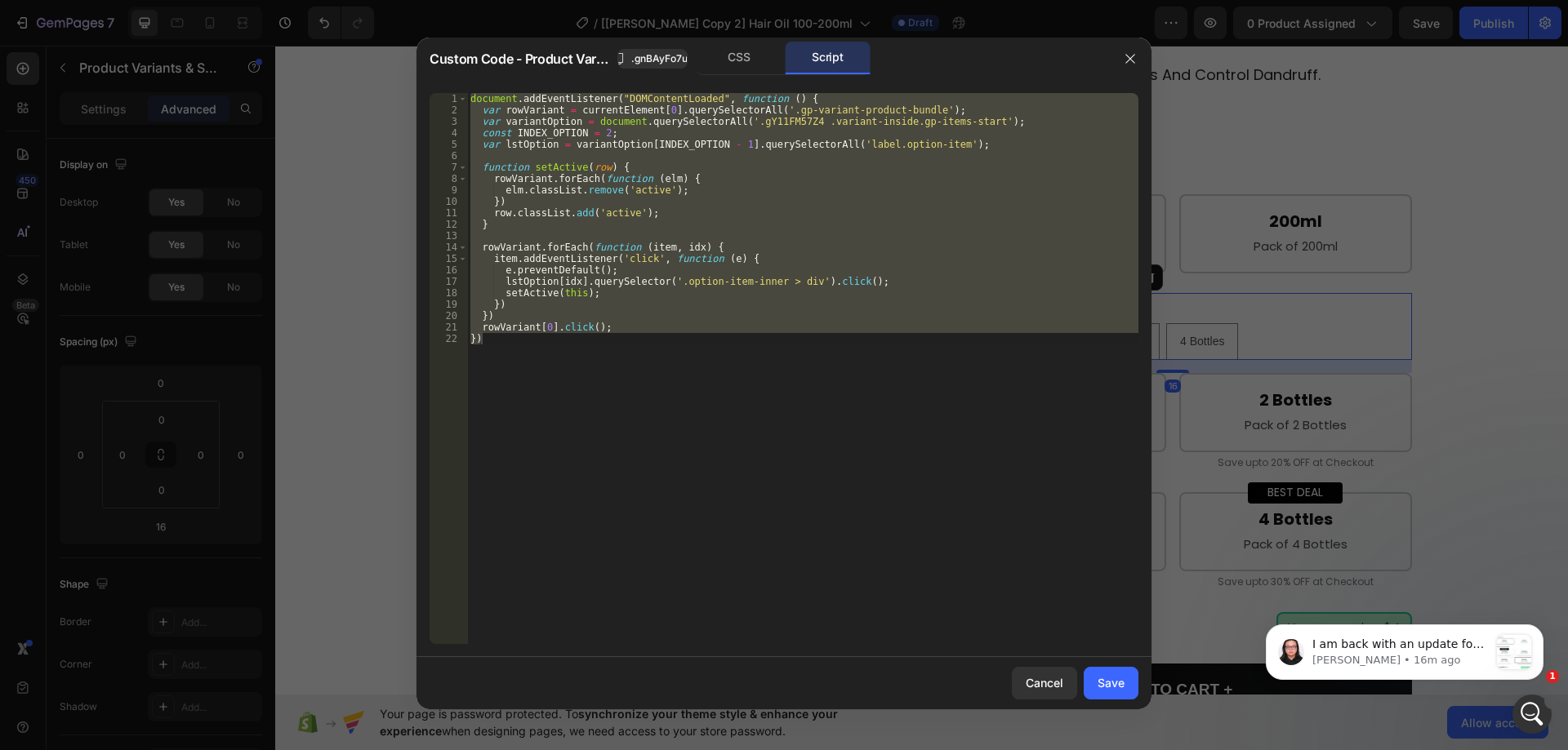
click at [779, 176] on div "document . addEventListener ( "DOMContentLoaded" , function ( ) { var rowVarian…" at bounding box center [803, 369] width 671 height 551
type textarea "rowVariant.forEach(function (elm) {"
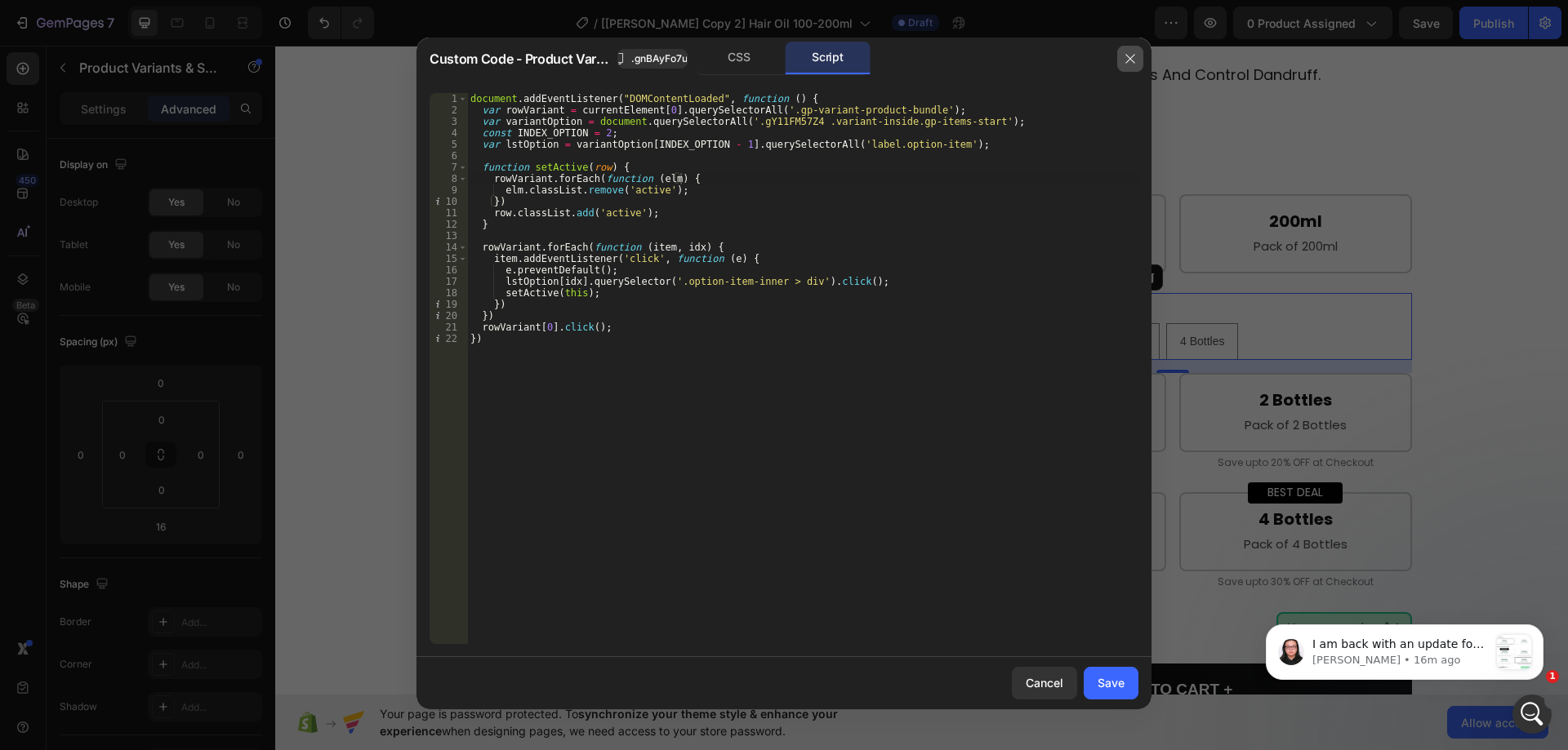
drag, startPoint x: 1128, startPoint y: 69, endPoint x: 901, endPoint y: 71, distance: 227.0
click at [1128, 69] on button "button" at bounding box center [1130, 58] width 26 height 26
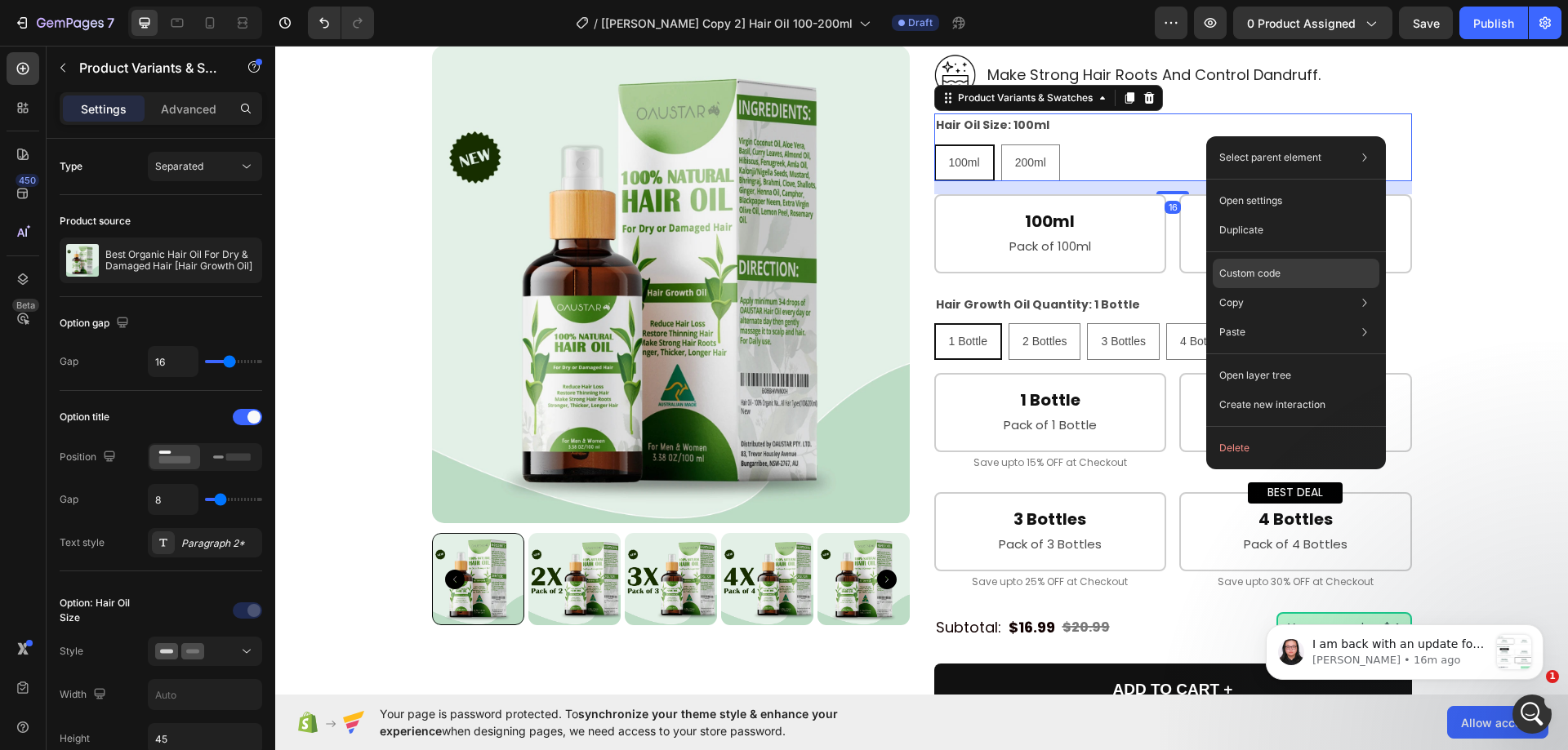
click at [1248, 278] on p "Custom code" at bounding box center [1250, 273] width 61 height 14
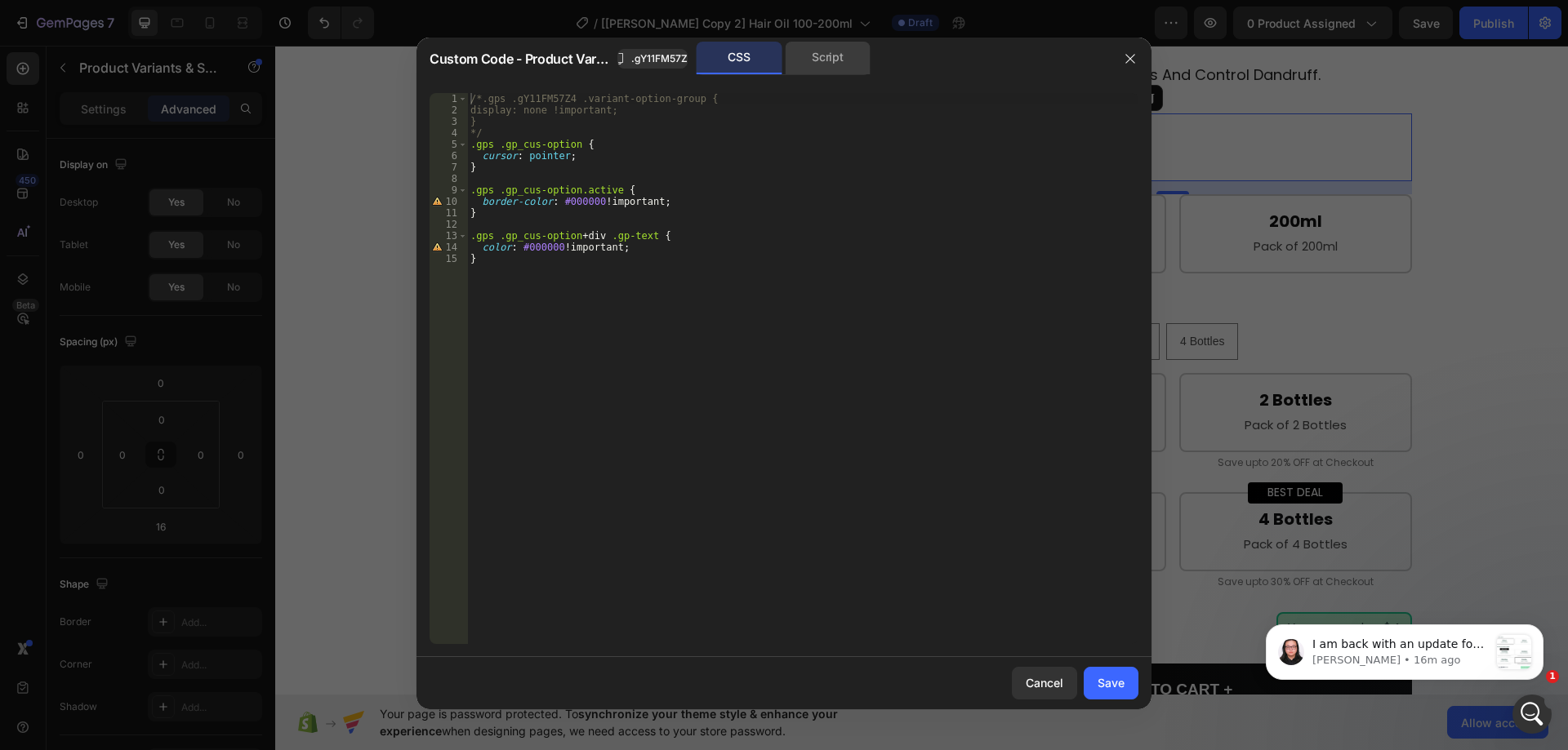
click at [827, 66] on div "Script" at bounding box center [828, 57] width 86 height 33
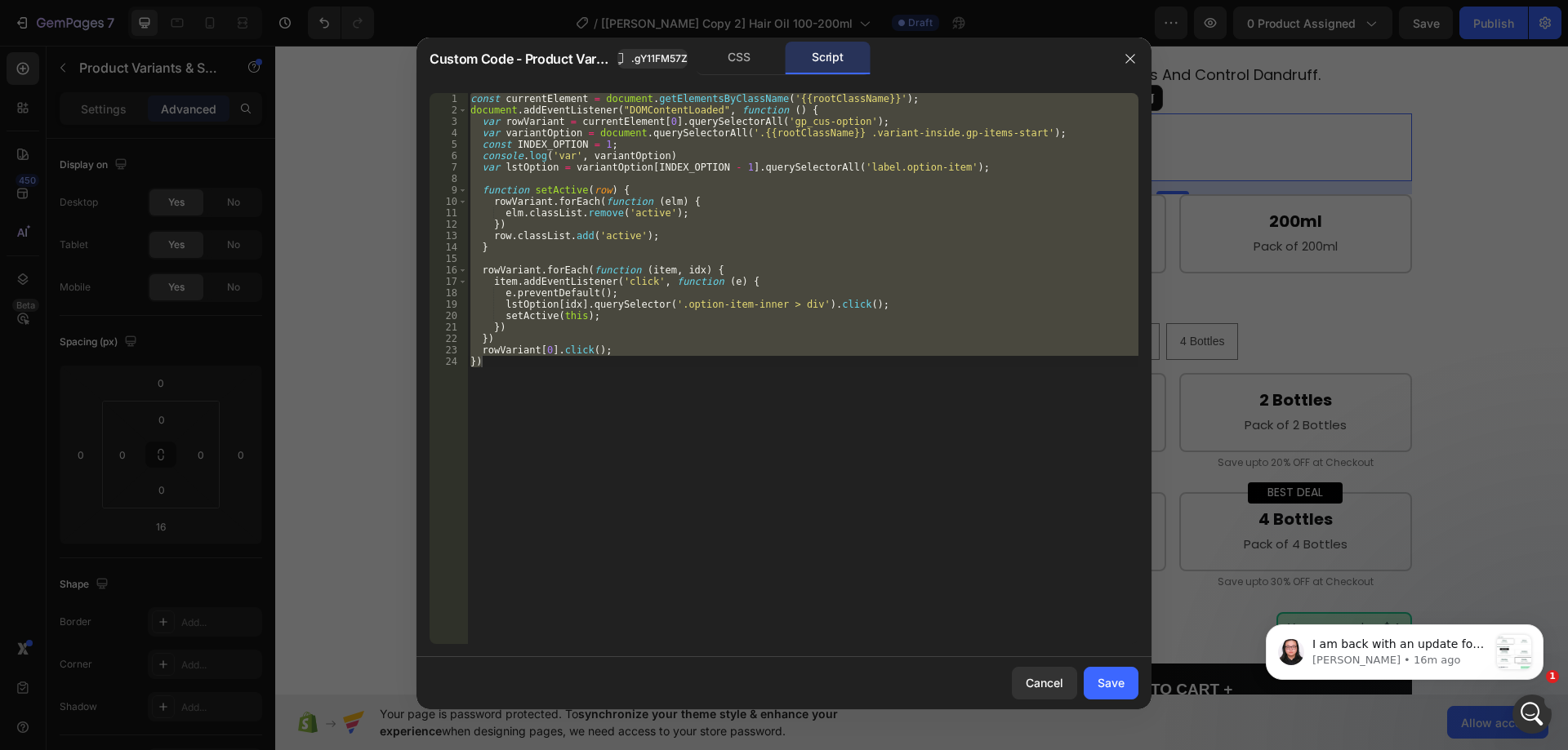
click at [762, 115] on div "const currentElement = document . getElementsByClassName ( '{{rootClassName}}' …" at bounding box center [803, 369] width 671 height 551
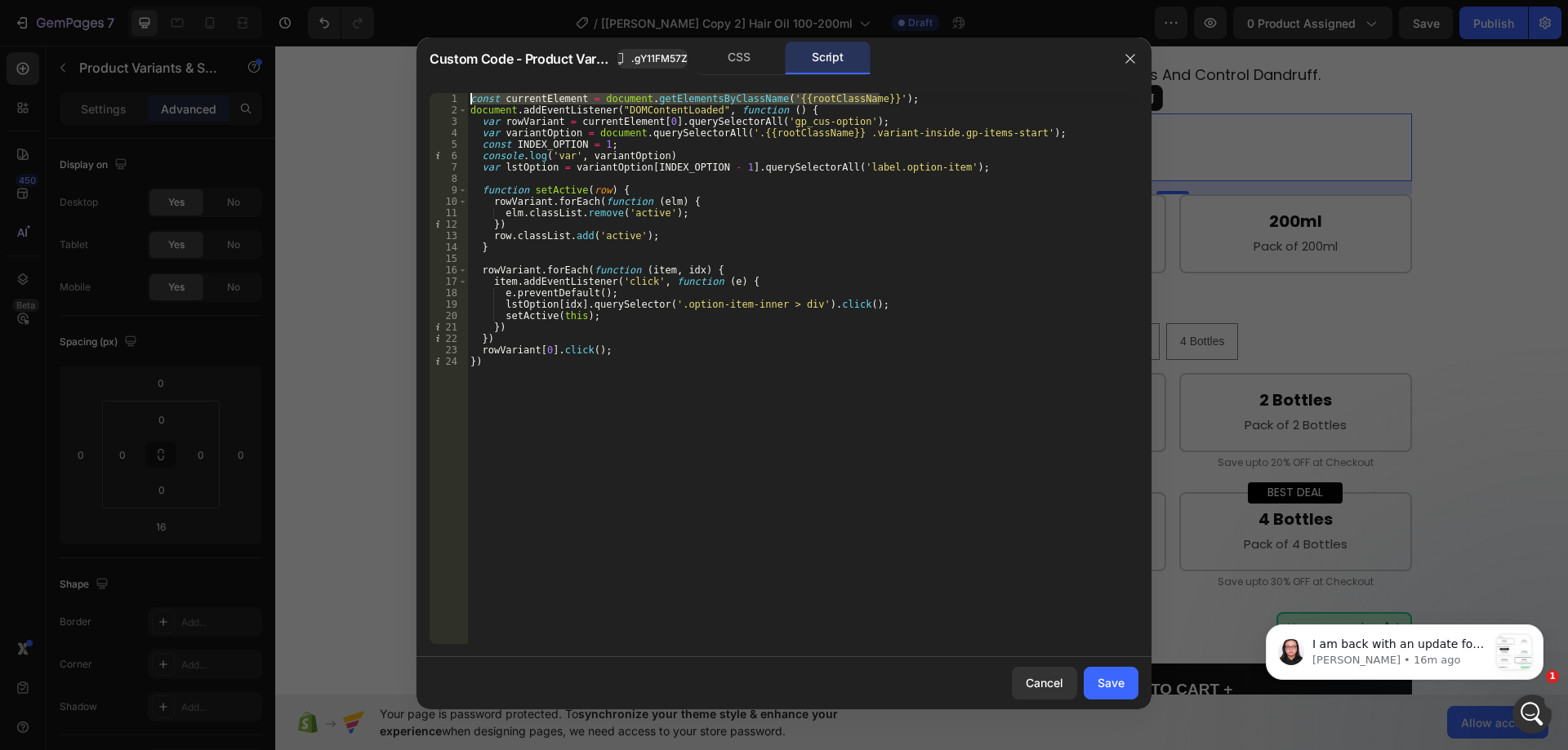
drag, startPoint x: 929, startPoint y: 93, endPoint x: 451, endPoint y: 93, distance: 478.0
click at [451, 93] on div "document.addEventListener("DOMContentLoaded", function () { 1 2 3 4 5 6 7 8 9 1…" at bounding box center [784, 369] width 709 height 551
type textarea "const currentElement = document.getElementsByClassName('{{rootClassName}}');"
click at [1121, 63] on button "button" at bounding box center [1130, 58] width 26 height 26
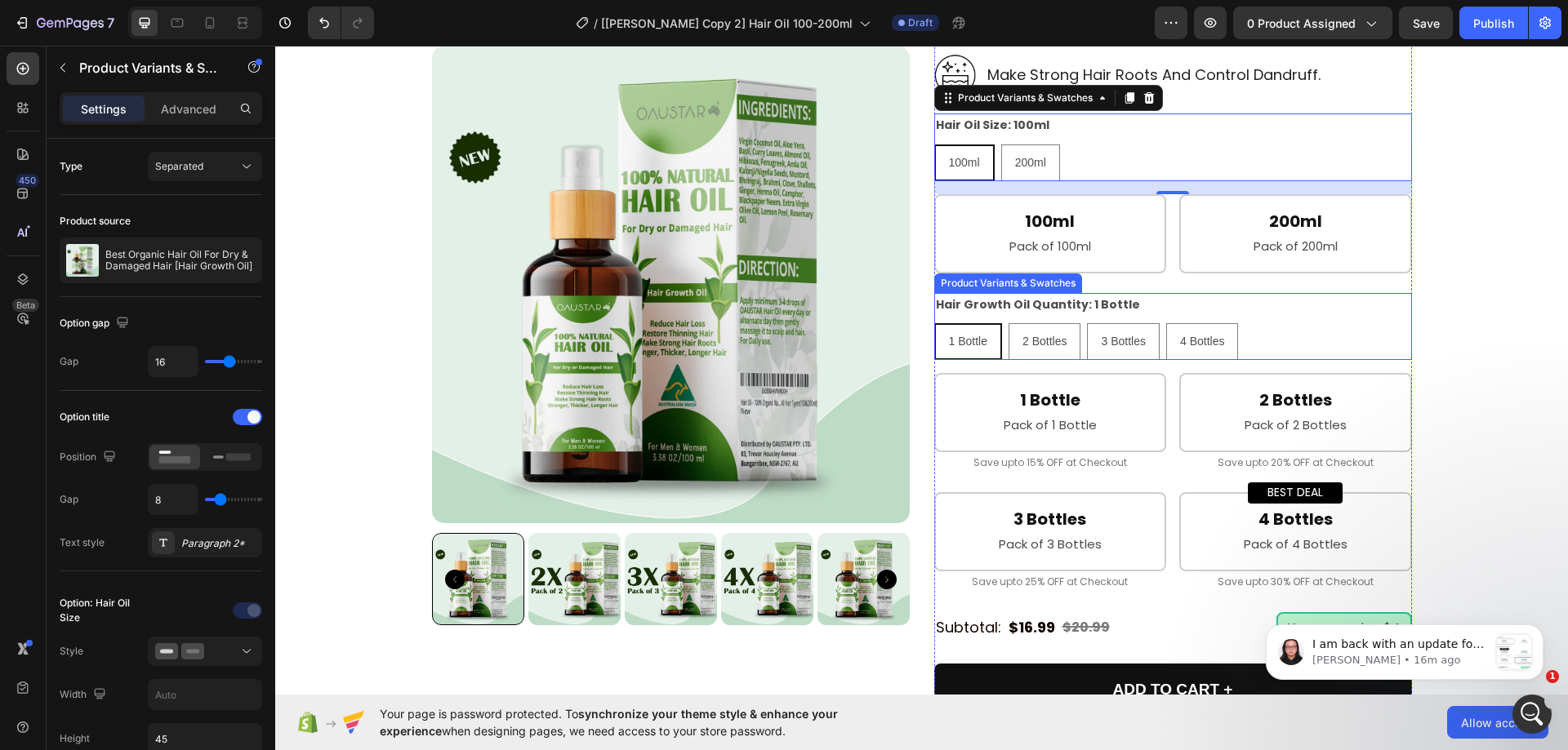
click at [1241, 322] on div "Hair Growth Oil Quantity: 1 Bottle 1 Bottle 1 Bottle 1 Bottle 2 Bottles 2 Bottl…" at bounding box center [1173, 327] width 477 height 67
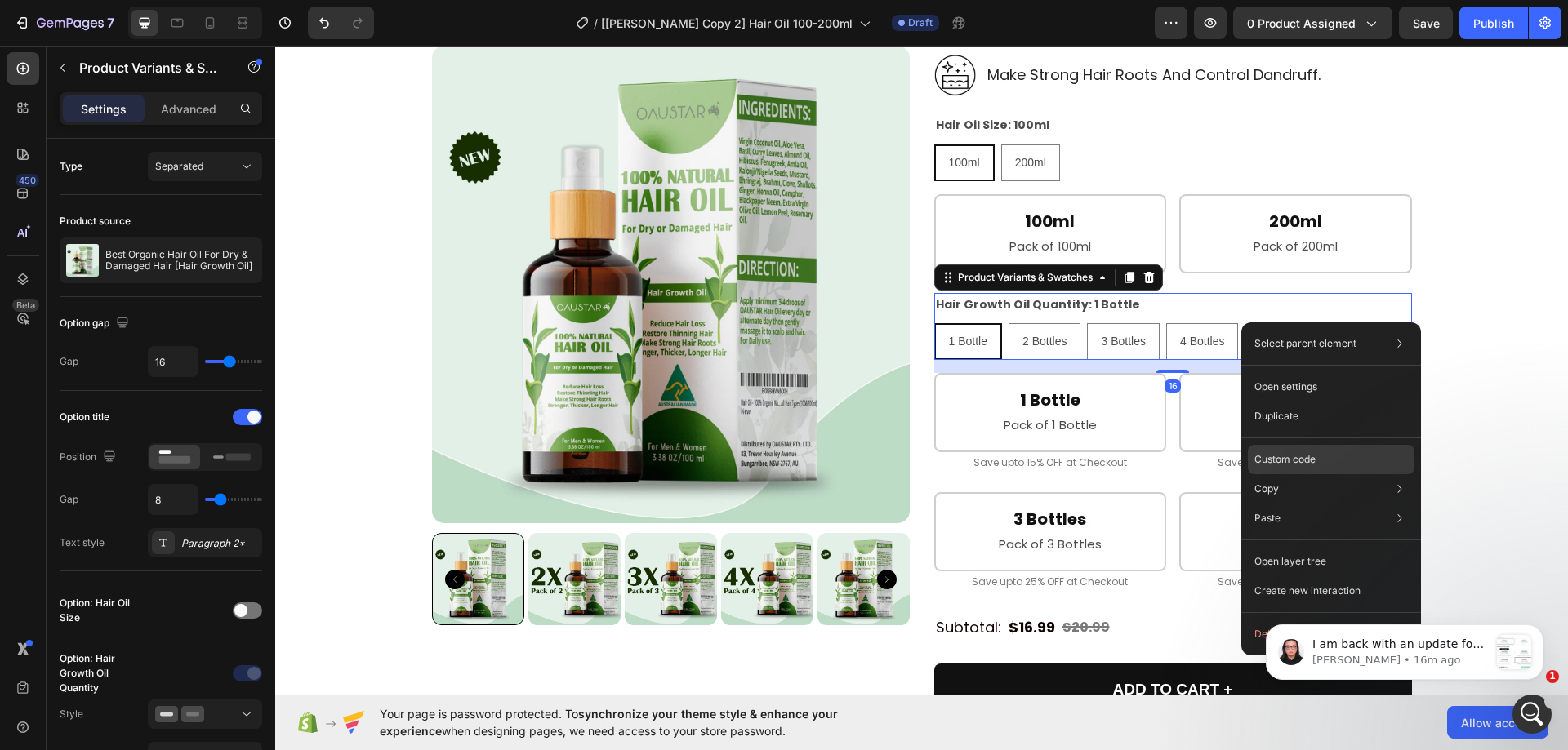
click at [1294, 503] on div "Custom code" at bounding box center [1331, 518] width 167 height 29
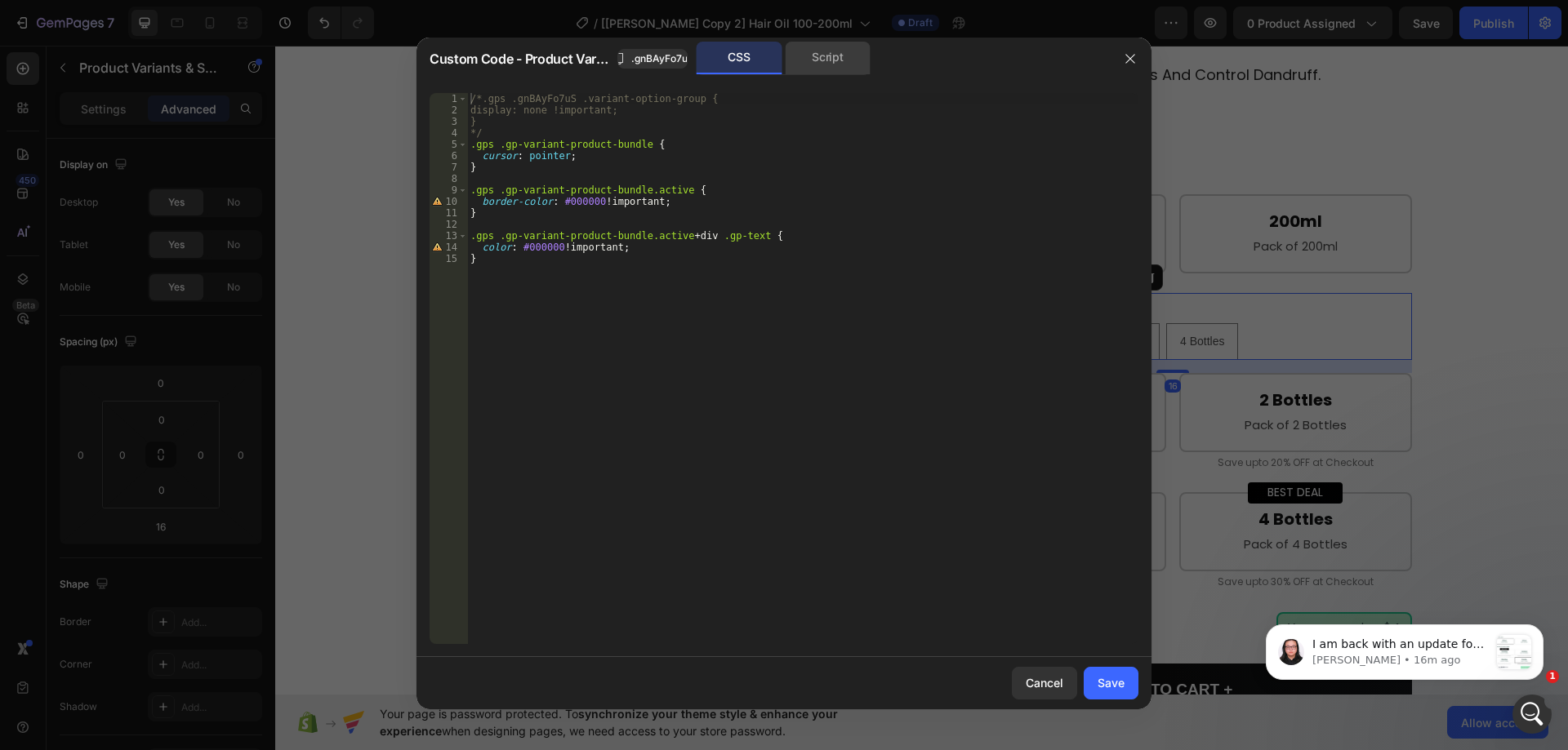
click at [851, 61] on div "Script" at bounding box center [828, 57] width 86 height 33
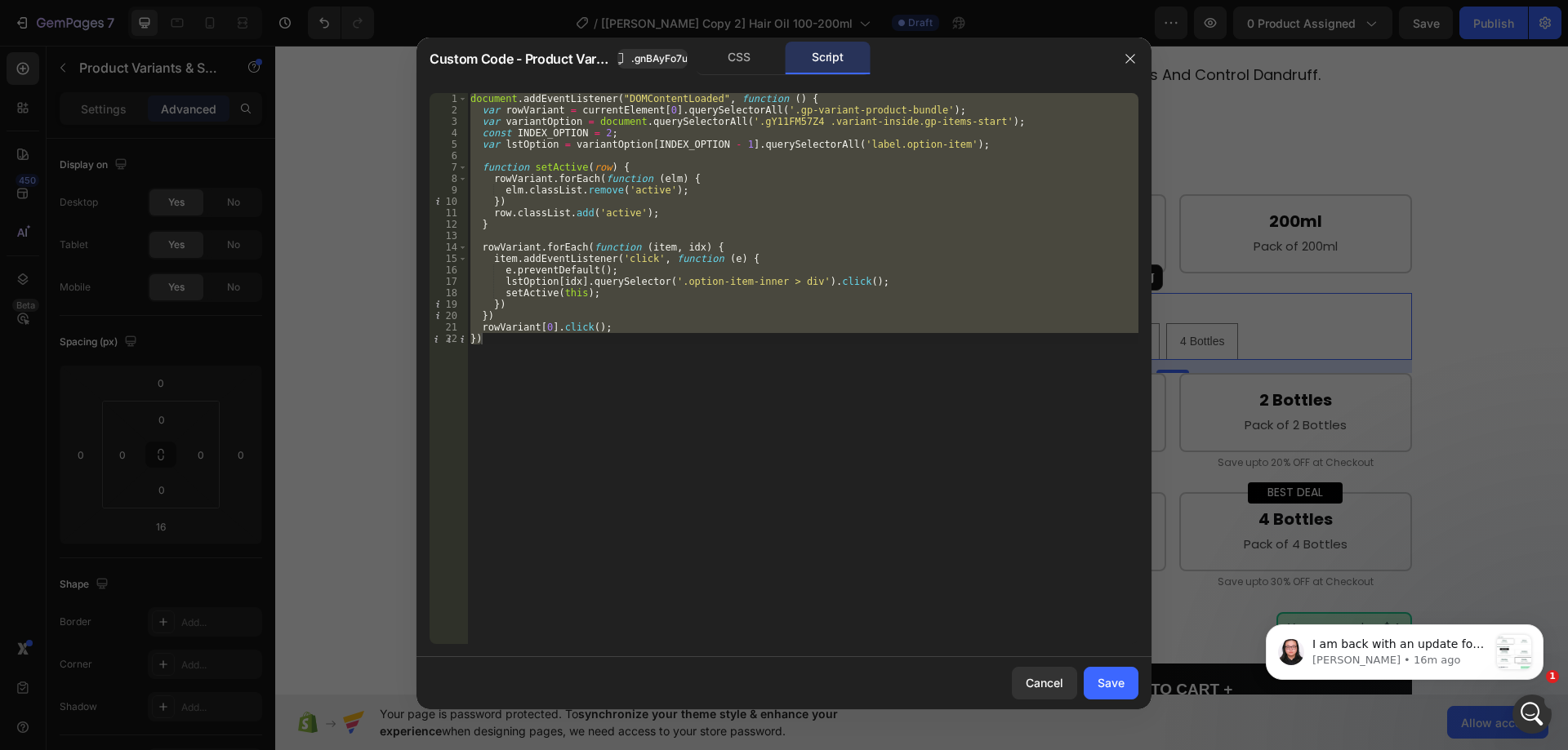
click at [472, 96] on div "document . addEventListener ( "DOMContentLoaded" , function ( ) { var rowVarian…" at bounding box center [803, 369] width 671 height 551
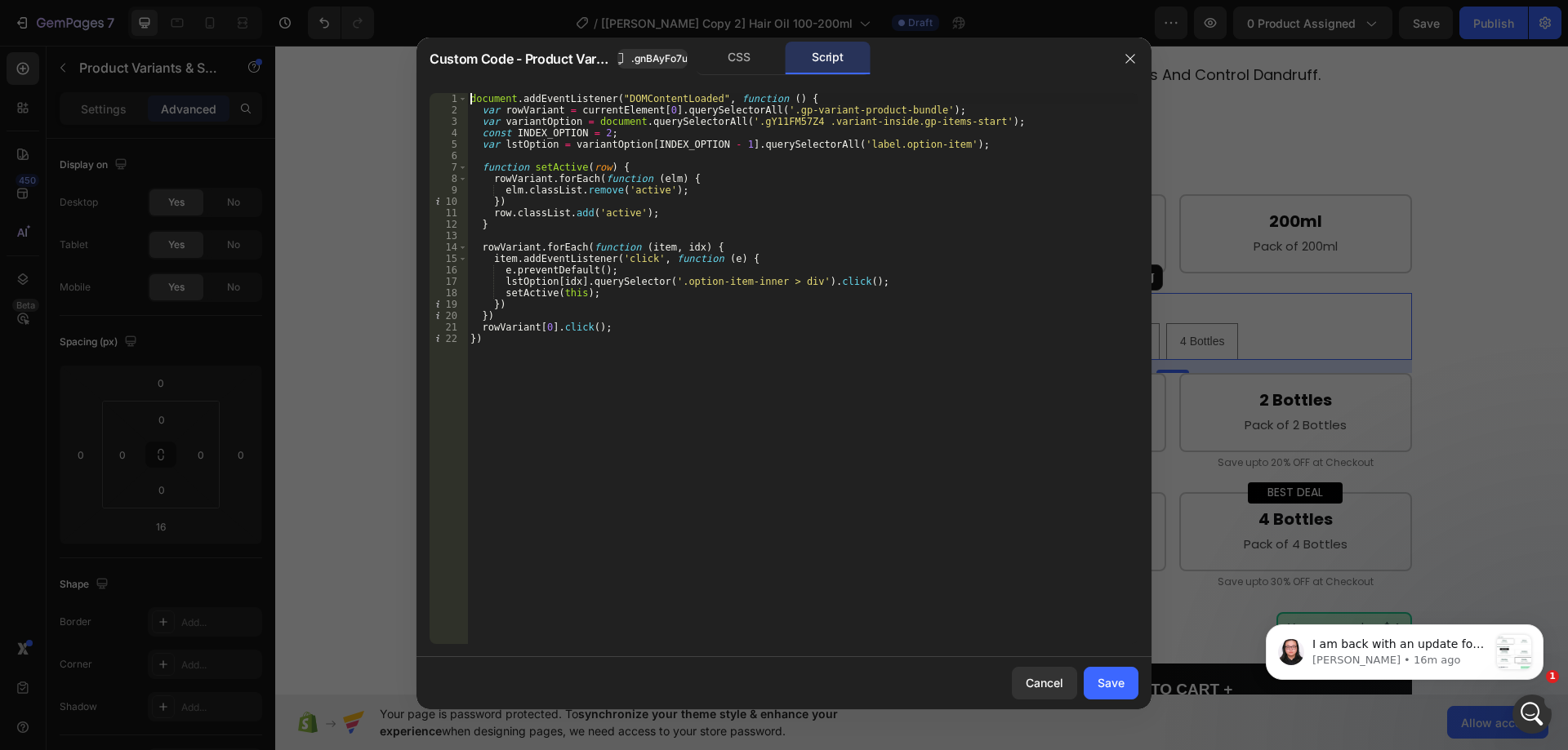
type textarea "document.addEventListener("DOMContentLoaded", function () {"
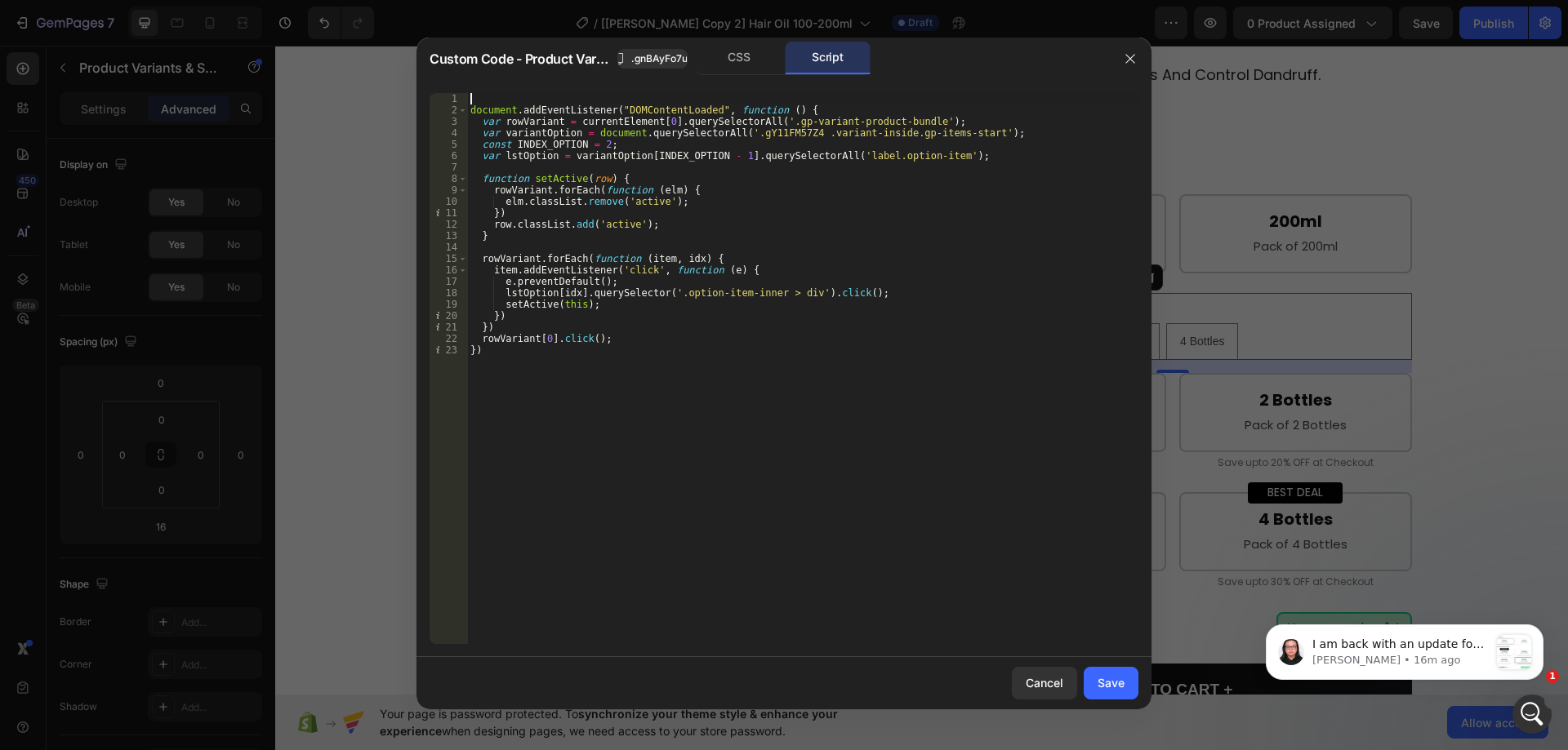
paste textarea "const currentElement = document.getElementsByClassName('{{rootClassName}}');"
type textarea "const currentElement = document.getElementsByClassName('{{rootClassName}}');"
click at [1097, 683] on button "Save" at bounding box center [1111, 684] width 55 height 33
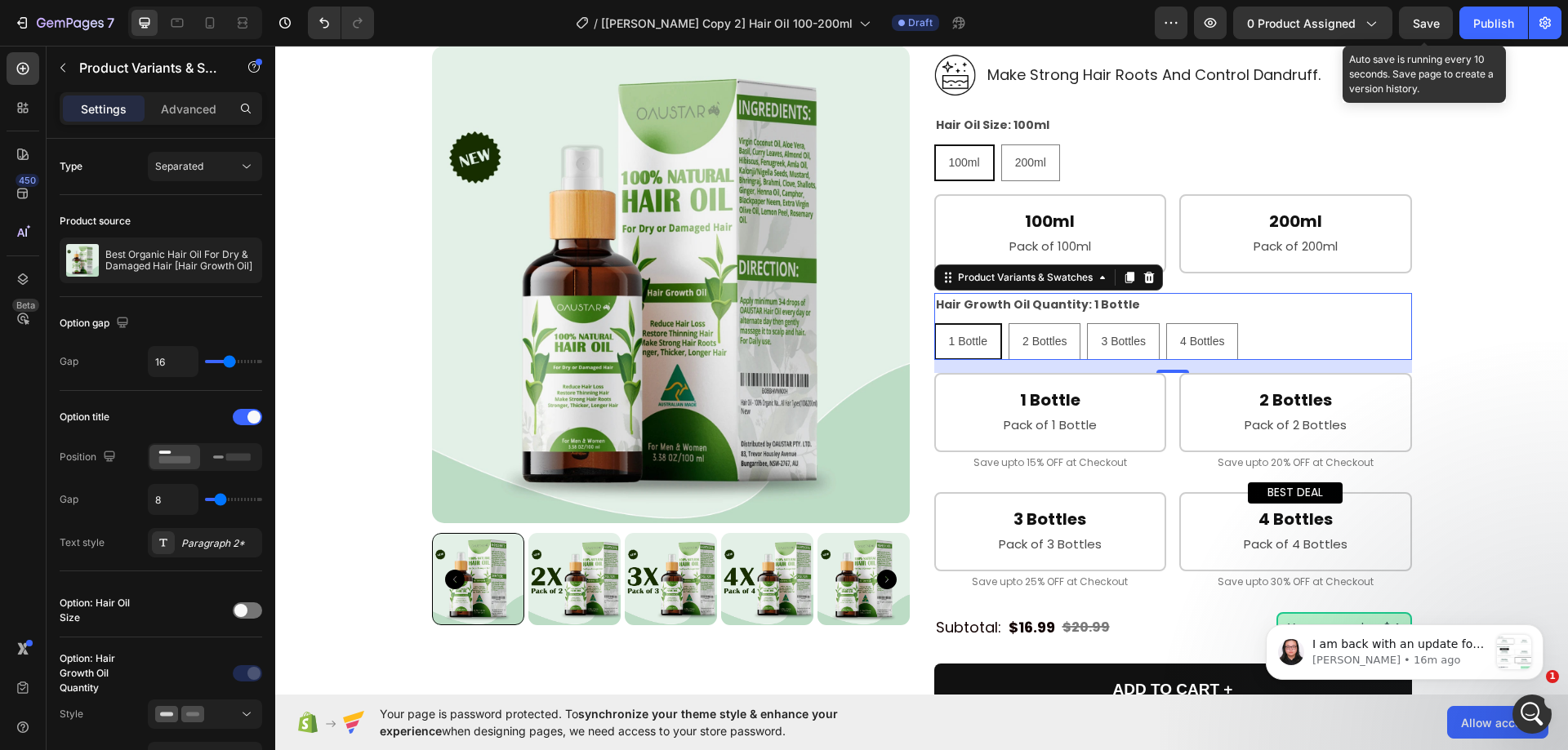
click at [1422, 20] on span "Save" at bounding box center [1427, 23] width 27 height 13
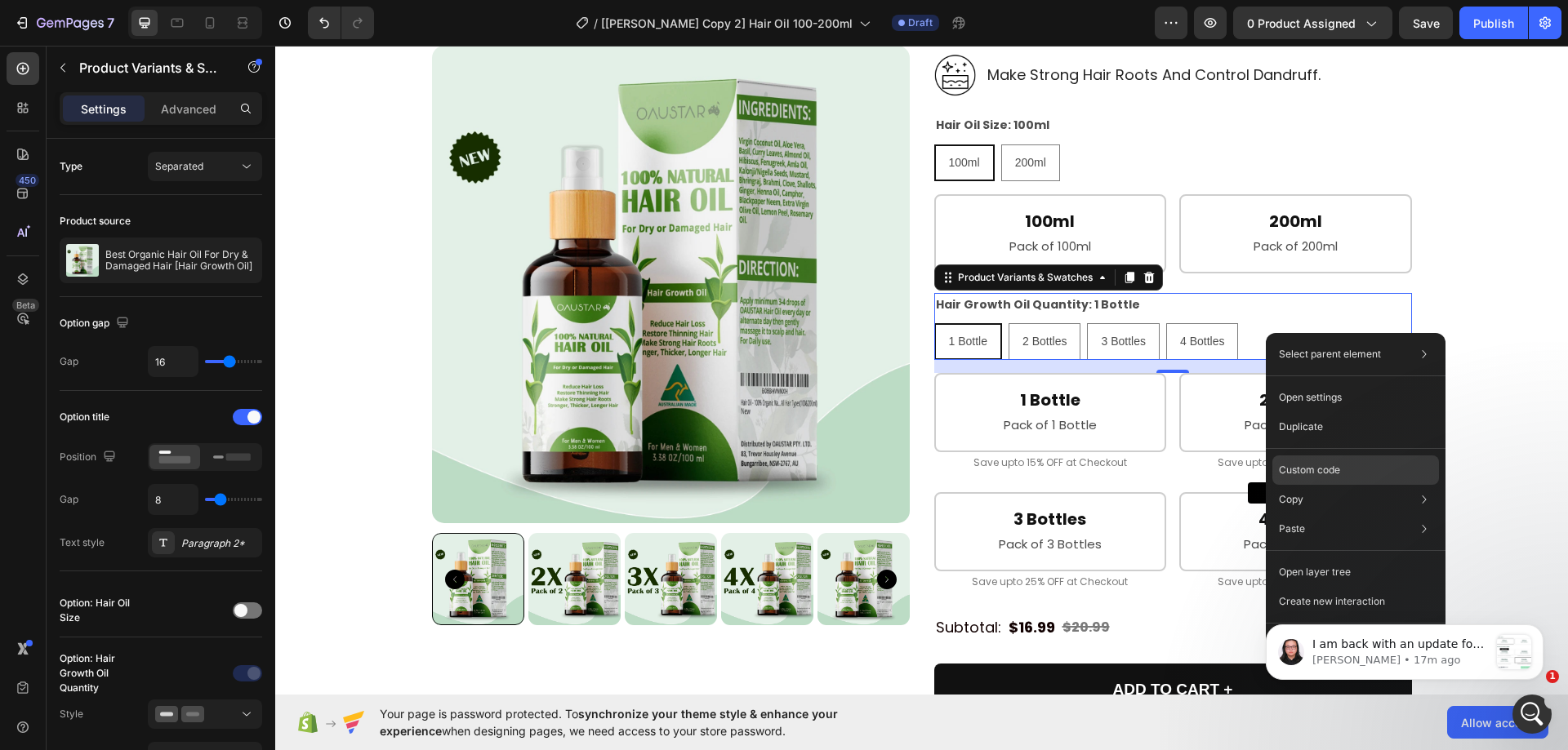
click at [1315, 468] on p "Custom code" at bounding box center [1309, 470] width 61 height 14
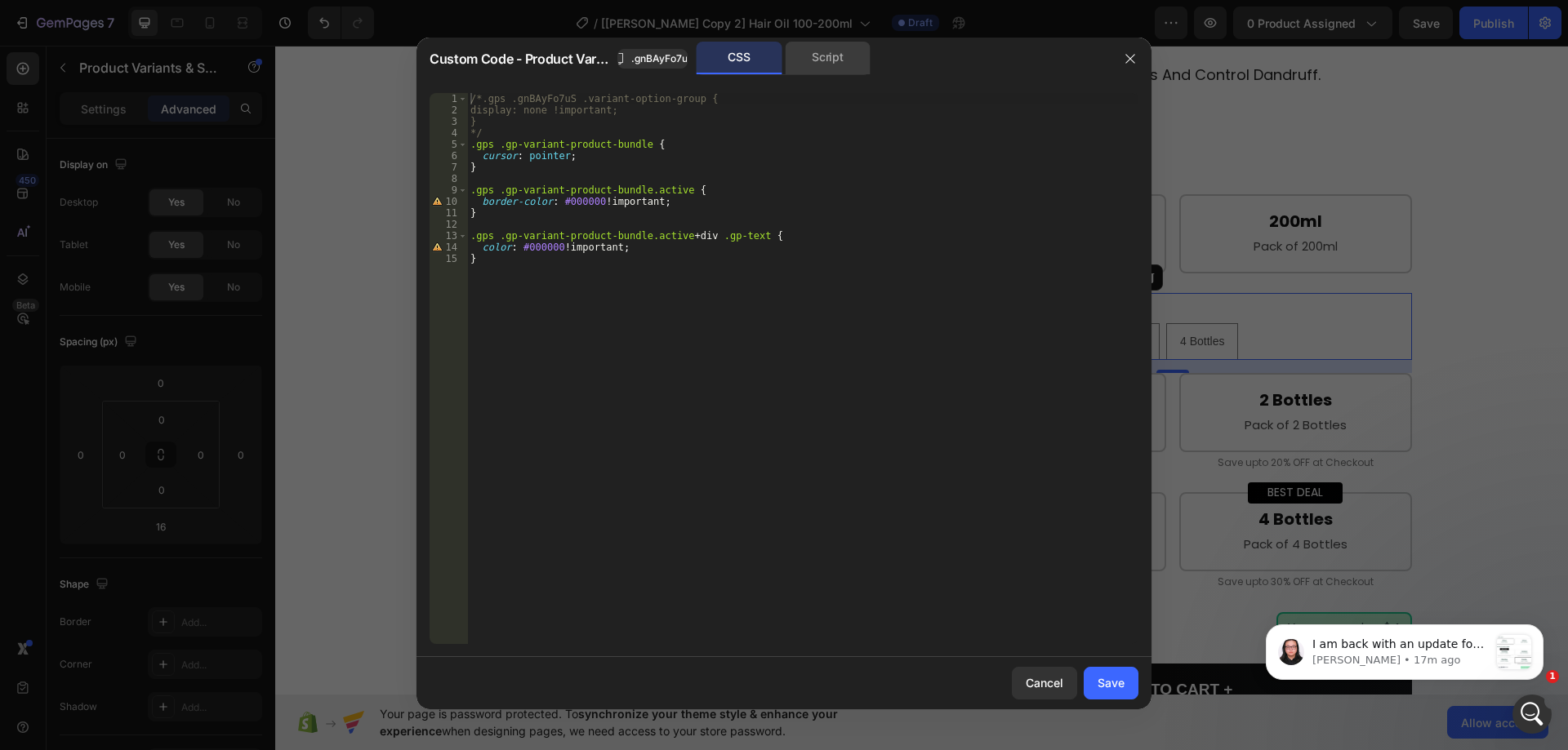
click at [819, 62] on div "Script" at bounding box center [828, 57] width 86 height 33
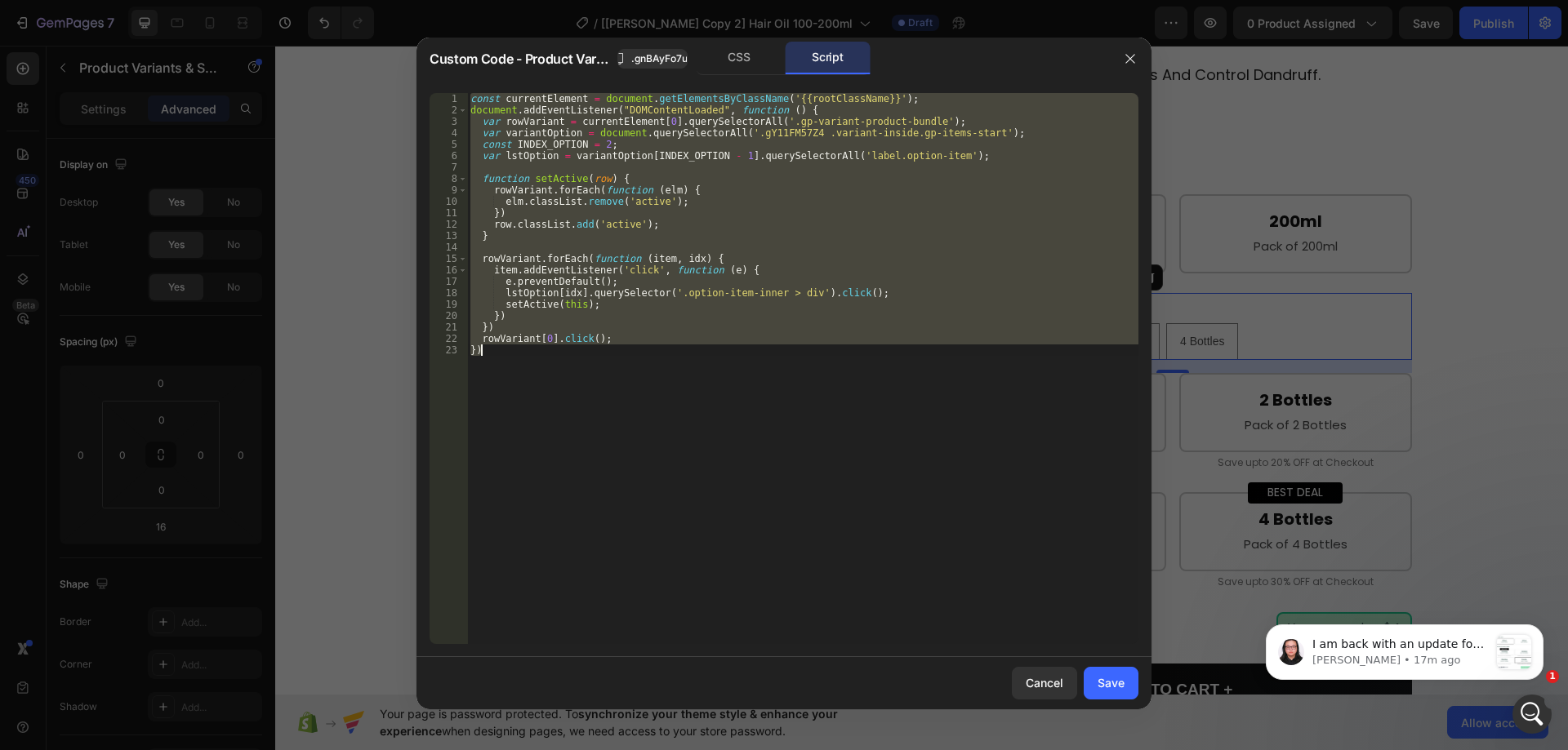
click at [792, 236] on div "const currentElement = document . getElementsByClassName ( '{{rootClassName}}' …" at bounding box center [803, 369] width 671 height 551
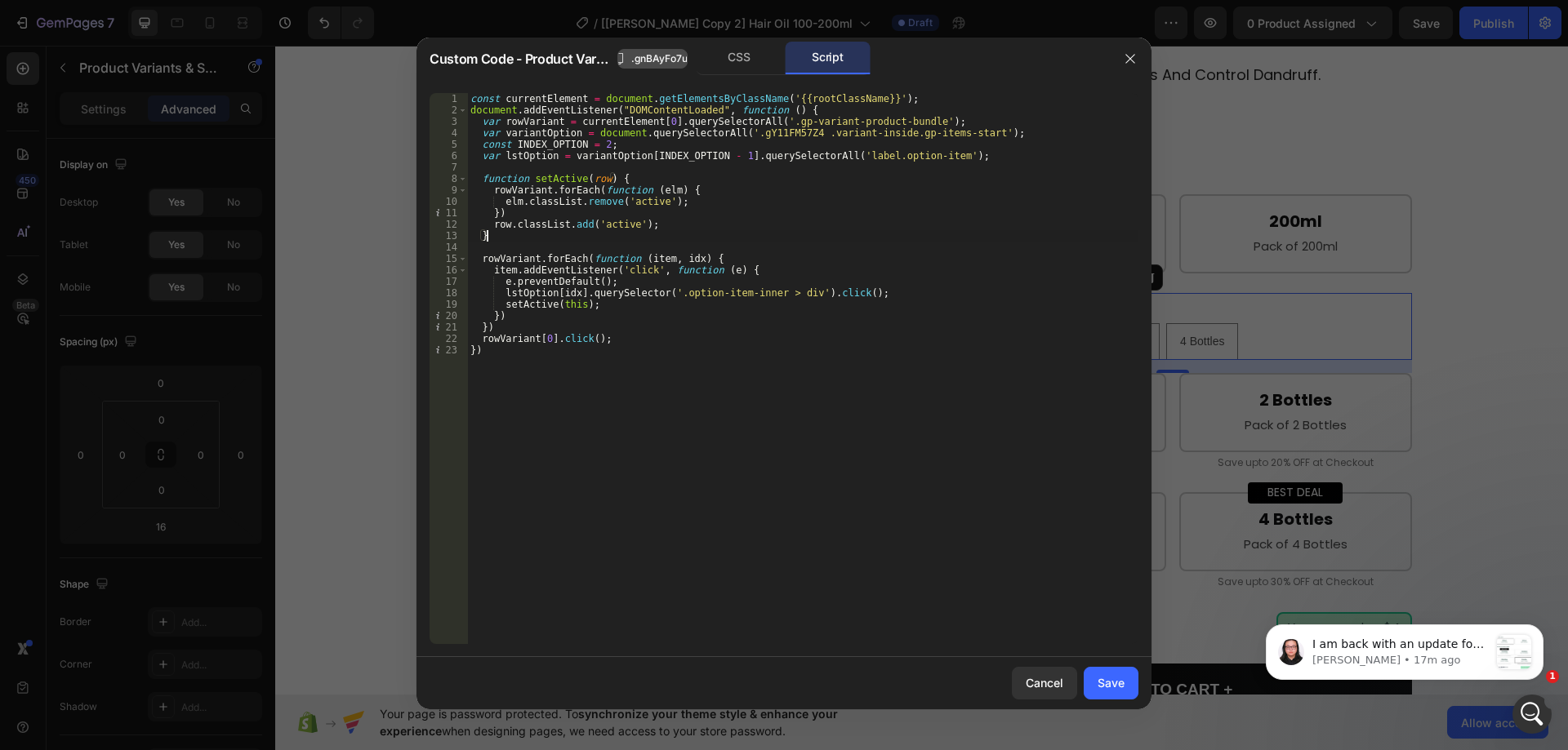
click at [664, 60] on span ".gnBAyFo7uS" at bounding box center [663, 58] width 63 height 14
click at [749, 136] on div "const currentElement = document . getElementsByClassName ( '{{rootClassName}}' …" at bounding box center [803, 380] width 671 height 574
paste textarea ".gnBAyFo7uS"
click at [744, 126] on div "const currentElement = document . getElementsByClassName ( '{{rootClassName}}' …" at bounding box center [803, 380] width 671 height 574
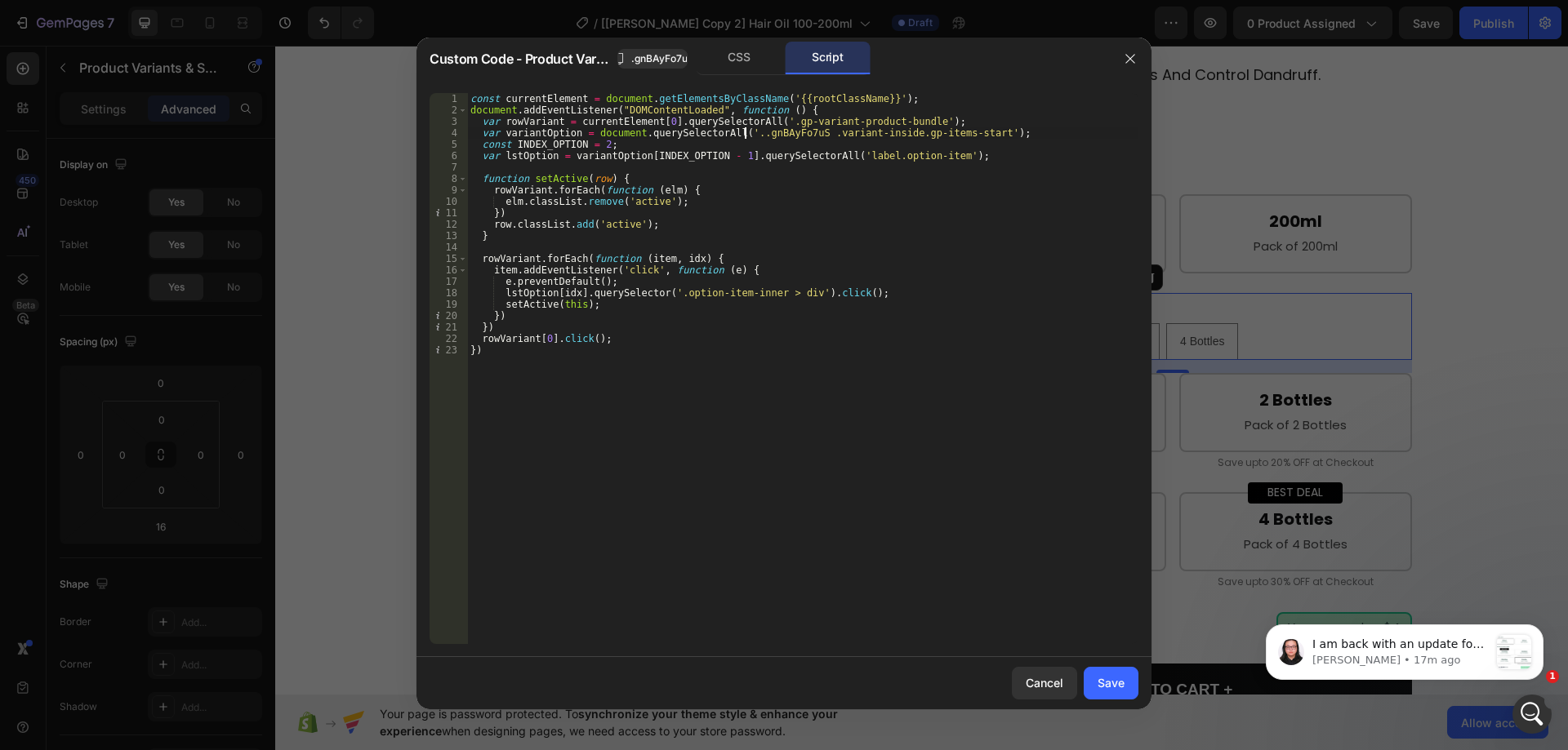
click at [744, 132] on div "const currentElement = document . getElementsByClassName ( '{{rootClassName}}' …" at bounding box center [803, 380] width 671 height 574
type textarea "var variantOption = document.querySelectorAll('.gnBAyFo7uS .variant-inside.gp-i…"
click at [1126, 689] on button "Save" at bounding box center [1111, 684] width 55 height 33
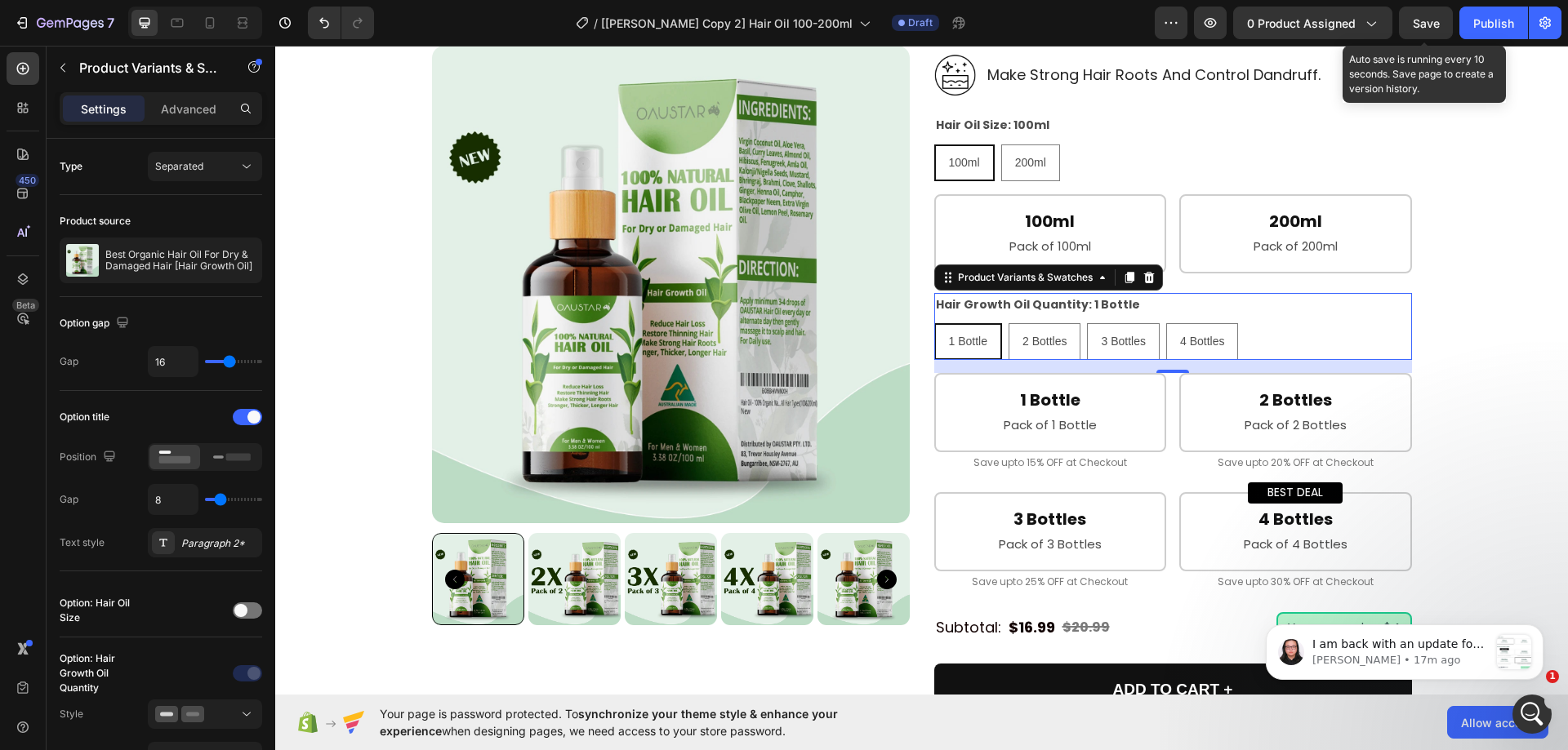
click at [1427, 24] on span "Save" at bounding box center [1427, 23] width 27 height 13
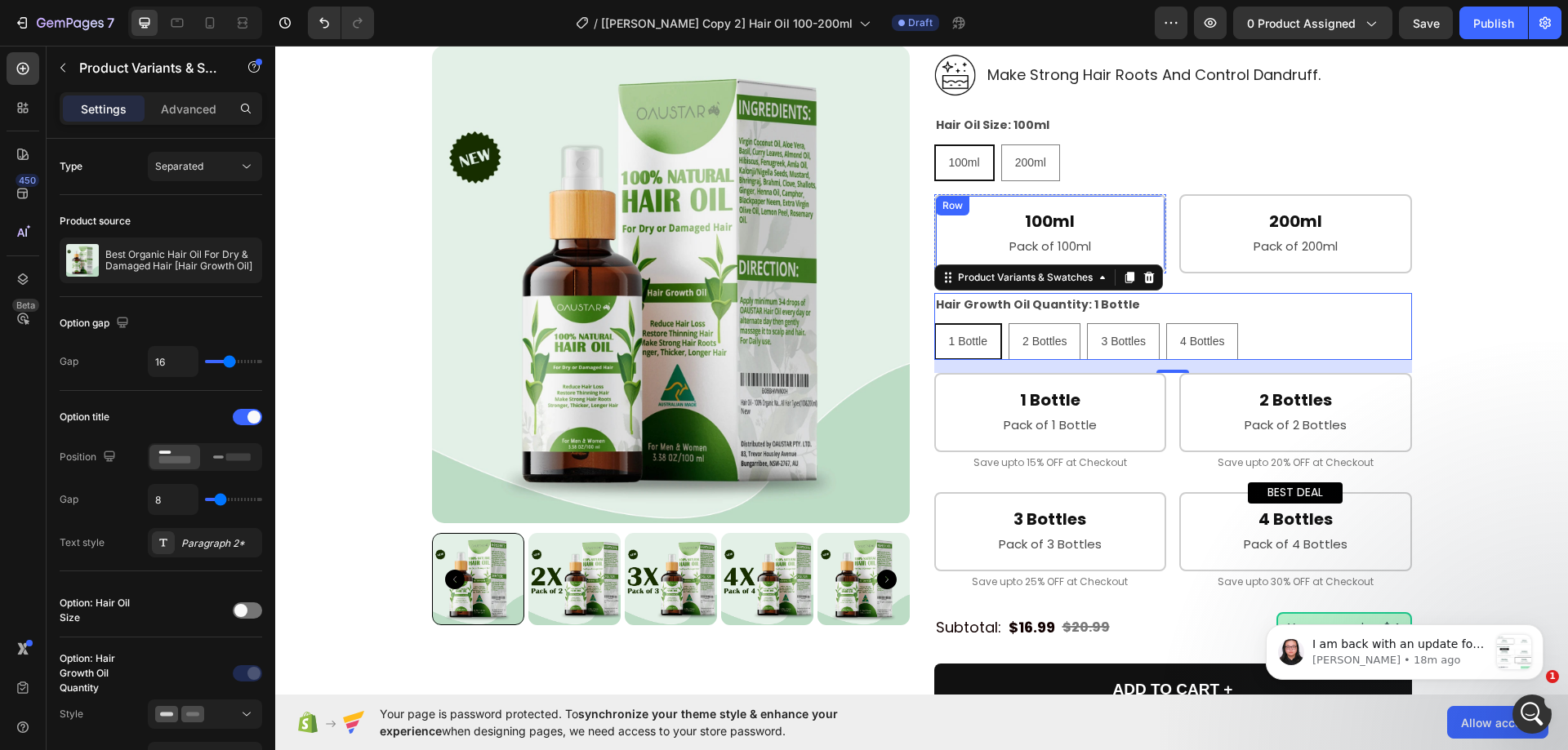
click at [1151, 203] on div "100ml Heading Pack of 100ml Text Block Row" at bounding box center [1051, 234] width 232 height 79
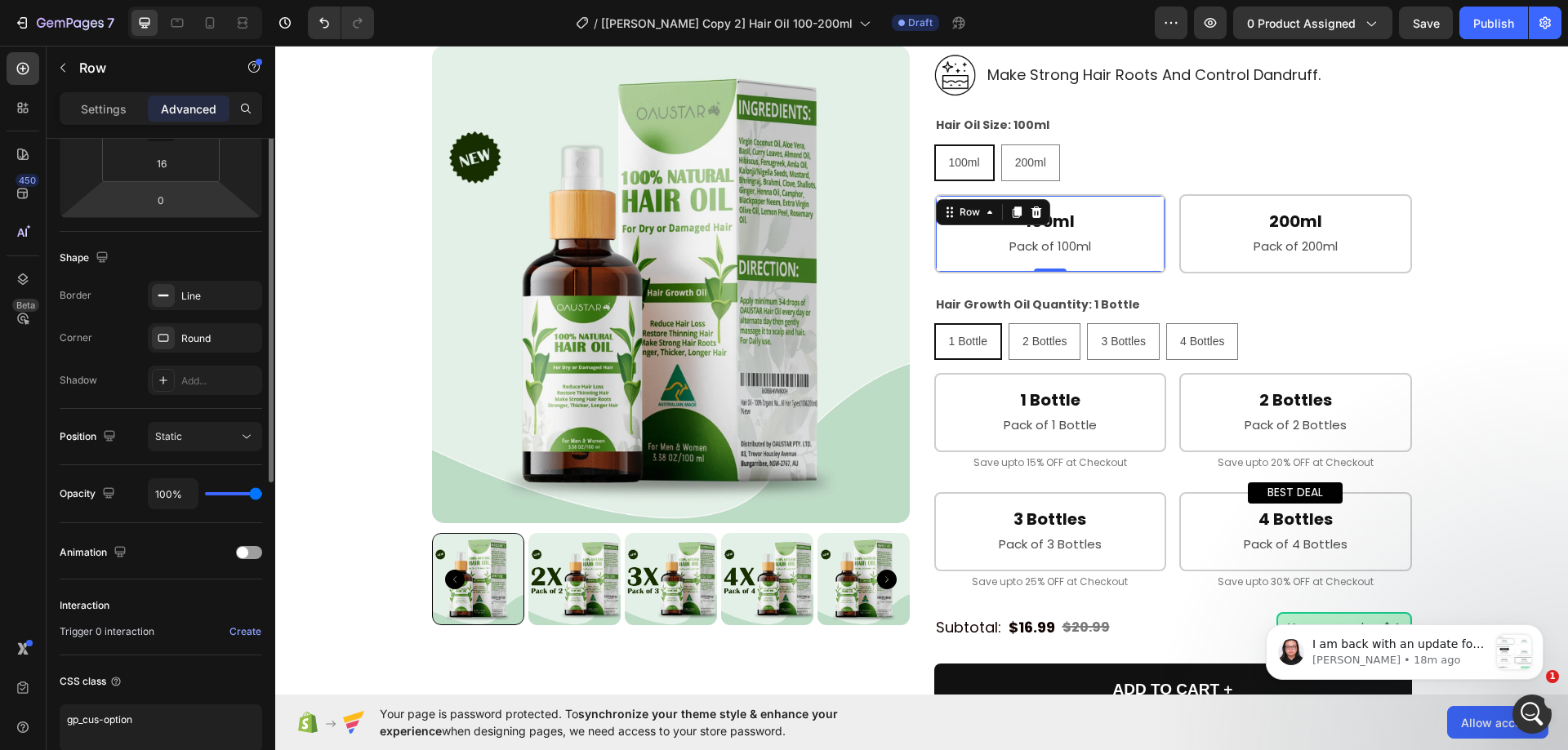
scroll to position [407, 0]
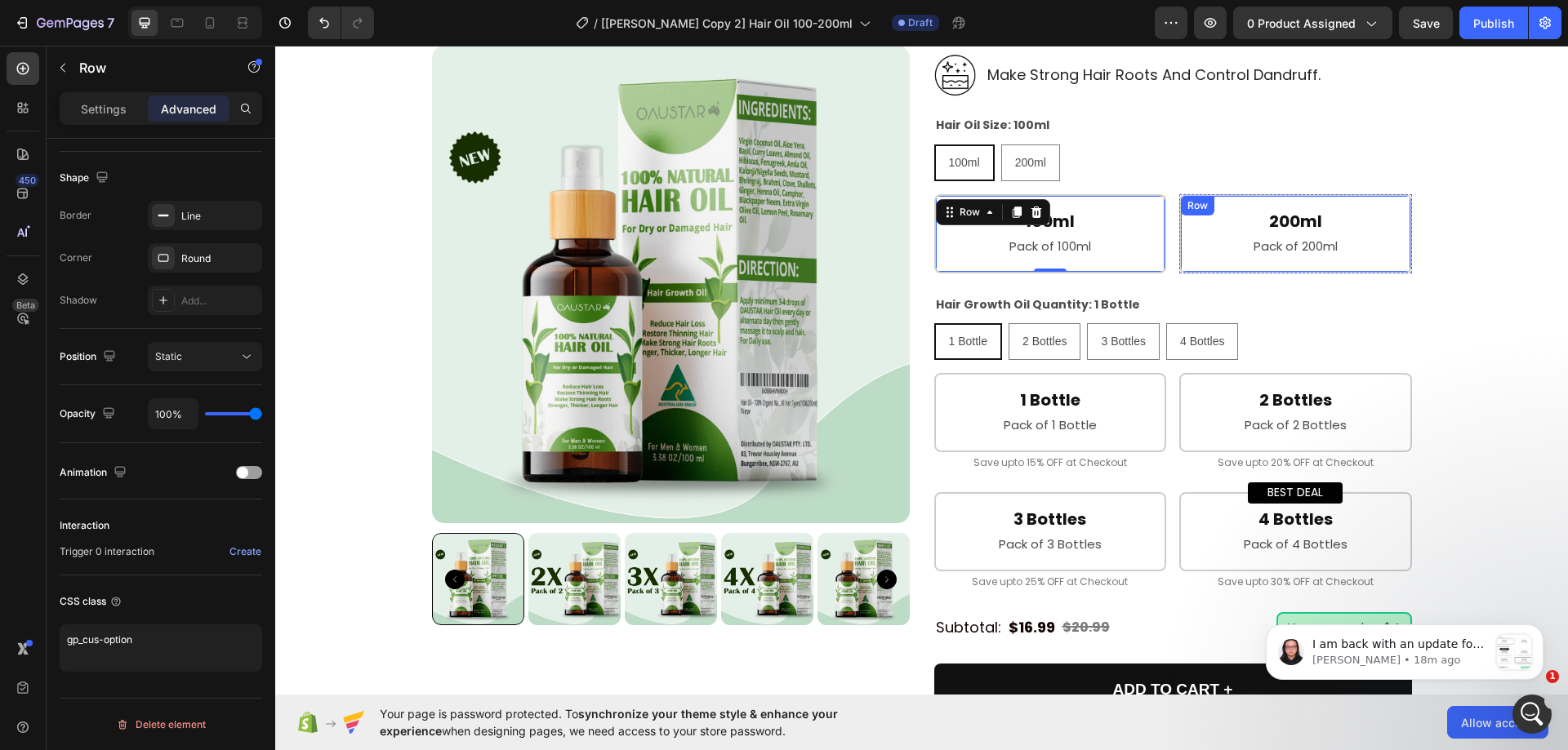
click at [1185, 264] on div "200ml Heading Pack of 200ml Text Block Row" at bounding box center [1296, 234] width 232 height 79
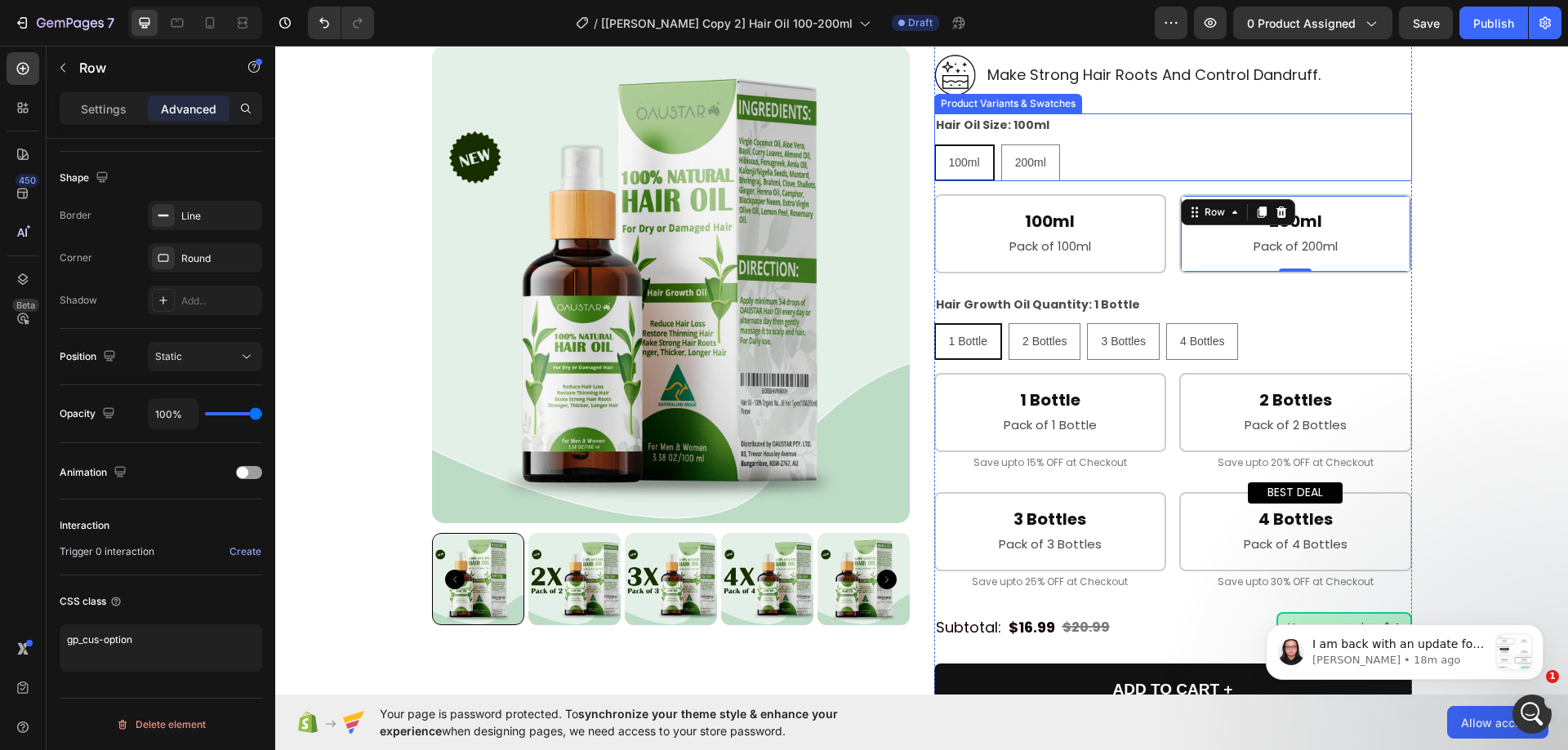
click at [1116, 163] on div "100ml 100ml 100ml 200ml 200ml 200ml" at bounding box center [1173, 163] width 477 height 37
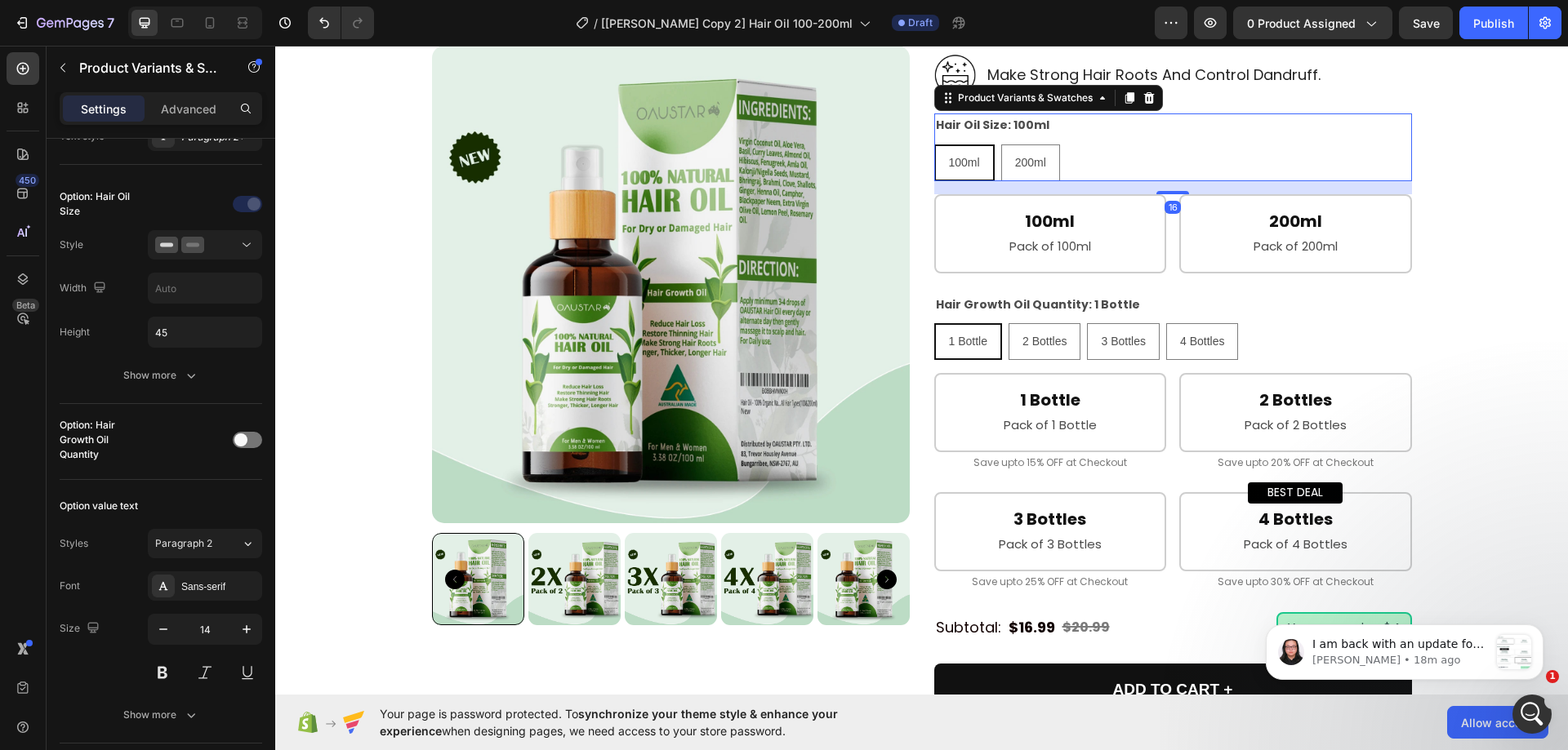
scroll to position [0, 0]
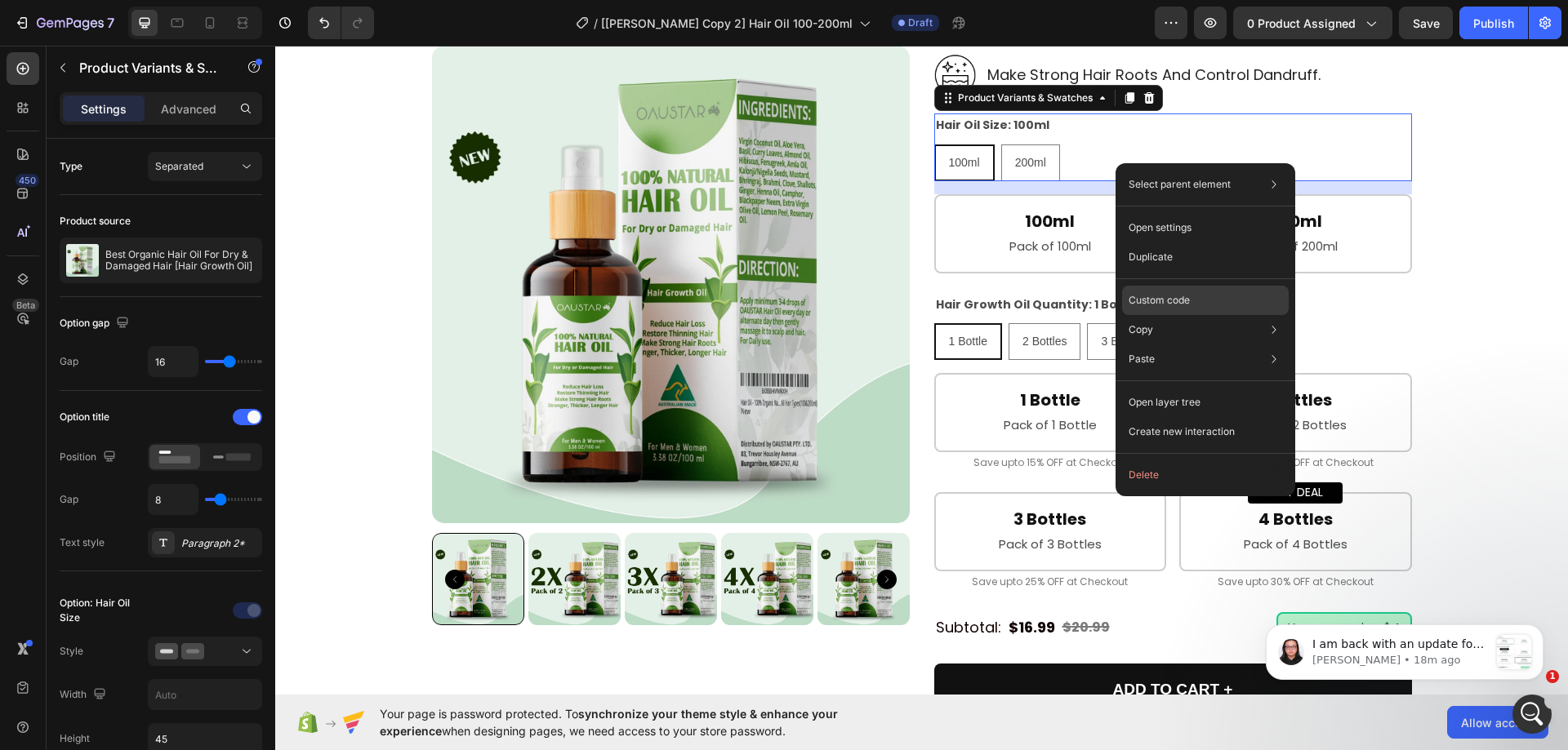
click at [1157, 344] on div "Custom code" at bounding box center [1206, 359] width 167 height 29
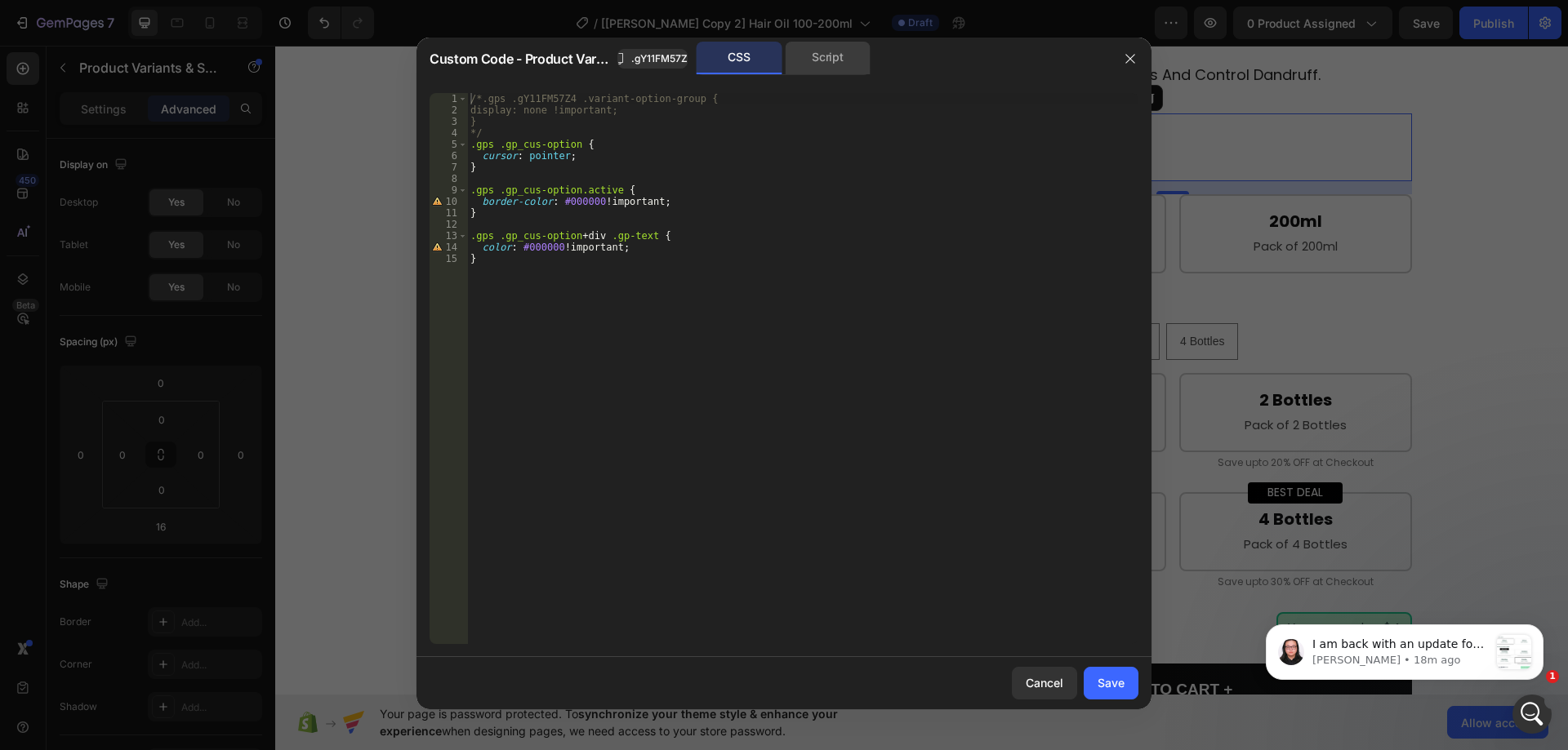
click at [801, 62] on div "Script" at bounding box center [828, 57] width 86 height 33
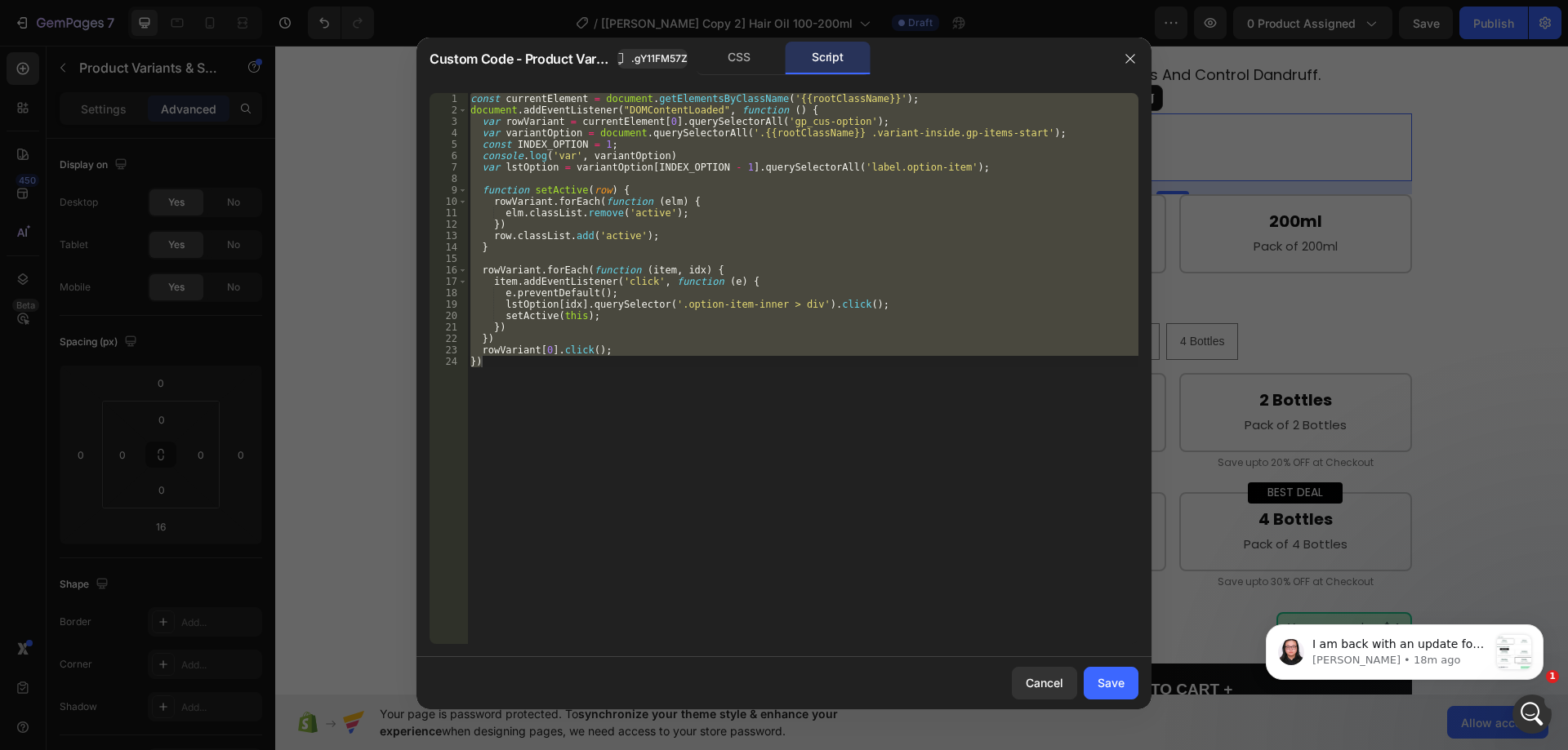
click at [771, 199] on div "const currentElement = document . getElementsByClassName ( '{{rootClassName}}' …" at bounding box center [803, 369] width 671 height 551
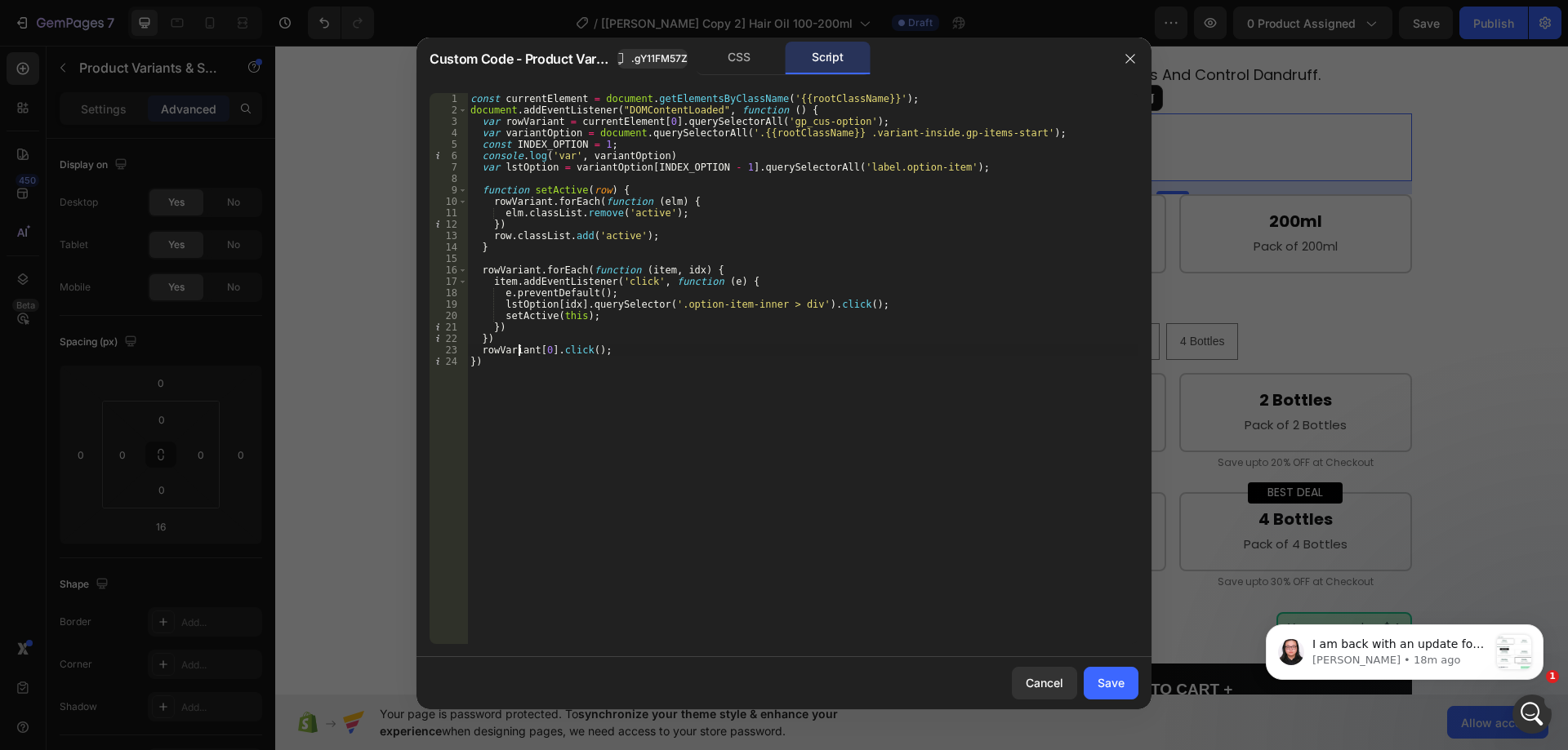
click at [520, 348] on div "const currentElement = document . getElementsByClassName ( '{{rootClassName}}' …" at bounding box center [803, 380] width 671 height 574
drag, startPoint x: 766, startPoint y: 116, endPoint x: 782, endPoint y: 125, distance: 18.4
click at [767, 115] on div "const currentElement = document . getElementsByClassName ( '{{rootClassName}}' …" at bounding box center [803, 380] width 671 height 574
click at [776, 117] on div "const currentElement = document . getElementsByClassName ( '{{rootClassName}}' …" at bounding box center [803, 380] width 671 height 574
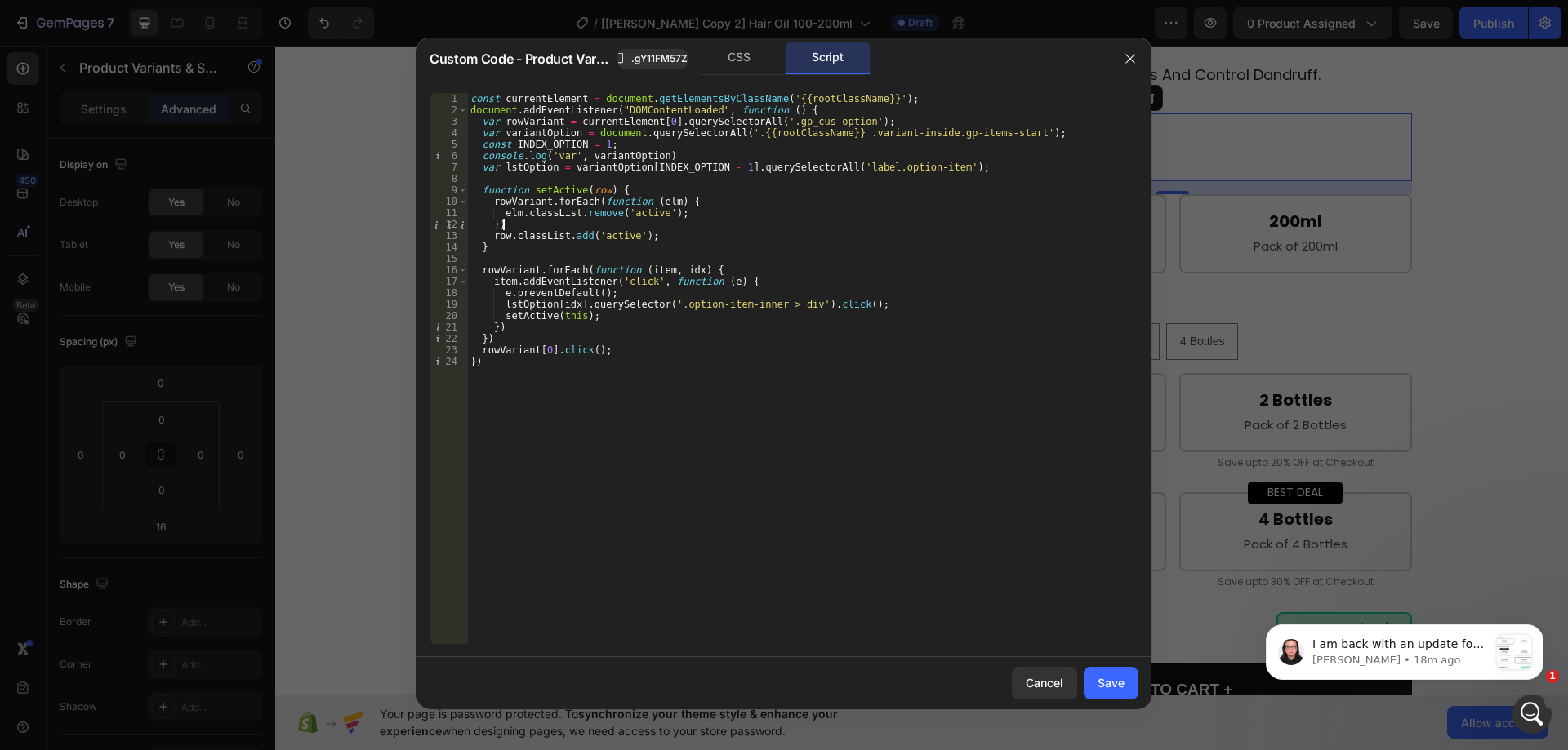
click at [936, 224] on div "const currentElement = document . getElementsByClassName ( '{{rootClassName}}' …" at bounding box center [803, 380] width 671 height 574
type textarea "})"
drag, startPoint x: 1110, startPoint y: 675, endPoint x: 1043, endPoint y: 148, distance: 531.2
click at [1110, 675] on div "Save" at bounding box center [1112, 683] width 27 height 17
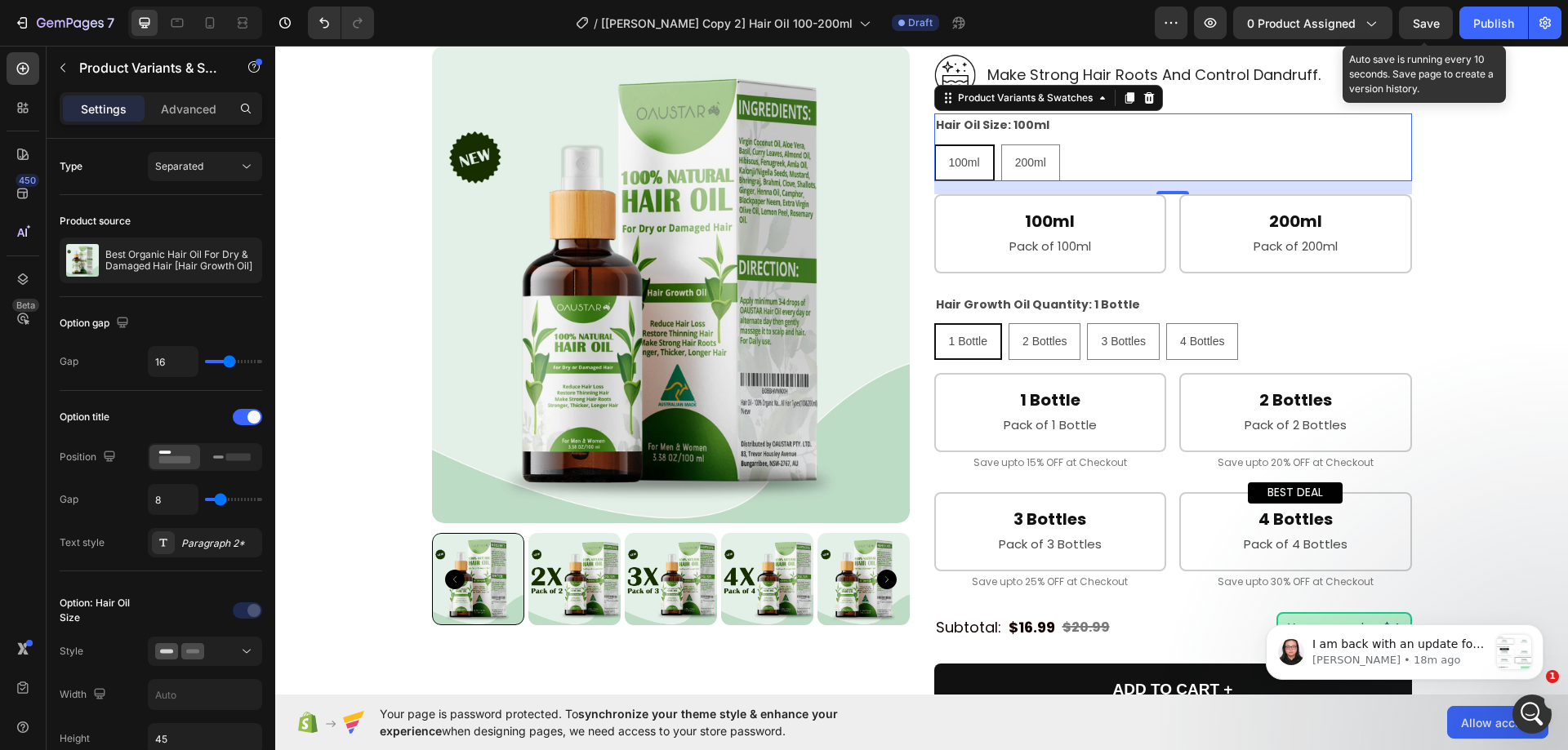
click at [1421, 19] on span "Save" at bounding box center [1427, 23] width 27 height 13
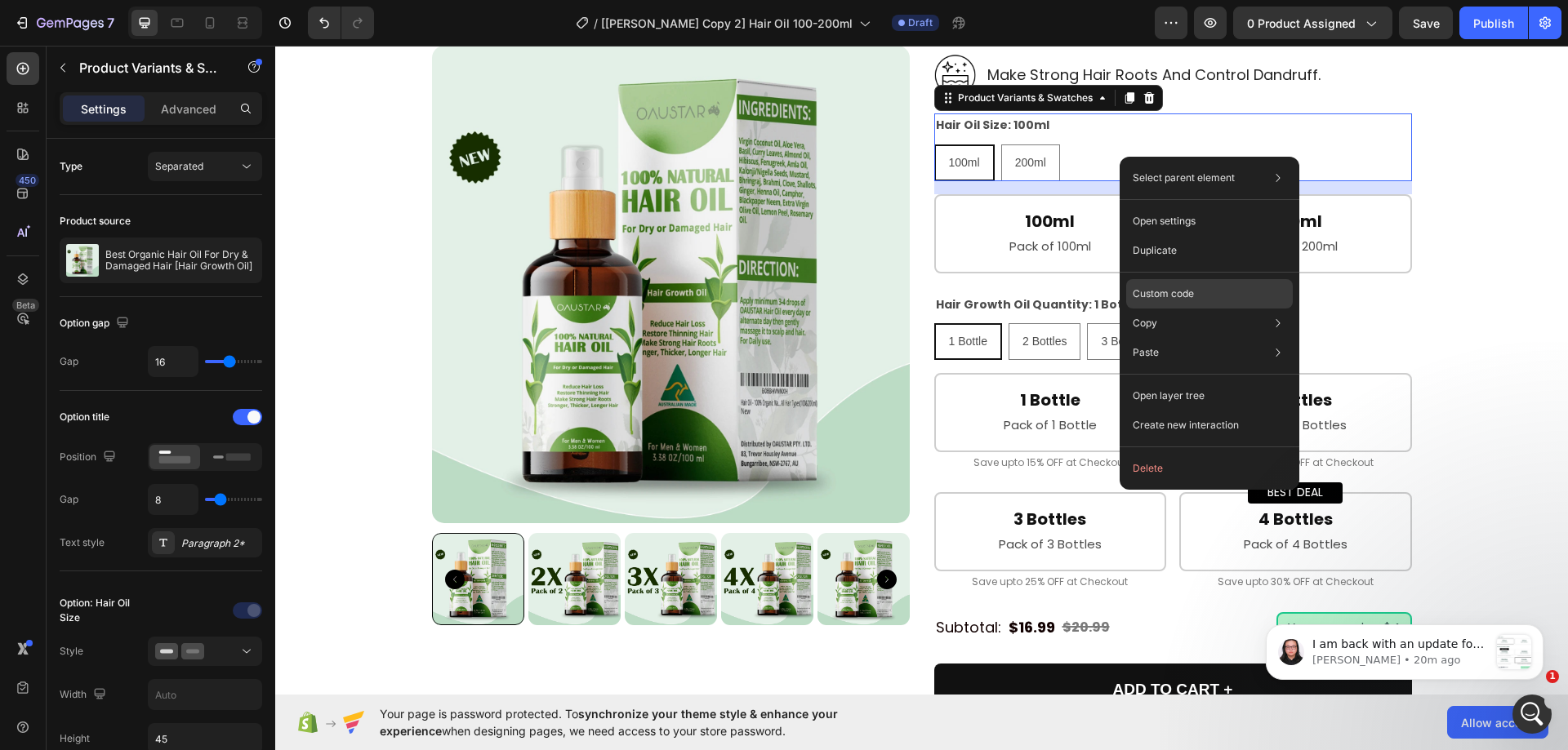
click at [1151, 297] on p "Custom code" at bounding box center [1163, 293] width 61 height 14
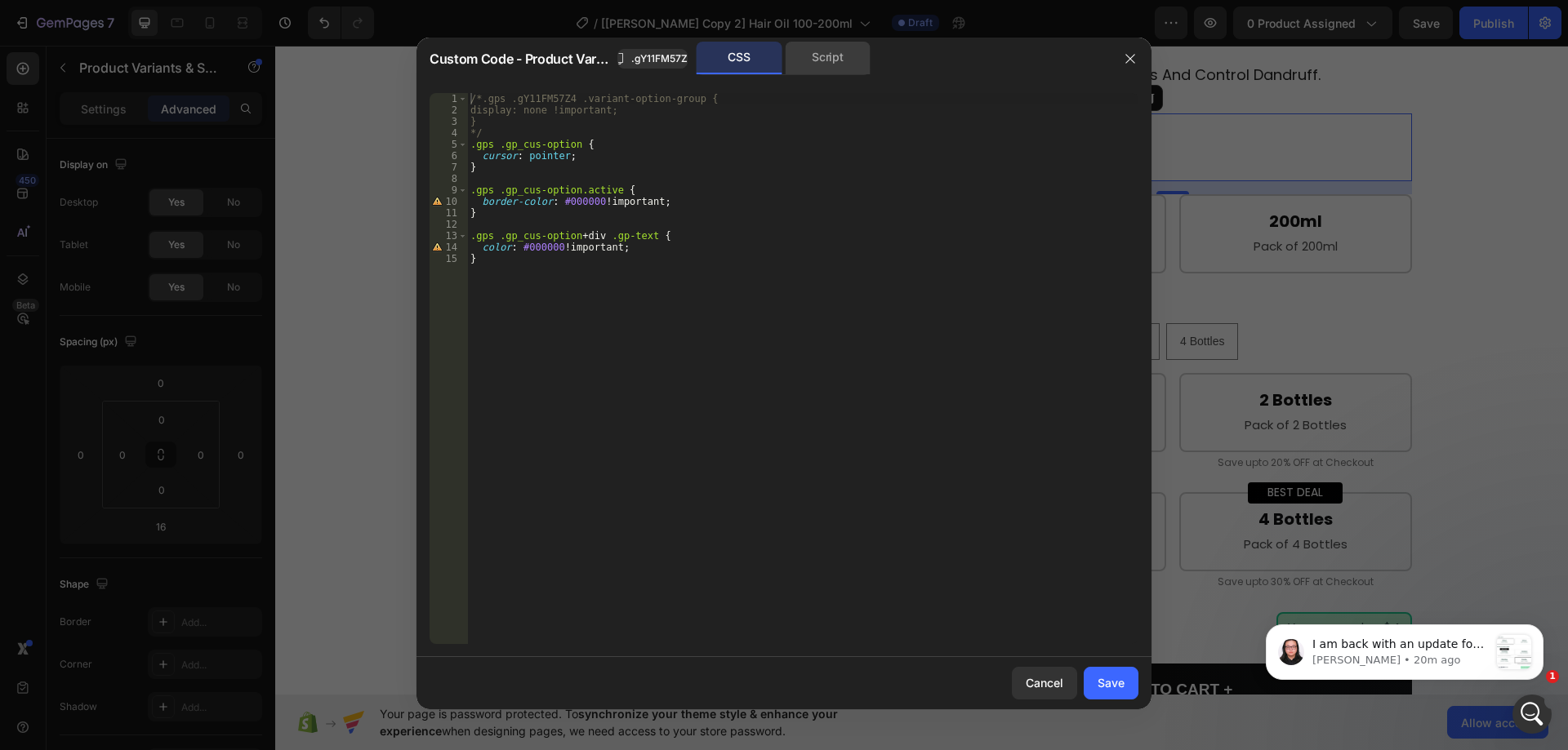
click at [829, 61] on div "Script" at bounding box center [828, 57] width 86 height 33
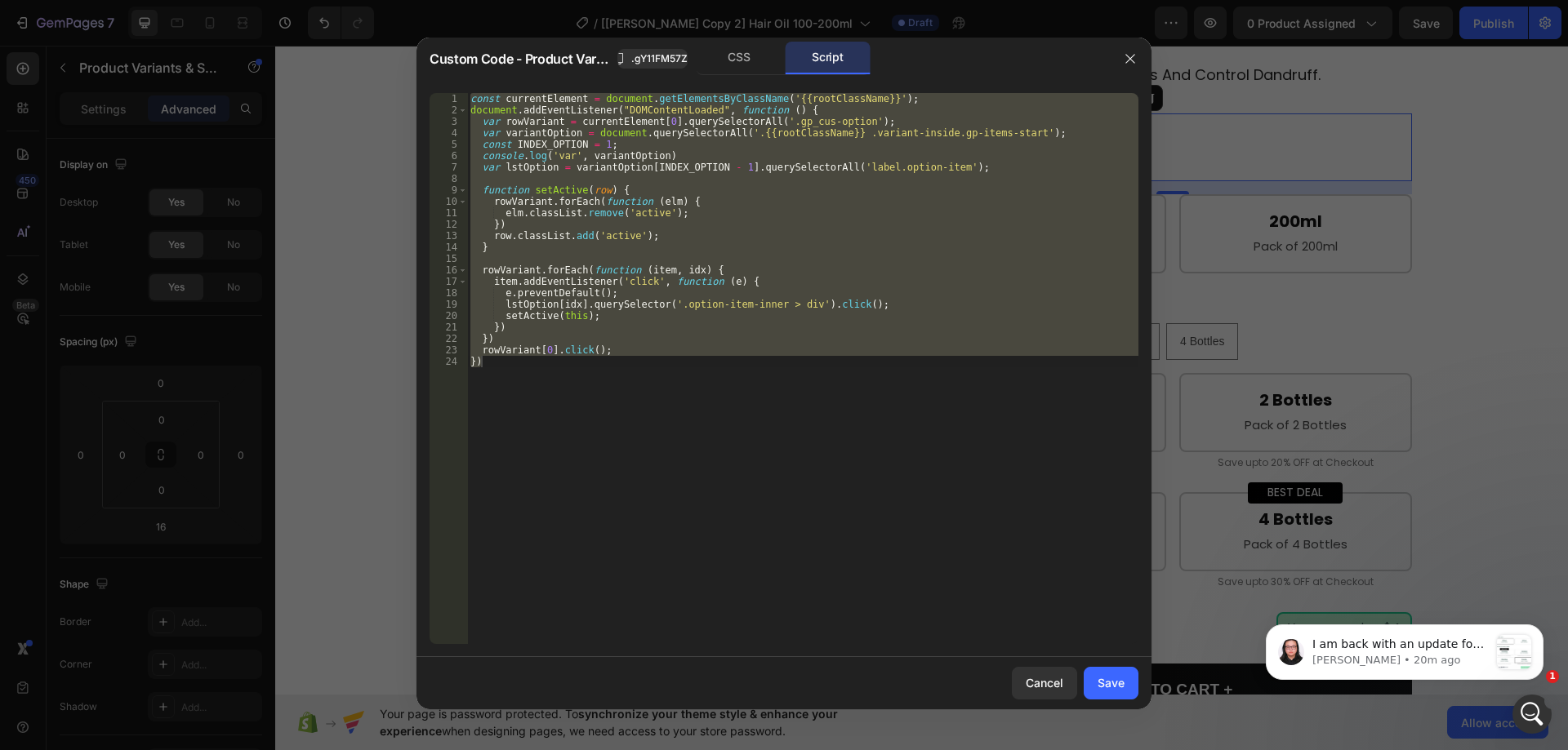
type textarea "rowVariant[0].click(); })"
click at [745, 184] on div "const currentElement = document . getElementsByClassName ( '{{rootClassName}}' …" at bounding box center [803, 369] width 671 height 551
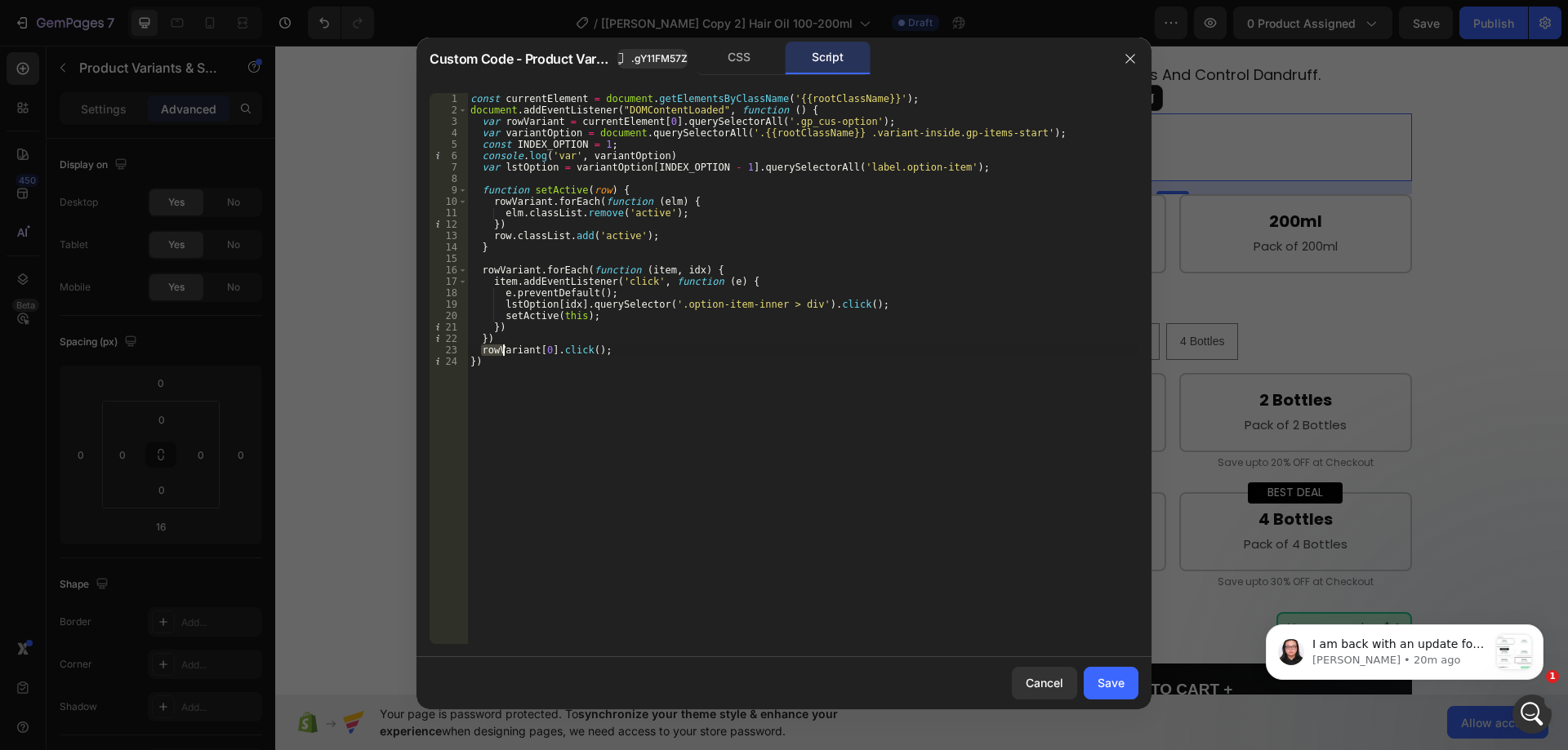
drag, startPoint x: 480, startPoint y: 350, endPoint x: 511, endPoint y: 347, distance: 31.1
click at [510, 347] on div "const currentElement = document . getElementsByClassName ( '{{rootClassName}}' …" at bounding box center [803, 380] width 671 height 574
click at [668, 340] on div "const currentElement = document . getElementsByClassName ( '{{rootClassName}}' …" at bounding box center [803, 380] width 671 height 574
drag, startPoint x: 502, startPoint y: 123, endPoint x: 904, endPoint y: 125, distance: 402.0
click at [904, 125] on div "const currentElement = document . getElementsByClassName ( '{{rootClassName}}' …" at bounding box center [803, 380] width 671 height 574
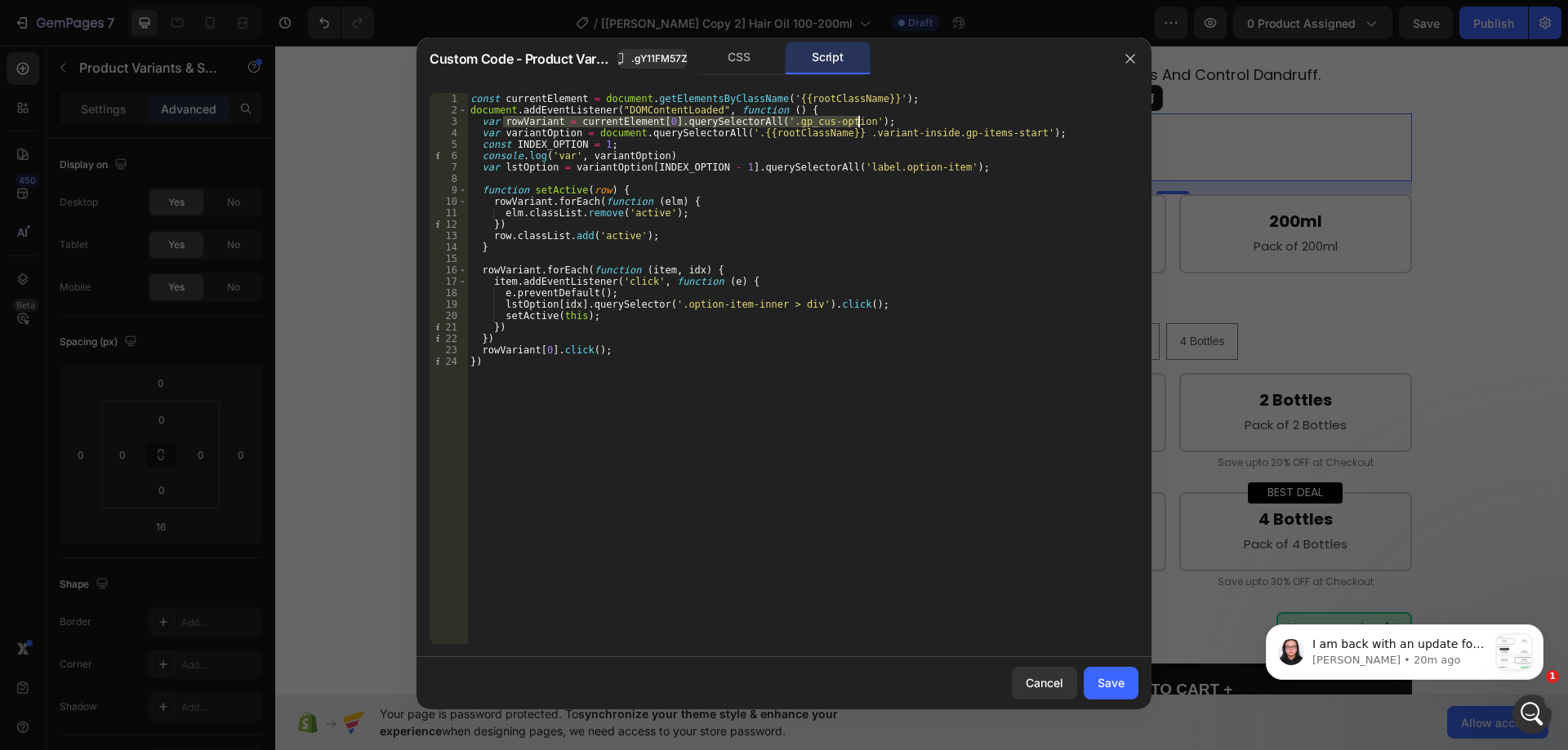
click at [726, 161] on div "const currentElement = document . getElementsByClassName ( '{{rootClassName}}' …" at bounding box center [803, 380] width 671 height 574
click at [489, 368] on div "const currentElement = document . getElementsByClassName ( '{{rootClassName}}' …" at bounding box center [803, 380] width 671 height 574
click at [691, 121] on div "const currentElement = document . getElementsByClassName ( '{{rootClassName}}' …" at bounding box center [803, 380] width 671 height 574
click at [667, 121] on div "const currentElement = document . getElementsByClassName ( '{{rootClassName}}' …" at bounding box center [803, 380] width 671 height 574
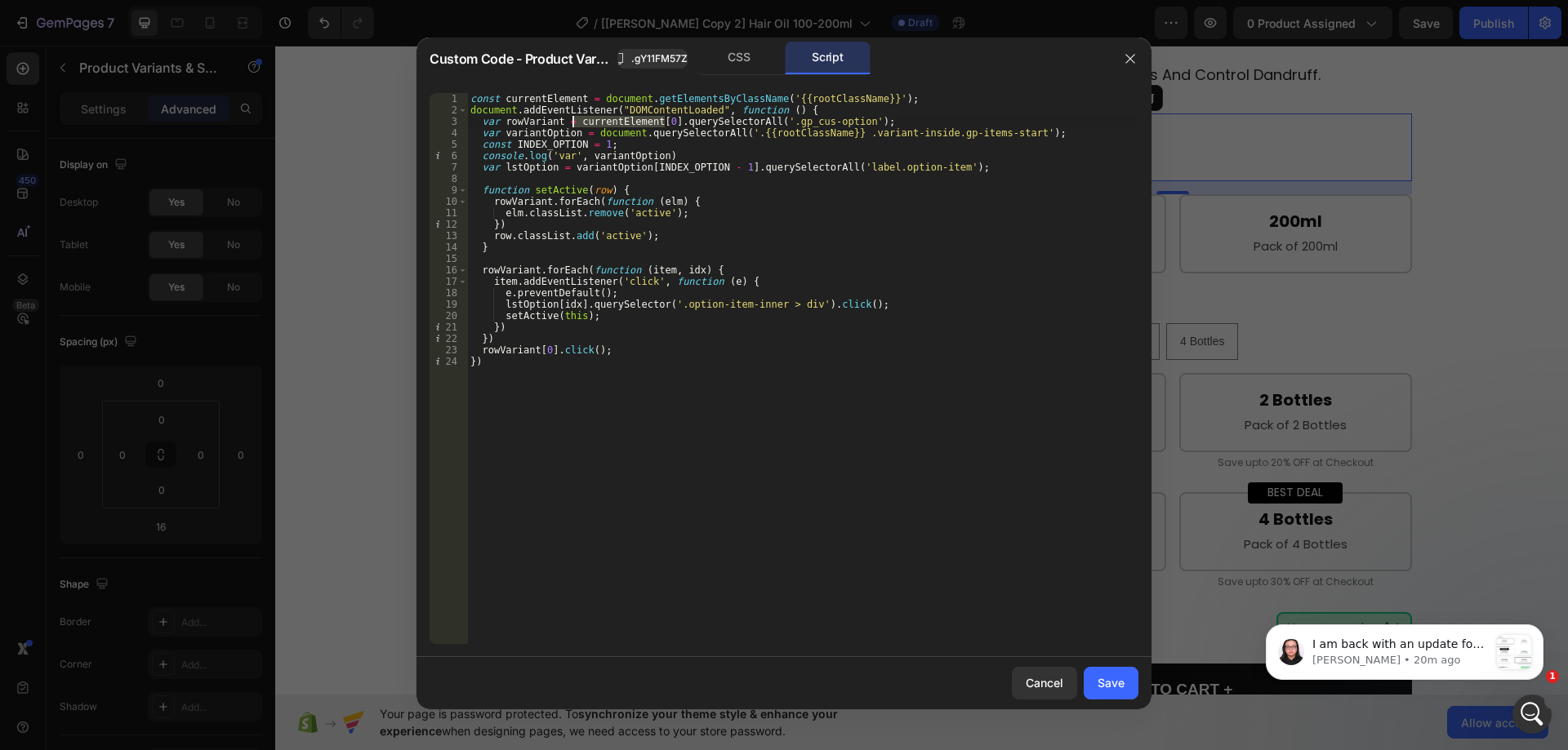
drag, startPoint x: 668, startPoint y: 120, endPoint x: 575, endPoint y: 117, distance: 93.0
click at [574, 117] on div "const currentElement = document . getElementsByClassName ( '{{rootClassName}}' …" at bounding box center [803, 380] width 671 height 574
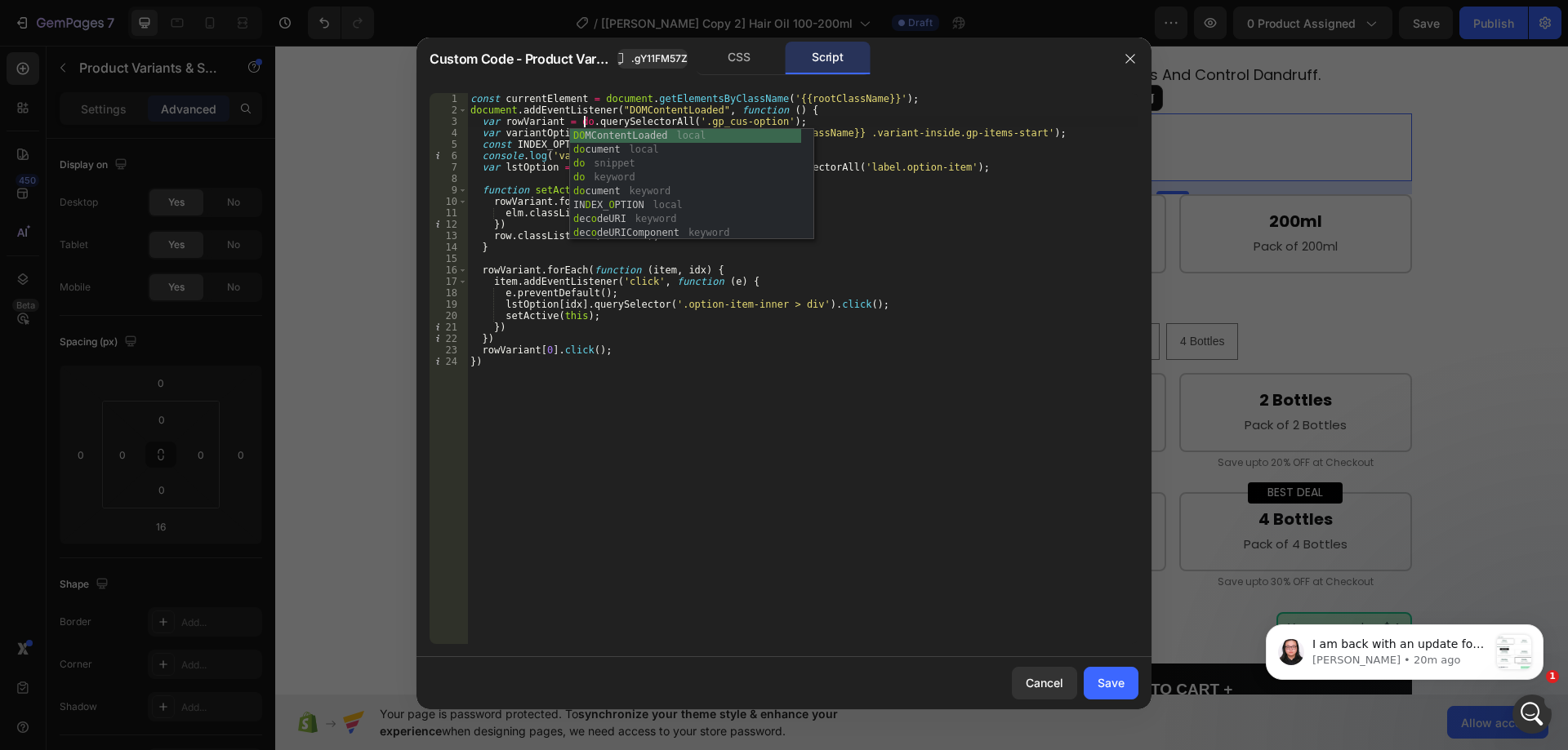
scroll to position [0, 10]
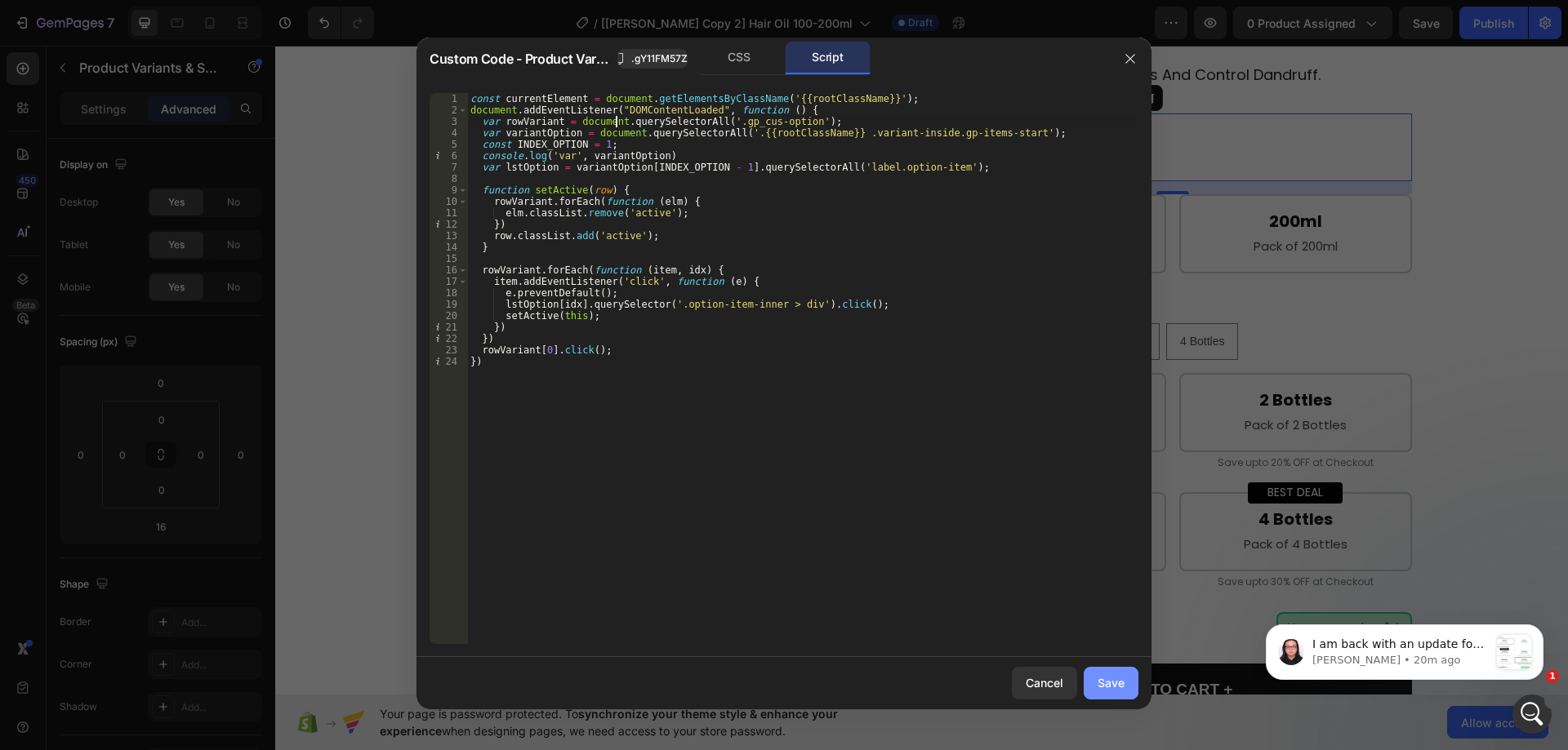
type textarea "var rowVariant = document.querySelectorAll('.gp_cus-option');"
drag, startPoint x: 1107, startPoint y: 684, endPoint x: 1116, endPoint y: 24, distance: 660.1
click at [1107, 684] on div "Save" at bounding box center [1112, 683] width 27 height 17
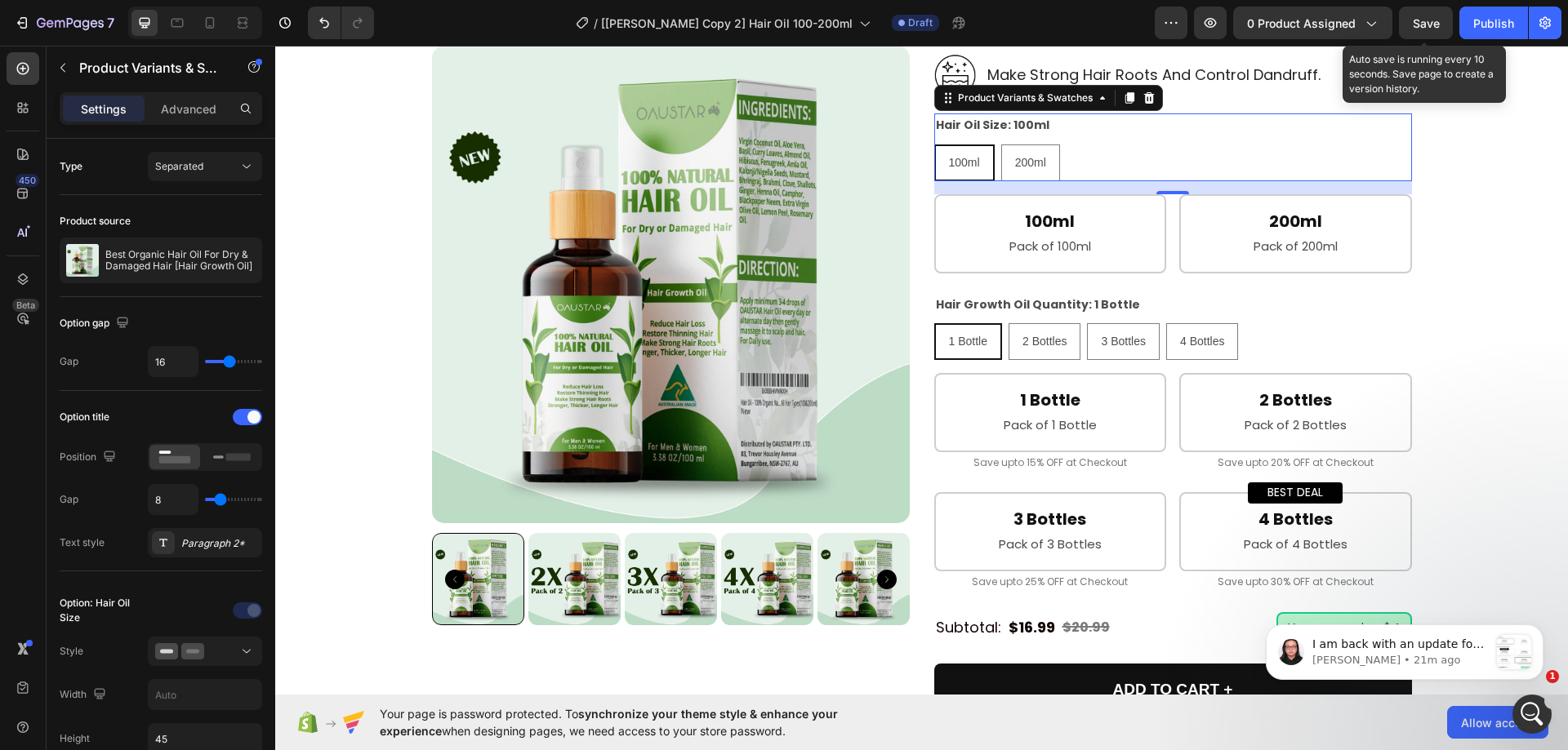
click at [1413, 24] on span "Save" at bounding box center [1427, 23] width 27 height 13
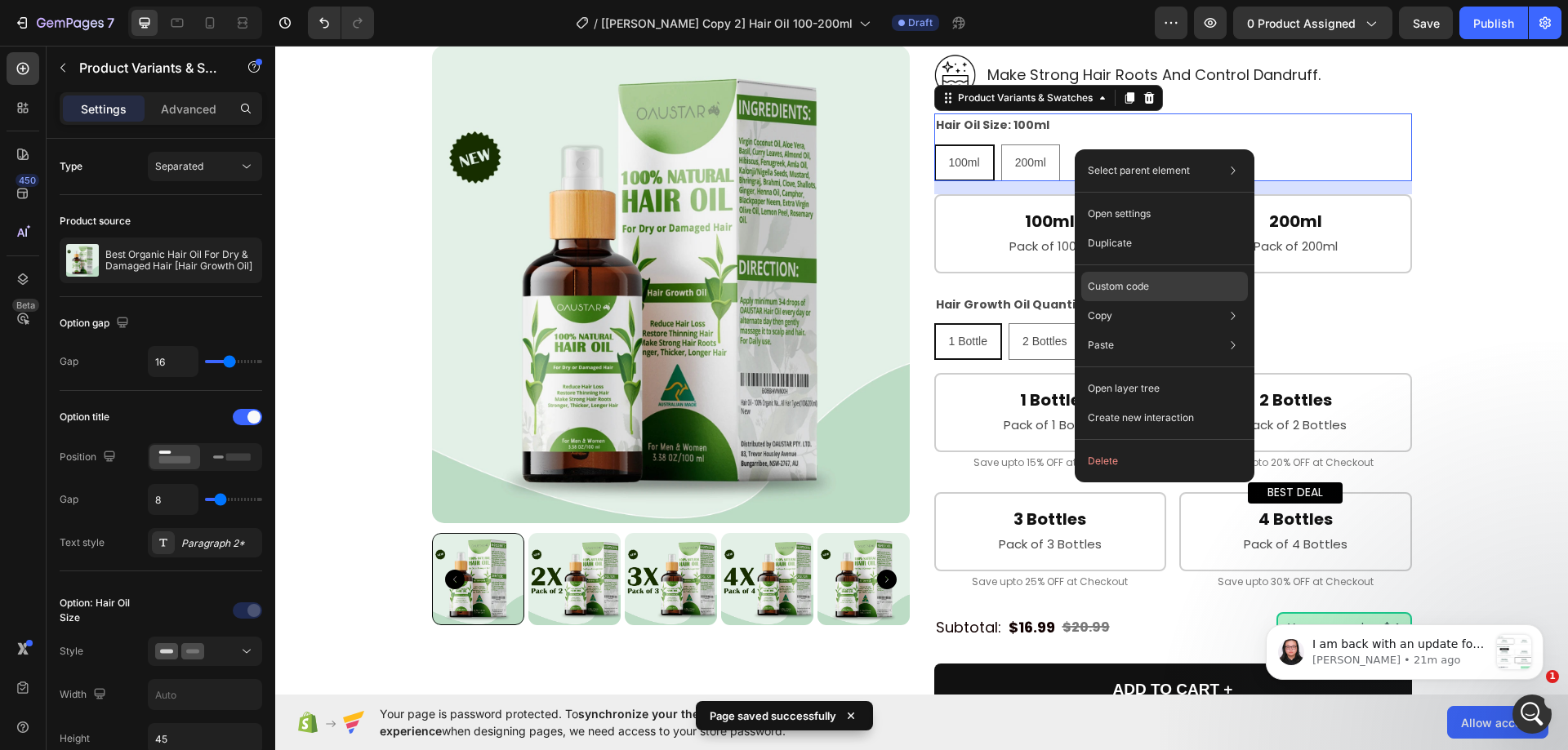
click at [1133, 279] on p "Custom code" at bounding box center [1118, 286] width 61 height 14
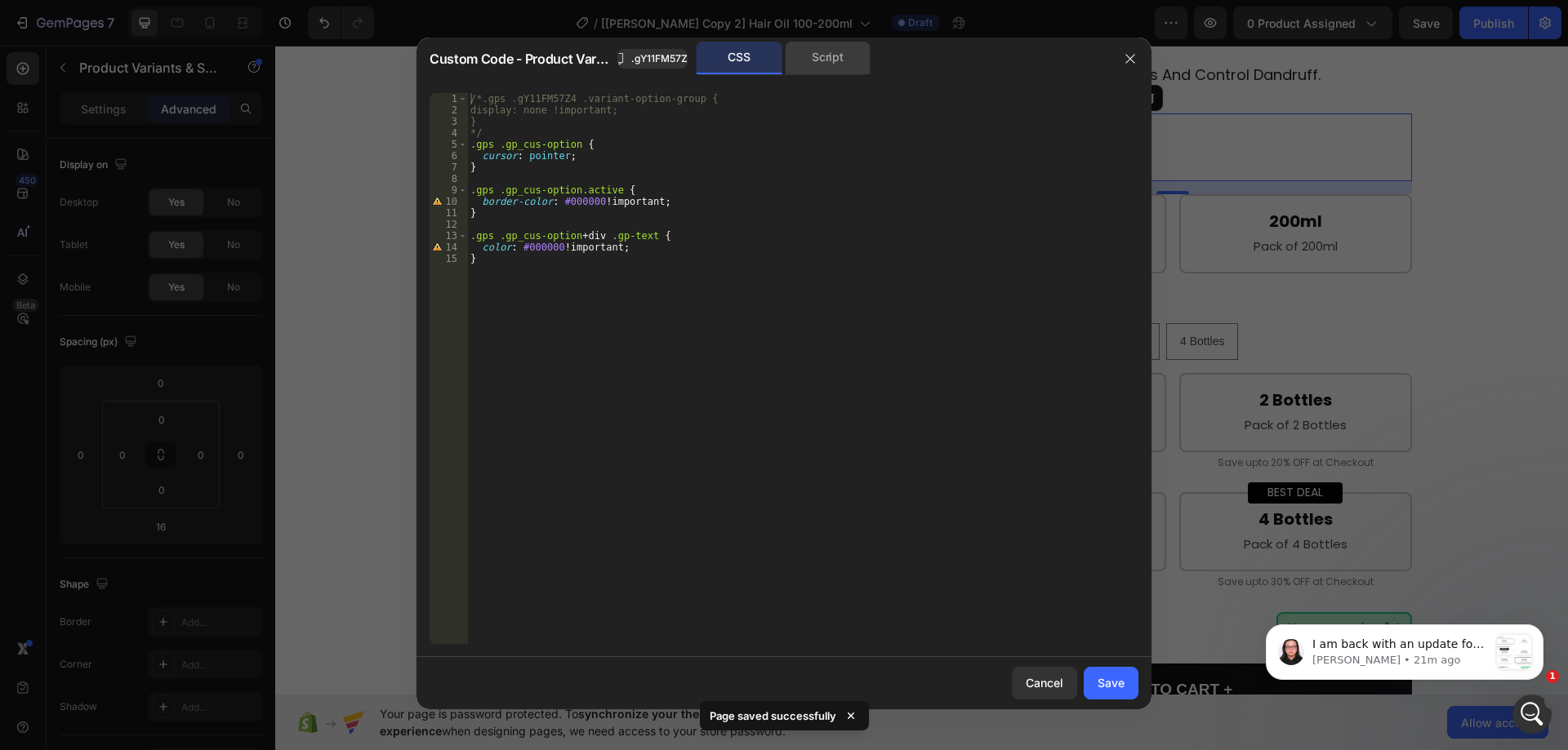
click at [795, 64] on div "Script" at bounding box center [828, 57] width 86 height 33
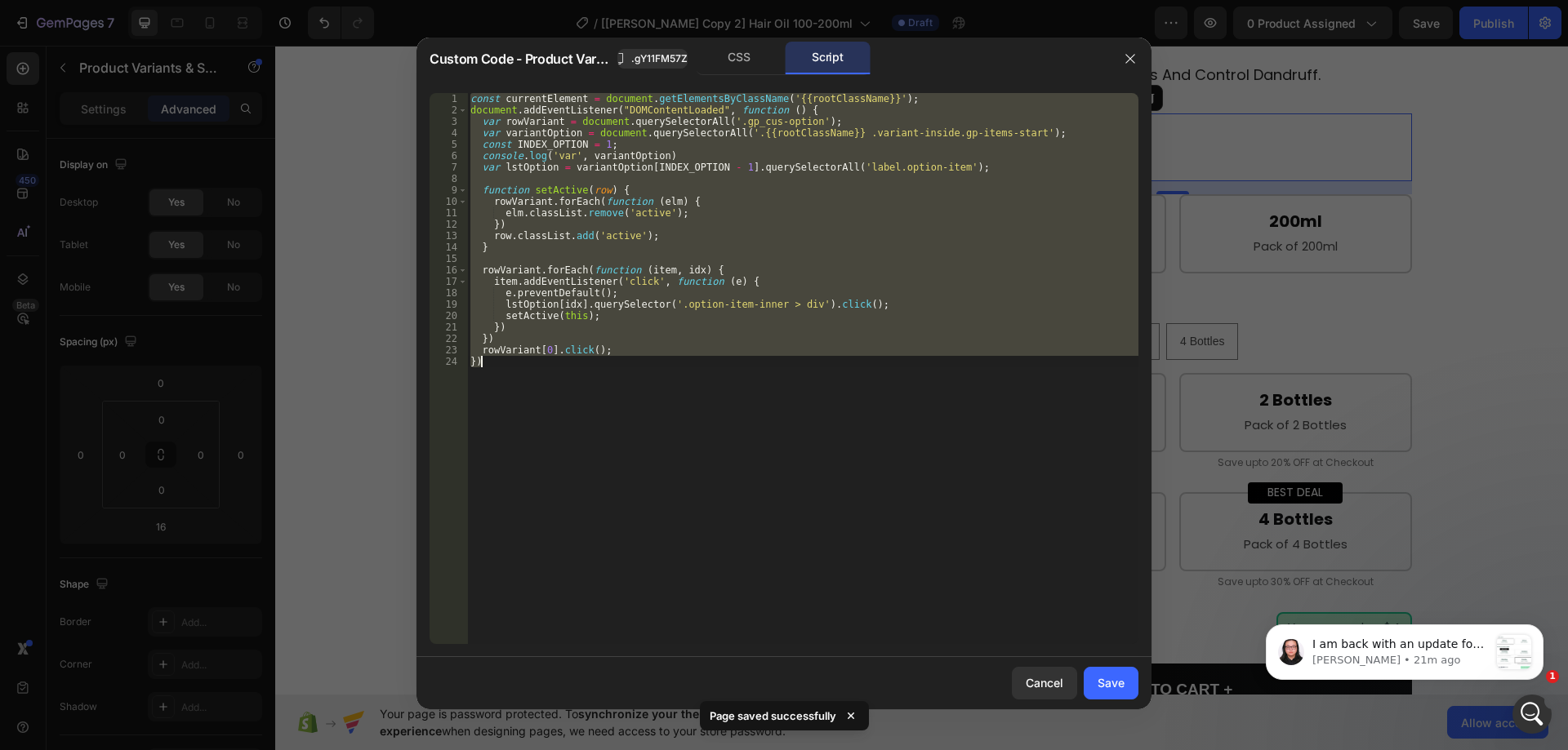
click at [723, 152] on div "const currentElement = document . getElementsByClassName ( '{{rootClassName}}' …" at bounding box center [803, 369] width 671 height 551
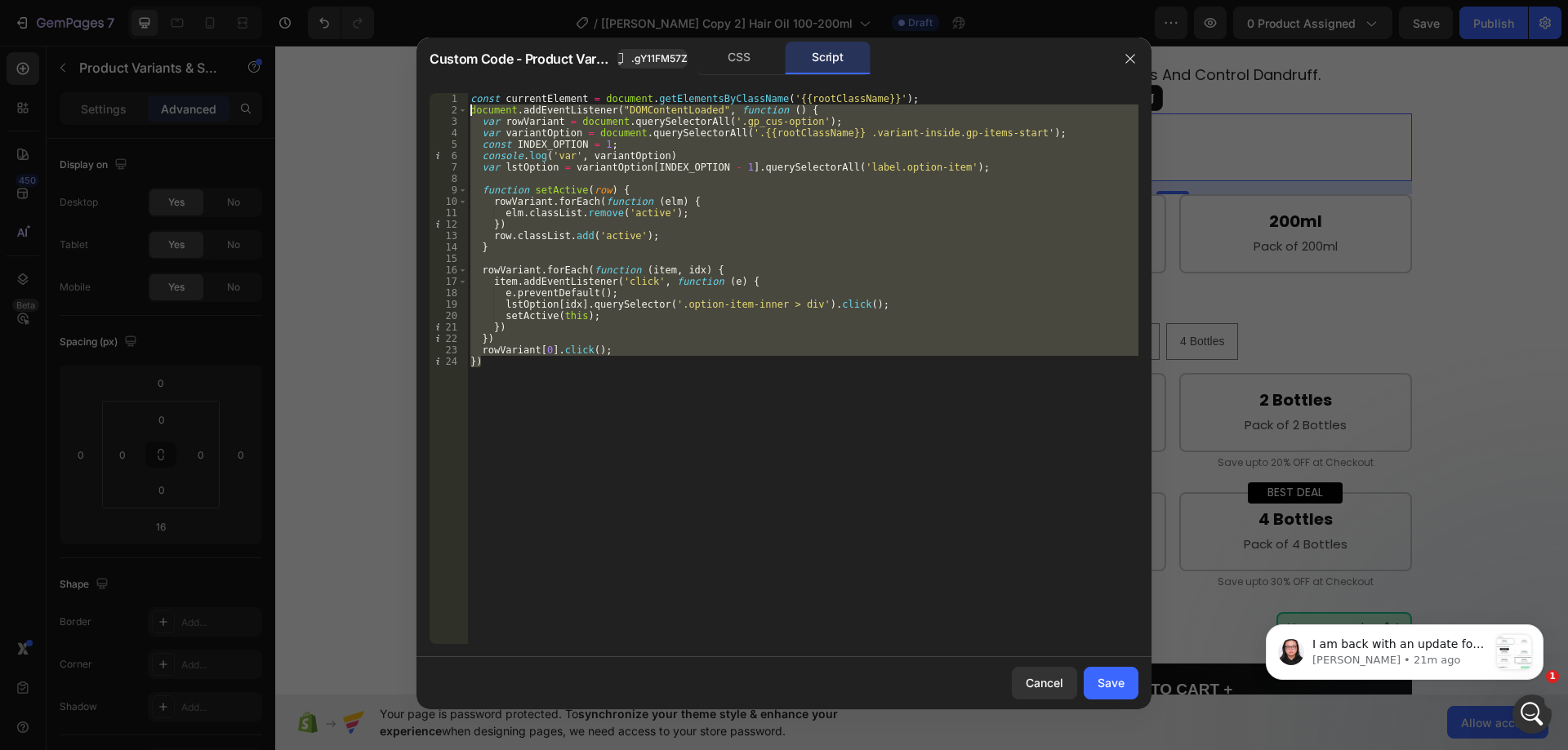
drag, startPoint x: 485, startPoint y: 362, endPoint x: 422, endPoint y: 114, distance: 255.9
click at [422, 114] on div "console.log('var', variantOption) 1 2 3 4 5 6 7 8 9 10 11 12 13 14 15 16 17 18 …" at bounding box center [784, 369] width 735 height 577
type textarea "document.addEventListener("DOMContentLoaded", function () { var rowVariant = do…"
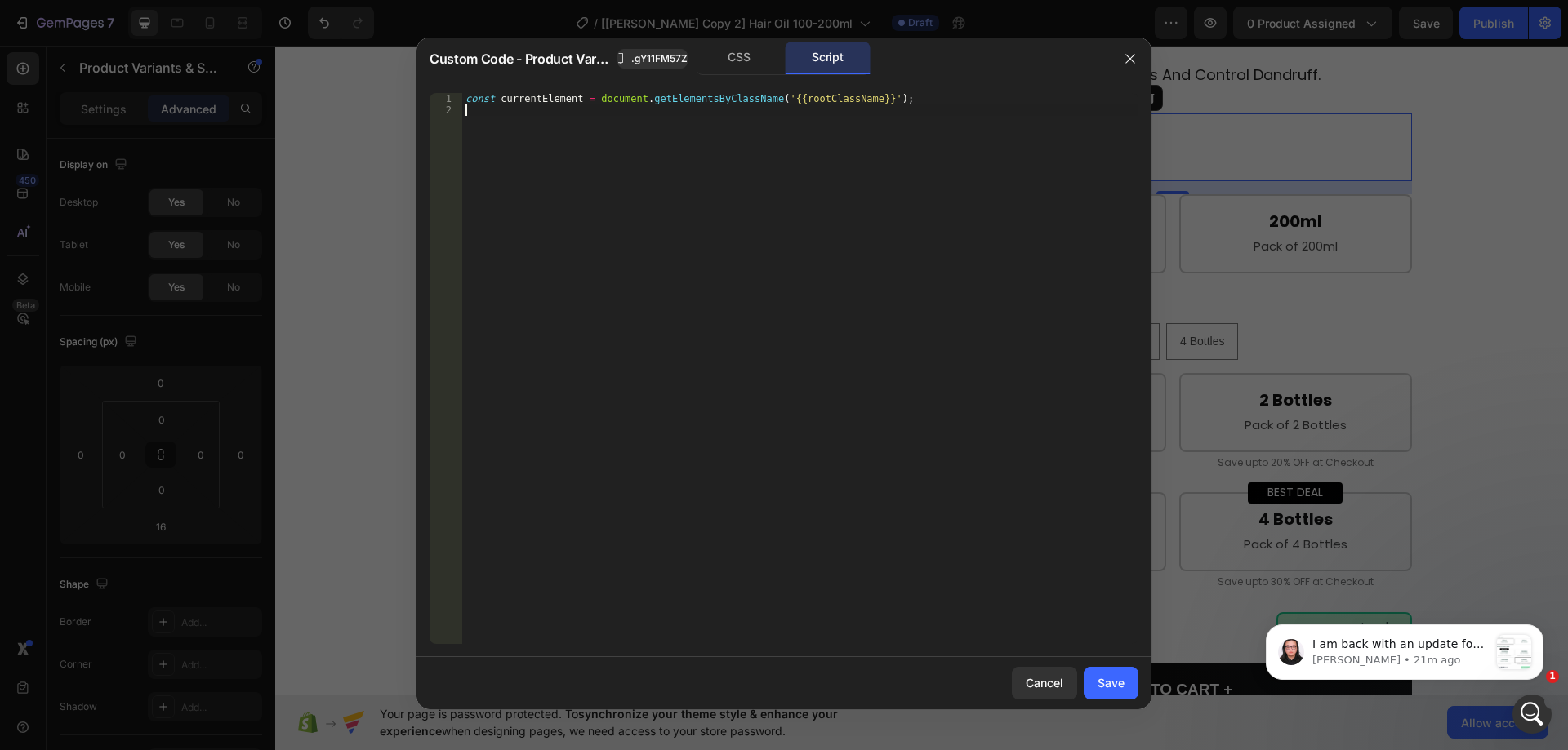
type textarea "const currentElement = document.getElementsByClassName('{{rootClassName}}');"
click at [1121, 674] on div "Save" at bounding box center [1112, 683] width 27 height 17
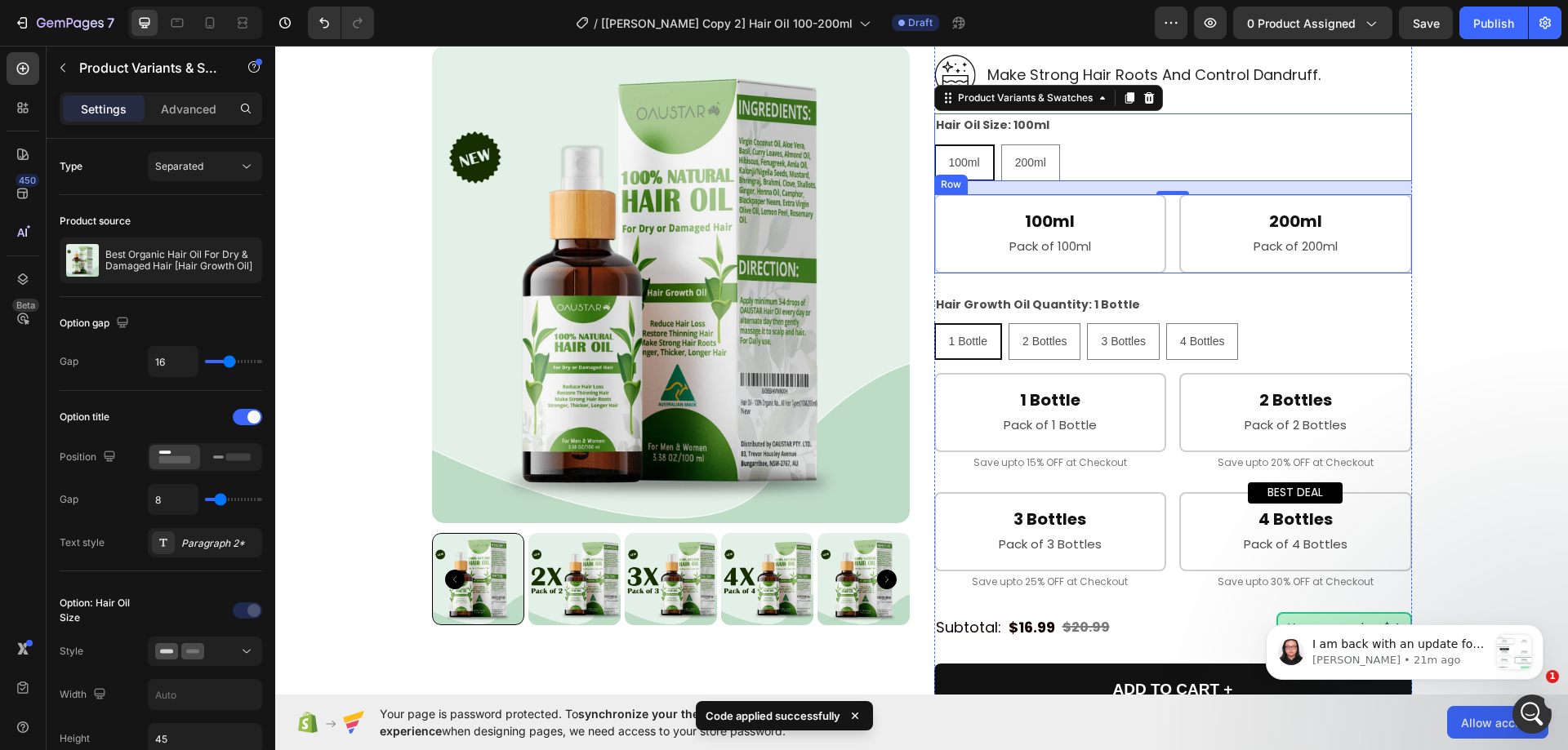
click at [1165, 219] on div "100ml Heading Pack of 100ml Text Block Row Row 200ml Heading Pack of 200ml Text…" at bounding box center [1173, 234] width 477 height 79
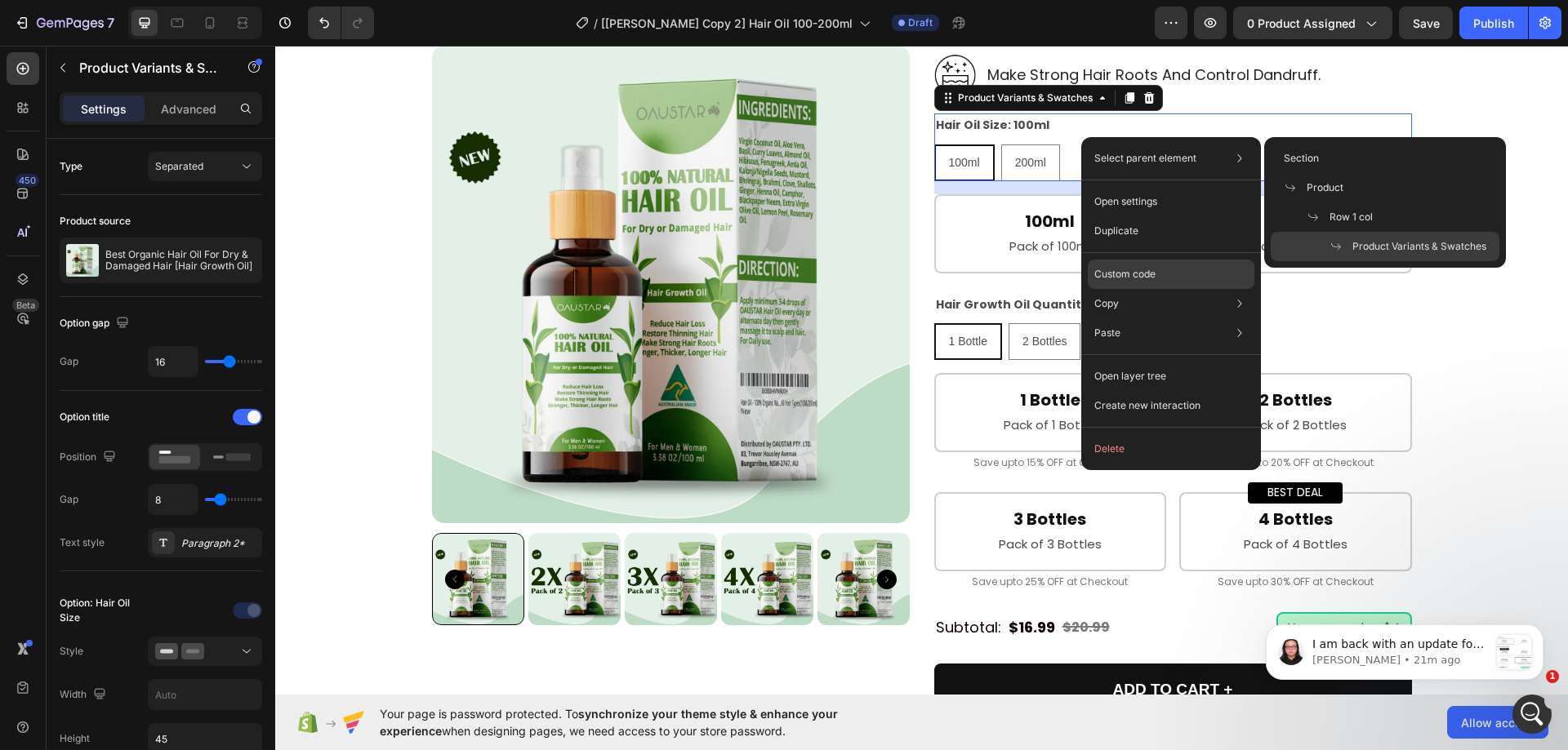
click at [1126, 318] on div "Custom code" at bounding box center [1171, 332] width 167 height 29
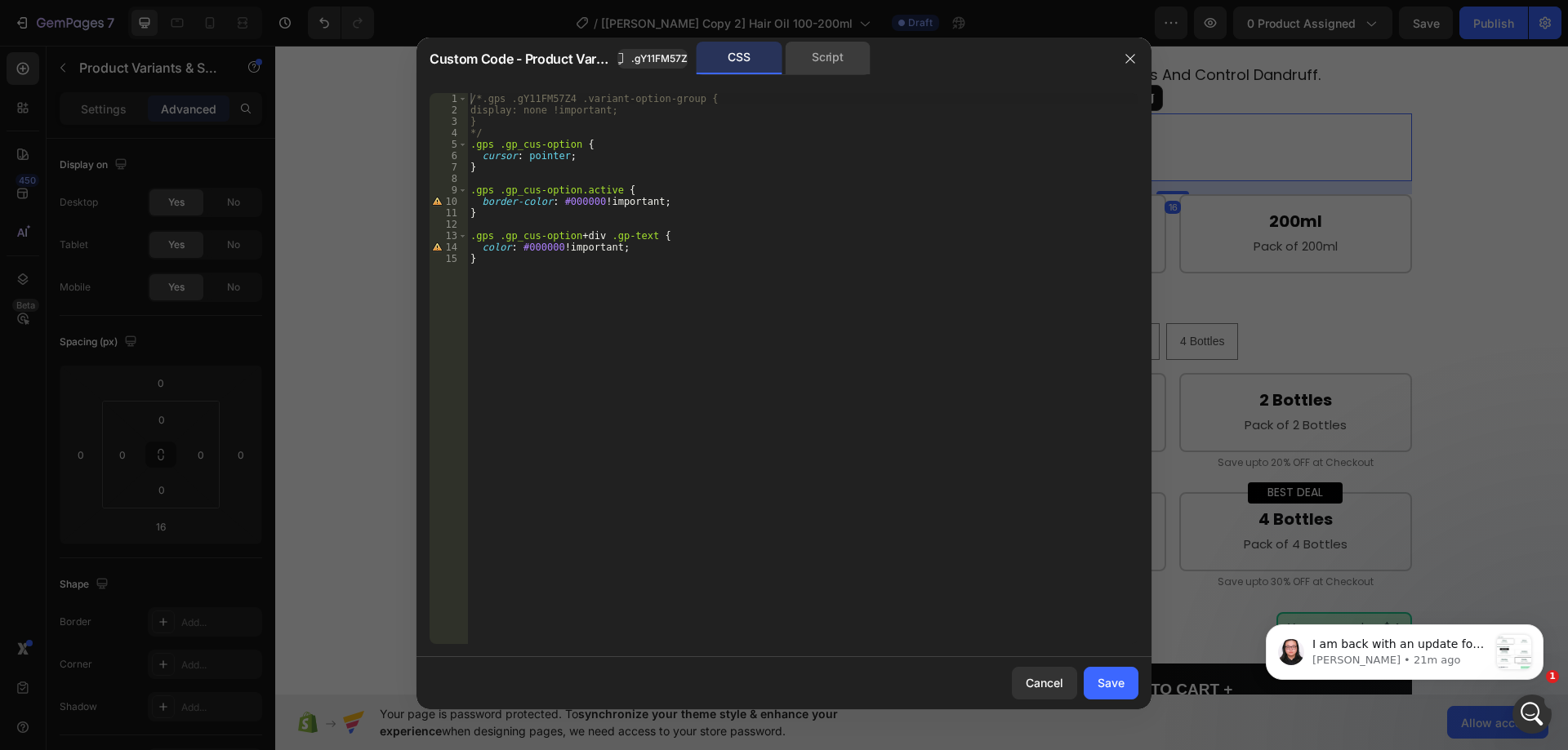
click at [808, 50] on div "Script" at bounding box center [828, 57] width 86 height 33
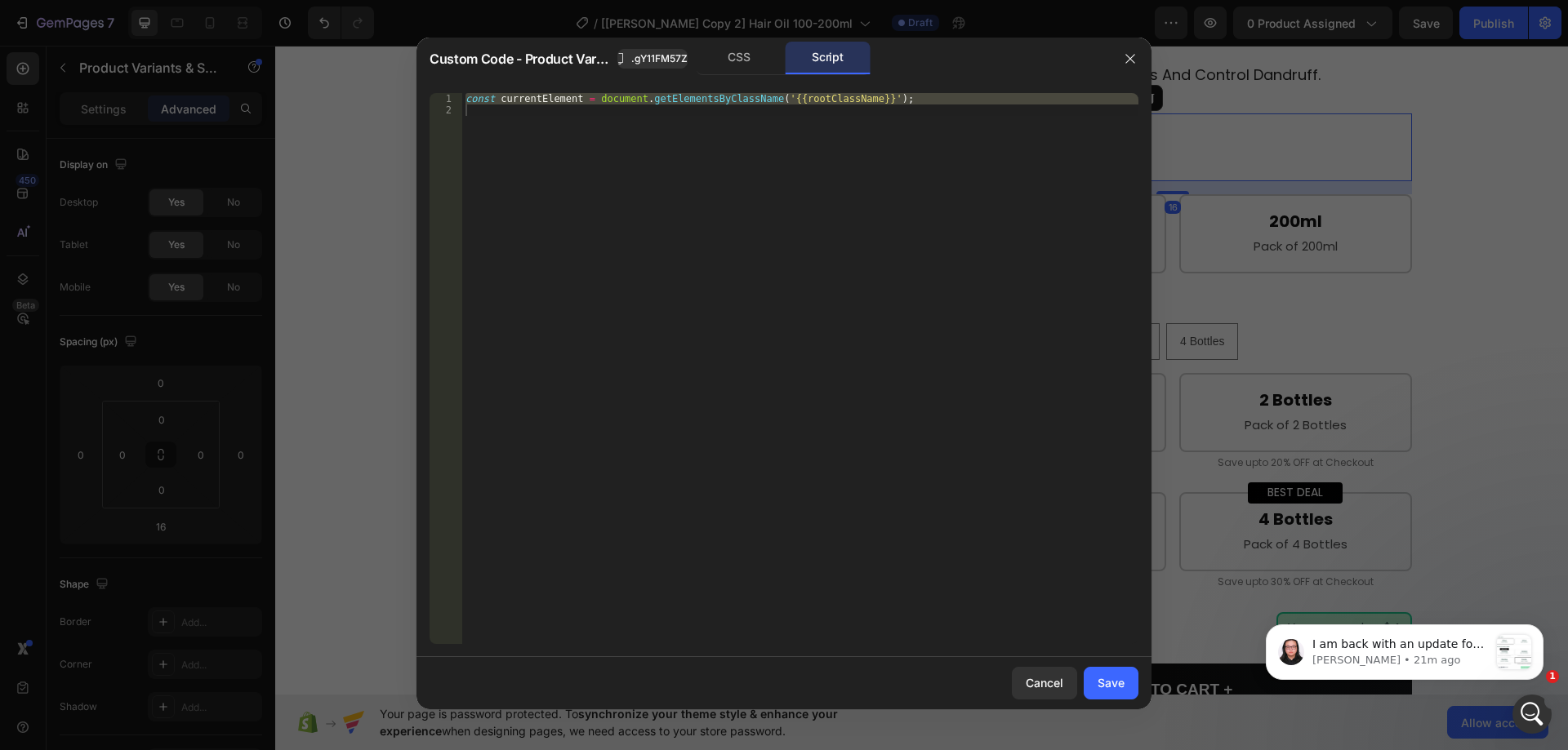
type textarea "const currentElement = document.getElementsByClassName('{{rootClassName}}');"
click at [712, 184] on div "const currentElement = document . getElementsByClassName ( '{{rootClassName}}' …" at bounding box center [800, 369] width 676 height 551
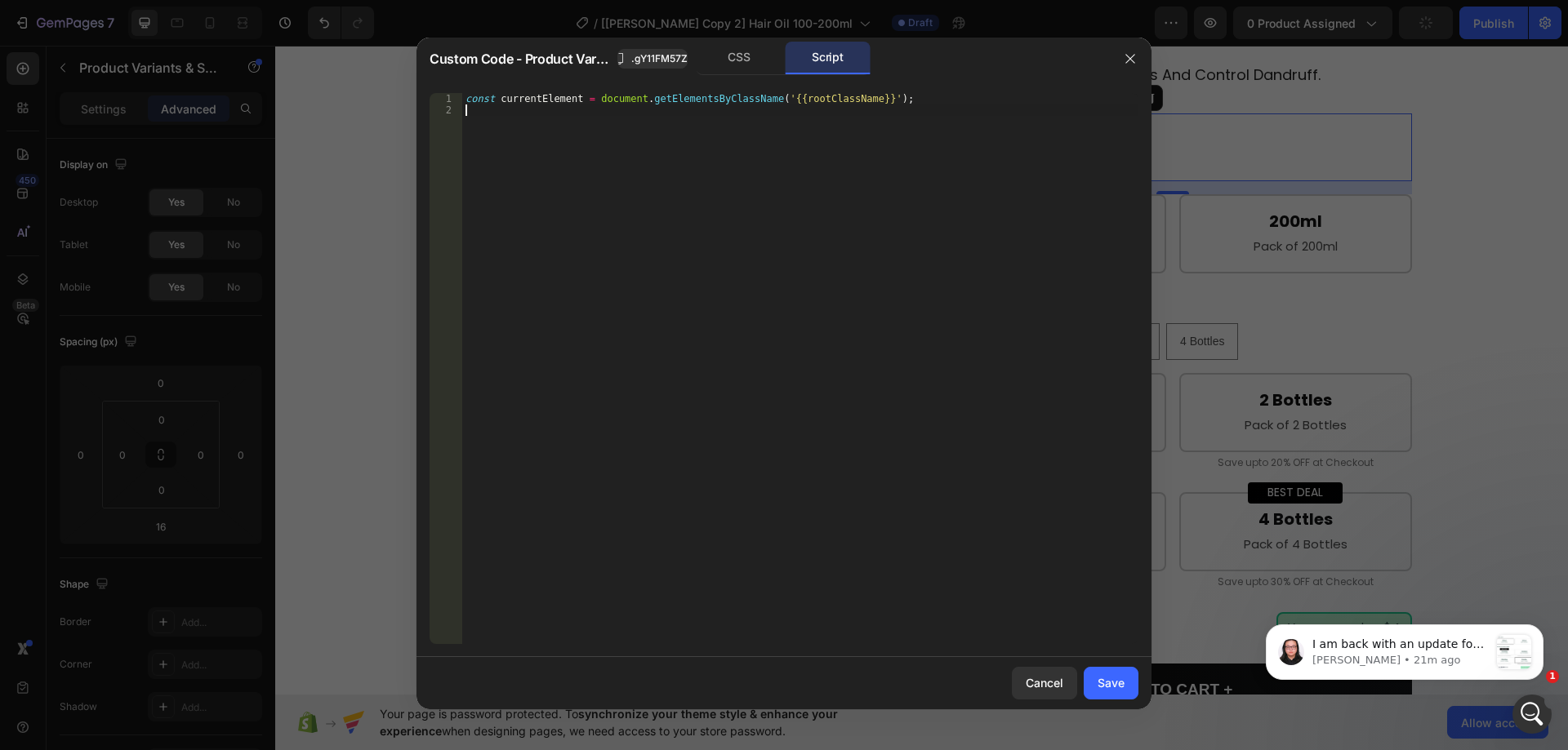
paste textarea "})"
type textarea "})"
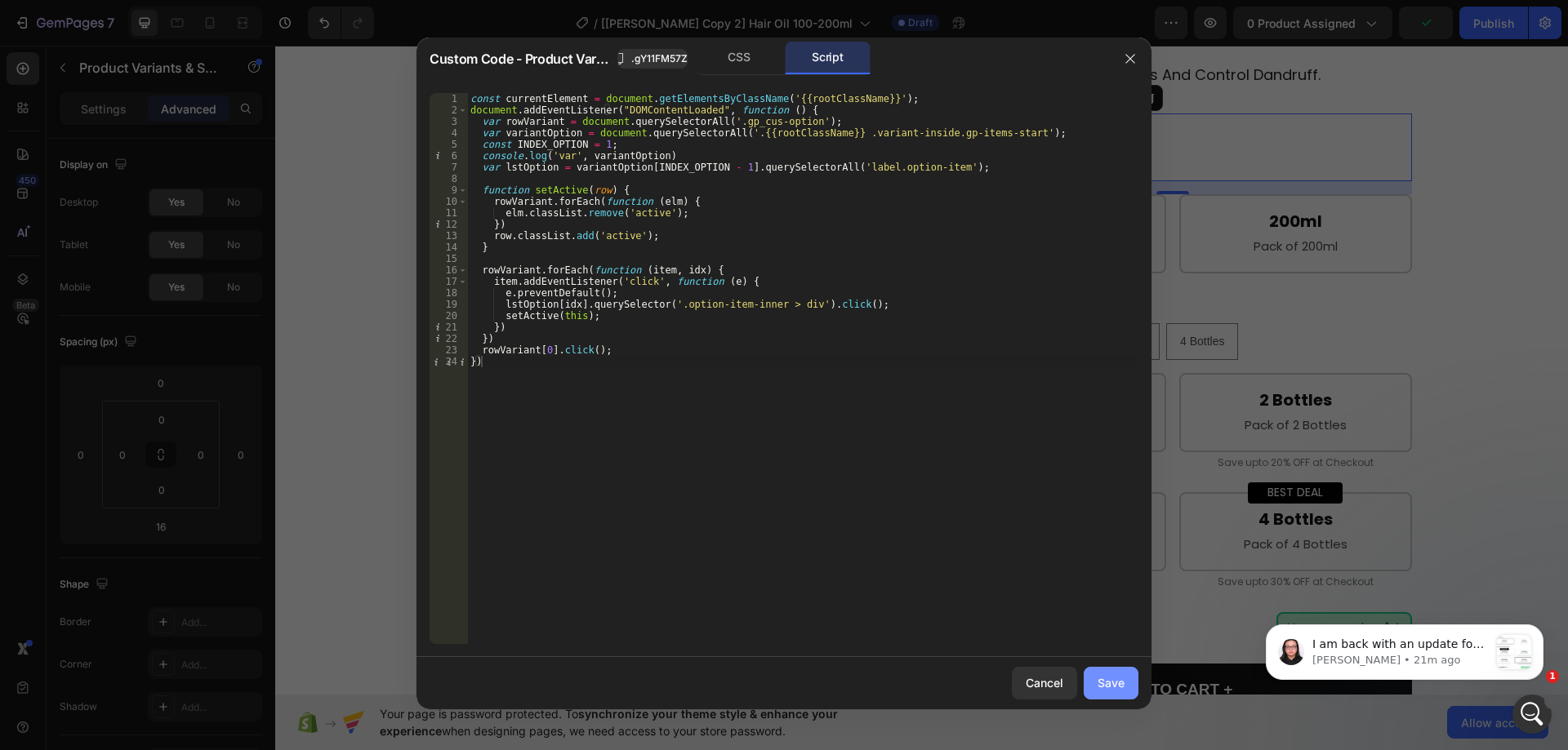
drag, startPoint x: 1112, startPoint y: 684, endPoint x: 1106, endPoint y: 65, distance: 619.0
click at [1112, 684] on div "Save" at bounding box center [1112, 683] width 27 height 17
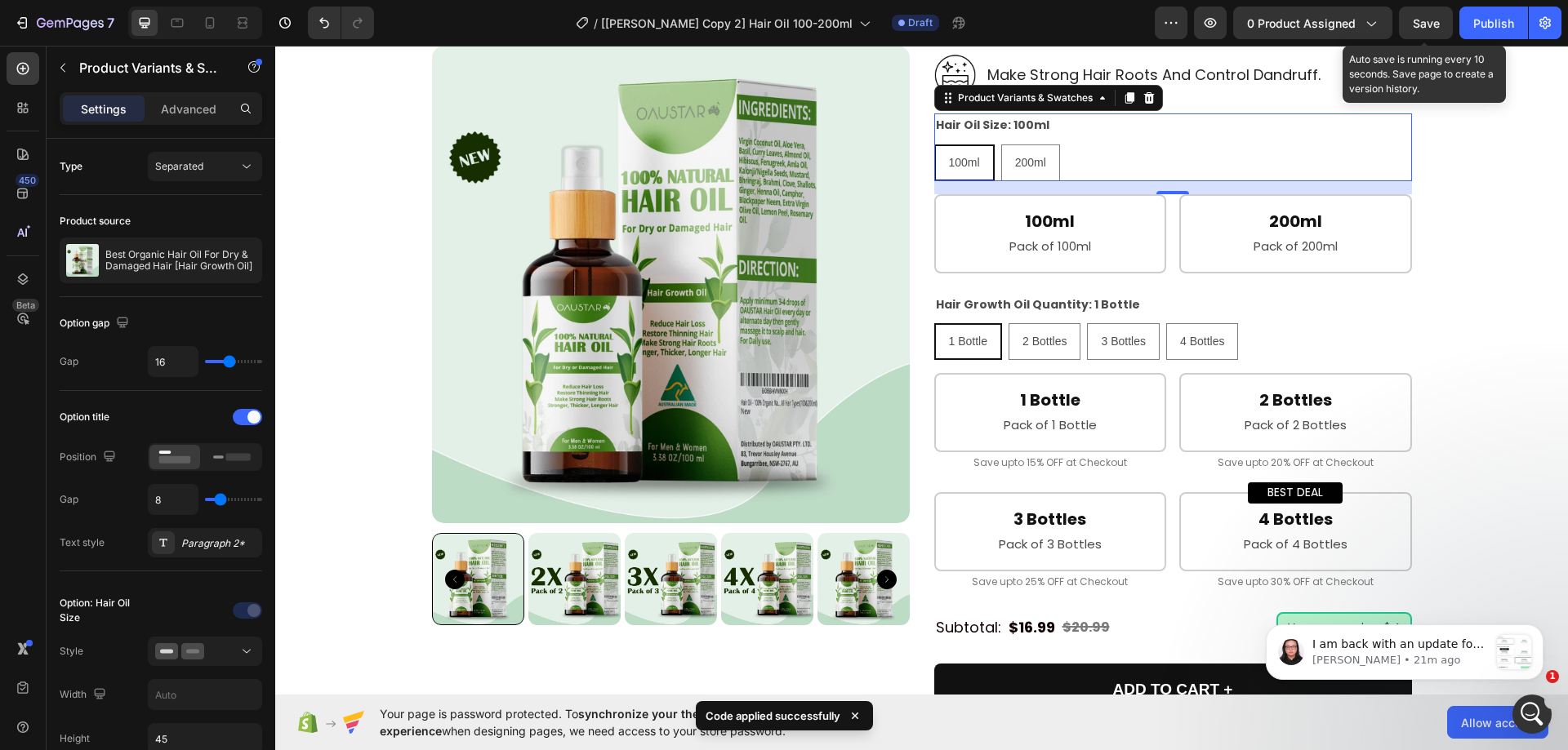
click at [1416, 25] on span "Save" at bounding box center [1427, 23] width 27 height 13
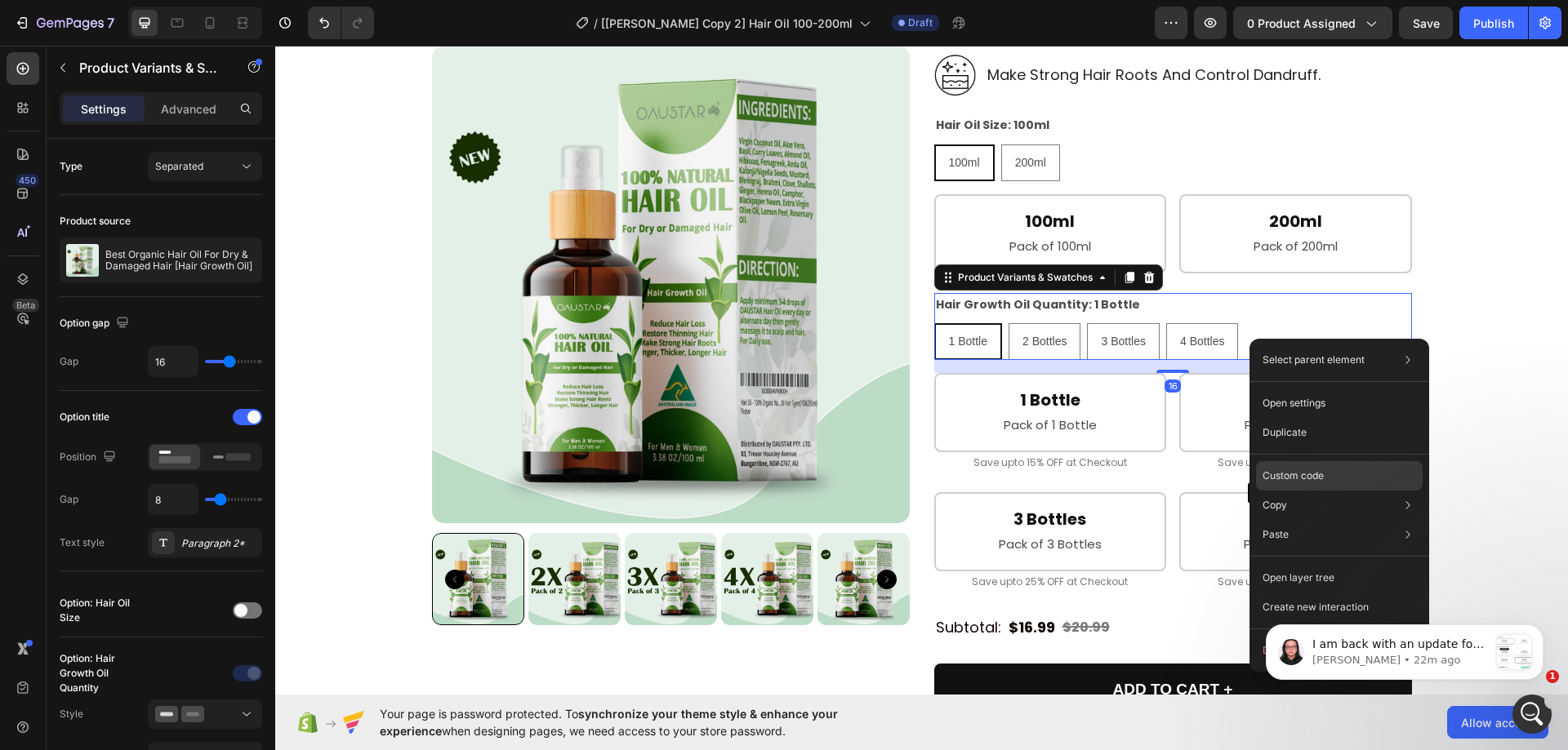
click at [1316, 472] on p "Custom code" at bounding box center [1293, 476] width 61 height 14
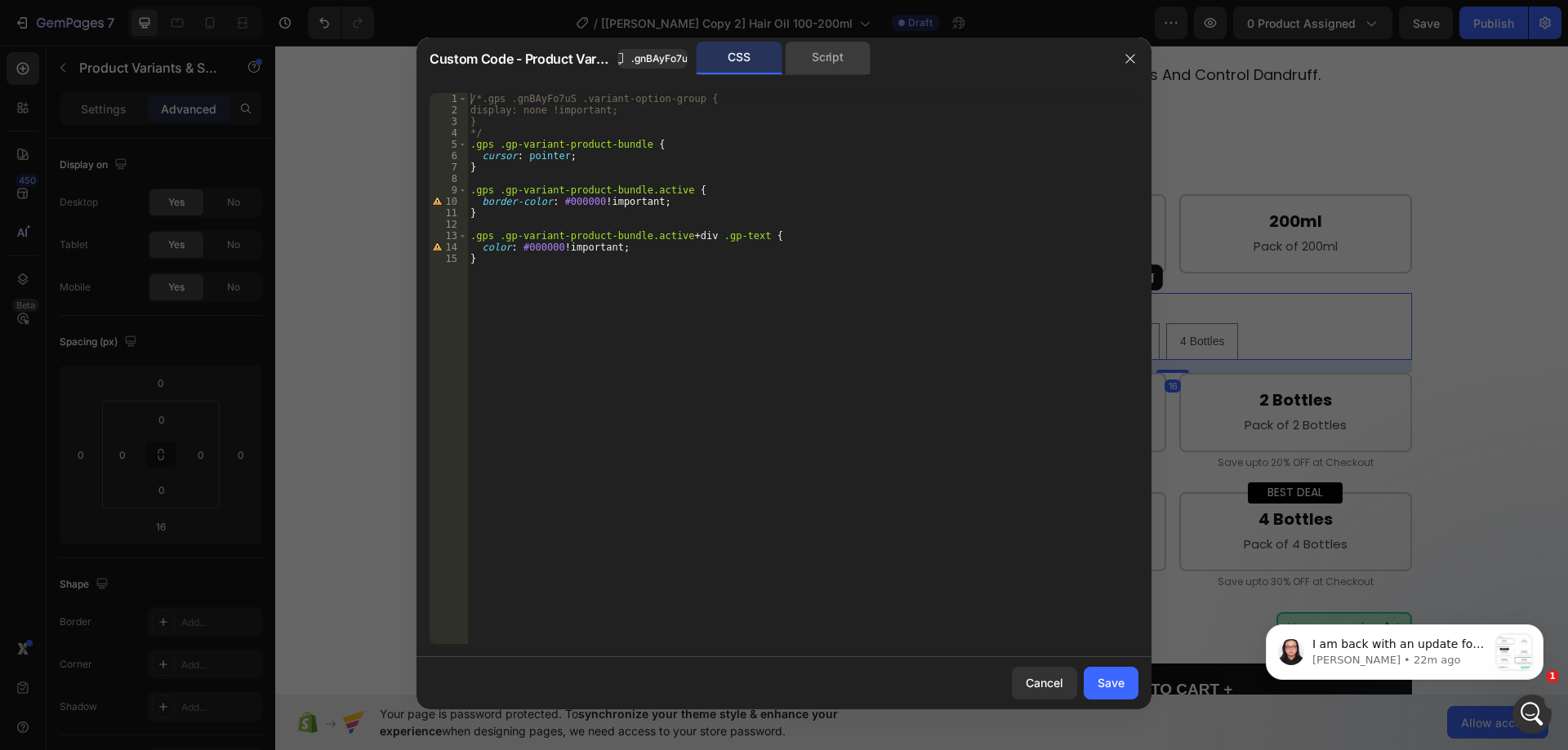
click at [822, 54] on div "Script" at bounding box center [828, 57] width 86 height 33
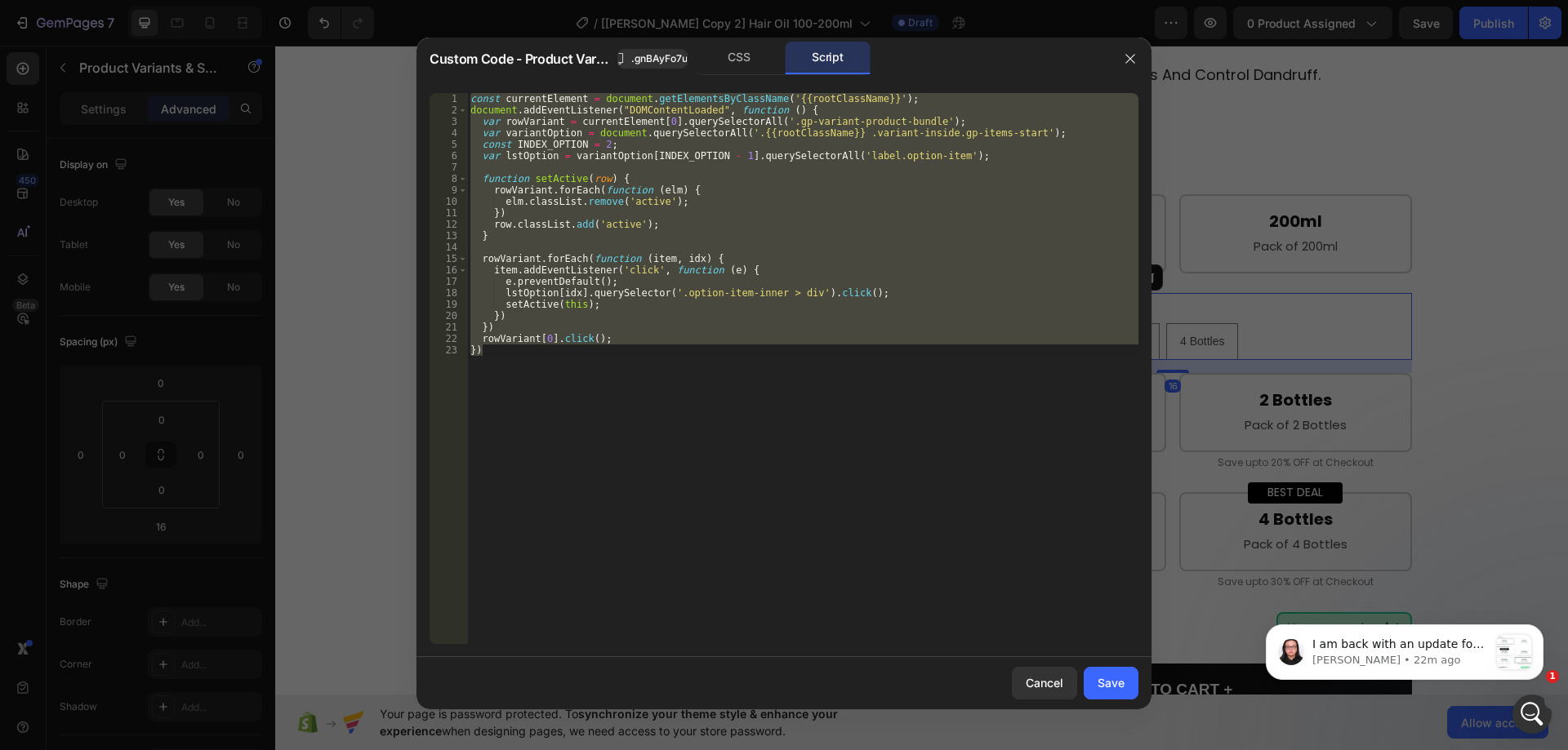
type textarea "rowVariant[0].click(); })"
click at [789, 169] on div "const currentElement = document . getElementsByClassName ( '{{rootClassName}}' …" at bounding box center [803, 369] width 671 height 551
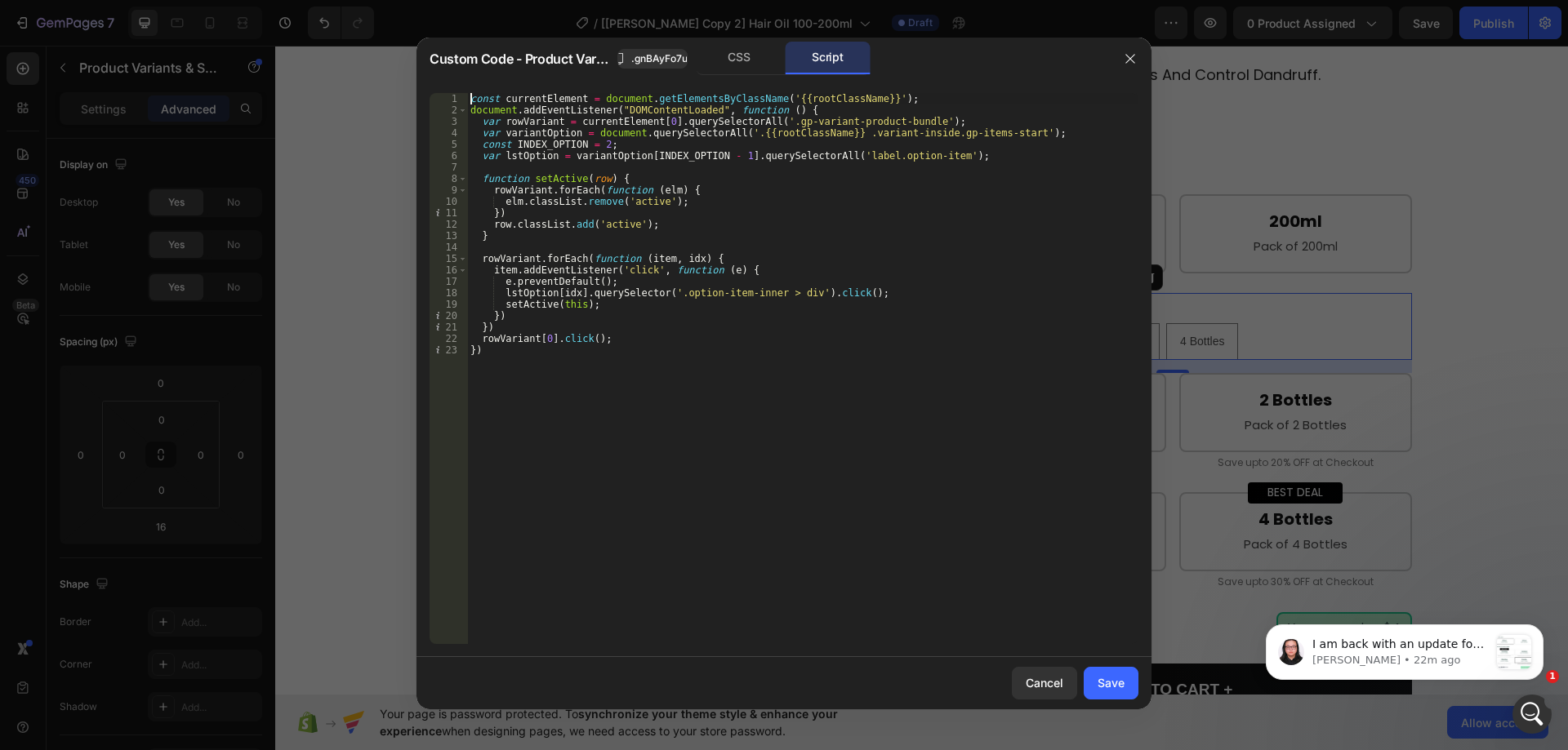
click at [470, 98] on div "const currentElement = document . getElementsByClassName ( '{{rootClassName}}' …" at bounding box center [803, 380] width 671 height 574
click at [617, 121] on div "//const currentElement = document.getElementsByClassName('{{rootClassName}}'); …" at bounding box center [803, 380] width 671 height 574
click at [666, 120] on div "//const currentElement = document.getElementsByClassName('{{rootClassName}}'); …" at bounding box center [803, 380] width 671 height 574
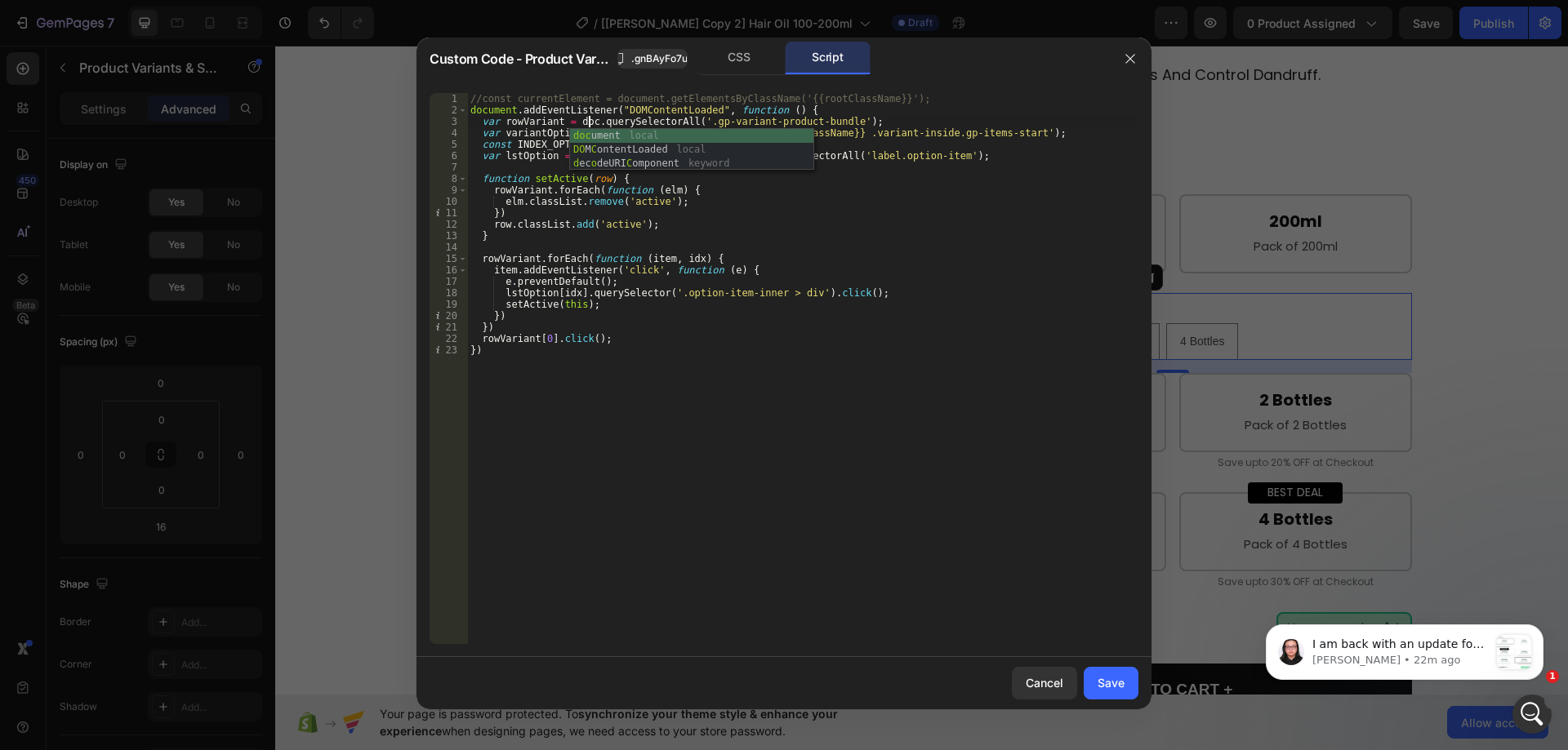
scroll to position [0, 10]
type textarea "var rowVariant = document.querySelectorAll('.gp-variant-product-bundle');"
click at [1101, 686] on div "Save" at bounding box center [1112, 683] width 27 height 17
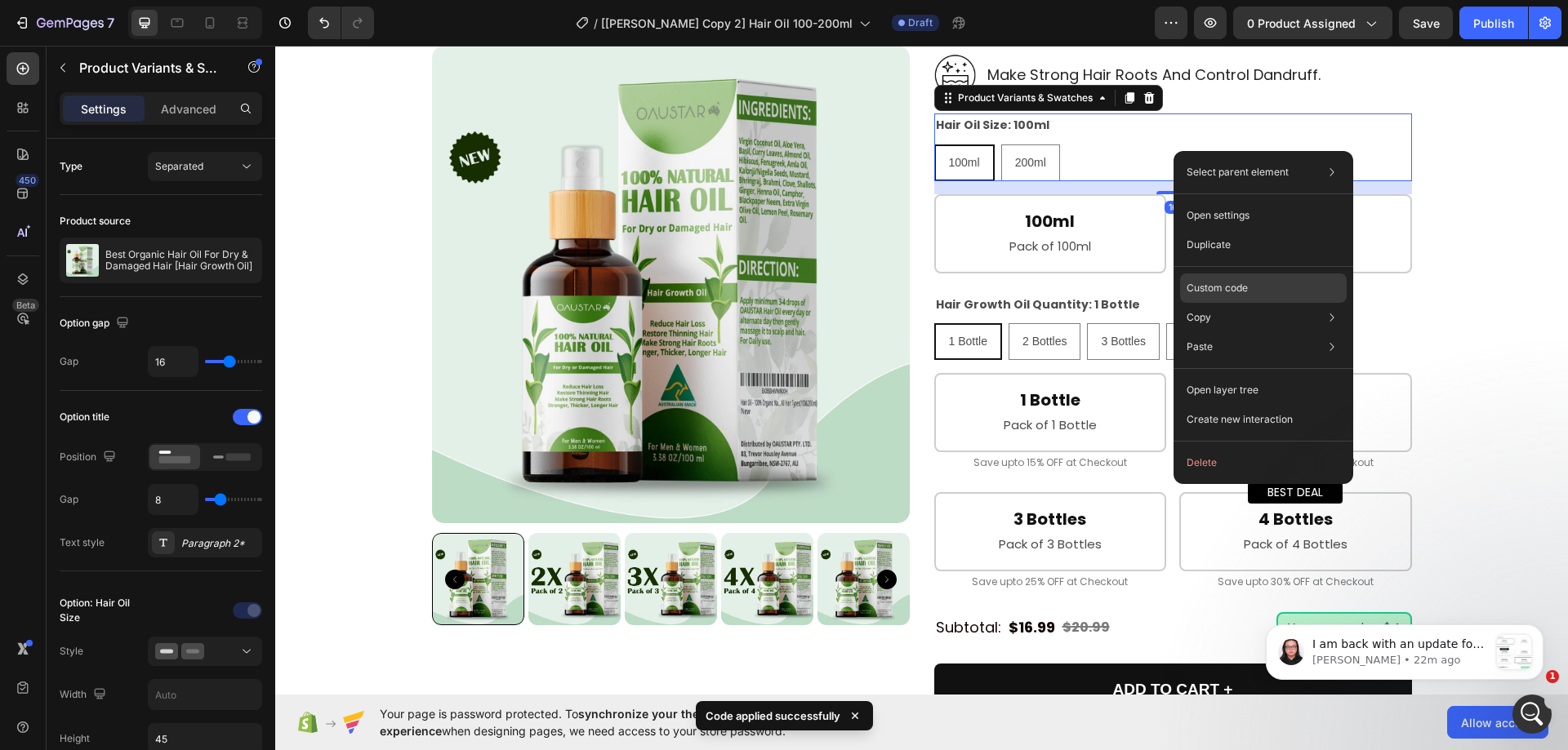
click at [1208, 332] on div "Custom code" at bounding box center [1264, 347] width 167 height 29
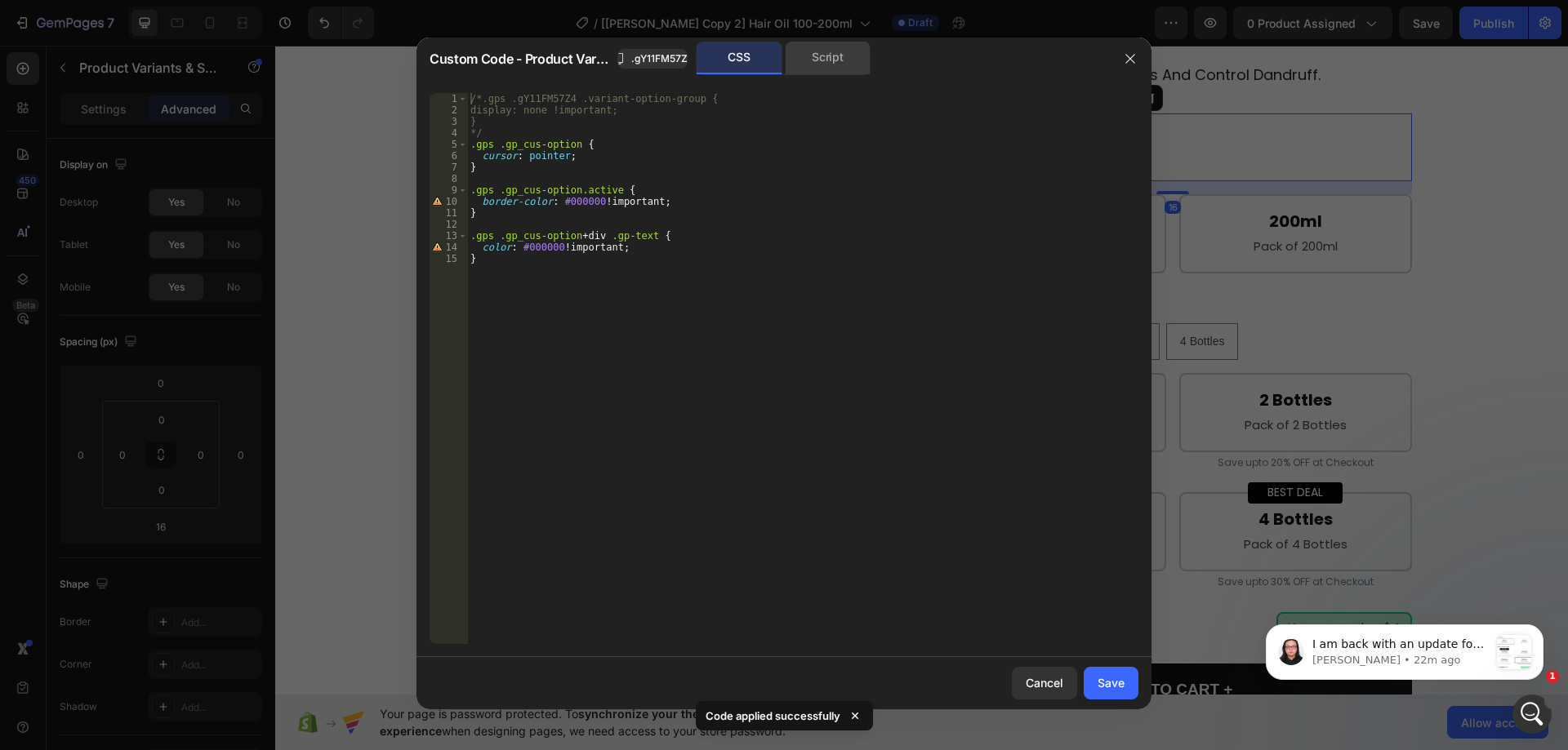
click at [835, 68] on div "Script" at bounding box center [828, 57] width 86 height 33
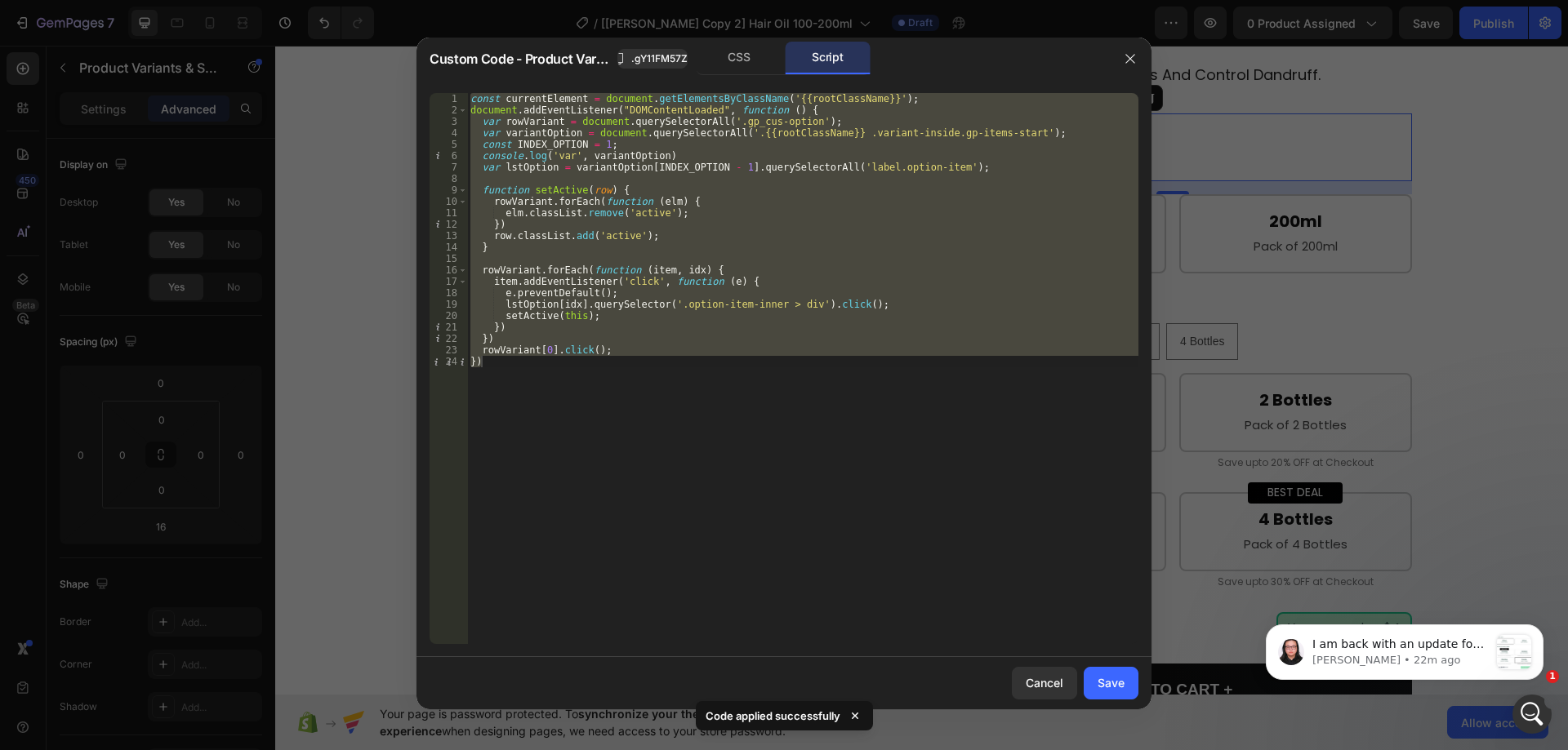
click at [471, 98] on div "const currentElement = document . getElementsByClassName ( '{{rootClassName}}' …" at bounding box center [803, 369] width 671 height 551
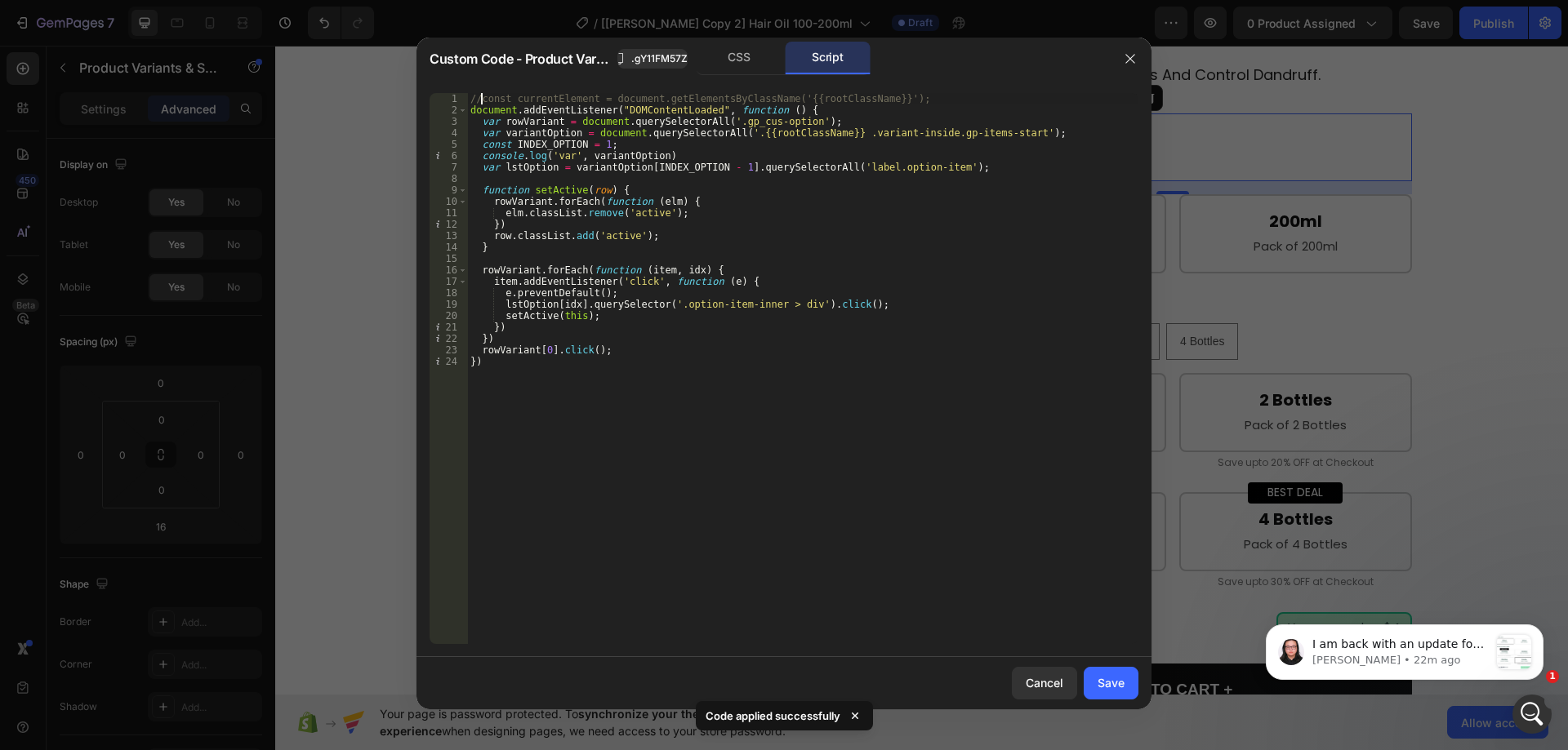
scroll to position [0, 1]
type textarea "//const currentElement = document.getElementsByClassName('{{rootClassName}}');"
click at [1107, 681] on div "Save" at bounding box center [1112, 683] width 27 height 17
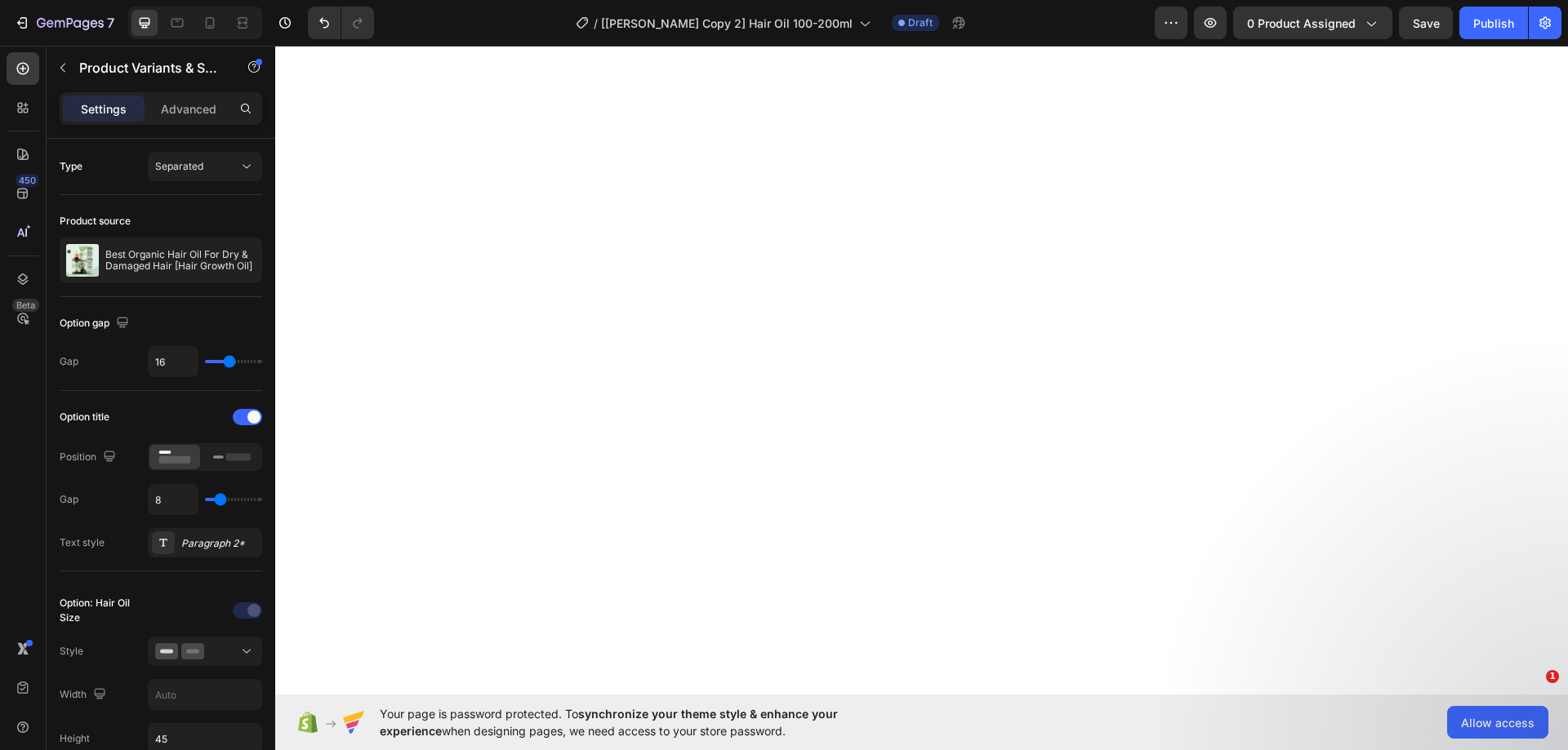
click at [1441, 1] on div "7 Version history / [[PERSON_NAME] Copy 2] Hair Oil 100-200ml Draft Preview 0 p…" at bounding box center [784, 23] width 1568 height 46
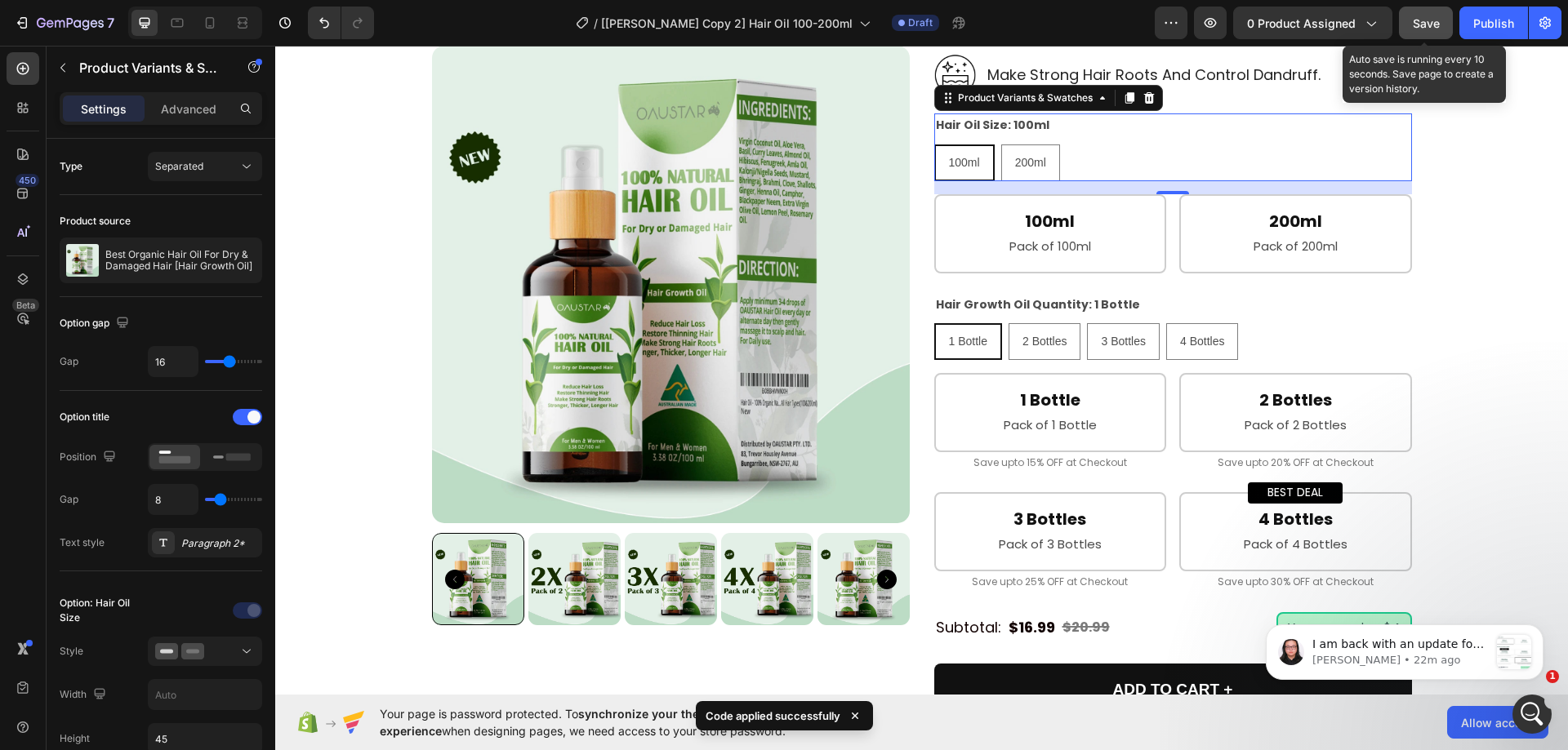
click at [1427, 22] on span "Save" at bounding box center [1427, 23] width 27 height 13
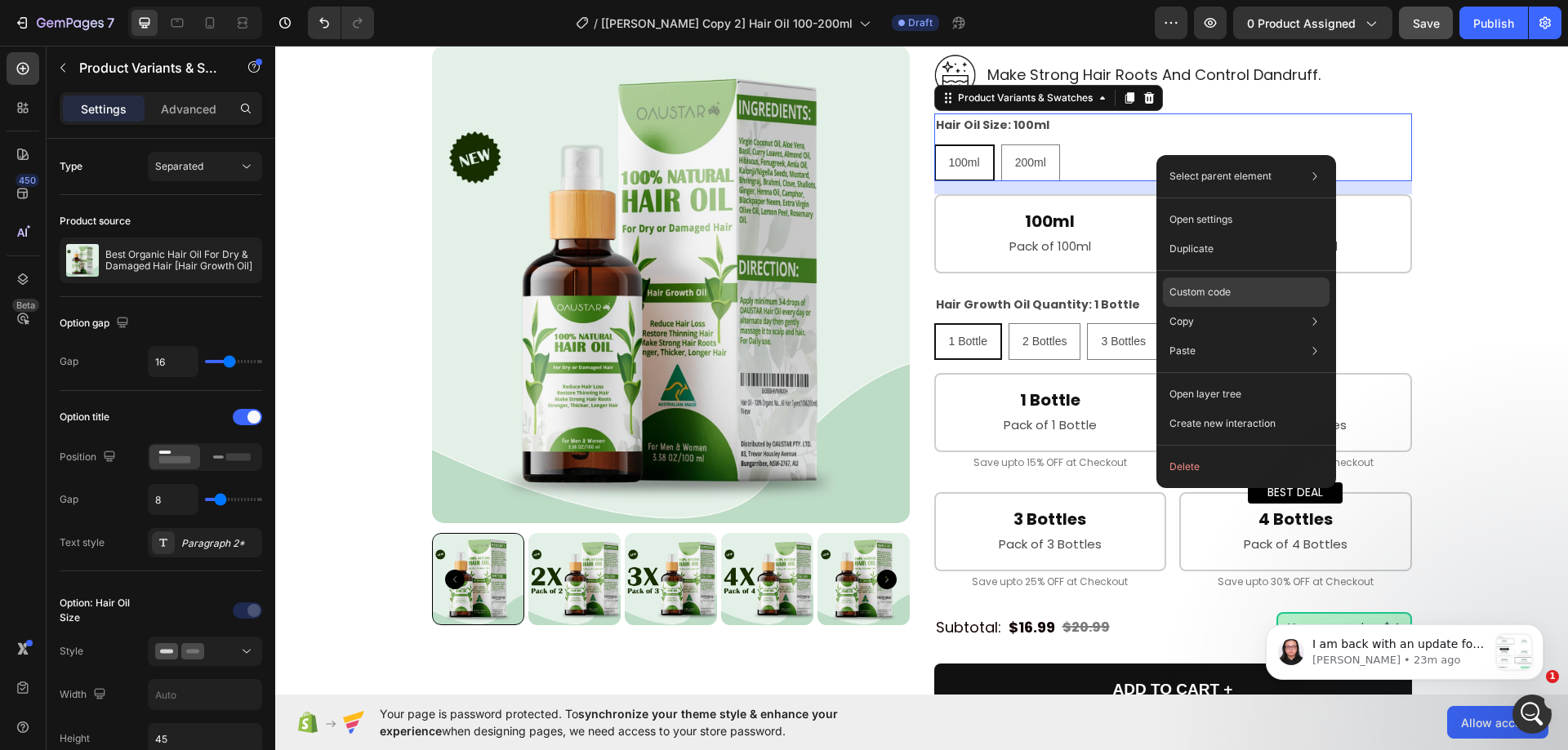
click at [1206, 286] on p "Custom code" at bounding box center [1200, 292] width 61 height 14
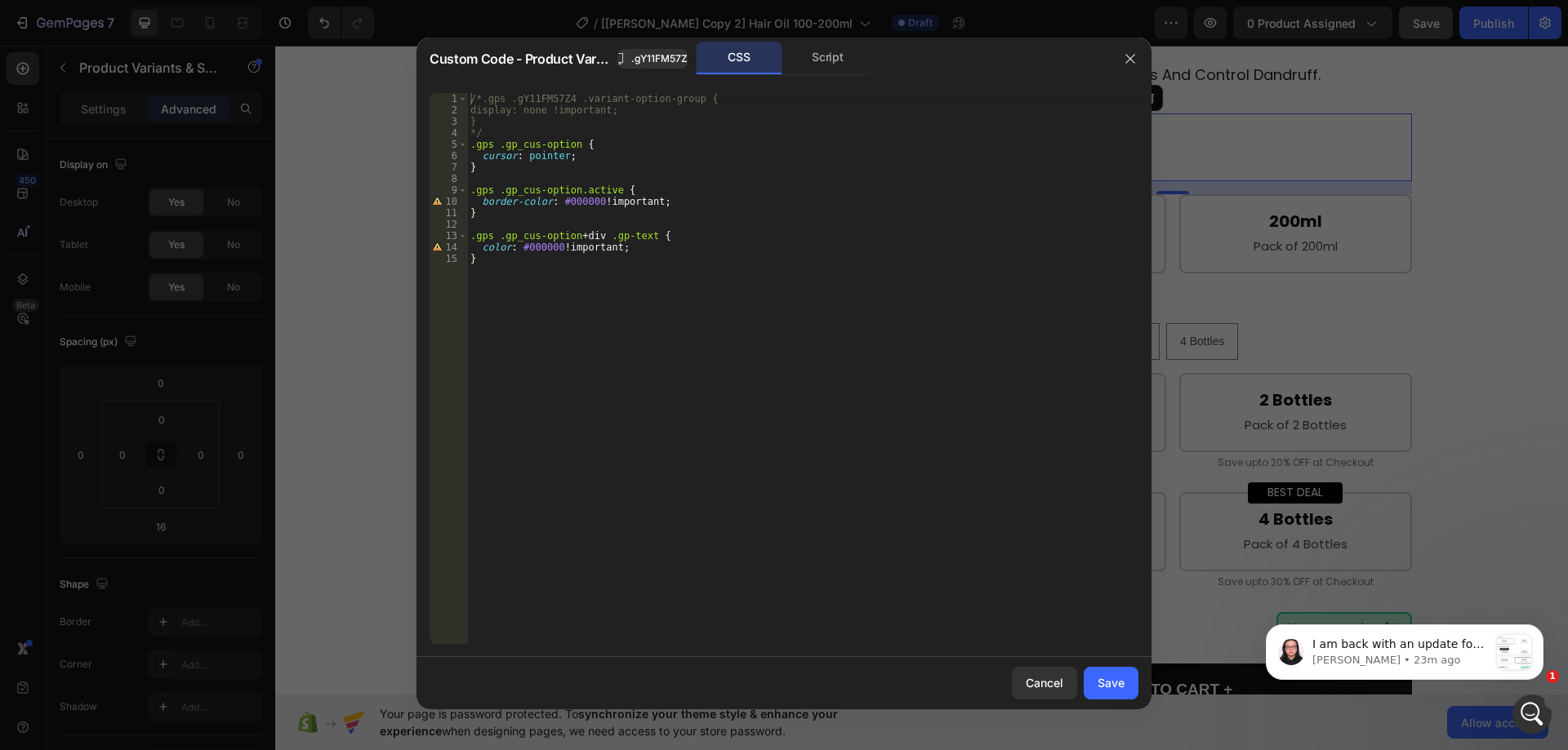
click at [505, 128] on div "/*.gps .gY11FM57Z4 .variant-option-group { display: none !important; } */ .gps …" at bounding box center [803, 380] width 671 height 574
type textarea "*"
click at [483, 98] on div "/*.gps .gY11FM57Z4 .variant-option-group { display: none !important; } .gps .gp…" at bounding box center [803, 380] width 671 height 574
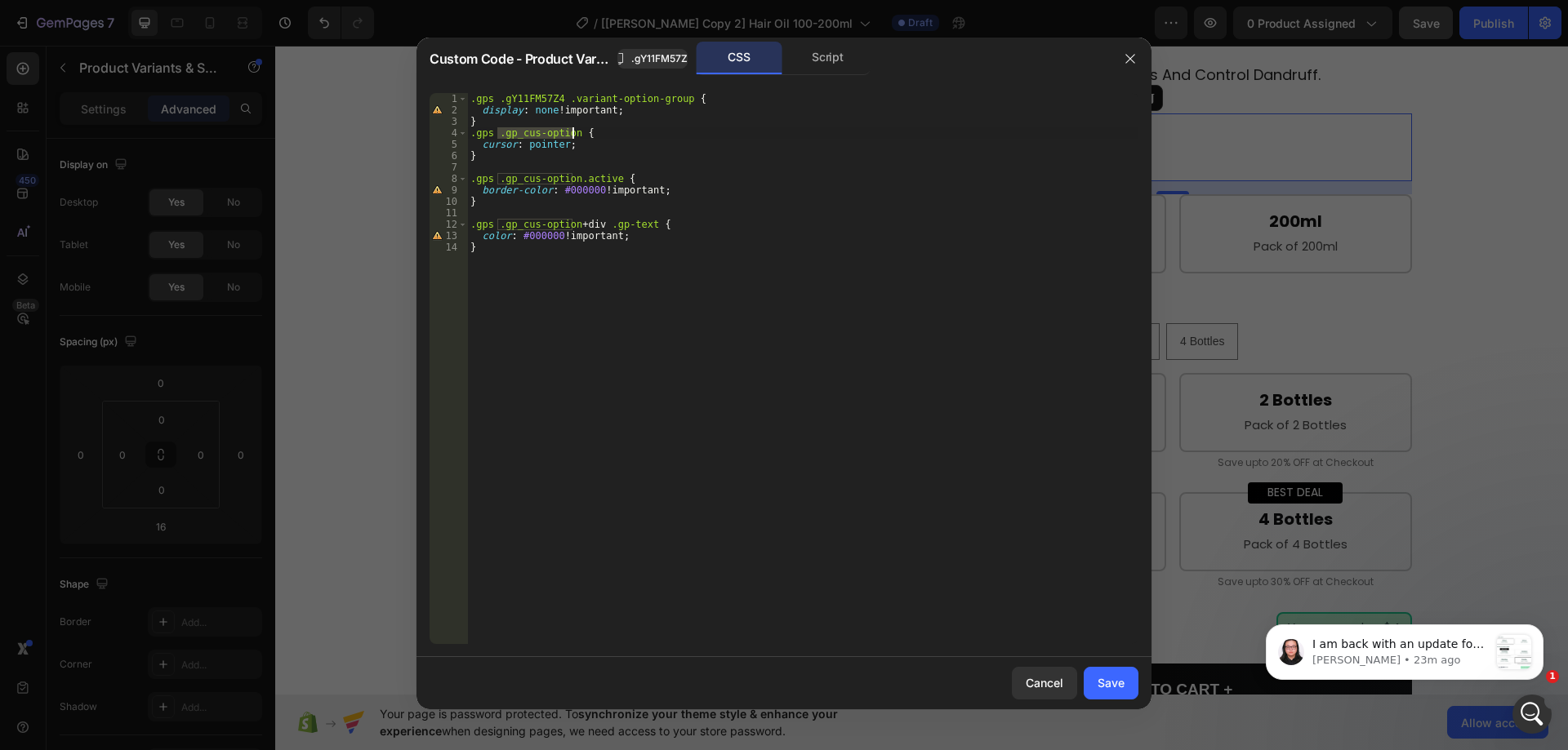
drag, startPoint x: 500, startPoint y: 131, endPoint x: 572, endPoint y: 130, distance: 72.0
click at [572, 130] on div ".gps .gY11FM57Z4 .variant-option-group { display : none !important ; } .gps .gp…" at bounding box center [803, 380] width 671 height 574
drag, startPoint x: 568, startPoint y: 96, endPoint x: 674, endPoint y: 98, distance: 106.0
click at [674, 98] on div ".gps .gY11FM57Z4 .variant-option-group { display : none !important ; } .gps .gp…" at bounding box center [803, 380] width 671 height 574
paste textarea ".gp_cus-option"
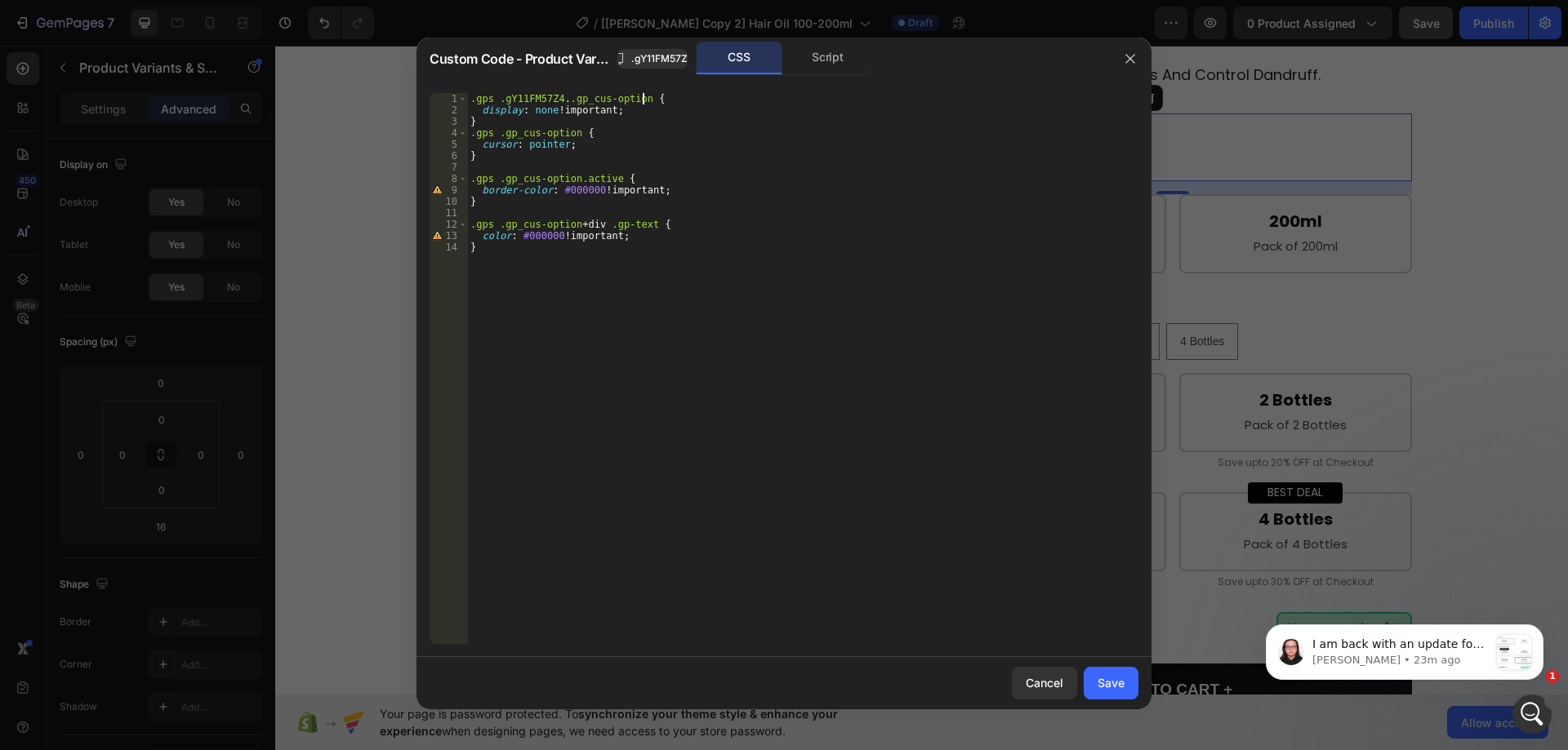
click at [568, 100] on div ".gps .gY11FM57Z4 . .gp_cus-option { display : none !important ; } .gps .gp_cus-…" at bounding box center [803, 380] width 671 height 574
type textarea ".gps .gY11FM57Z4 .gp_cus-option {"
click at [1105, 678] on div "Save" at bounding box center [1112, 683] width 27 height 17
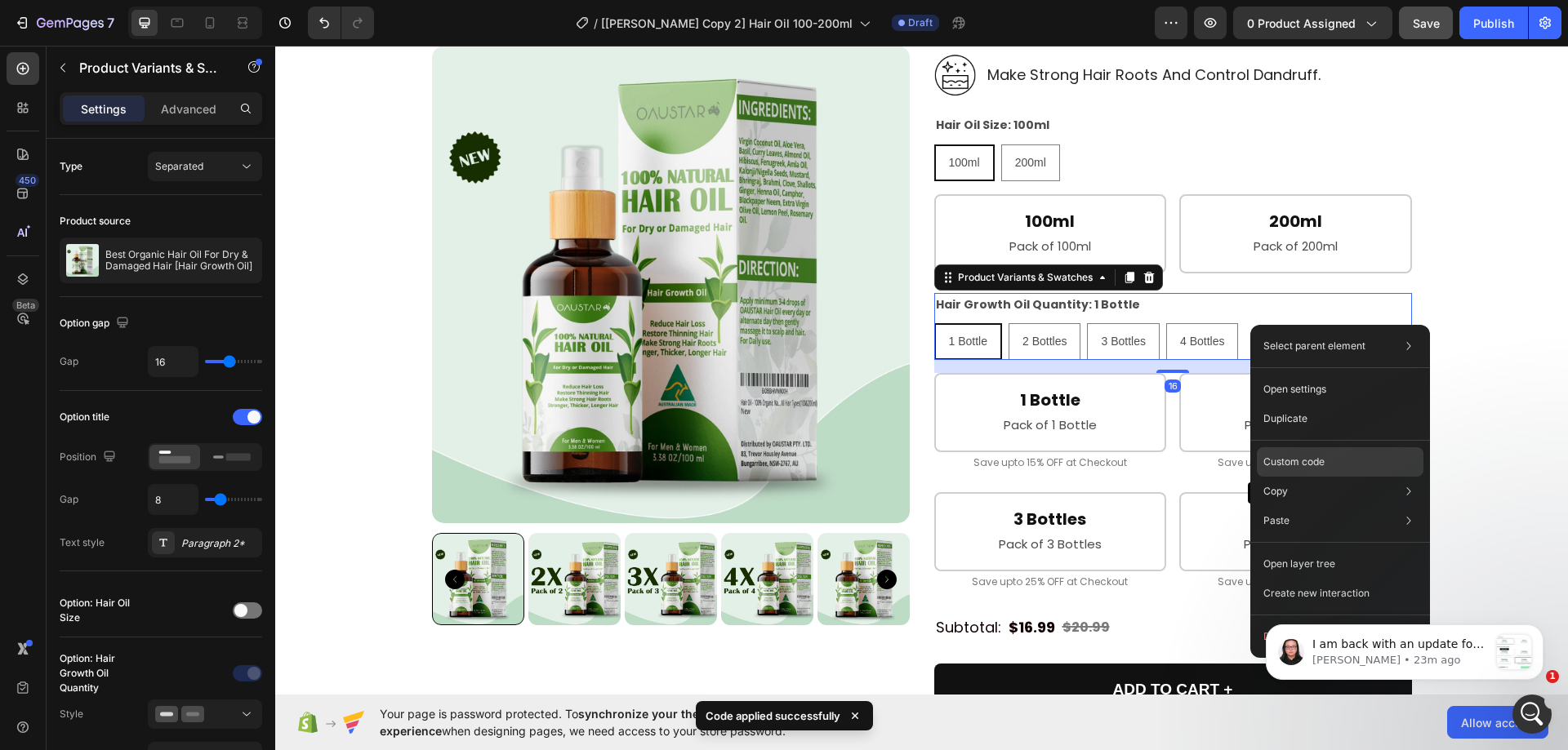
click at [1288, 457] on p "Custom code" at bounding box center [1294, 461] width 61 height 14
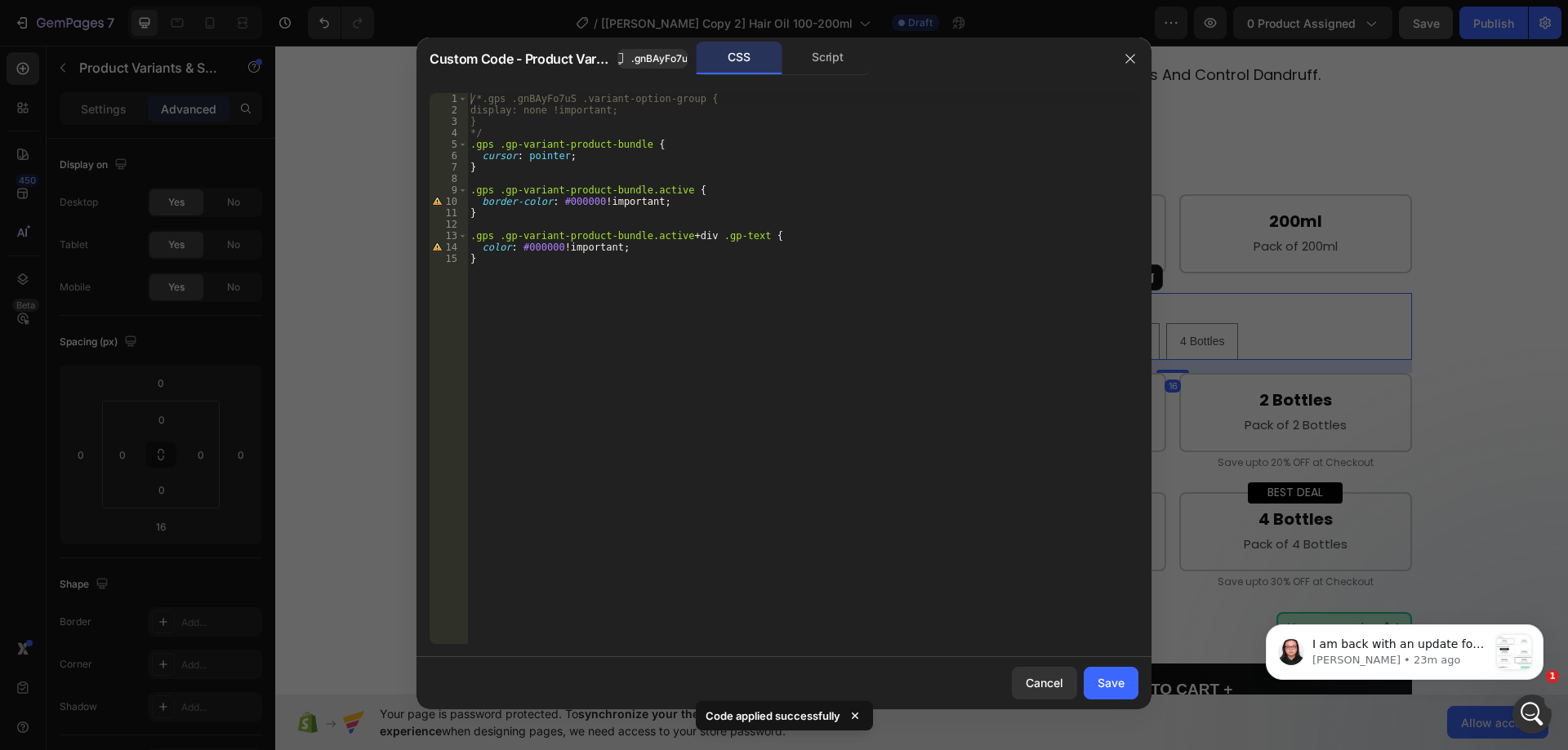
click at [584, 125] on div "/*.gps .gnBAyFo7uS .variant-option-group { display: none !important; } */ .gps …" at bounding box center [803, 380] width 671 height 574
click at [579, 131] on div "/*.gps .gnBAyFo7uS .variant-option-group { display: none !important; } */ .gps …" at bounding box center [803, 380] width 671 height 574
type textarea "*"
click at [488, 98] on div "/*.gps .gnBAyFo7uS .variant-option-group { display: none !important; } .gps .gp…" at bounding box center [803, 380] width 671 height 574
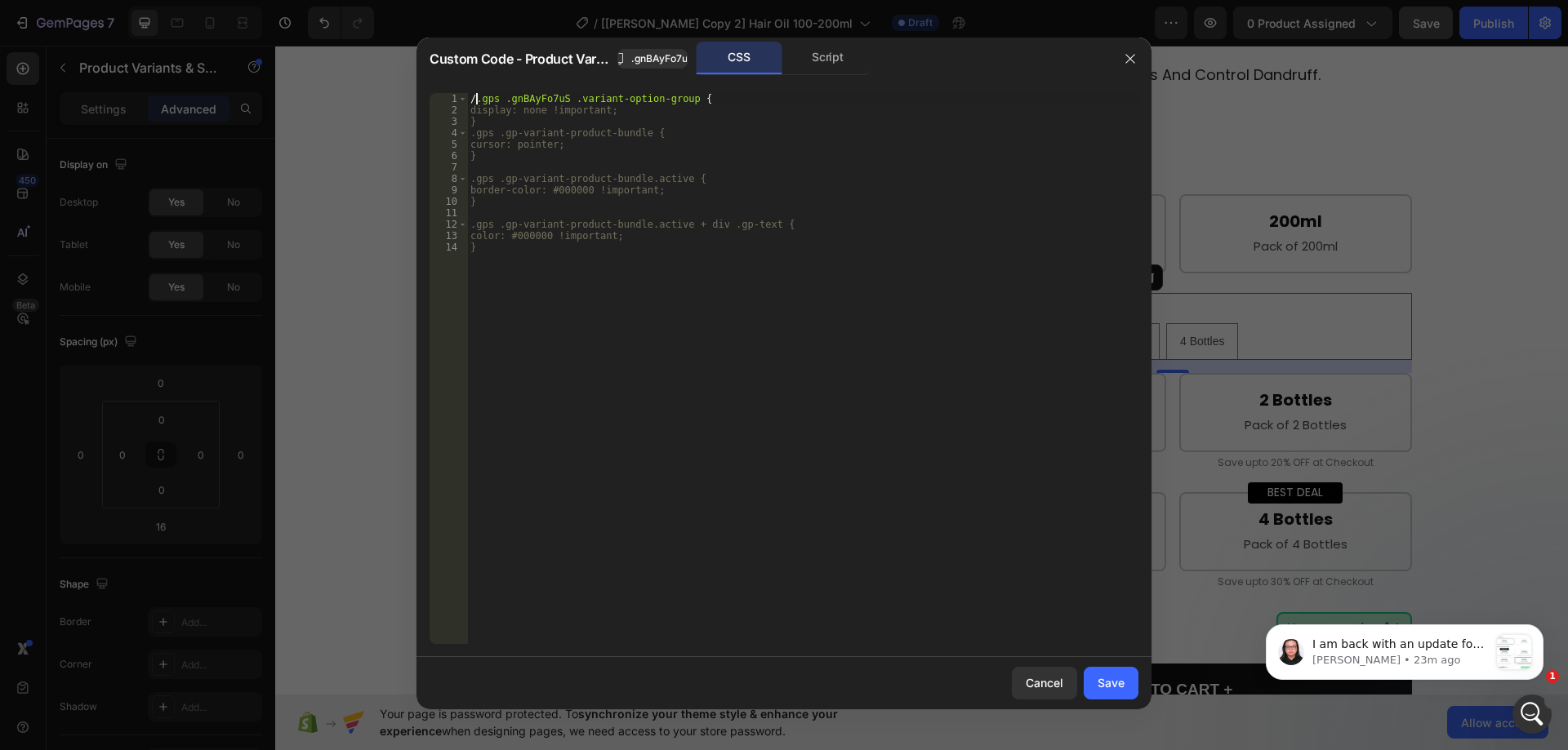
type textarea ".gps .gnBAyFo7uS .variant-option-group {"
click at [1096, 680] on button "Save" at bounding box center [1111, 684] width 55 height 33
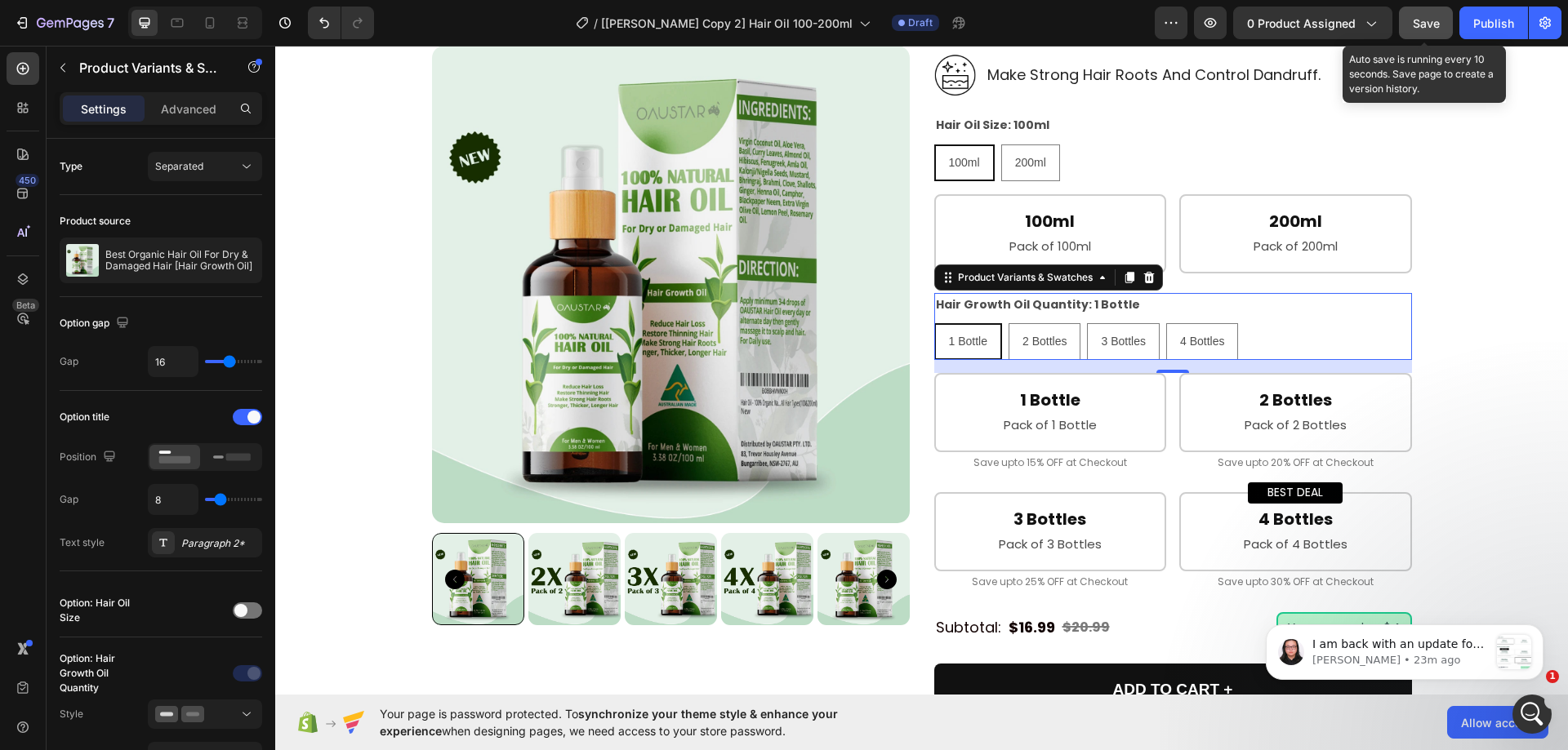
click at [1417, 25] on span "Save" at bounding box center [1427, 23] width 27 height 13
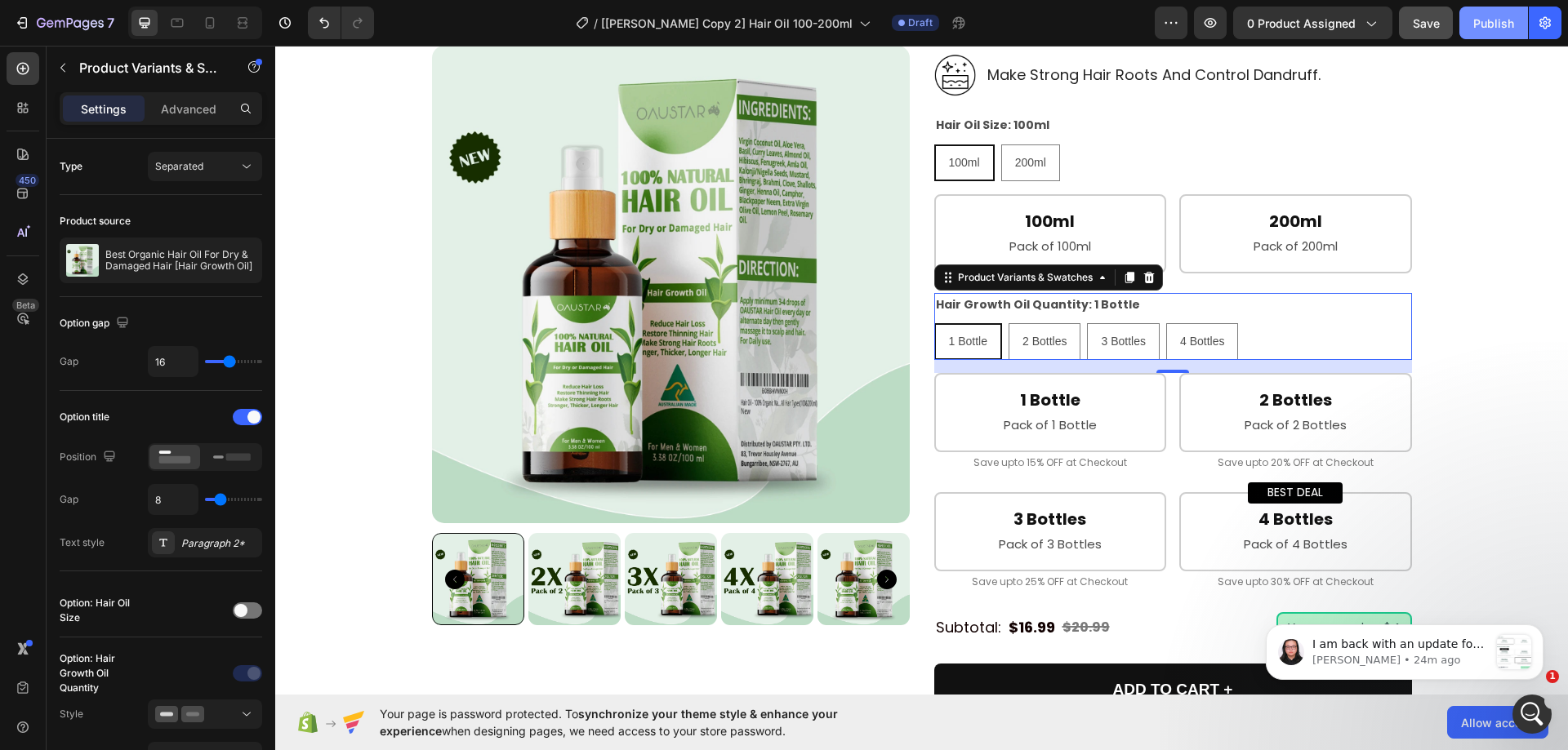
click at [1488, 23] on div "Publish" at bounding box center [1494, 23] width 41 height 17
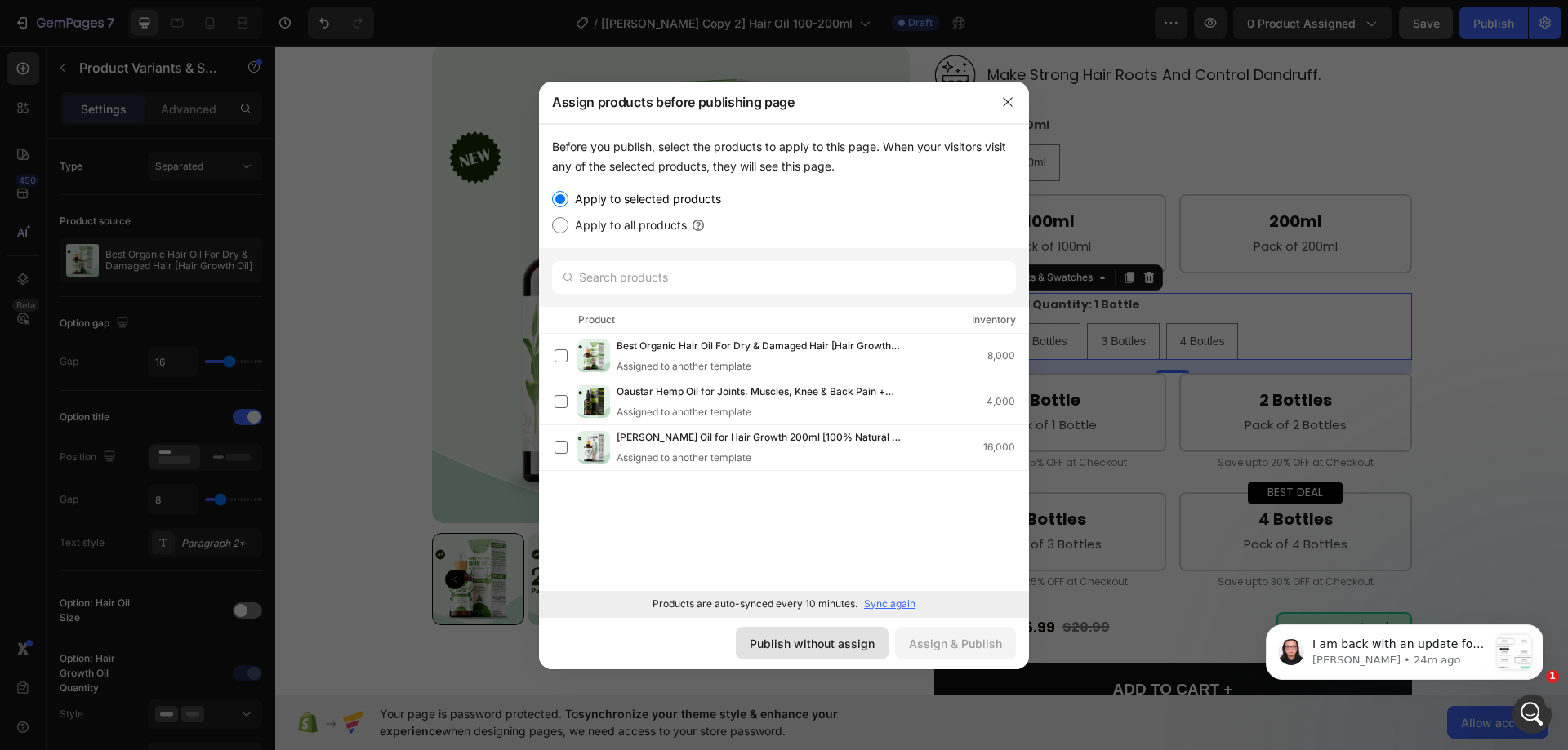
click at [835, 641] on div "Publish without assign" at bounding box center [812, 644] width 125 height 17
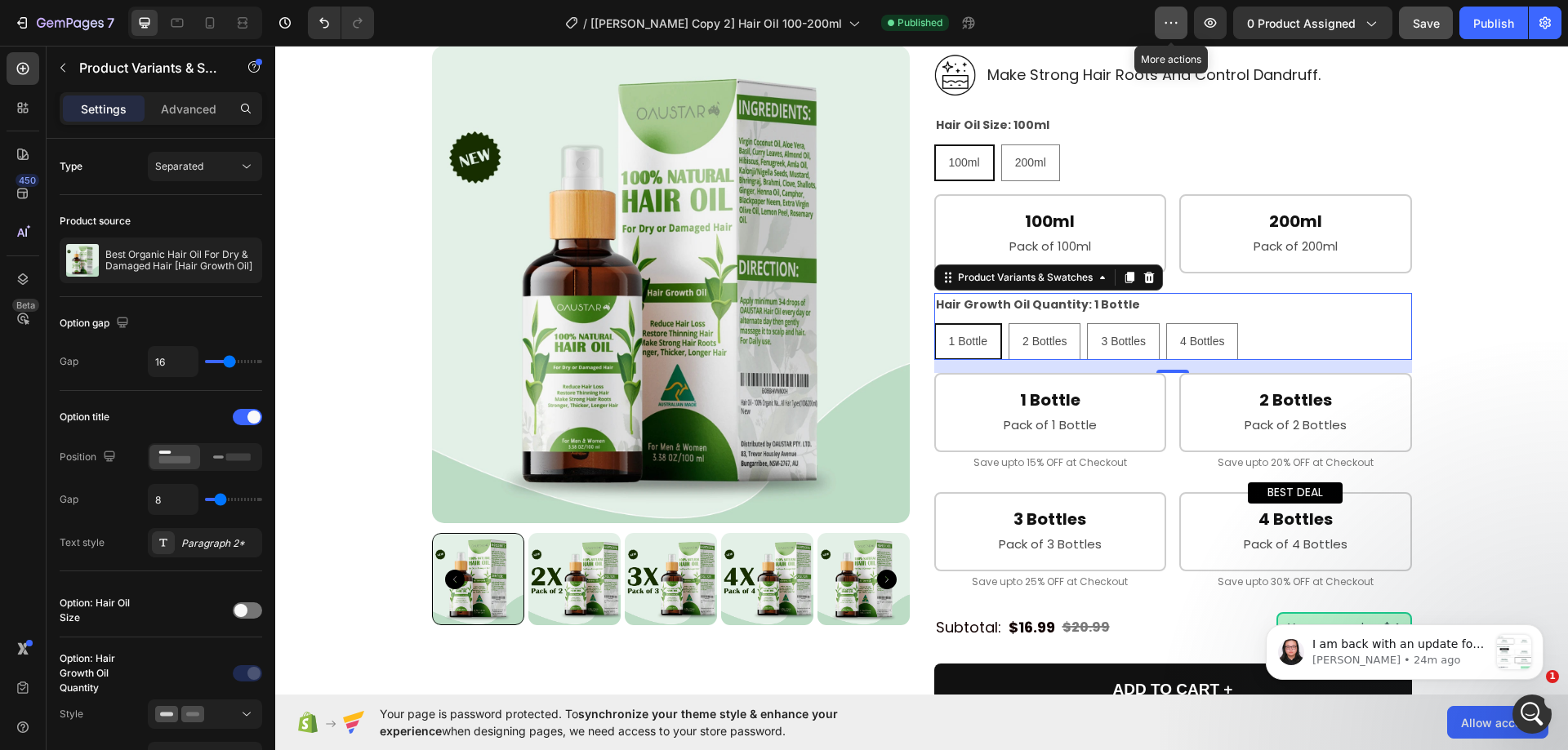
click at [1176, 23] on icon "button" at bounding box center [1176, 23] width 3 height 2
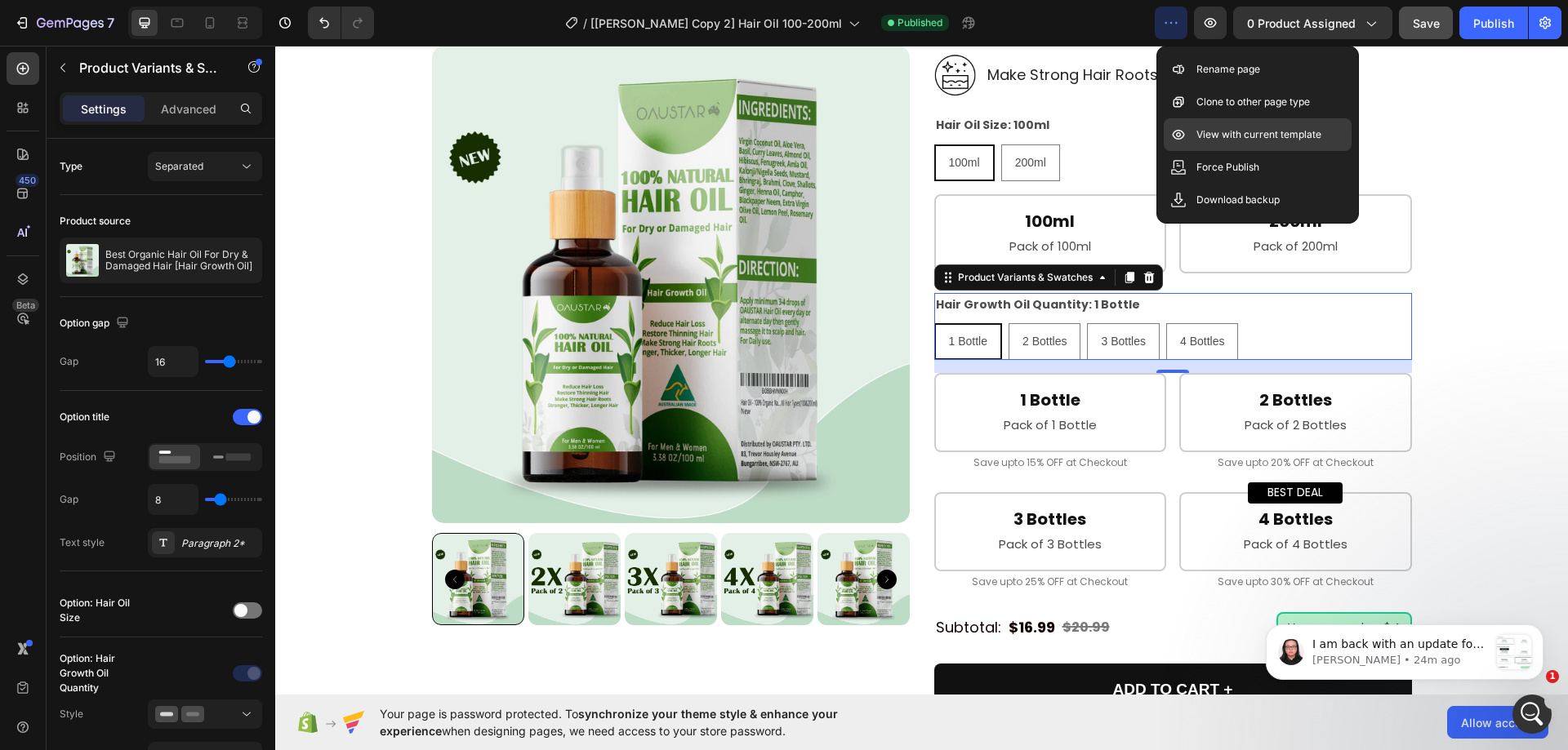
click at [1223, 126] on p "View with current template" at bounding box center [1259, 134] width 125 height 16
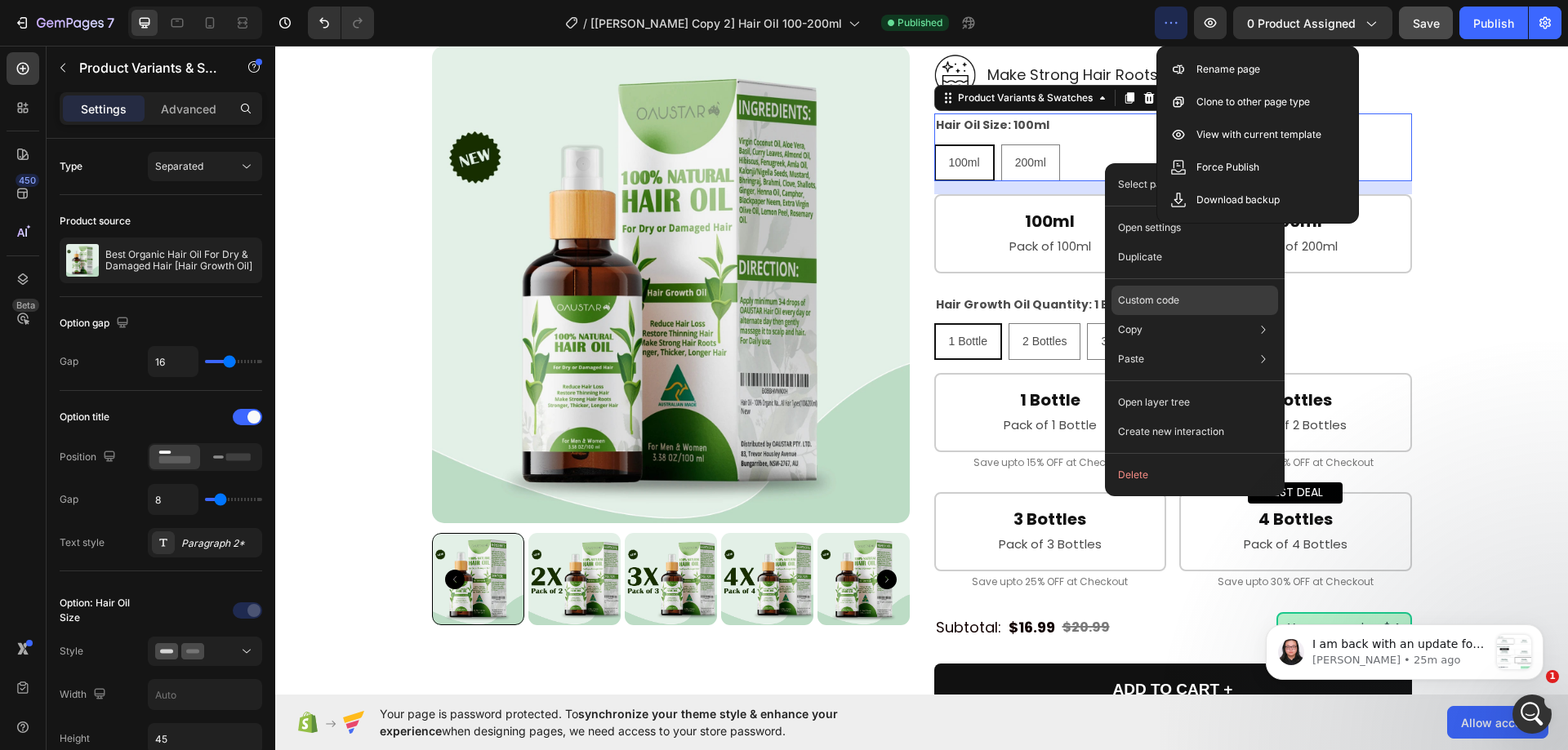
click at [1142, 295] on p "Custom code" at bounding box center [1149, 300] width 61 height 14
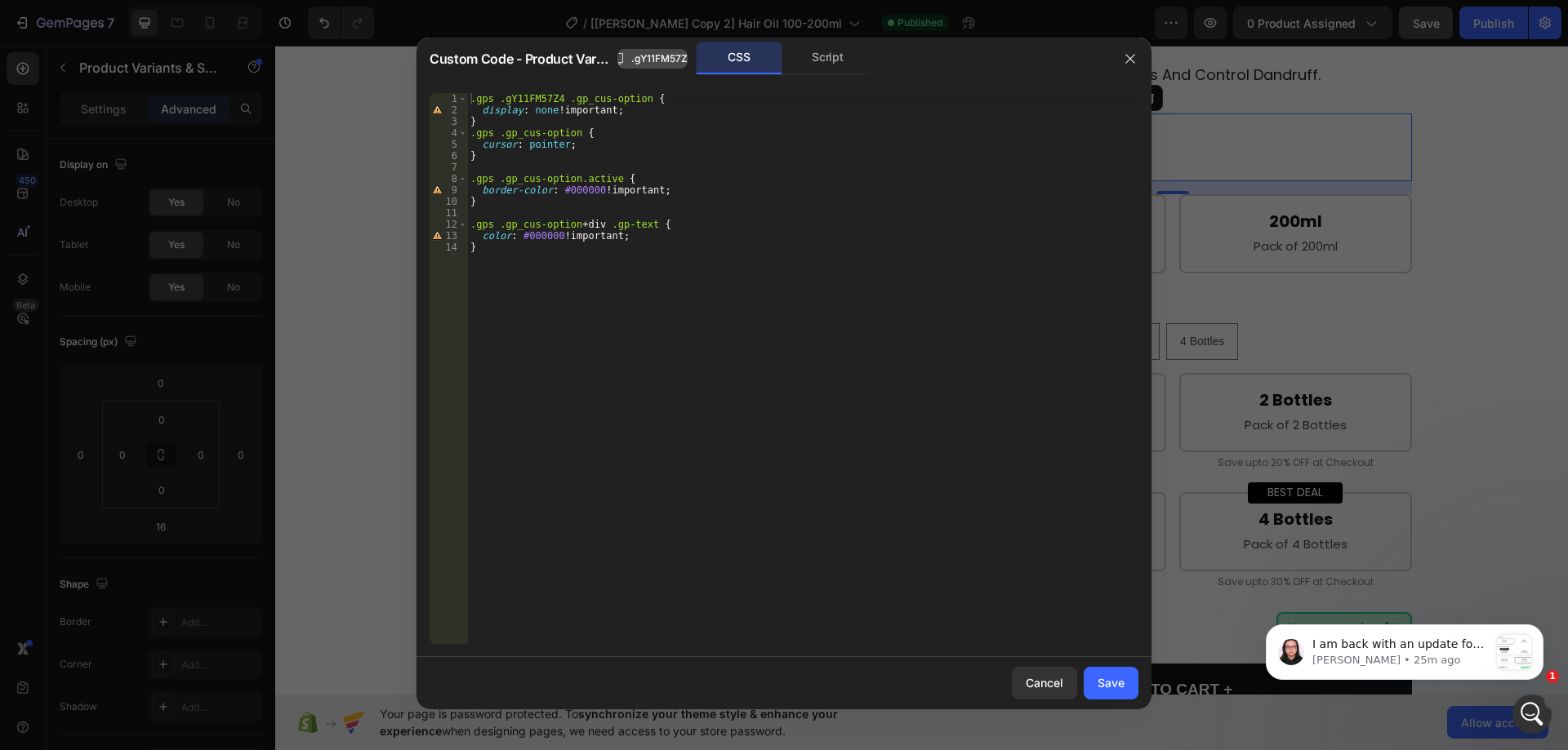
click at [651, 61] on span ".gY11FM57Z4" at bounding box center [663, 58] width 63 height 14
click at [528, 98] on div ".gps .gY11FM57Z4 .gp_cus-option { display : none !important ; } .gps .gp_cus-op…" at bounding box center [803, 380] width 671 height 574
paste textarea ".gY11FM57Z4"
type textarea ".gps .gY11FM57Z4 .gp_cus-option {"
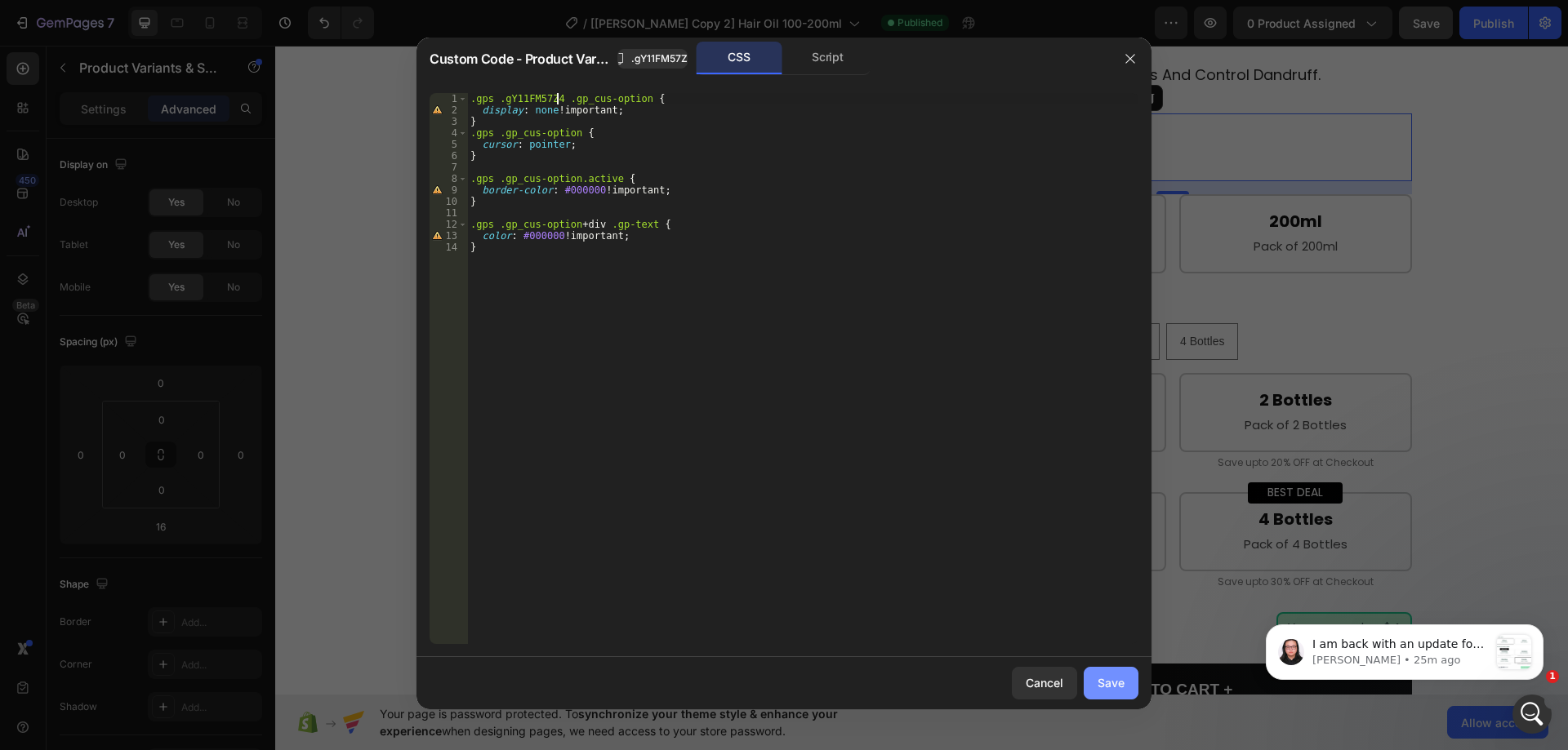
click at [1096, 678] on button "Save" at bounding box center [1111, 684] width 55 height 33
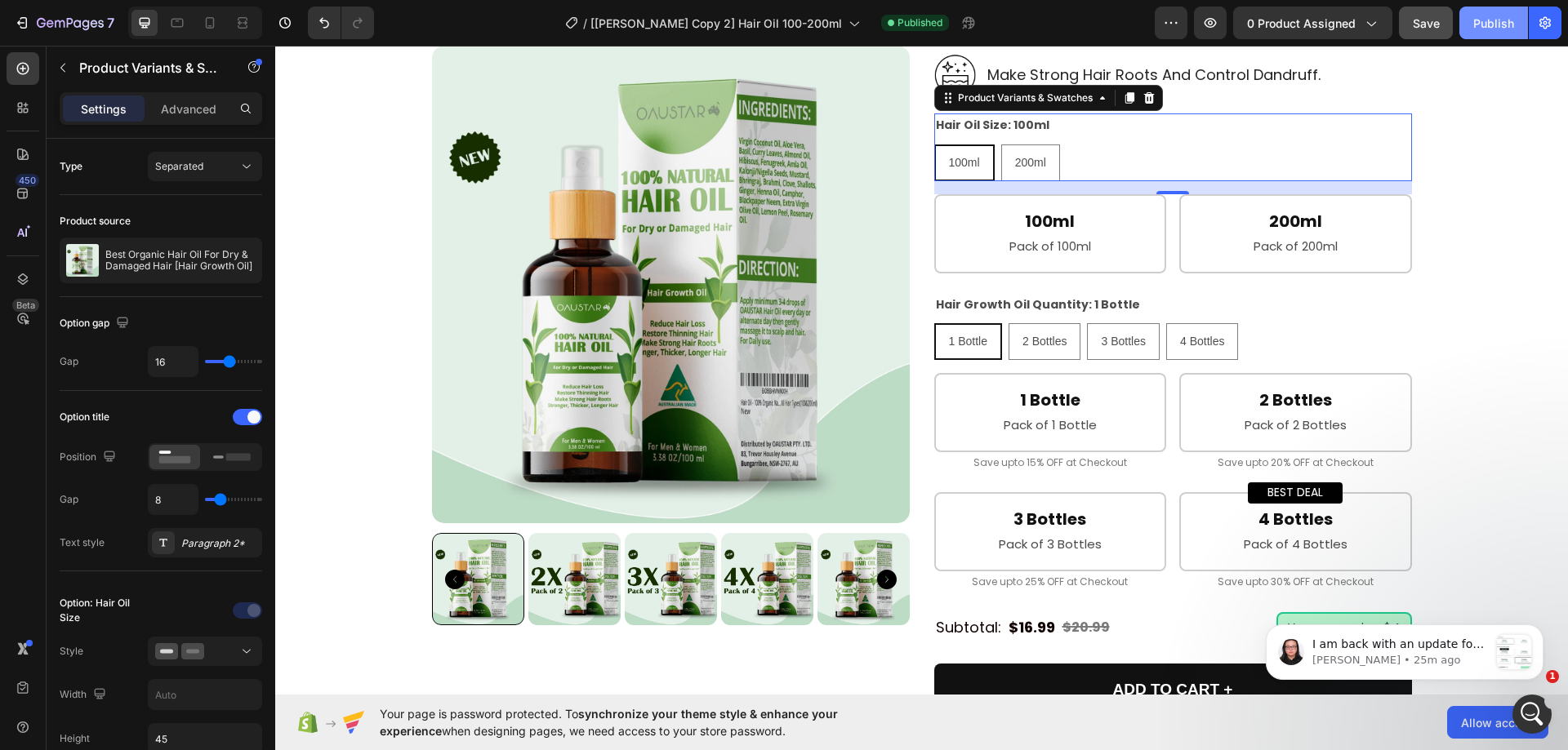
click at [1479, 28] on div "Publish" at bounding box center [1494, 23] width 41 height 17
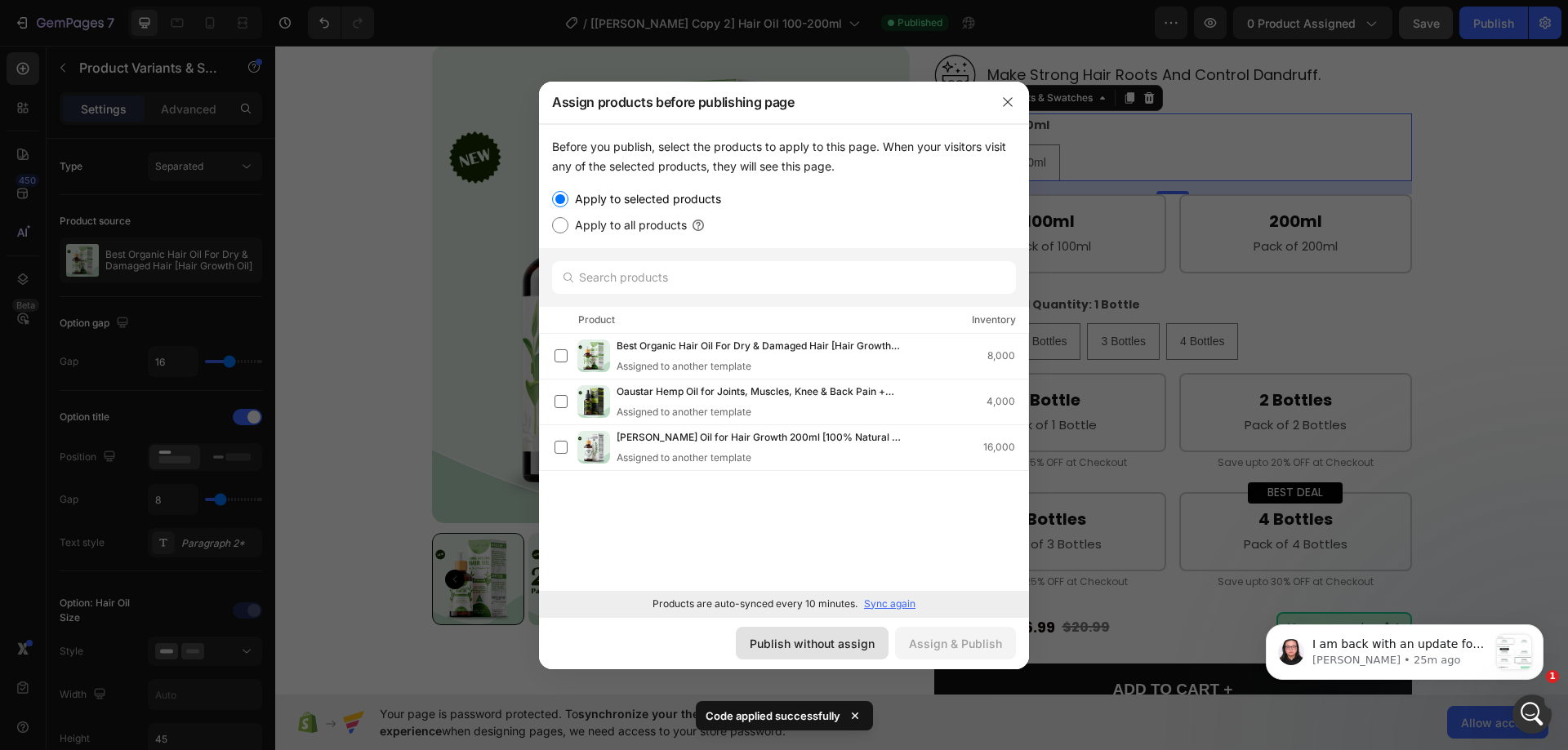
click at [794, 637] on div "Publish without assign" at bounding box center [812, 644] width 125 height 17
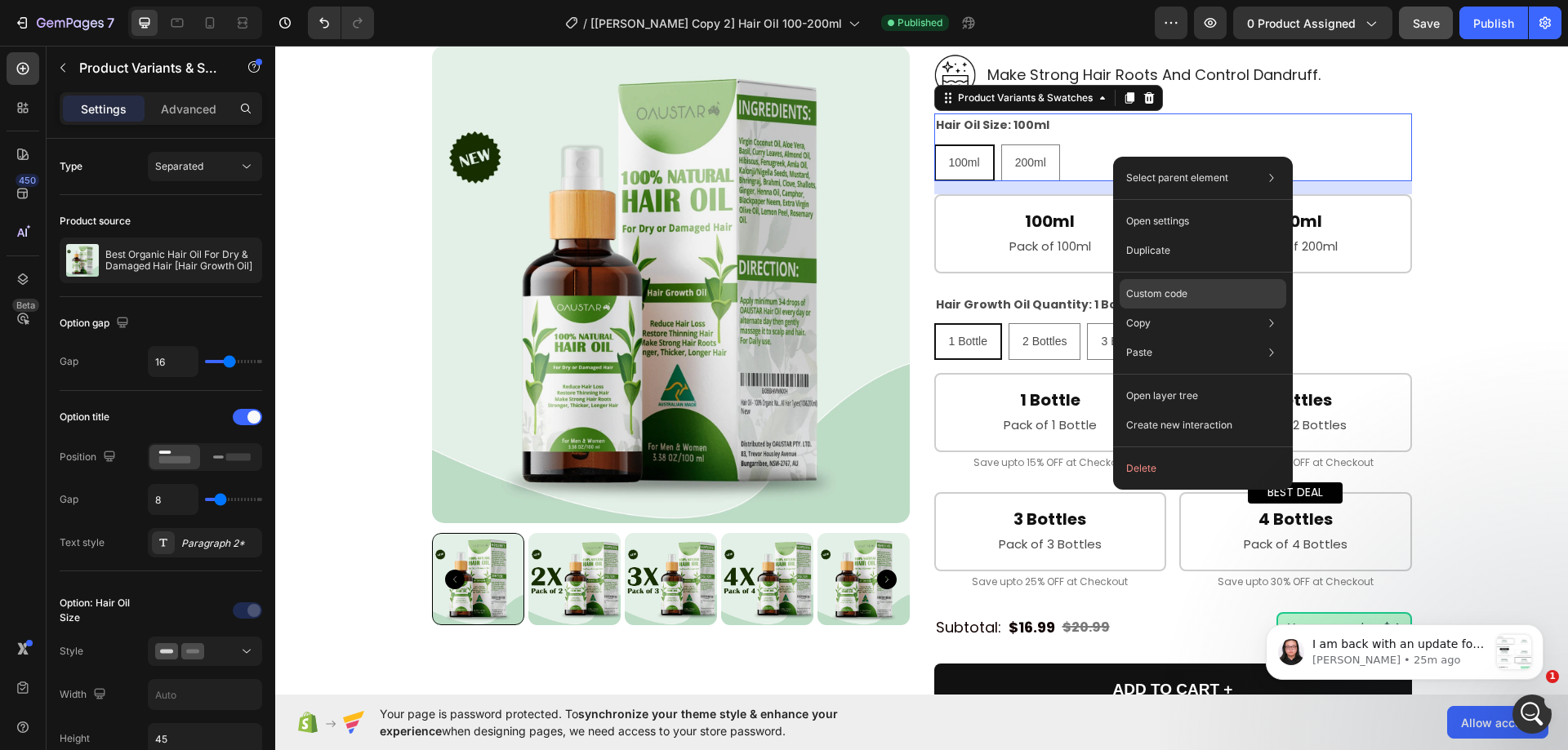
click at [1174, 338] on div "Custom code" at bounding box center [1203, 353] width 167 height 29
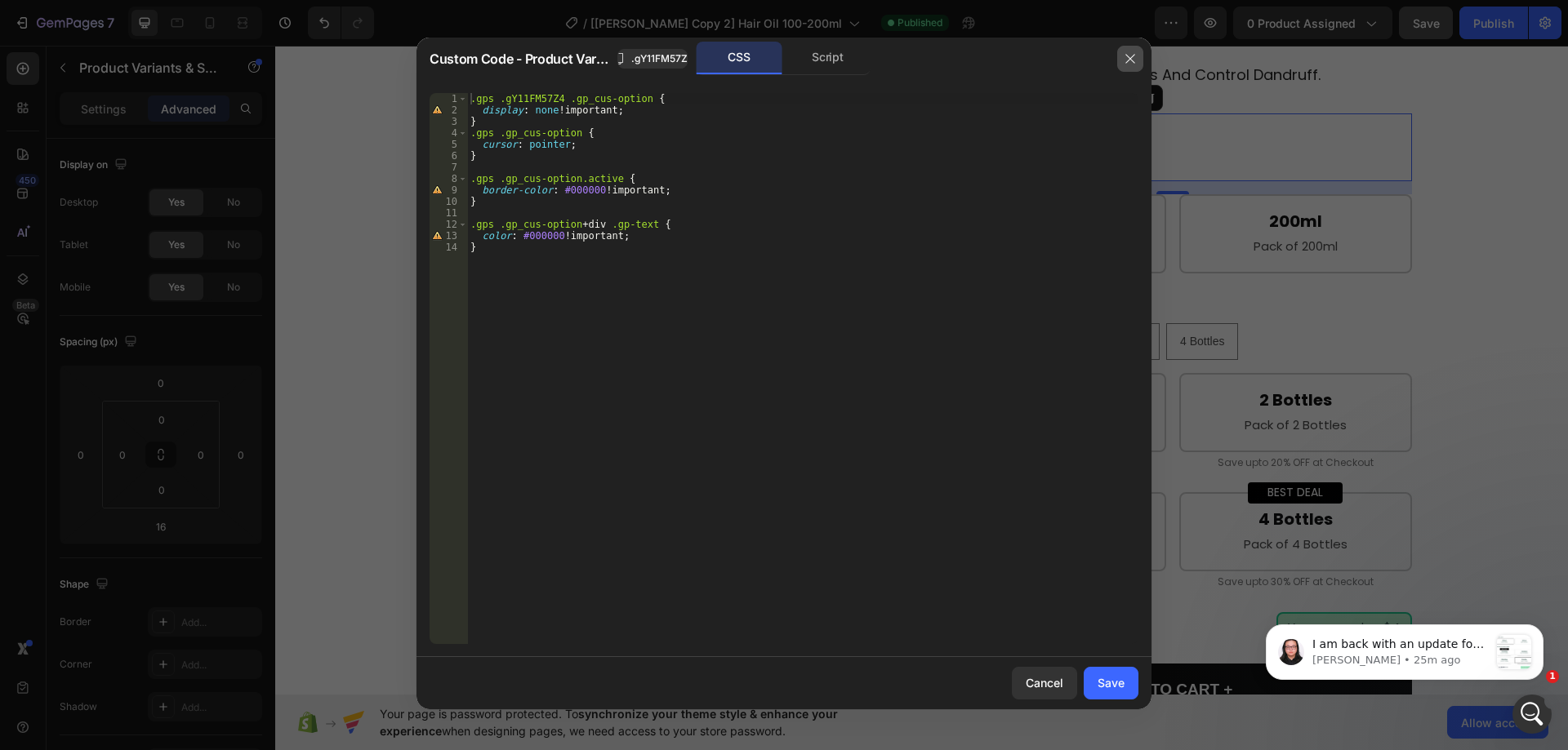
click at [1126, 59] on icon "button" at bounding box center [1131, 59] width 13 height 13
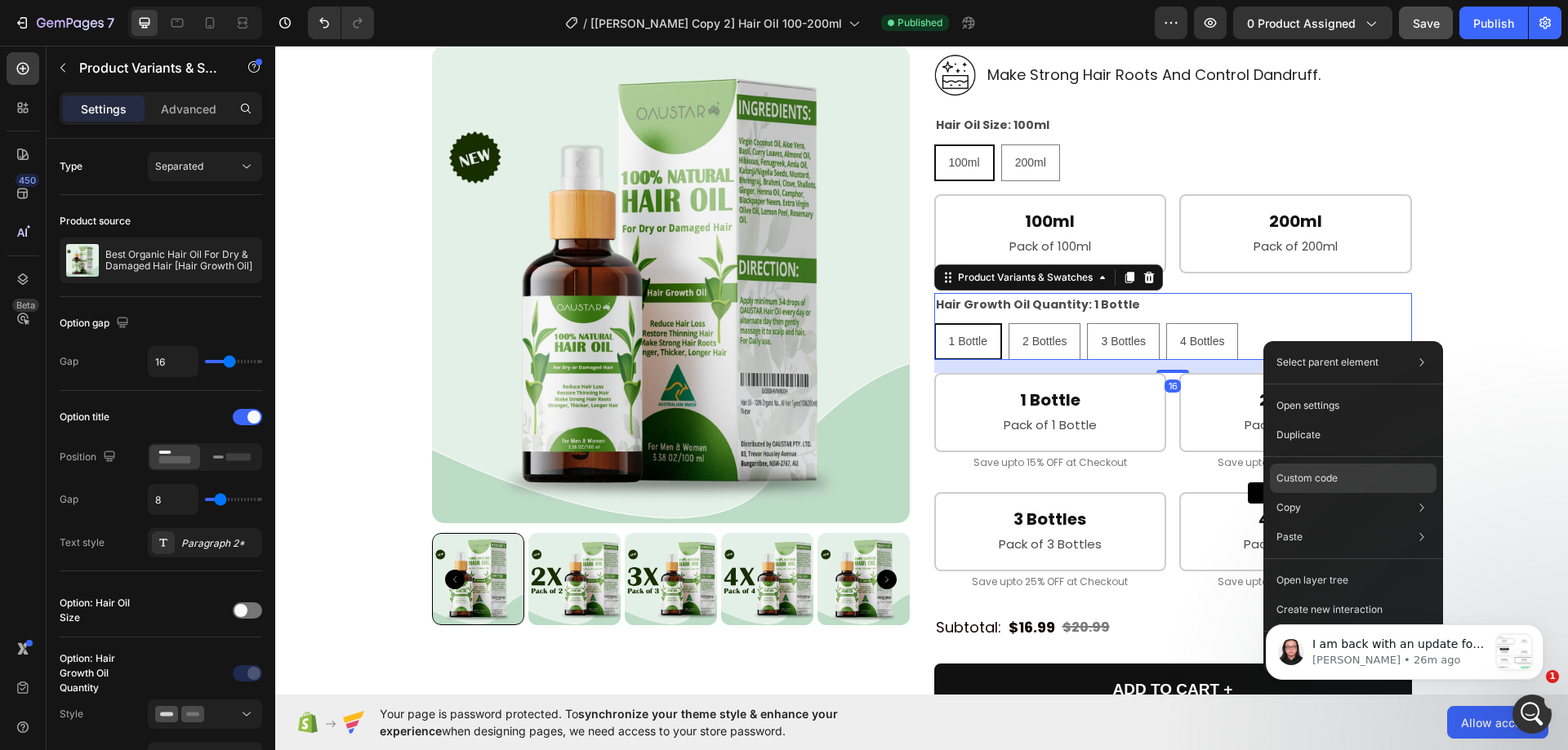
click at [1309, 474] on p "Custom code" at bounding box center [1307, 478] width 61 height 14
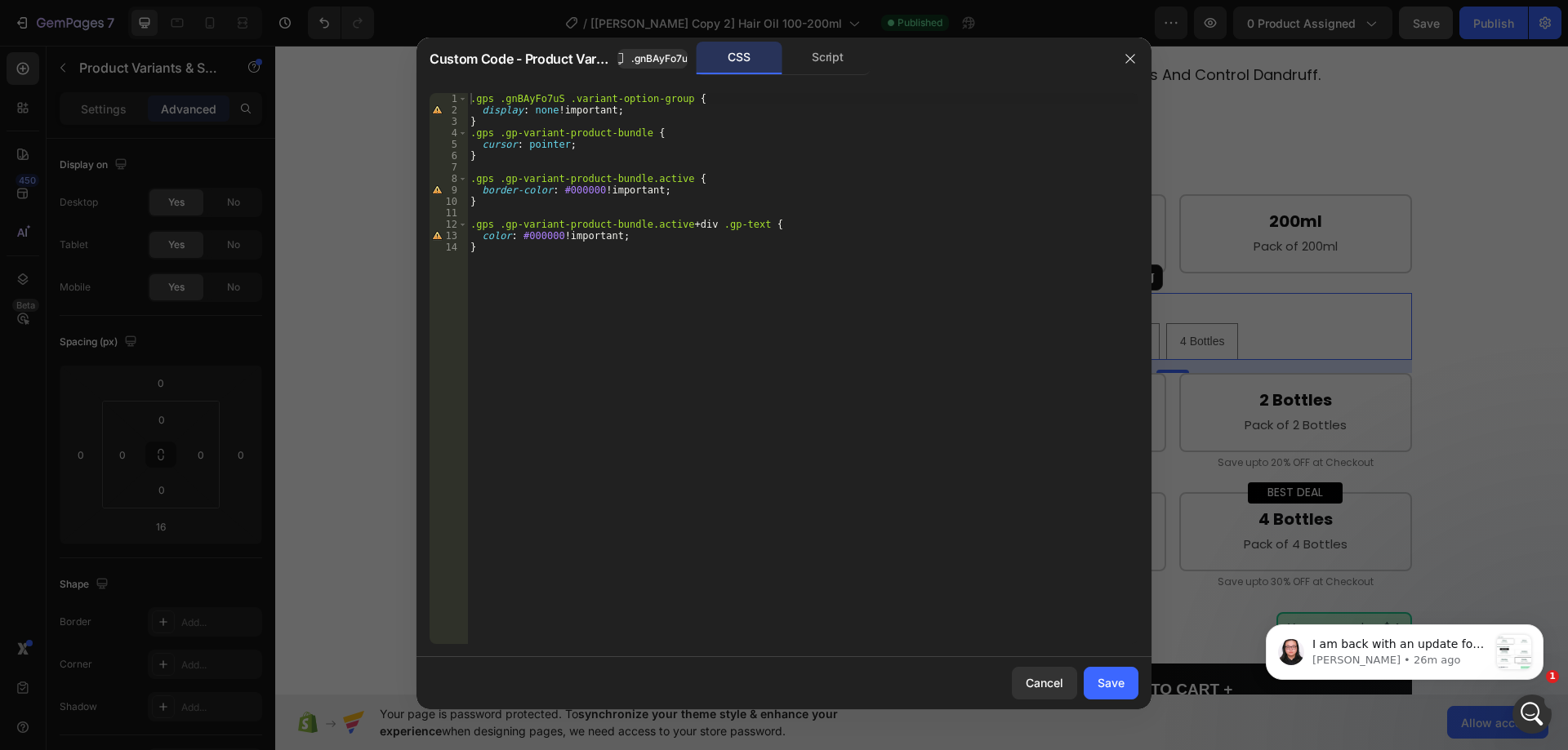
type textarea ".gps .gnBAyFo7uS .variant-option-group {"
drag, startPoint x: 707, startPoint y: 99, endPoint x: 403, endPoint y: 95, distance: 304.0
click at [403, 95] on div "Custom Code - Product Variants & Swatches .gnBAyFo7uS CSS Script .gps .gnBAyFo7…" at bounding box center [784, 375] width 1568 height 750
click at [1132, 67] on button "button" at bounding box center [1130, 58] width 26 height 26
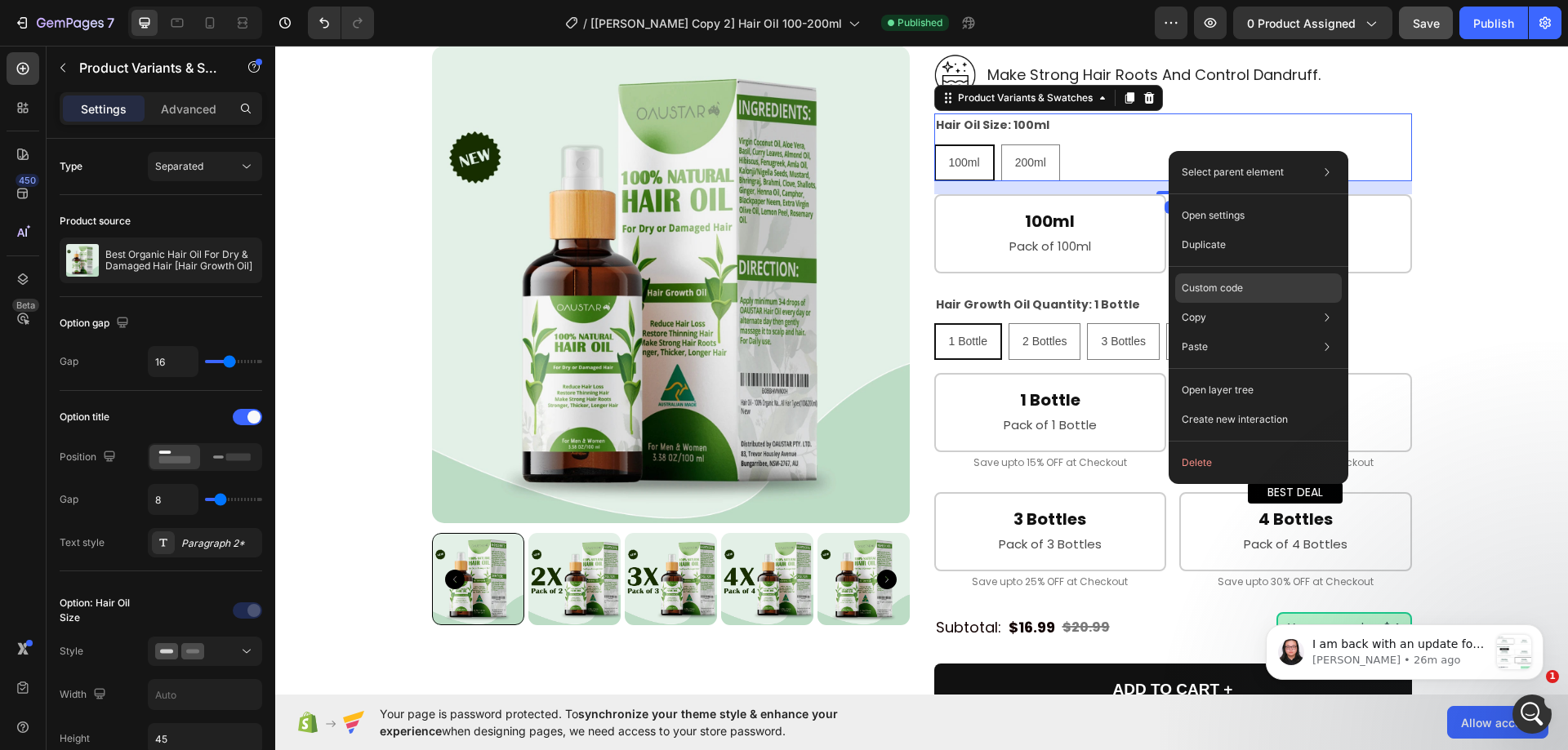
click at [1223, 332] on div "Custom code" at bounding box center [1259, 347] width 167 height 29
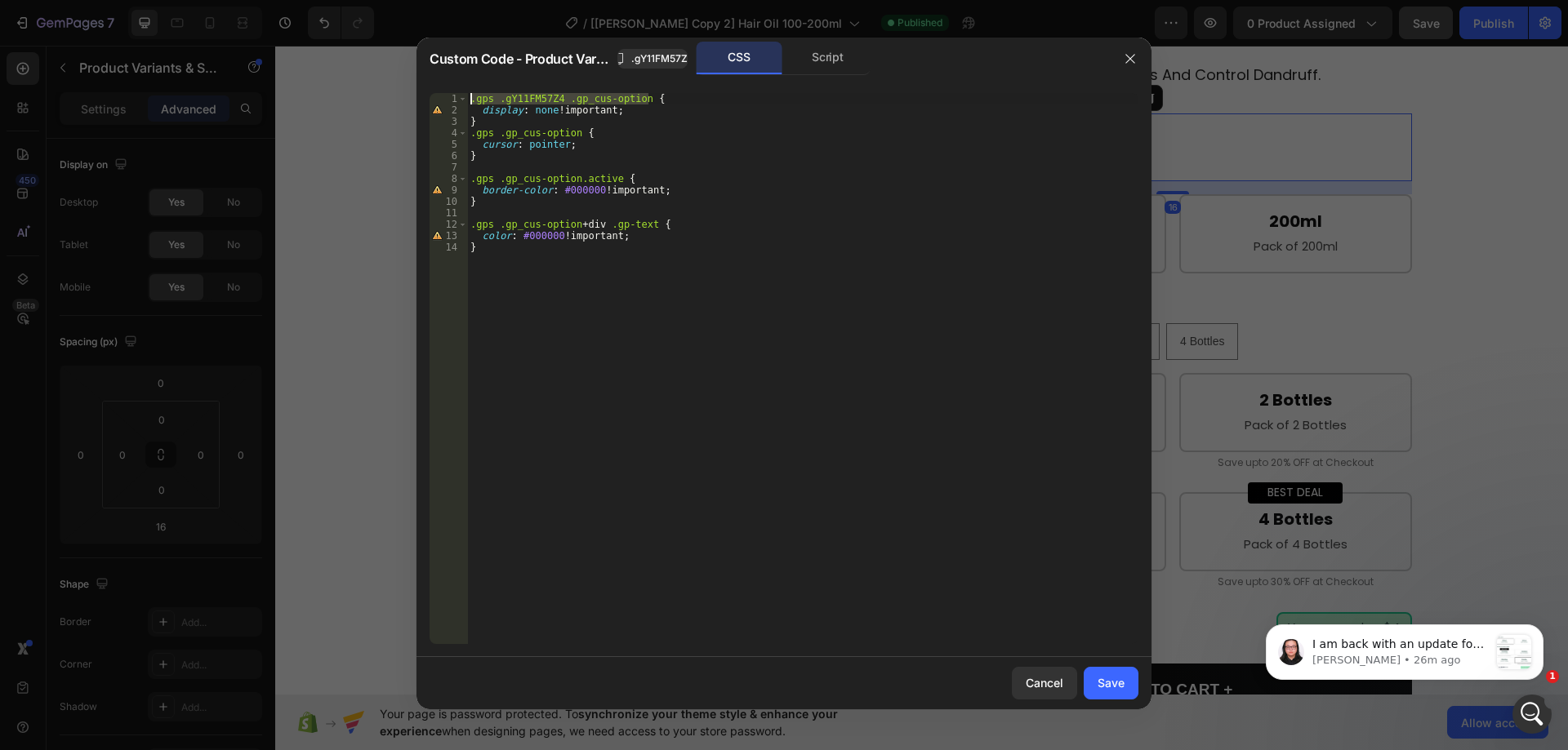
drag, startPoint x: 691, startPoint y: 104, endPoint x: 404, endPoint y: 100, distance: 287.0
click at [404, 100] on div "Custom Code - Product Variants & Swatches .gY11FM57Z4 CSS Script .gps .gY11FM57…" at bounding box center [784, 375] width 1568 height 750
paste textarea "nBAyFo7uS .variant-option-group"
click at [640, 65] on span ".gY11FM57Z4" at bounding box center [663, 58] width 63 height 14
click at [517, 95] on div ".gps .gnBAyFo7uS .variant-option-group { display : none !important ; } .gps .gp…" at bounding box center [803, 380] width 671 height 574
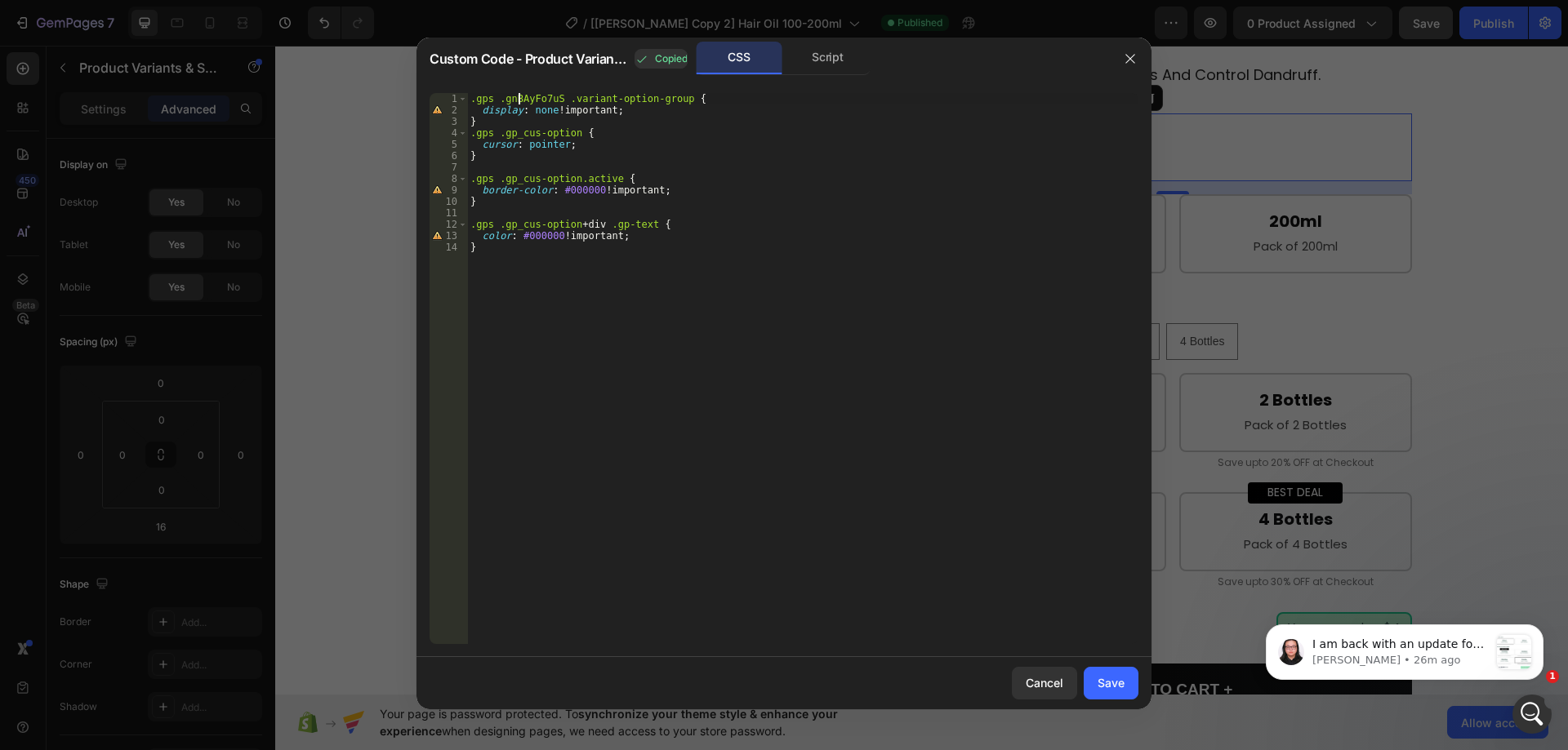
click at [517, 95] on div ".gps .gnBAyFo7uS .variant-option-group { display : none !important ; } .gps .gp…" at bounding box center [803, 380] width 671 height 574
paste textarea ".gY11FM57Z4"
click at [504, 97] on div ".gps . .gY11FM57Z4 .variant-option-group { display : none !important ; } .gps .…" at bounding box center [803, 380] width 671 height 574
type textarea ".gps .gY11FM57Z4 .variant-option-group {"
click at [1100, 688] on div "Save" at bounding box center [1112, 683] width 27 height 17
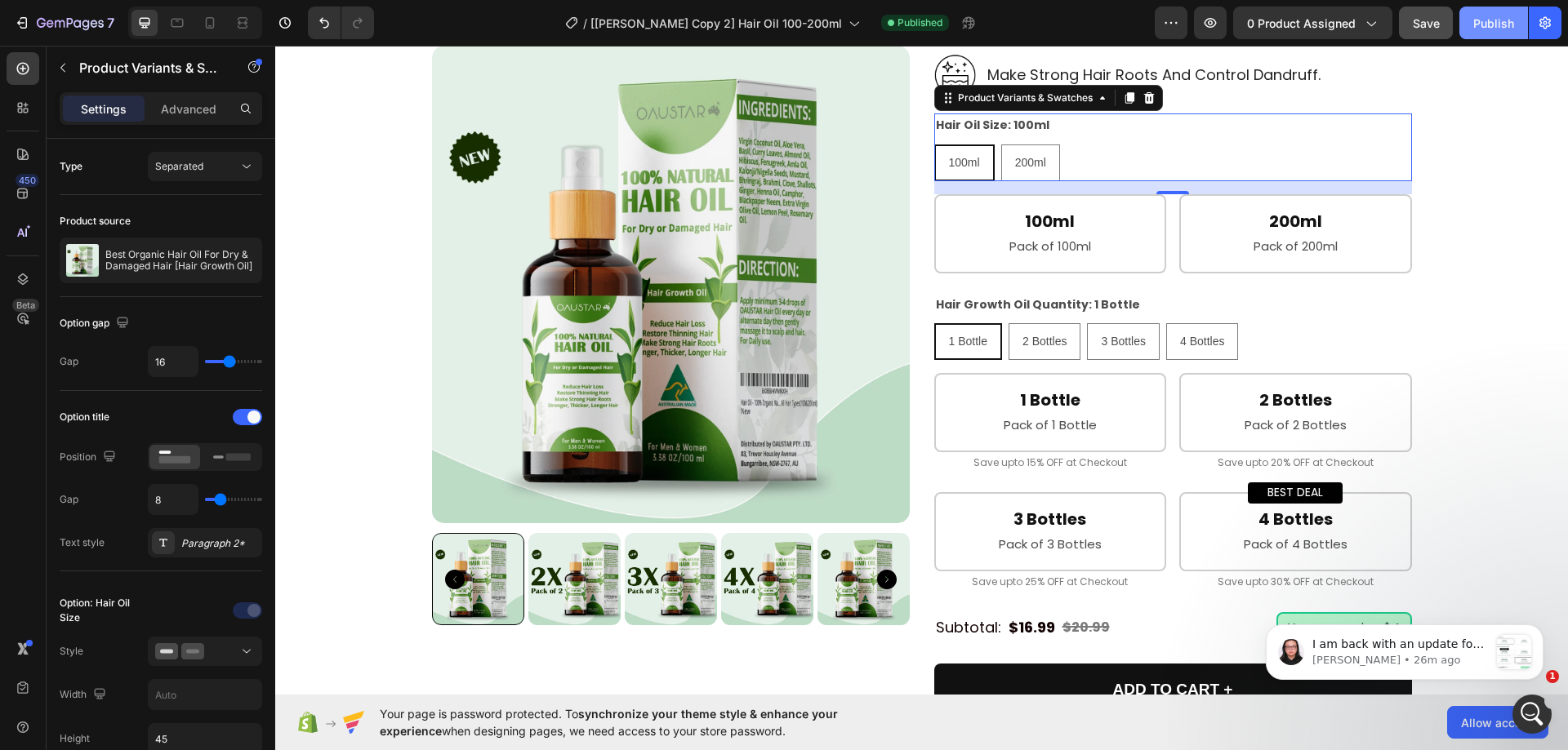
click at [1503, 29] on div "Publish" at bounding box center [1494, 23] width 41 height 17
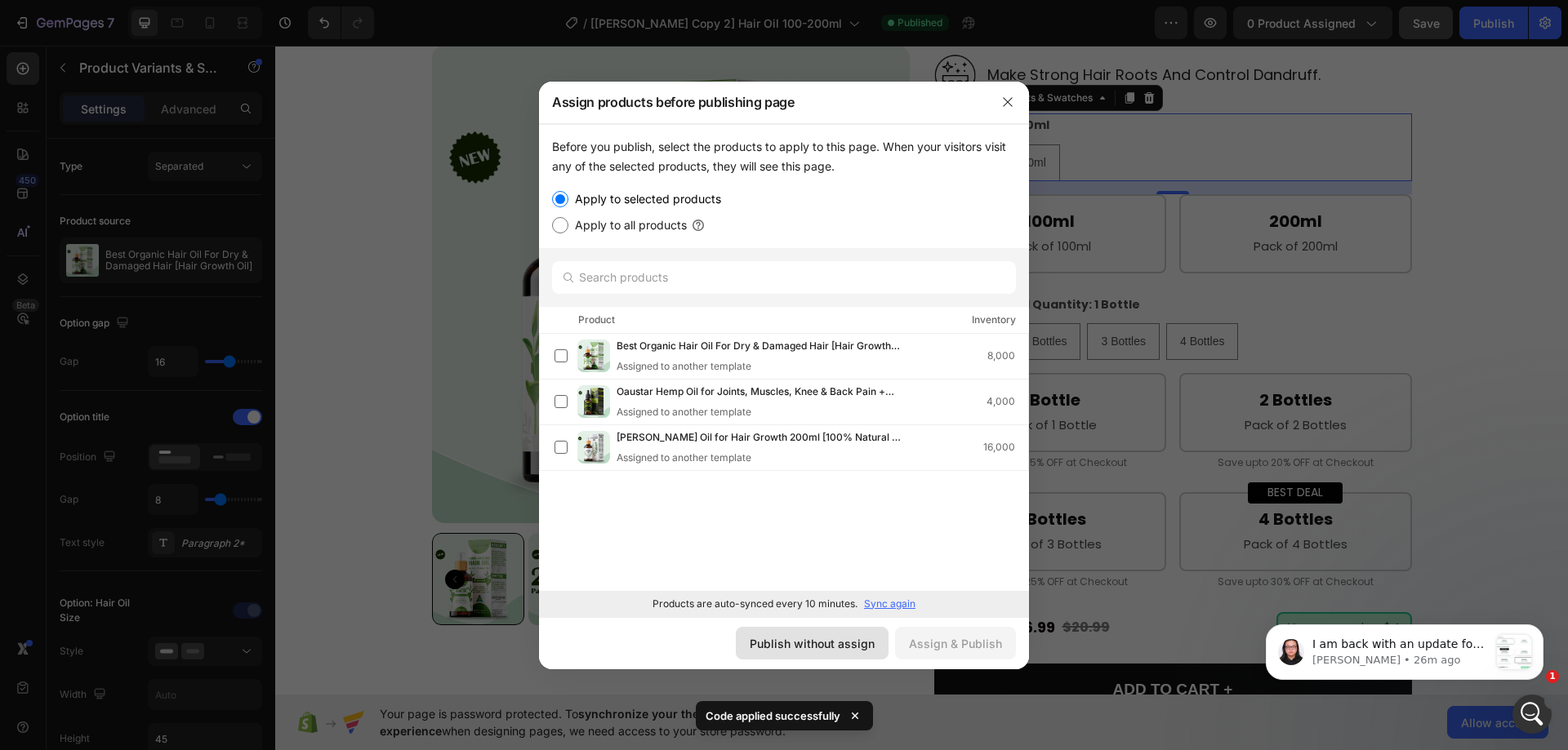
click at [846, 646] on div "Publish without assign" at bounding box center [812, 644] width 125 height 17
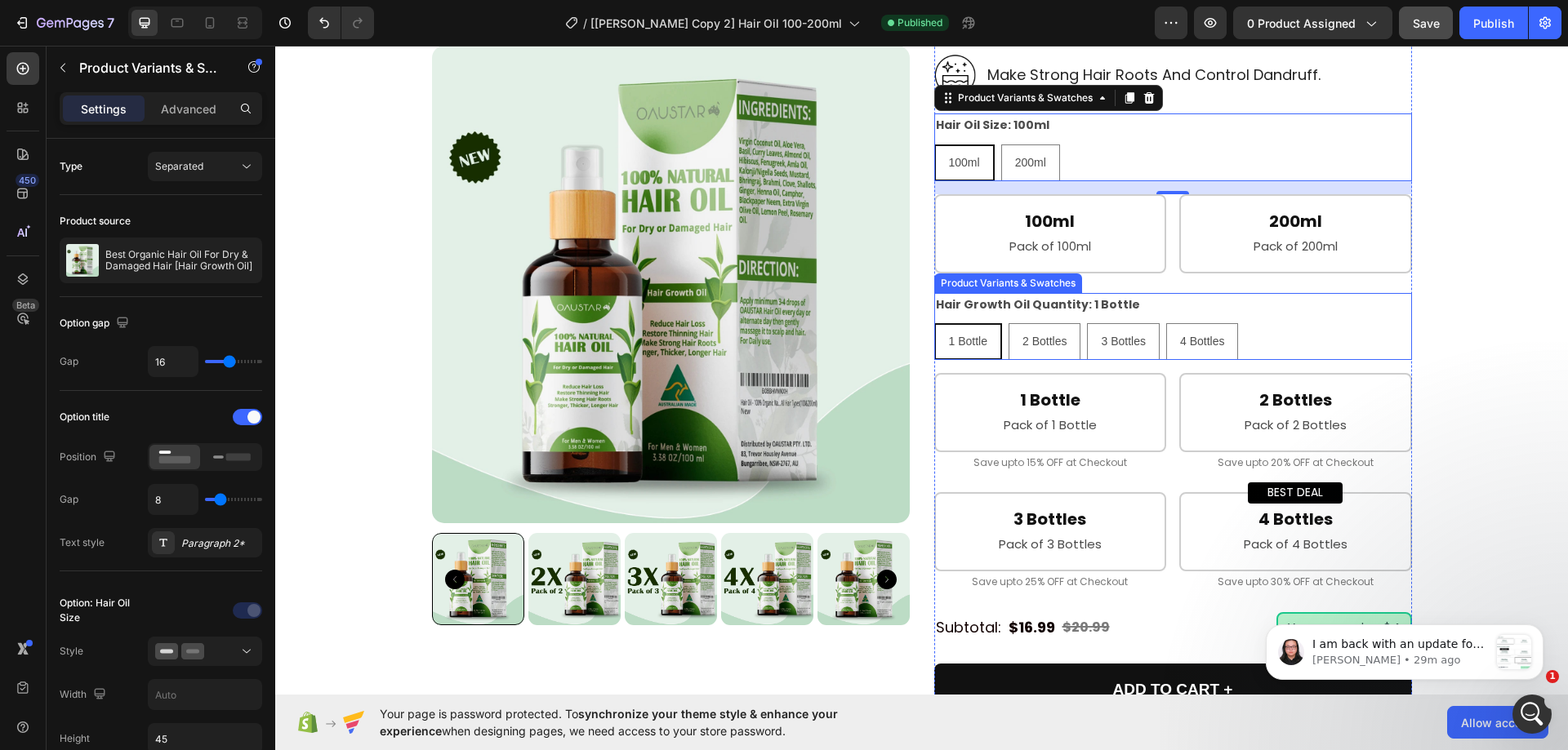
click at [1261, 340] on div "1 Bottle 1 Bottle 1 Bottle 2 Bottles 2 Bottles 2 Bottles 3 Bottles 3 Bottles 3 …" at bounding box center [1173, 342] width 477 height 37
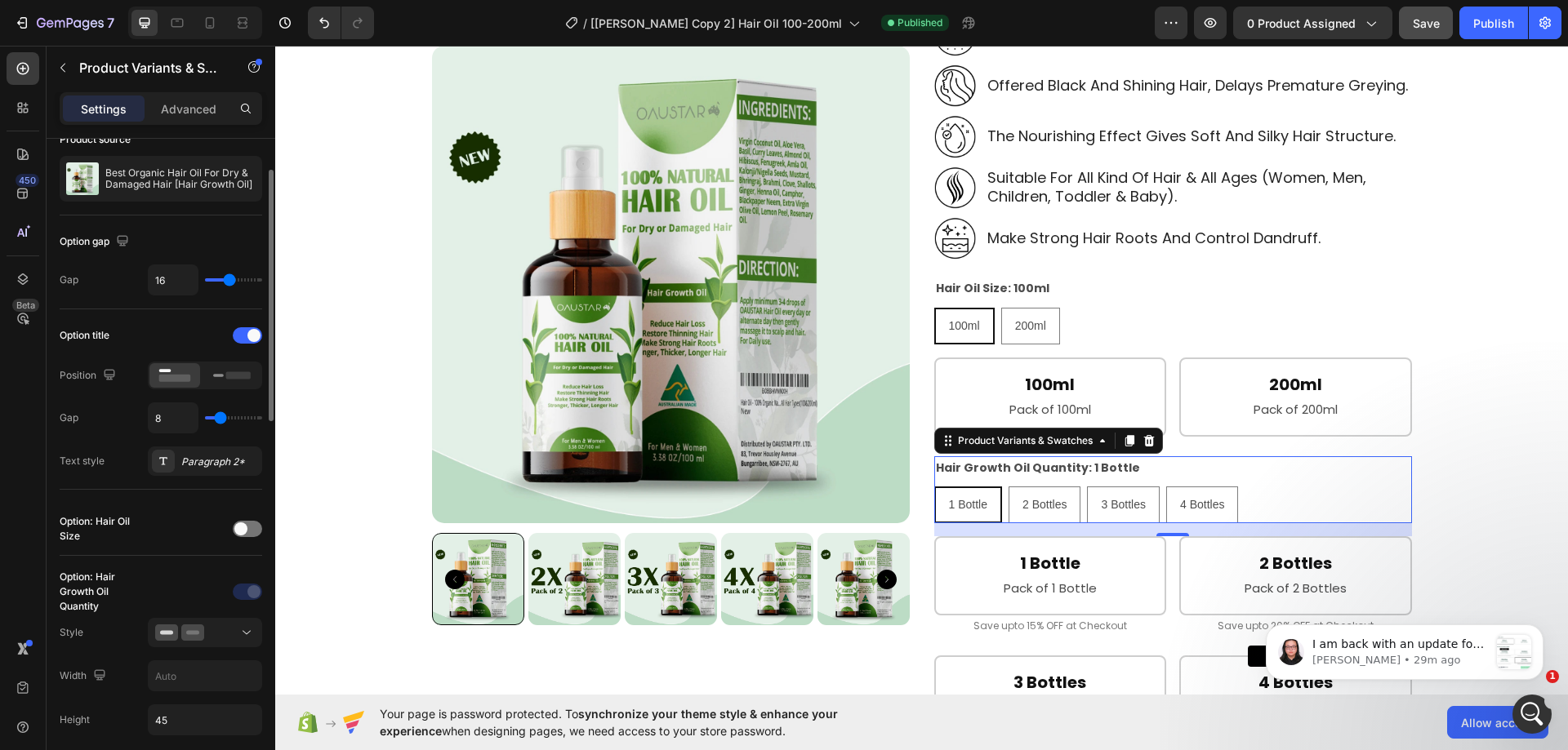
scroll to position [163, 0]
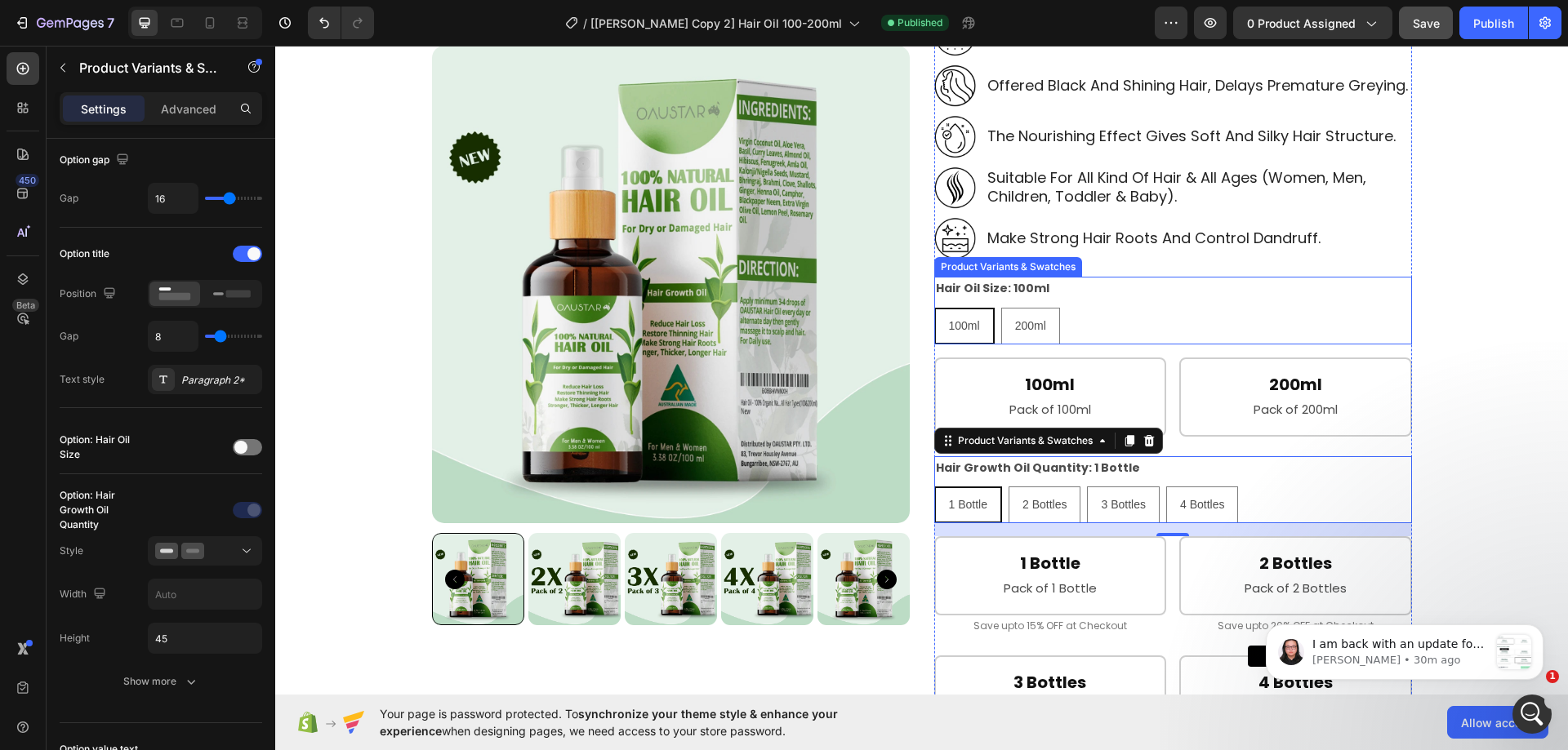
click at [1091, 320] on div "100ml 100ml 100ml 200ml 200ml 200ml" at bounding box center [1173, 327] width 477 height 37
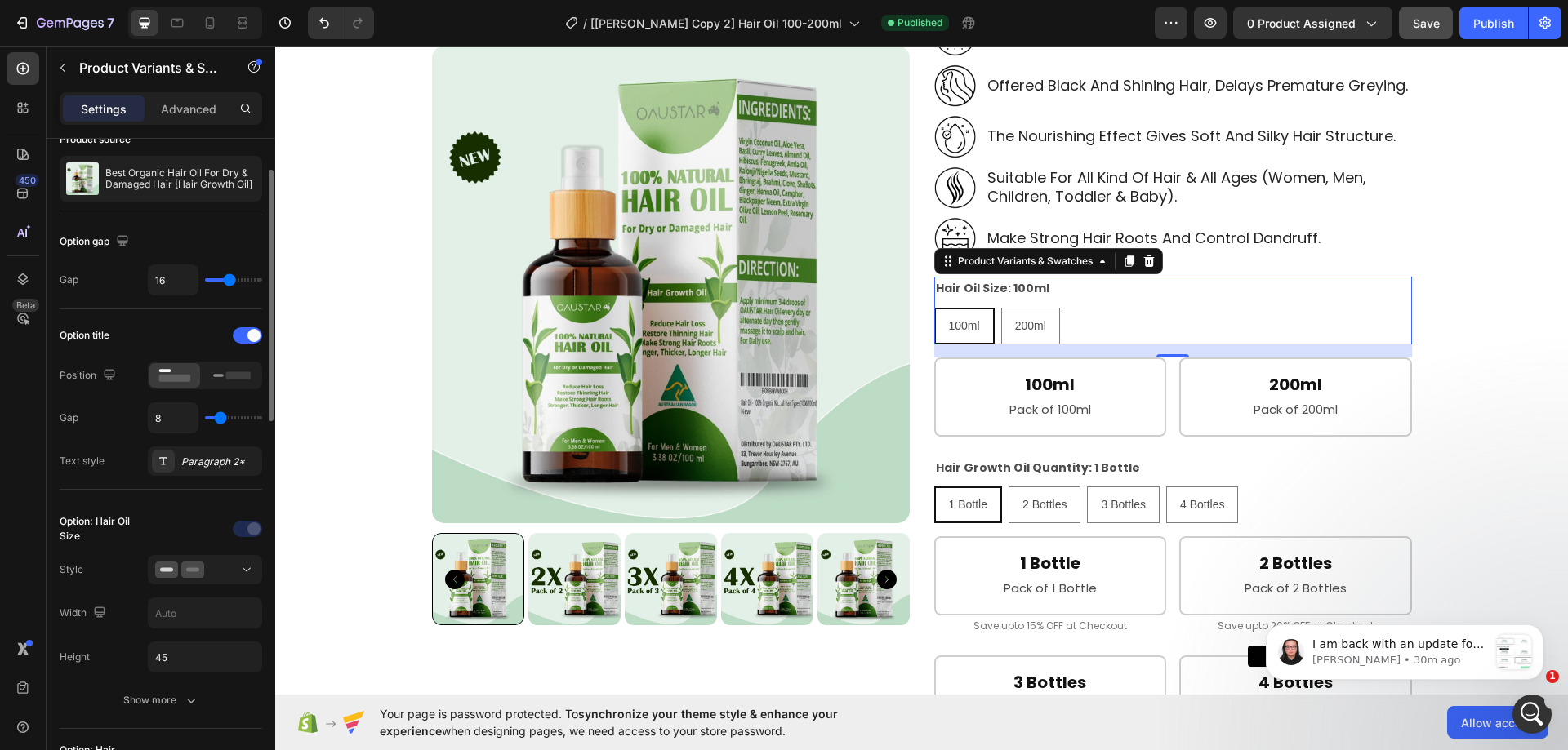
scroll to position [0, 0]
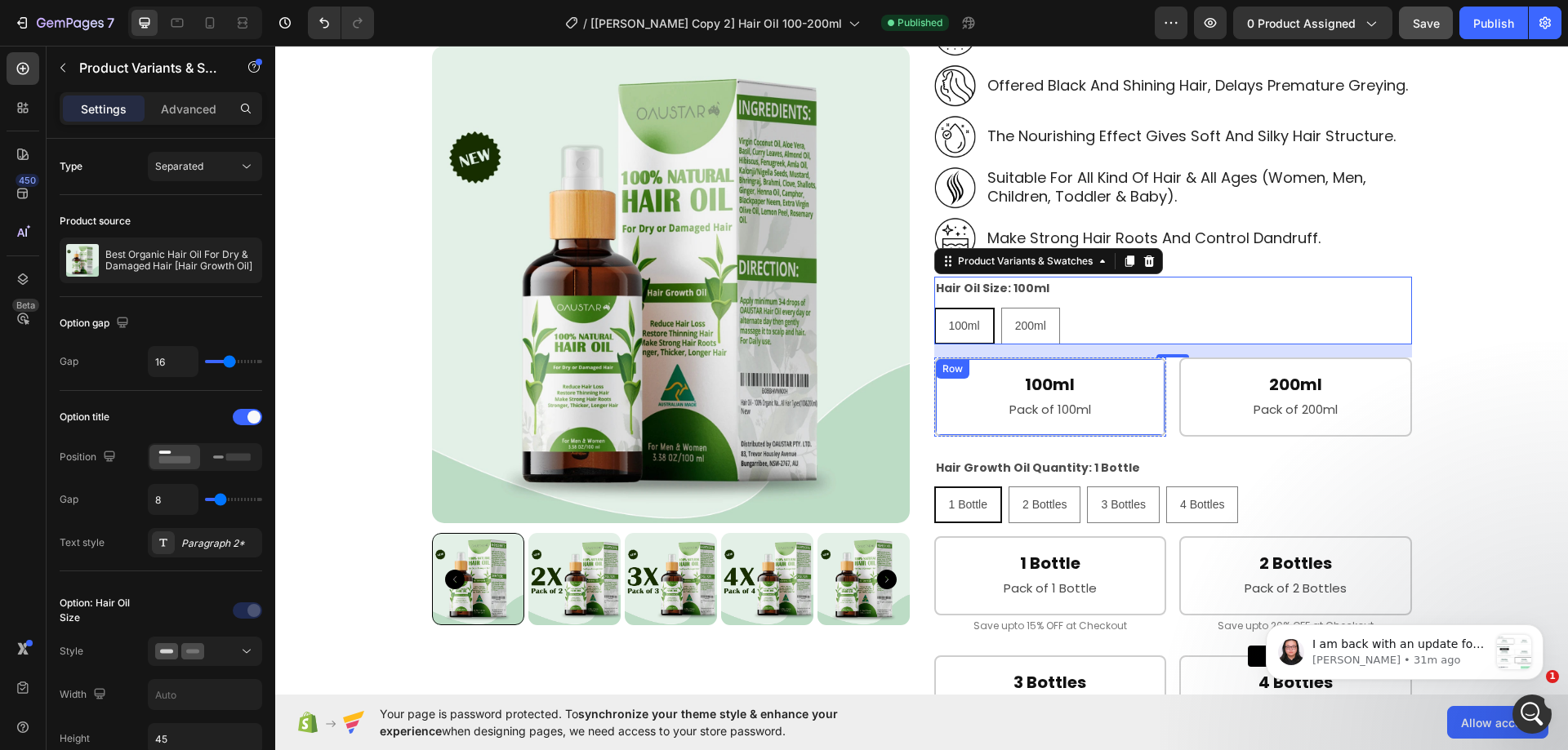
click at [1150, 380] on div "100ml Heading Pack of 100ml Text Block Row" at bounding box center [1051, 397] width 232 height 79
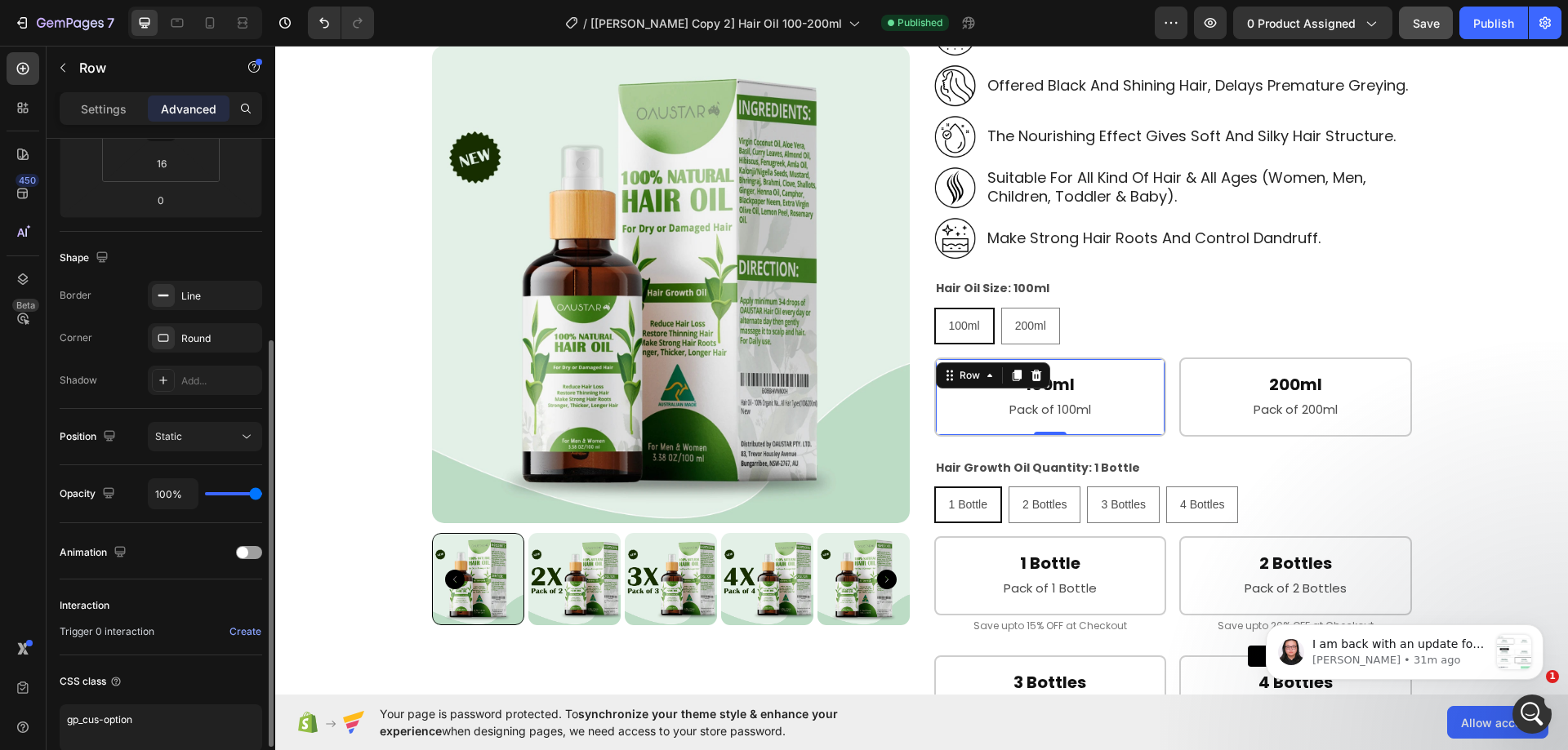
scroll to position [407, 0]
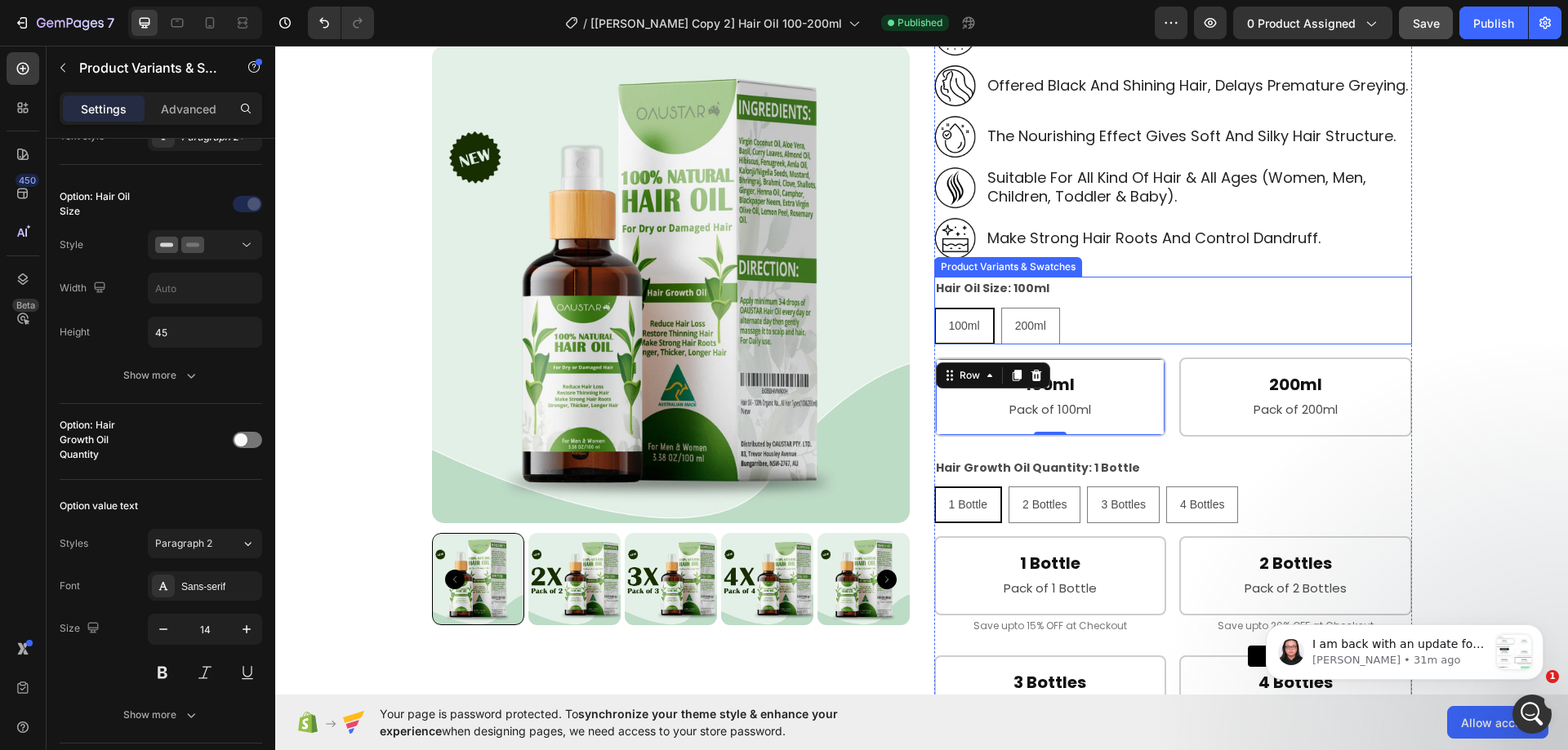
click at [1140, 328] on div "100ml 100ml 100ml 200ml 200ml 200ml" at bounding box center [1173, 327] width 477 height 37
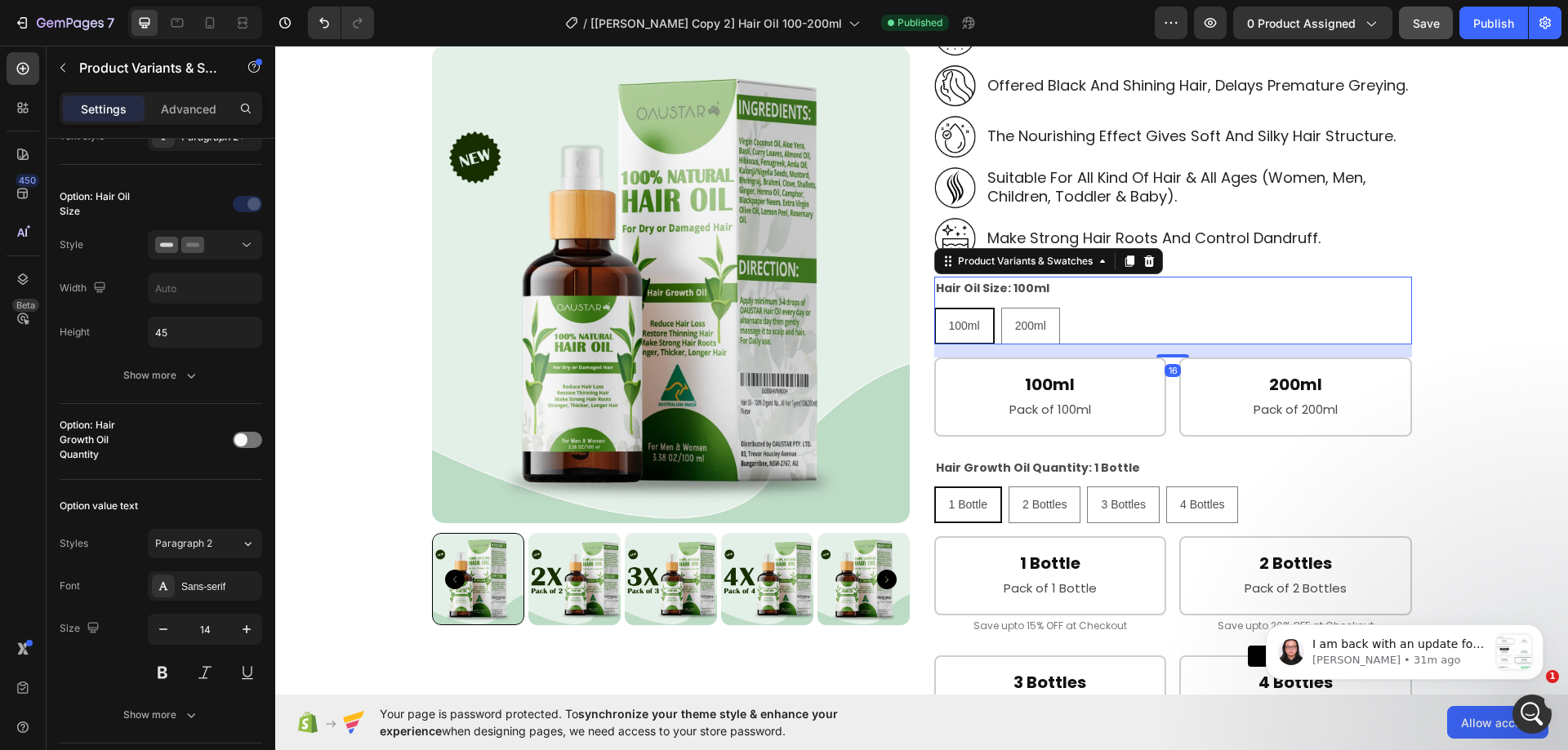
scroll to position [0, 0]
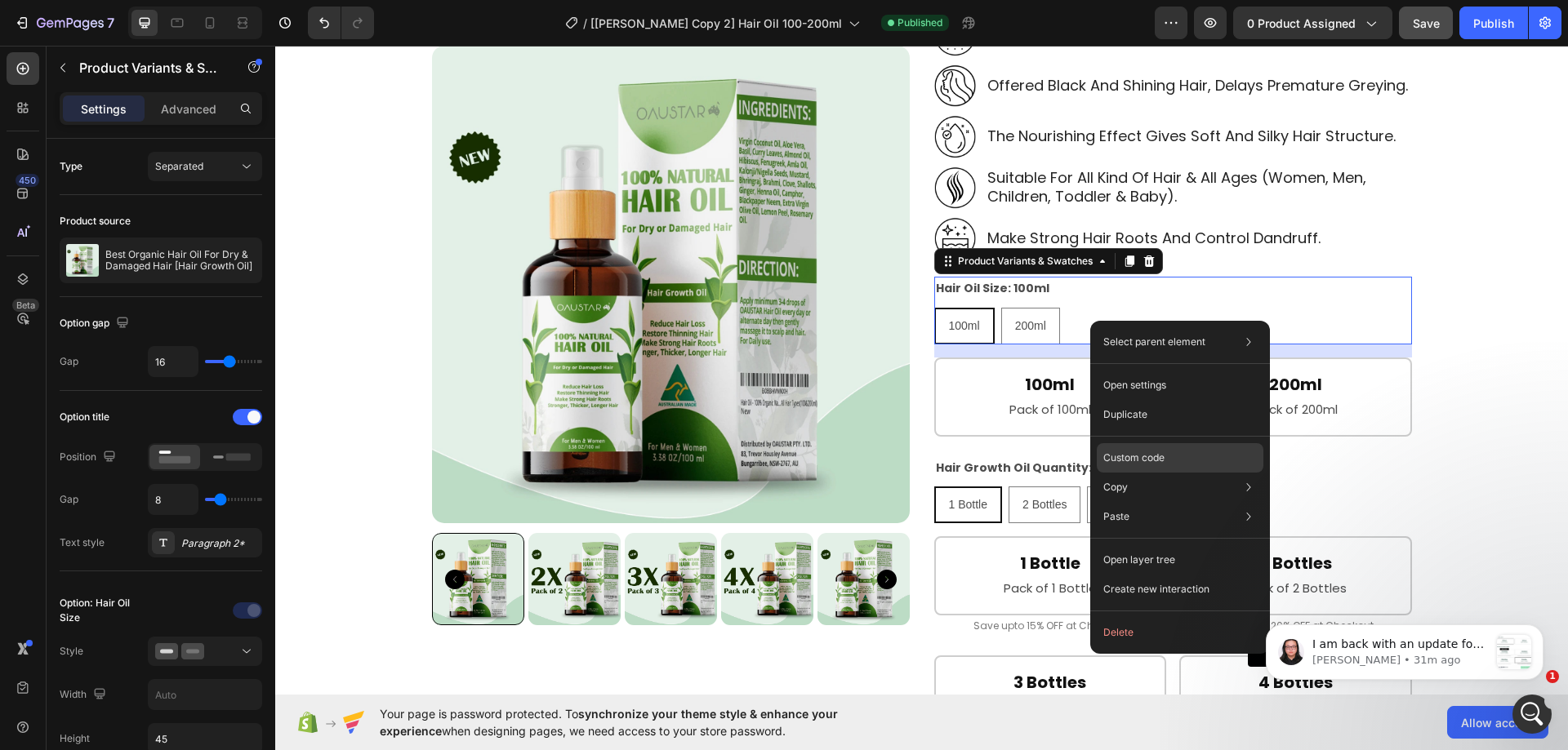
click at [1144, 460] on p "Custom code" at bounding box center [1133, 457] width 61 height 14
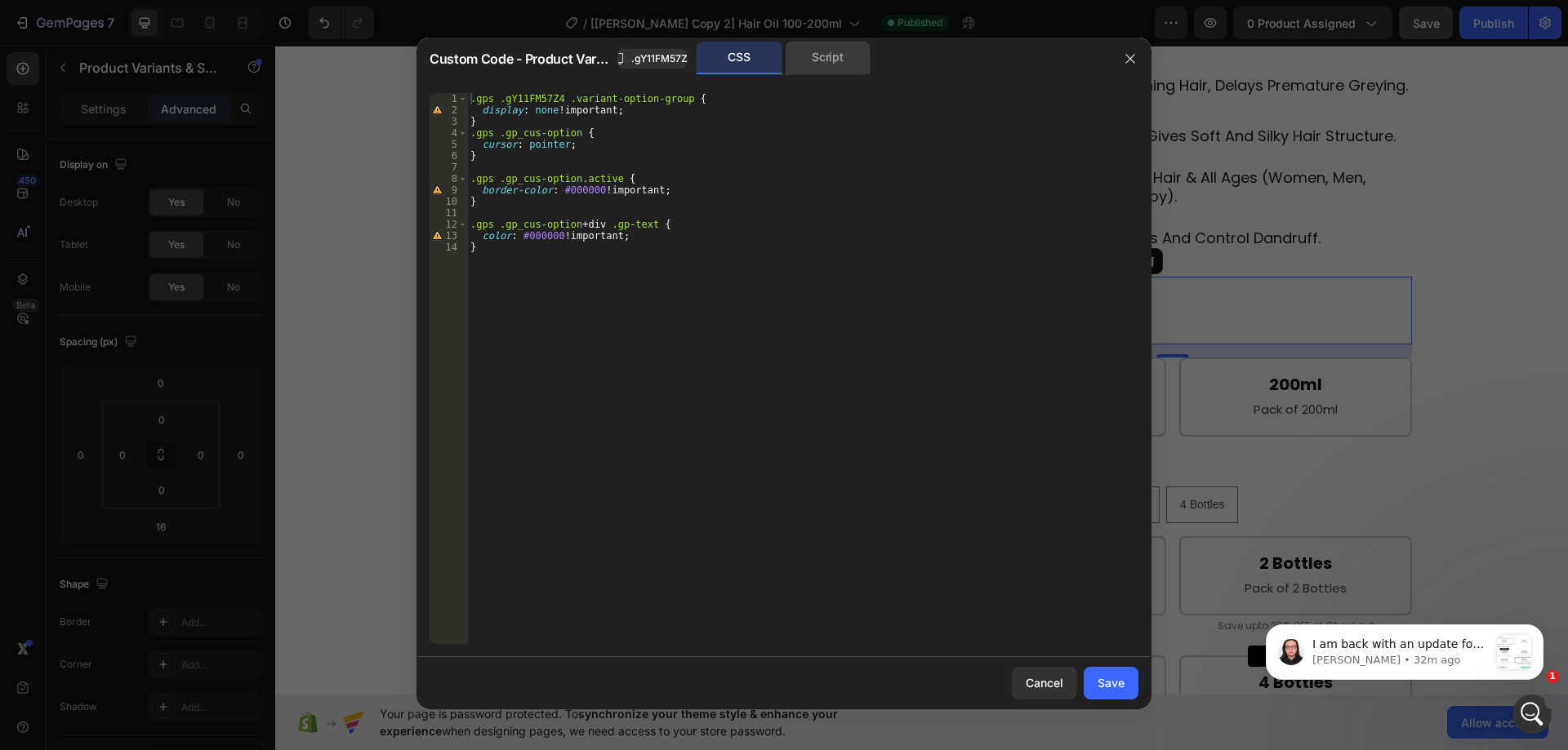
click at [812, 60] on div "Script" at bounding box center [828, 57] width 86 height 33
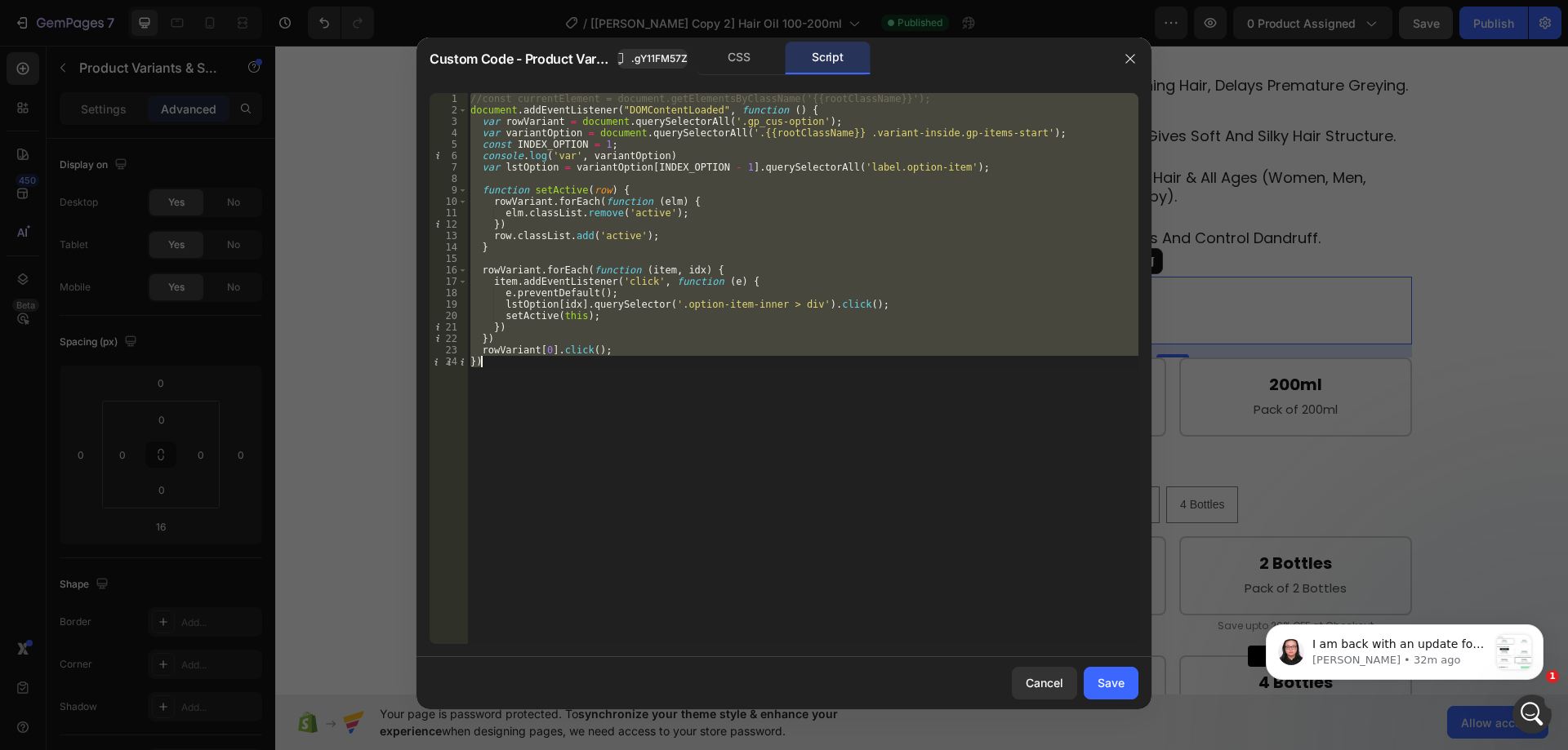
click at [878, 219] on div "//const currentElement = document.getElementsByClassName('{{rootClassName}}'); …" at bounding box center [803, 369] width 671 height 551
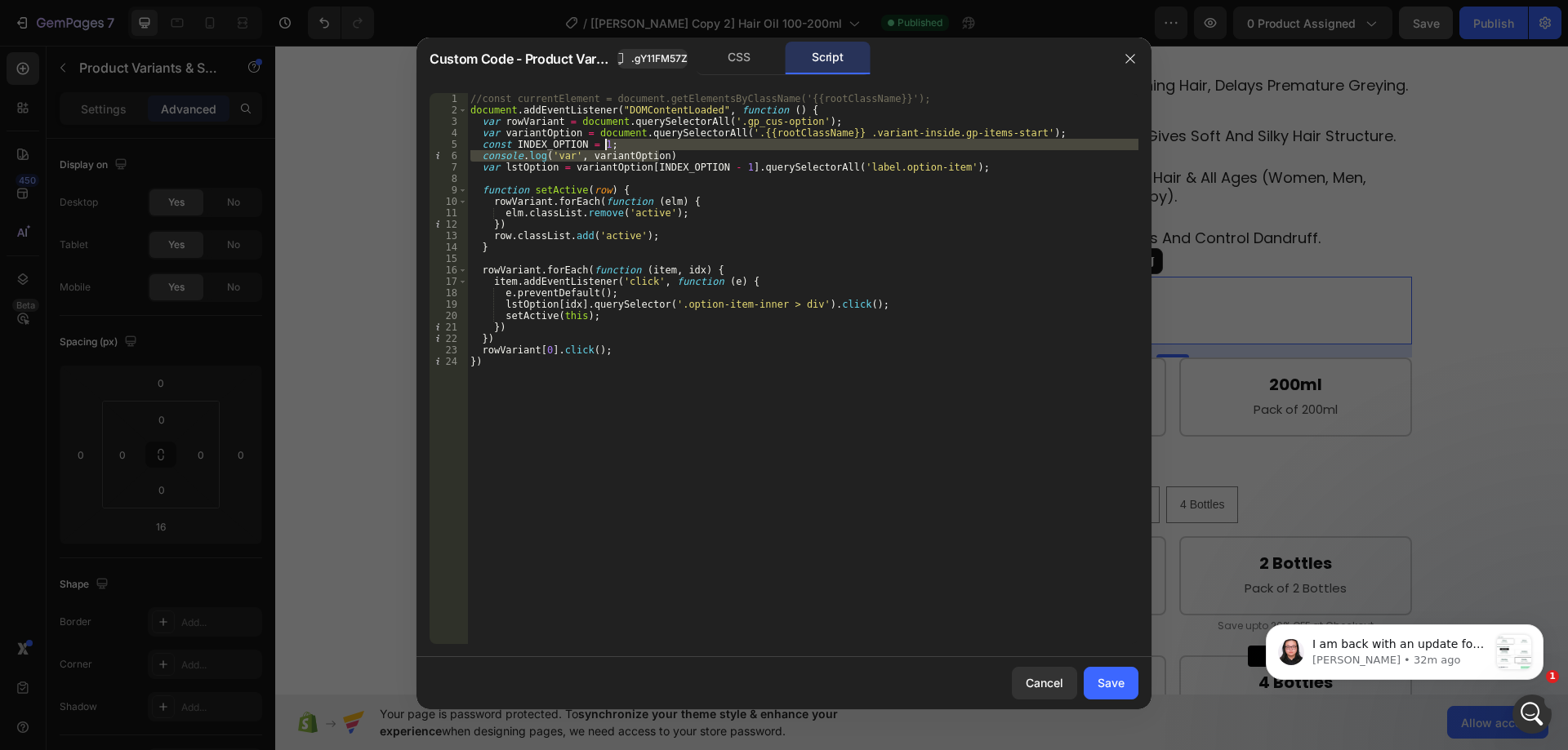
click at [703, 148] on div "//const currentElement = document.getElementsByClassName('{{rootClassName}}'); …" at bounding box center [803, 380] width 671 height 574
type textarea "const INDEX_OPTION = 1;"
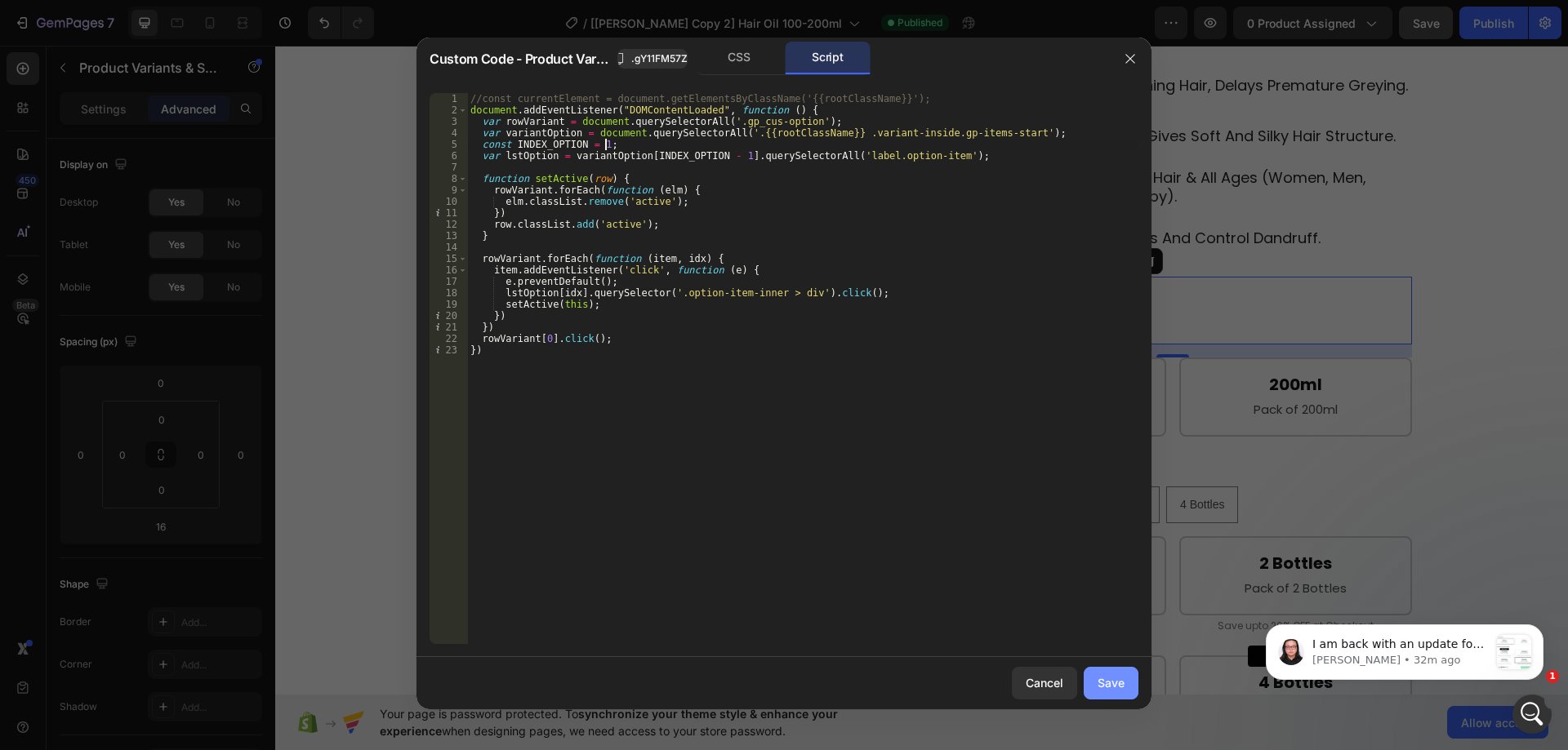
click at [1113, 684] on div "Save" at bounding box center [1112, 683] width 27 height 17
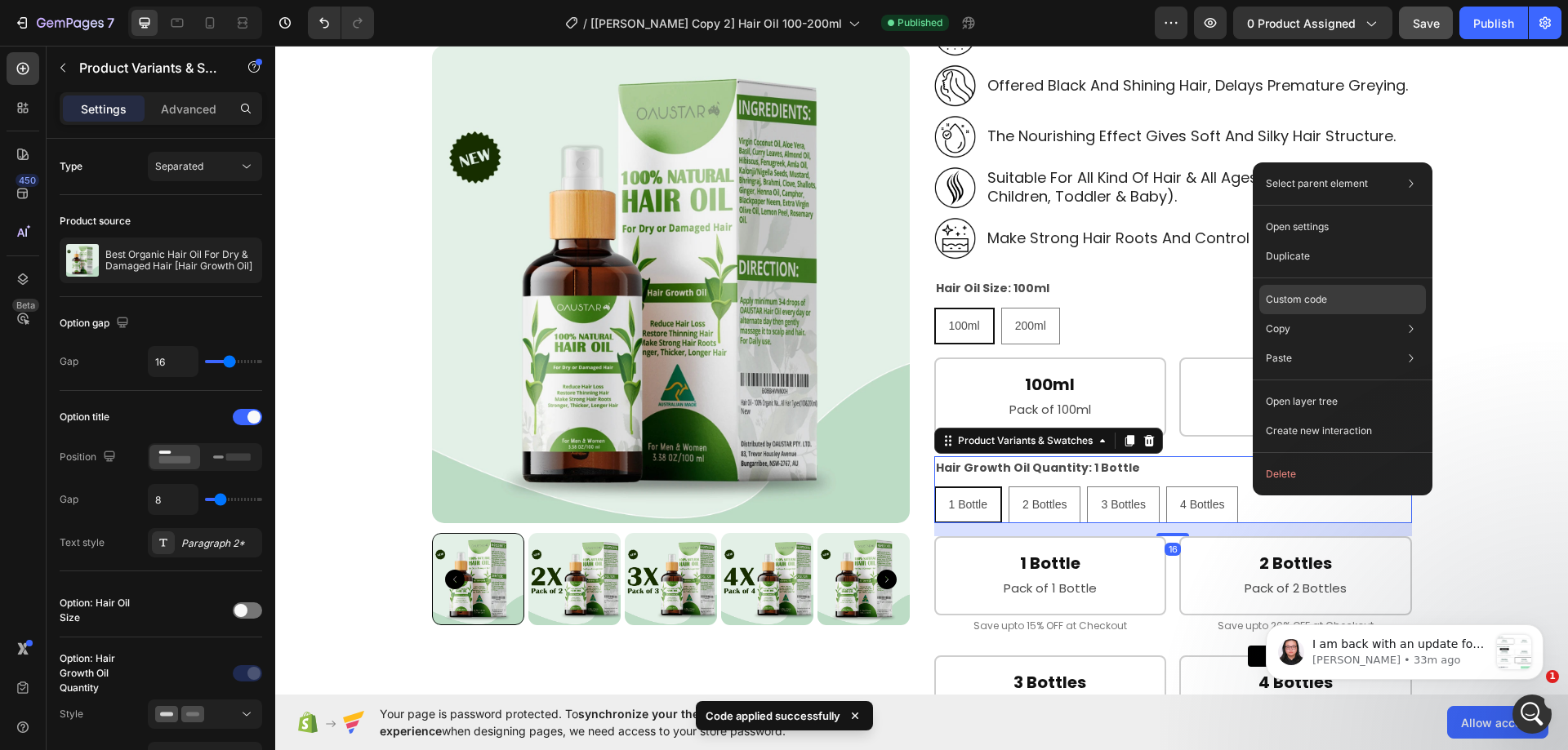
click at [1321, 306] on p "Custom code" at bounding box center [1297, 299] width 61 height 14
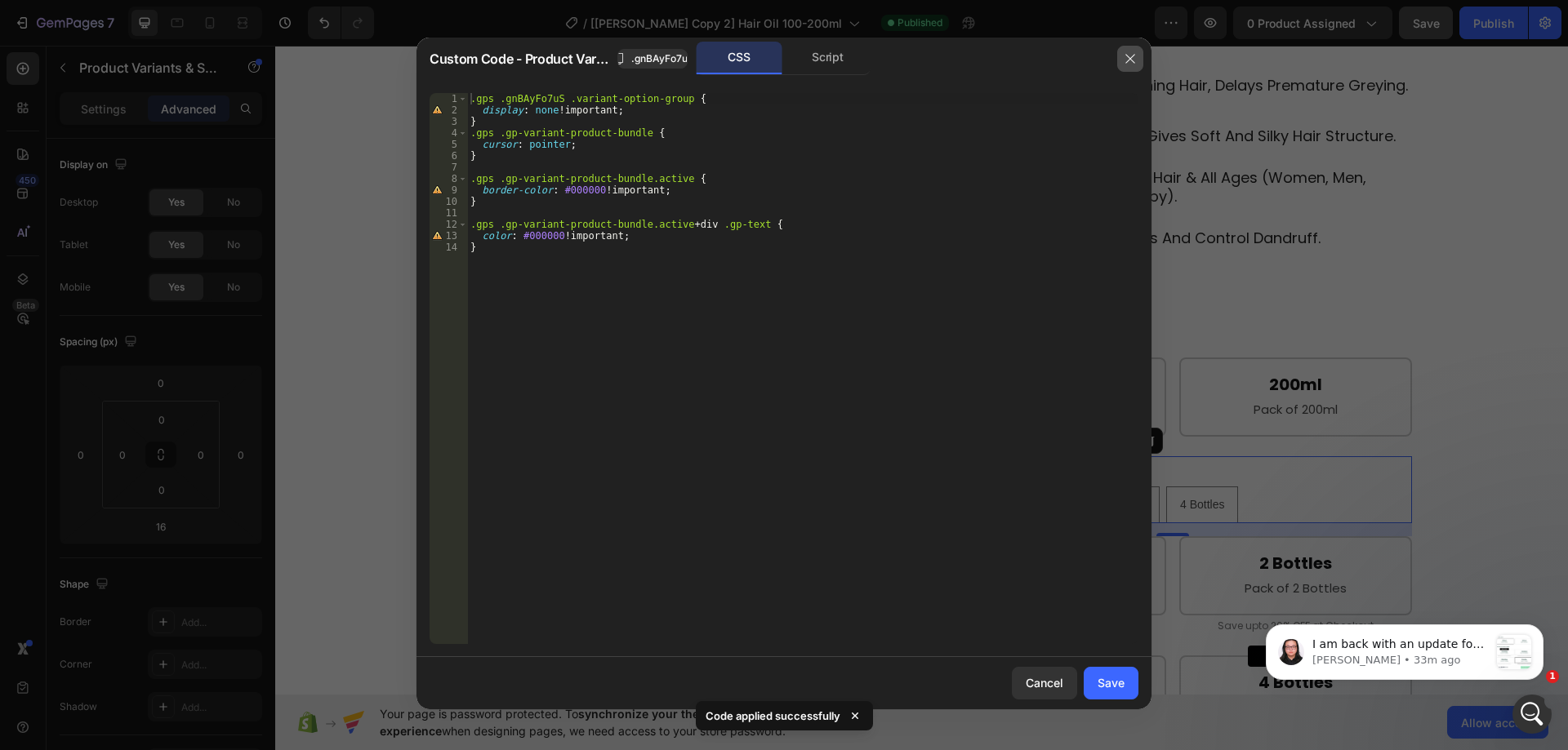
drag, startPoint x: 1118, startPoint y: 52, endPoint x: 843, endPoint y: 24, distance: 276.4
click at [1118, 52] on button "button" at bounding box center [1130, 58] width 26 height 26
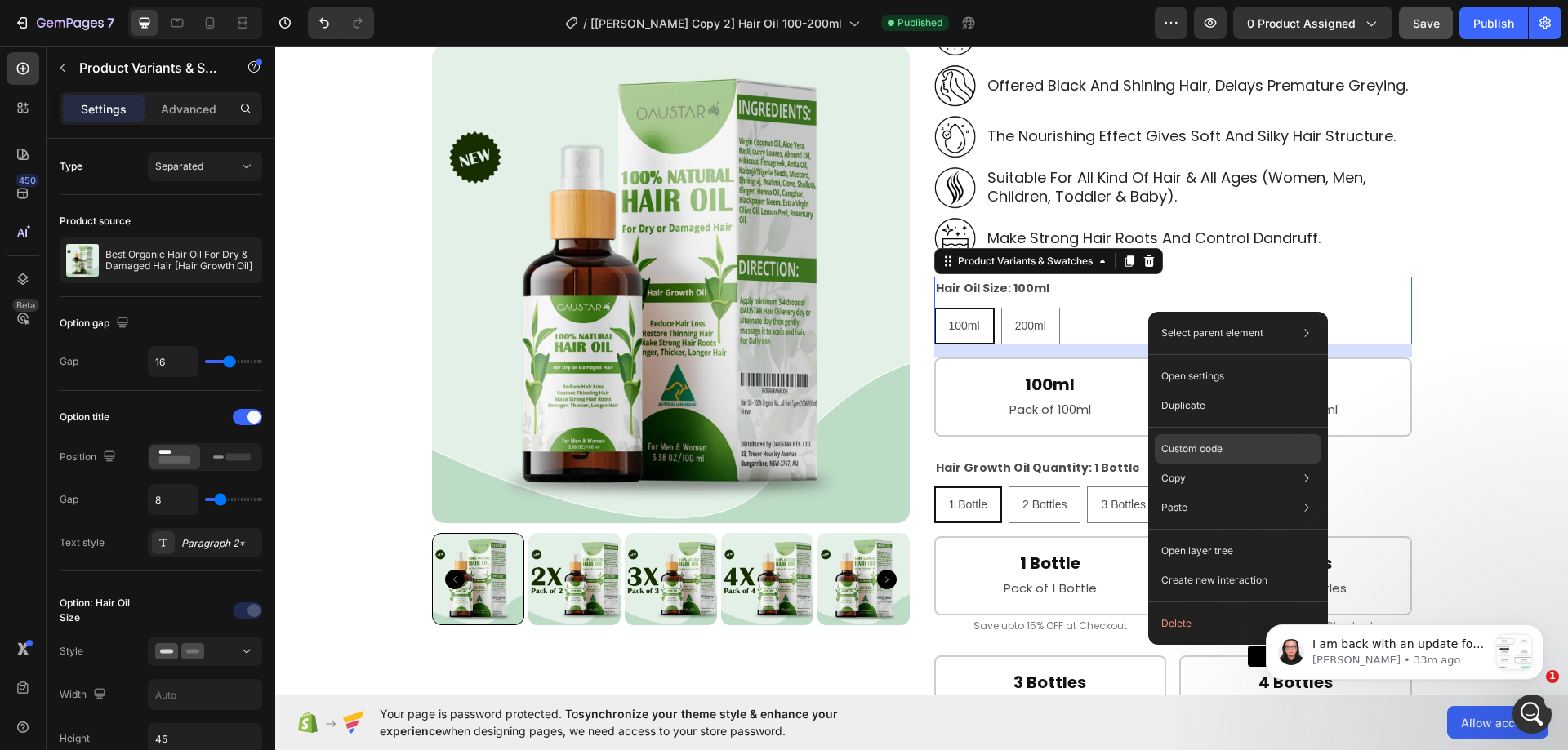
click at [1197, 455] on p "Custom code" at bounding box center [1192, 449] width 61 height 14
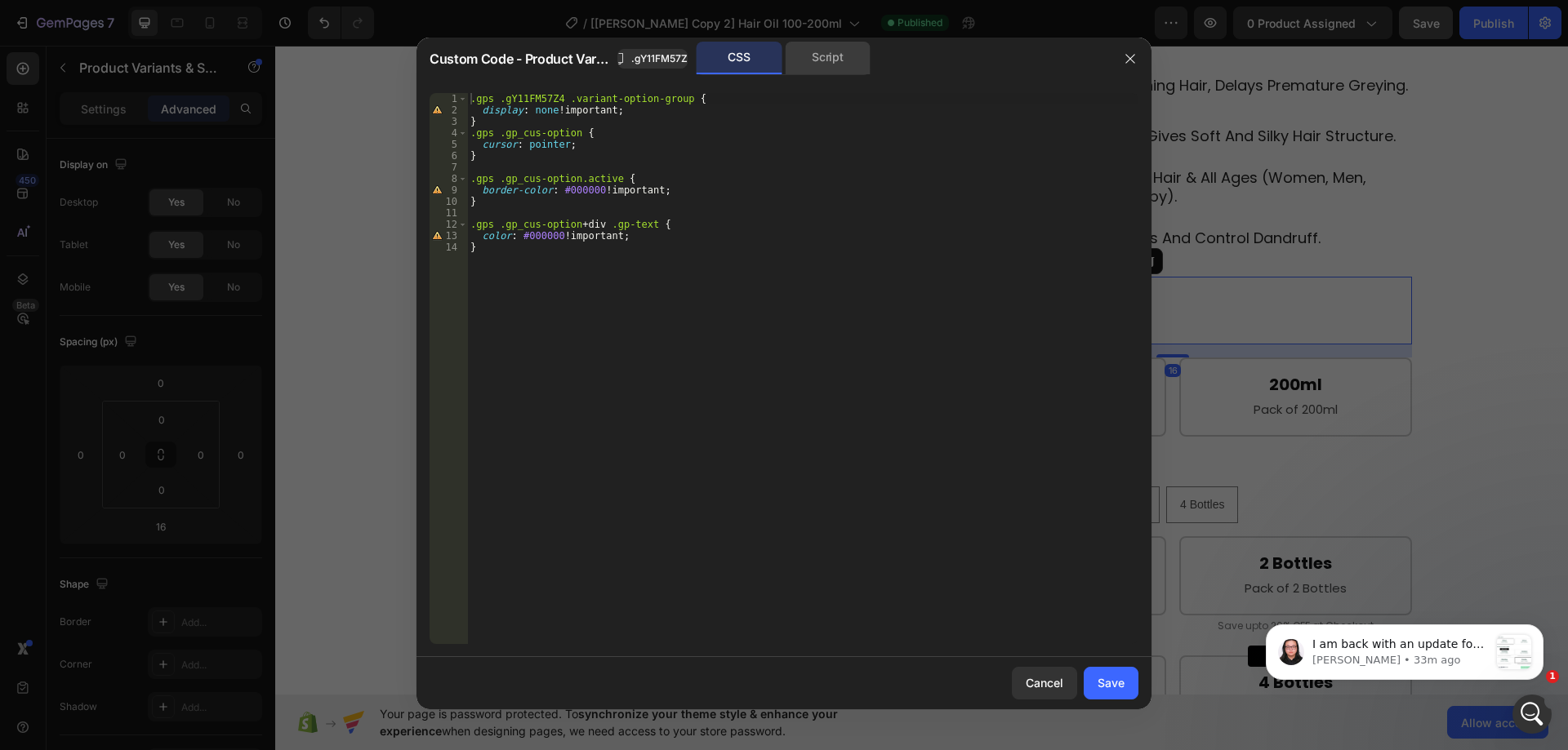
click at [807, 63] on div "Script" at bounding box center [828, 57] width 86 height 33
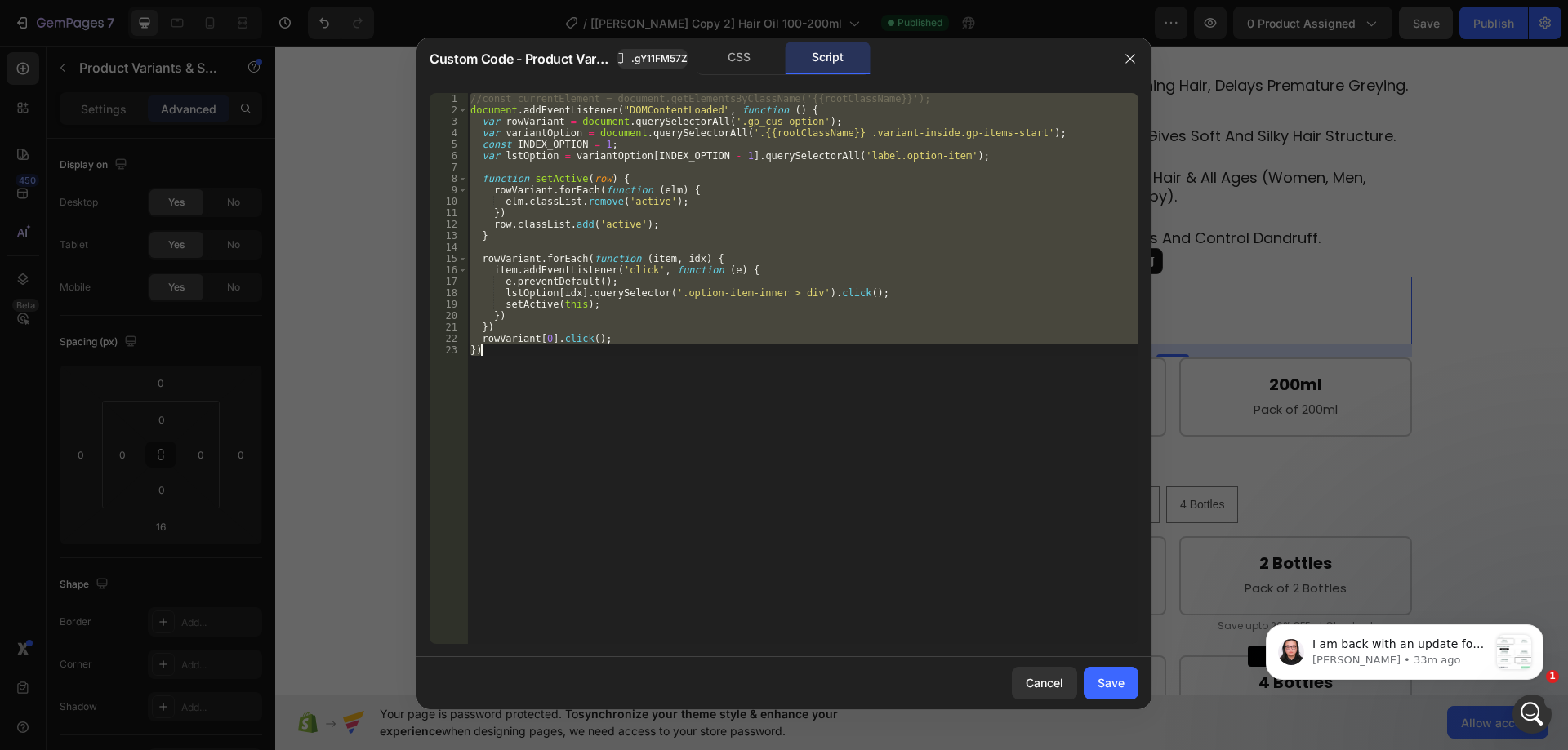
click at [755, 218] on div "//const currentElement = document.getElementsByClassName('{{rootClassName}}'); …" at bounding box center [803, 369] width 671 height 551
type textarea "})"
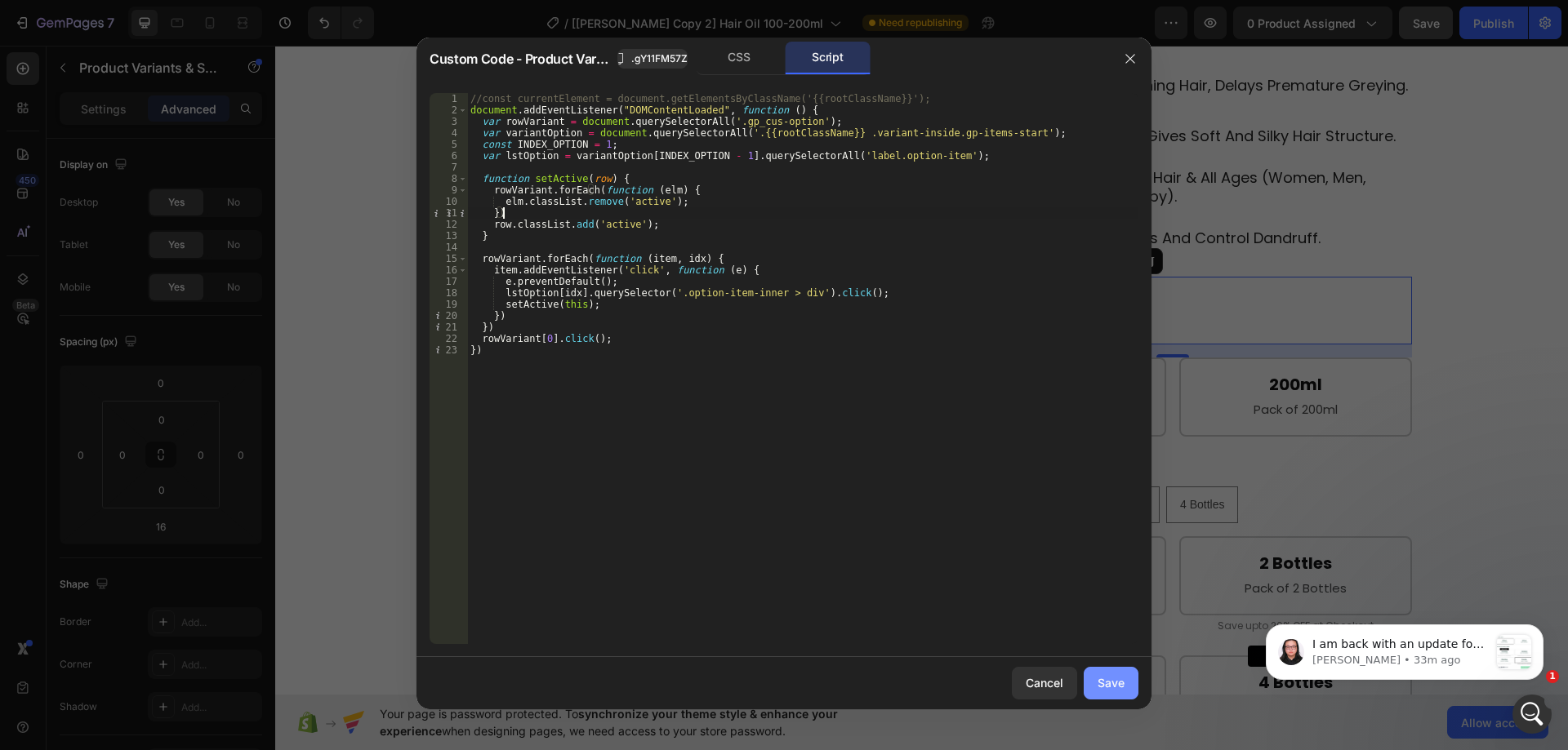
click at [1117, 686] on div "Save" at bounding box center [1112, 683] width 27 height 17
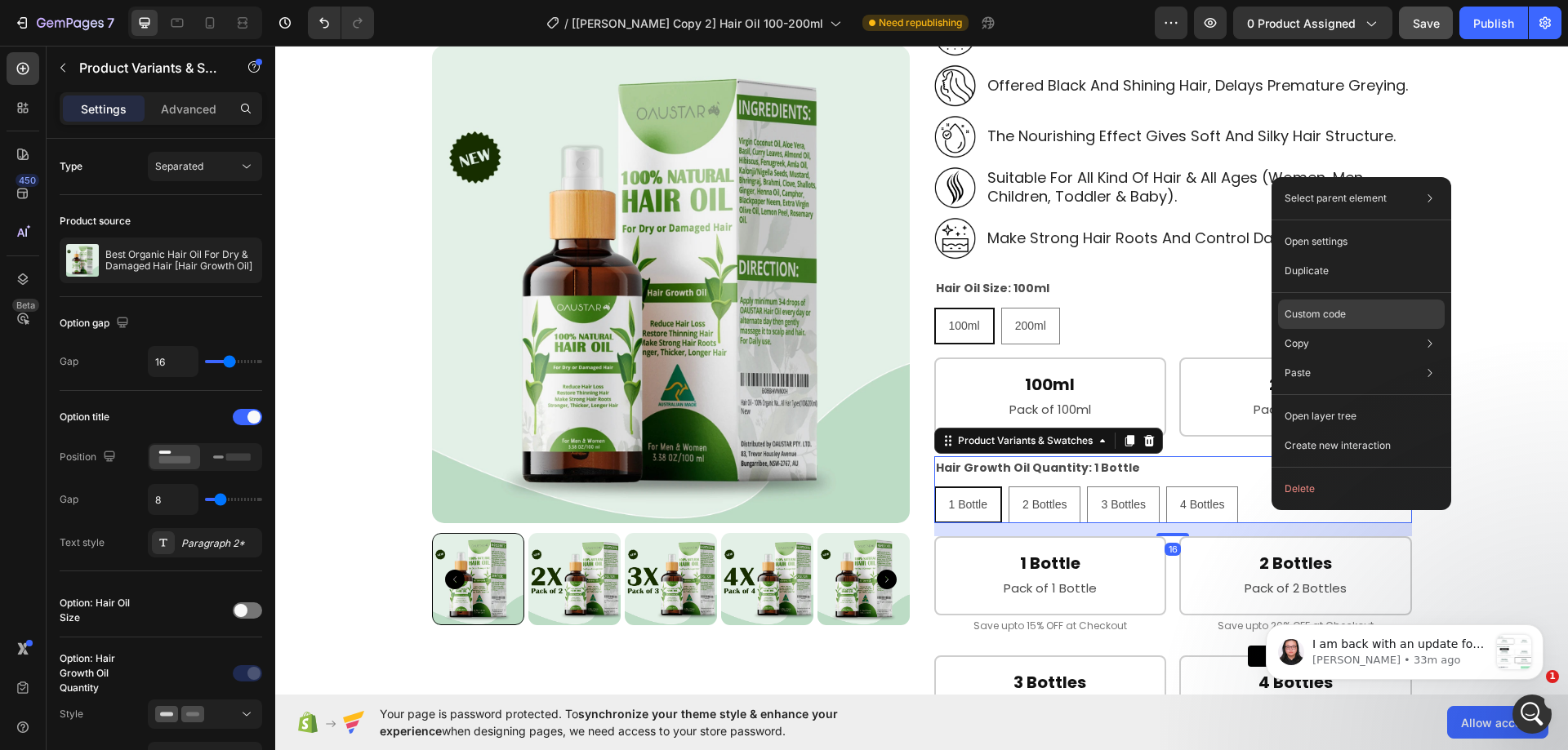
click at [1313, 316] on p "Custom code" at bounding box center [1315, 314] width 61 height 14
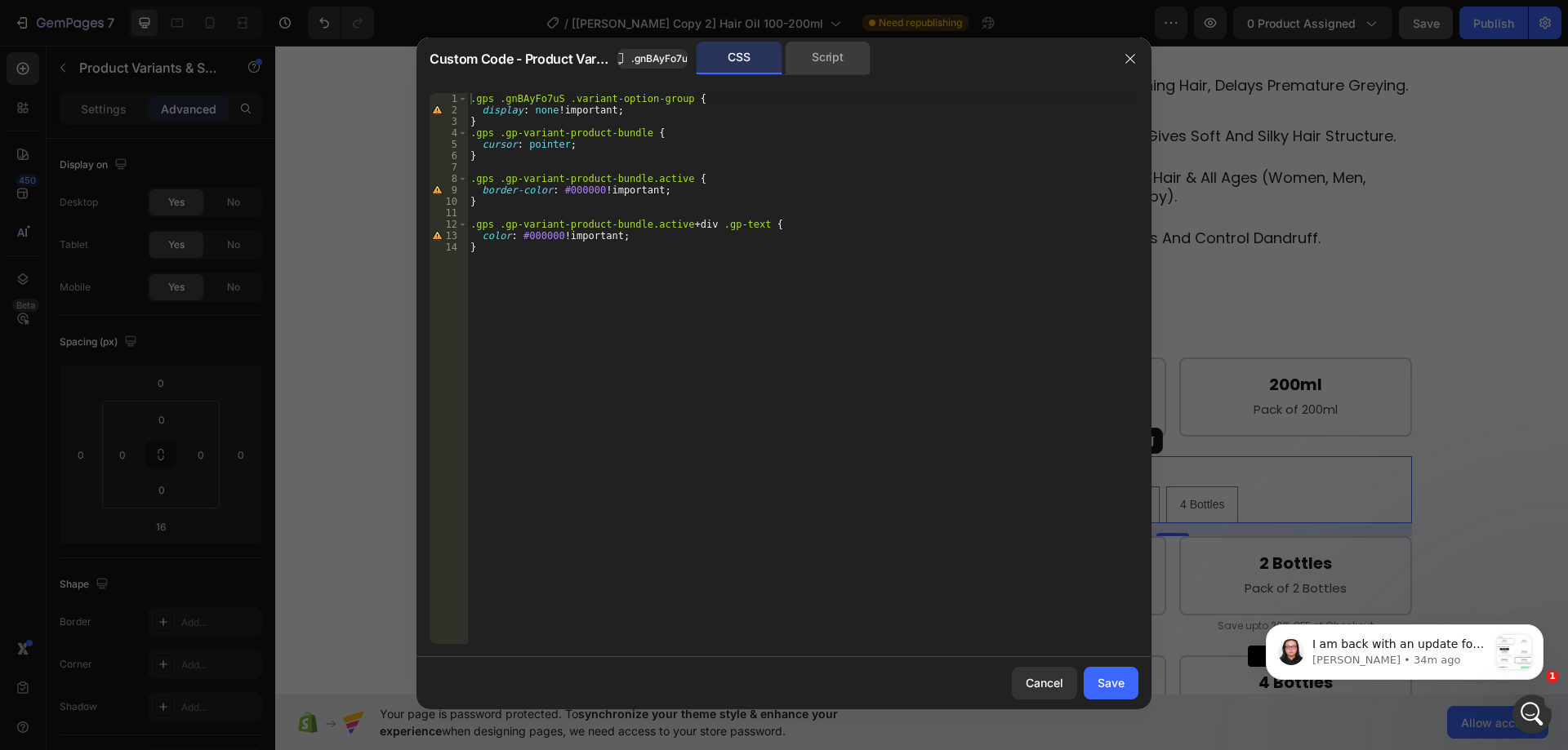
click at [831, 54] on div "Script" at bounding box center [828, 57] width 86 height 33
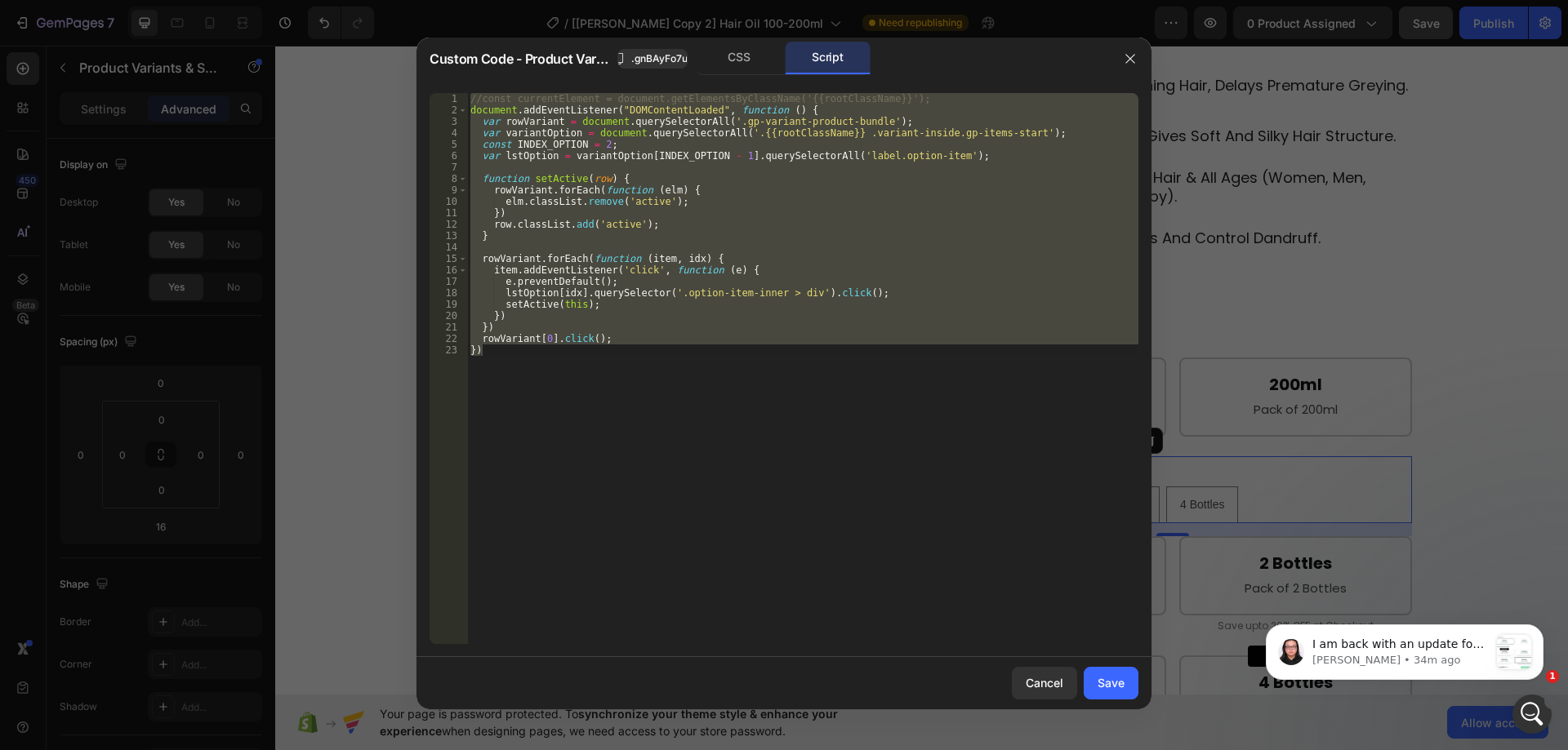
click at [846, 213] on div "//const currentElement = document.getElementsByClassName('{{rootClassName}}'); …" at bounding box center [803, 369] width 671 height 551
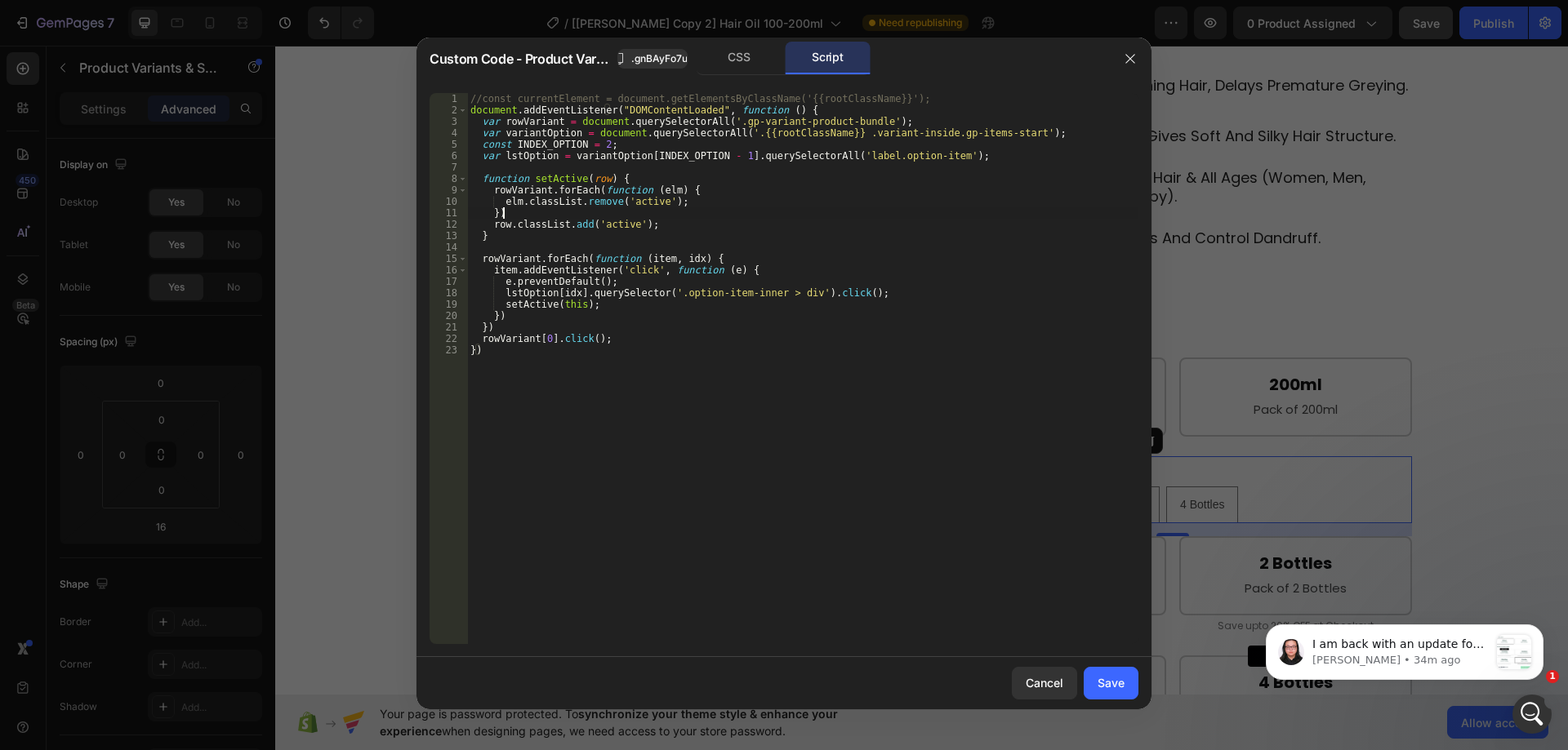
type textarea "})"
drag, startPoint x: 1122, startPoint y: 55, endPoint x: 401, endPoint y: 170, distance: 730.1
click at [1122, 55] on button "button" at bounding box center [1130, 58] width 26 height 26
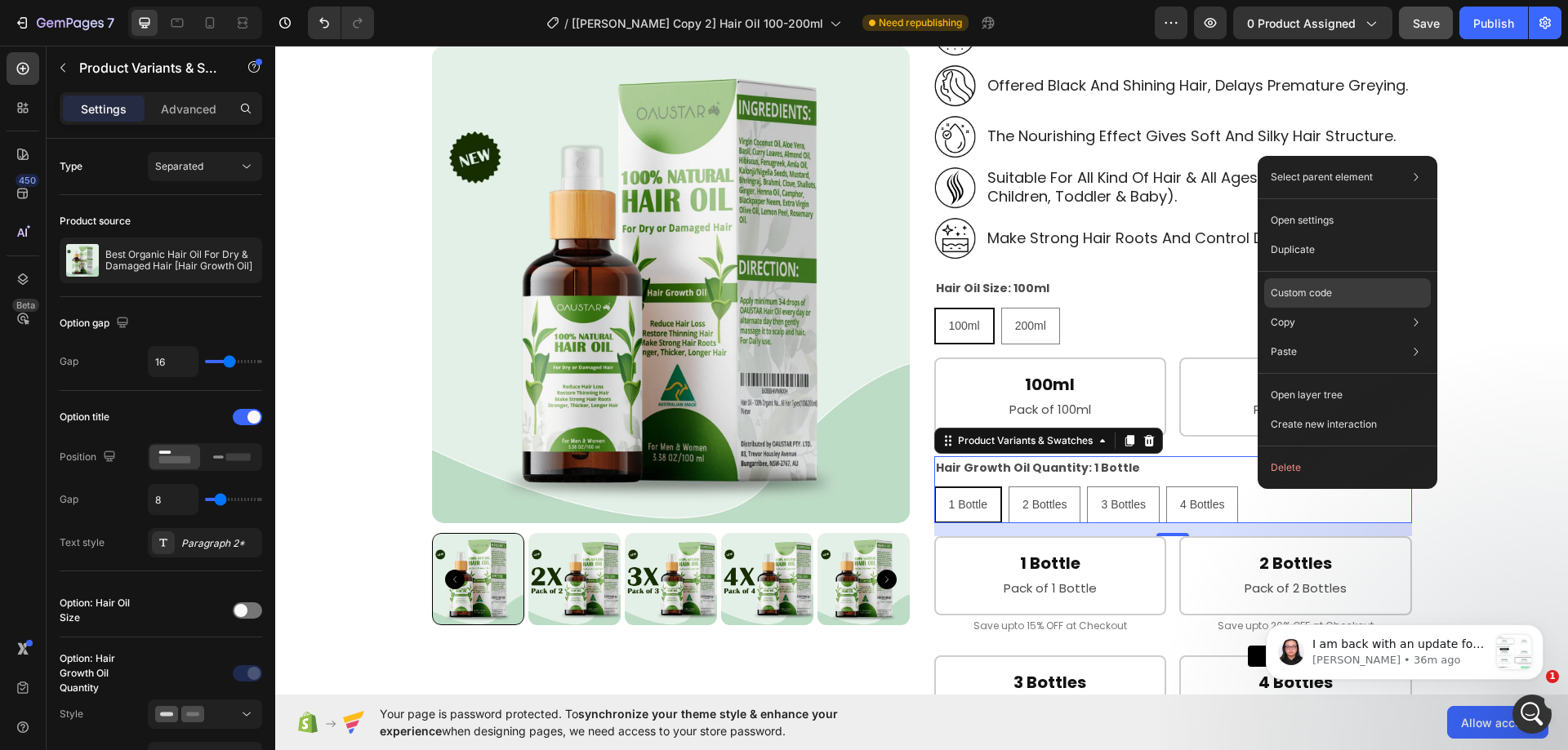
click at [1316, 338] on div "Custom code" at bounding box center [1348, 352] width 167 height 29
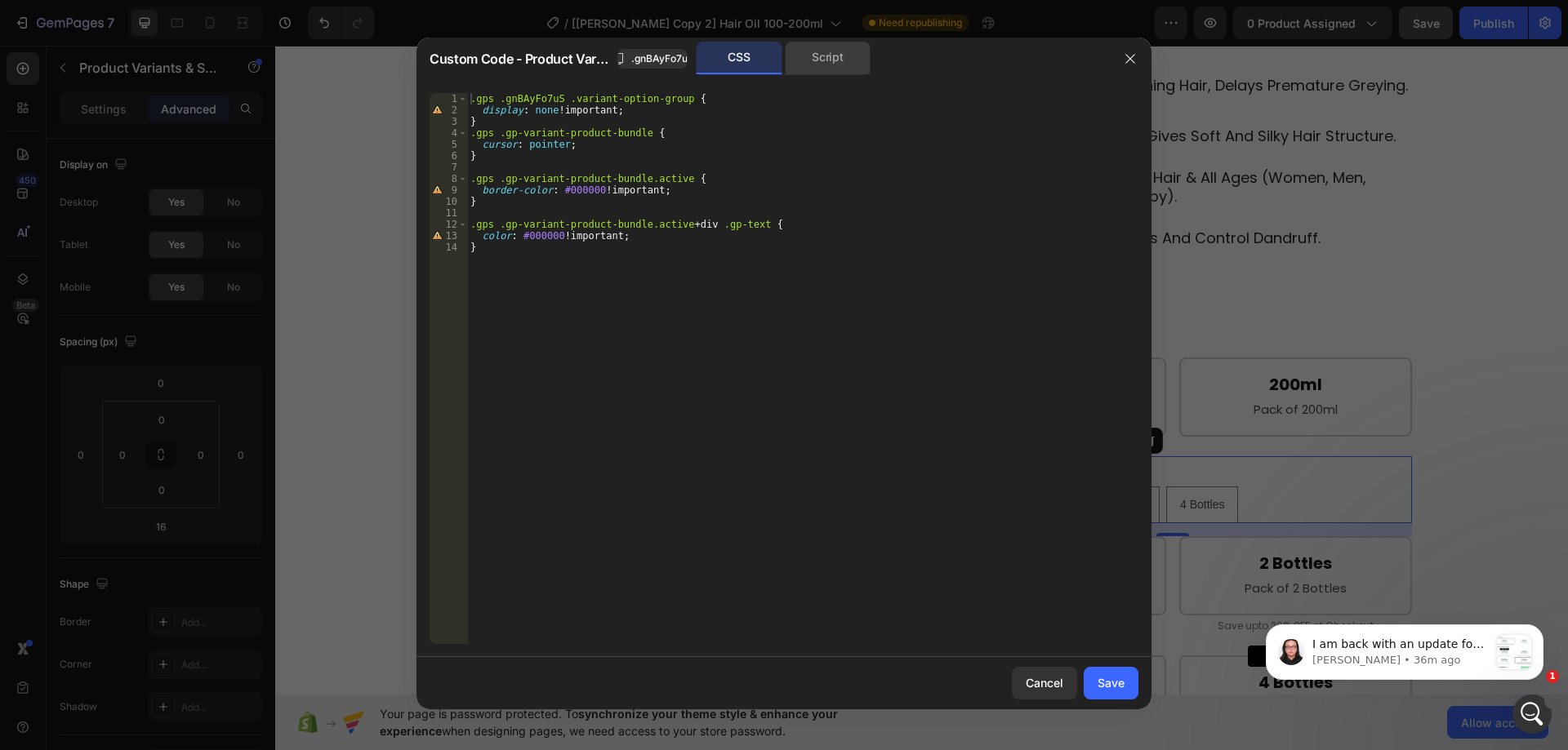
click at [822, 44] on div "Script" at bounding box center [828, 57] width 86 height 33
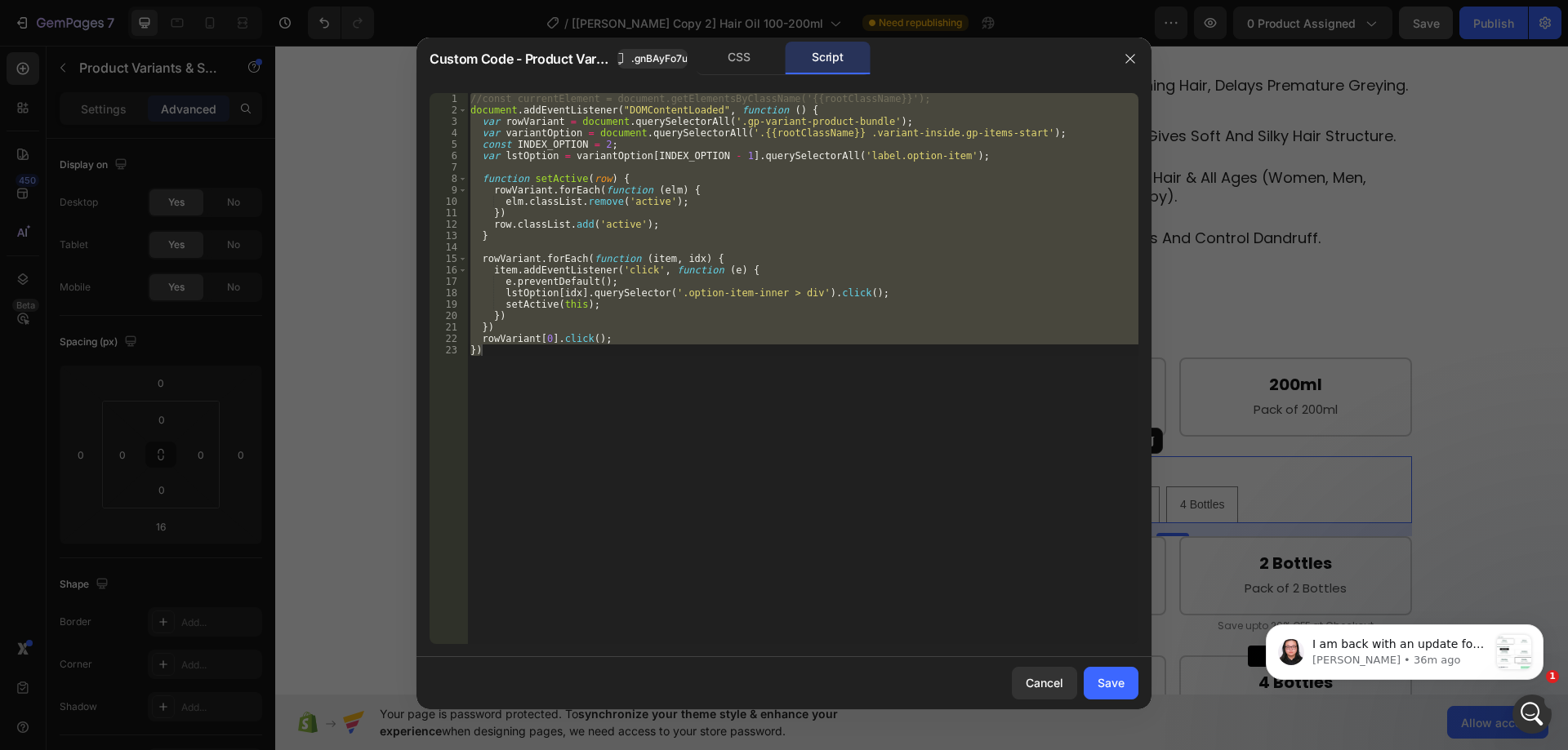
click at [808, 192] on div "//const currentElement = document.getElementsByClassName('{{rootClassName}}'); …" at bounding box center [803, 369] width 671 height 551
type textarea "rowVariant.forEach(function (elm) {"
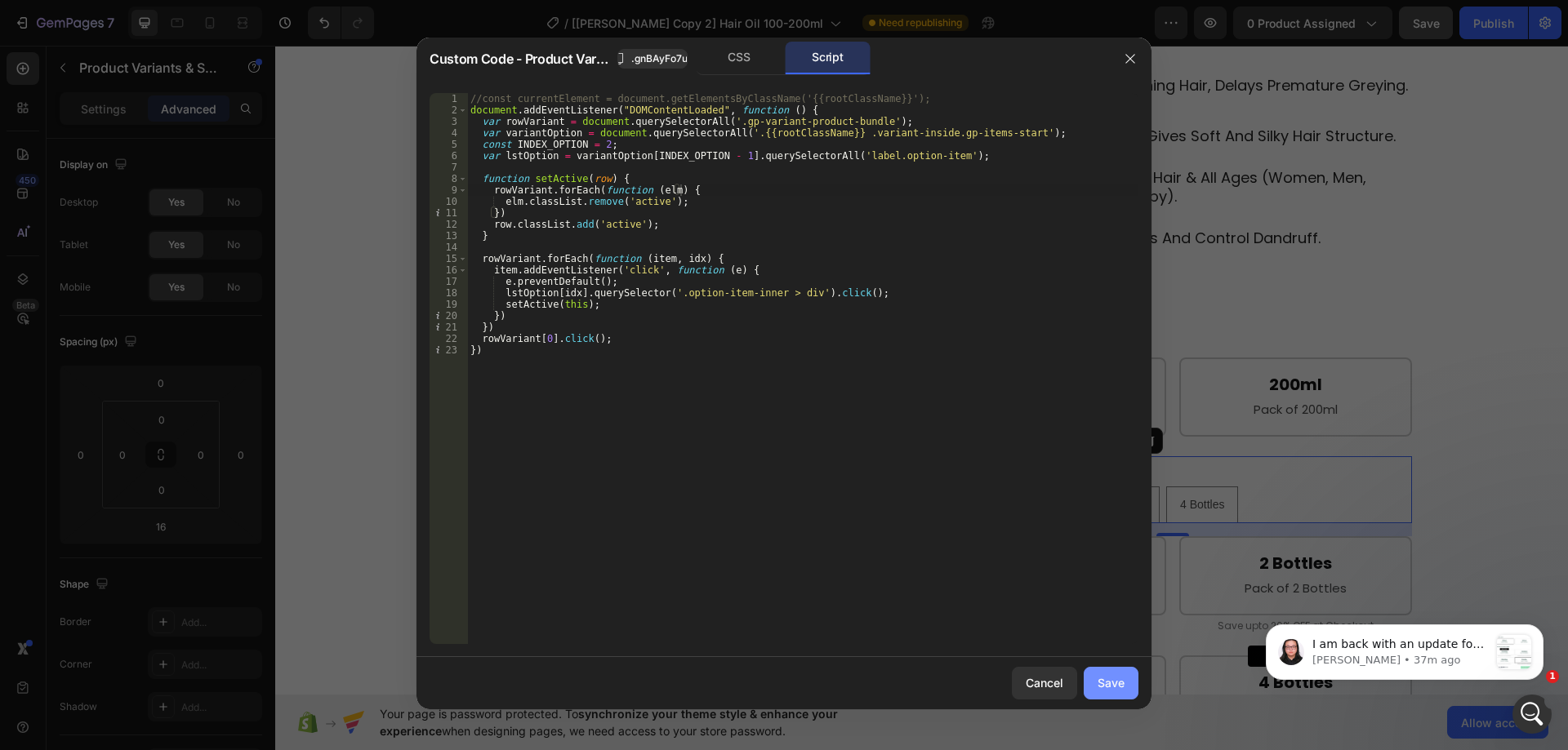
click at [1120, 681] on div "Save" at bounding box center [1112, 683] width 27 height 17
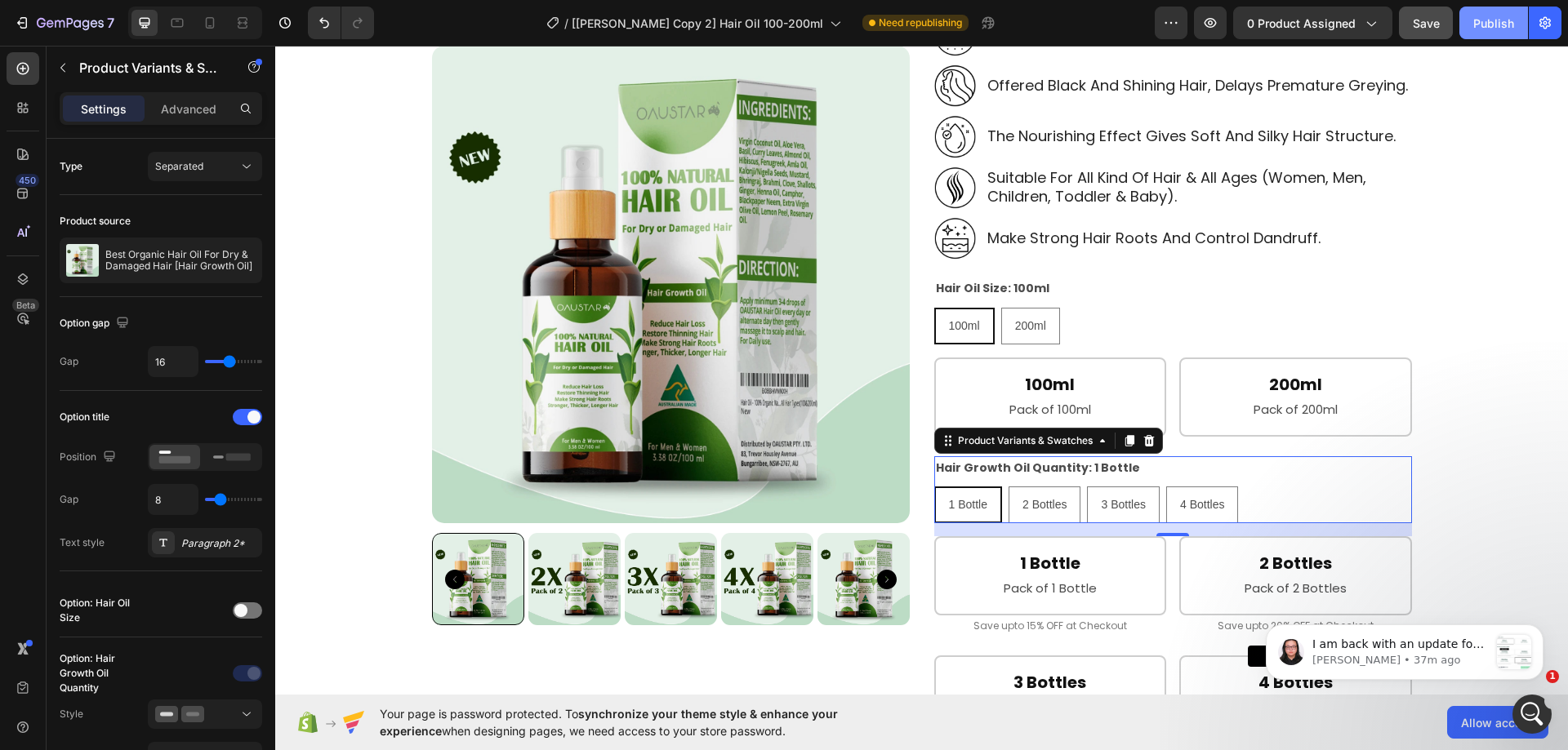
click at [1501, 18] on div "Publish" at bounding box center [1494, 23] width 41 height 17
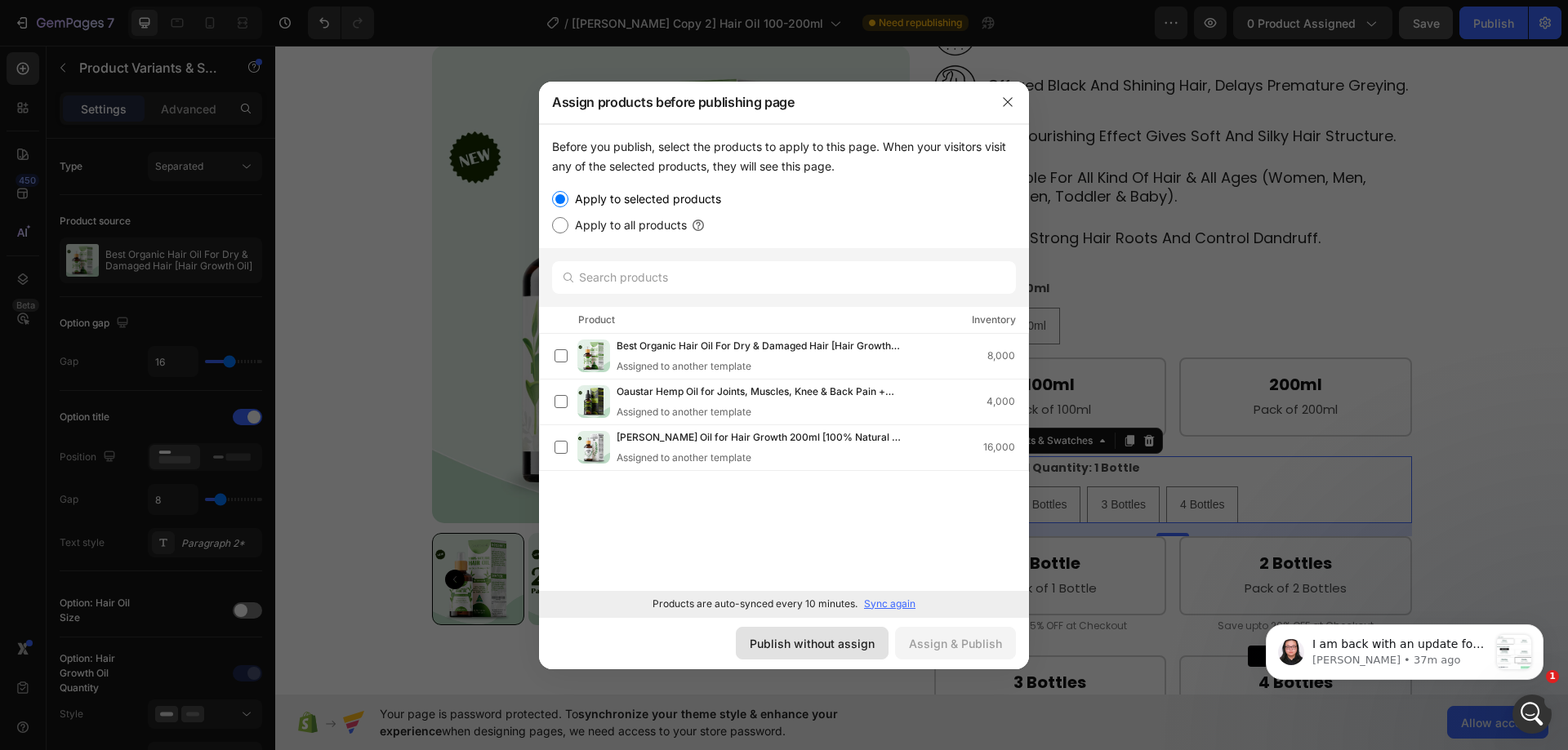
drag, startPoint x: 845, startPoint y: 649, endPoint x: 572, endPoint y: 590, distance: 279.3
click at [845, 649] on div "Publish without assign" at bounding box center [812, 644] width 125 height 17
